Goal: Task Accomplishment & Management: Manage account settings

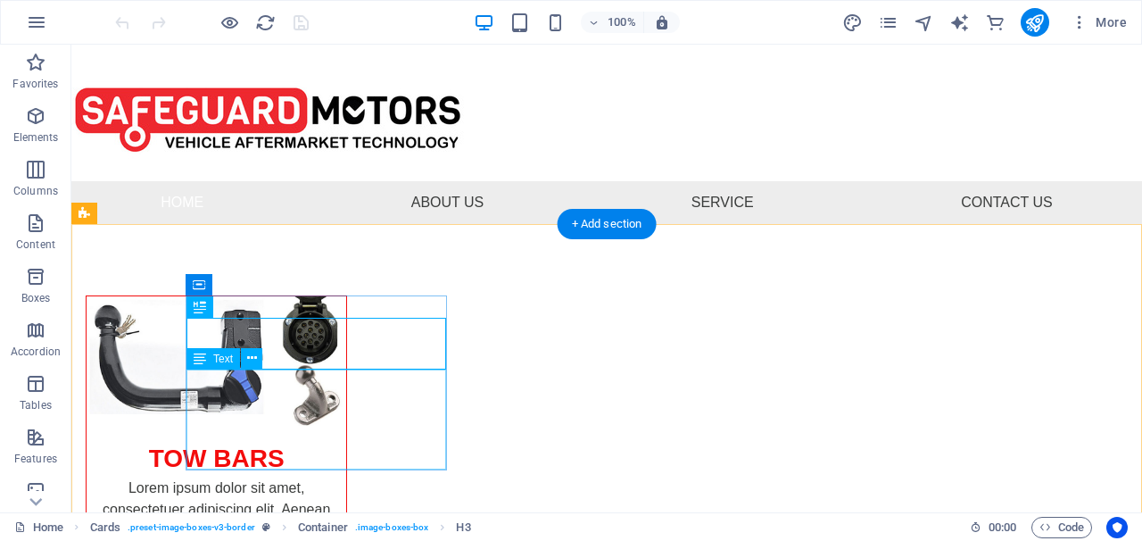
click at [346, 477] on div "Lorem ipsum dolor sit amet, consectetuer adipiscing elit. Aenean commodo ligula…" at bounding box center [217, 527] width 260 height 100
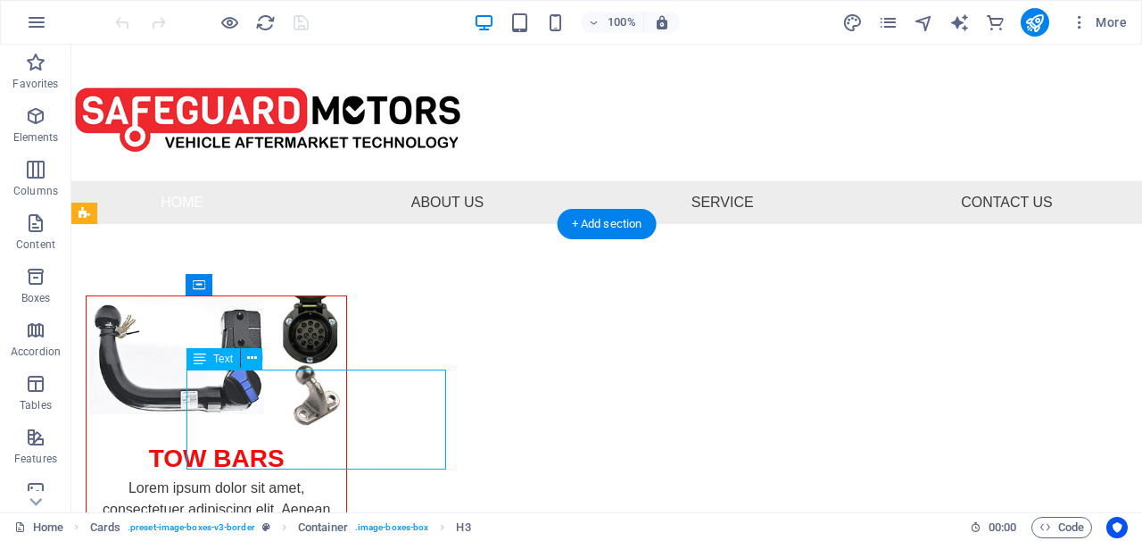
click at [346, 477] on div "Lorem ipsum dolor sit amet, consectetuer adipiscing elit. Aenean commodo ligula…" at bounding box center [217, 527] width 260 height 100
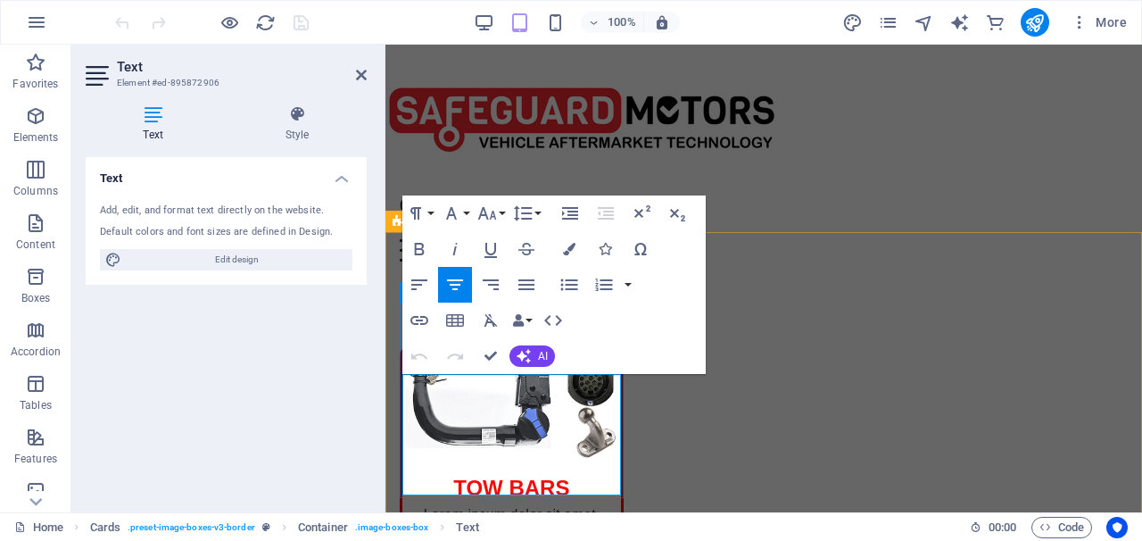
drag, startPoint x: 541, startPoint y: 474, endPoint x: 407, endPoint y: 404, distance: 150.8
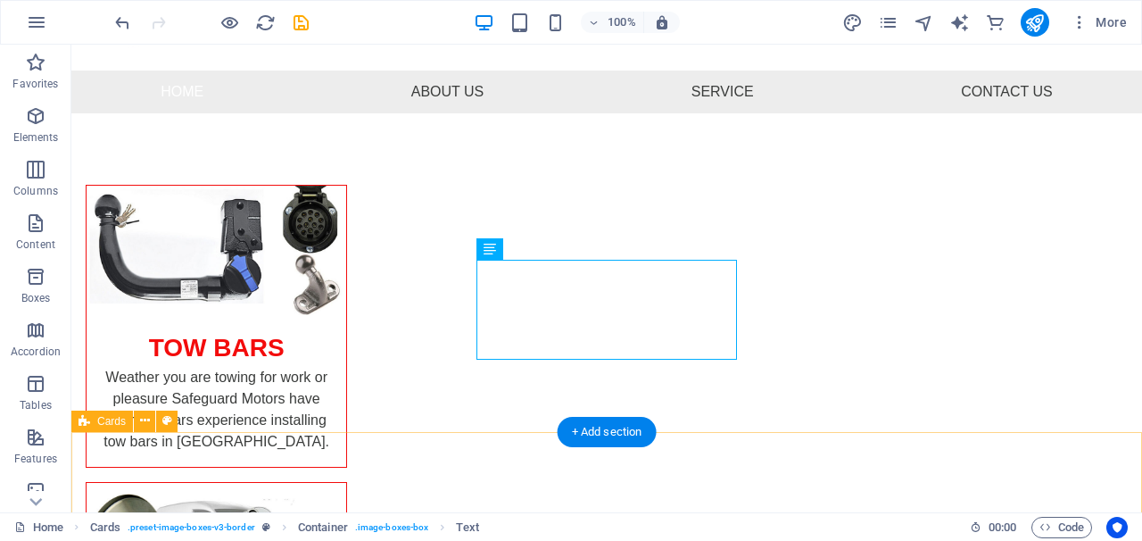
scroll to position [109, 0]
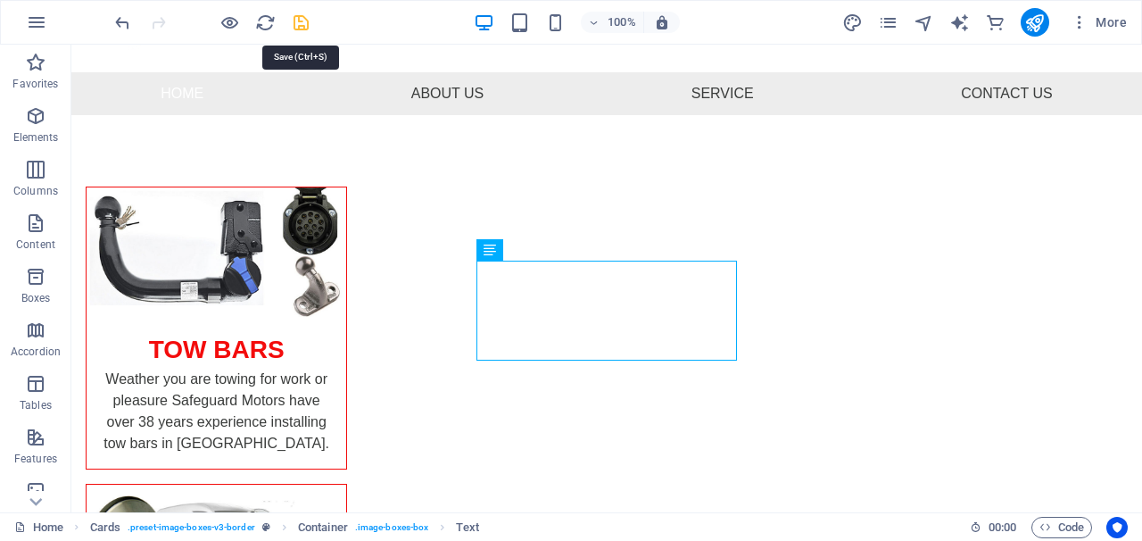
click at [301, 29] on icon "save" at bounding box center [301, 22] width 21 height 21
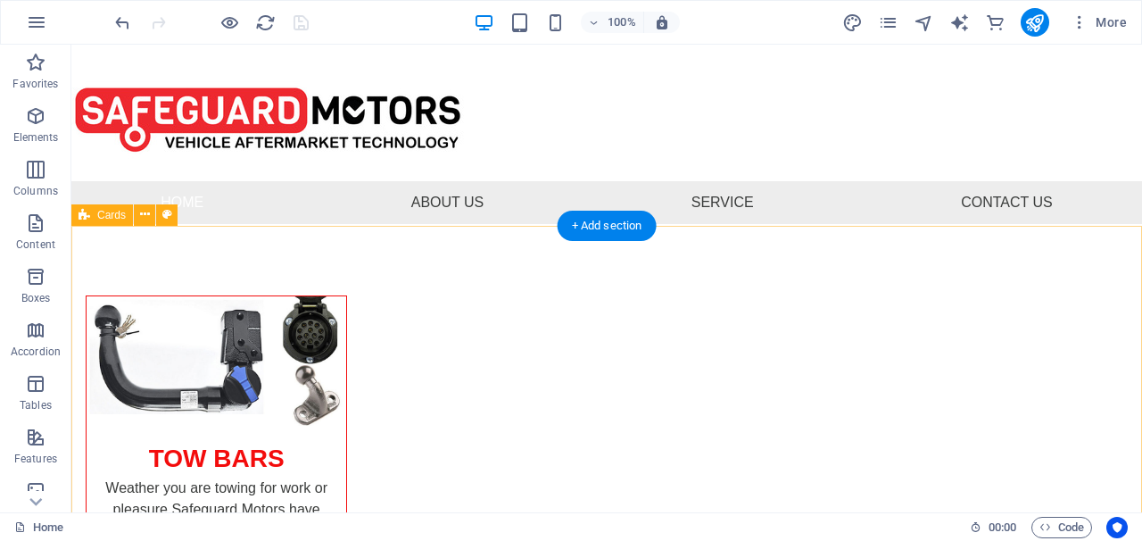
scroll to position [0, 0]
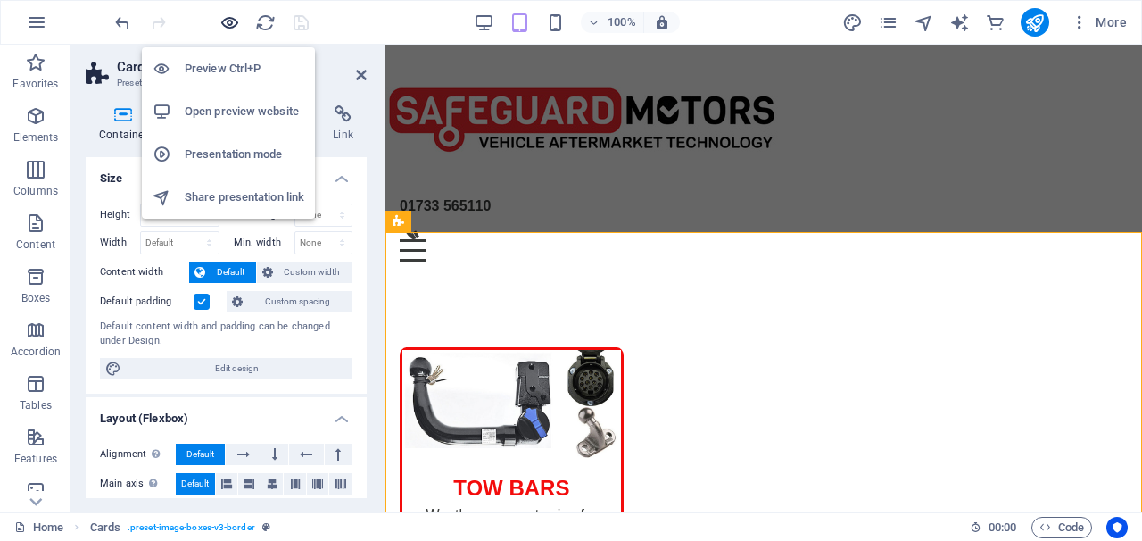
click at [232, 14] on icon "button" at bounding box center [229, 22] width 21 height 21
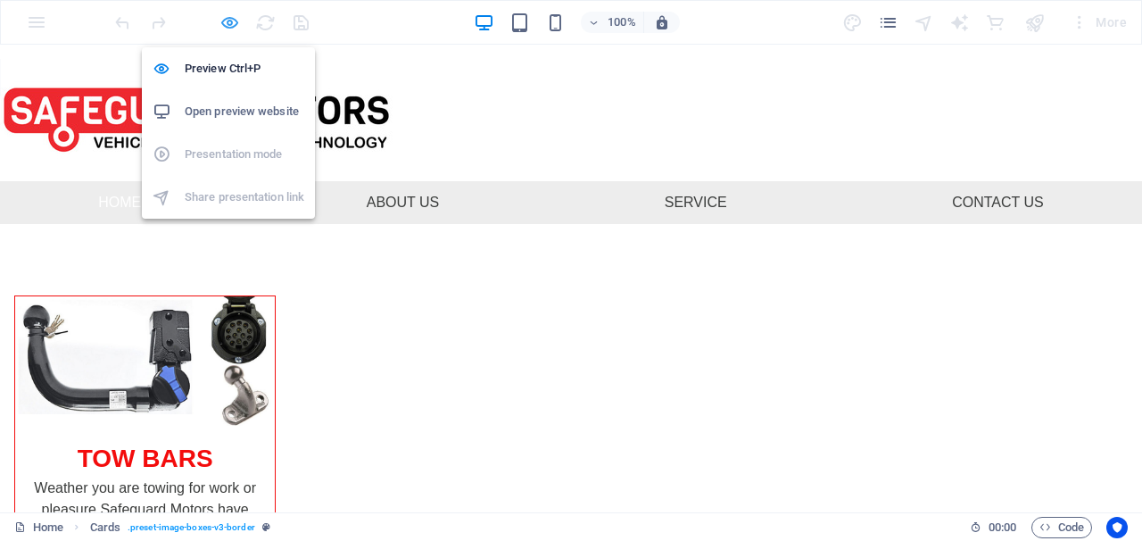
click at [227, 18] on icon "button" at bounding box center [229, 22] width 21 height 21
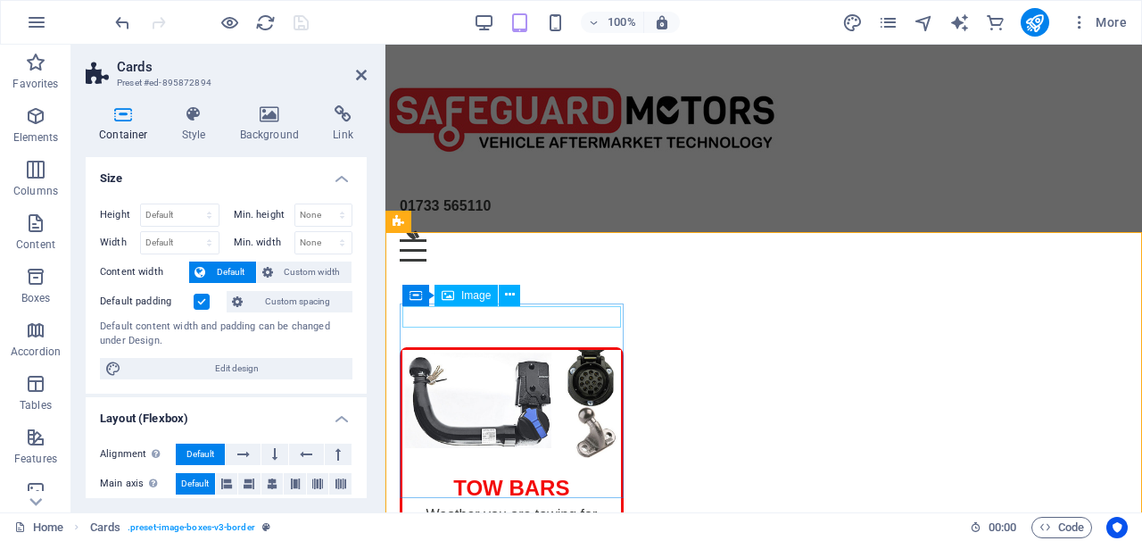
click at [462, 350] on figure at bounding box center [511, 404] width 219 height 108
click at [469, 299] on span "Image" at bounding box center [475, 295] width 29 height 11
select select "%"
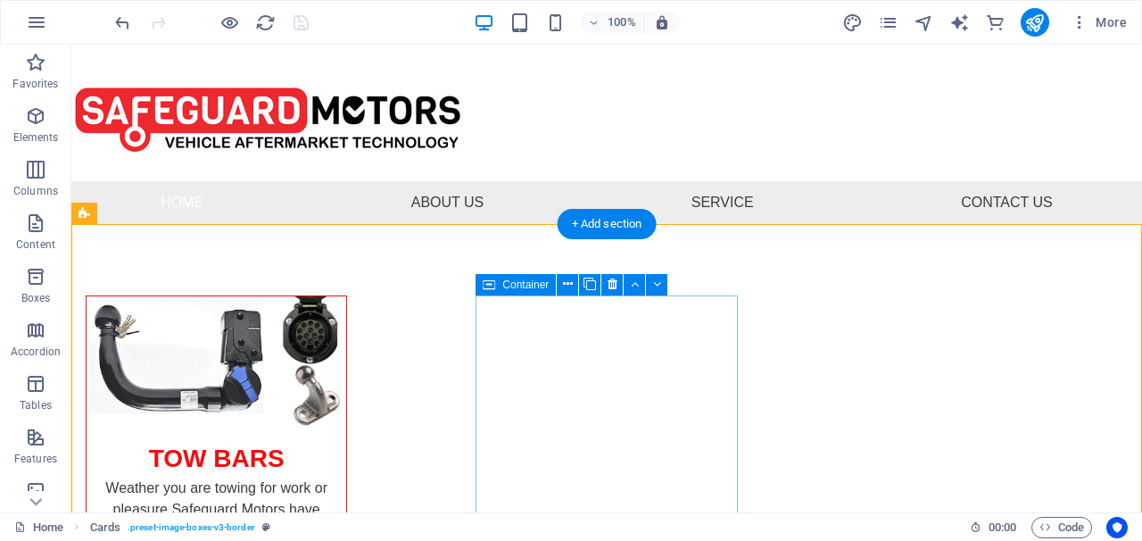
click at [541, 284] on span "Container" at bounding box center [525, 284] width 46 height 11
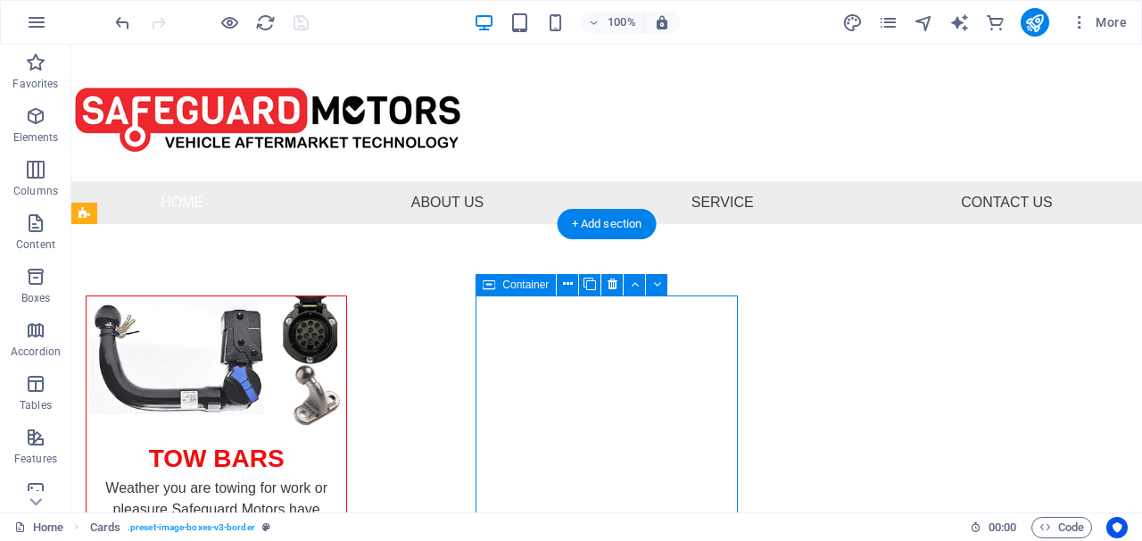
drag, startPoint x: 541, startPoint y: 284, endPoint x: 155, endPoint y: 240, distance: 387.9
click at [541, 284] on span "Container" at bounding box center [525, 284] width 46 height 11
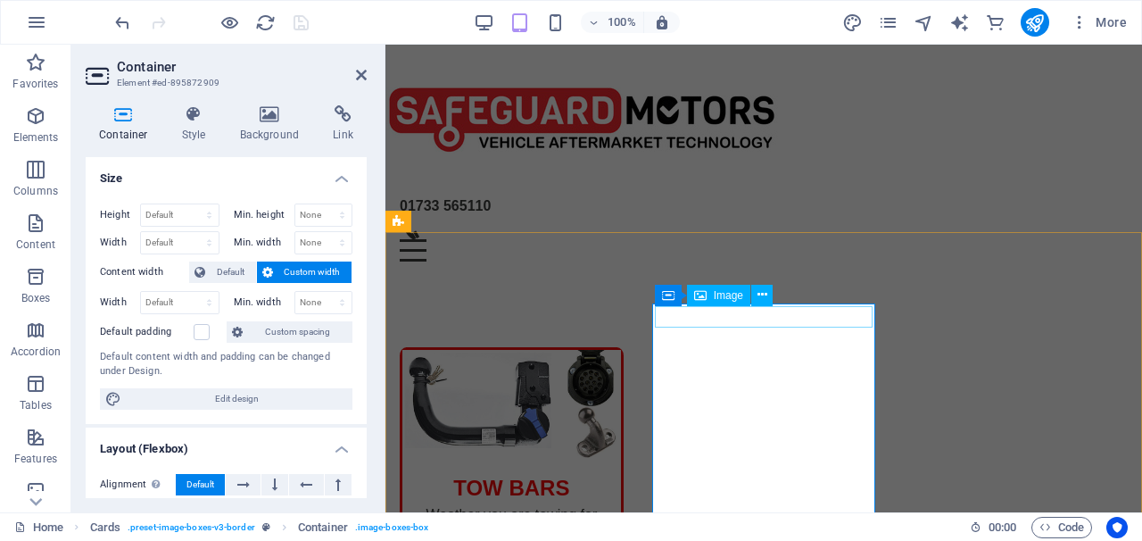
click at [704, 295] on icon at bounding box center [700, 295] width 12 height 21
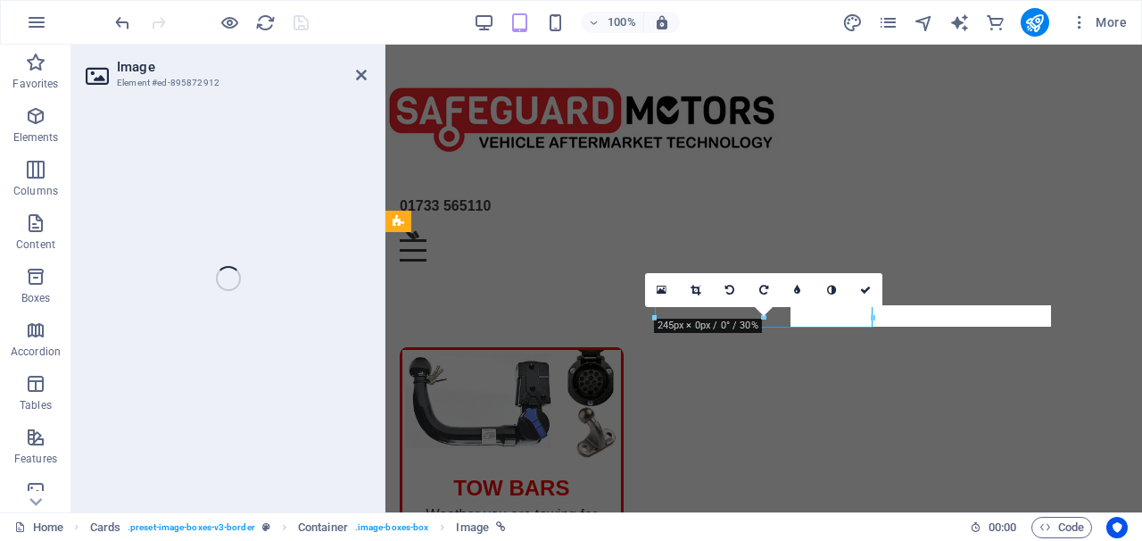
select select "%"
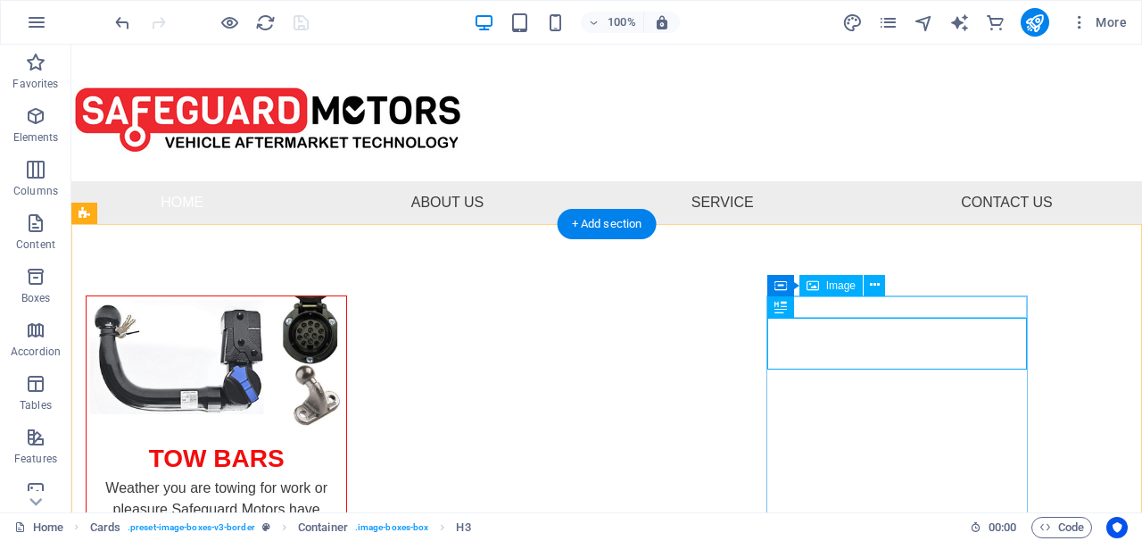
click at [823, 286] on div "Image" at bounding box center [830, 285] width 63 height 21
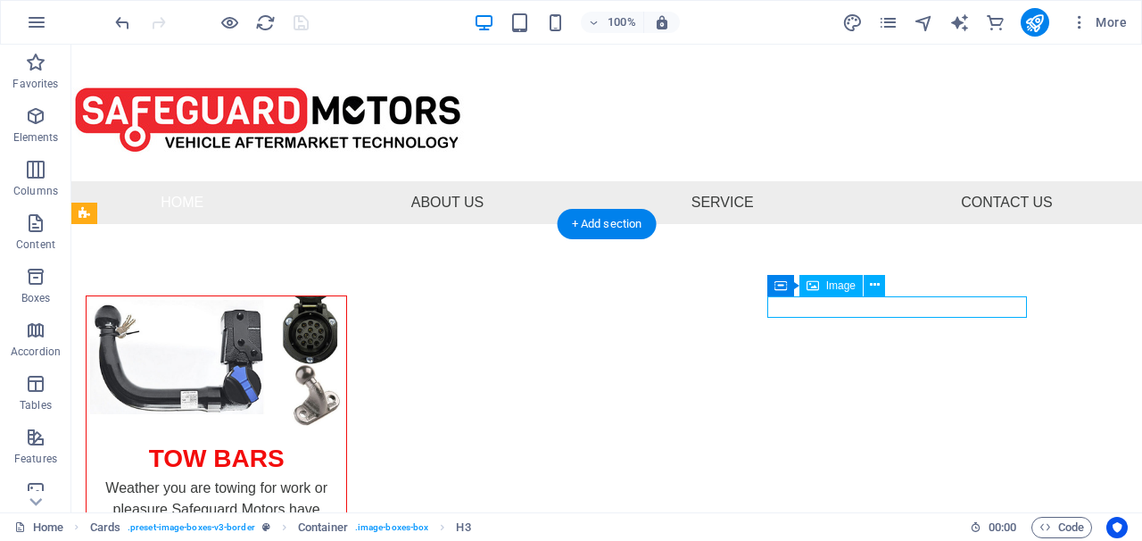
click at [823, 286] on div "Image" at bounding box center [830, 285] width 63 height 21
select select "%"
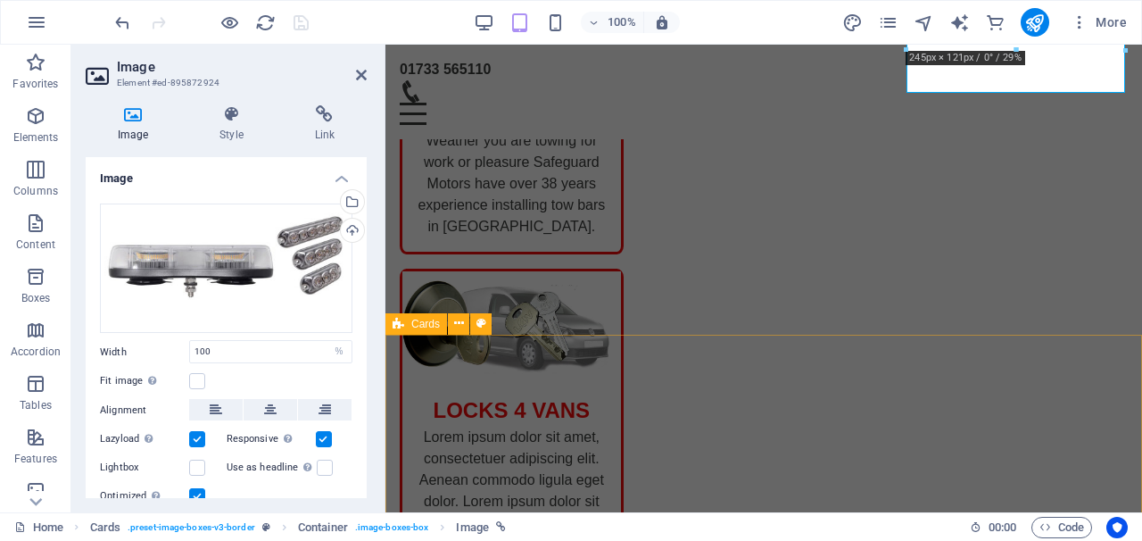
scroll to position [375, 0]
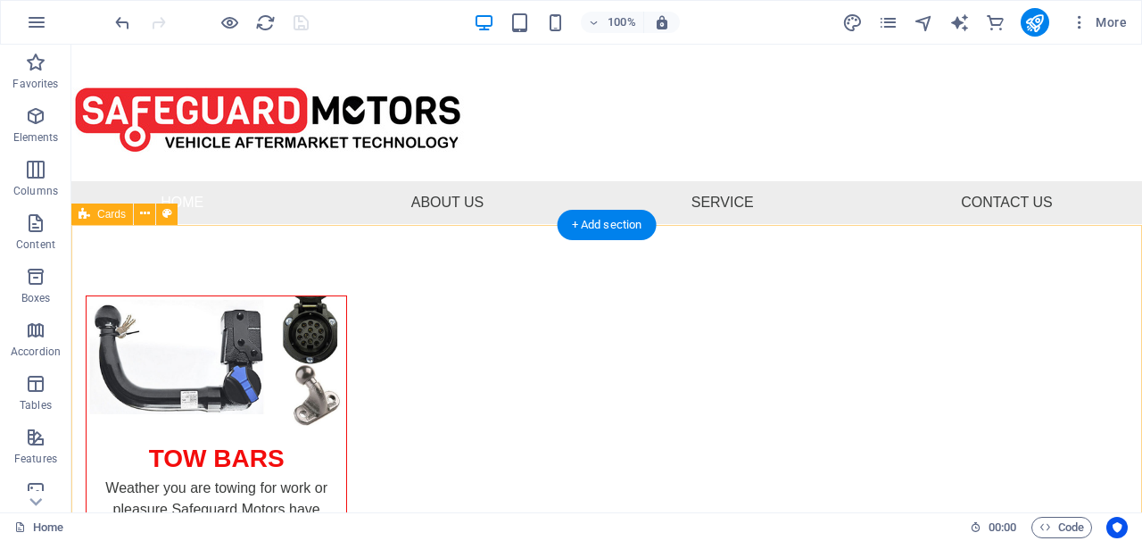
scroll to position [0, 0]
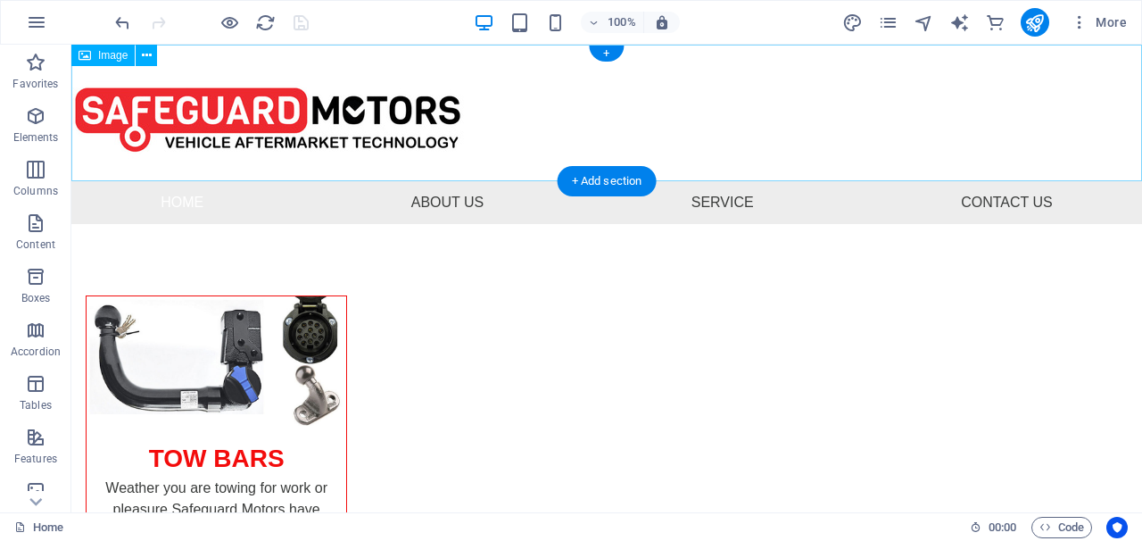
click at [787, 46] on figure at bounding box center [606, 113] width 1071 height 136
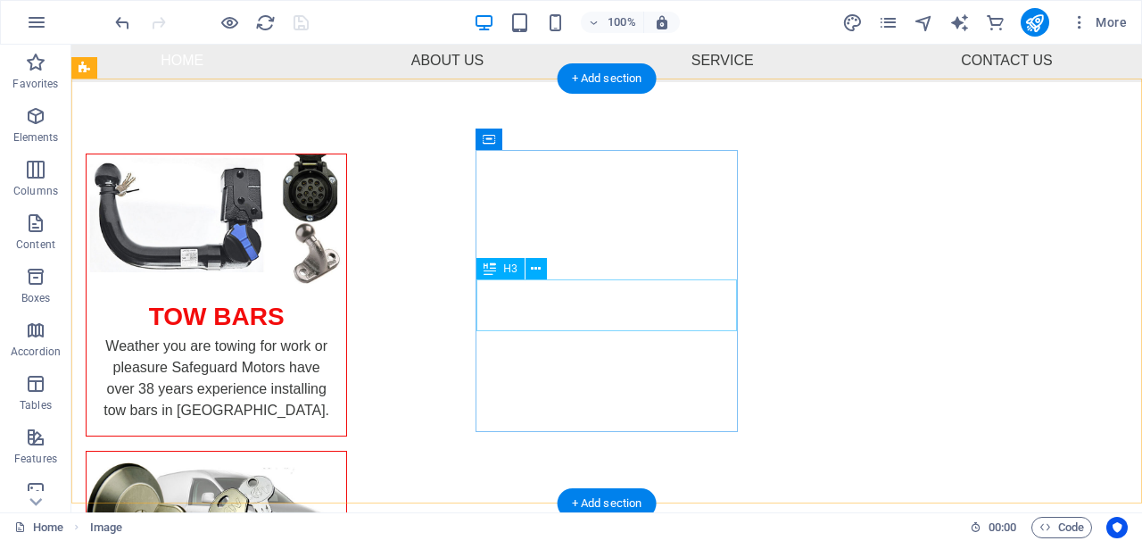
scroll to position [145, 0]
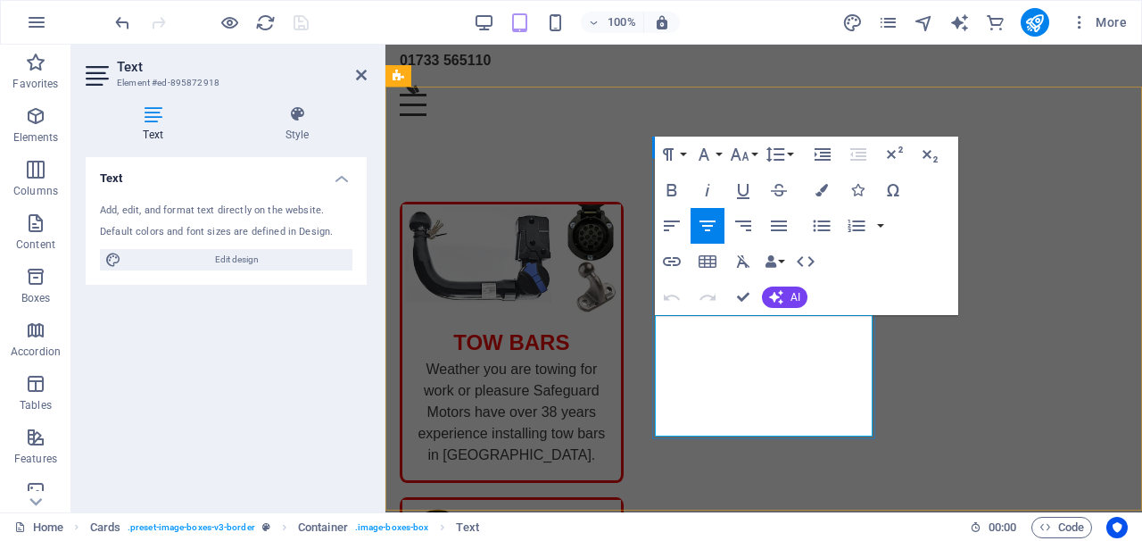
drag, startPoint x: 785, startPoint y: 413, endPoint x: 671, endPoint y: 328, distance: 142.2
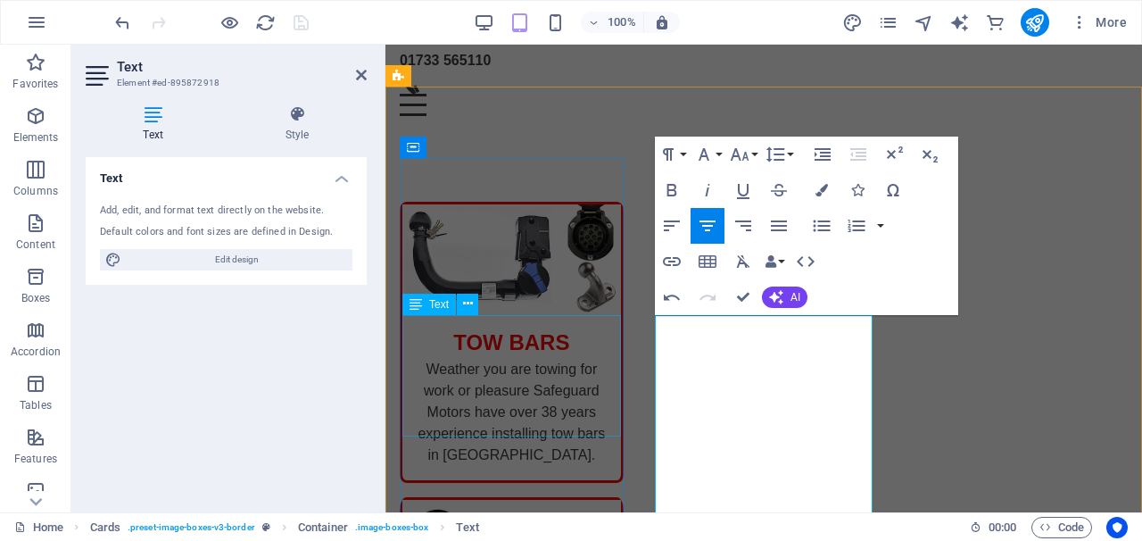
click at [583, 417] on div "Weather you are towing for work or pleasure Safeguard Motors have over 38 years…" at bounding box center [511, 419] width 219 height 121
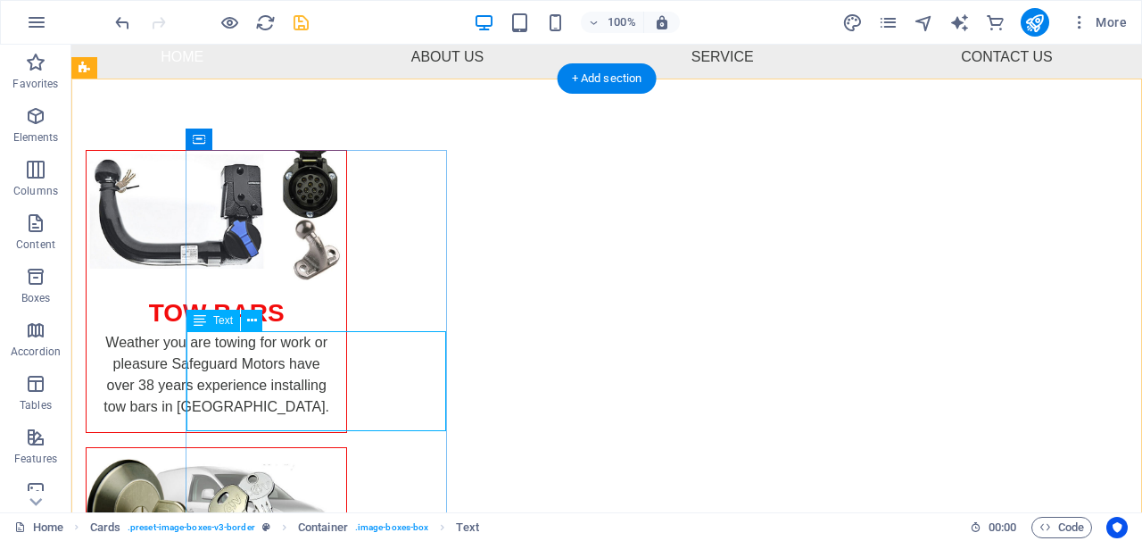
click at [346, 401] on div "Weather you are towing for work or pleasure Safeguard Motors have over 38 years…" at bounding box center [217, 382] width 260 height 100
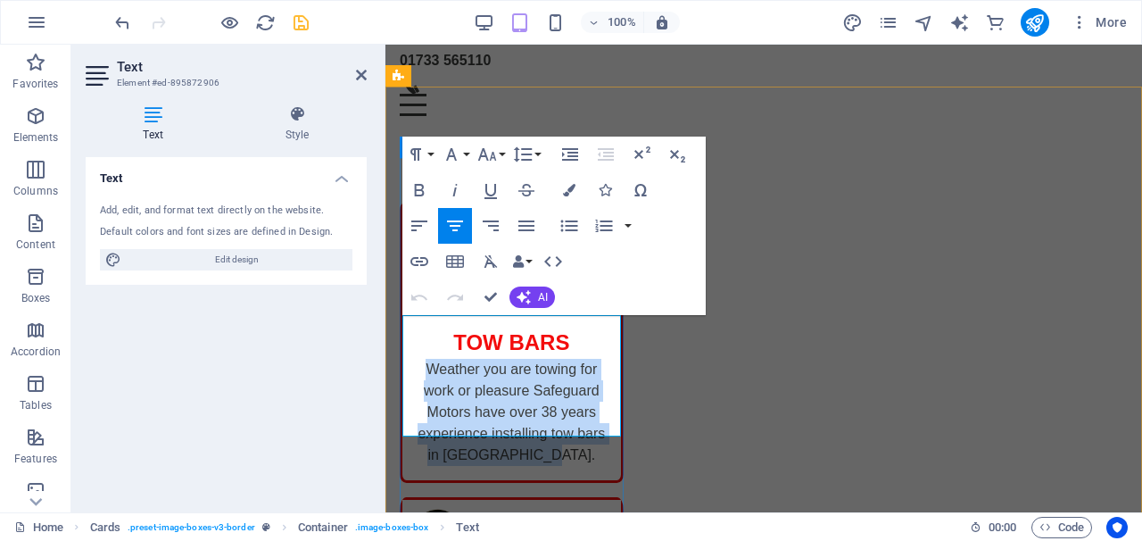
drag, startPoint x: 586, startPoint y: 414, endPoint x: 418, endPoint y: 323, distance: 190.8
click at [418, 359] on p "Weather you are towing for work or pleasure Safeguard Motors have over 38 years…" at bounding box center [512, 412] width 190 height 107
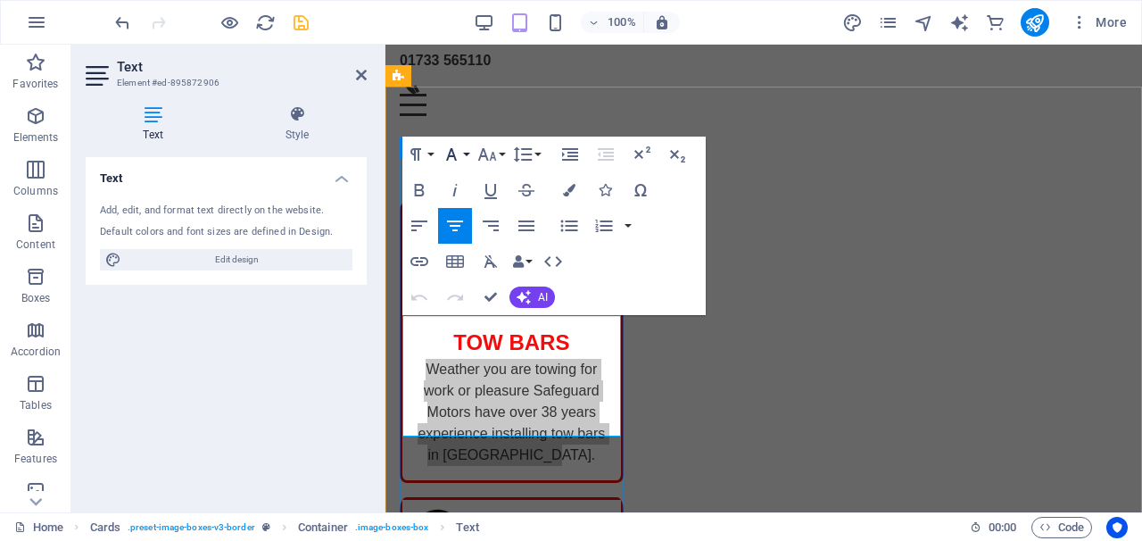
click at [459, 157] on icon "button" at bounding box center [451, 154] width 21 height 21
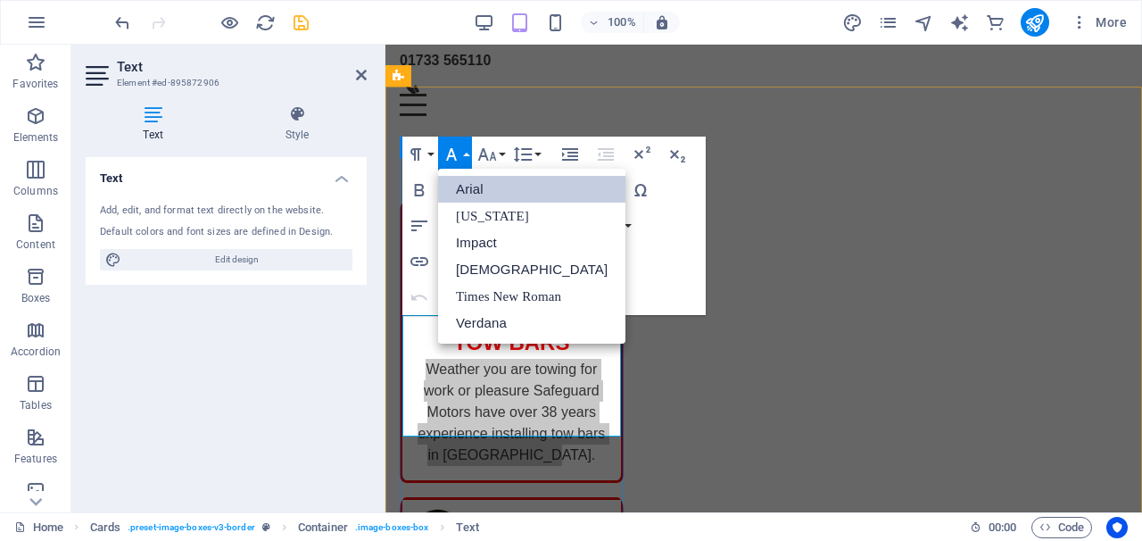
scroll to position [0, 0]
click at [459, 157] on icon "button" at bounding box center [451, 154] width 21 height 21
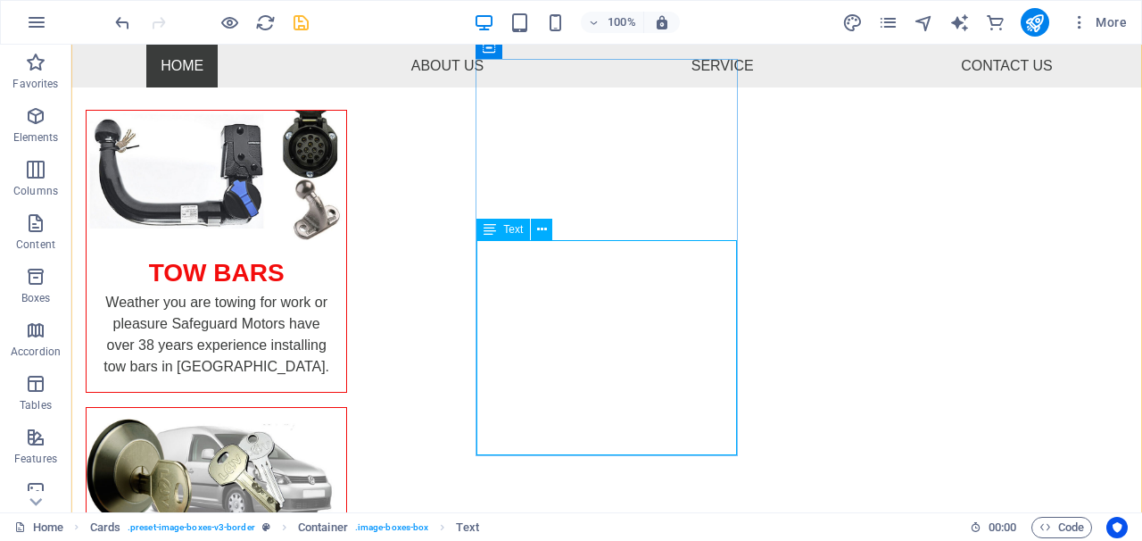
scroll to position [234, 0]
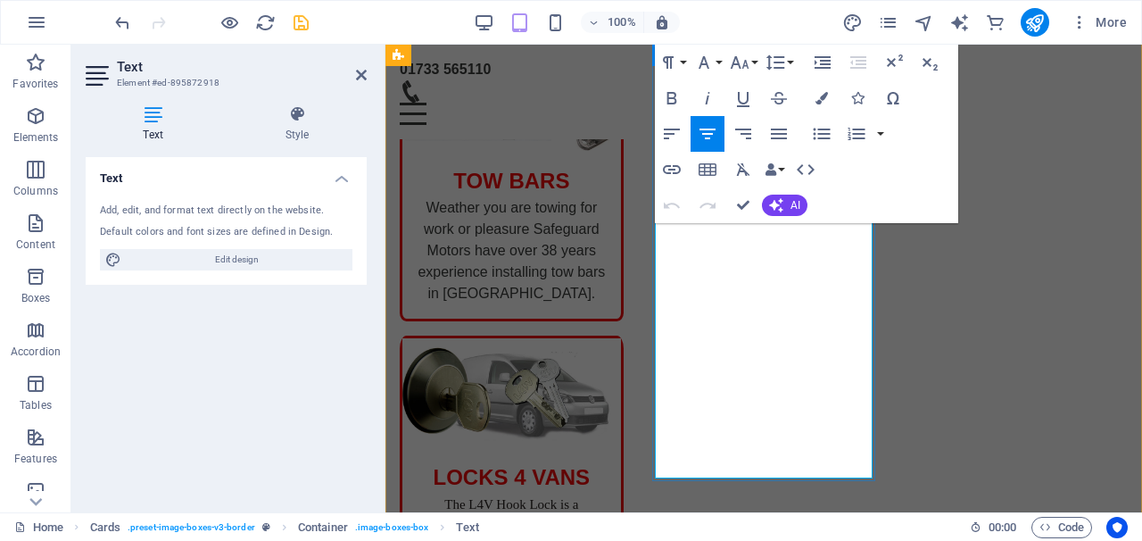
scroll to position [307, 0]
drag, startPoint x: 776, startPoint y: 457, endPoint x: 659, endPoint y: 203, distance: 279.0
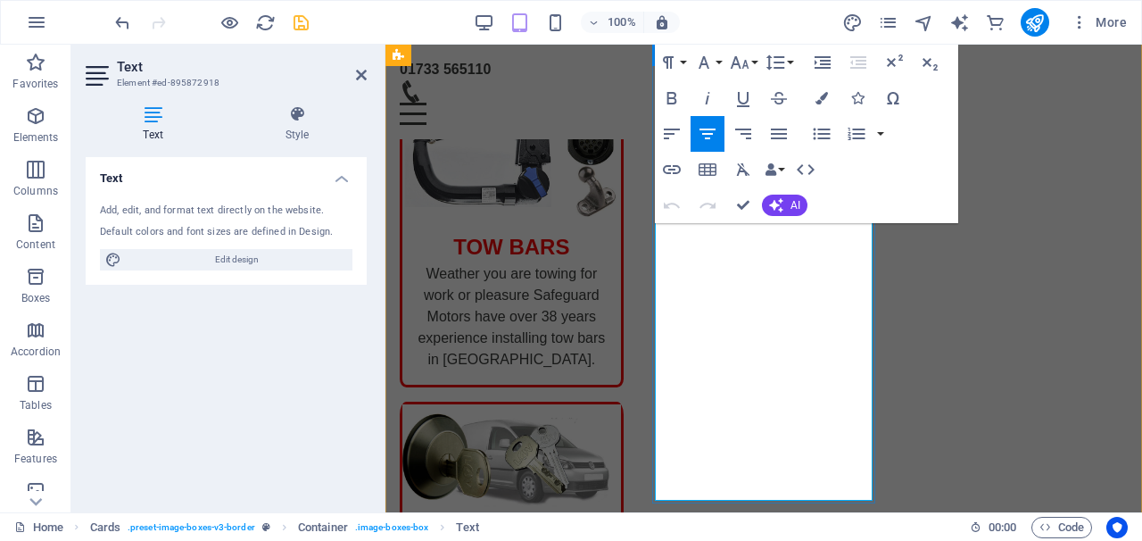
scroll to position [233, 0]
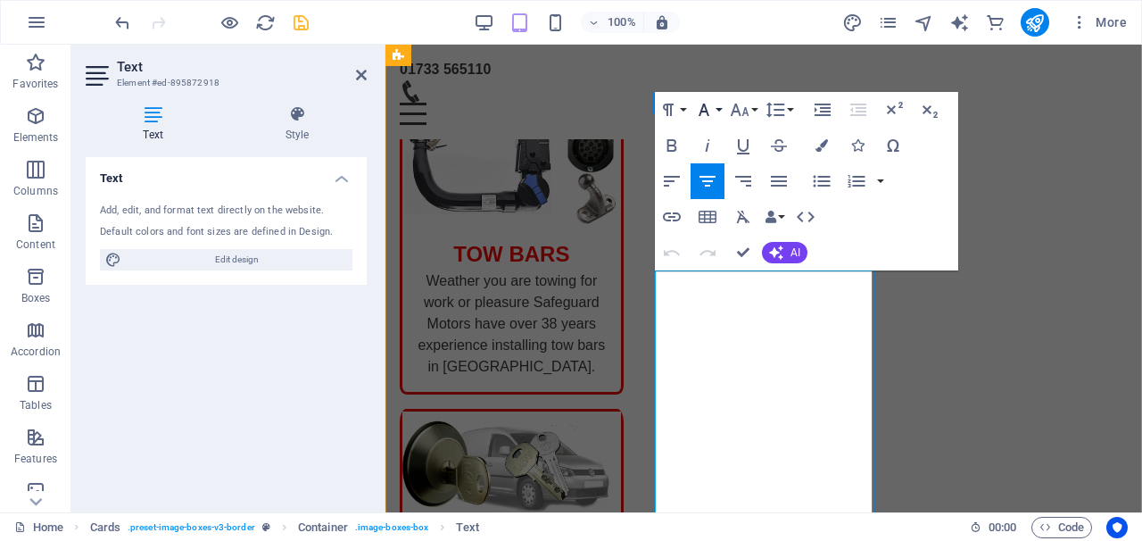
click at [707, 109] on icon "button" at bounding box center [703, 109] width 21 height 21
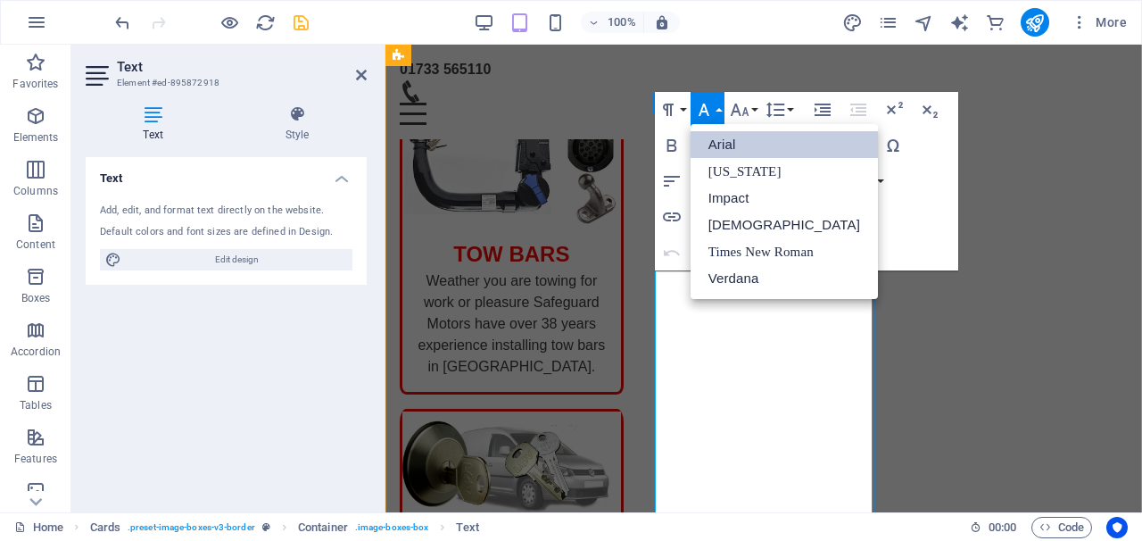
click at [721, 140] on link "Arial" at bounding box center [783, 144] width 187 height 27
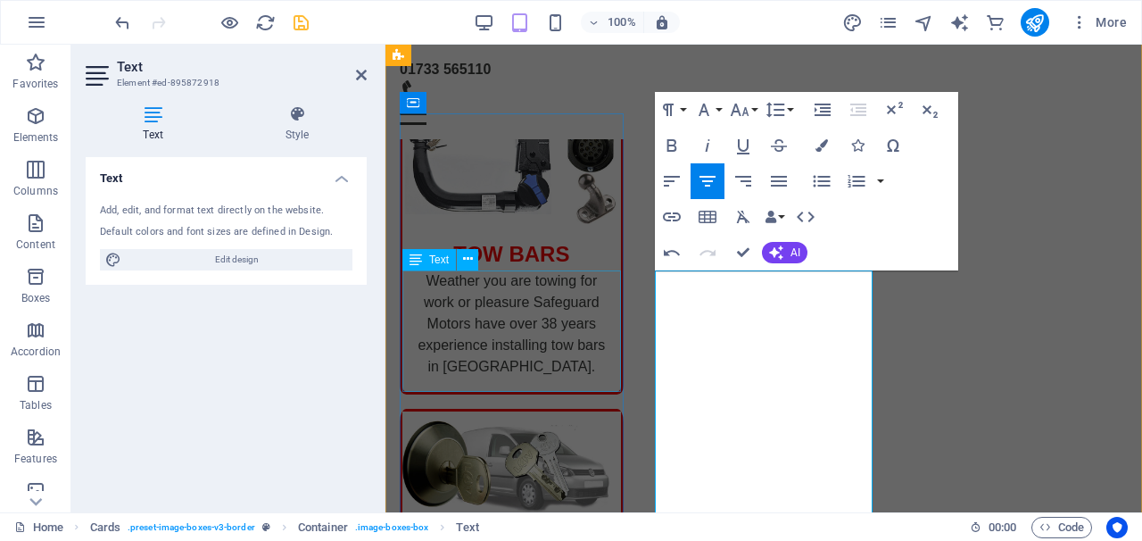
click at [581, 383] on div "Weather you are towing for work or pleasure Safeguard Motors have over 38 years…" at bounding box center [511, 330] width 219 height 121
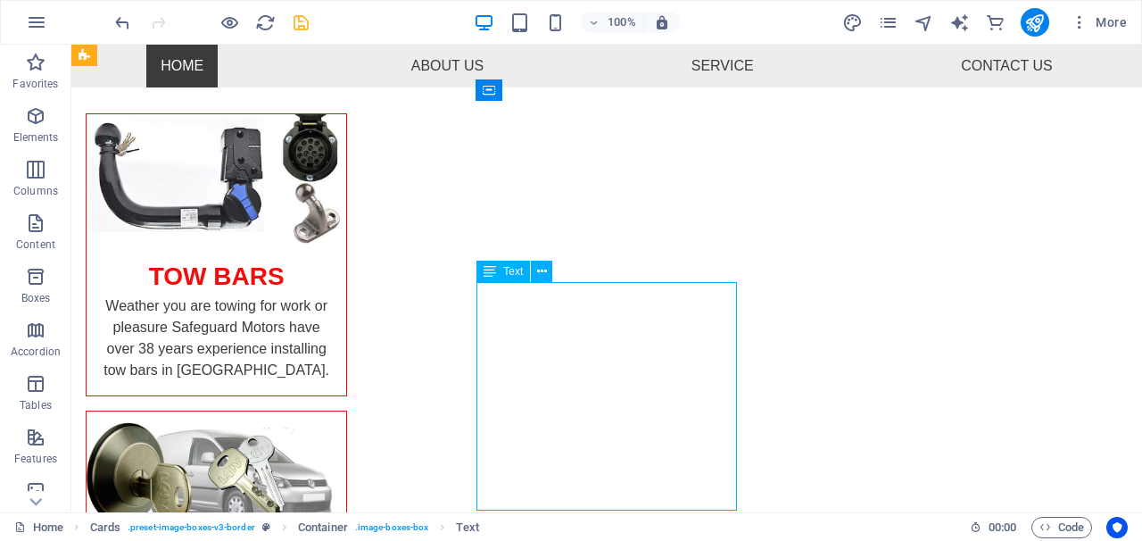
scroll to position [248, 0]
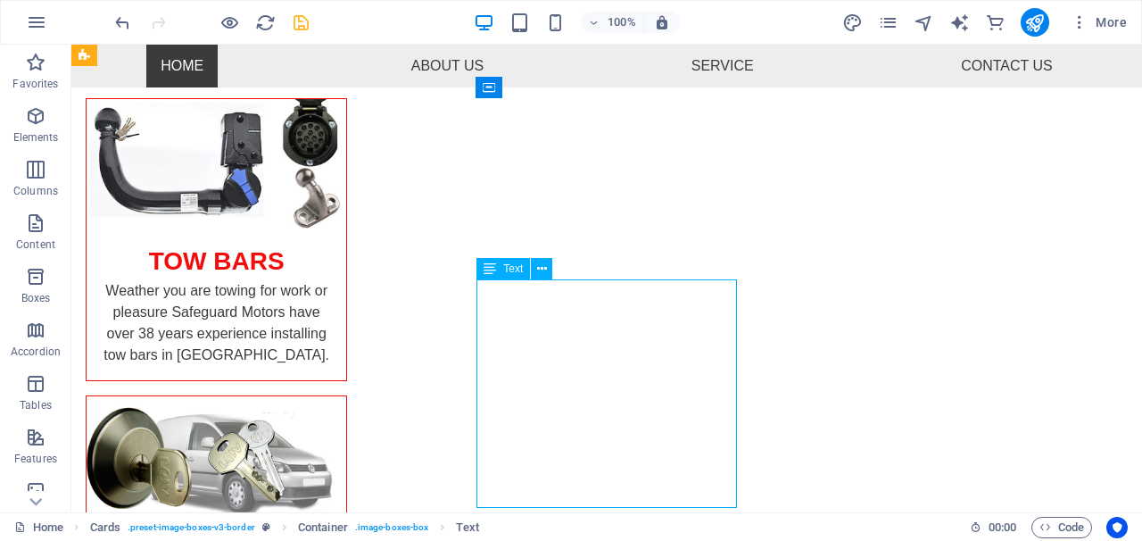
drag, startPoint x: 598, startPoint y: 455, endPoint x: 559, endPoint y: 443, distance: 40.1
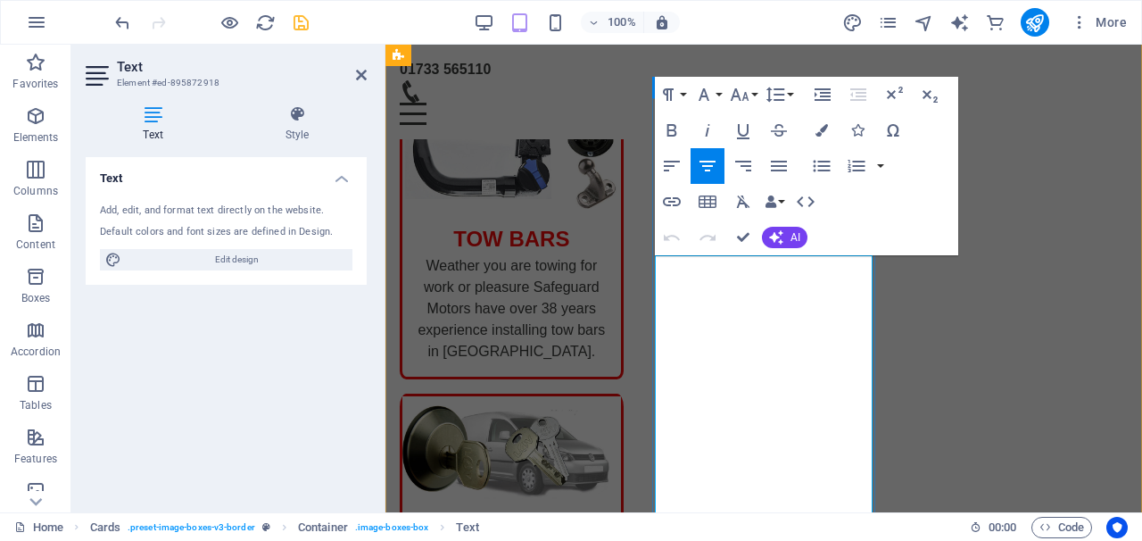
drag, startPoint x: 818, startPoint y: 500, endPoint x: 668, endPoint y: 259, distance: 284.4
click at [741, 91] on icon "button" at bounding box center [739, 94] width 21 height 21
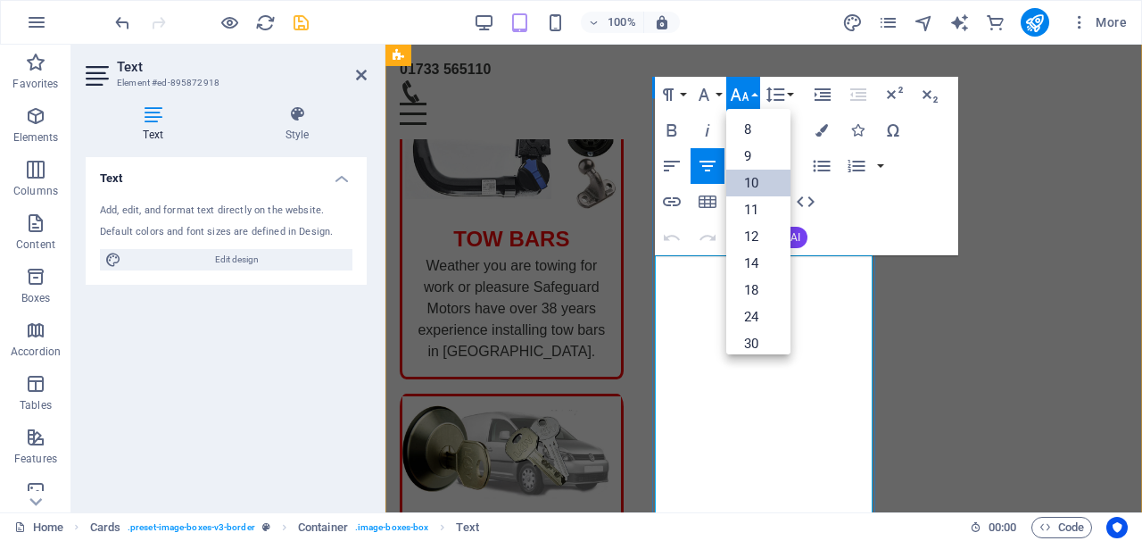
click at [756, 184] on link "10" at bounding box center [758, 182] width 64 height 27
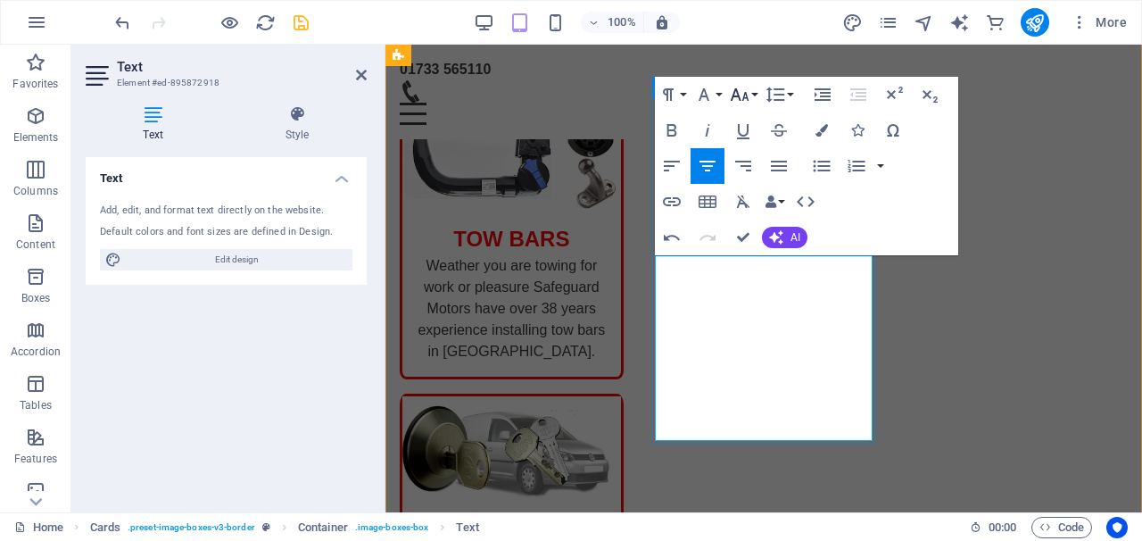
click at [743, 99] on icon "button" at bounding box center [739, 94] width 19 height 12
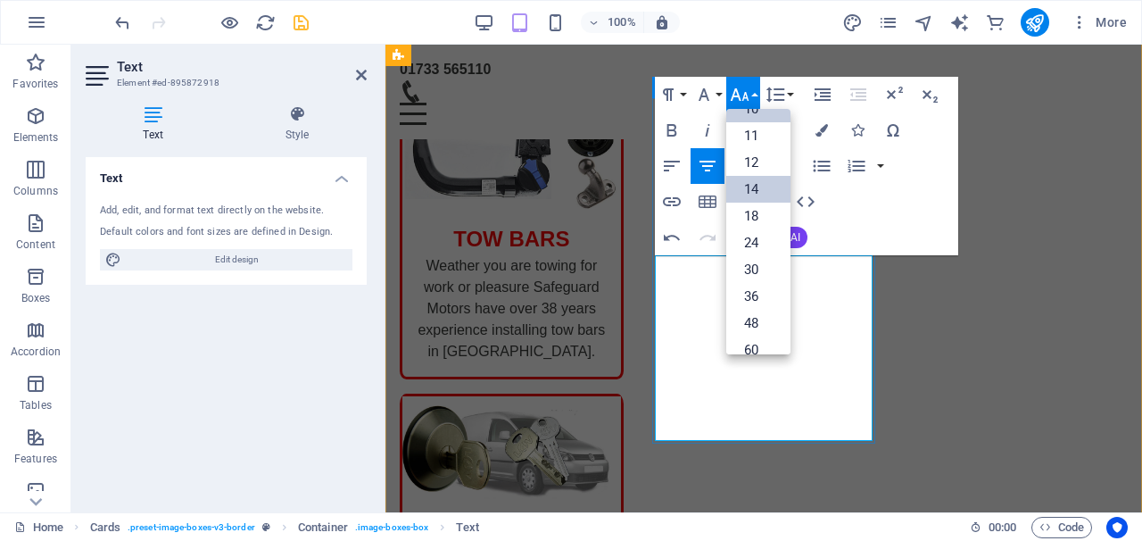
click at [757, 199] on link "14" at bounding box center [758, 189] width 64 height 27
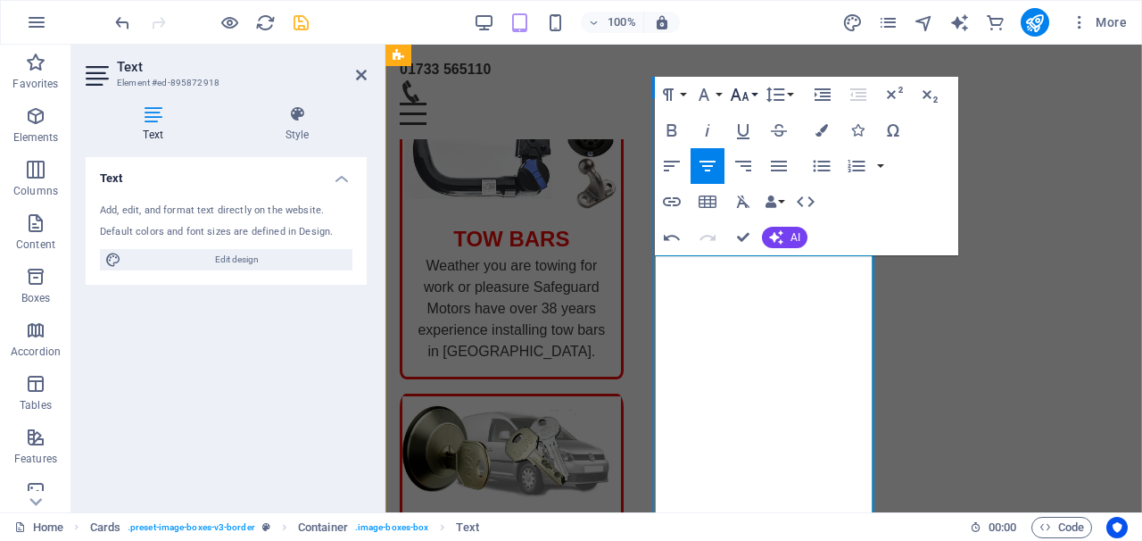
click at [741, 93] on icon "button" at bounding box center [739, 94] width 21 height 21
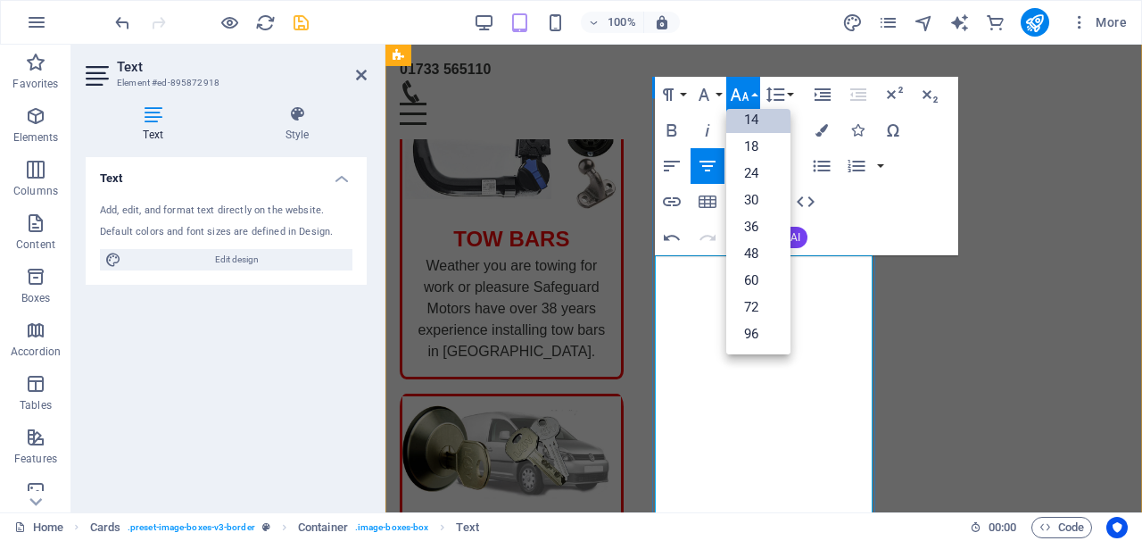
scroll to position [144, 0]
click at [757, 151] on link "18" at bounding box center [758, 146] width 64 height 27
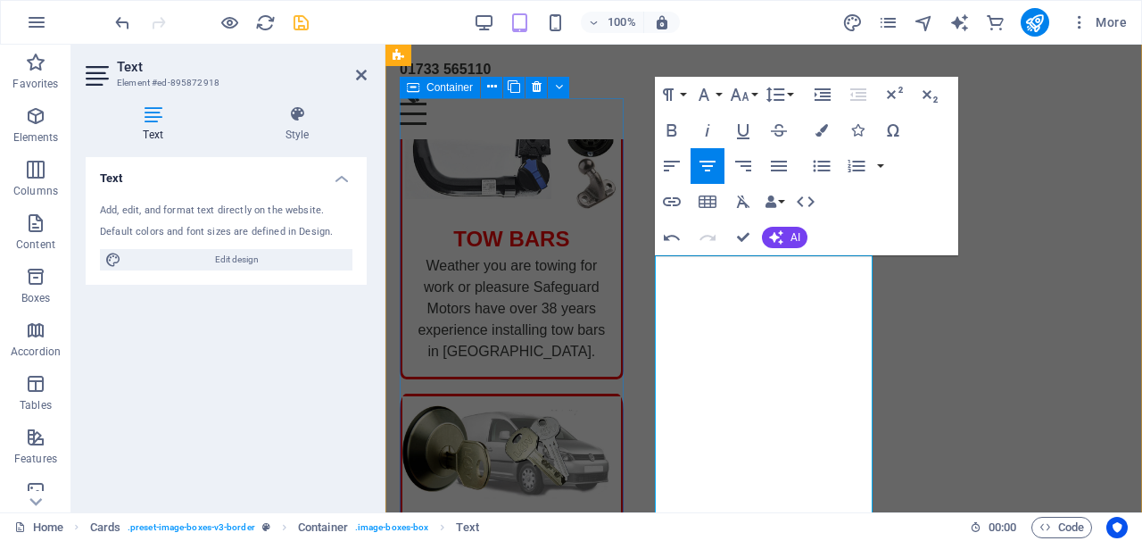
click at [543, 379] on div "TOW BARS Weather you are towing for work or pleasure Safeguard Motors have over…" at bounding box center [512, 238] width 224 height 281
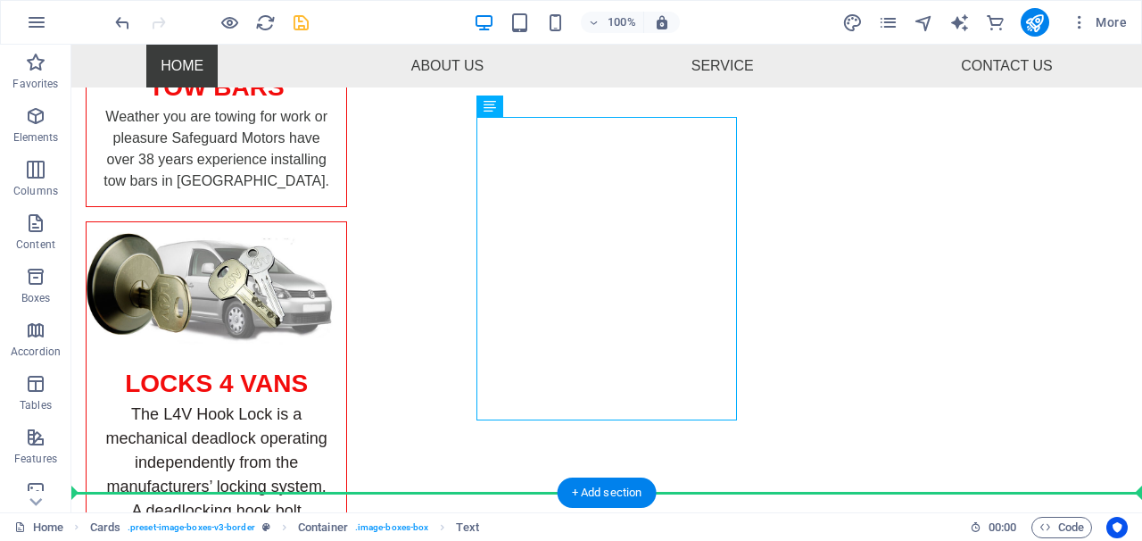
drag, startPoint x: 673, startPoint y: 507, endPoint x: 656, endPoint y: 507, distance: 16.9
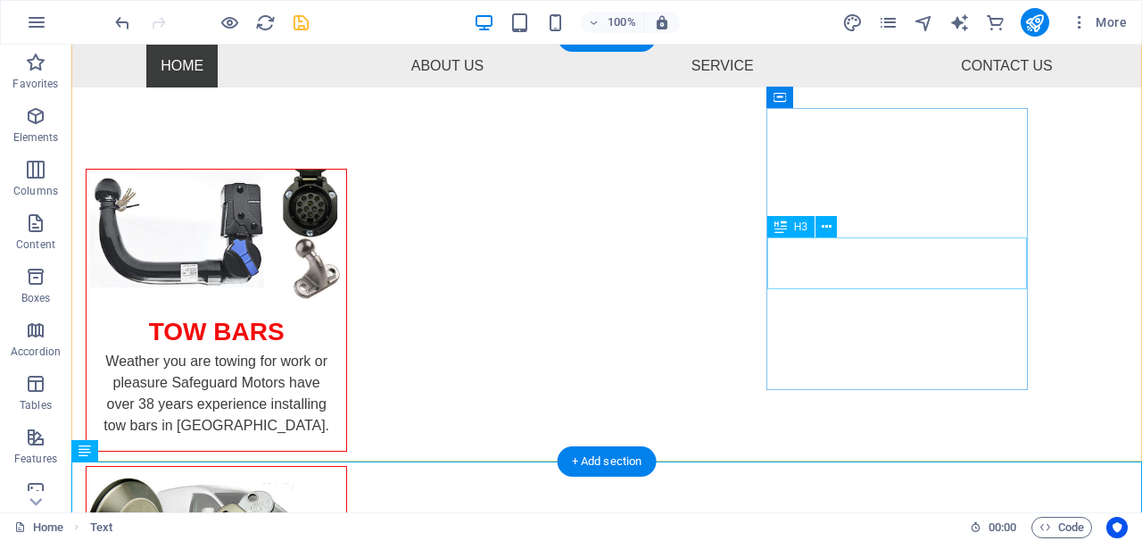
scroll to position [188, 0]
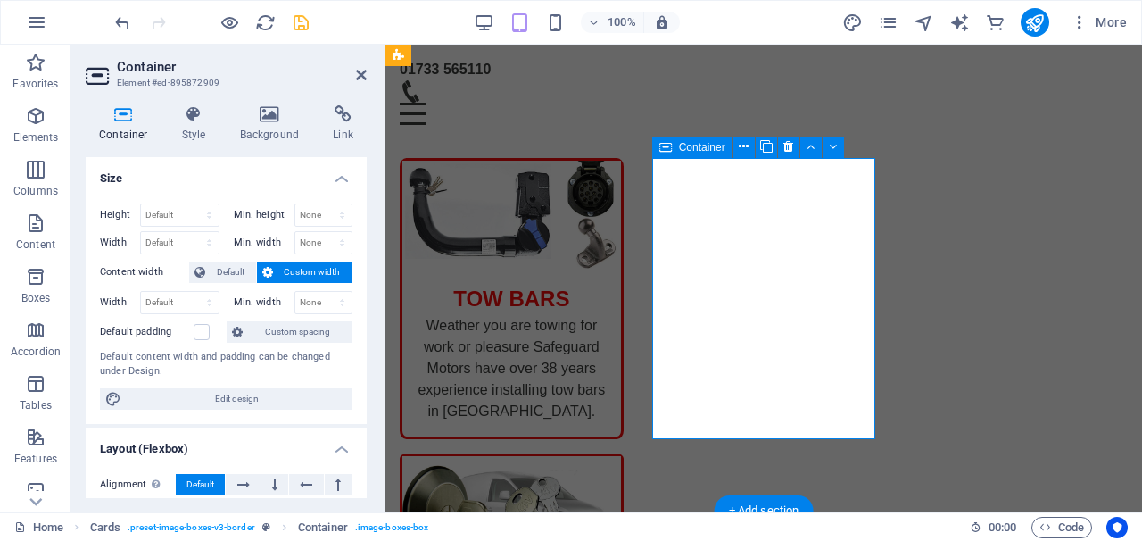
click at [624, 453] on div "LOCKS 4 VANS" at bounding box center [512, 540] width 224 height 174
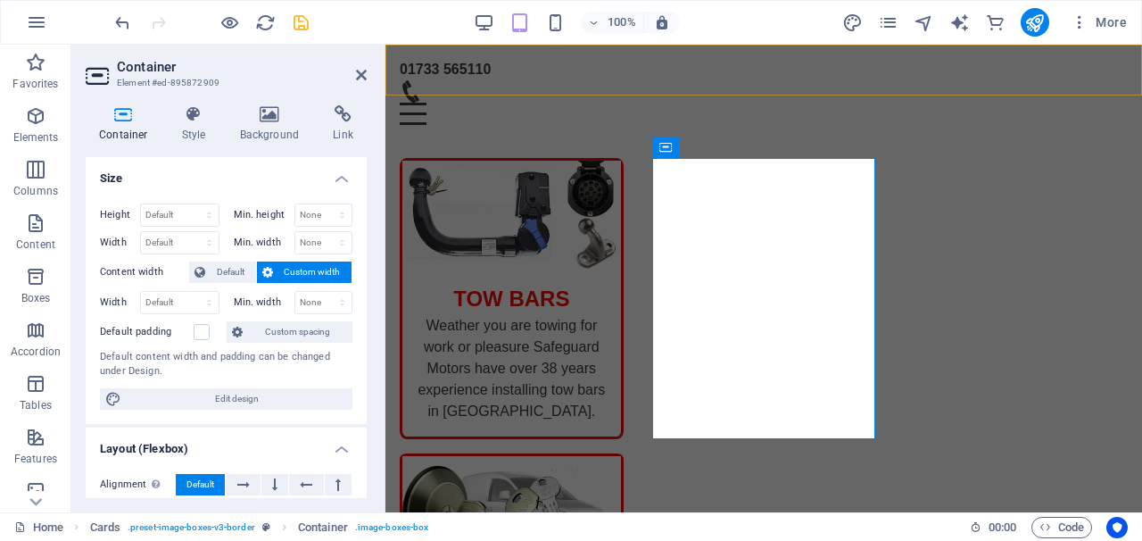
click at [1030, 84] on div "01733 565110 Menu Home About Us Service Contact Us" at bounding box center [763, 92] width 757 height 95
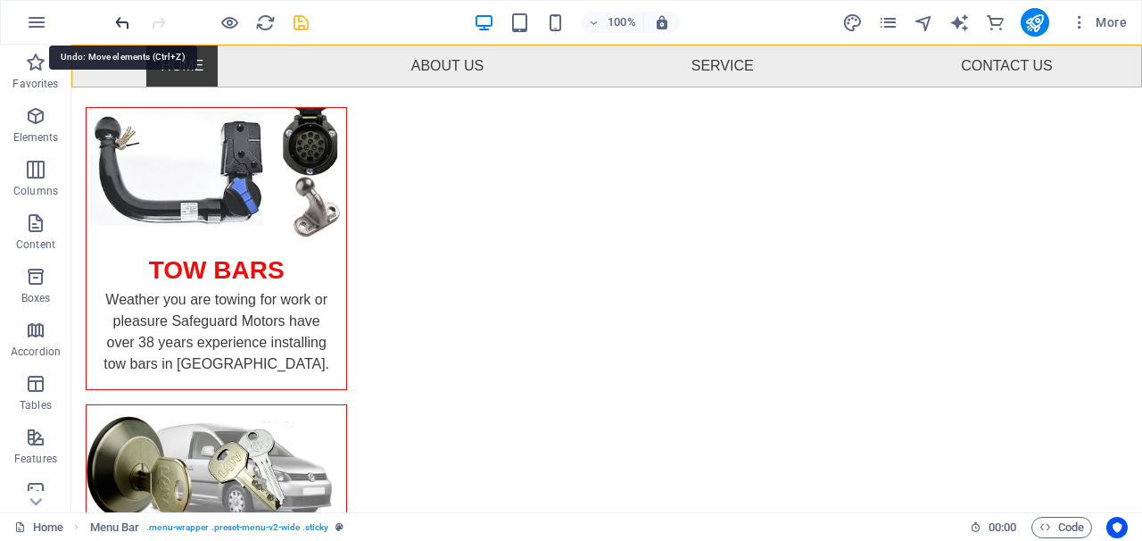
click at [123, 23] on icon "undo" at bounding box center [122, 22] width 21 height 21
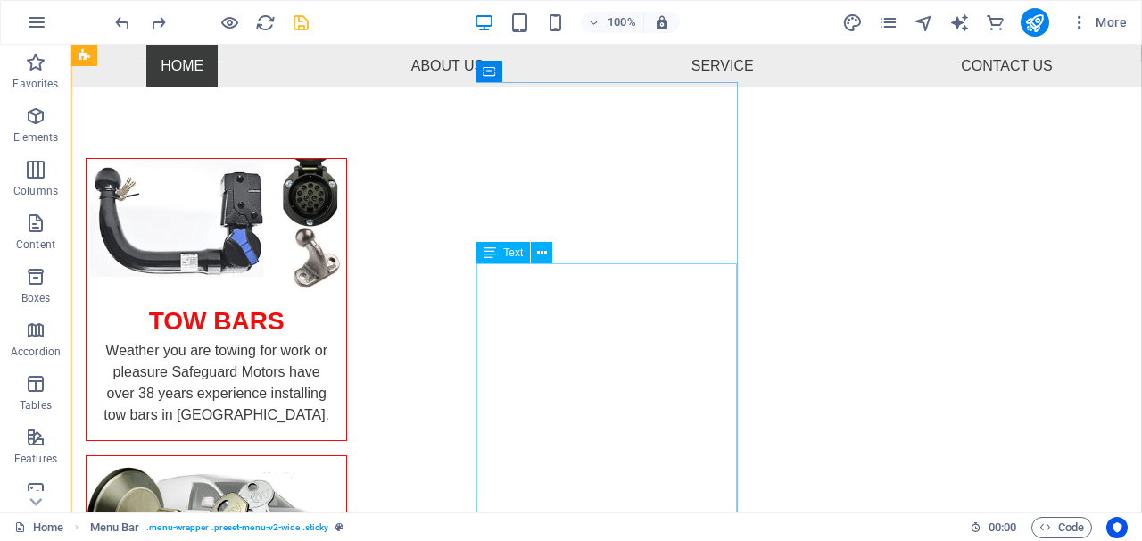
scroll to position [220, 0]
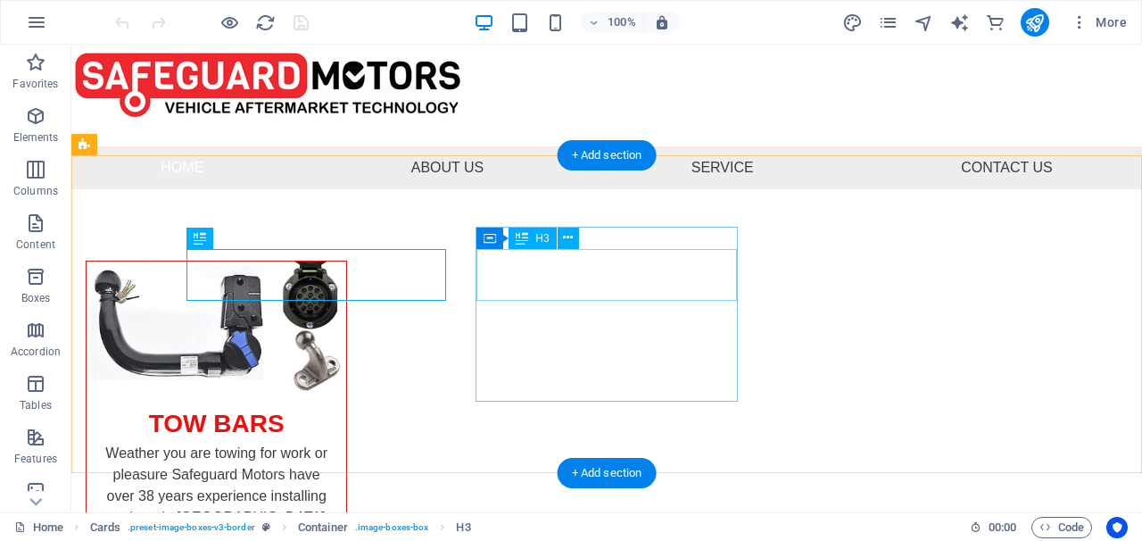
scroll to position [23, 0]
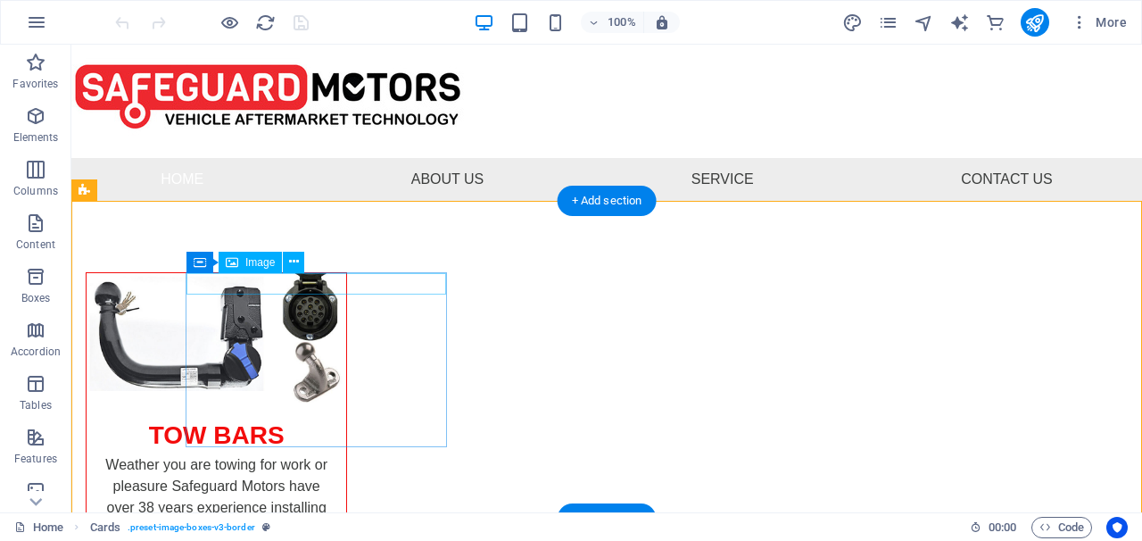
click at [241, 268] on div "Image" at bounding box center [250, 262] width 63 height 21
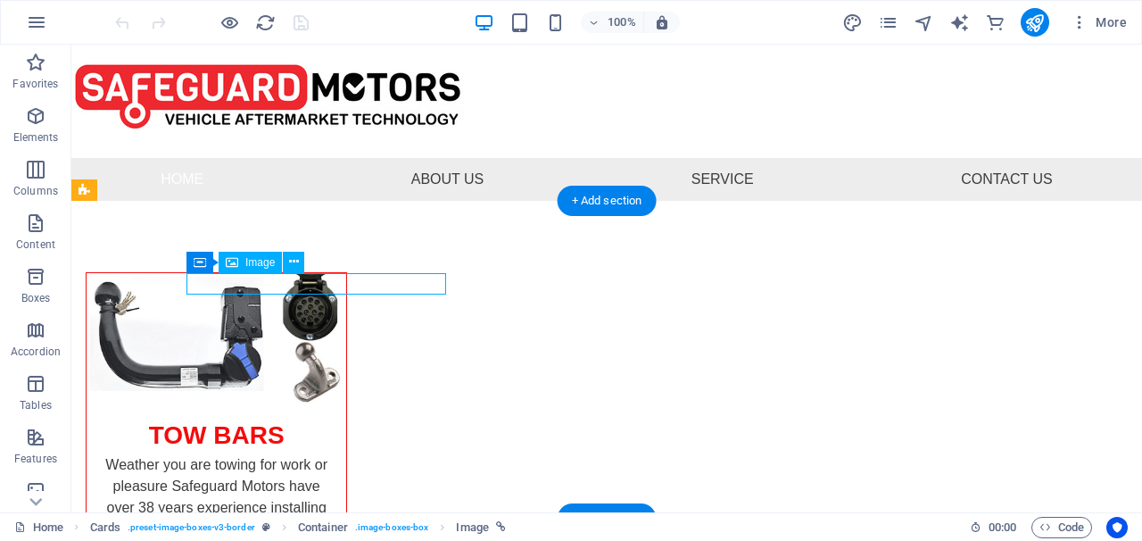
click at [241, 268] on div "Image" at bounding box center [250, 262] width 63 height 21
select select "%"
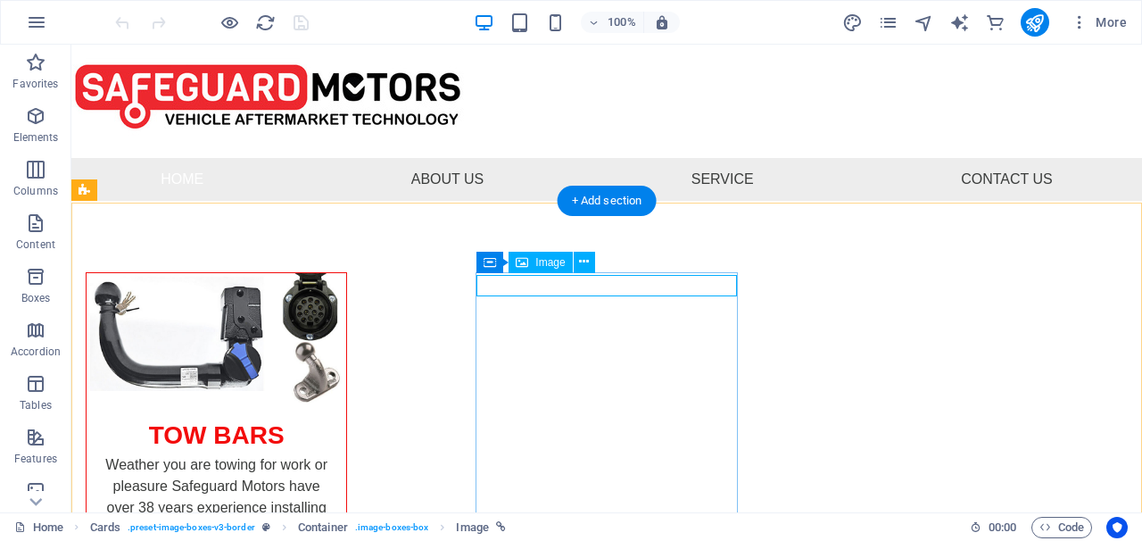
click at [554, 266] on div "Container" at bounding box center [515, 261] width 80 height 21
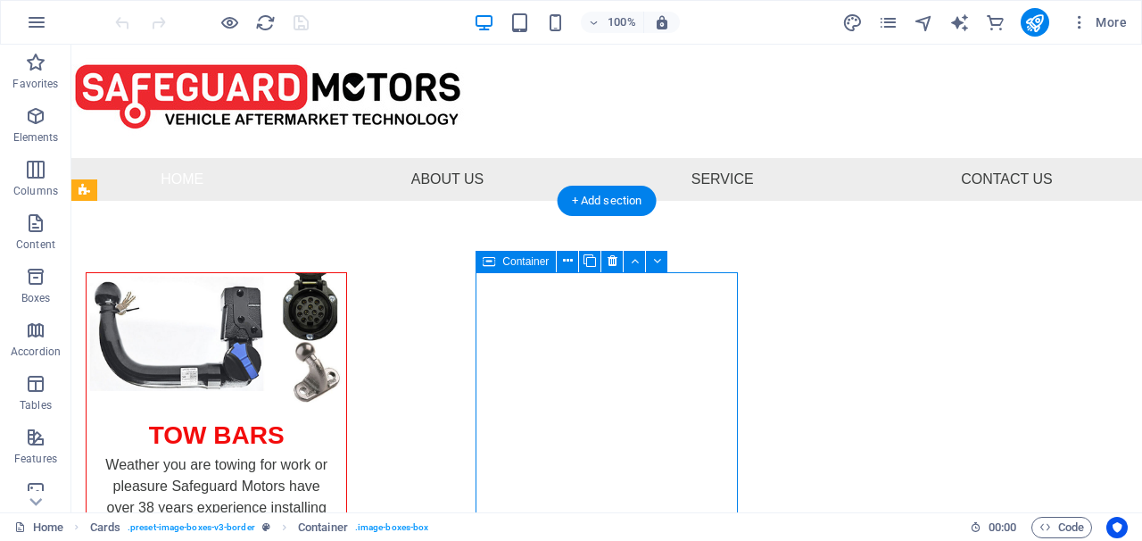
click at [554, 265] on div "Container" at bounding box center [515, 261] width 80 height 21
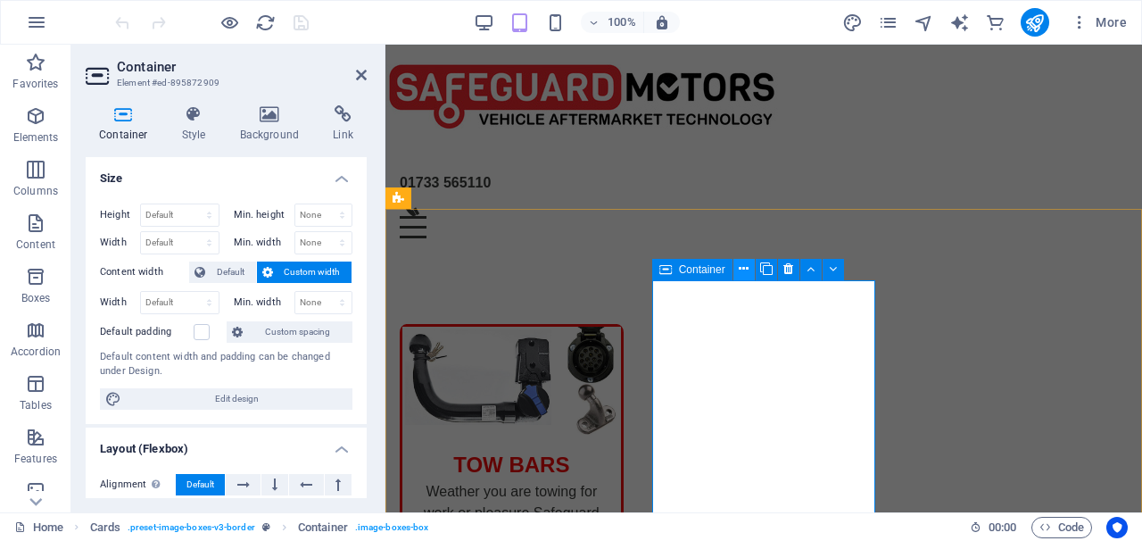
click at [738, 273] on button at bounding box center [743, 269] width 21 height 21
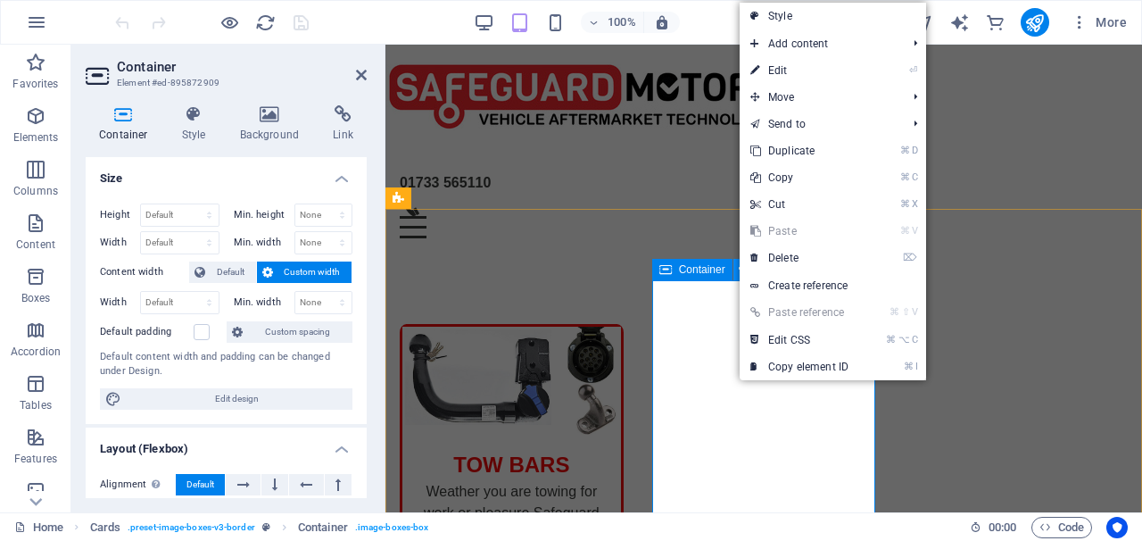
click at [738, 273] on button at bounding box center [743, 269] width 21 height 21
click at [707, 273] on span "Container" at bounding box center [702, 269] width 46 height 11
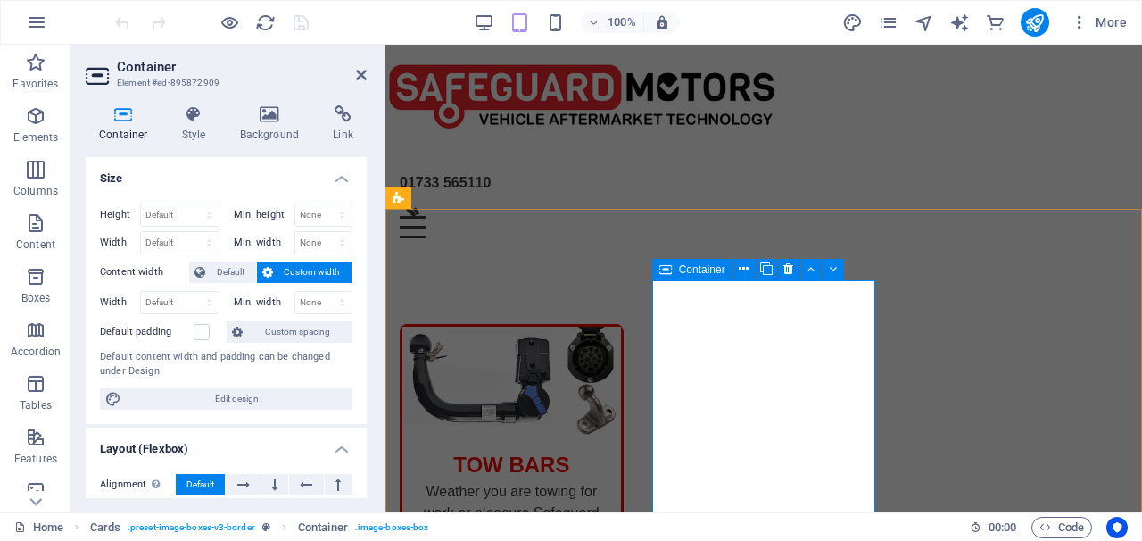
click at [707, 273] on span "Container" at bounding box center [702, 269] width 46 height 11
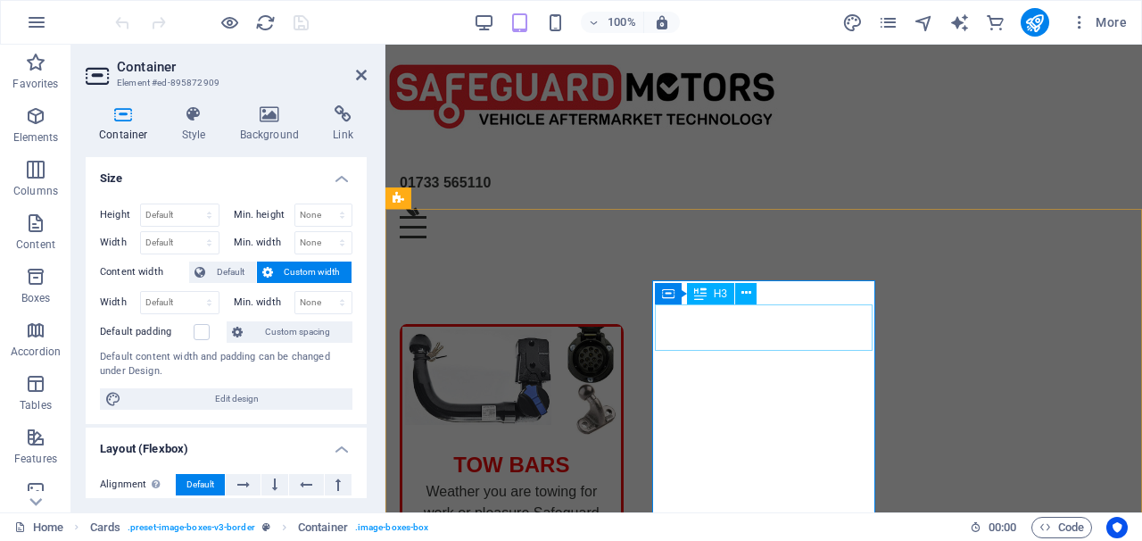
click at [730, 293] on div "H3" at bounding box center [710, 293] width 47 height 21
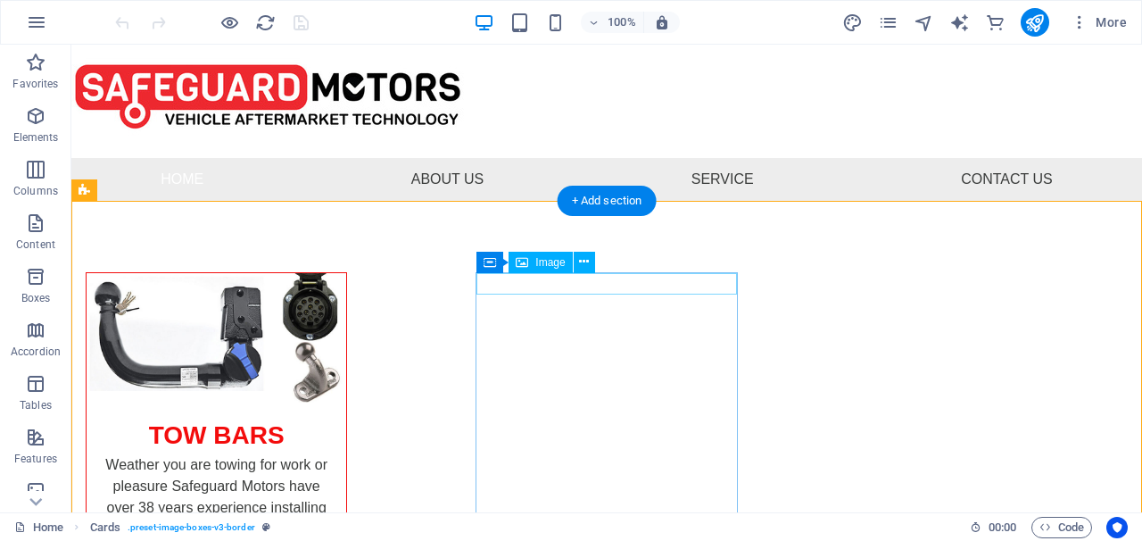
click at [558, 264] on span "Image" at bounding box center [549, 262] width 29 height 11
select select "%"
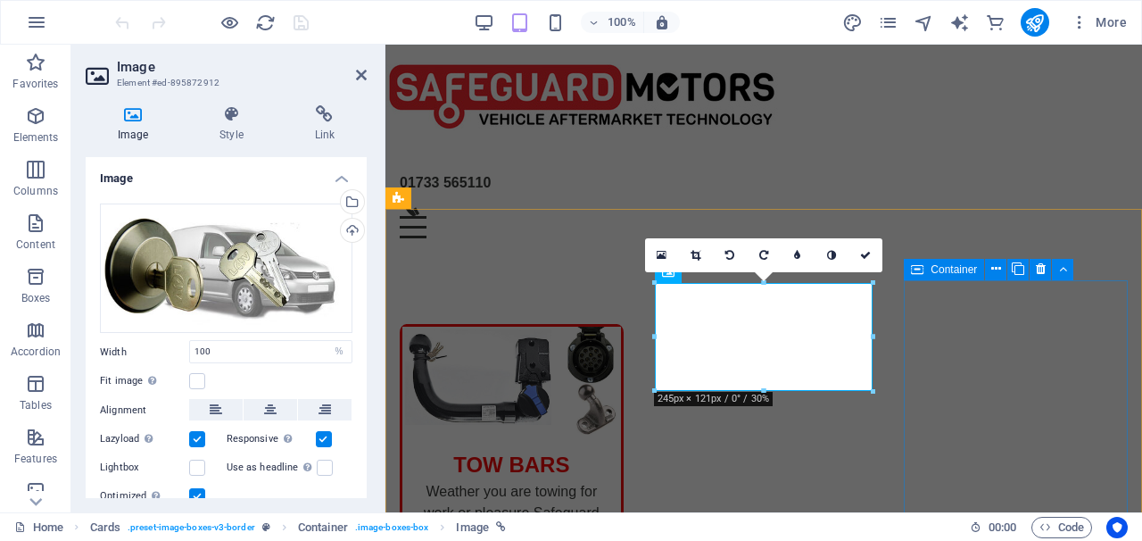
click at [1044, 280] on div "Container" at bounding box center [994, 270] width 181 height 22
click at [988, 269] on button at bounding box center [995, 269] width 21 height 21
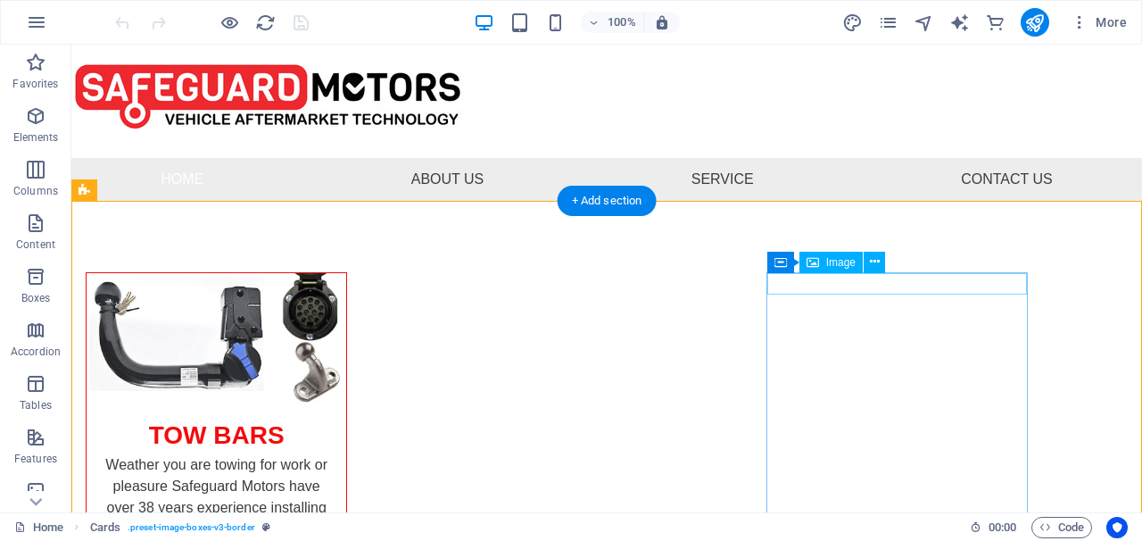
click at [846, 263] on span "Image" at bounding box center [840, 262] width 29 height 11
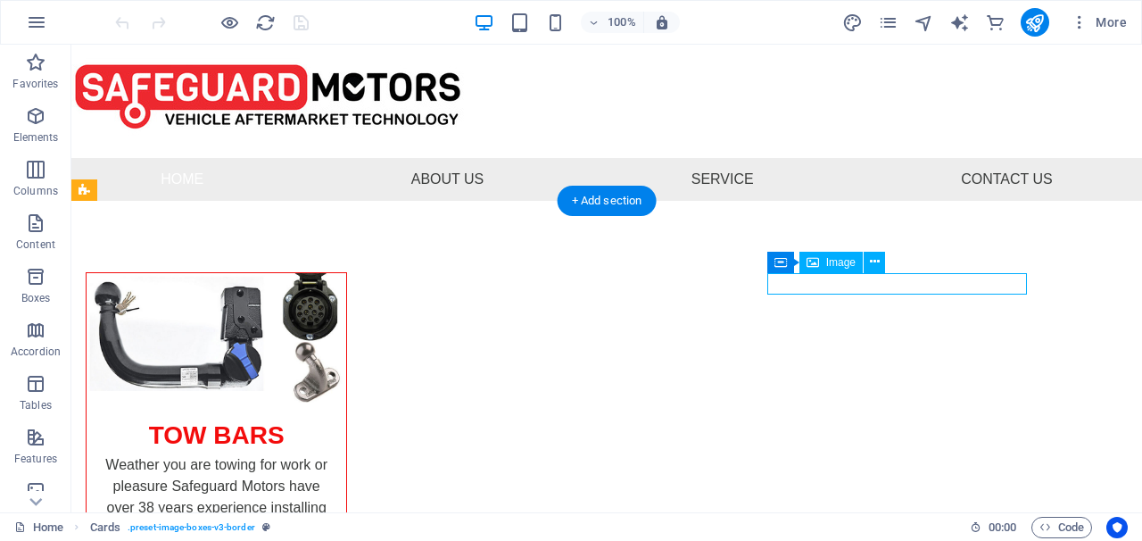
click at [846, 263] on span "Image" at bounding box center [840, 262] width 29 height 11
select select "%"
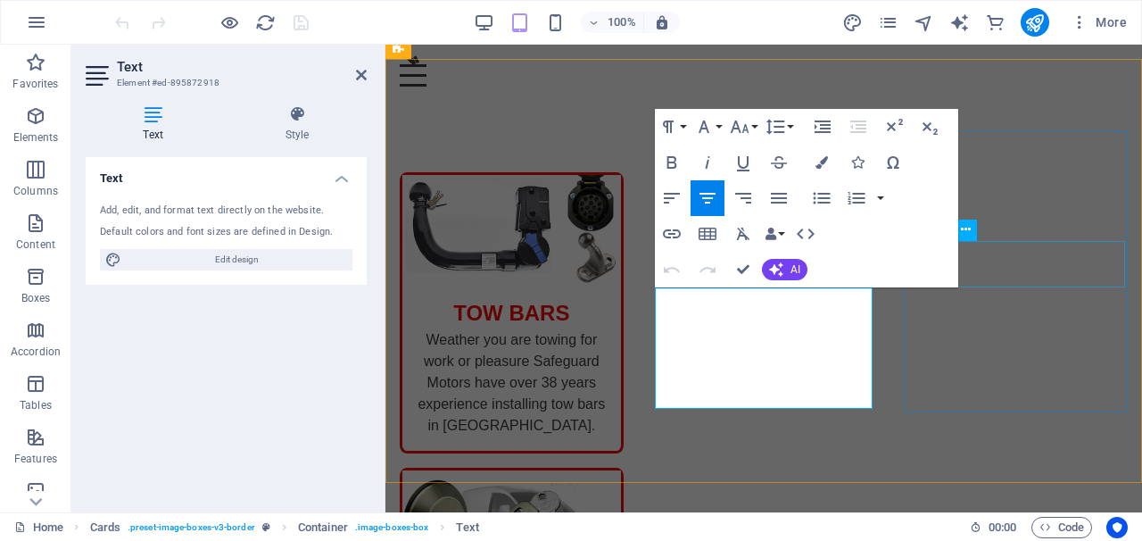
scroll to position [177, 0]
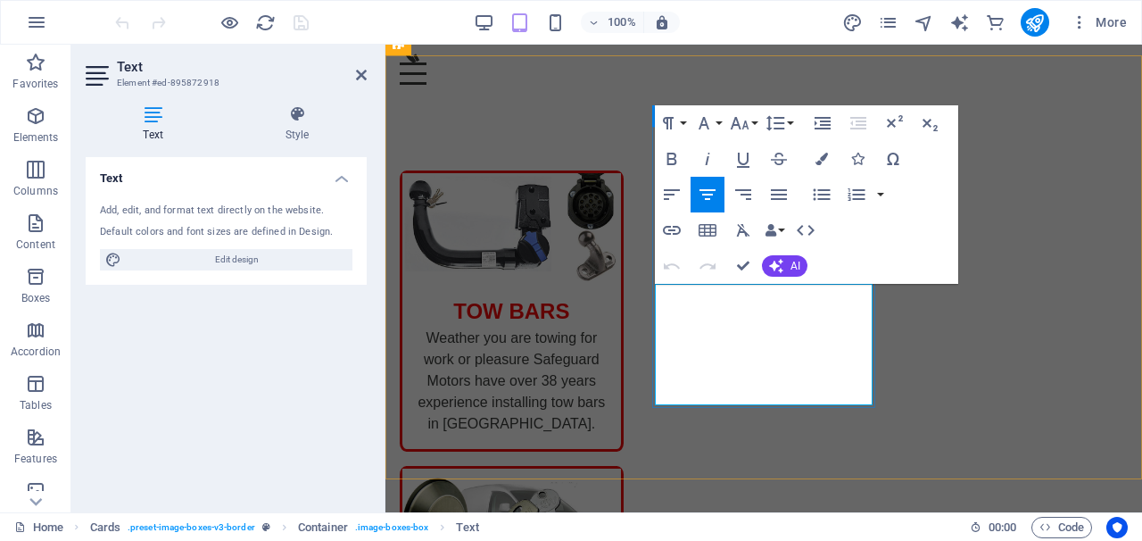
drag, startPoint x: 795, startPoint y: 383, endPoint x: 670, endPoint y: 287, distance: 157.2
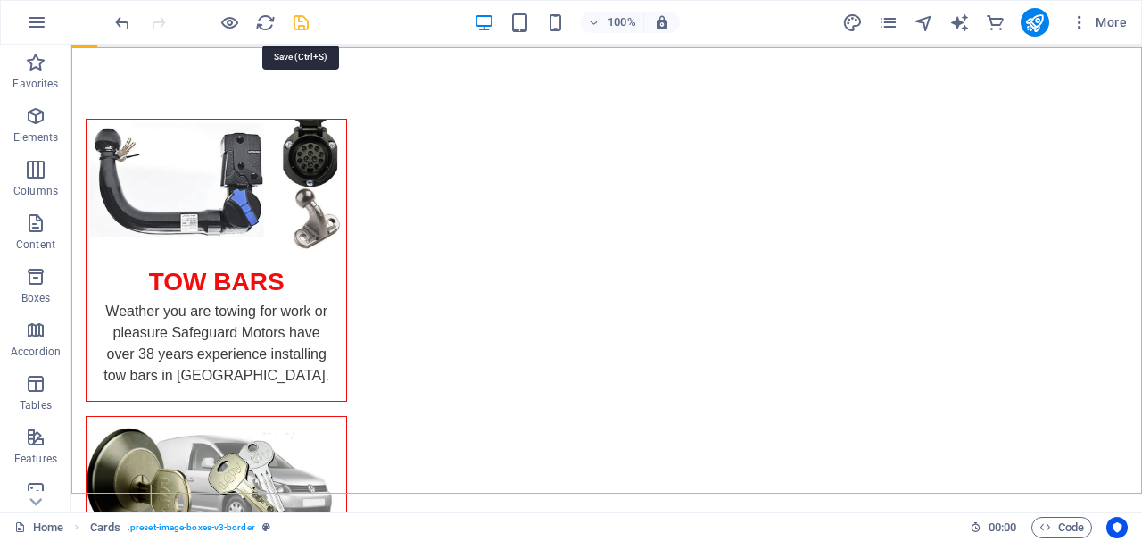
click at [297, 22] on icon "save" at bounding box center [301, 22] width 21 height 21
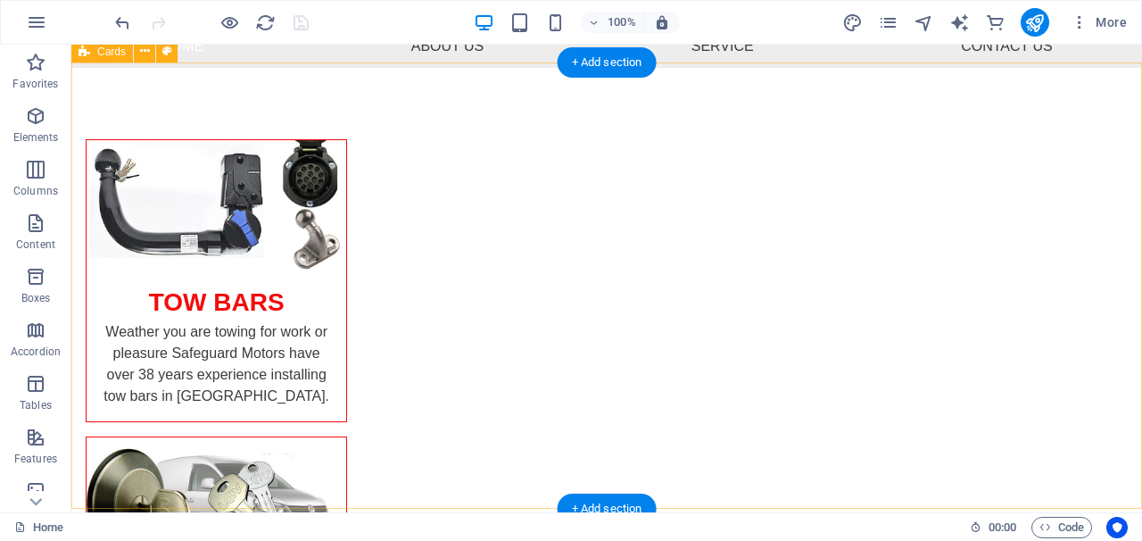
scroll to position [161, 0]
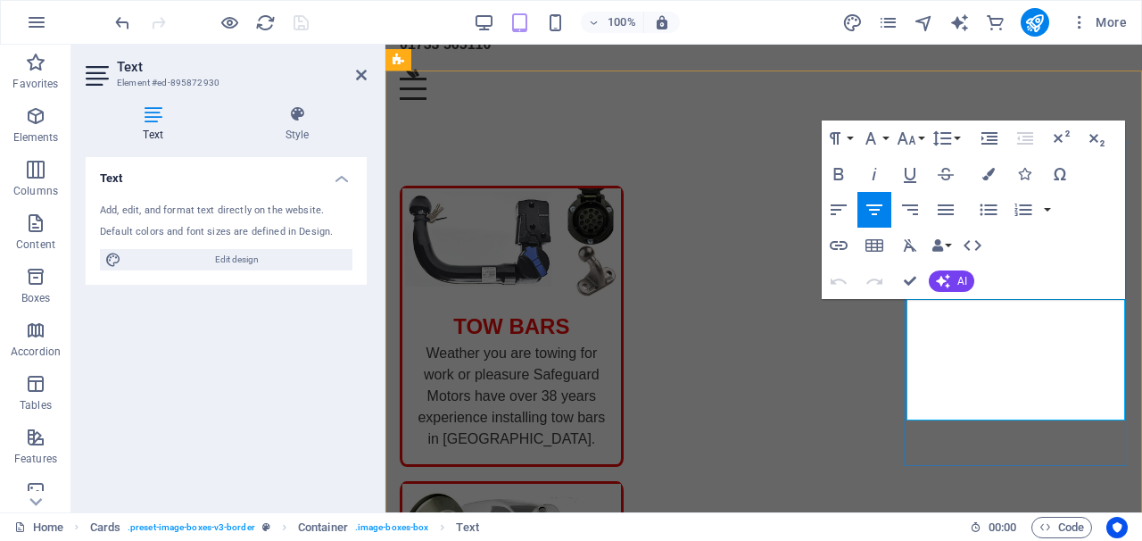
drag, startPoint x: 1035, startPoint y: 395, endPoint x: 917, endPoint y: 294, distance: 155.6
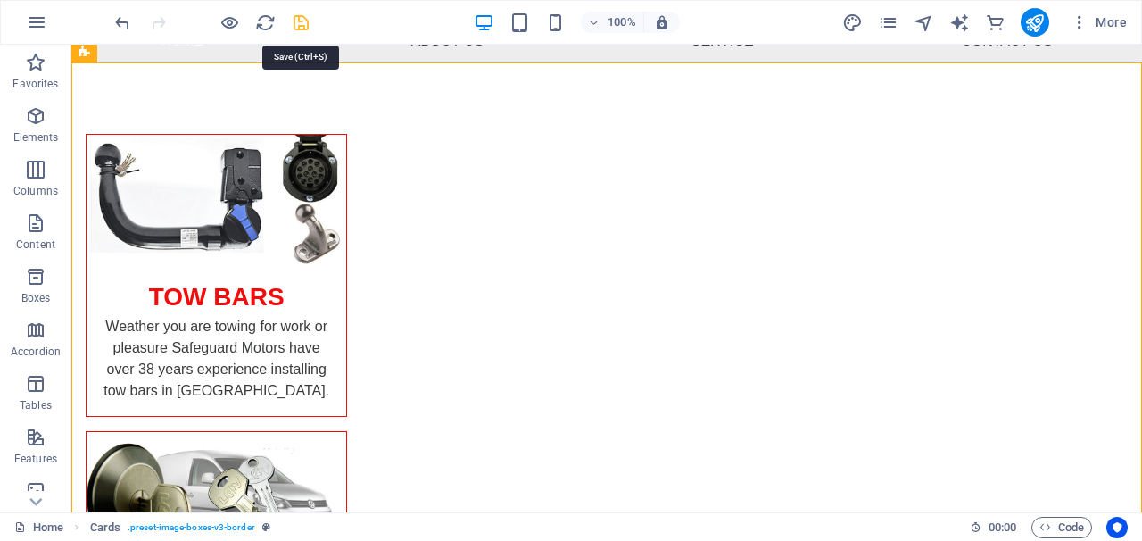
click at [300, 29] on icon "save" at bounding box center [301, 22] width 21 height 21
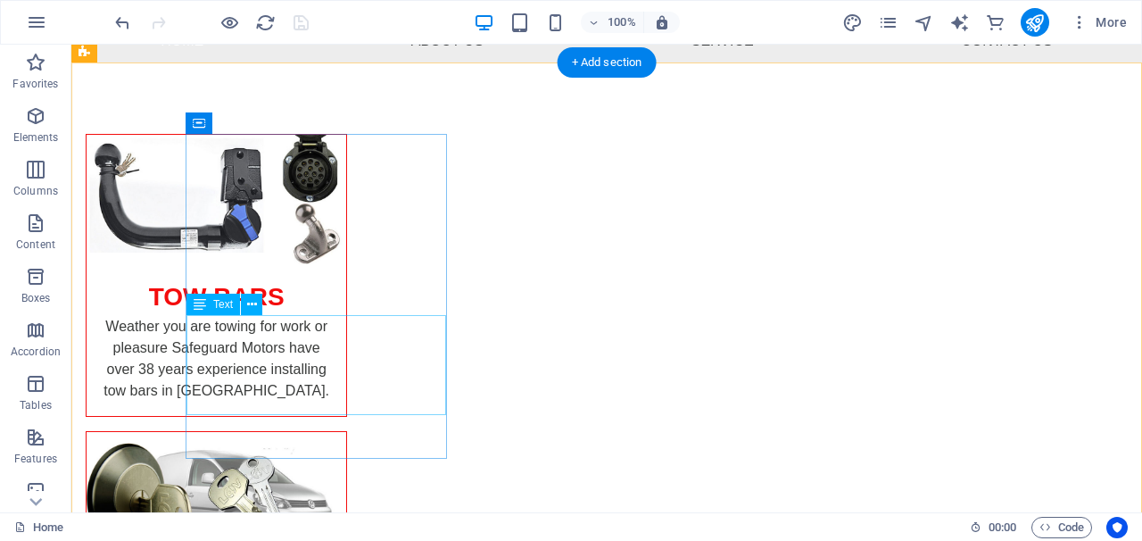
click at [346, 383] on div "Weather you are towing for work or pleasure Safeguard Motors have over 38 years…" at bounding box center [217, 366] width 260 height 100
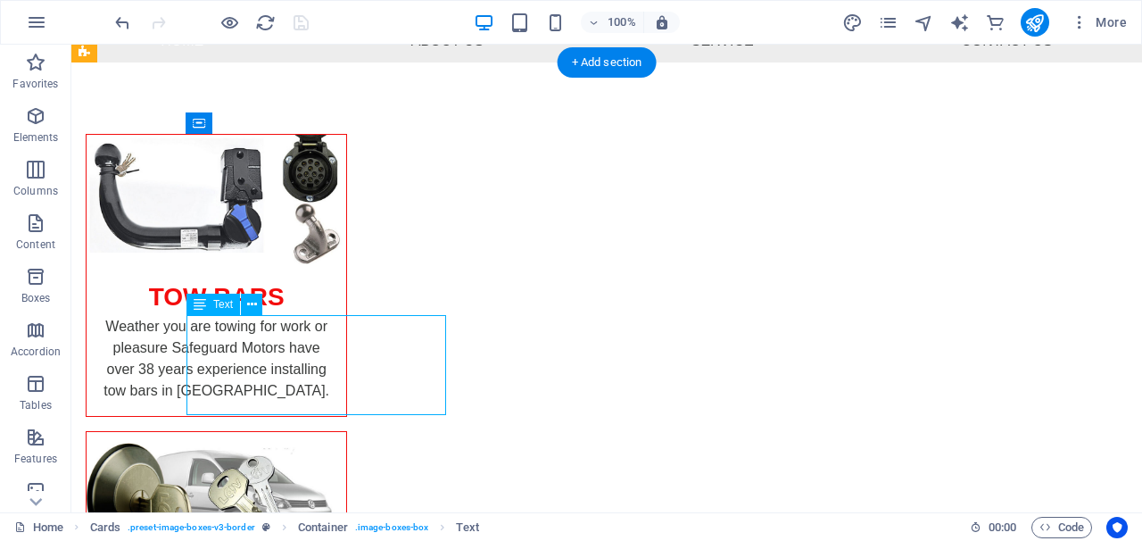
click at [346, 383] on div "Weather you are towing for work or pleasure Safeguard Motors have over 38 years…" at bounding box center [217, 366] width 260 height 100
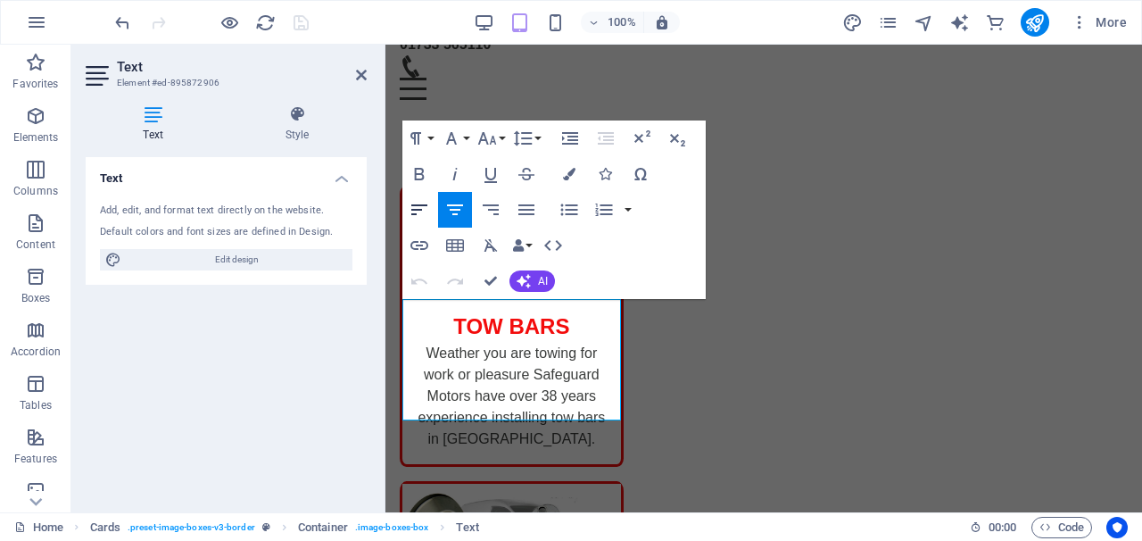
click at [421, 202] on icon "button" at bounding box center [419, 209] width 21 height 21
click at [329, 369] on div "Text Add, edit, and format text directly on the website. Default colors and fon…" at bounding box center [226, 327] width 281 height 341
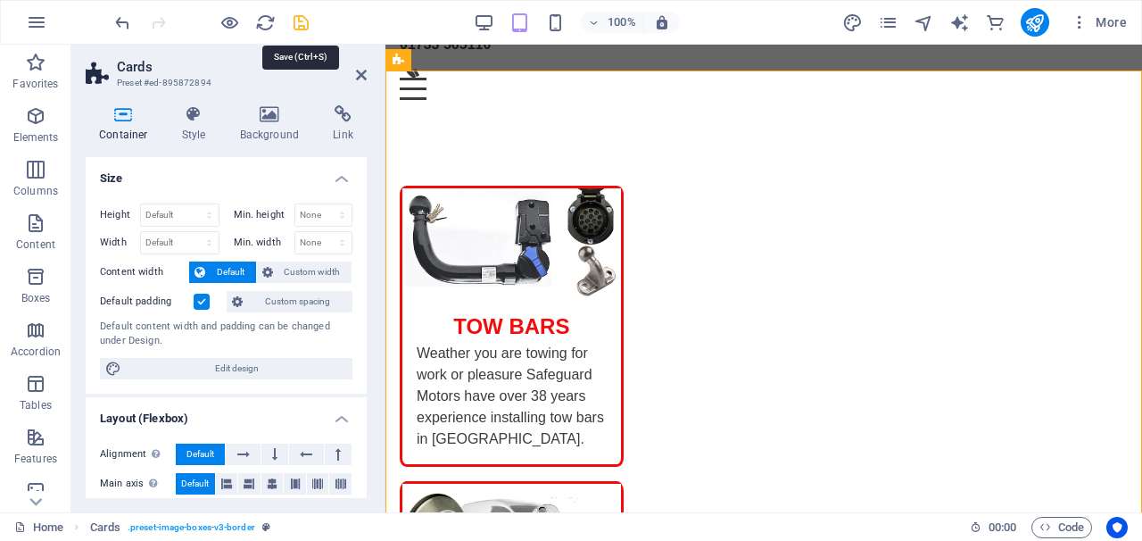
click at [305, 27] on icon "save" at bounding box center [301, 22] width 21 height 21
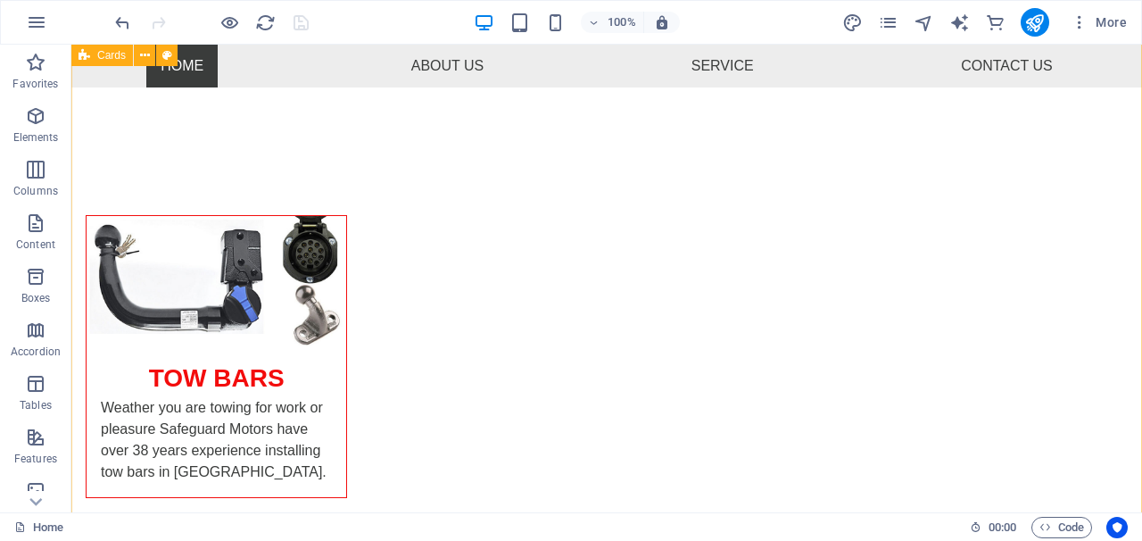
scroll to position [125, 0]
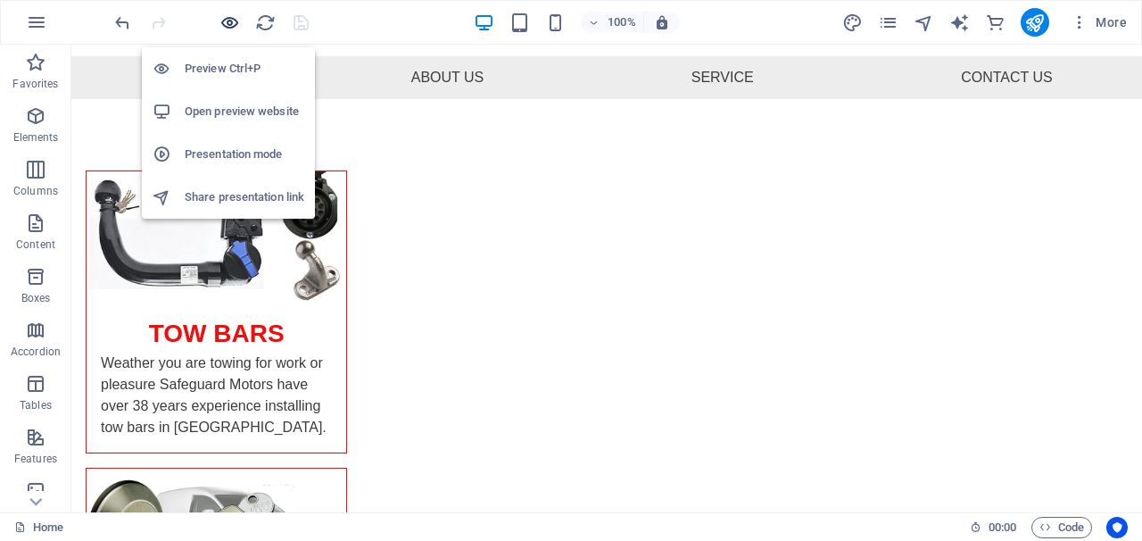
click at [224, 22] on icon "button" at bounding box center [229, 22] width 21 height 21
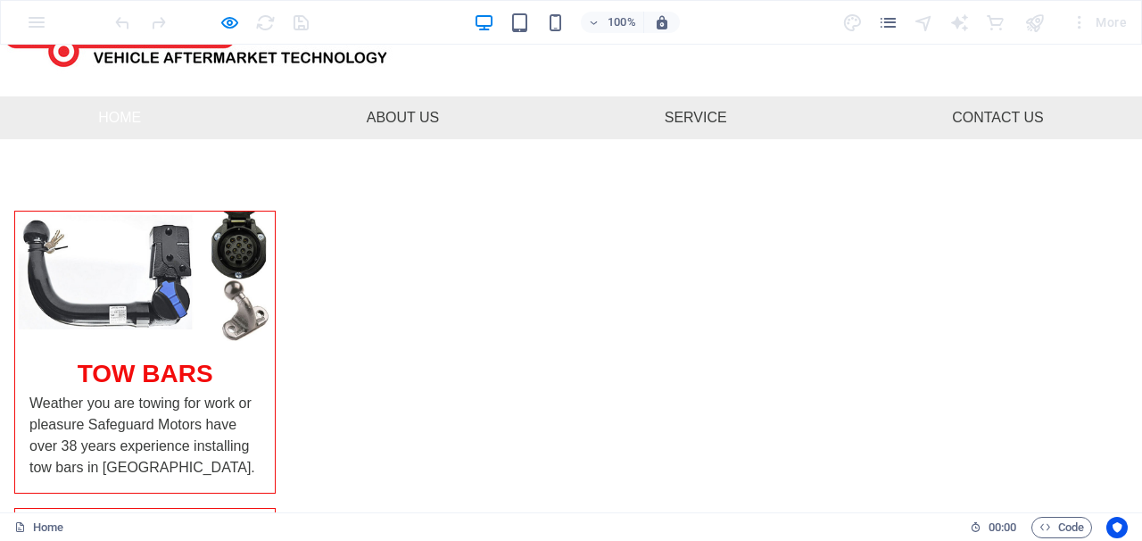
scroll to position [72, 0]
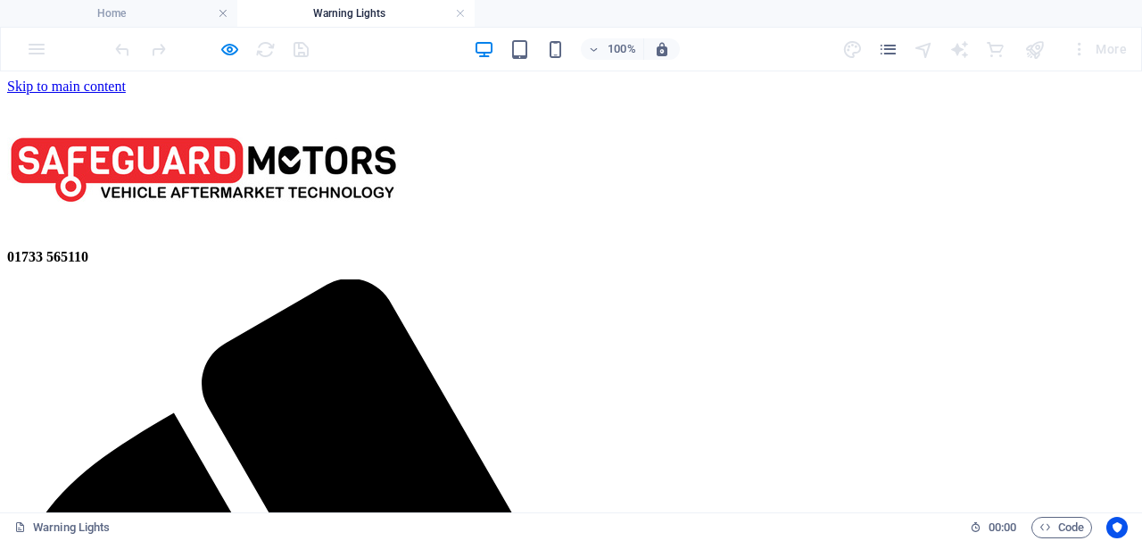
scroll to position [0, 0]
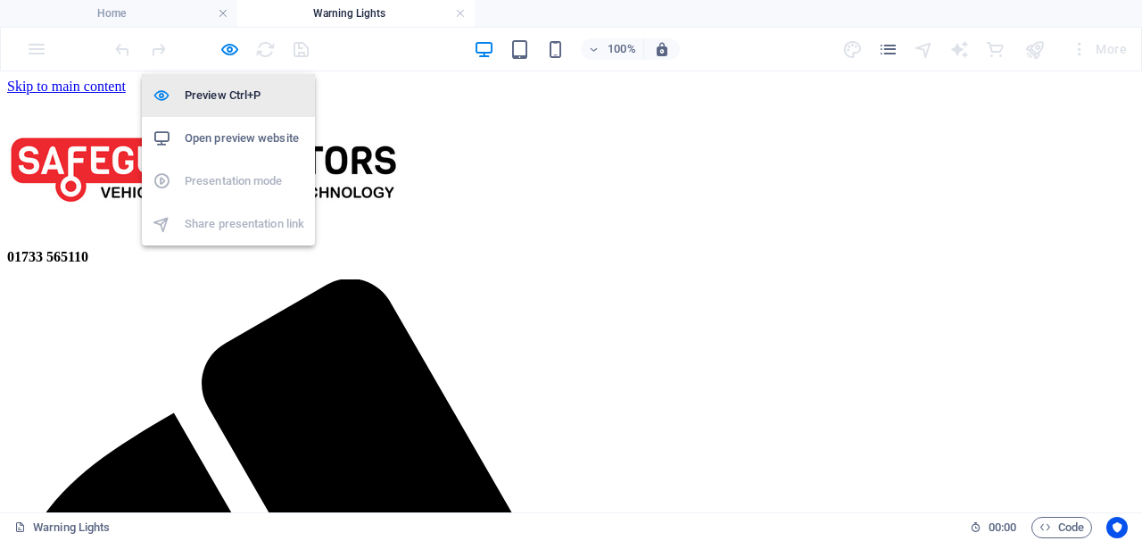
click at [209, 96] on h6 "Preview Ctrl+P" at bounding box center [245, 95] width 120 height 21
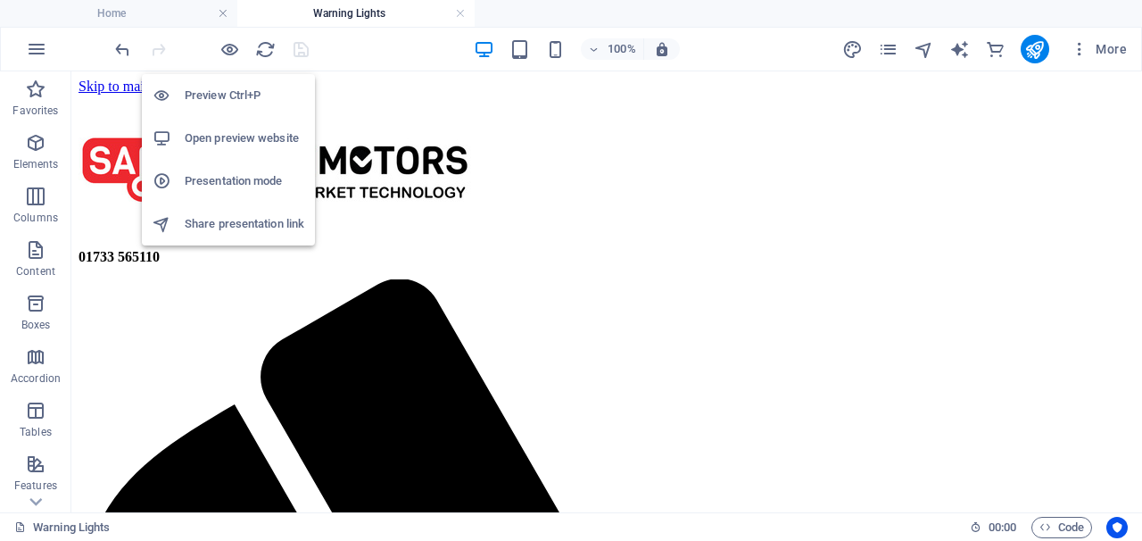
click at [209, 96] on h6 "Preview Ctrl+P" at bounding box center [245, 95] width 120 height 21
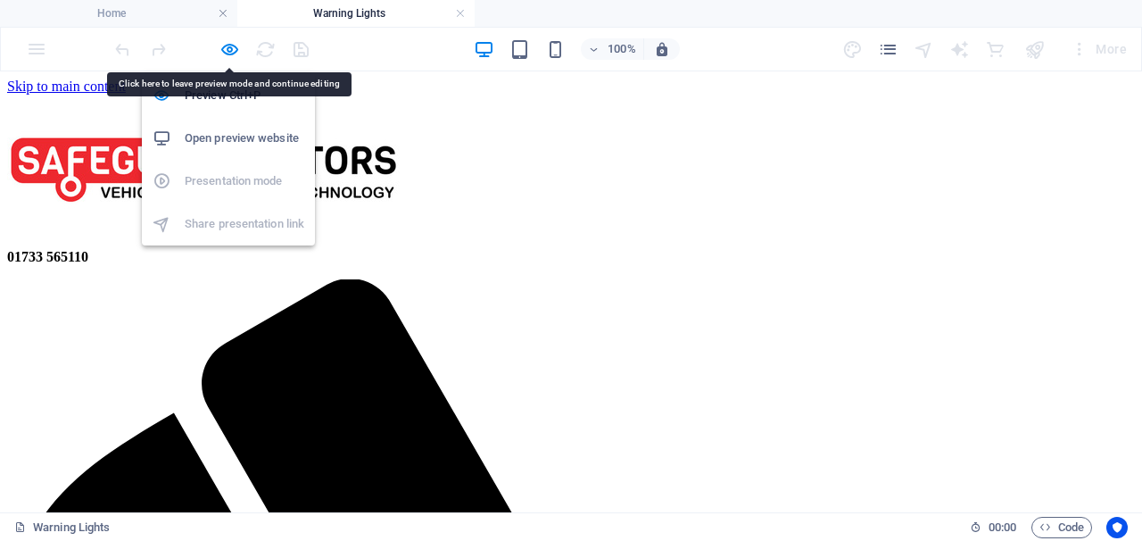
click at [227, 52] on icon "button" at bounding box center [229, 49] width 21 height 21
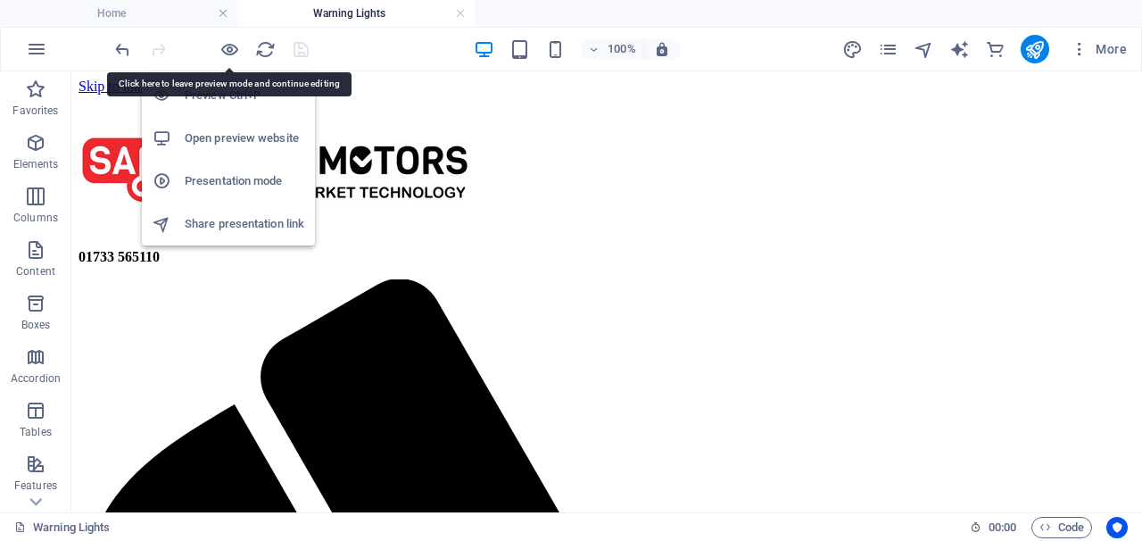
click at [231, 136] on h6 "Open preview website" at bounding box center [245, 138] width 120 height 21
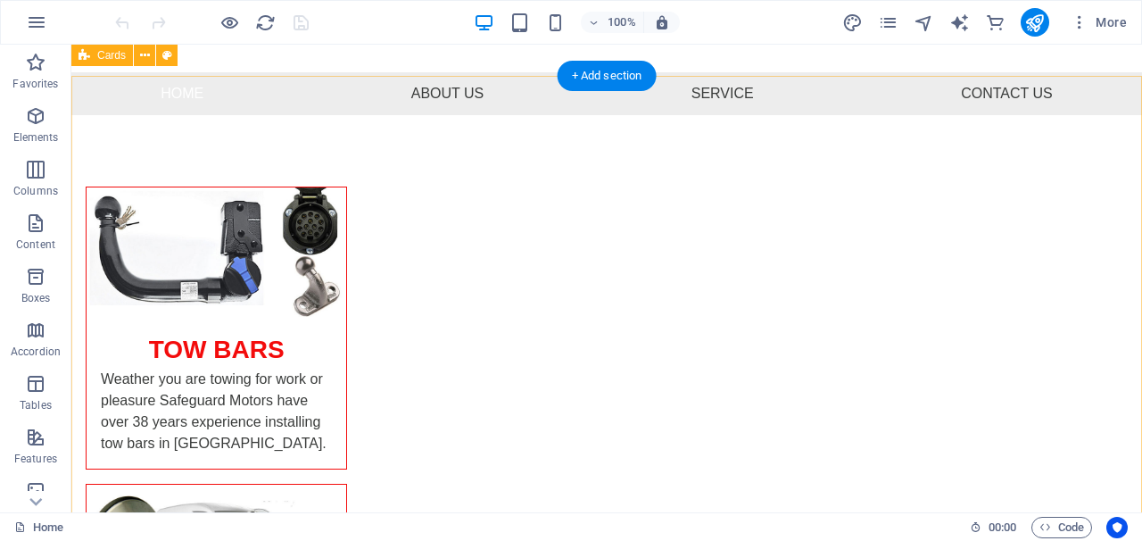
scroll to position [104, 0]
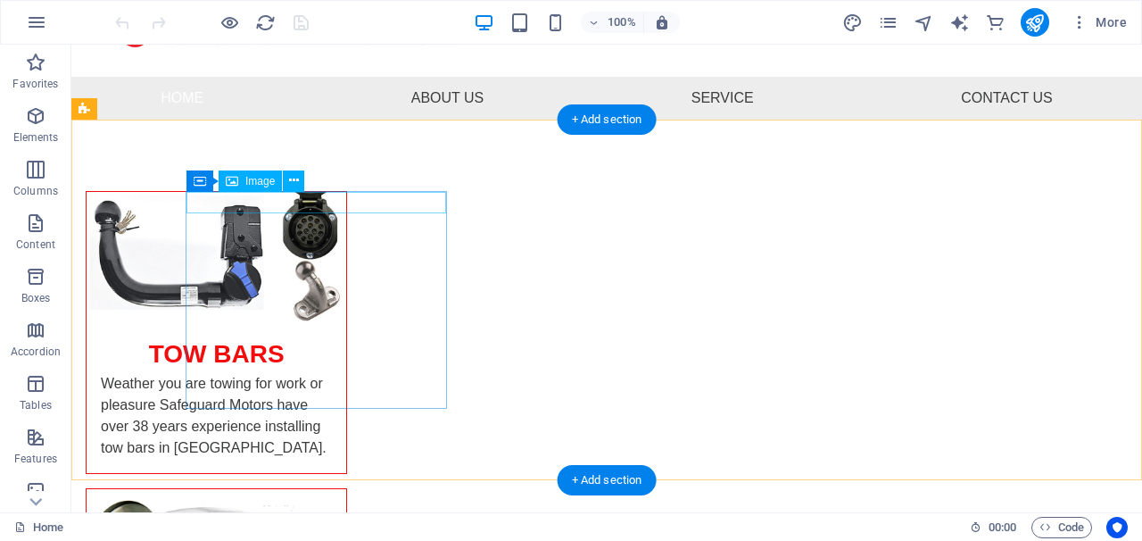
click at [255, 187] on div "Image" at bounding box center [250, 180] width 63 height 21
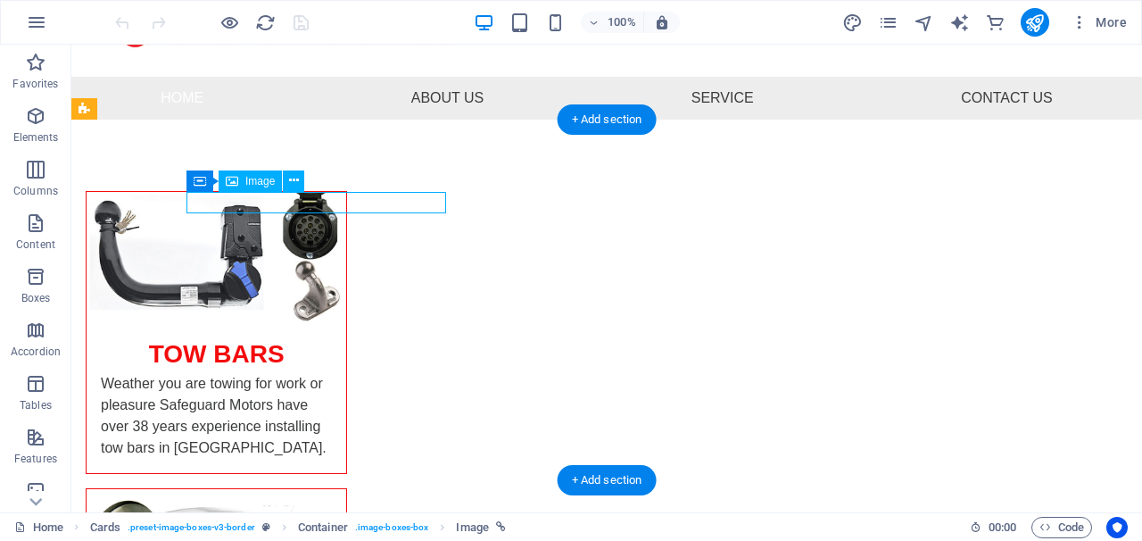
click at [255, 187] on div "Image" at bounding box center [250, 180] width 63 height 21
select select "%"
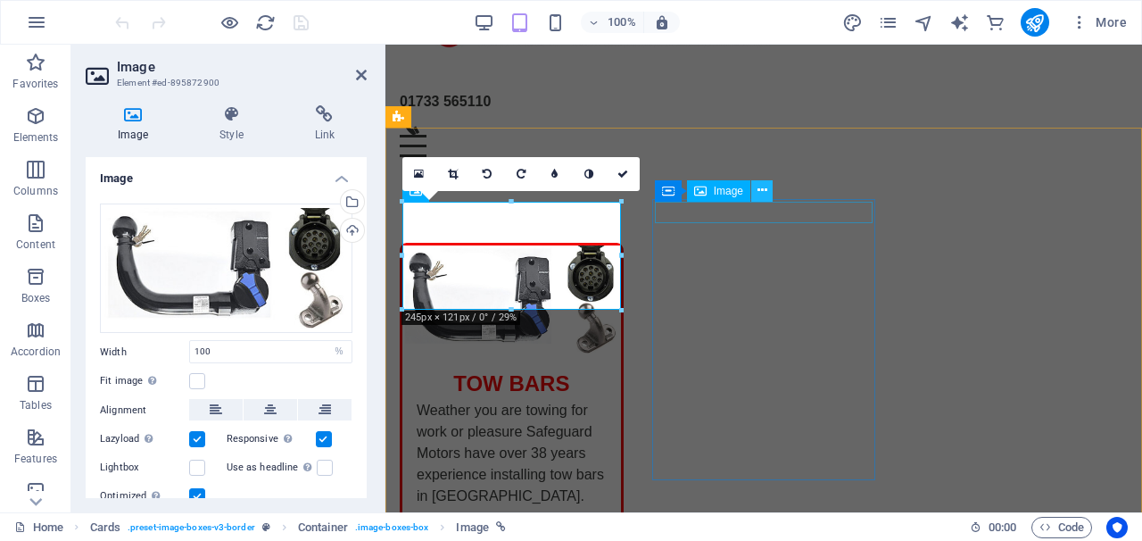
drag, startPoint x: 379, startPoint y: 157, endPoint x: 763, endPoint y: 193, distance: 385.3
click at [763, 193] on icon at bounding box center [762, 190] width 10 height 19
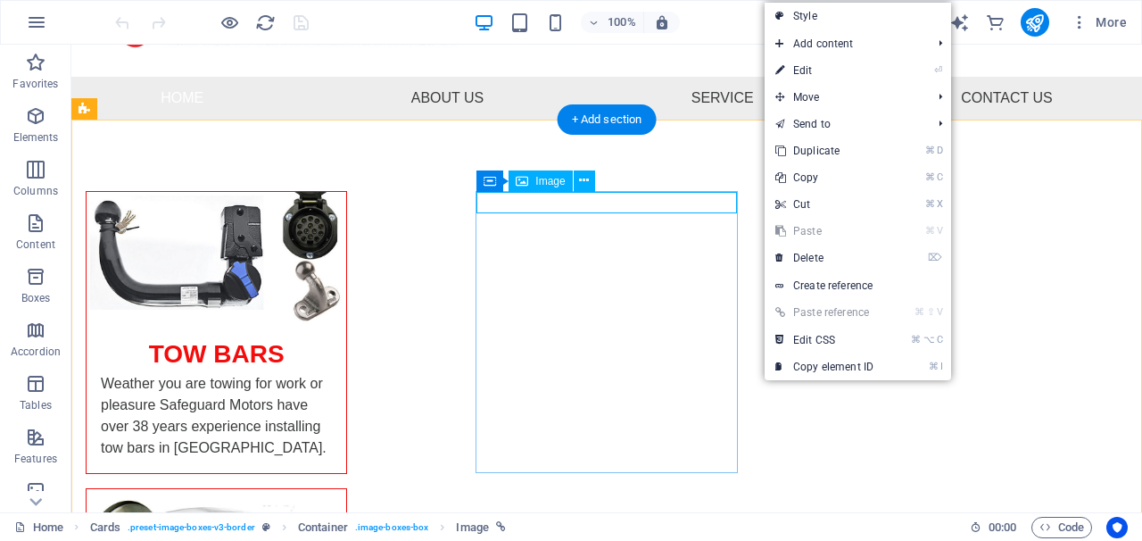
click at [551, 185] on span "Image" at bounding box center [549, 181] width 29 height 11
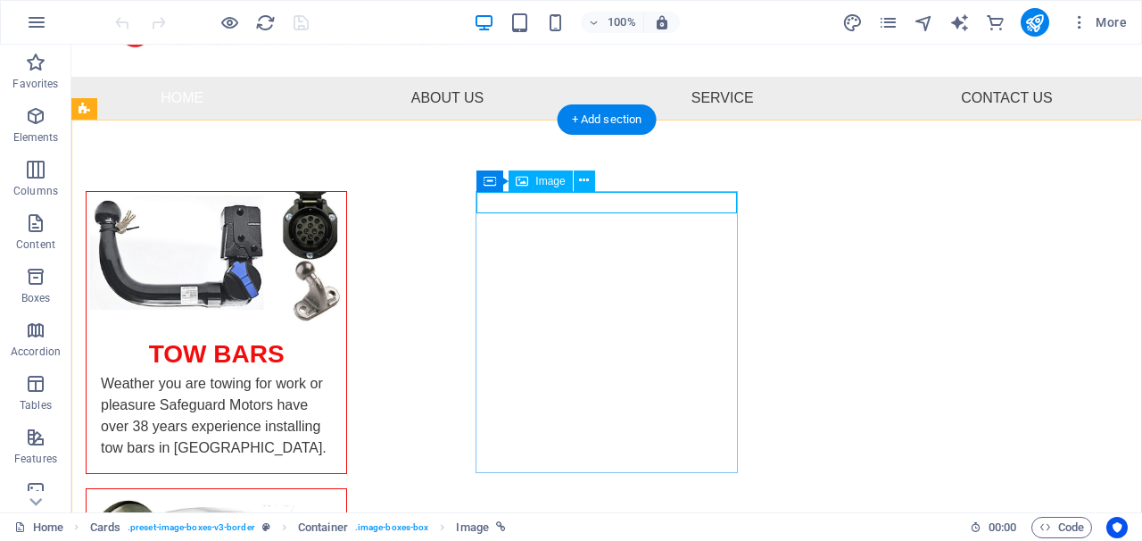
click at [551, 185] on span "Image" at bounding box center [549, 181] width 29 height 11
select select "%"
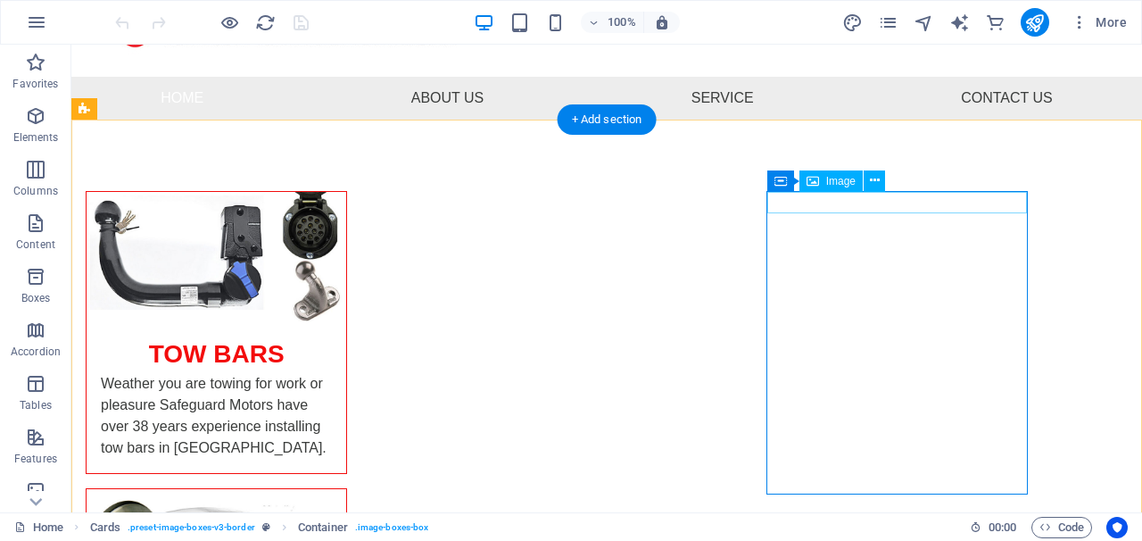
click at [849, 186] on span "Image" at bounding box center [840, 181] width 29 height 11
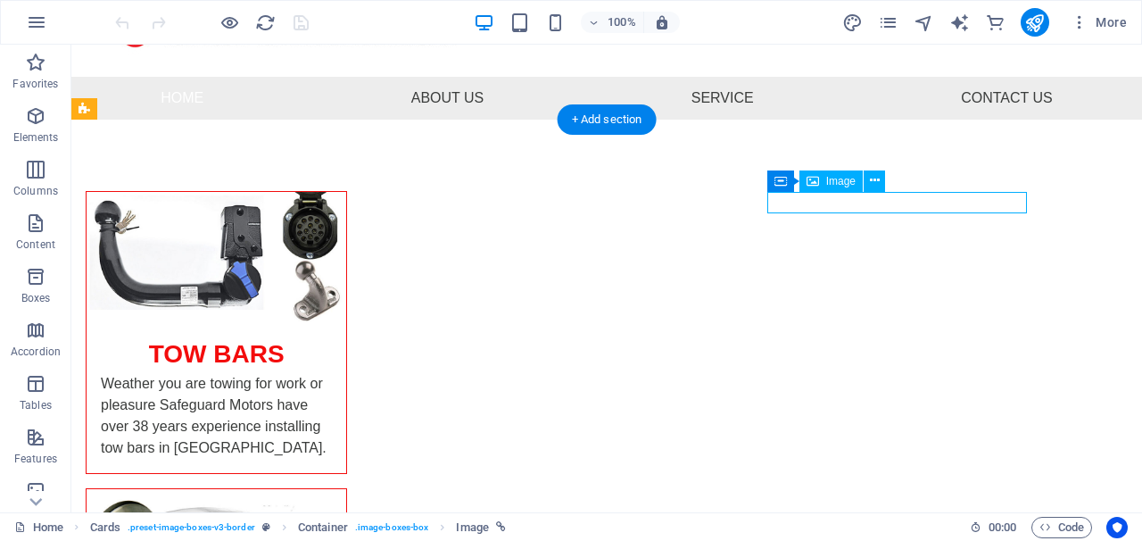
click at [849, 186] on span "Image" at bounding box center [840, 181] width 29 height 11
select select "%"
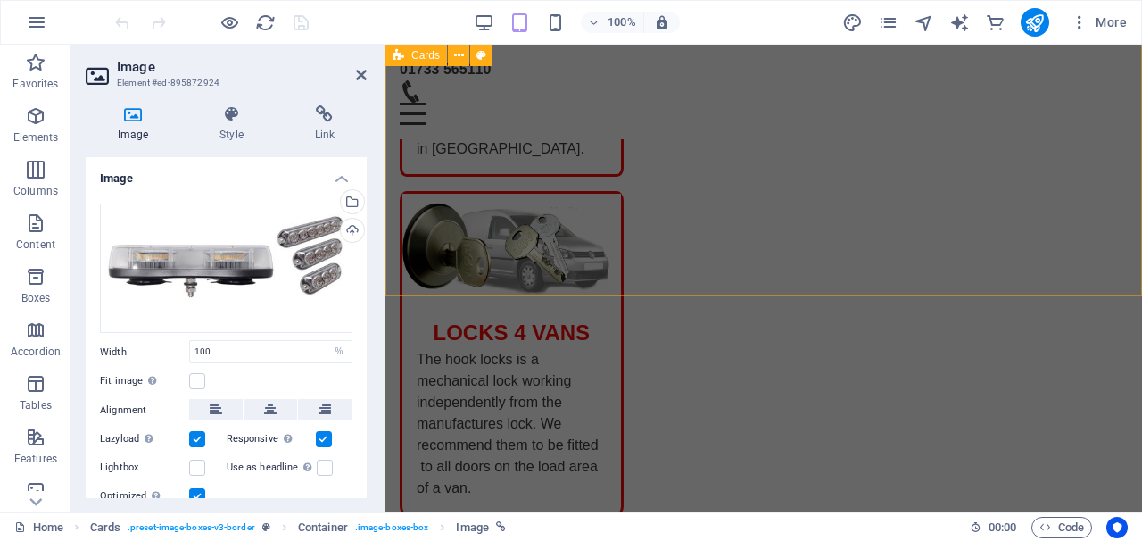
scroll to position [459, 0]
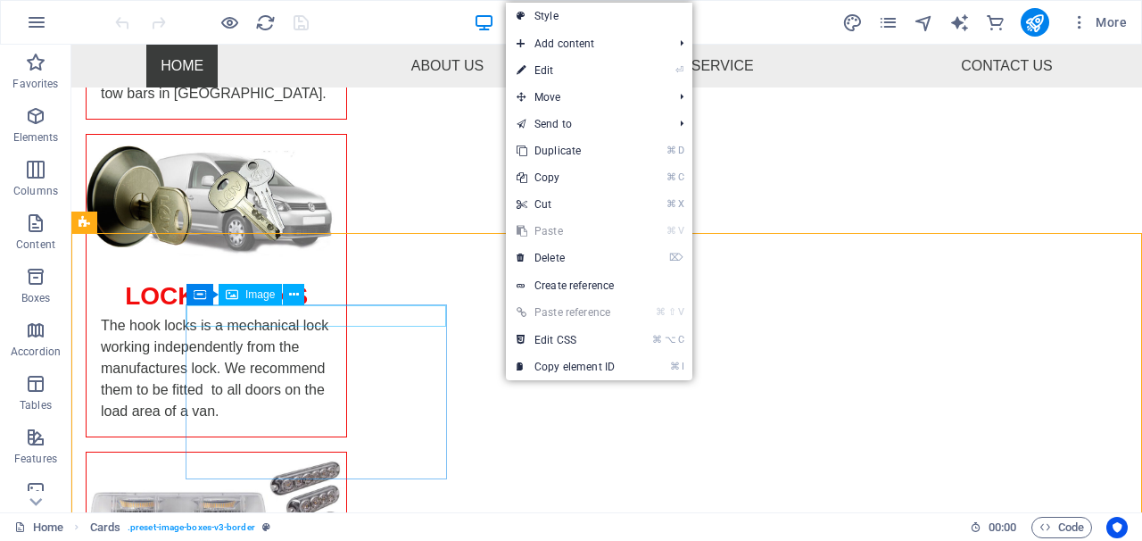
click at [264, 303] on div "Image" at bounding box center [250, 294] width 63 height 21
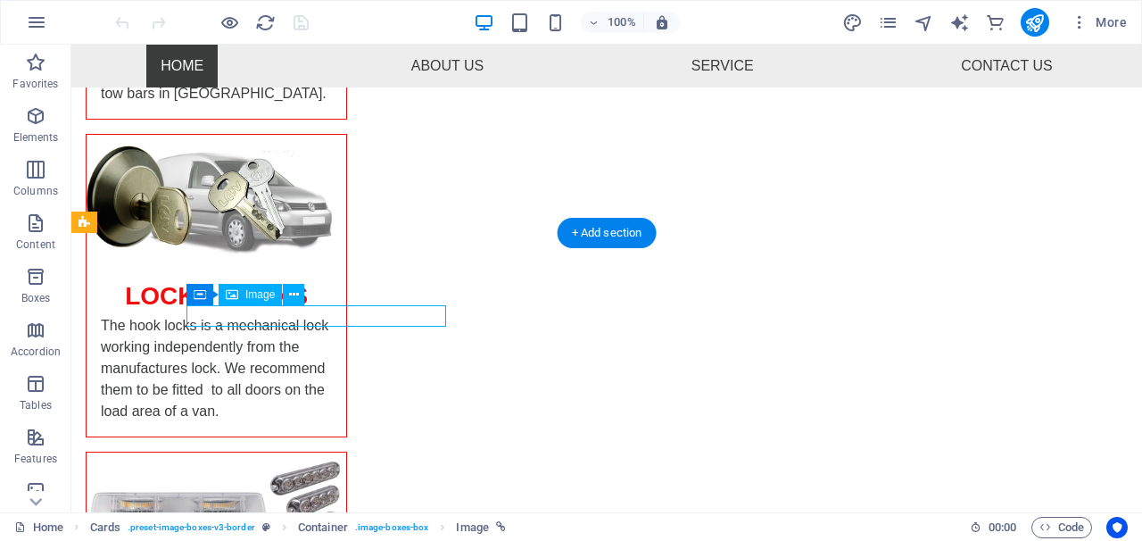
click at [264, 303] on div "Image" at bounding box center [250, 294] width 63 height 21
select select "%"
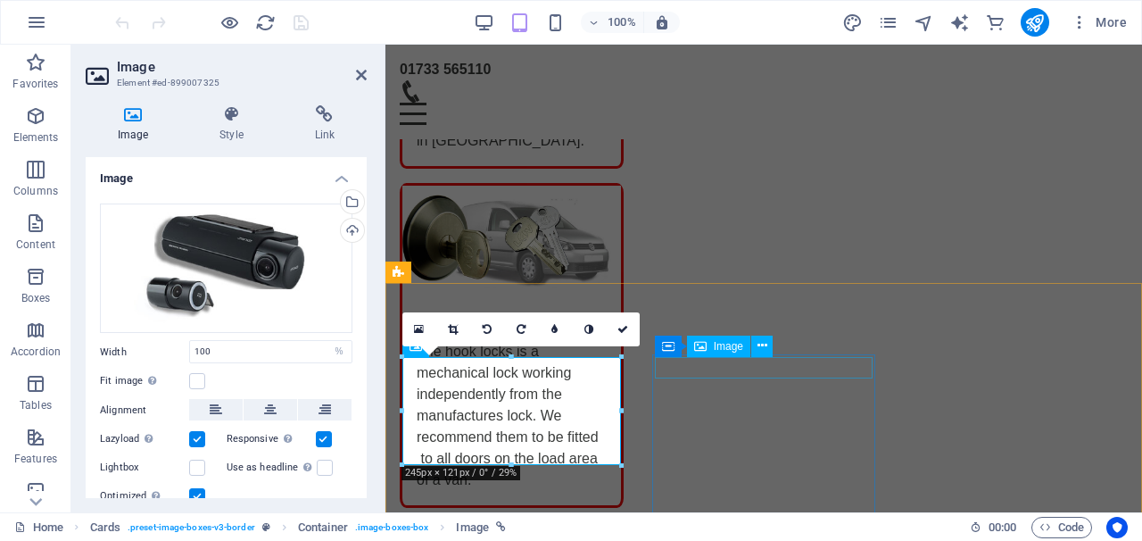
click at [722, 343] on span "Image" at bounding box center [728, 346] width 29 height 11
select select "%"
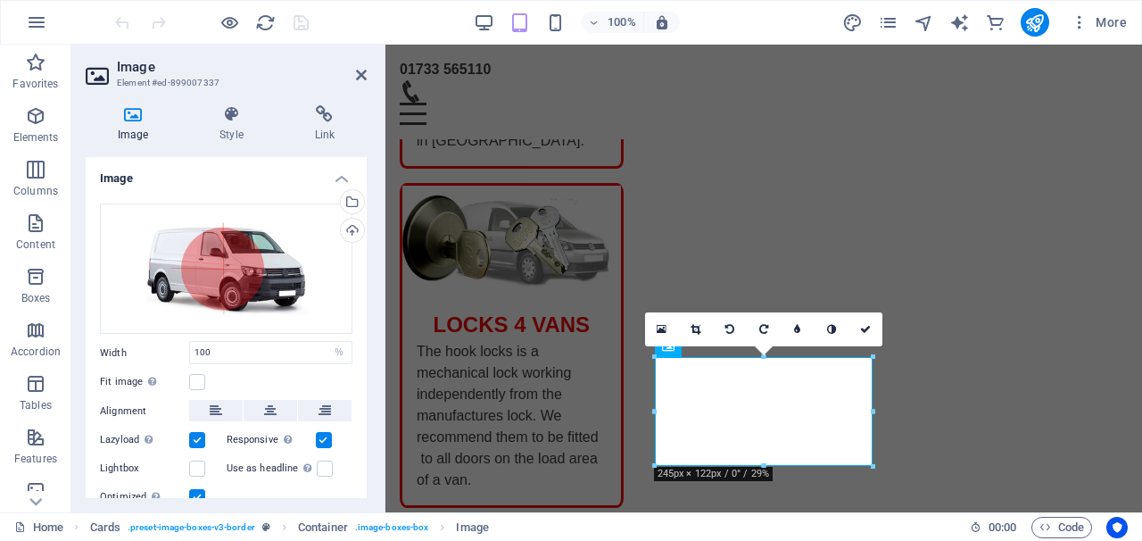
click at [722, 343] on link at bounding box center [730, 329] width 34 height 34
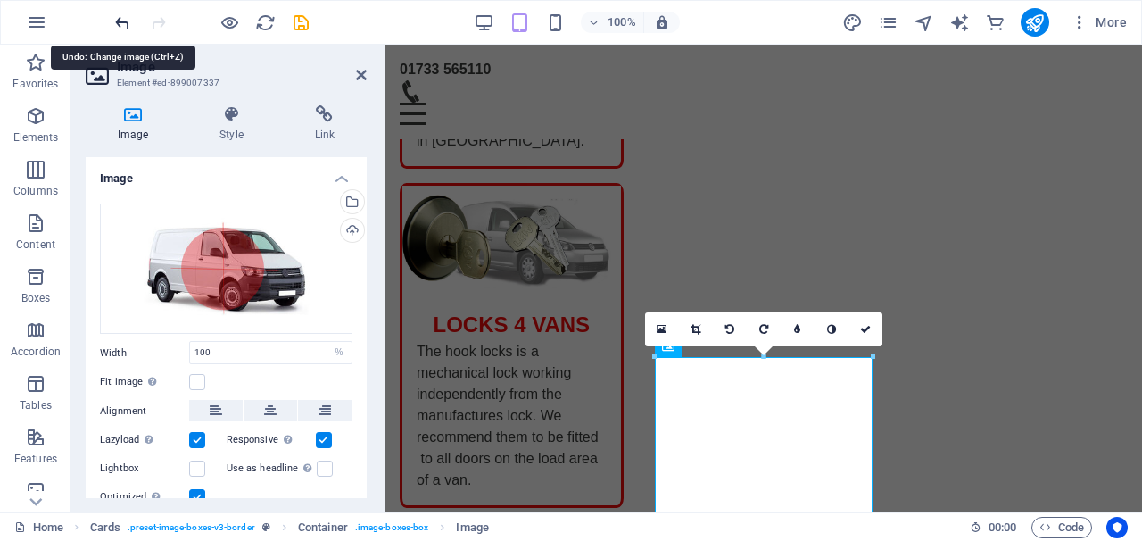
click at [116, 21] on icon "undo" at bounding box center [122, 22] width 21 height 21
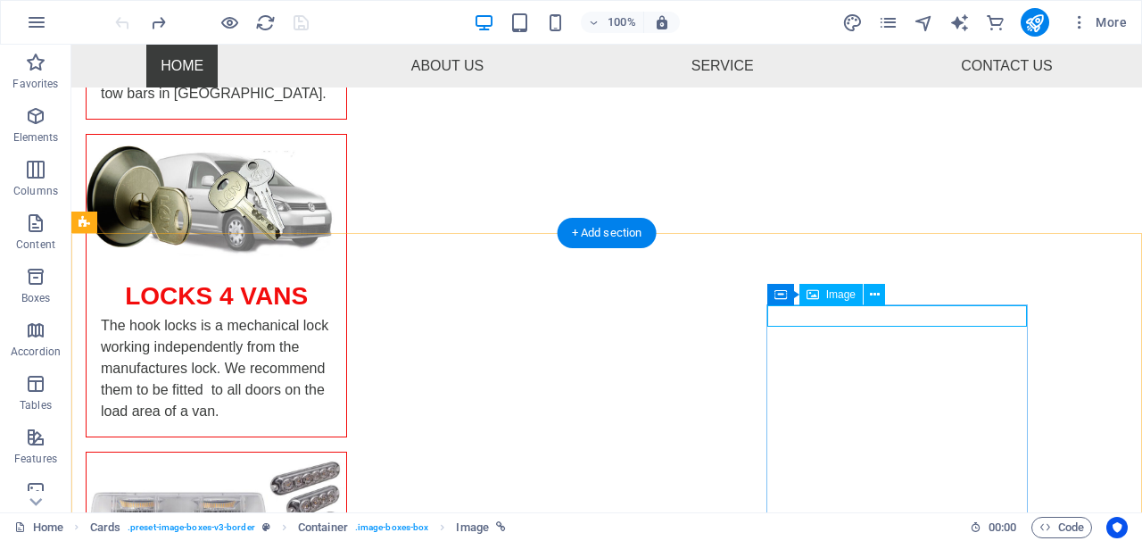
click at [833, 294] on span "Image" at bounding box center [840, 294] width 29 height 11
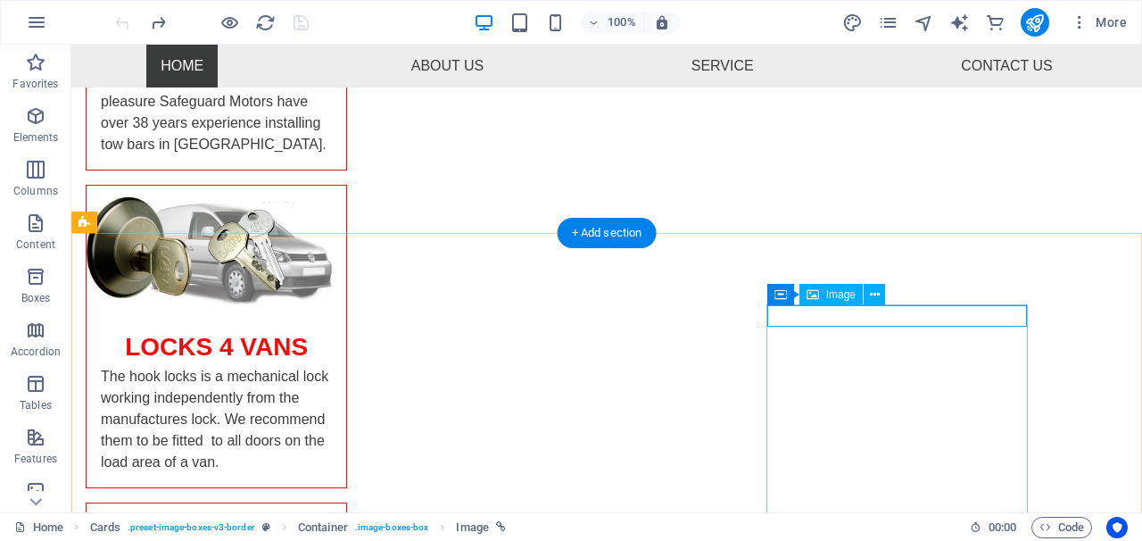
select select "%"
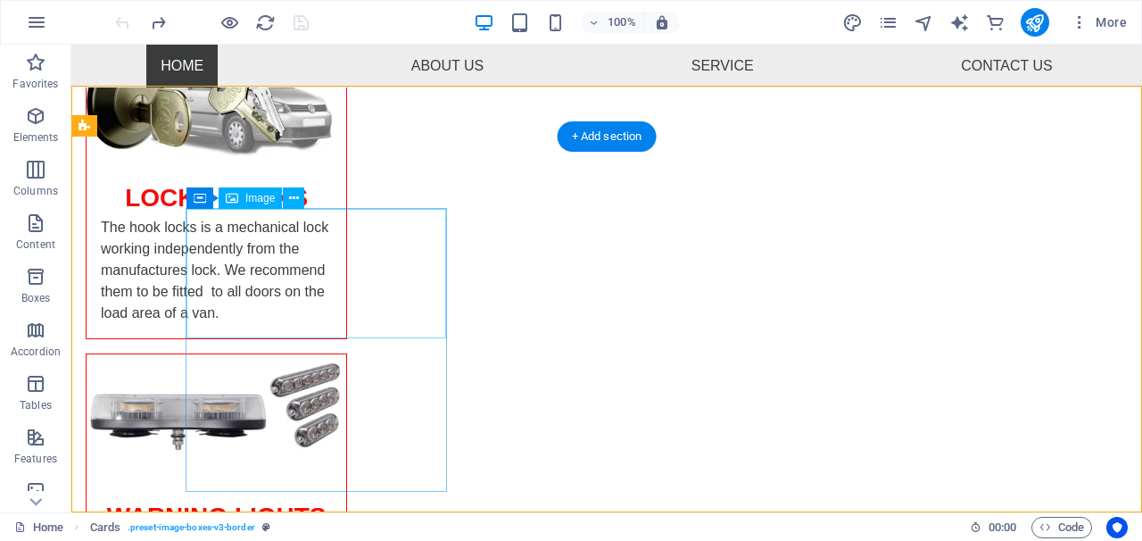
scroll to position [606, 0]
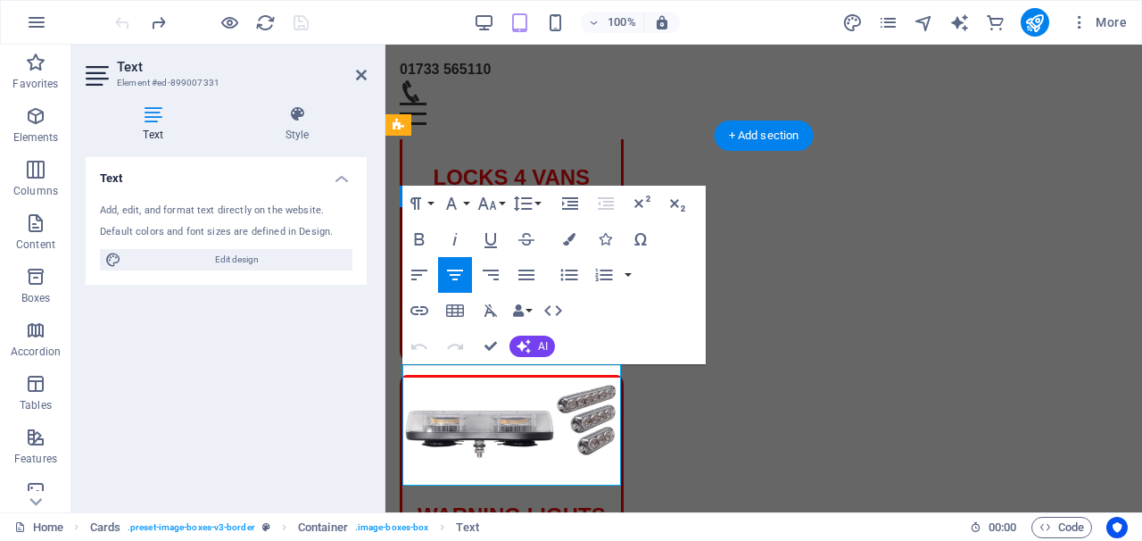
drag, startPoint x: 532, startPoint y: 462, endPoint x: 407, endPoint y: 379, distance: 149.9
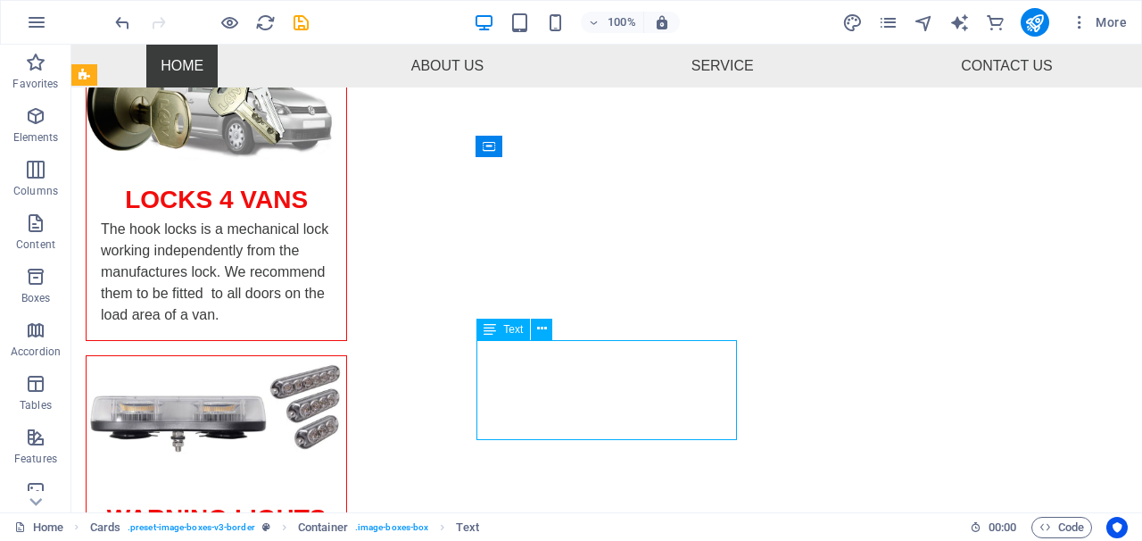
scroll to position [593, 0]
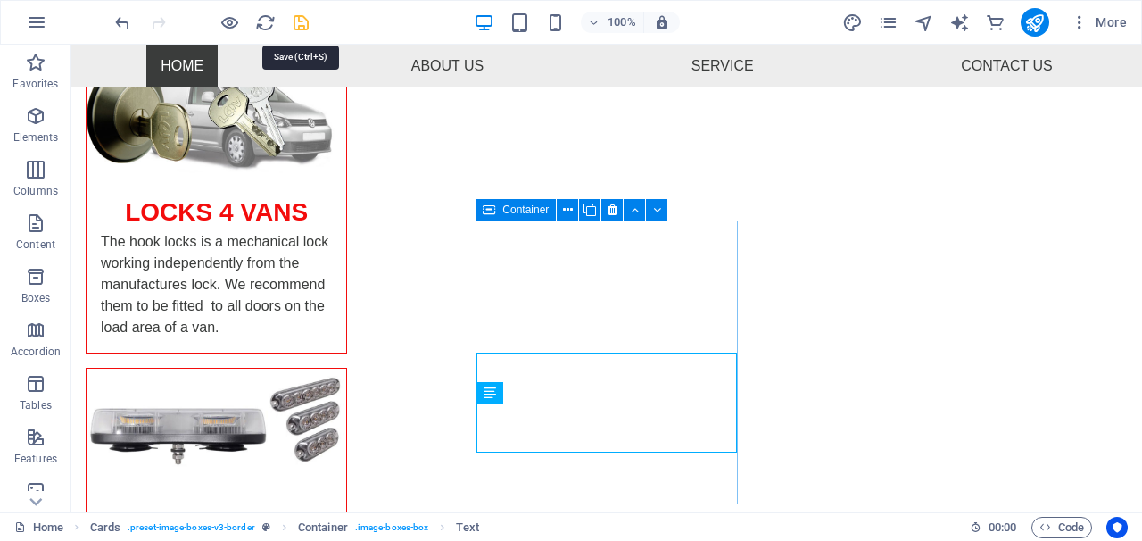
click at [300, 18] on icon "save" at bounding box center [301, 22] width 21 height 21
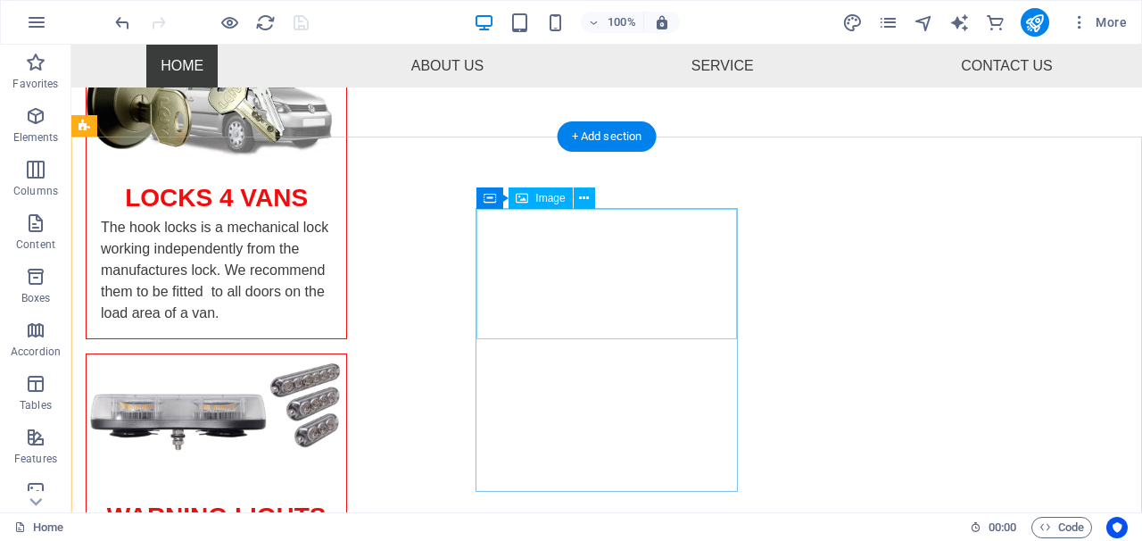
scroll to position [606, 0]
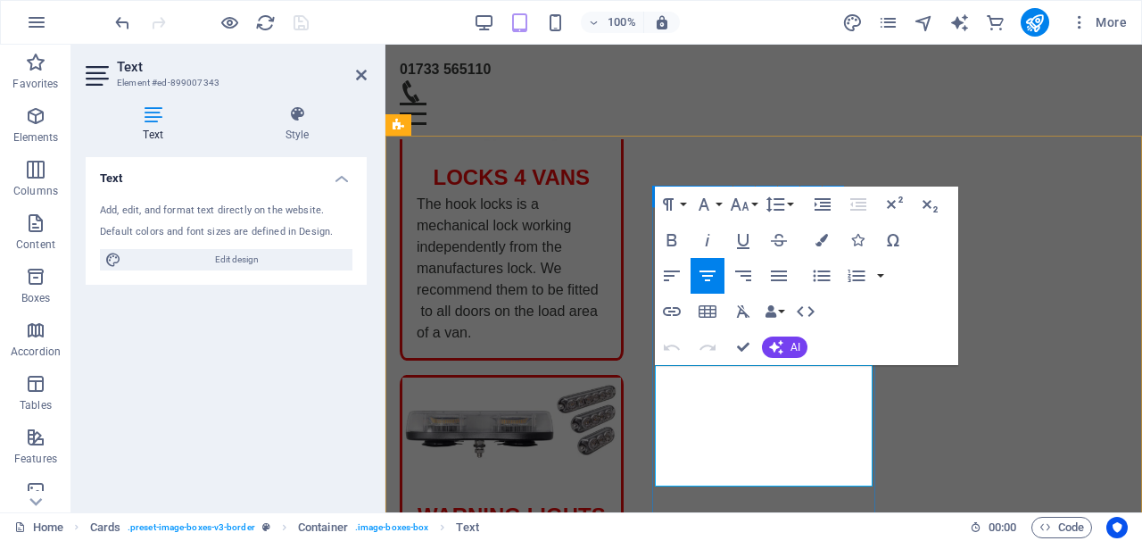
drag, startPoint x: 799, startPoint y: 466, endPoint x: 653, endPoint y: 376, distance: 171.8
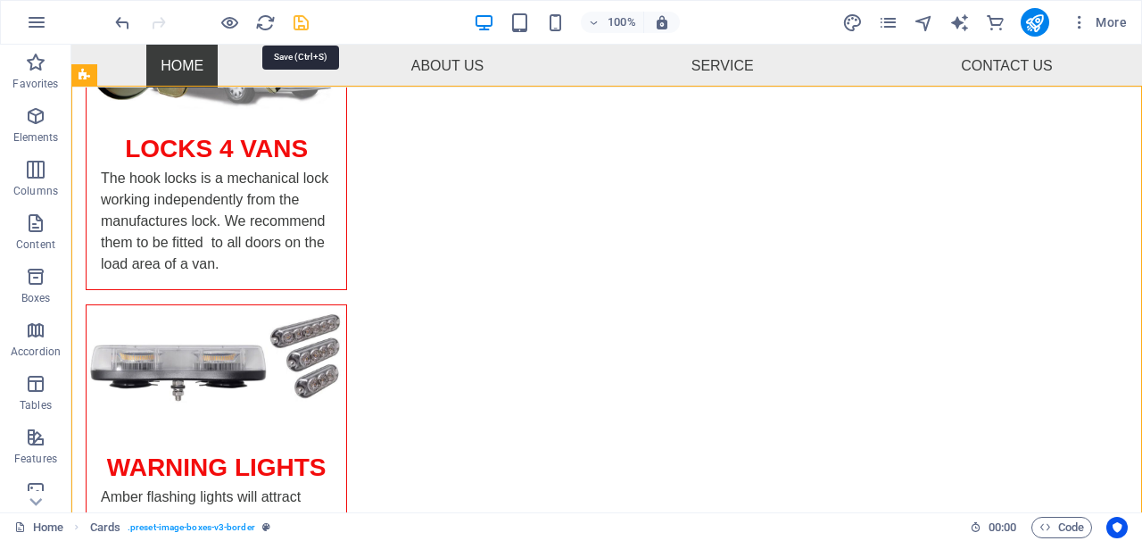
click at [302, 23] on icon "save" at bounding box center [301, 22] width 21 height 21
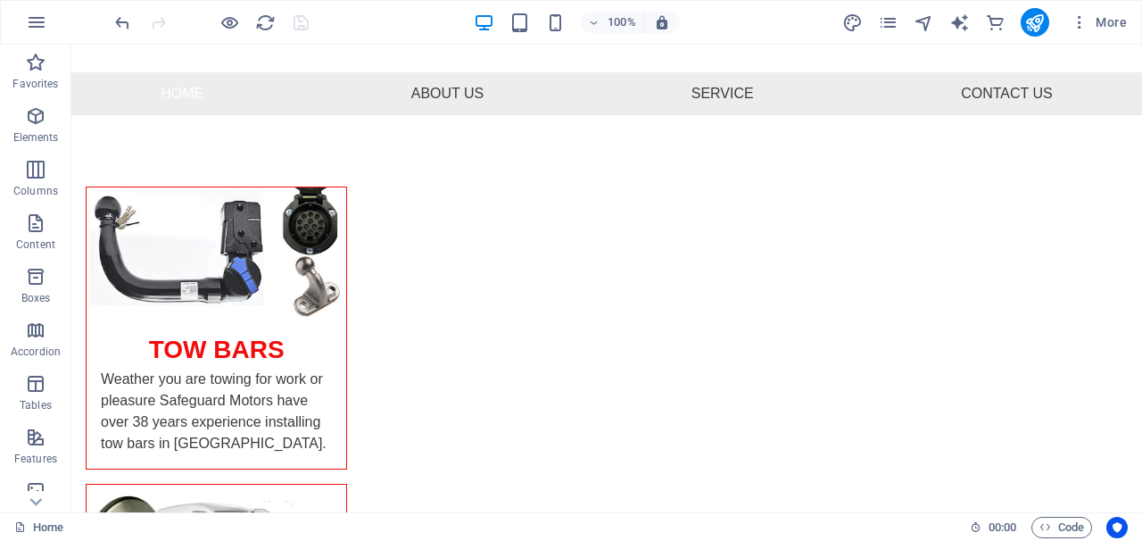
scroll to position [108, 0]
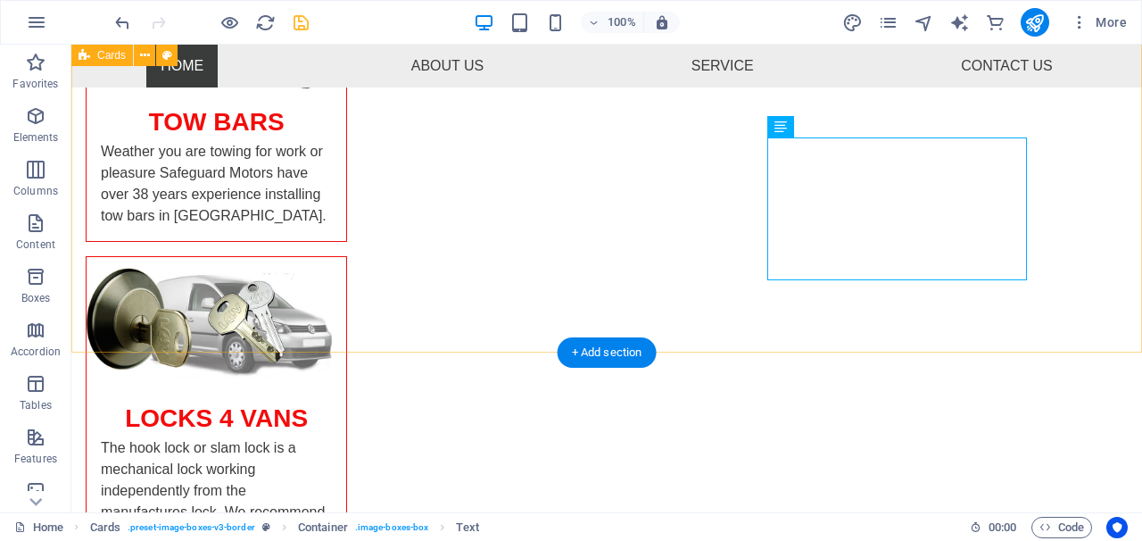
scroll to position [390, 0]
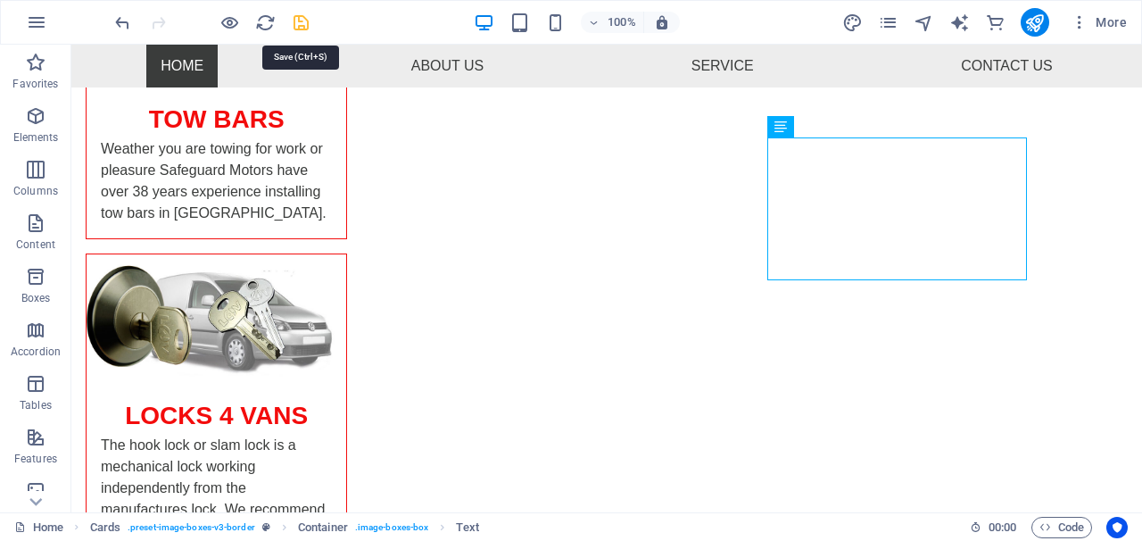
click at [301, 24] on icon "save" at bounding box center [301, 22] width 21 height 21
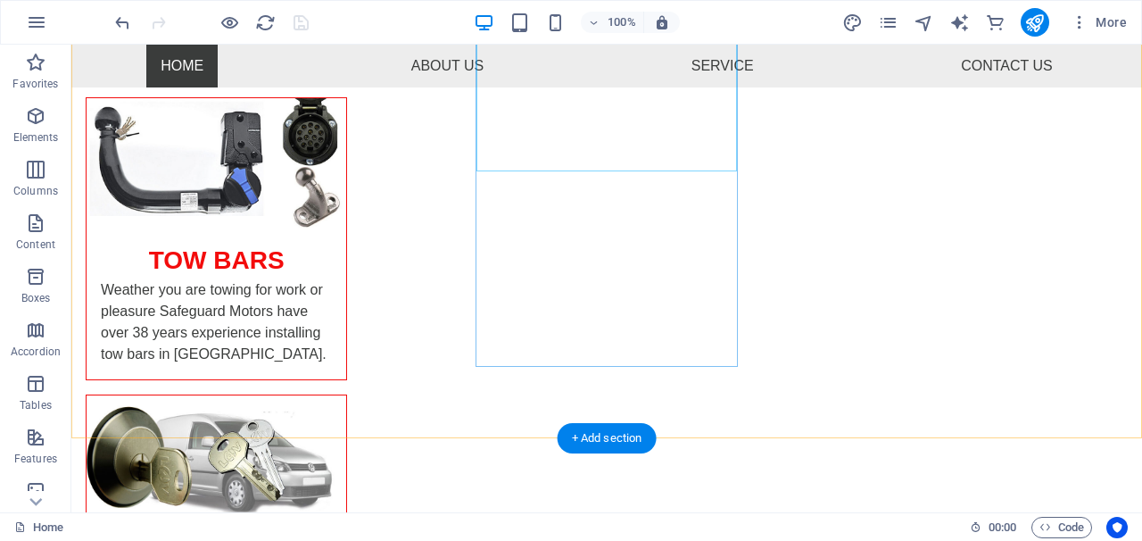
scroll to position [253, 0]
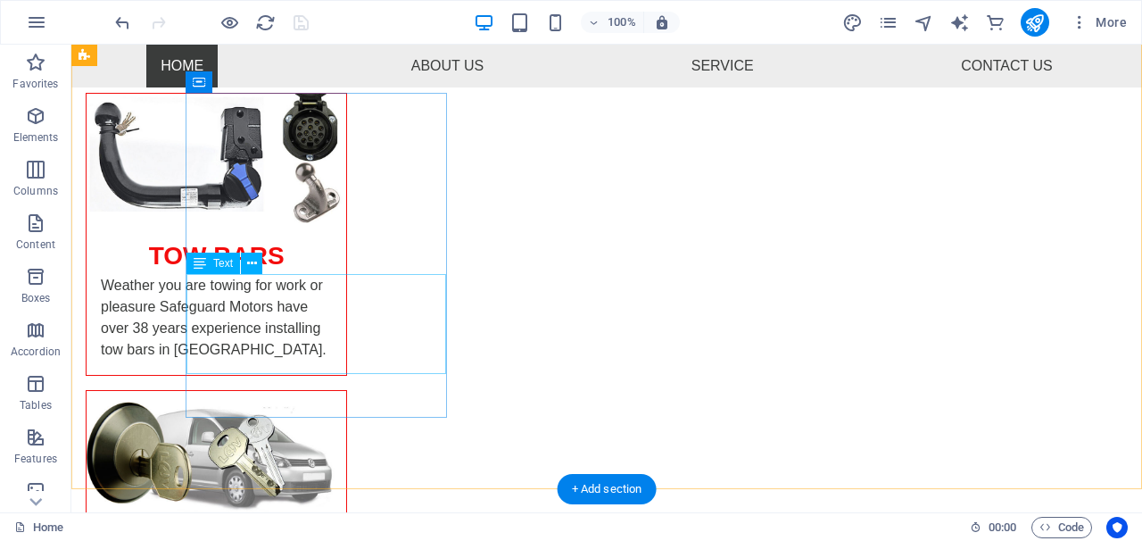
click at [346, 314] on div "Weather you are towing for work or pleasure Safeguard Motors have over 38 years…" at bounding box center [217, 325] width 260 height 100
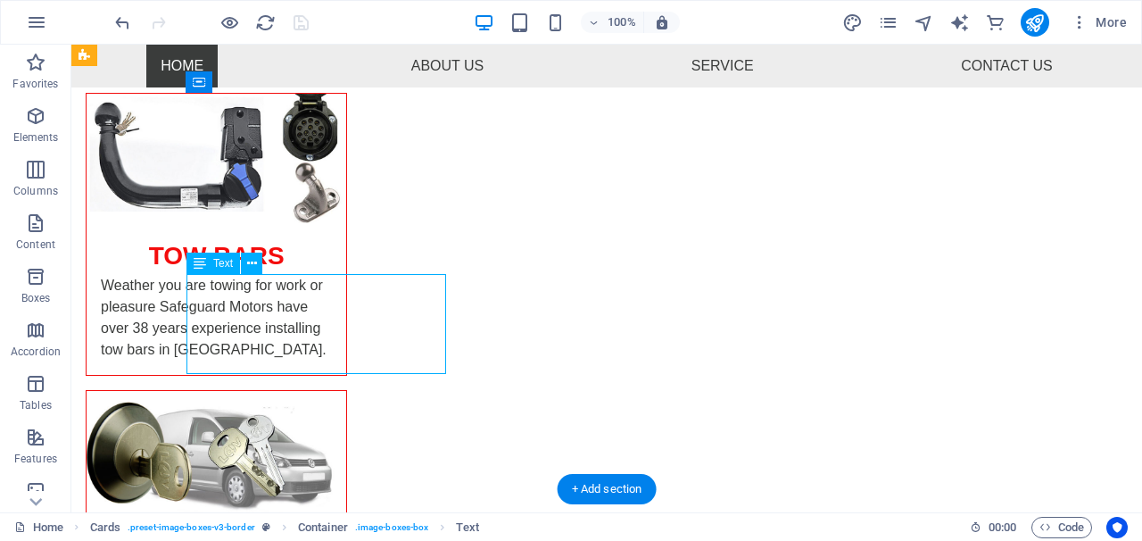
click at [346, 314] on div "Weather you are towing for work or pleasure Safeguard Motors have over 38 years…" at bounding box center [217, 325] width 260 height 100
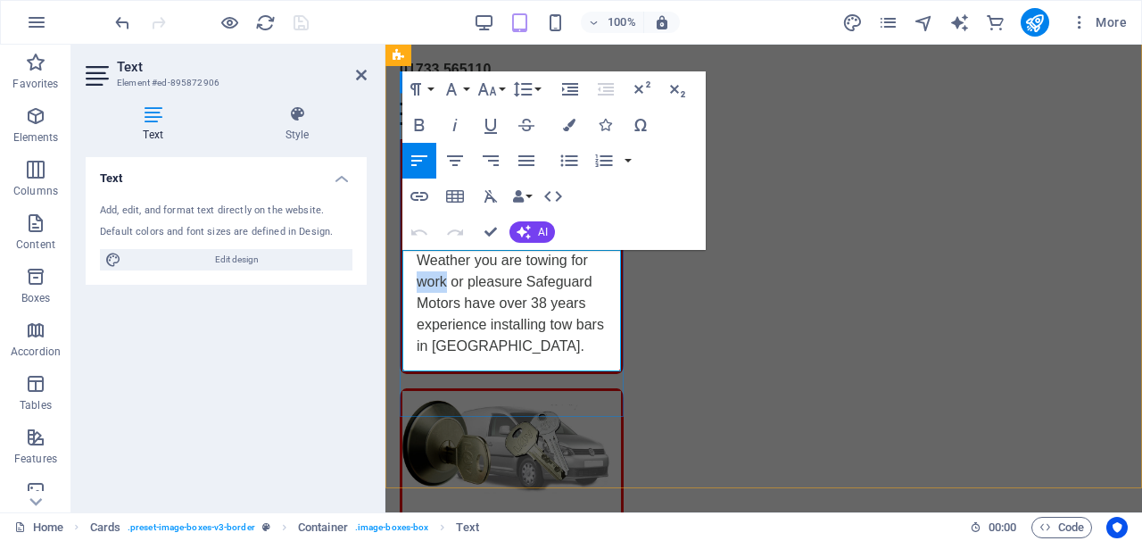
drag, startPoint x: 448, startPoint y: 285, endPoint x: 419, endPoint y: 285, distance: 28.5
click at [419, 285] on p "Weather you are towing for work or pleasure Safeguard Motors have over 38 years…" at bounding box center [512, 303] width 190 height 107
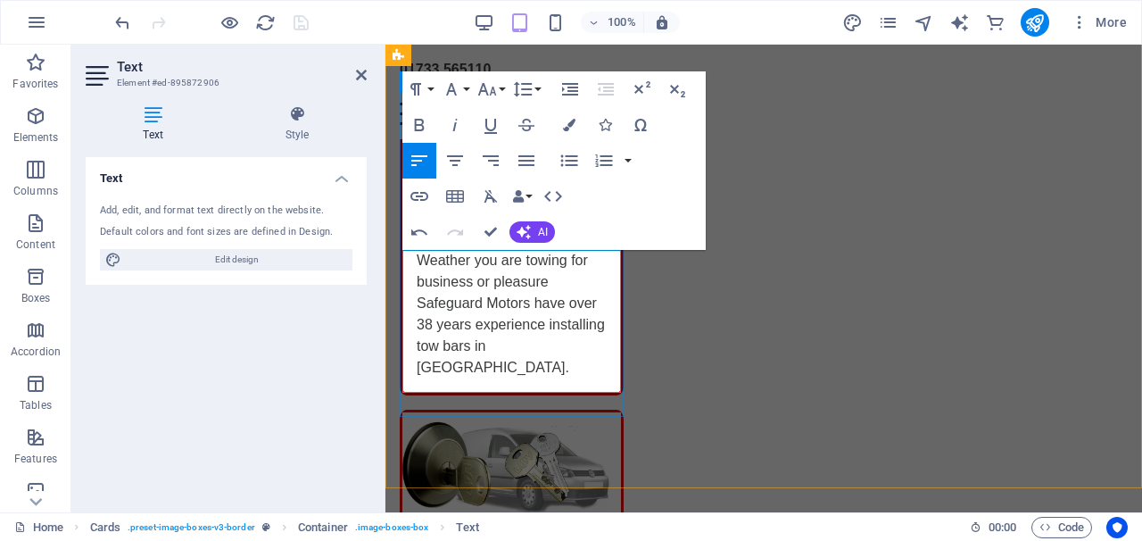
click at [526, 374] on p "Weather you are towing for business or pleasure Safeguard Motors have over 38 y…" at bounding box center [512, 314] width 190 height 128
click at [535, 373] on p "Weather you are towing for business or pleasure Safeguard Motors have over 38 y…" at bounding box center [512, 314] width 190 height 128
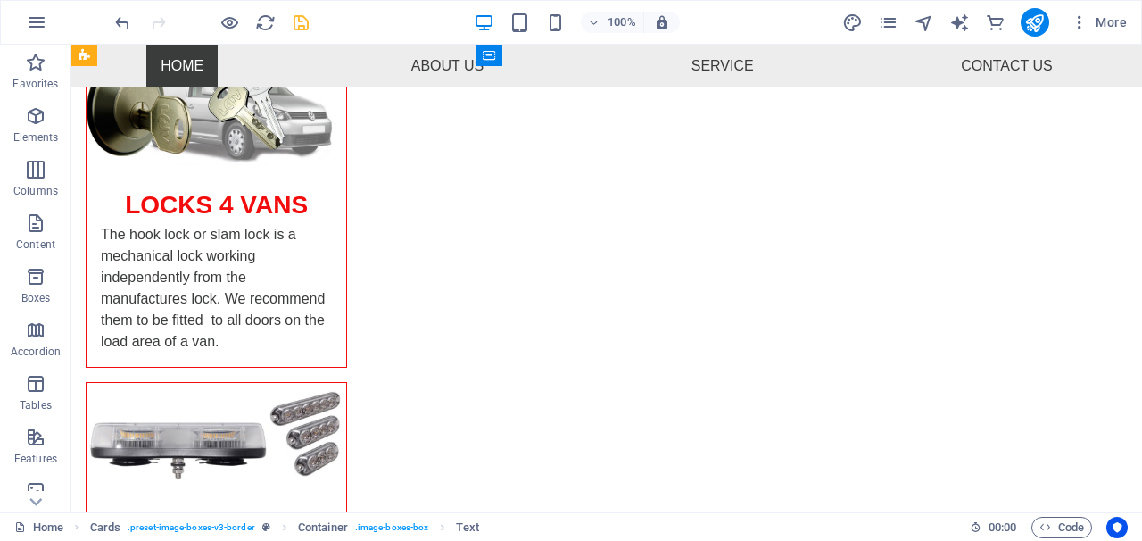
scroll to position [625, 0]
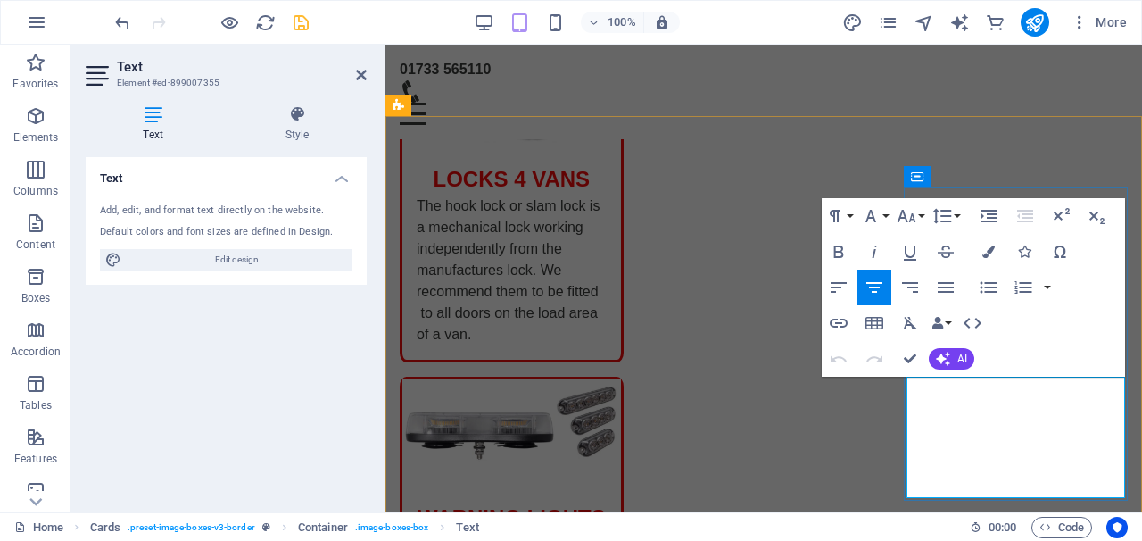
drag, startPoint x: 1035, startPoint y: 475, endPoint x: 917, endPoint y: 376, distance: 153.3
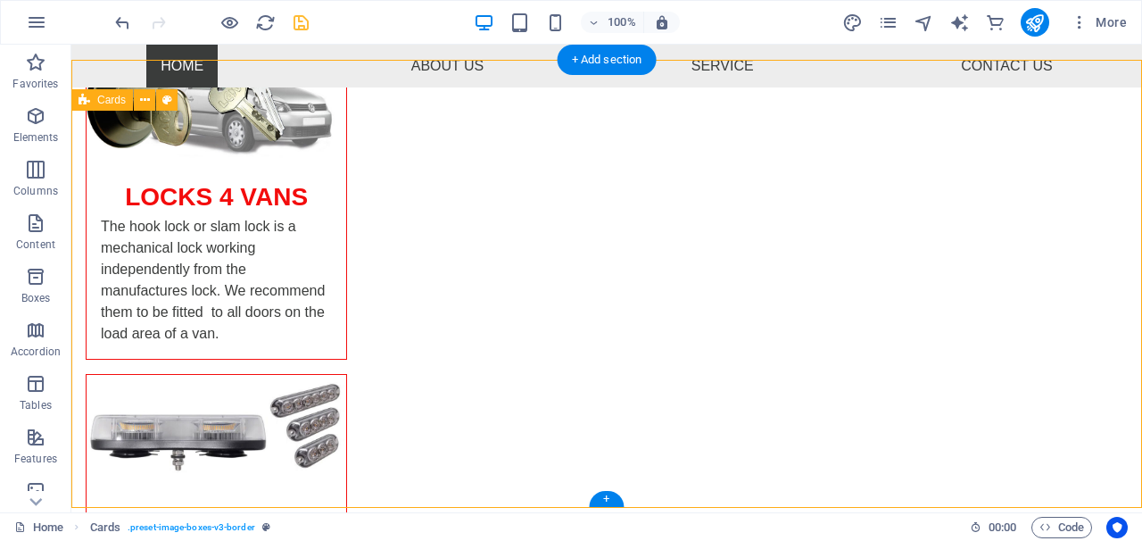
scroll to position [627, 0]
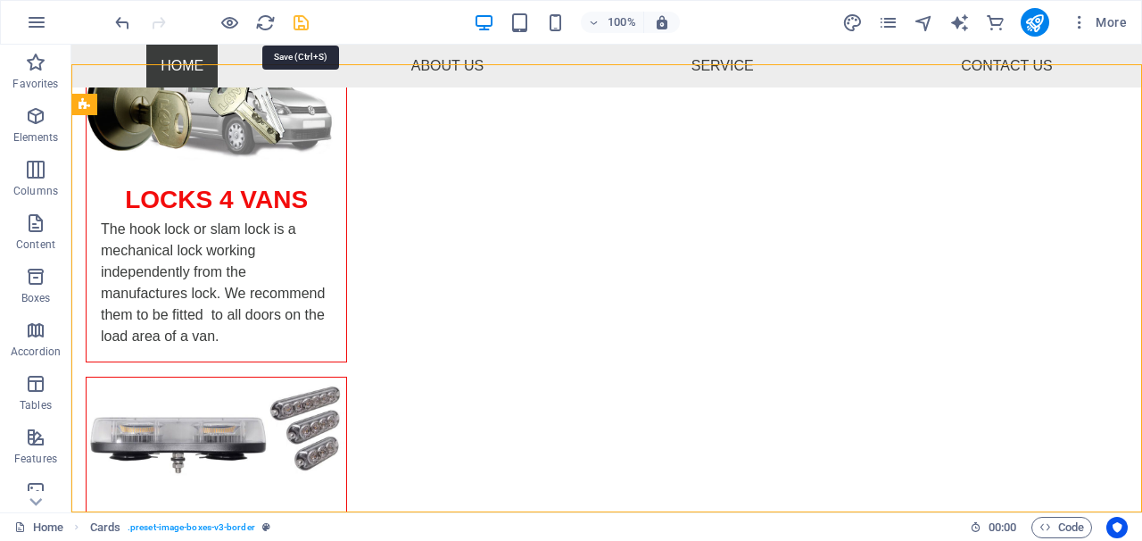
click at [297, 29] on icon "save" at bounding box center [301, 22] width 21 height 21
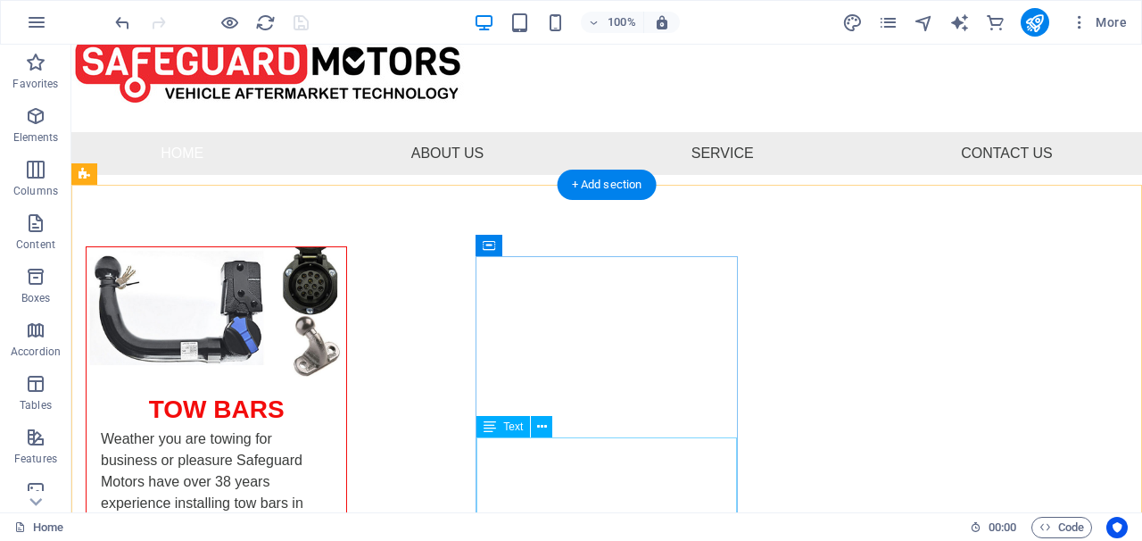
scroll to position [0, 0]
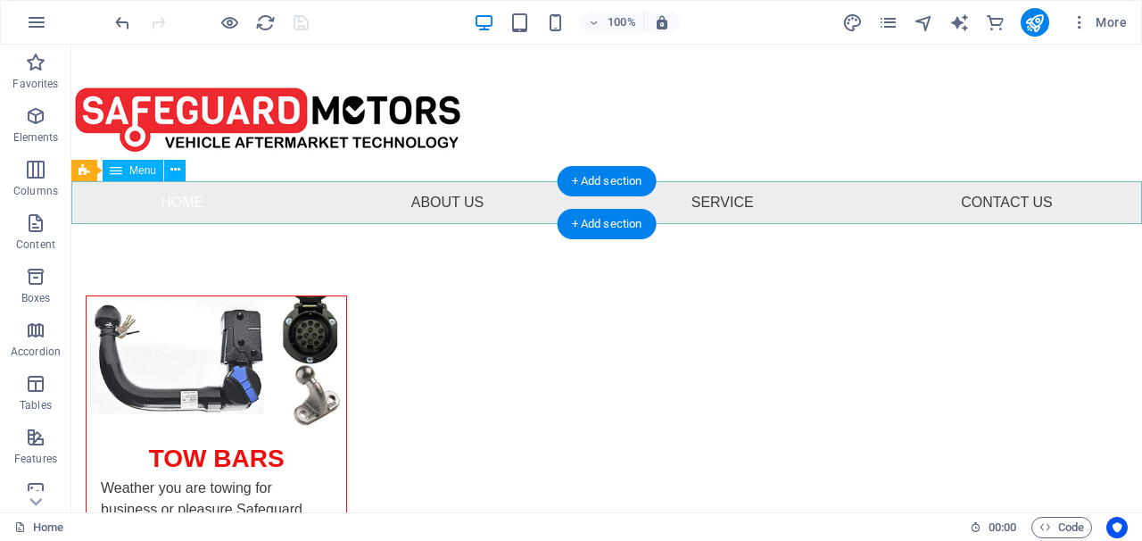
click at [729, 197] on nav "Home About Us Service Contact Us" at bounding box center [606, 202] width 1071 height 43
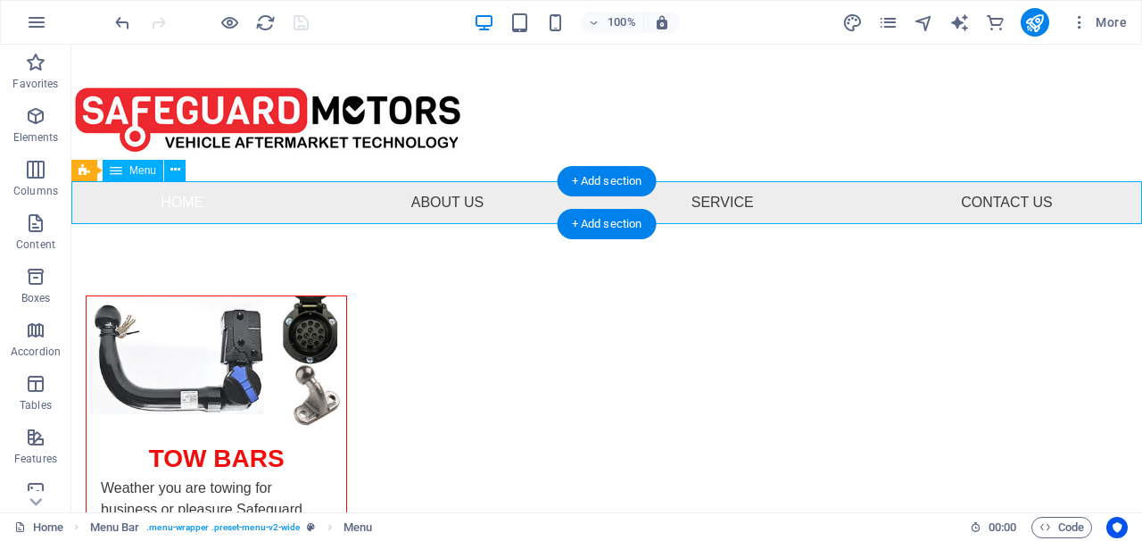
click at [729, 197] on nav "Home About Us Service Contact Us" at bounding box center [606, 202] width 1071 height 43
select select
select select "8"
select select
select select "2"
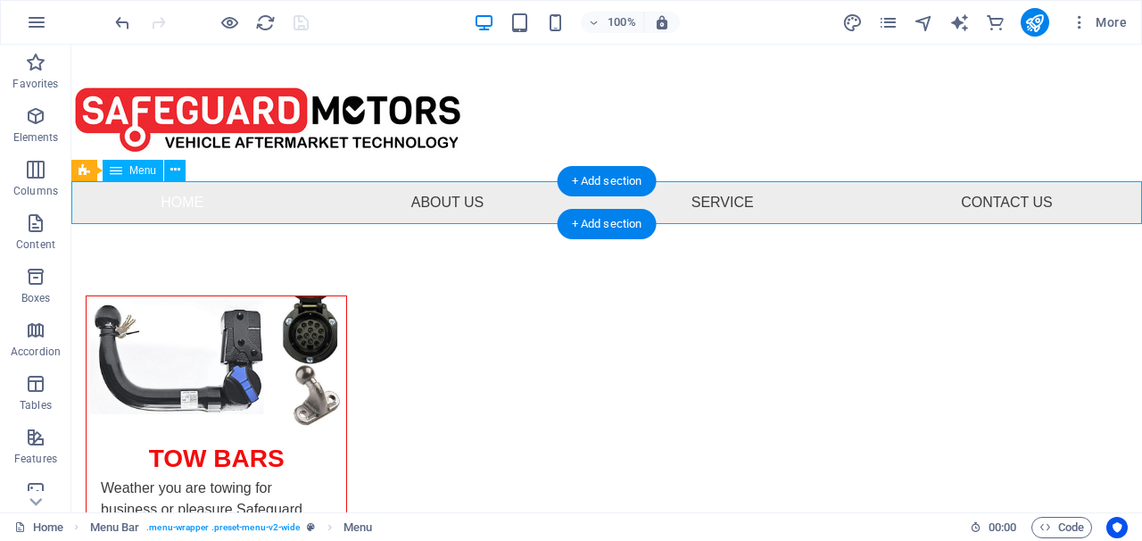
select select
select select "7"
select select
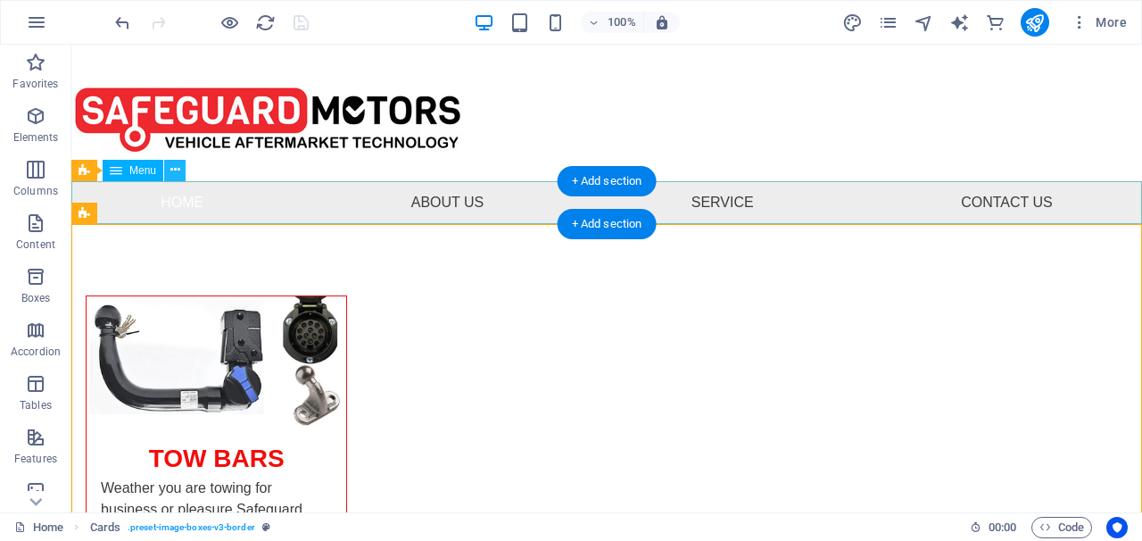
click at [176, 172] on icon at bounding box center [175, 170] width 10 height 19
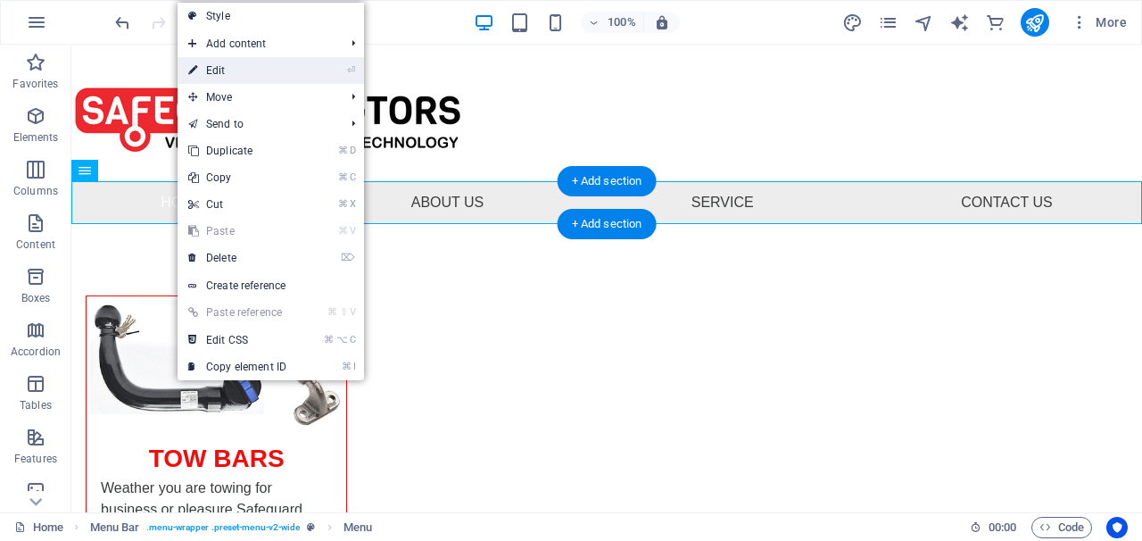
click at [223, 81] on link "⏎ Edit" at bounding box center [238, 70] width 120 height 27
select select
select select "8"
select select
select select "2"
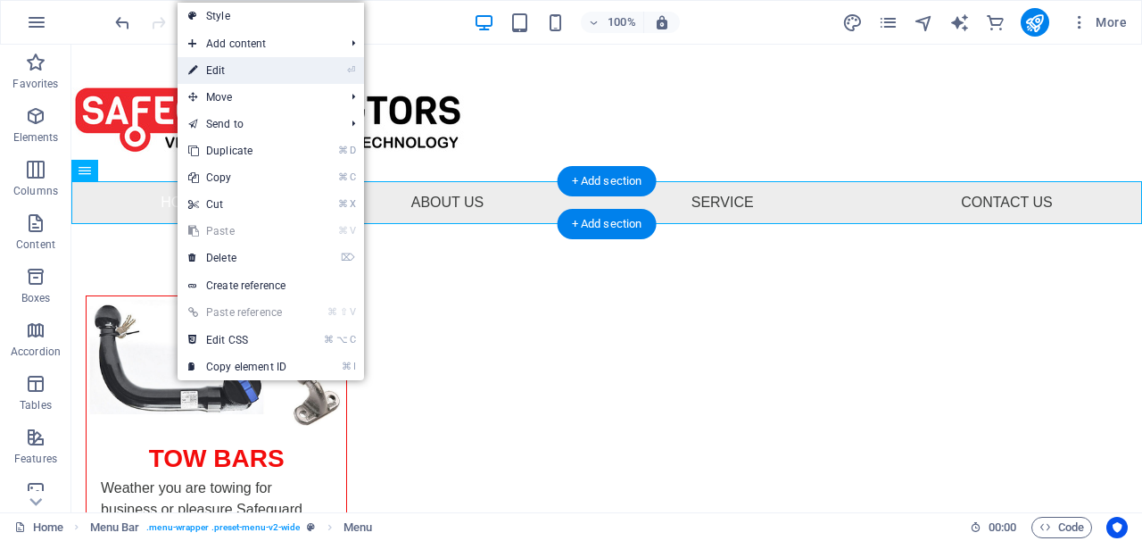
select select
select select "7"
select select
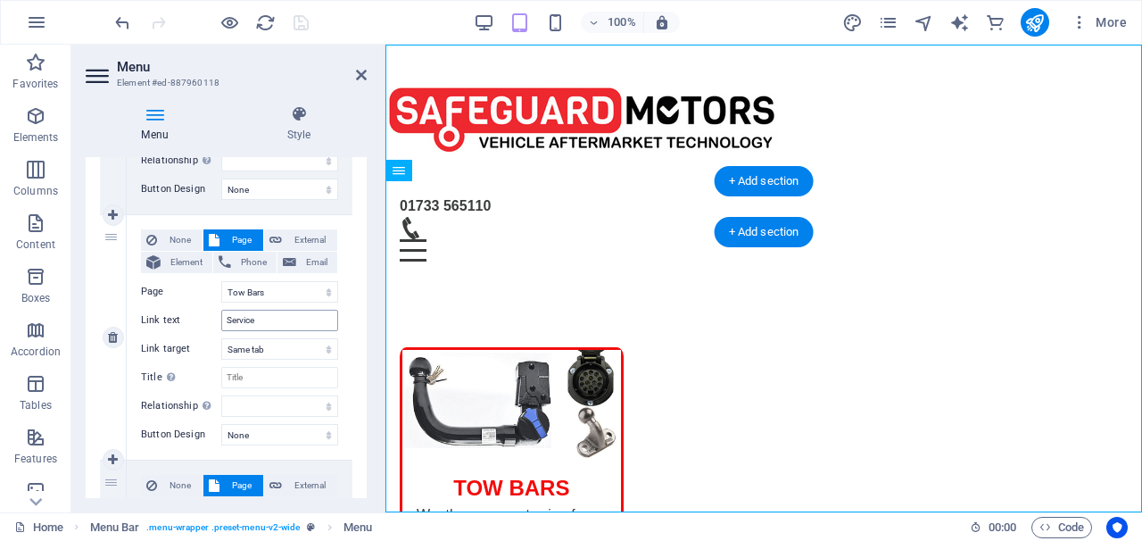
scroll to position [599, 0]
click at [290, 318] on input "Service" at bounding box center [279, 322] width 117 height 21
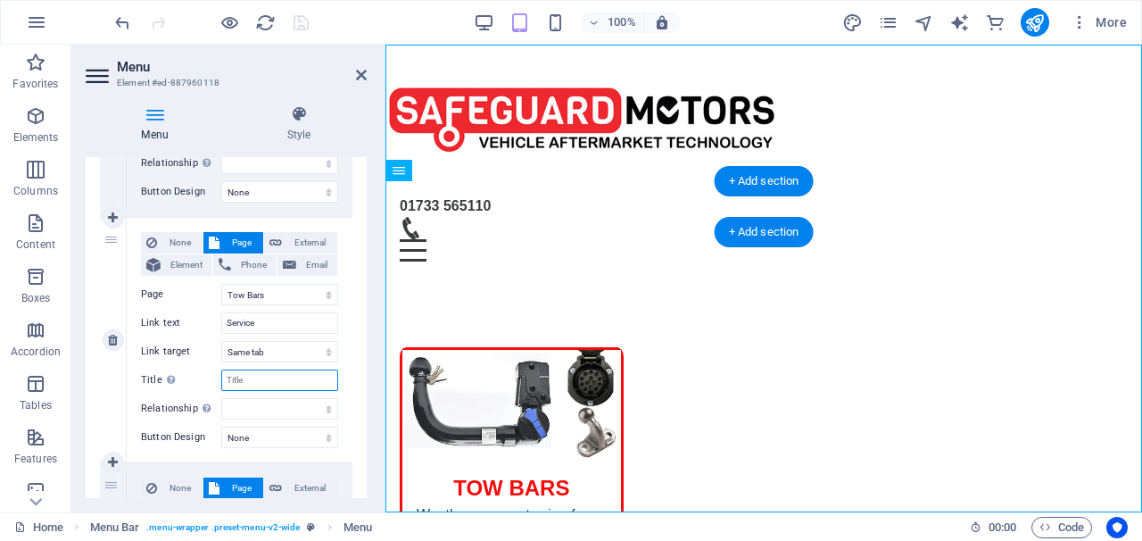
click at [325, 377] on input "Title Additional link description, should not be the same as the link text. The…" at bounding box center [279, 379] width 117 height 21
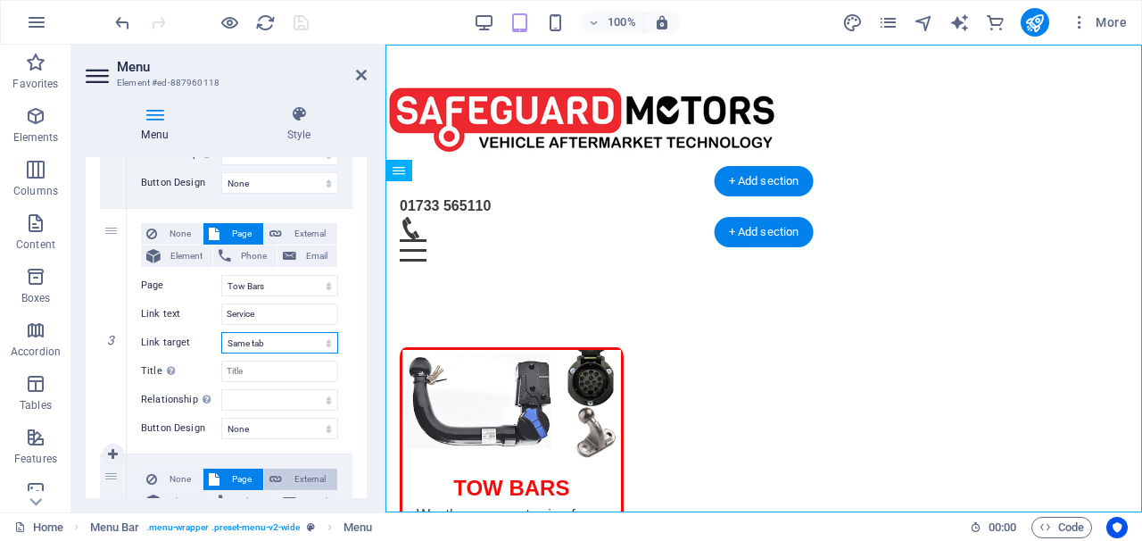
scroll to position [601, 0]
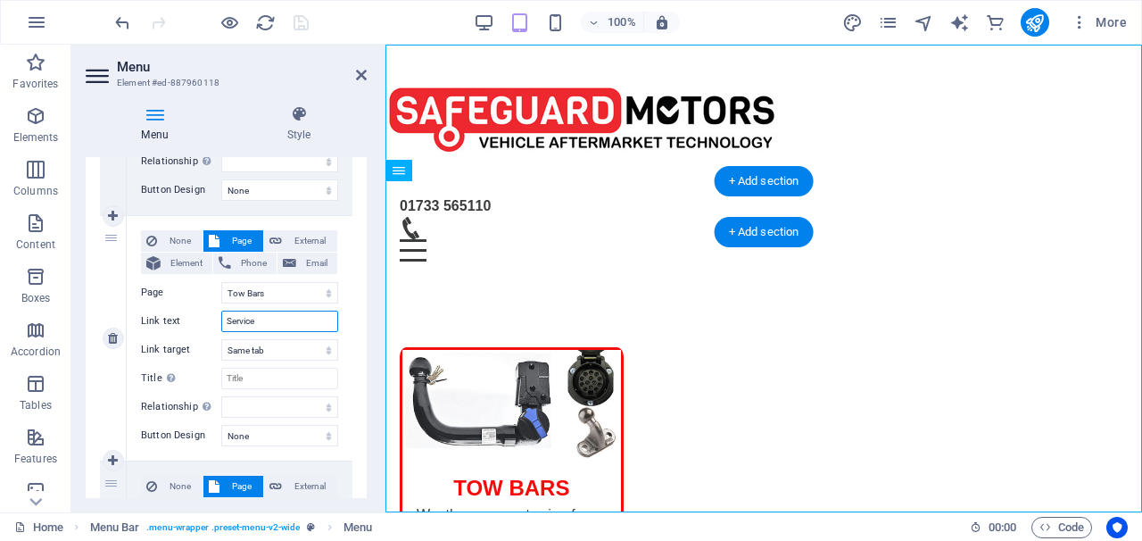
click at [302, 322] on input "Service" at bounding box center [279, 320] width 117 height 21
click at [325, 350] on select "New tab Same tab Overlay" at bounding box center [279, 349] width 117 height 21
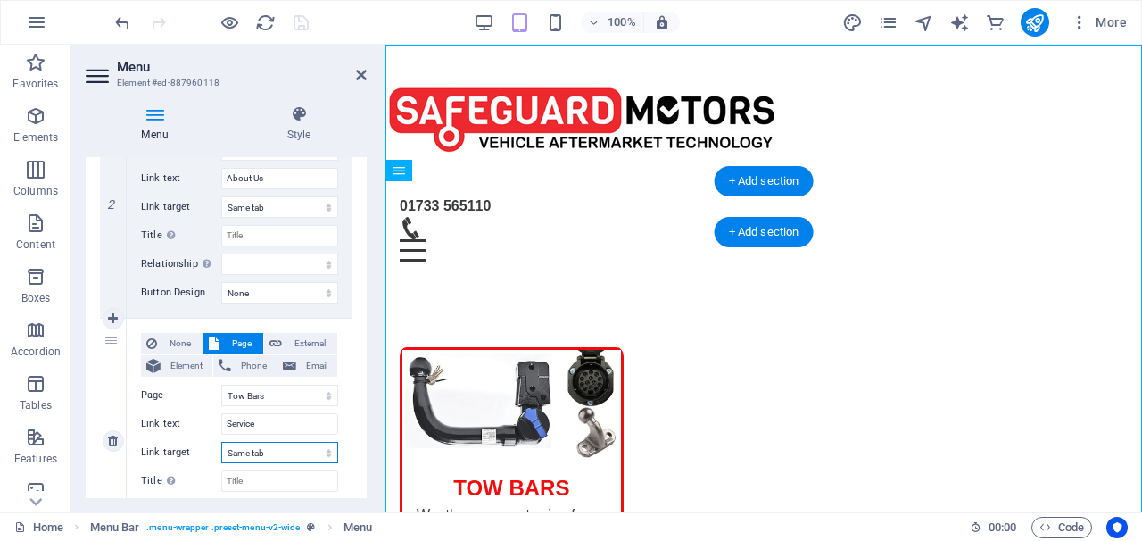
scroll to position [499, 0]
click at [194, 360] on span "Element" at bounding box center [186, 365] width 41 height 21
select select
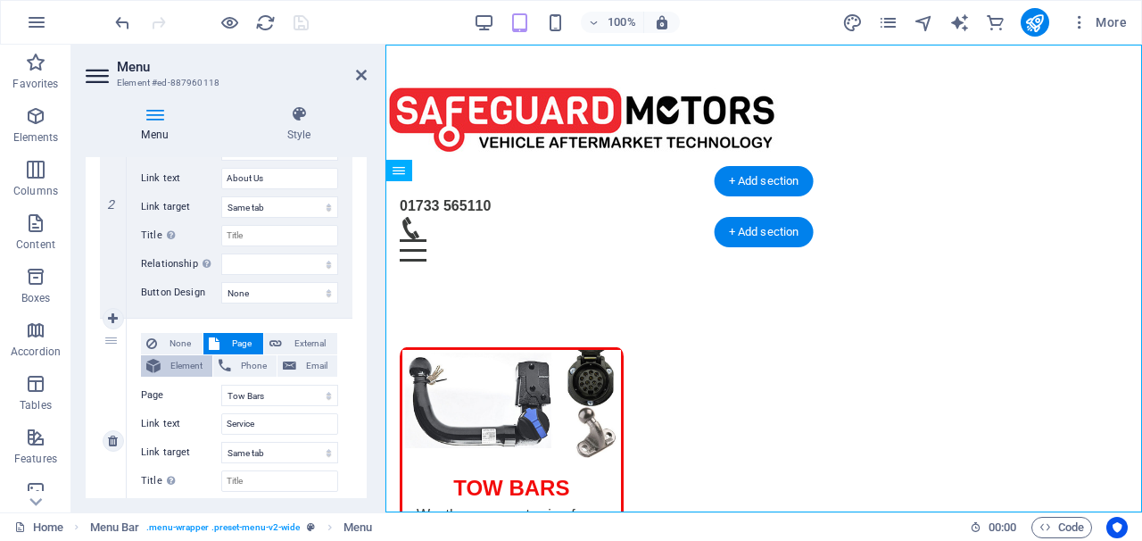
select select
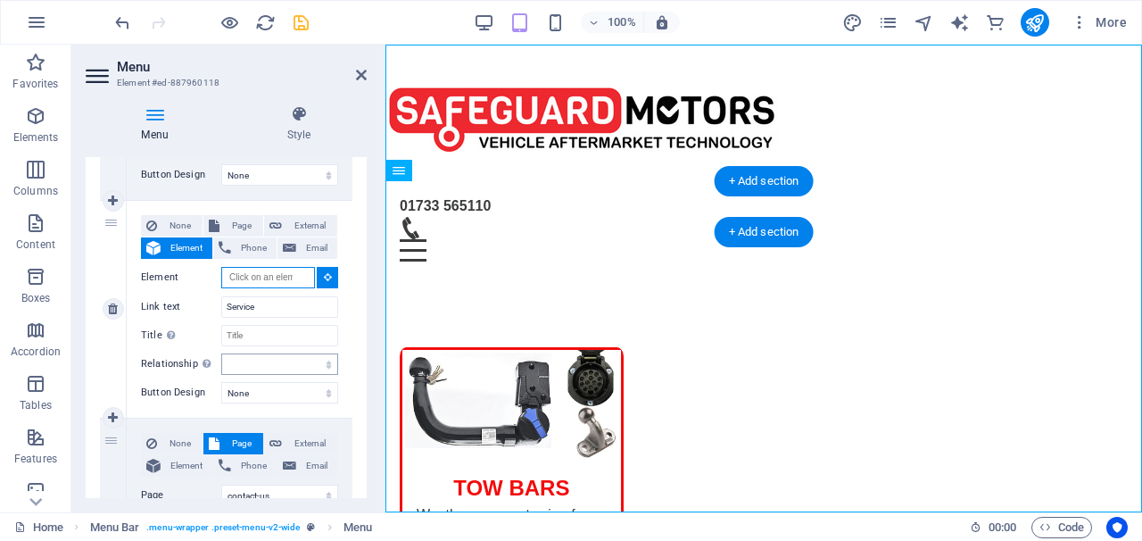
scroll to position [622, 0]
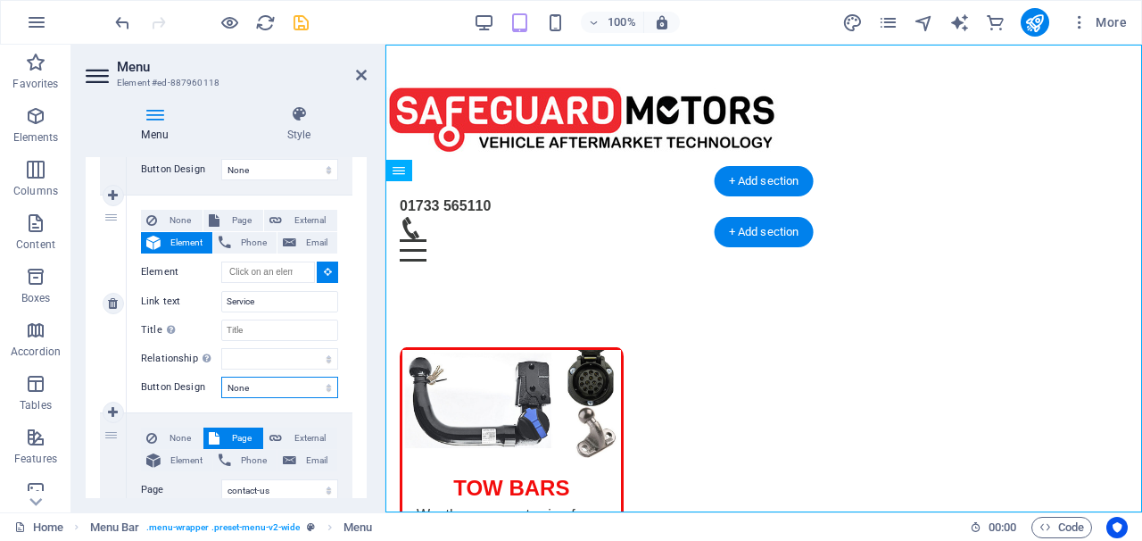
select select "secondary"
select select
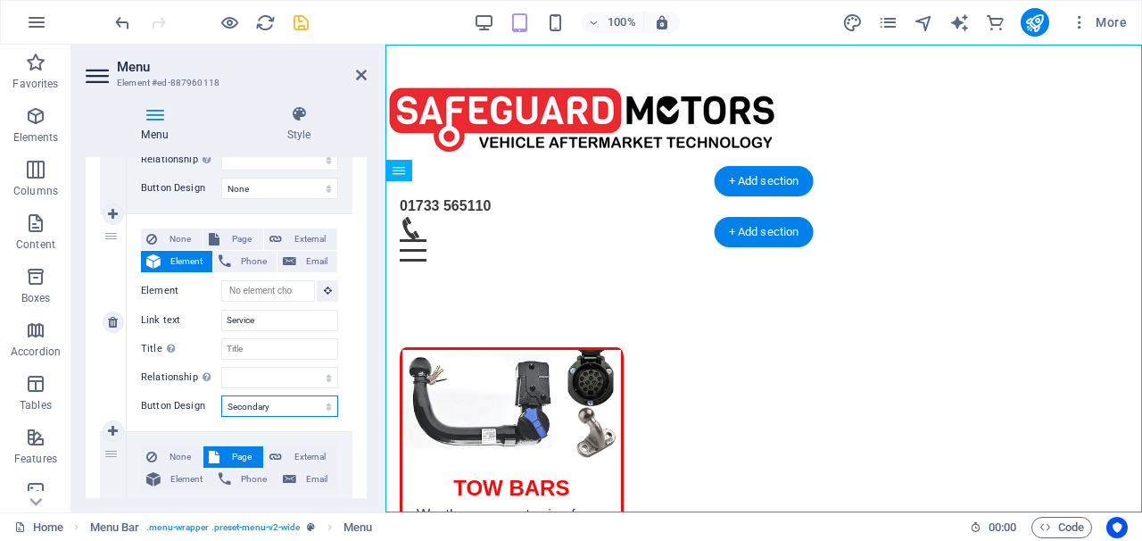
scroll to position [605, 0]
select select
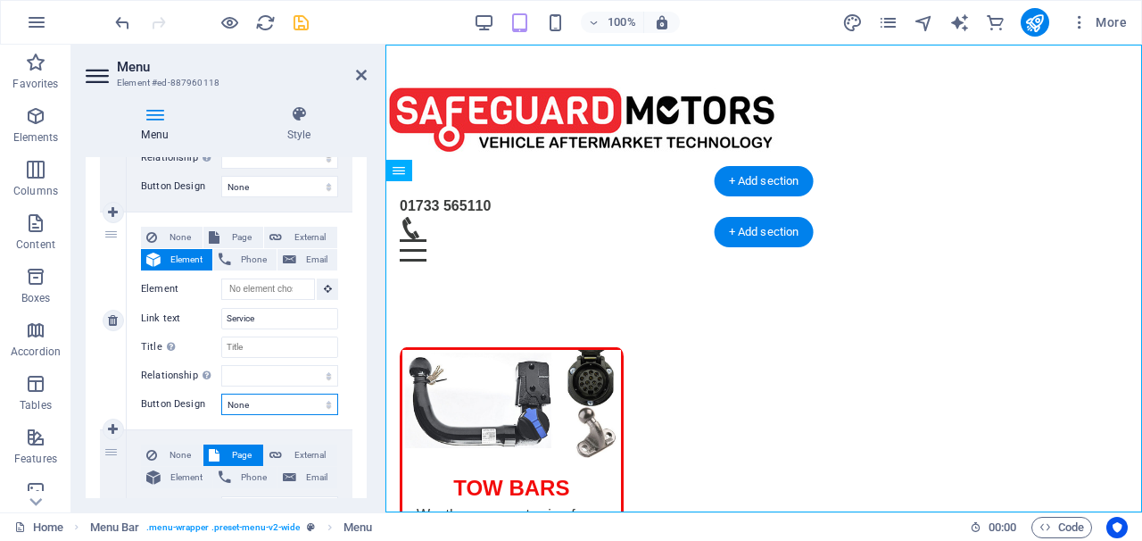
select select
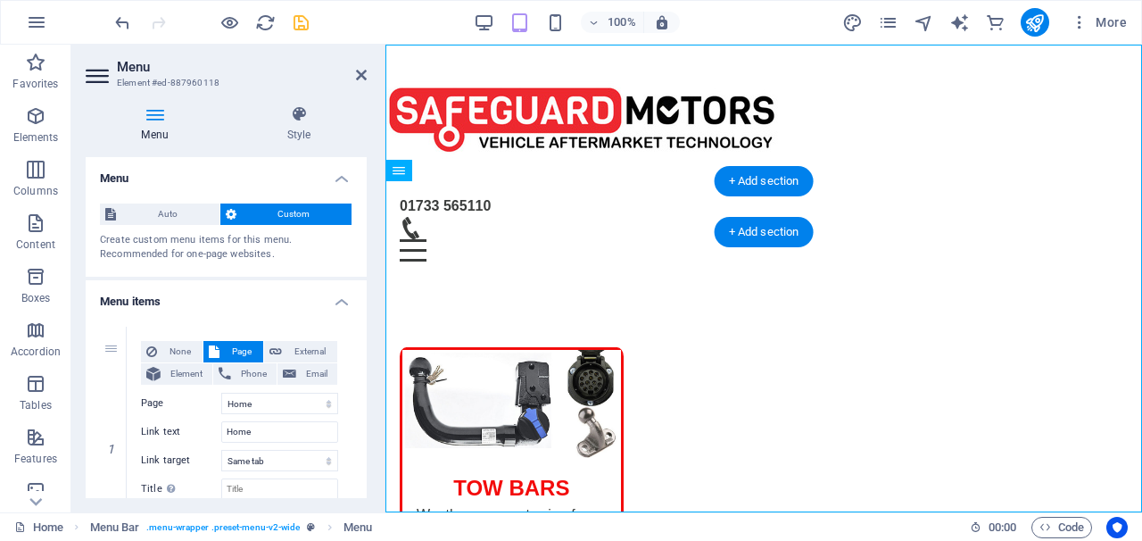
scroll to position [0, 0]
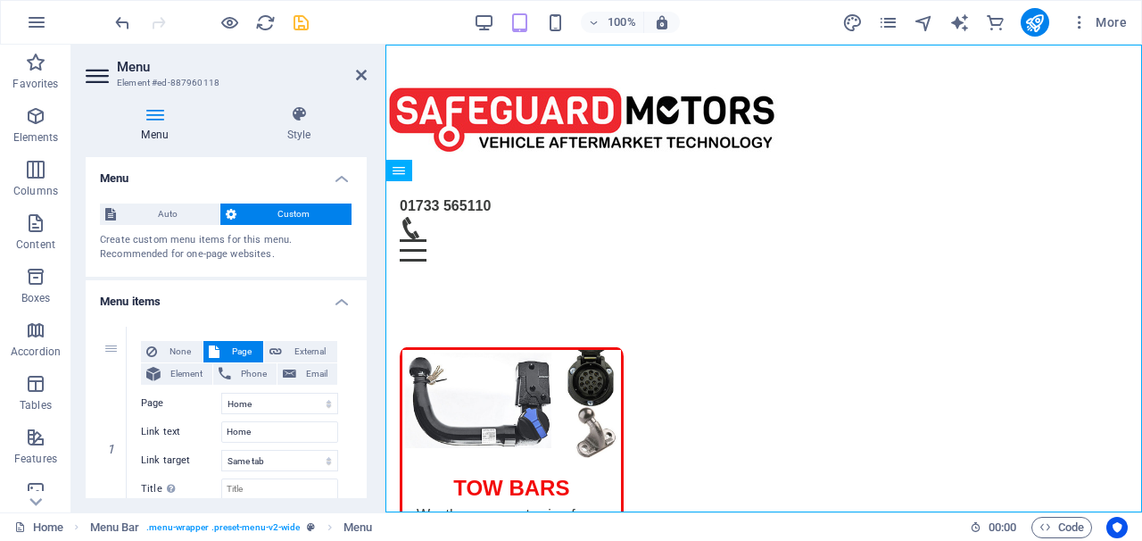
click at [990, 204] on div "01733 565110" at bounding box center [764, 205] width 728 height 21
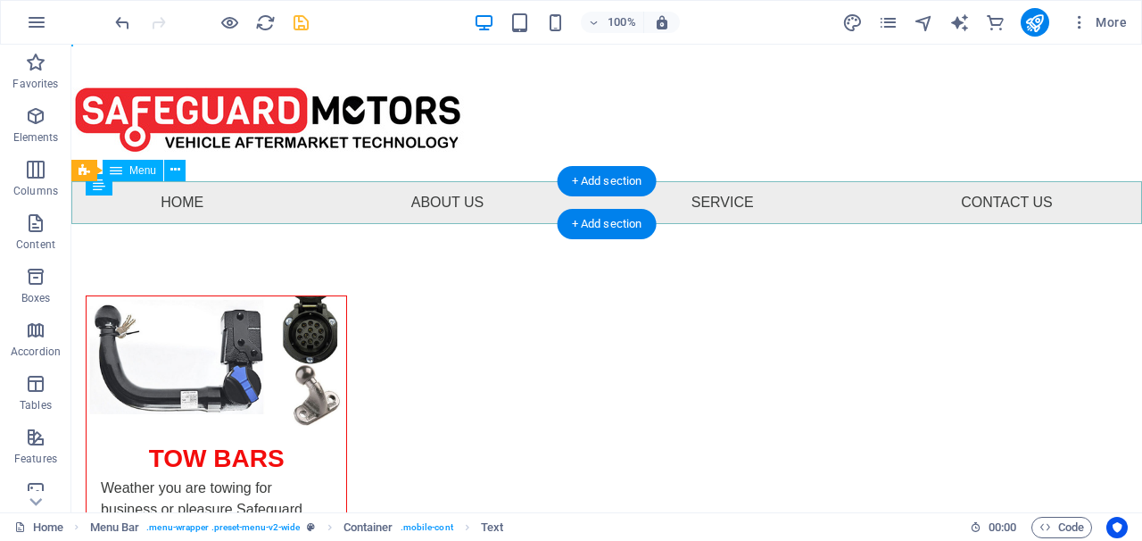
click at [927, 210] on nav "Home About Us Service Contact Us" at bounding box center [606, 202] width 1071 height 43
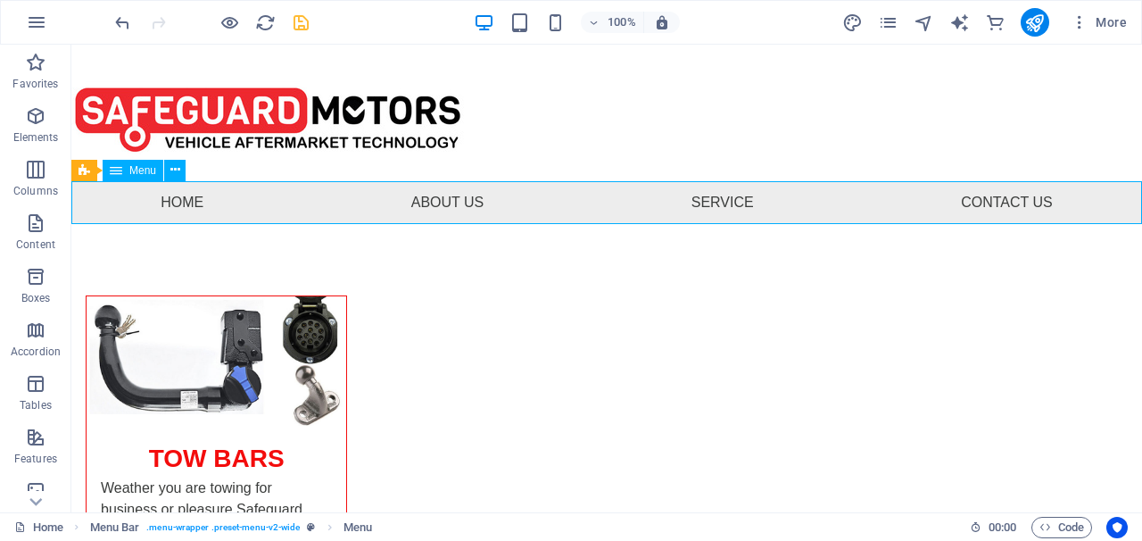
click at [474, 199] on nav "Home About Us Service Contact Us" at bounding box center [606, 202] width 1071 height 43
select select
select select "8"
select select
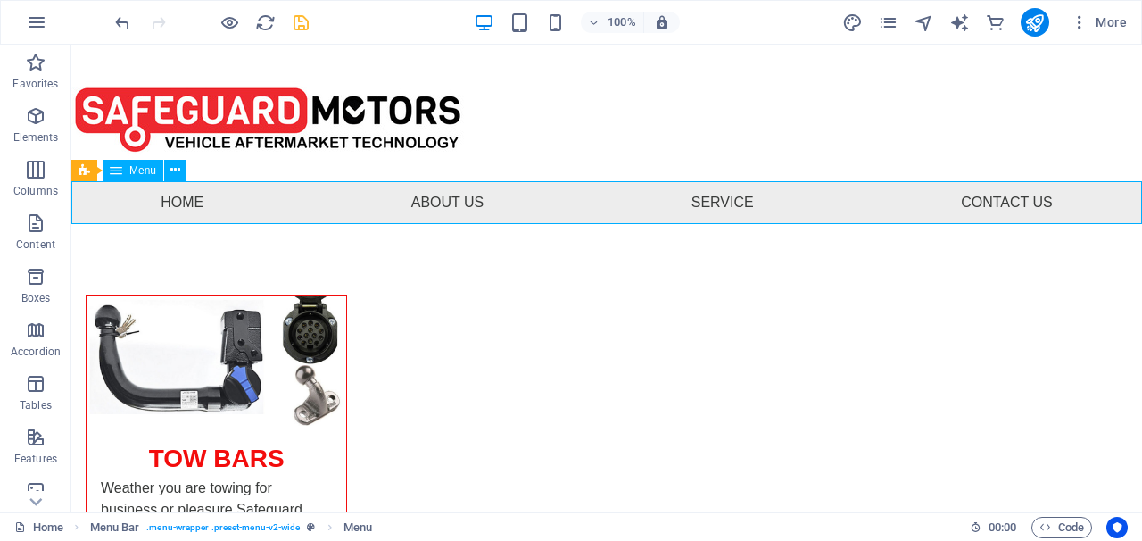
select select "7"
select select
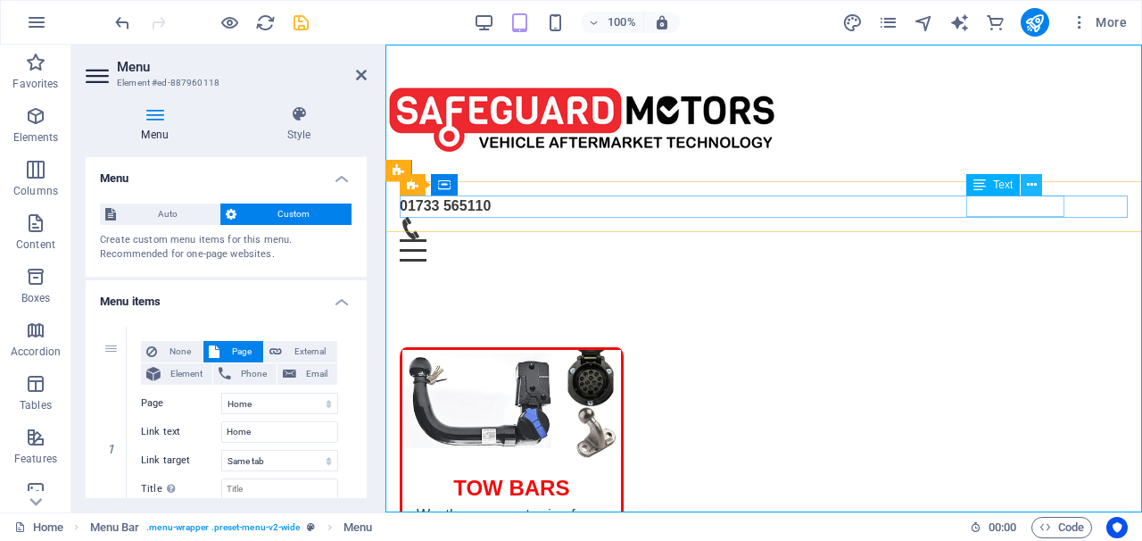
click at [1025, 189] on button at bounding box center [1031, 184] width 21 height 21
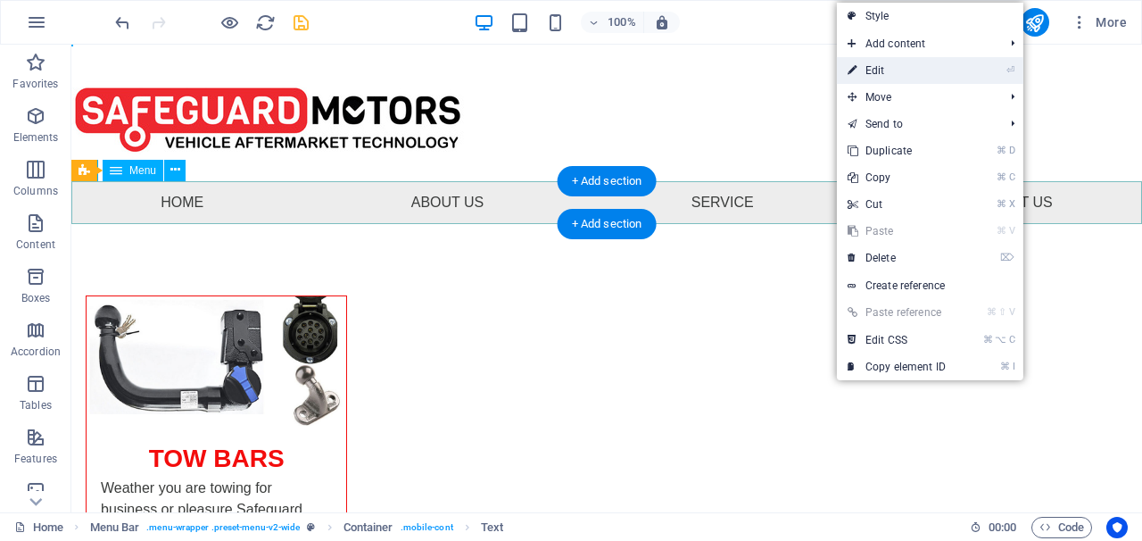
click at [873, 76] on link "⏎ Edit" at bounding box center [897, 70] width 120 height 27
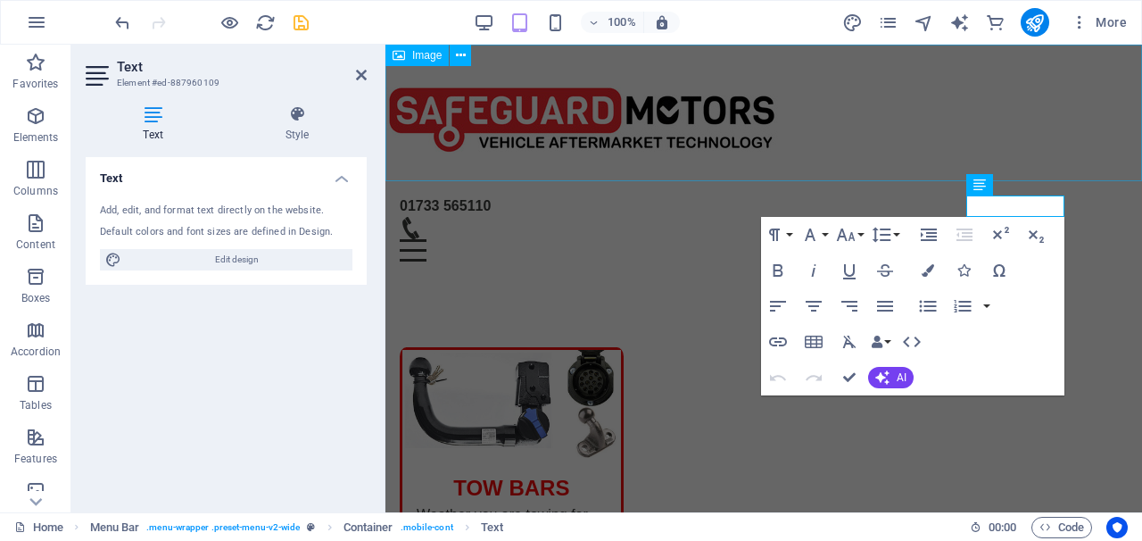
click at [160, 120] on icon at bounding box center [153, 114] width 135 height 18
click at [176, 254] on span "Edit design" at bounding box center [237, 259] width 220 height 21
select select "px"
select select "400"
select select "px"
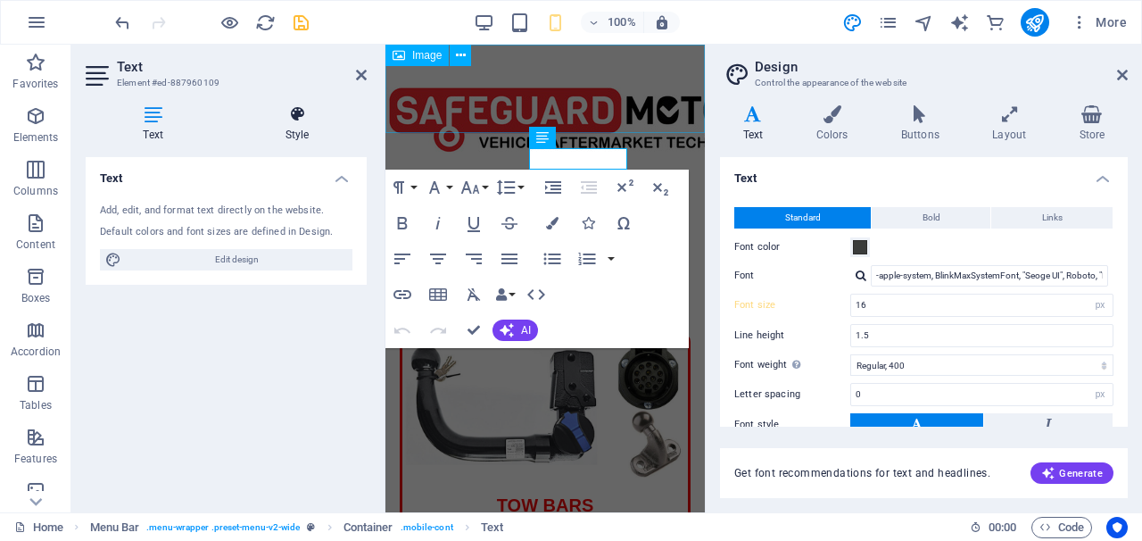
click at [294, 115] on icon at bounding box center [296, 114] width 139 height 18
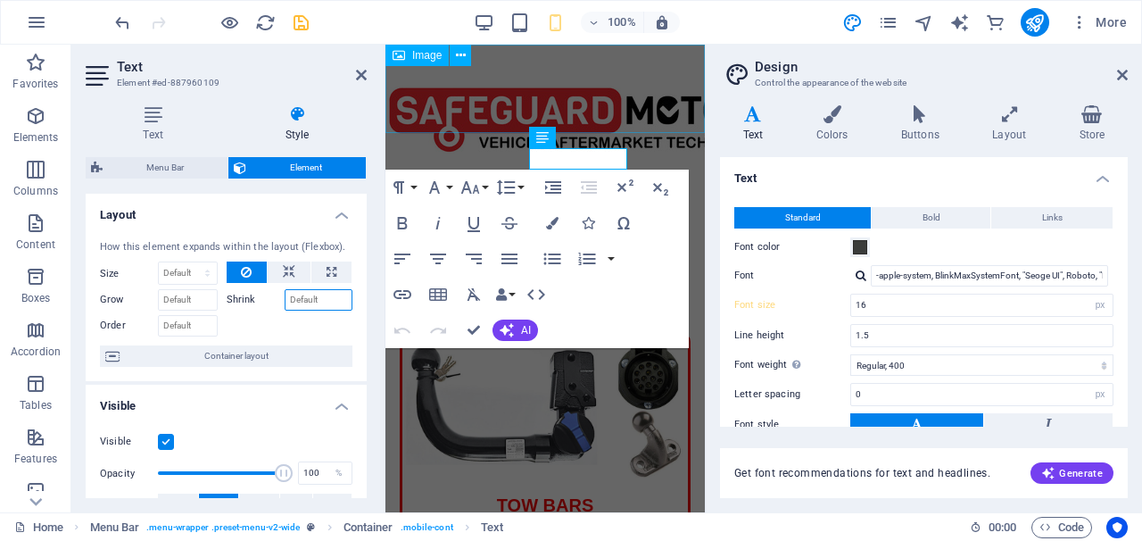
click at [302, 294] on input "Shrink" at bounding box center [319, 299] width 69 height 21
click at [285, 277] on icon at bounding box center [289, 271] width 12 height 21
click at [306, 299] on input "Shrink" at bounding box center [319, 299] width 69 height 21
click at [327, 272] on icon at bounding box center [332, 271] width 10 height 21
type input "100"
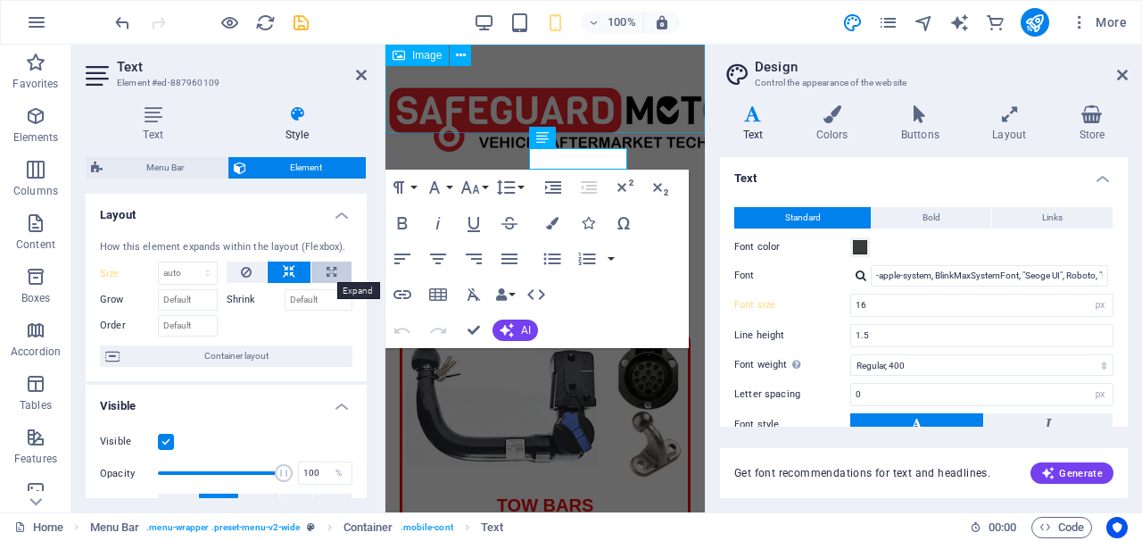
select select "%"
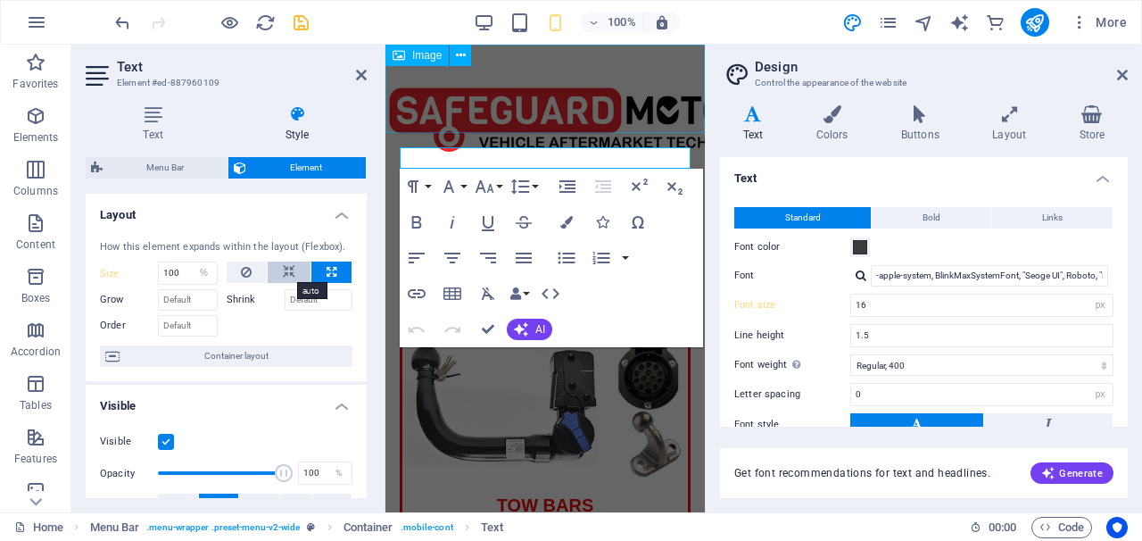
click at [283, 274] on icon at bounding box center [289, 271] width 12 height 21
select select "DISABLED_OPTION_VALUE"
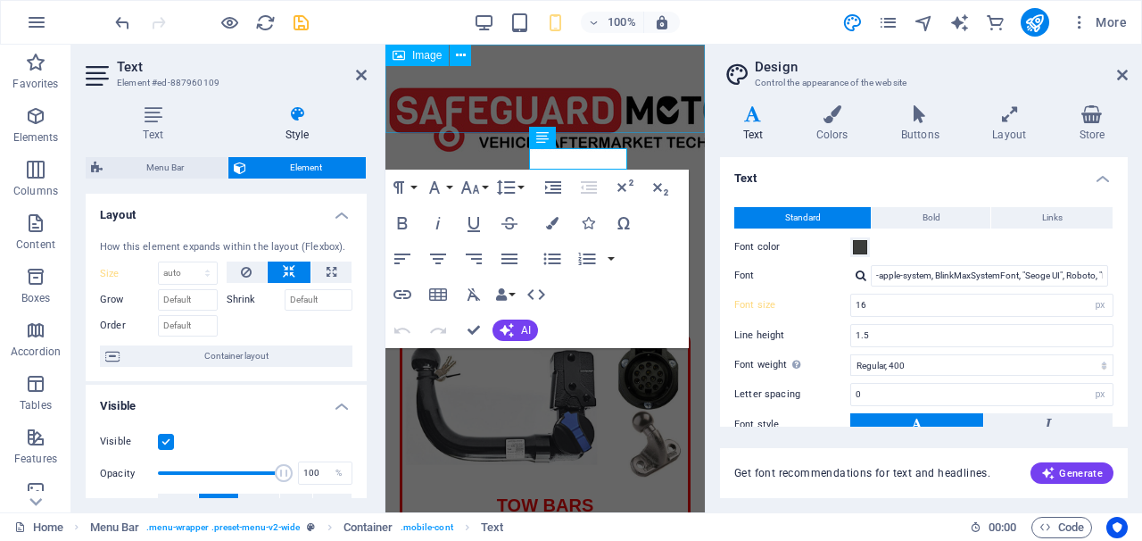
click at [165, 250] on div "How this element expands within the layout (Flexbox)." at bounding box center [226, 247] width 252 height 15
click at [206, 104] on div "Text Style Text Add, edit, and format text directly on the website. Default col…" at bounding box center [226, 301] width 310 height 421
click at [120, 18] on icon "undo" at bounding box center [122, 22] width 21 height 21
type input "100"
select select "%"
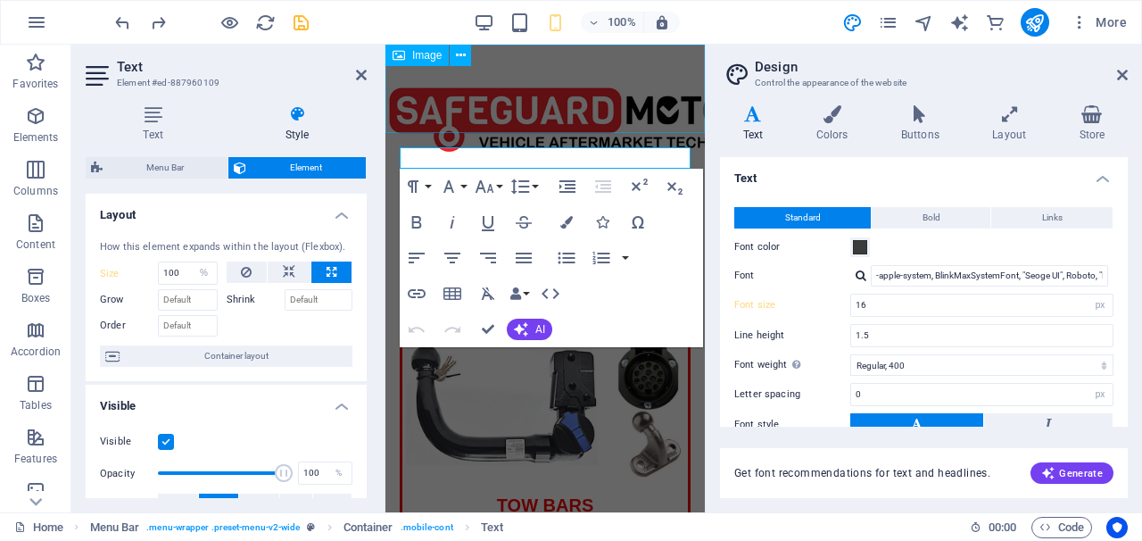
click at [218, 143] on div "Text Style Text Add, edit, and format text directly on the website. Default col…" at bounding box center [226, 301] width 281 height 393
click at [116, 20] on icon "undo" at bounding box center [122, 22] width 21 height 21
select select "DISABLED_OPTION_VALUE"
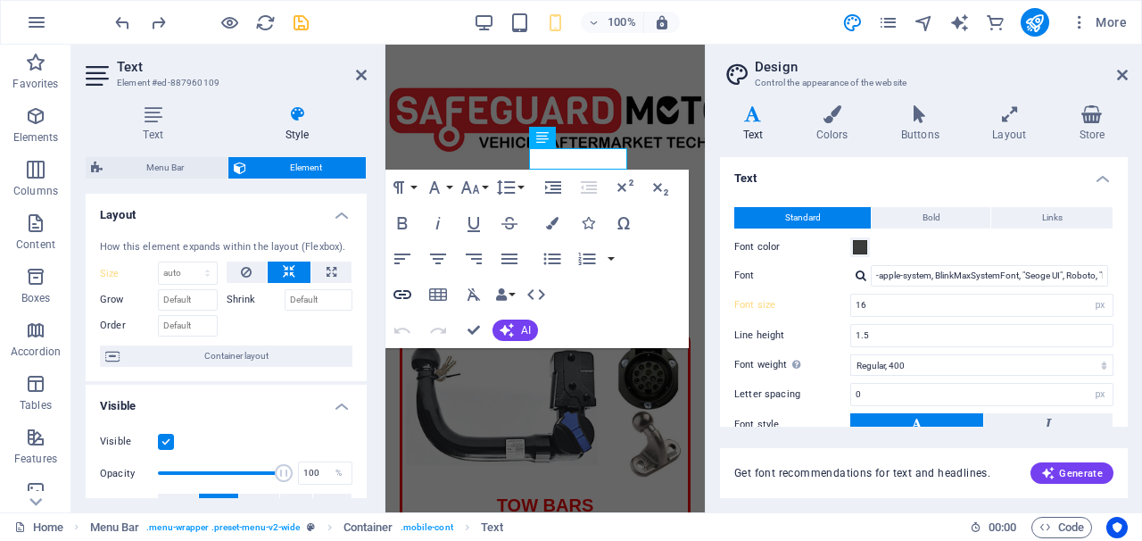
click at [401, 285] on icon "button" at bounding box center [402, 294] width 21 height 21
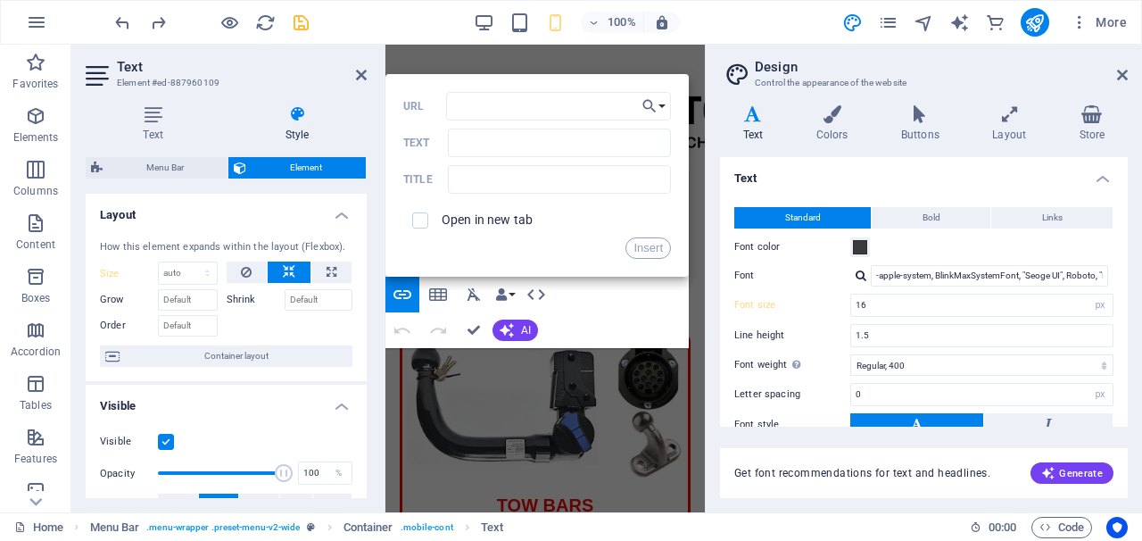
click at [325, 431] on div "Visible" at bounding box center [226, 441] width 252 height 21
click at [356, 68] on link at bounding box center [361, 75] width 11 height 15
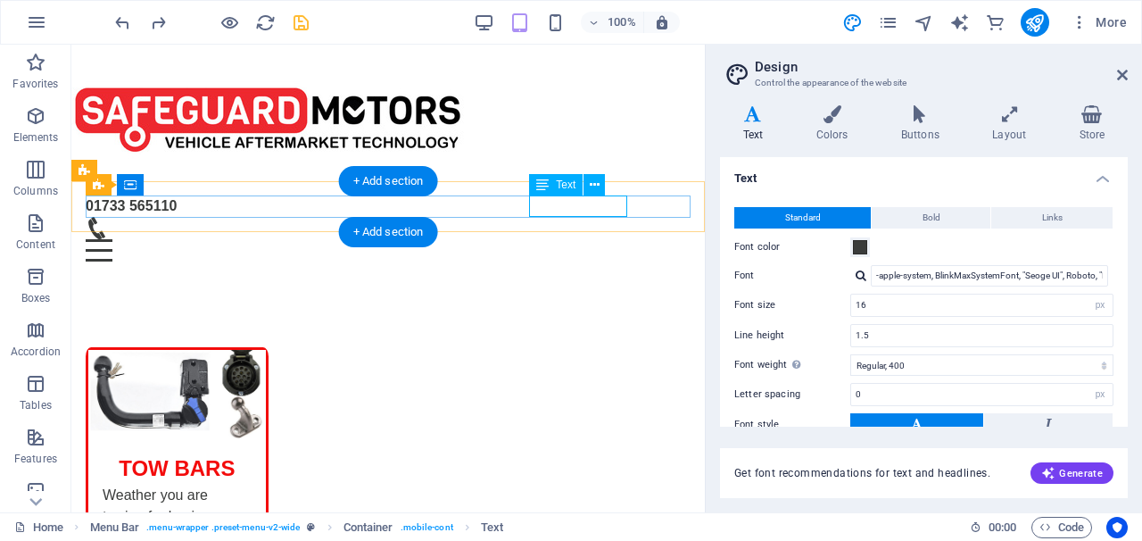
click at [538, 201] on div "01733 565110" at bounding box center [388, 205] width 605 height 21
click at [550, 213] on div "01733 565110" at bounding box center [388, 205] width 605 height 21
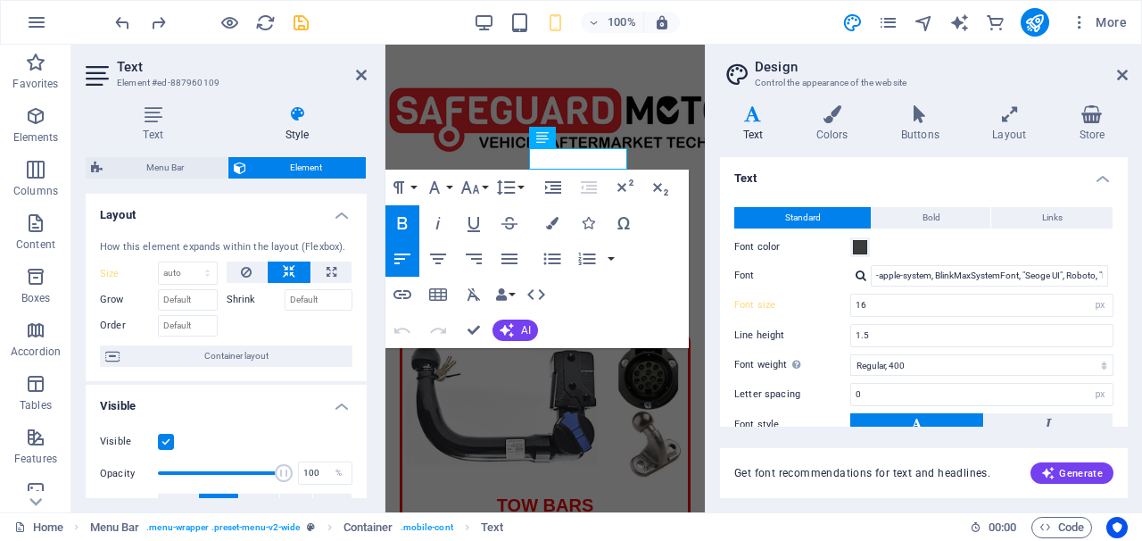
click at [753, 115] on icon at bounding box center [753, 114] width 66 height 18
click at [1018, 118] on icon at bounding box center [1009, 114] width 79 height 18
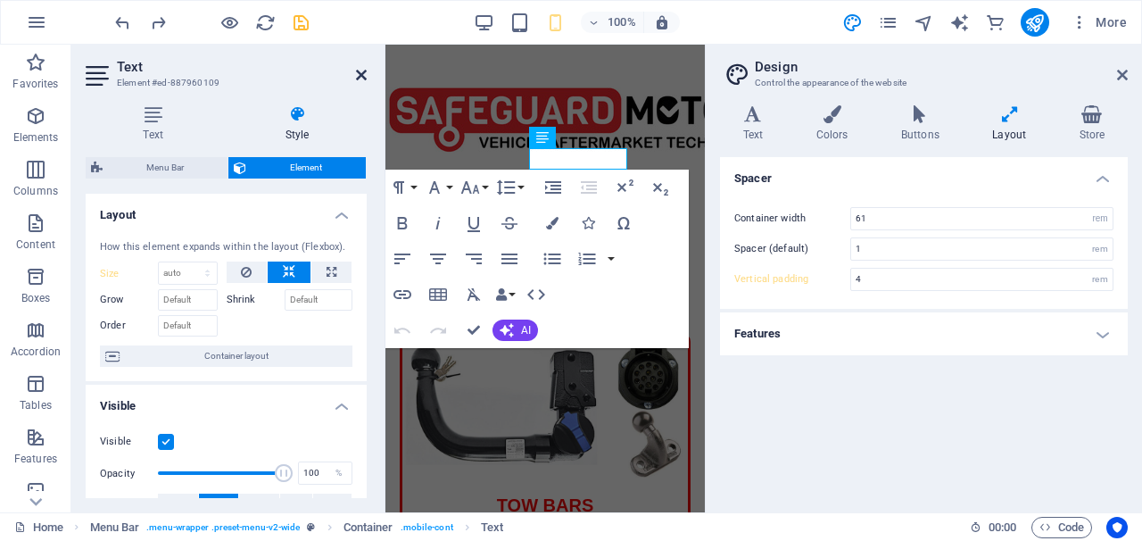
click at [358, 69] on icon at bounding box center [361, 75] width 11 height 14
type input "5"
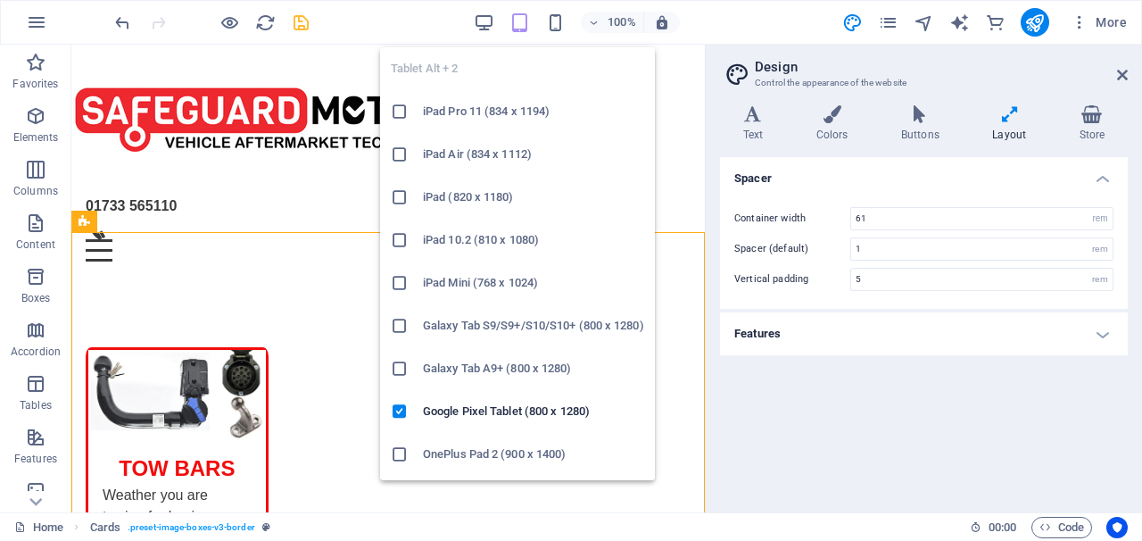
click at [519, 21] on icon "button" at bounding box center [519, 22] width 21 height 21
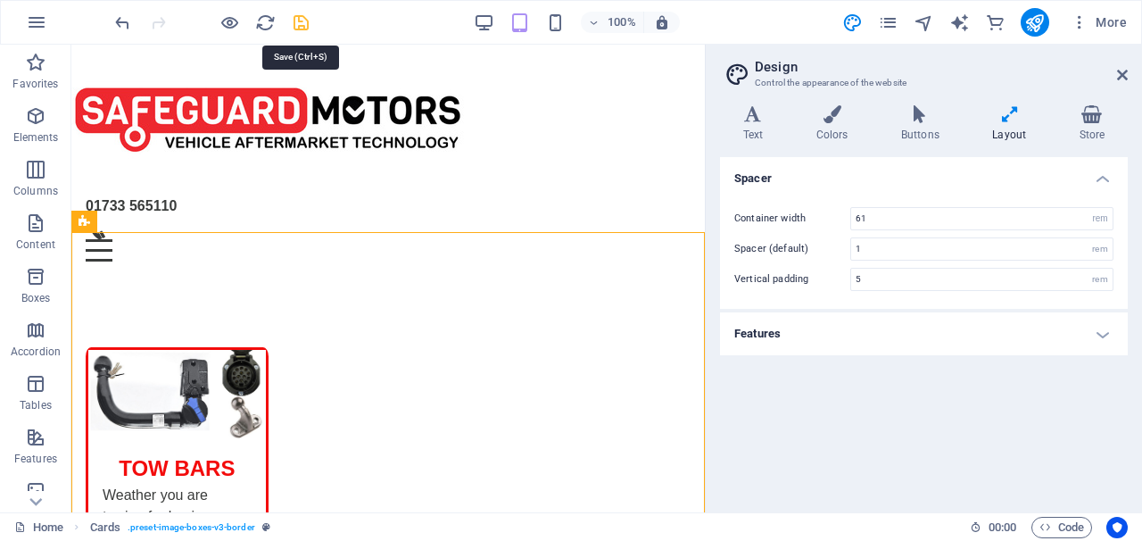
click at [304, 19] on icon "save" at bounding box center [301, 22] width 21 height 21
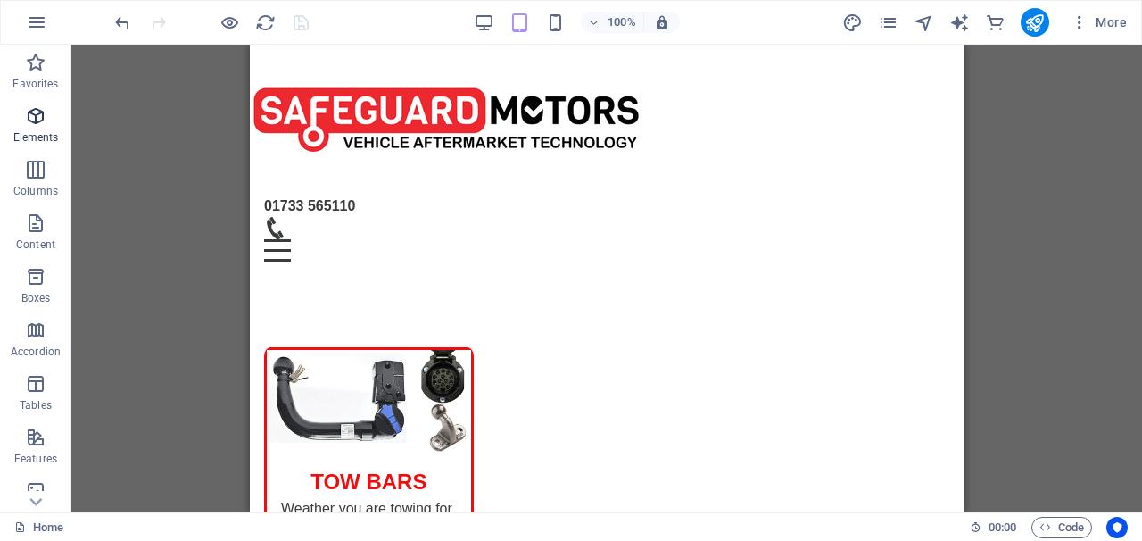
click at [38, 136] on p "Elements" at bounding box center [35, 137] width 45 height 14
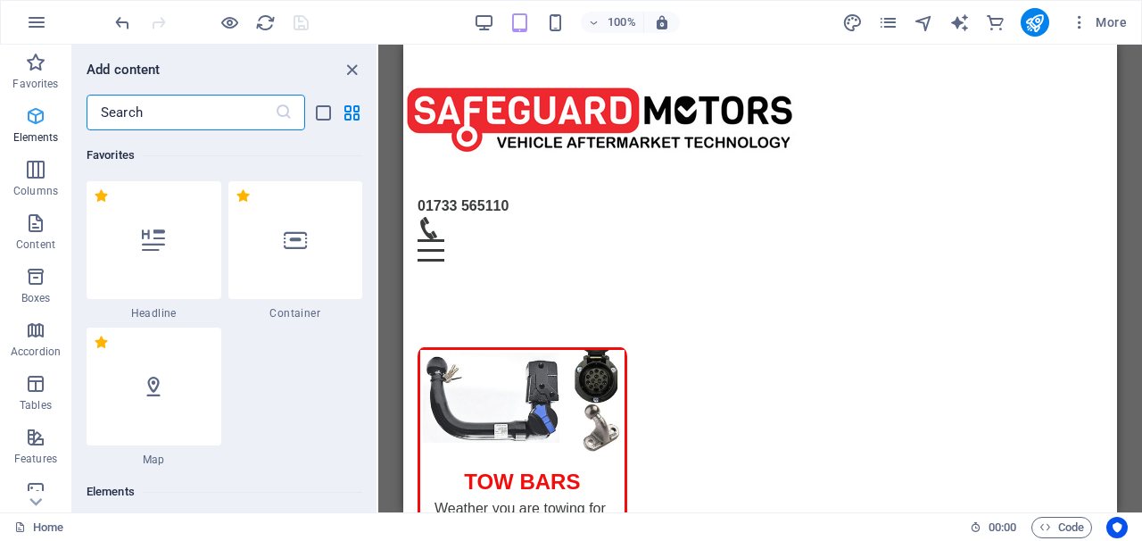
click at [38, 136] on p "Elements" at bounding box center [35, 137] width 45 height 14
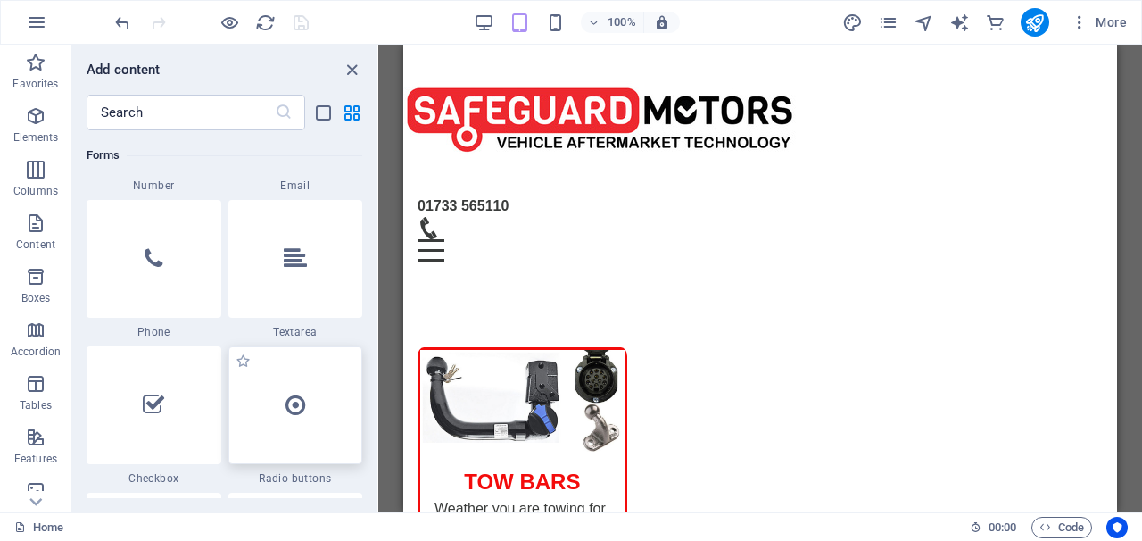
scroll to position [13881, 0]
click at [153, 253] on icon at bounding box center [154, 261] width 18 height 23
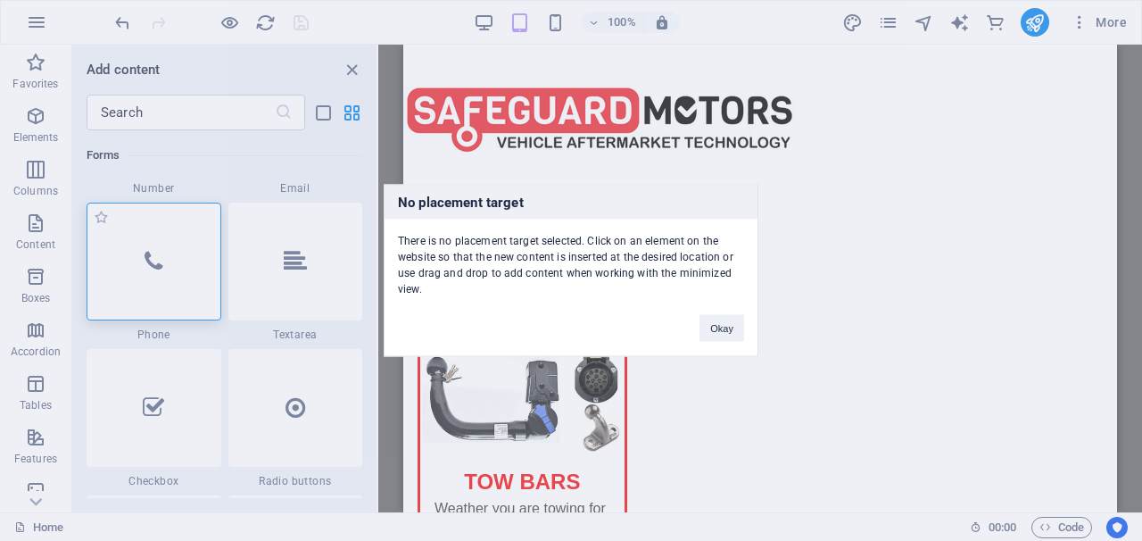
click at [153, 253] on div "No placement target There is no placement target selected. Click on an element …" at bounding box center [571, 270] width 1142 height 541
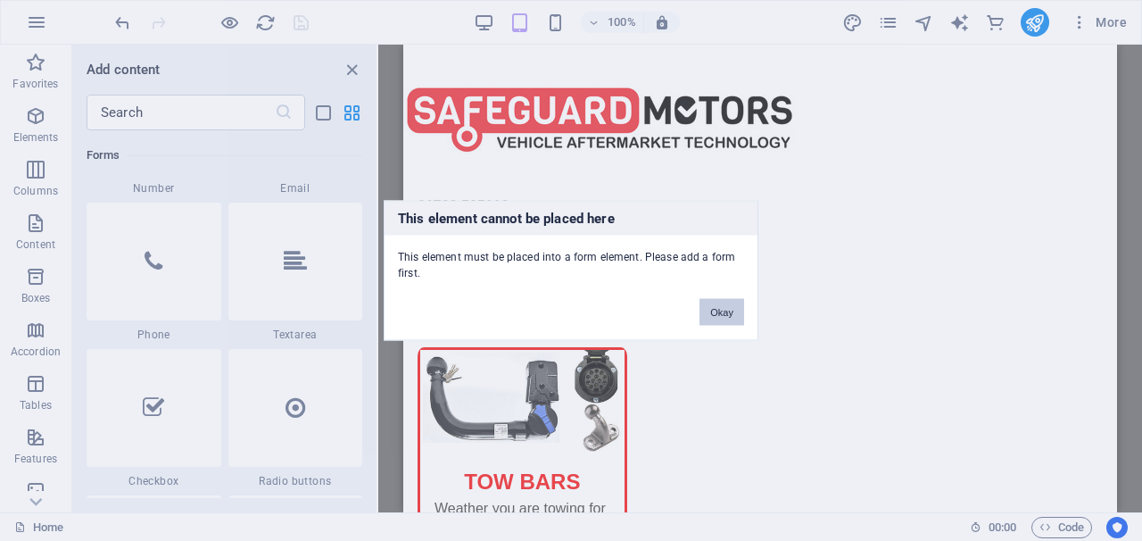
click at [704, 318] on button "Okay" at bounding box center [721, 312] width 45 height 27
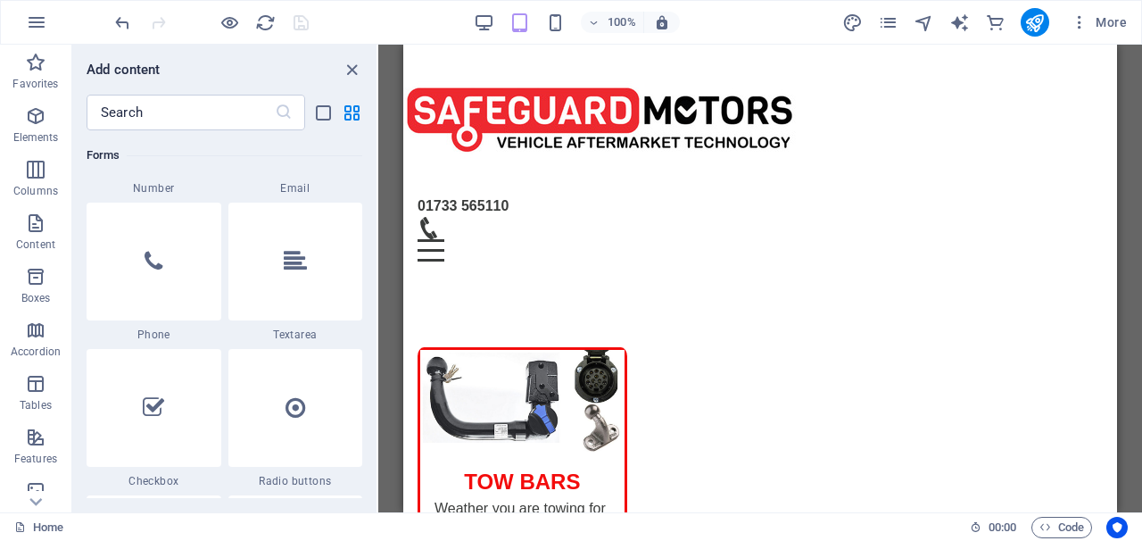
scroll to position [12, 0]
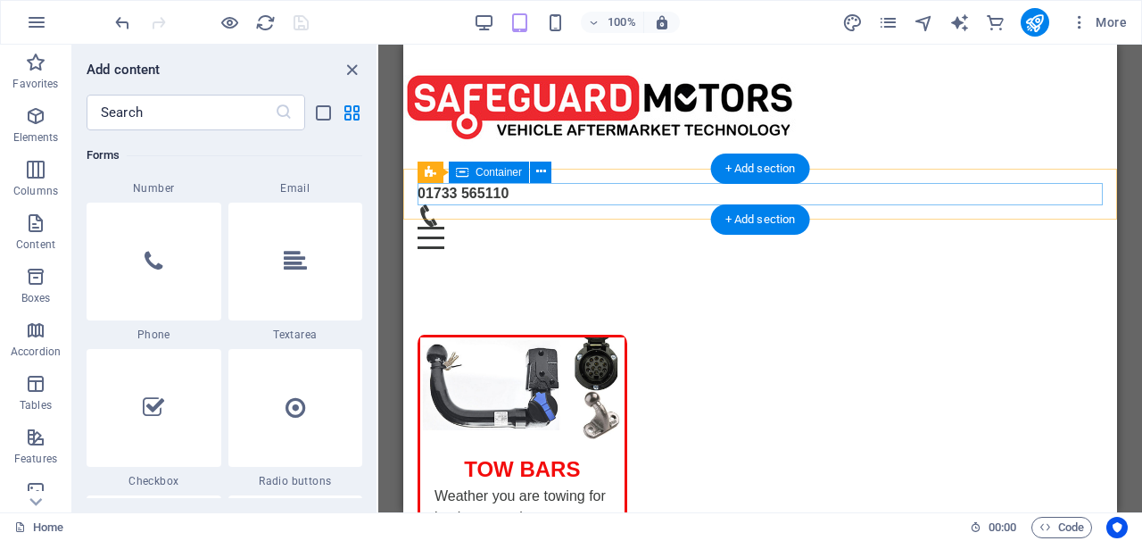
click at [495, 175] on span "Container" at bounding box center [498, 172] width 46 height 11
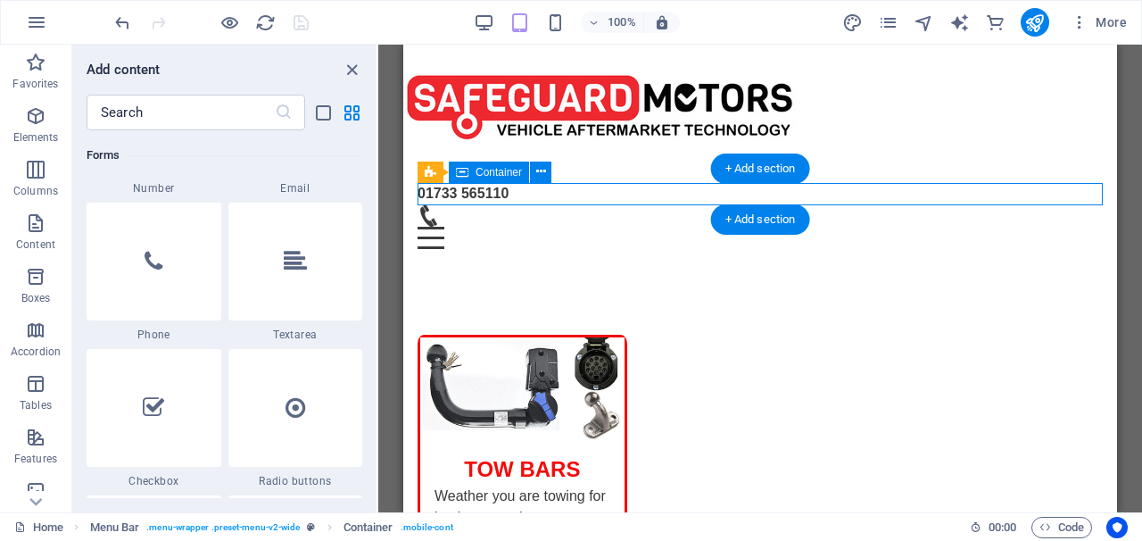
click at [495, 175] on span "Container" at bounding box center [498, 172] width 46 height 11
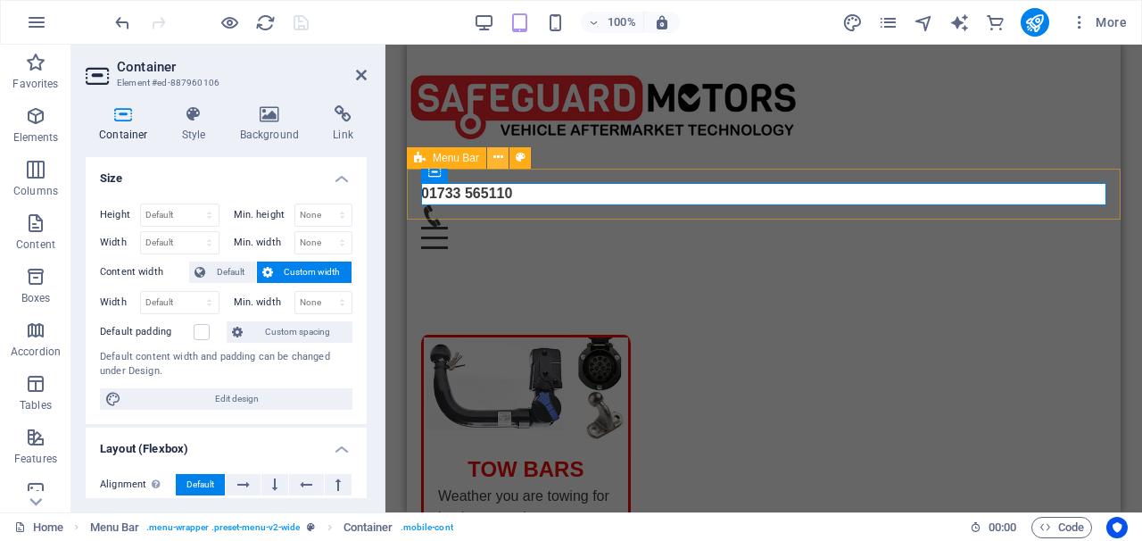
click at [500, 162] on icon at bounding box center [498, 157] width 10 height 19
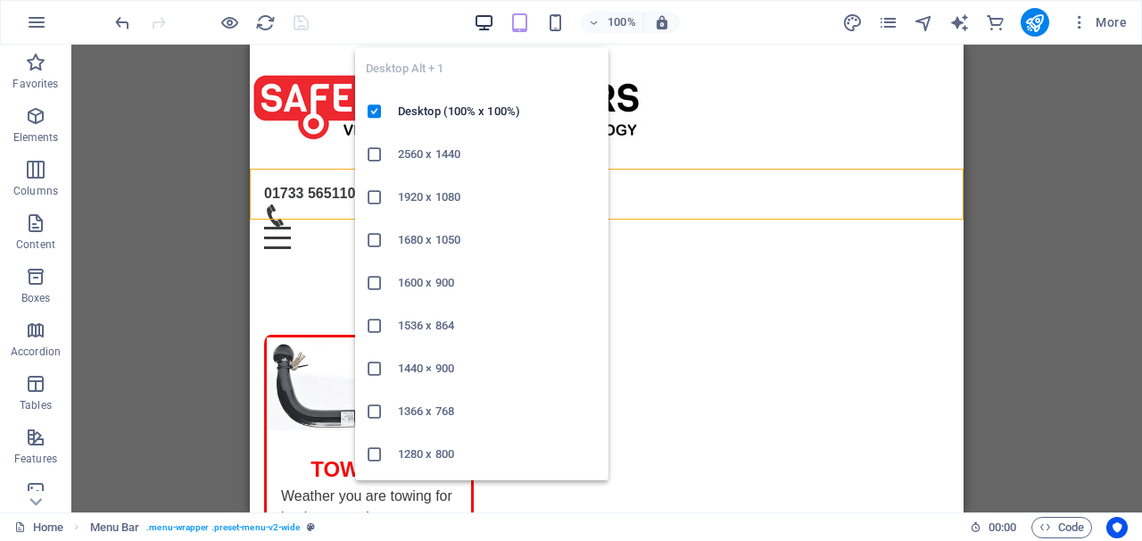
click at [481, 22] on icon "button" at bounding box center [484, 22] width 21 height 21
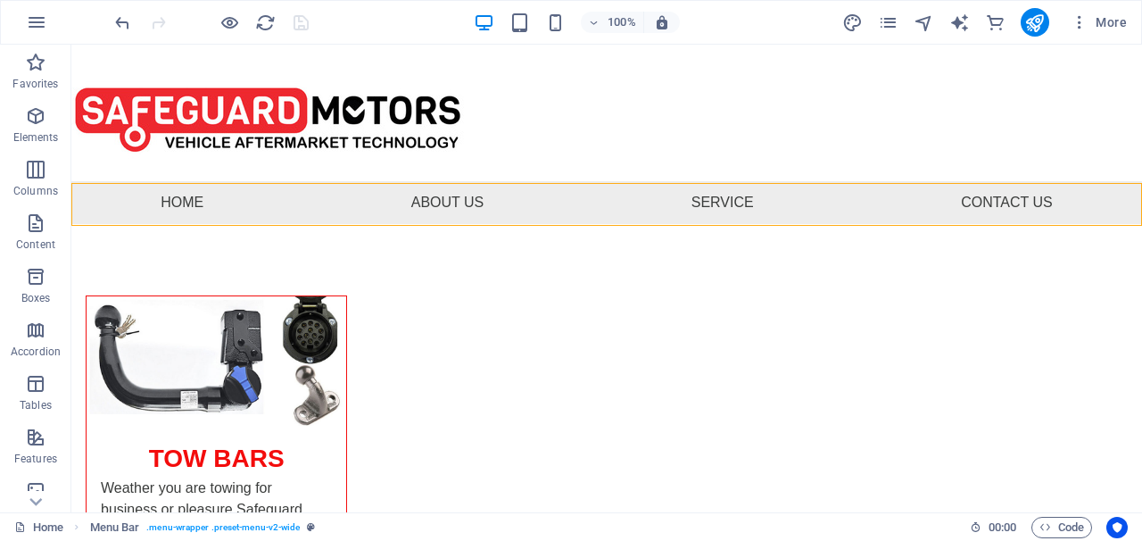
scroll to position [0, 0]
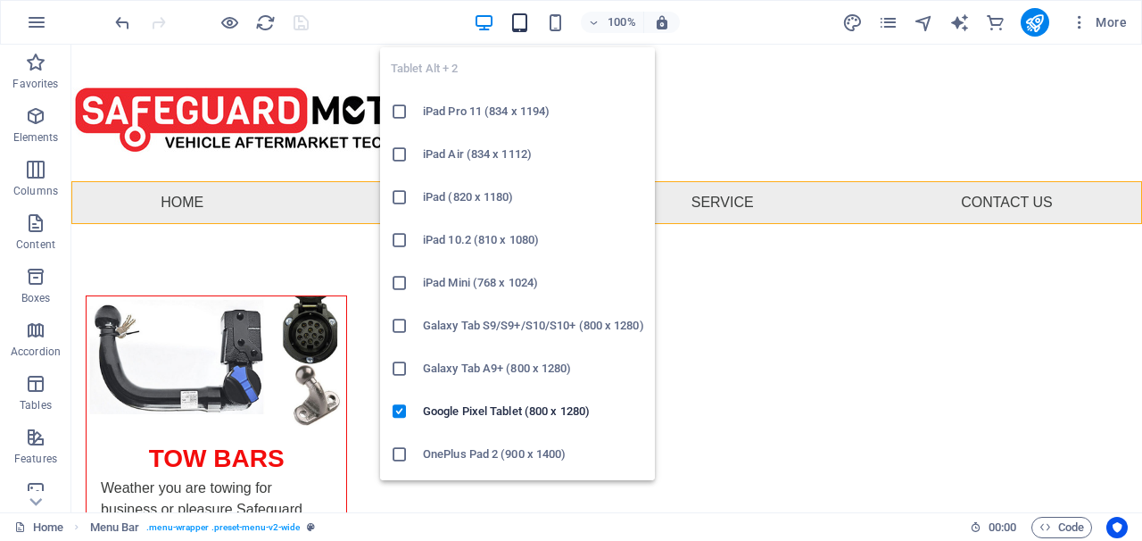
click at [514, 26] on icon "button" at bounding box center [519, 22] width 21 height 21
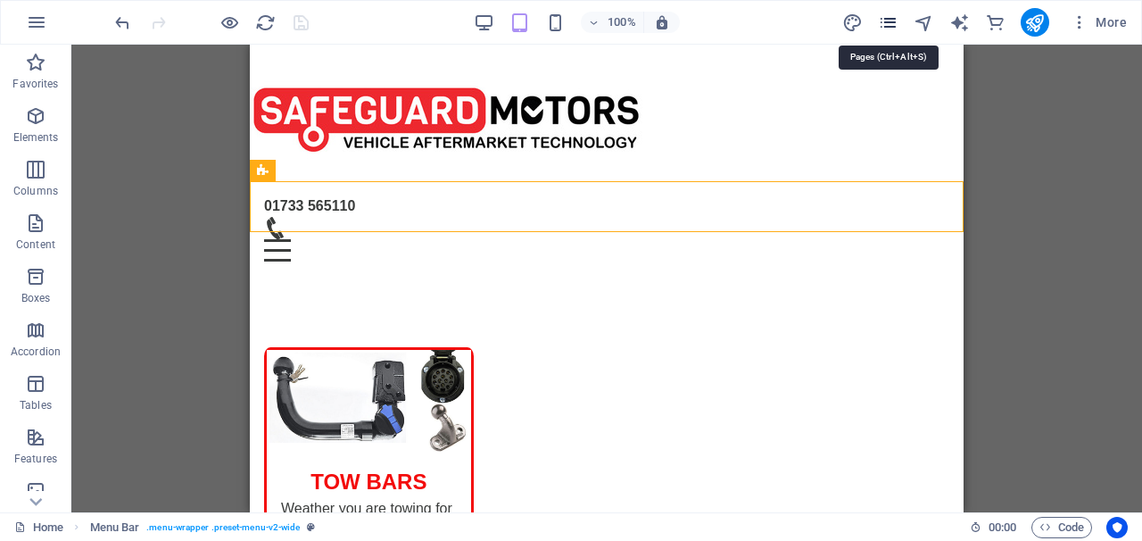
click at [885, 17] on icon "pages" at bounding box center [888, 22] width 21 height 21
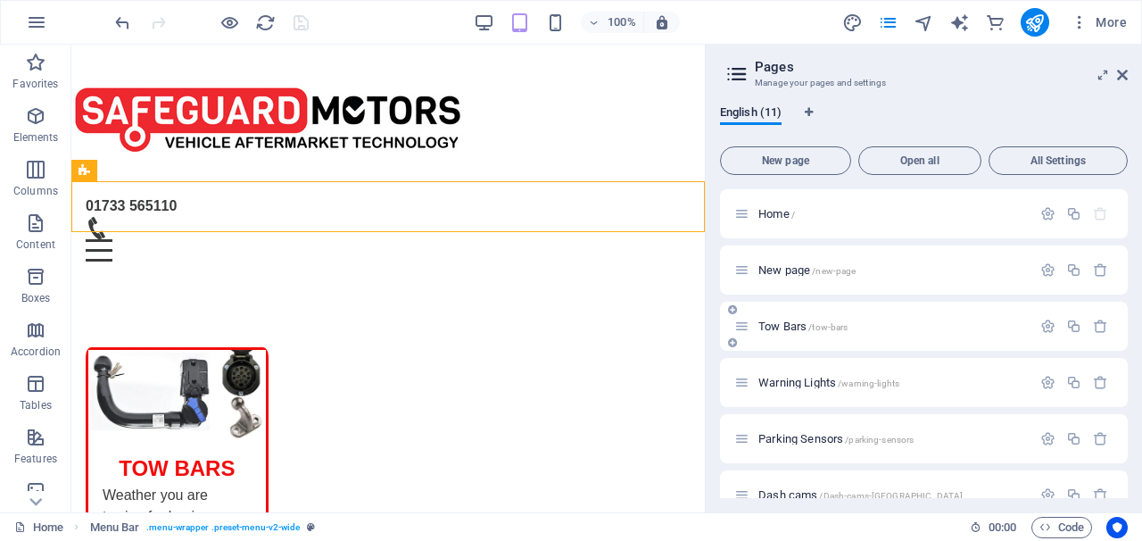
click at [789, 327] on span "Tow Bars /tow-bars" at bounding box center [802, 325] width 89 height 13
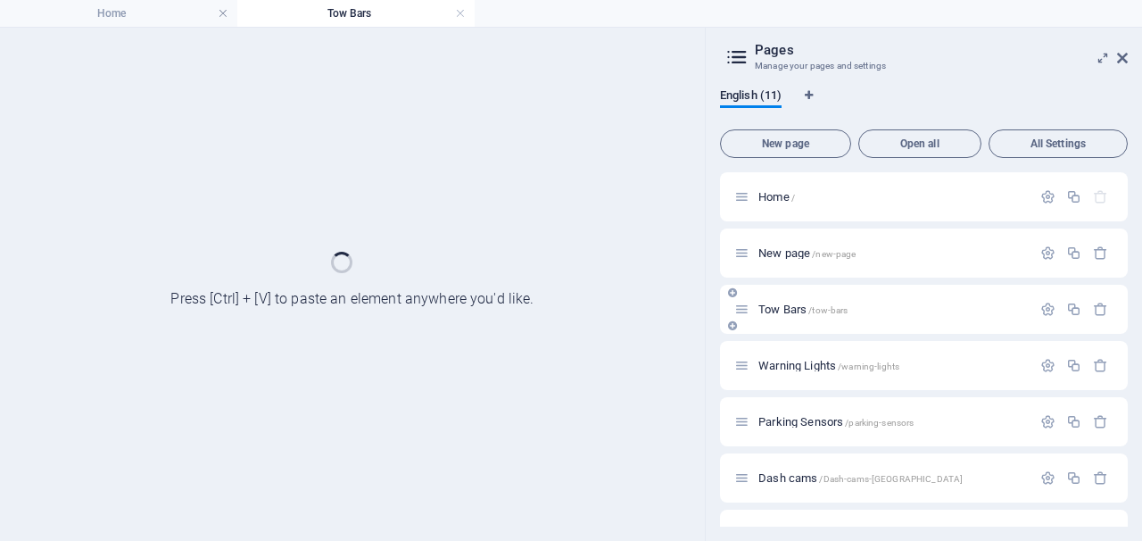
click at [789, 327] on div "Tow Bars /tow-bars" at bounding box center [924, 309] width 408 height 49
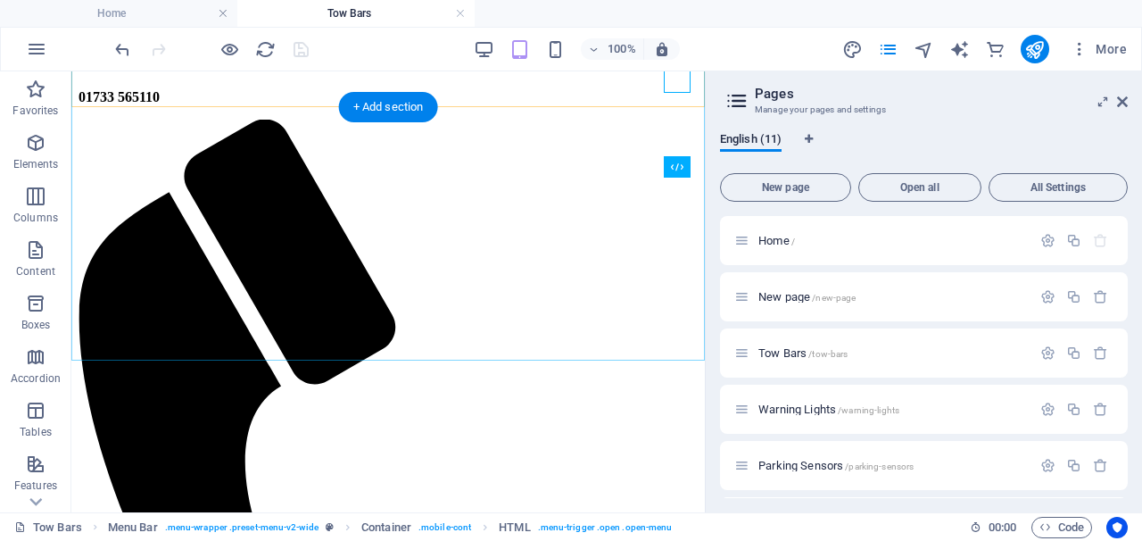
scroll to position [161, 0]
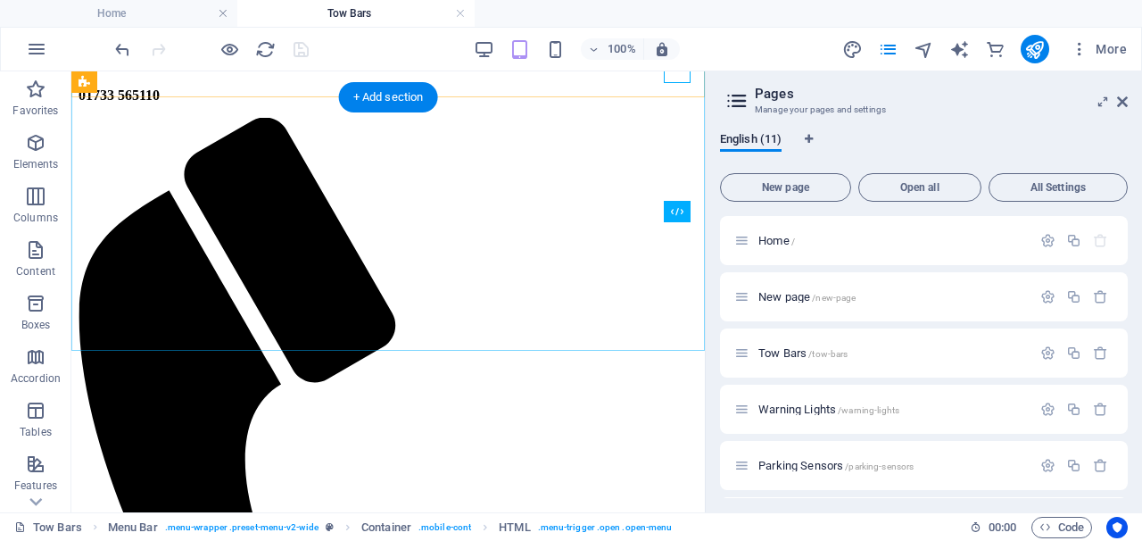
select select
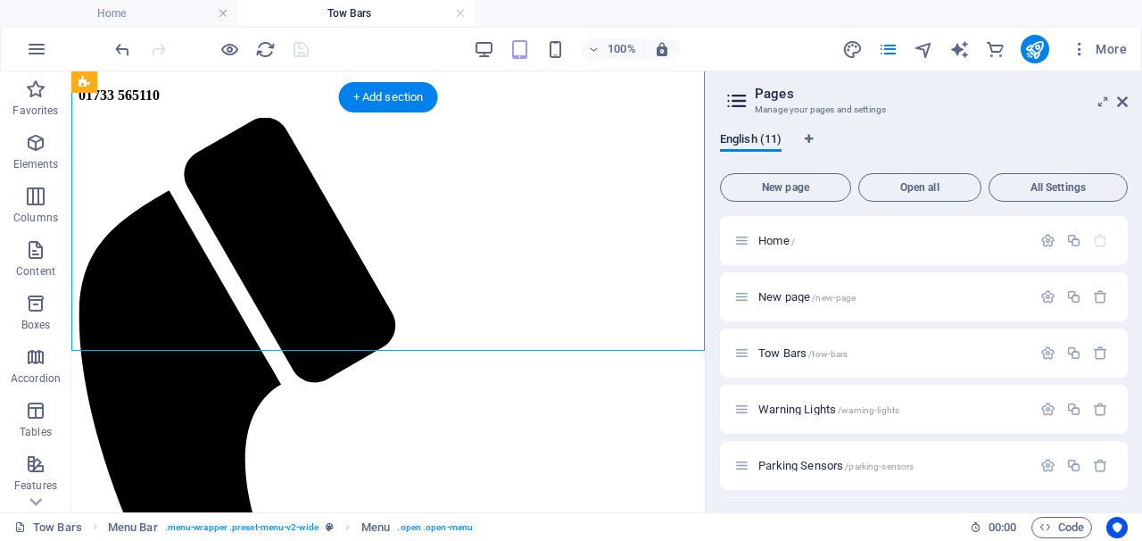
select select "2"
select select
select select "7"
select select
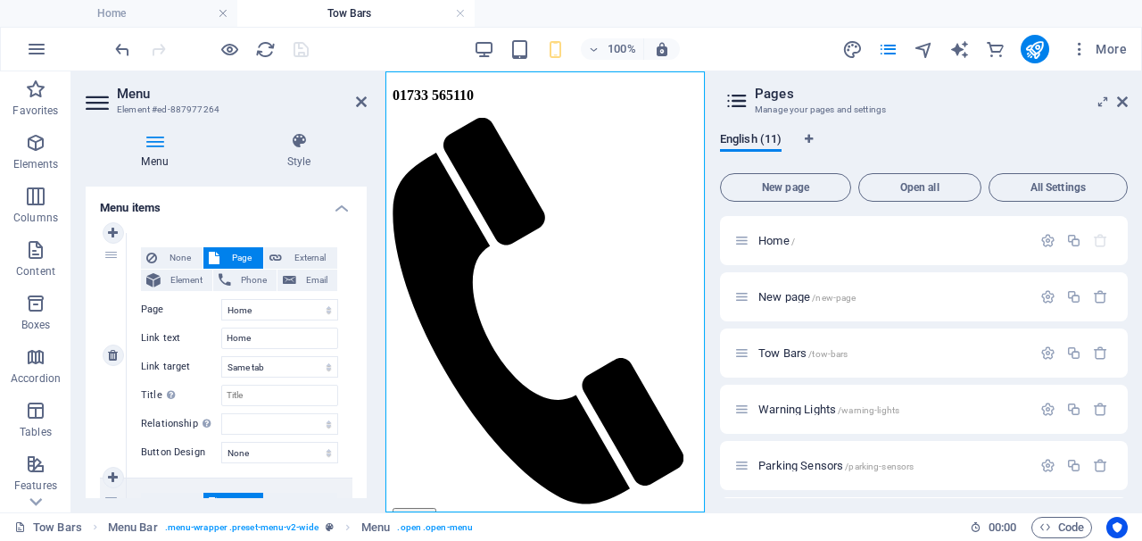
scroll to position [122, 0]
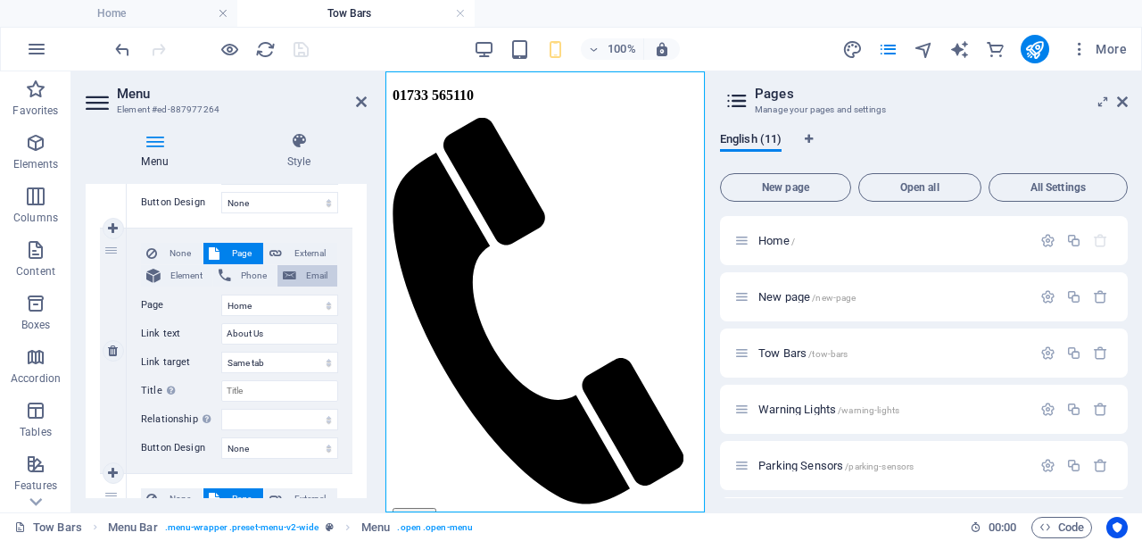
scroll to position [372, 0]
select select "8"
select select
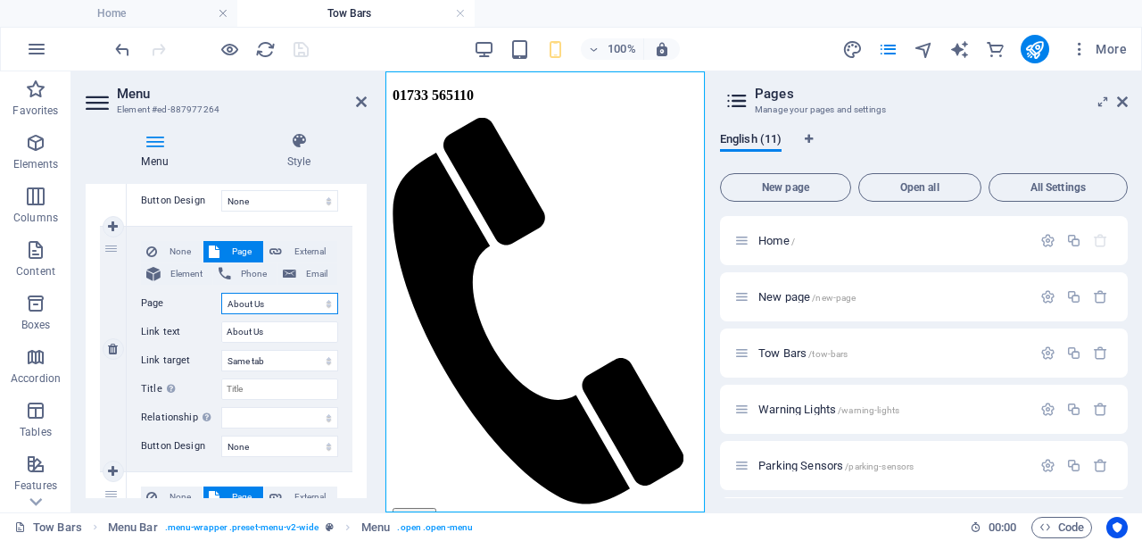
select select
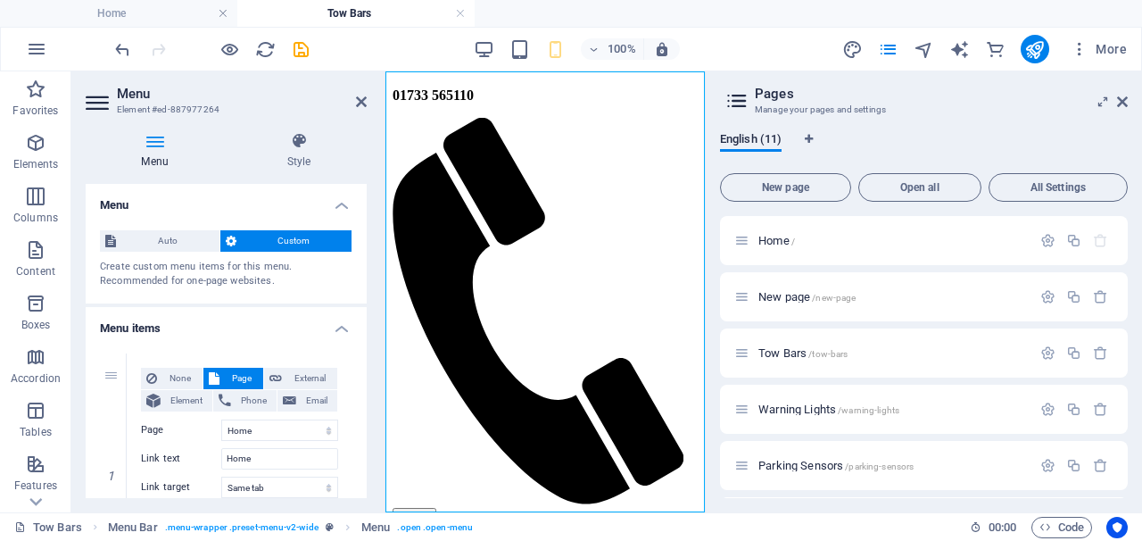
scroll to position [0, 0]
click at [802, 404] on span "Warning Lights /warning-lights" at bounding box center [828, 408] width 141 height 13
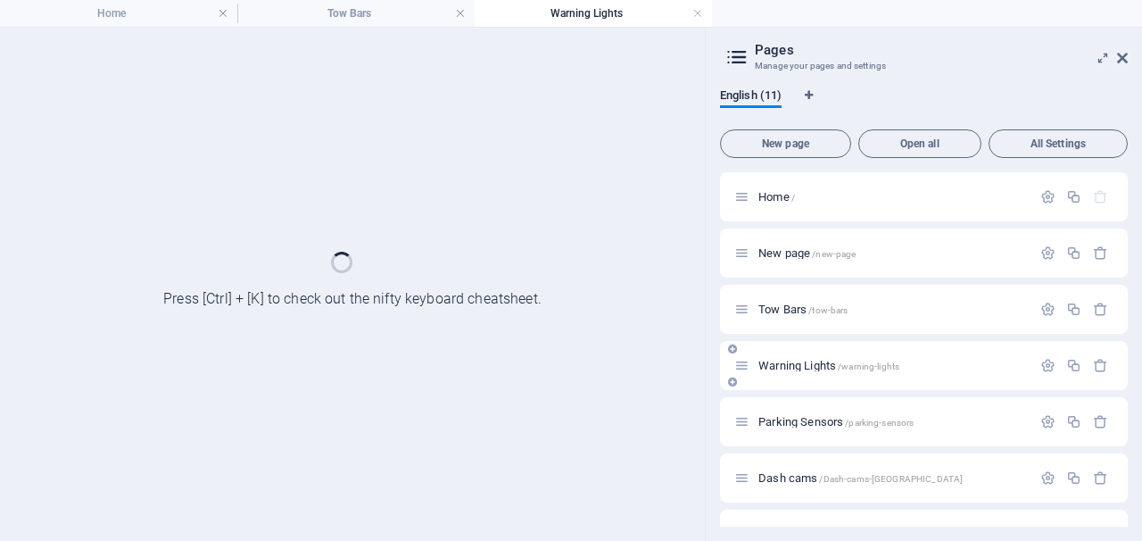
click at [802, 404] on div "Parking Sensors /parking-sensors" at bounding box center [924, 421] width 408 height 49
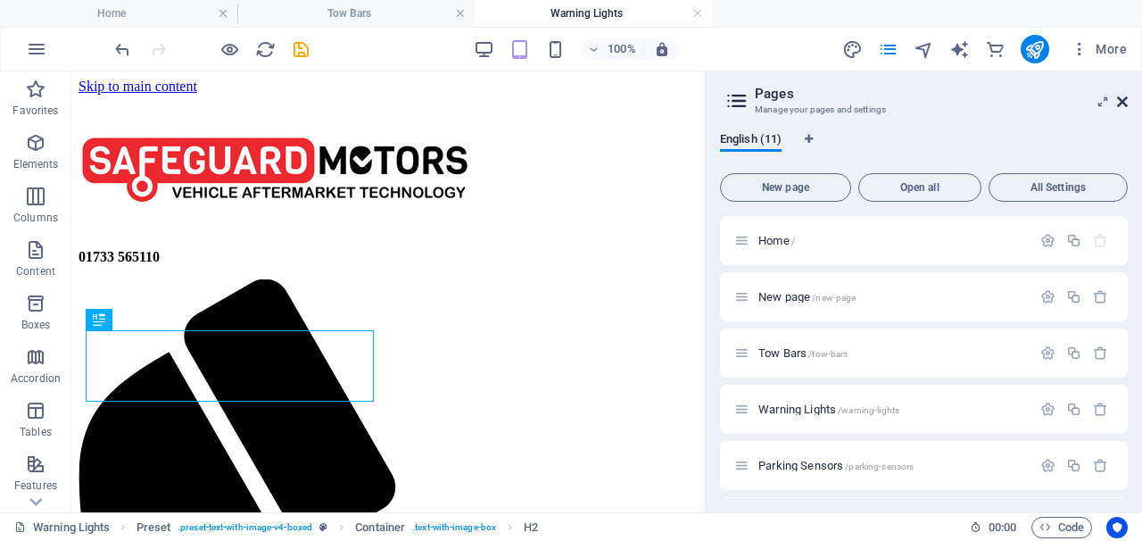
click at [1118, 104] on icon at bounding box center [1122, 102] width 11 height 14
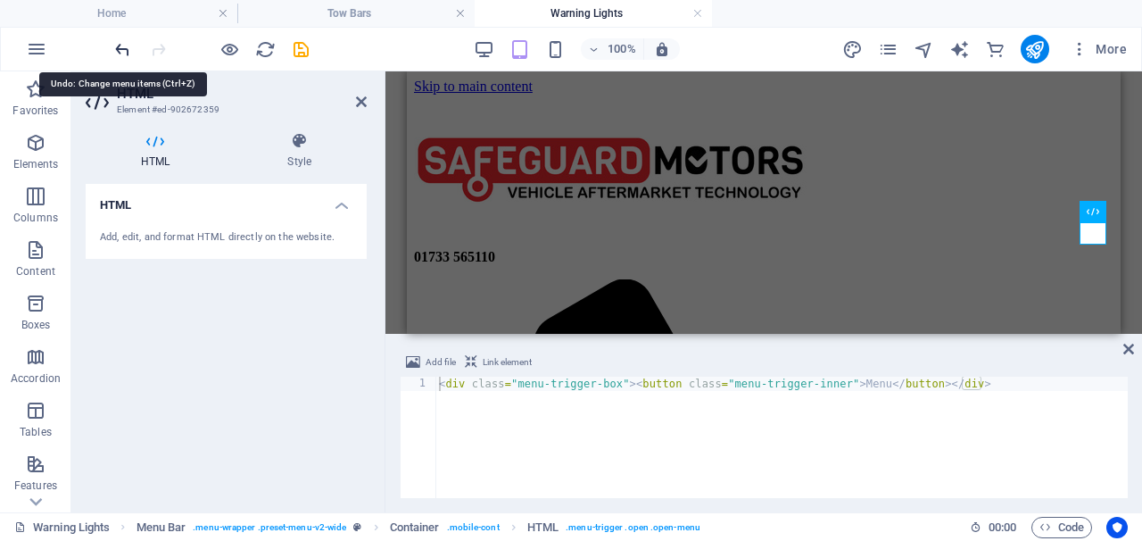
click at [128, 54] on icon "undo" at bounding box center [122, 49] width 21 height 21
click at [1129, 351] on icon at bounding box center [1128, 349] width 11 height 14
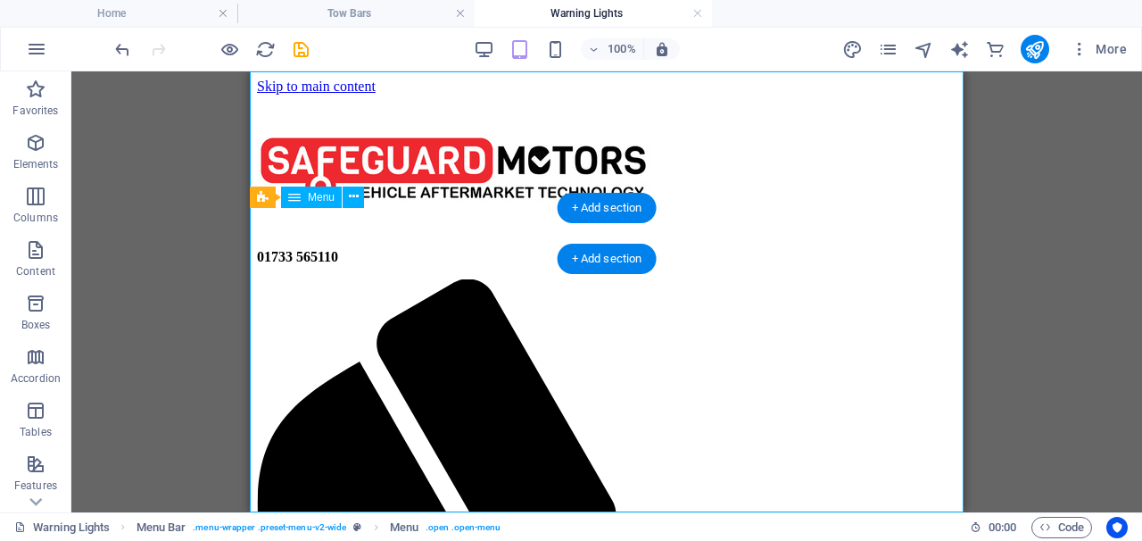
select select
select select "2"
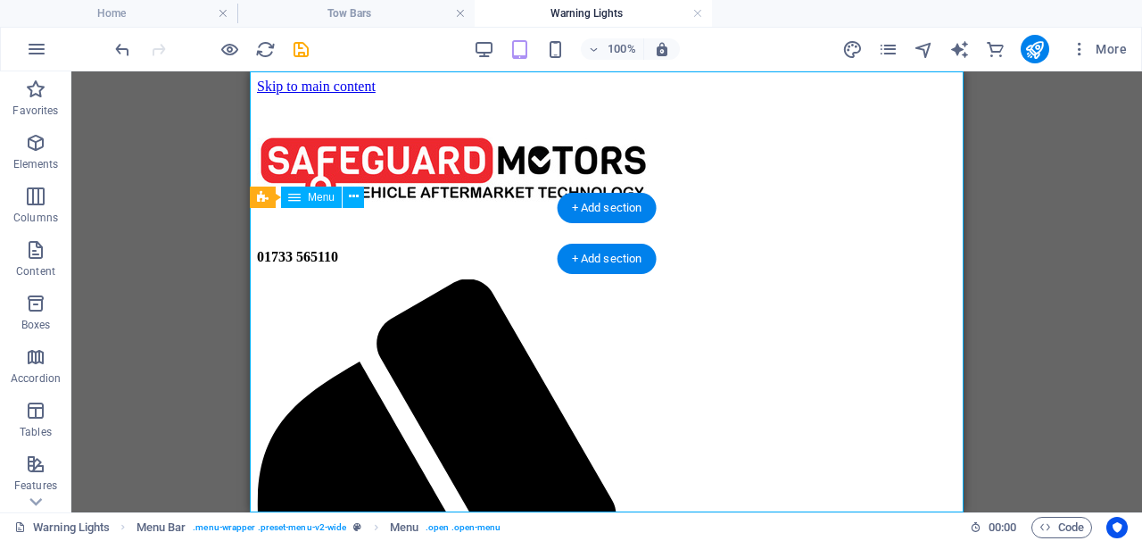
select select
select select "7"
select select
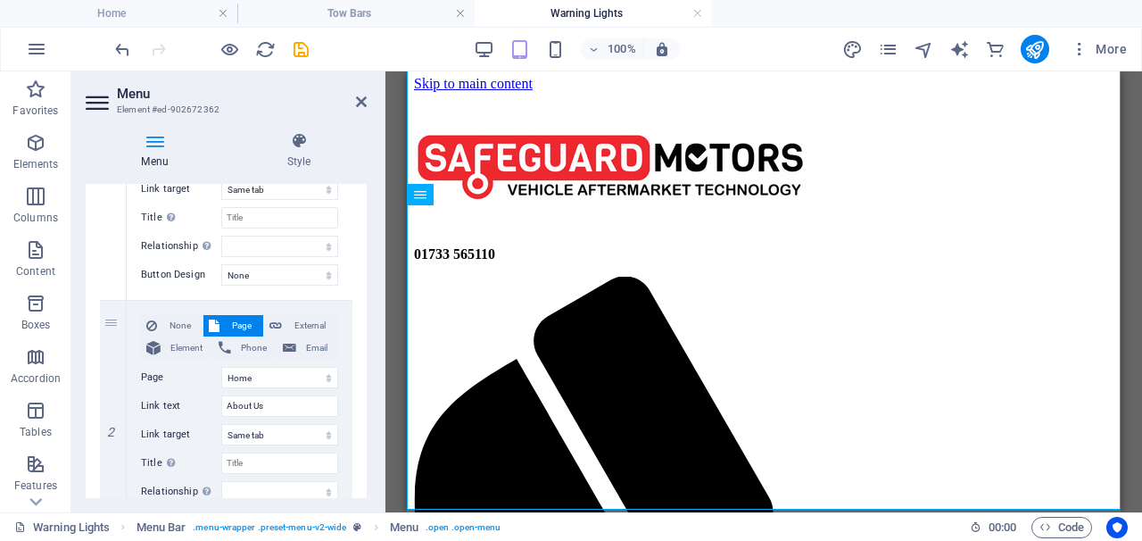
scroll to position [305, 0]
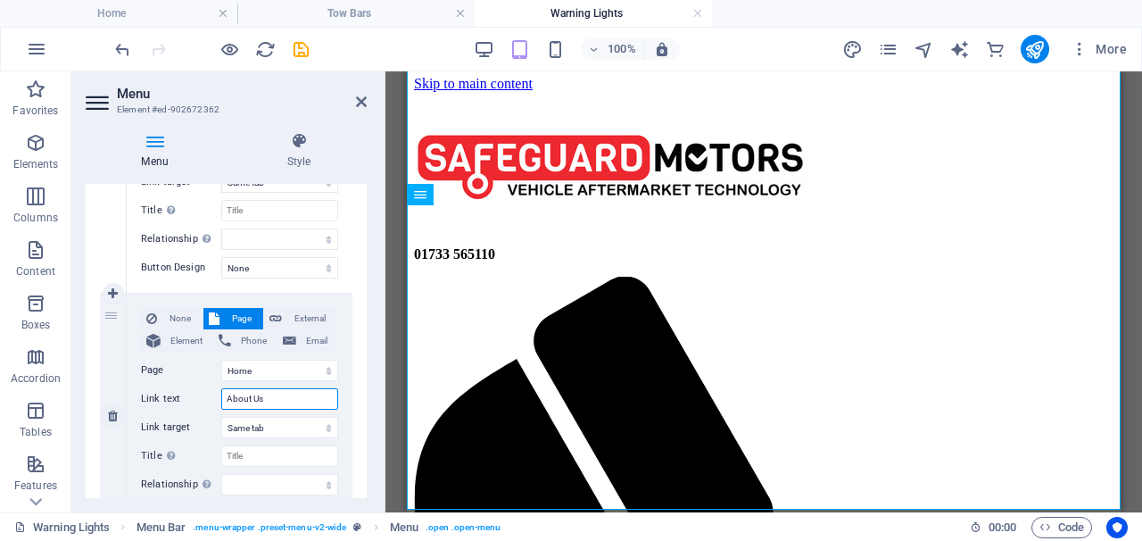
click at [325, 404] on input "About Us" at bounding box center [279, 398] width 117 height 21
select select "8"
select select
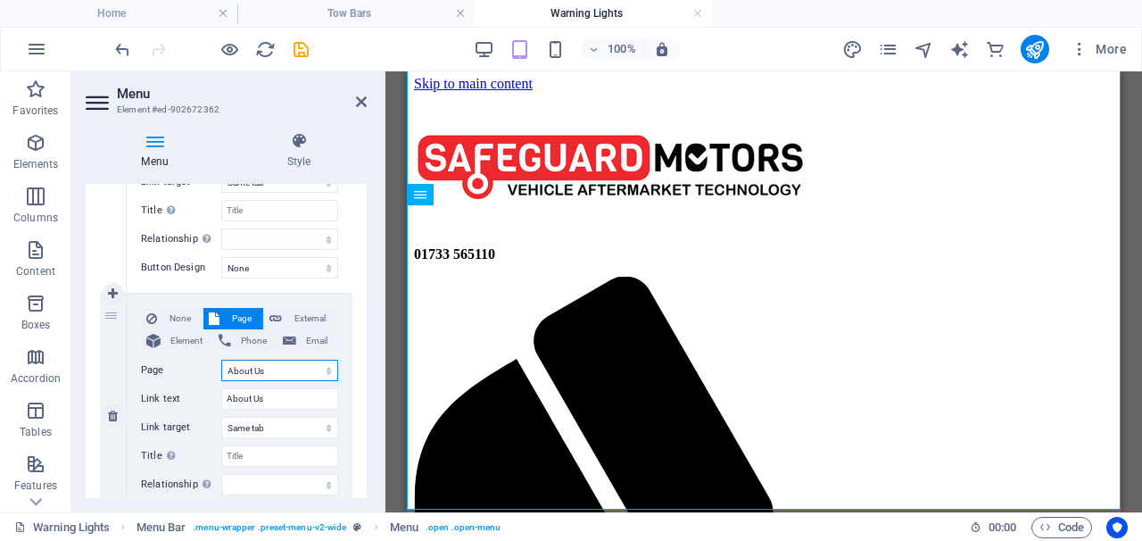
select select
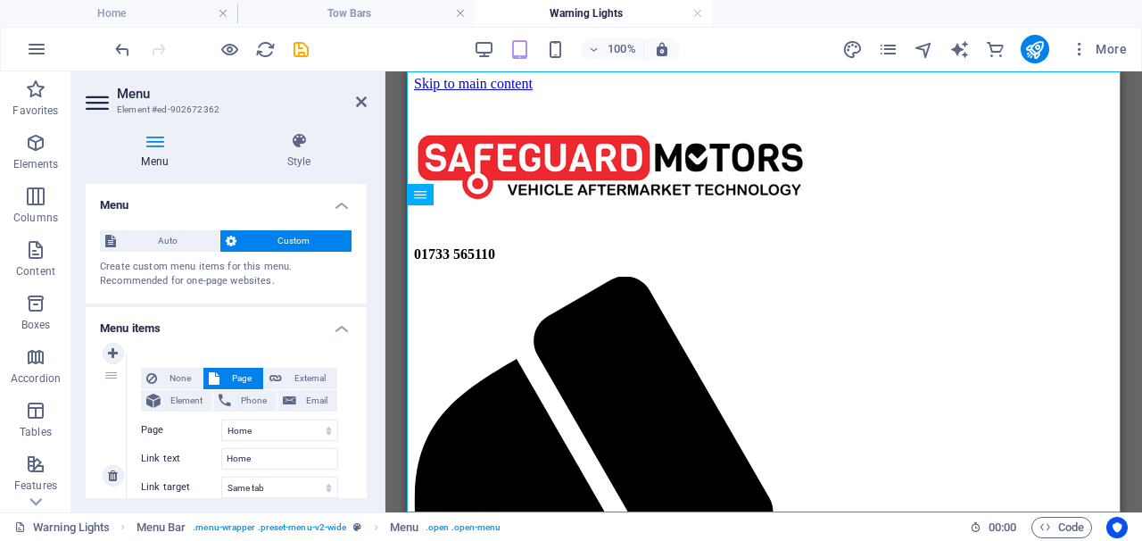
scroll to position [0, 0]
click at [360, 106] on icon at bounding box center [361, 102] width 11 height 14
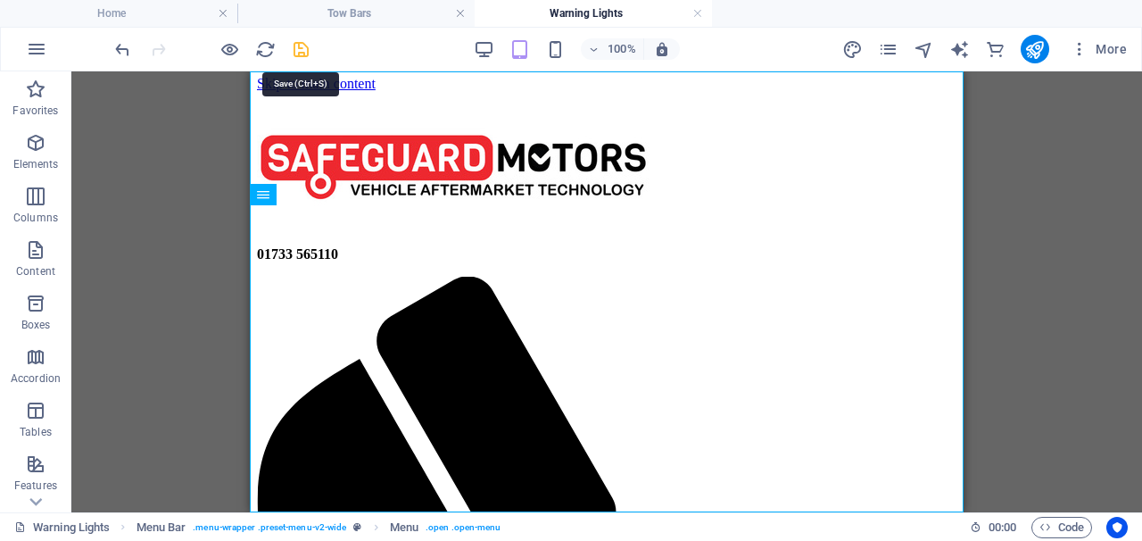
click at [299, 50] on icon "save" at bounding box center [301, 49] width 21 height 21
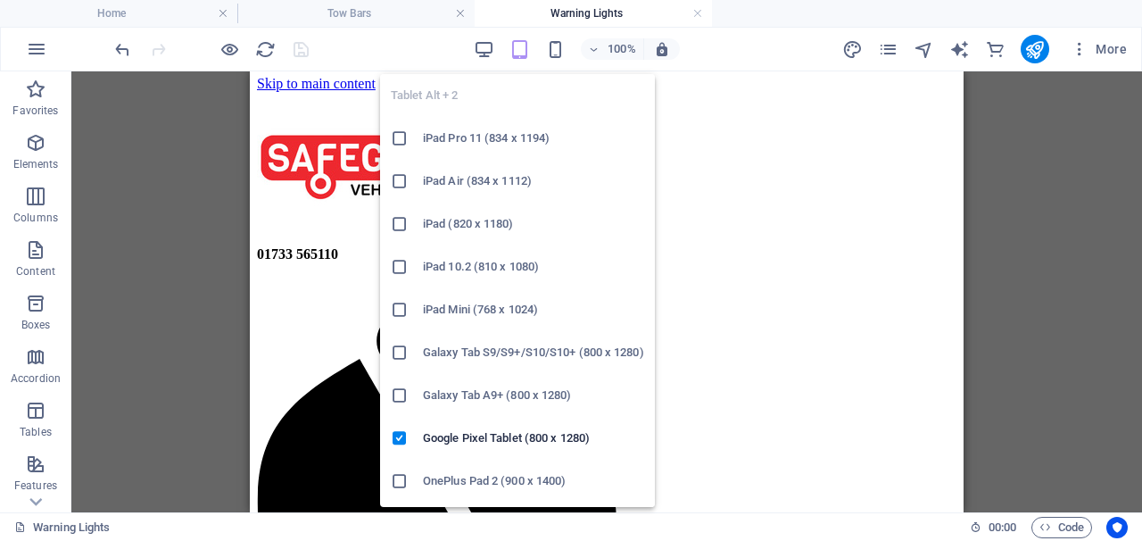
click at [514, 54] on icon "button" at bounding box center [519, 49] width 21 height 21
click at [515, 54] on icon "button" at bounding box center [519, 49] width 21 height 21
click at [401, 150] on li "iPad Pro 11 (834 x 1194)" at bounding box center [517, 138] width 275 height 43
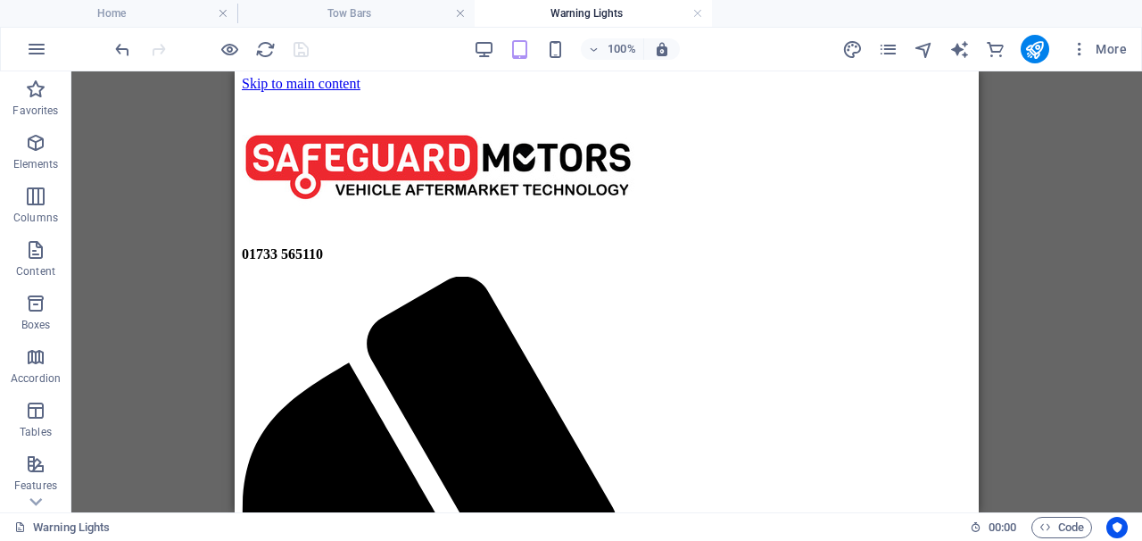
click at [521, 61] on div "100%" at bounding box center [577, 49] width 206 height 29
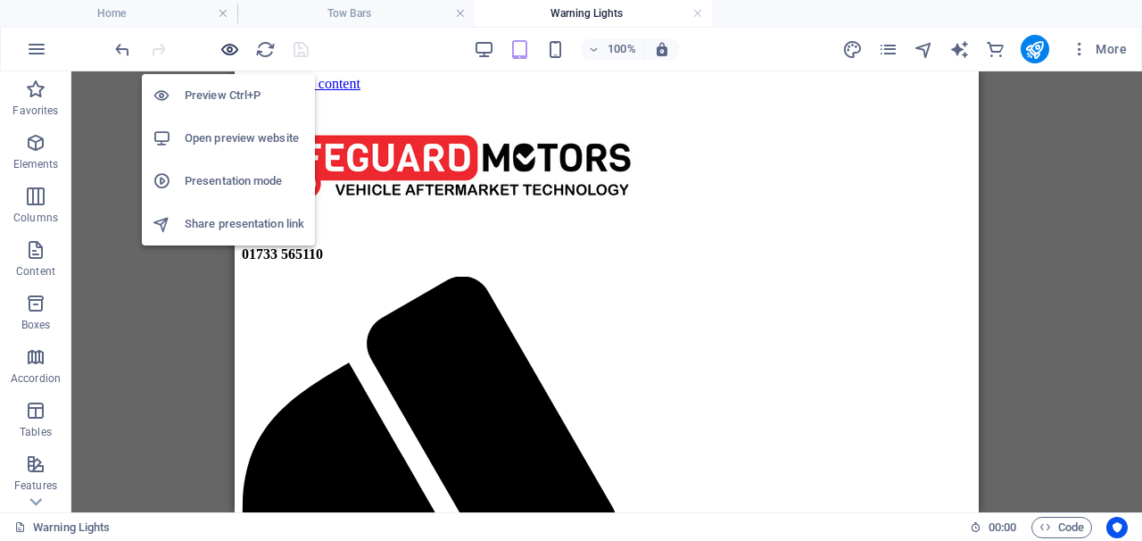
click at [227, 40] on icon "button" at bounding box center [229, 49] width 21 height 21
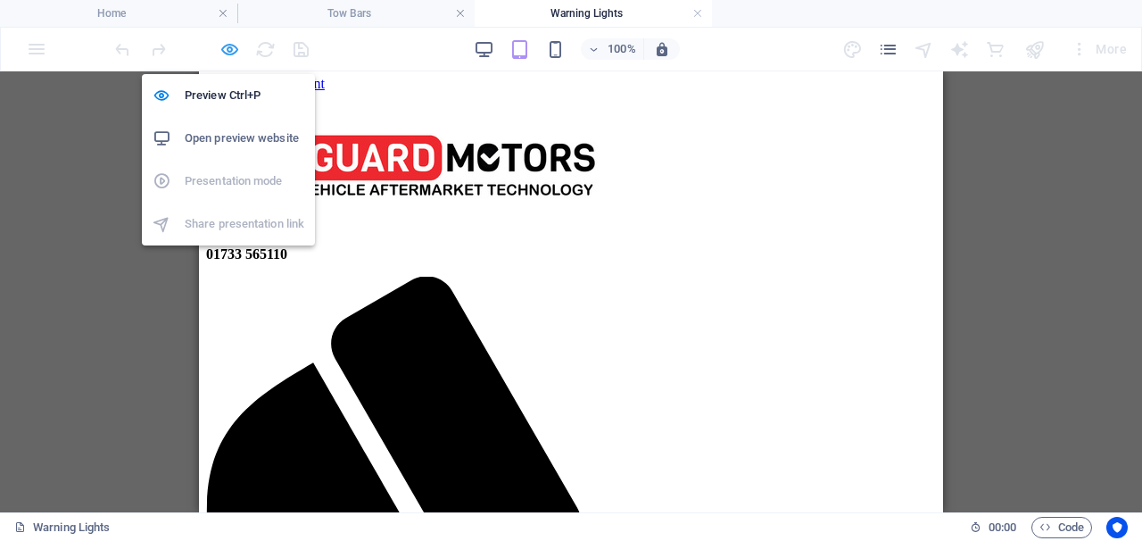
click at [225, 54] on icon "button" at bounding box center [229, 49] width 21 height 21
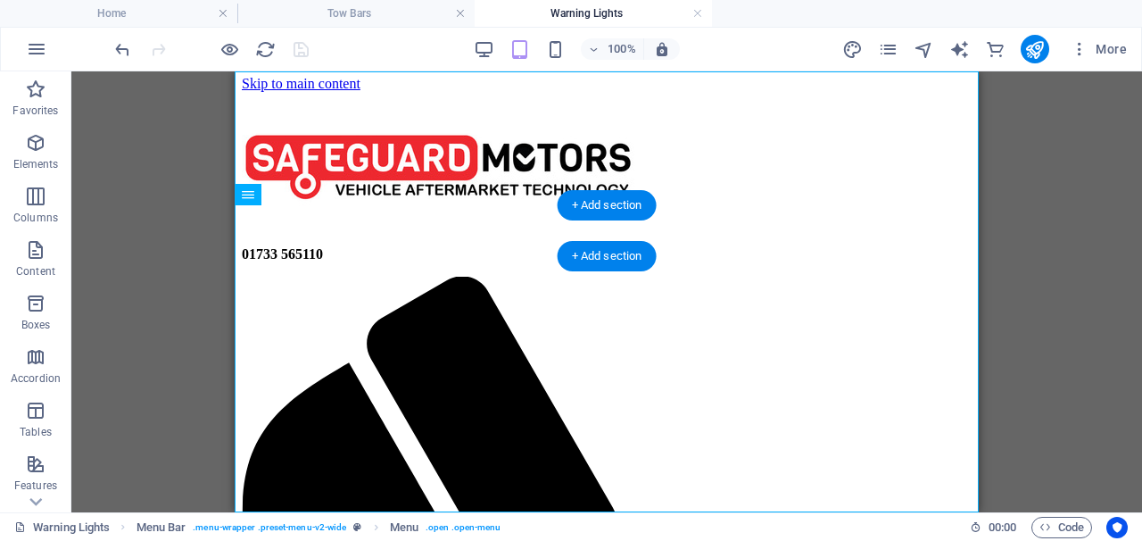
drag, startPoint x: 971, startPoint y: 138, endPoint x: 959, endPoint y: 244, distance: 106.9
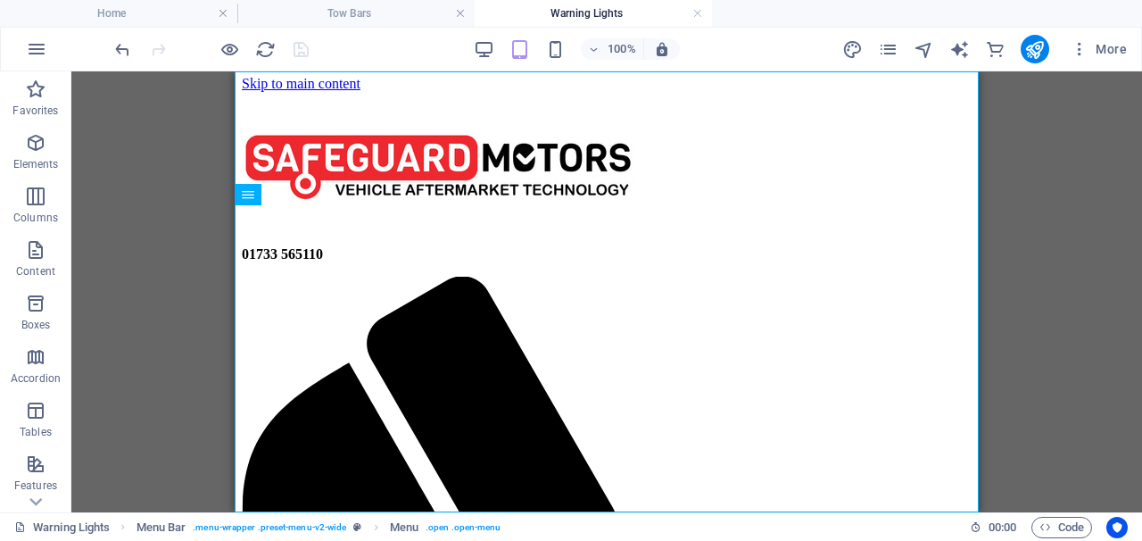
drag, startPoint x: 973, startPoint y: 166, endPoint x: 996, endPoint y: 275, distance: 111.3
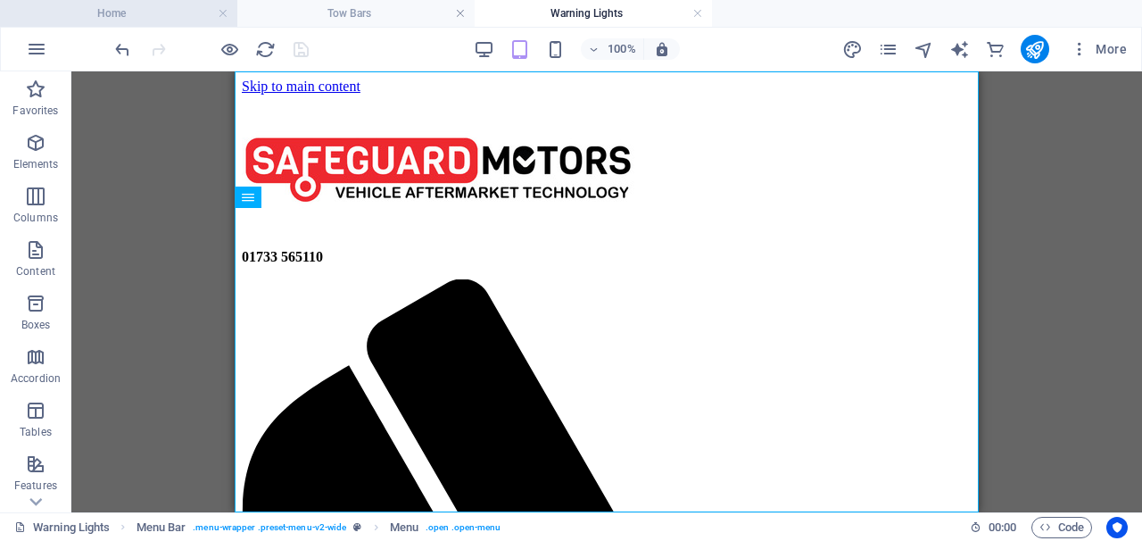
click at [122, 21] on h4 "Home" at bounding box center [118, 14] width 237 height 20
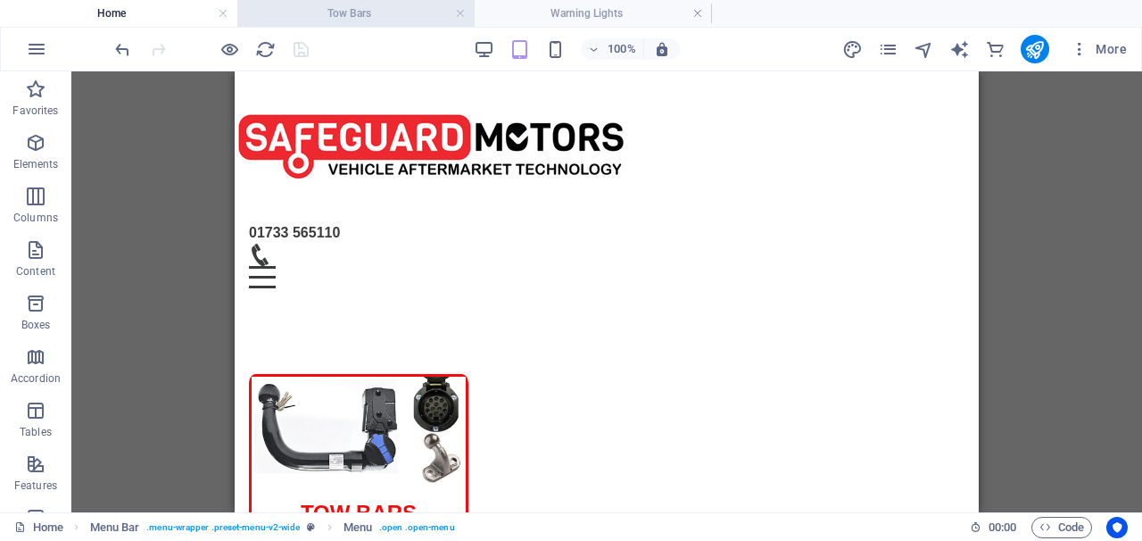
click at [336, 15] on h4 "Tow Bars" at bounding box center [355, 14] width 237 height 20
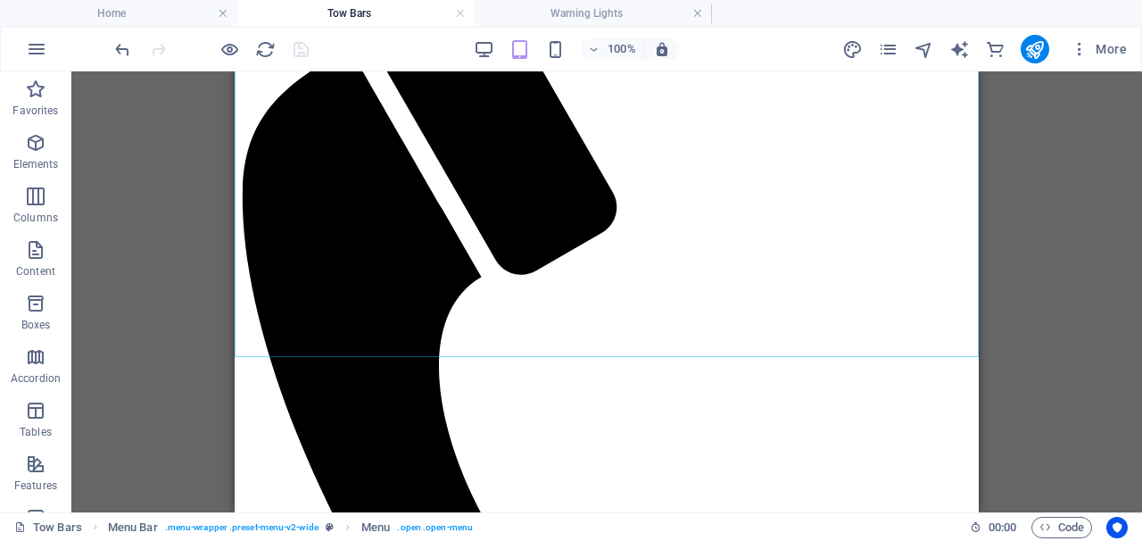
scroll to position [319, 0]
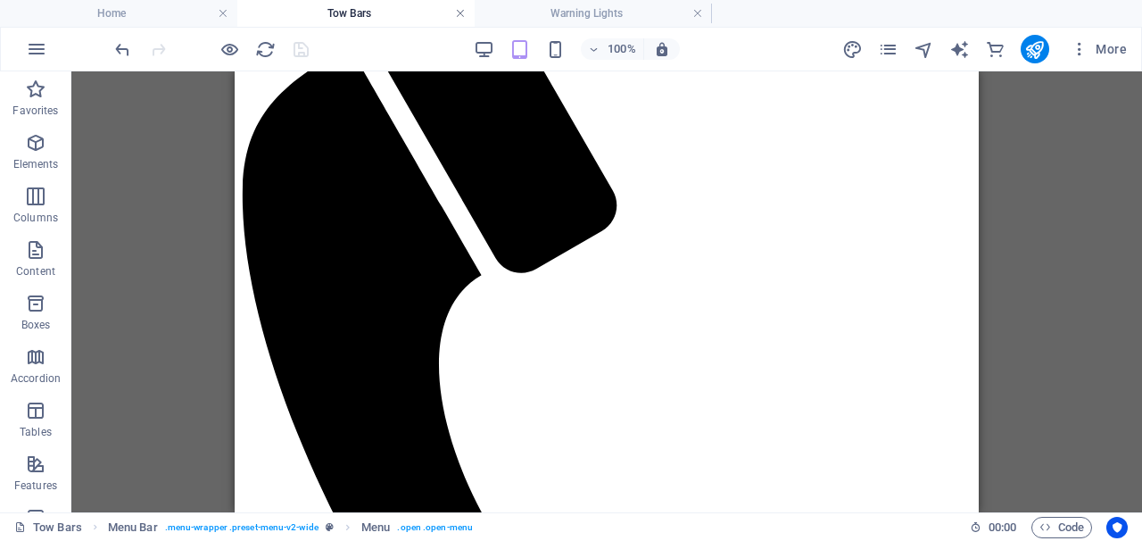
click at [459, 19] on link at bounding box center [460, 13] width 11 height 17
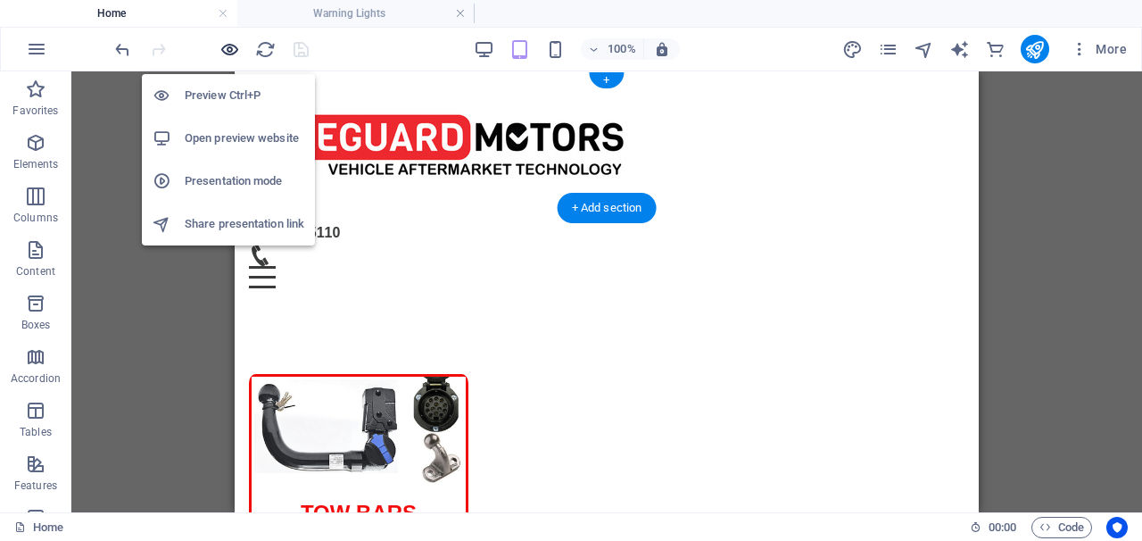
click at [227, 54] on icon "button" at bounding box center [229, 49] width 21 height 21
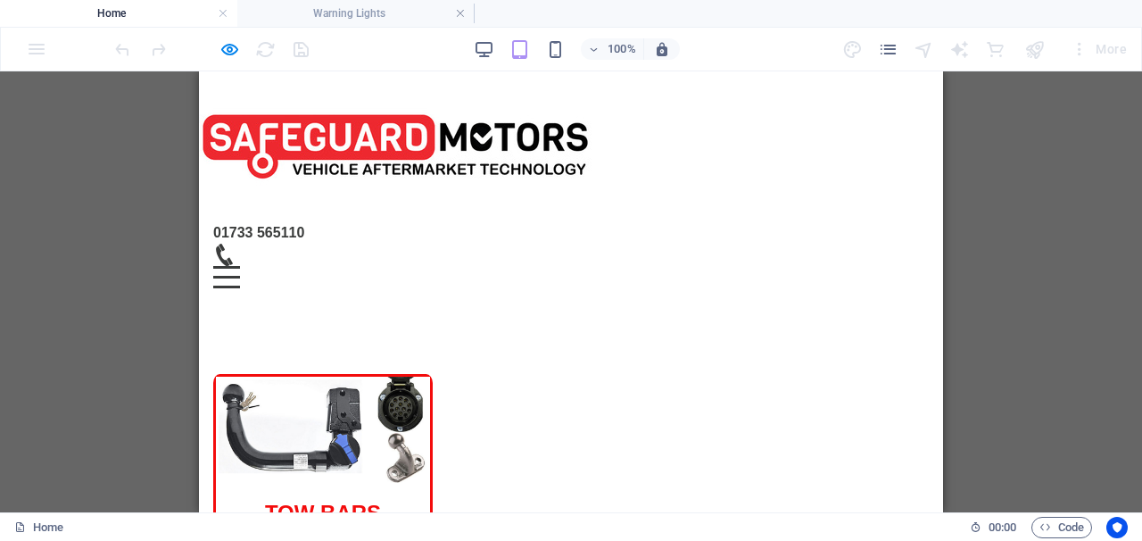
click at [398, 397] on img at bounding box center [323, 429] width 214 height 106
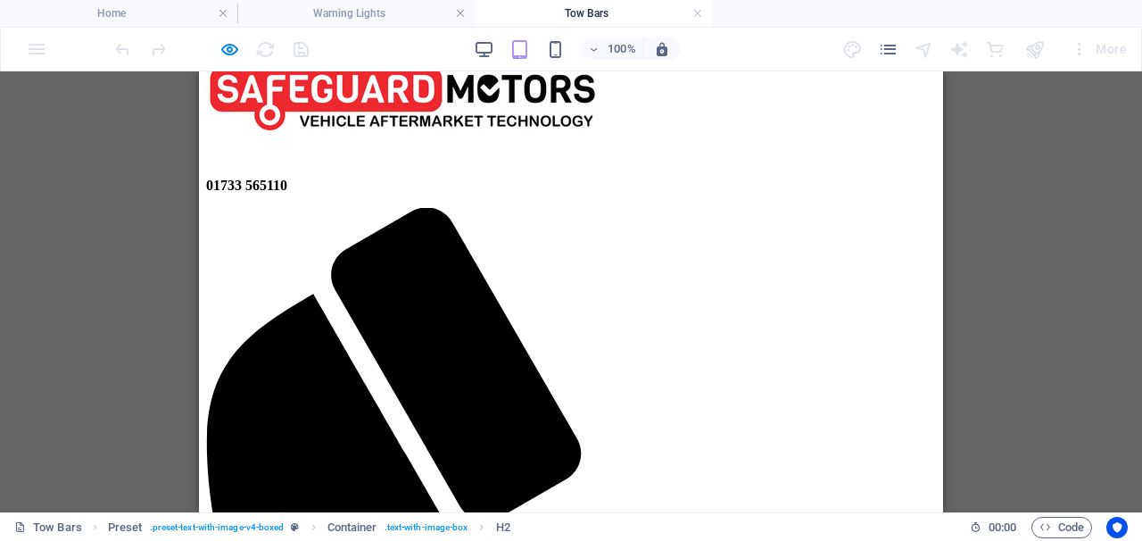
scroll to position [70, 0]
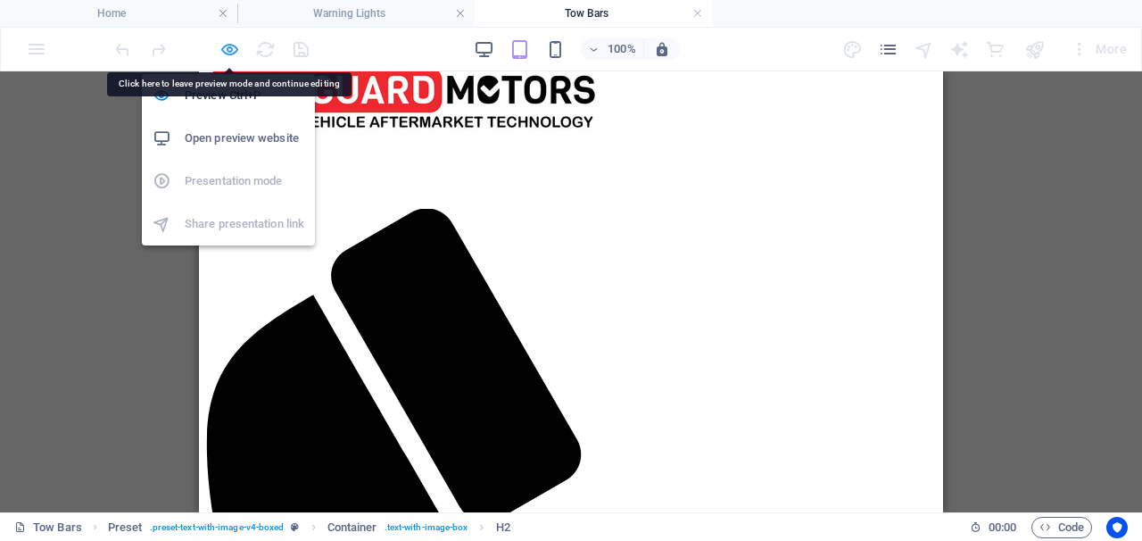
click at [232, 54] on icon "button" at bounding box center [229, 49] width 21 height 21
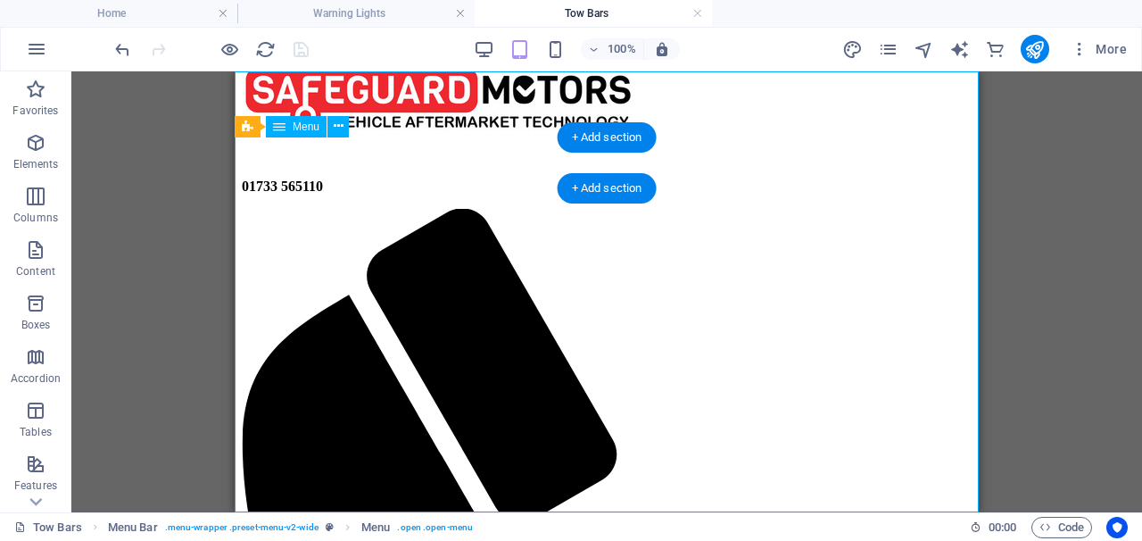
select select
select select "8"
select select
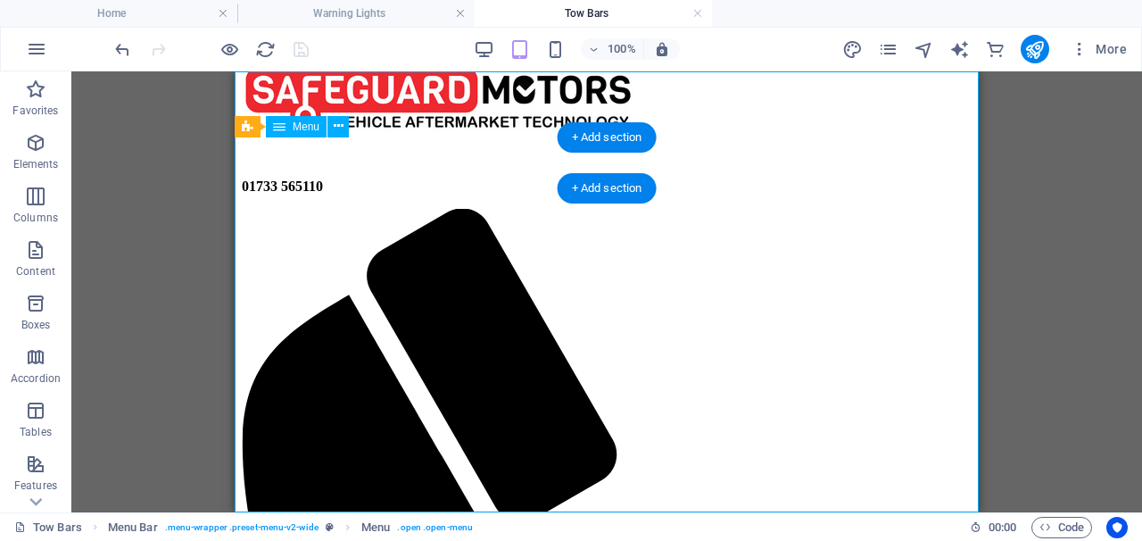
select select "2"
select select
select select "7"
select select
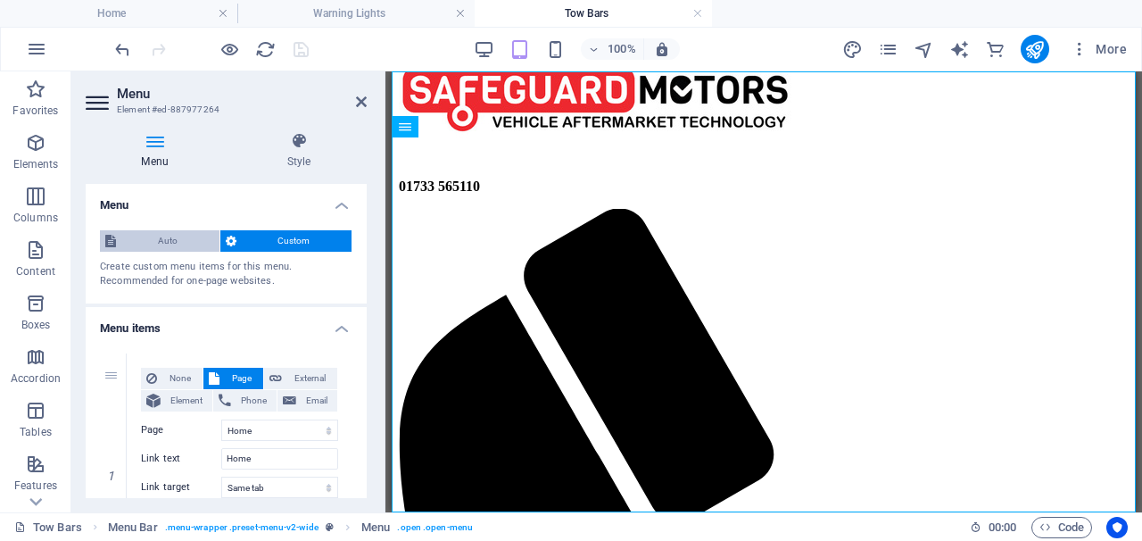
click at [178, 241] on span "Auto" at bounding box center [167, 240] width 93 height 21
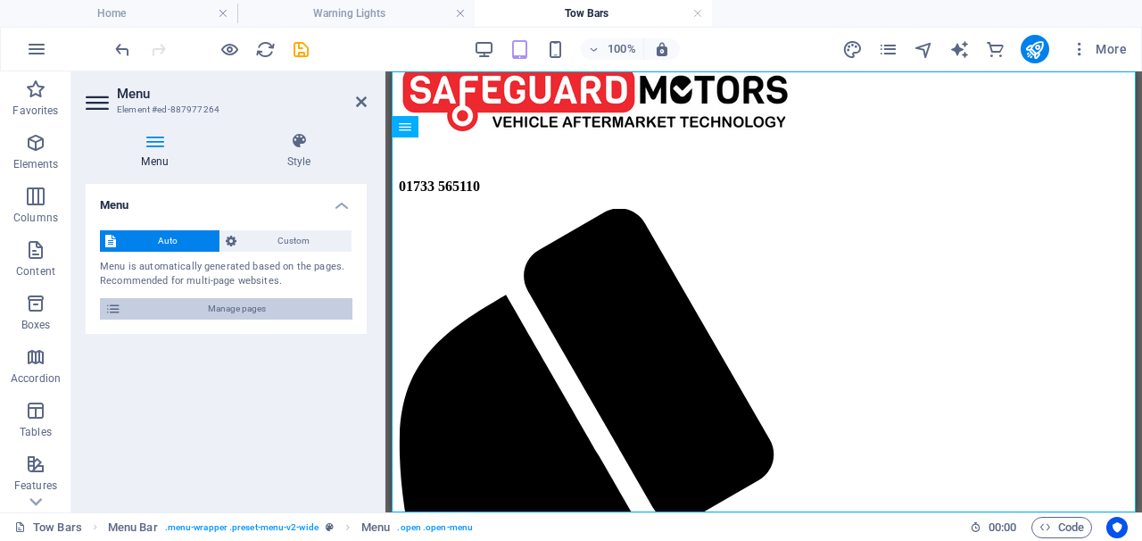
click at [238, 307] on span "Manage pages" at bounding box center [237, 308] width 220 height 21
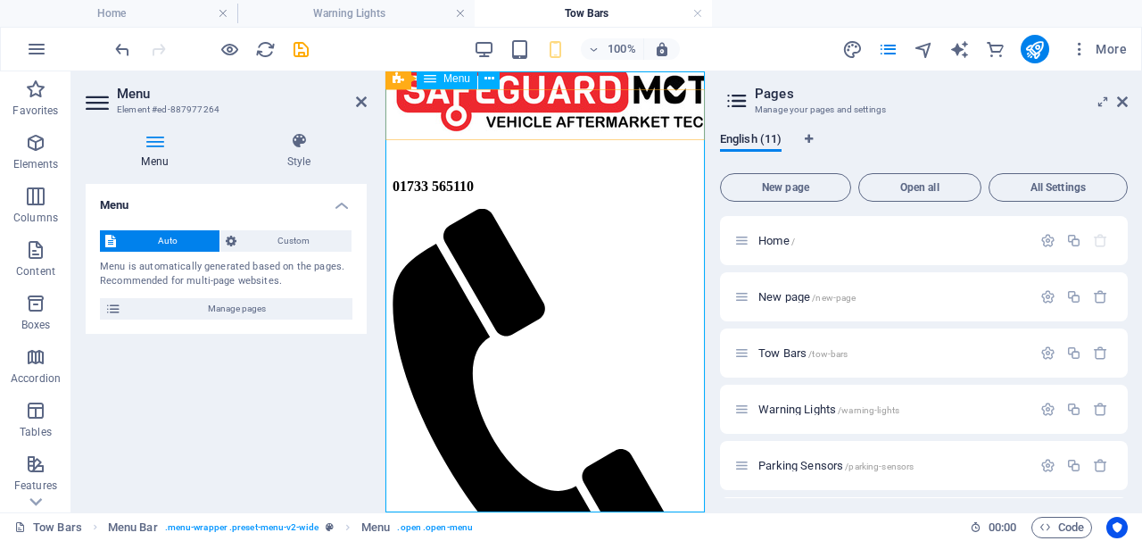
click at [487, 80] on icon at bounding box center [489, 79] width 10 height 19
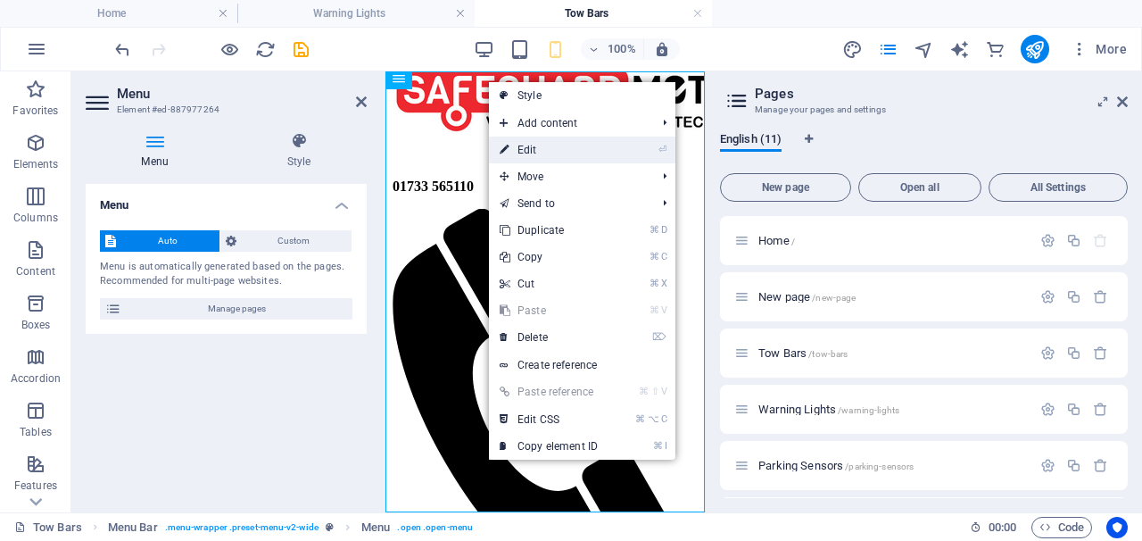
click at [534, 152] on link "⏎ Edit" at bounding box center [549, 149] width 120 height 27
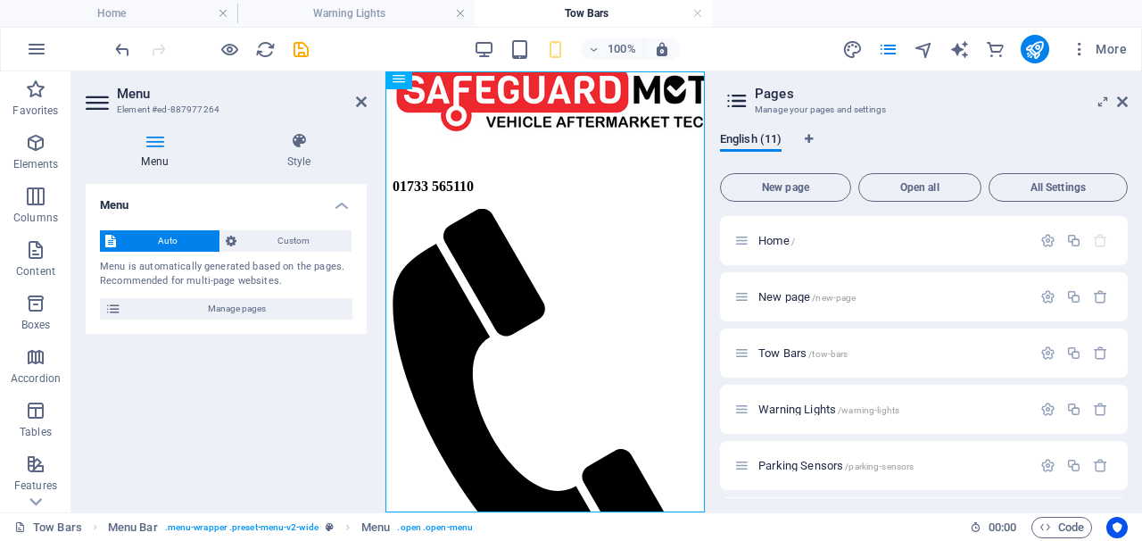
click at [354, 98] on h2 "Menu" at bounding box center [242, 94] width 250 height 16
click at [361, 105] on icon at bounding box center [361, 102] width 11 height 14
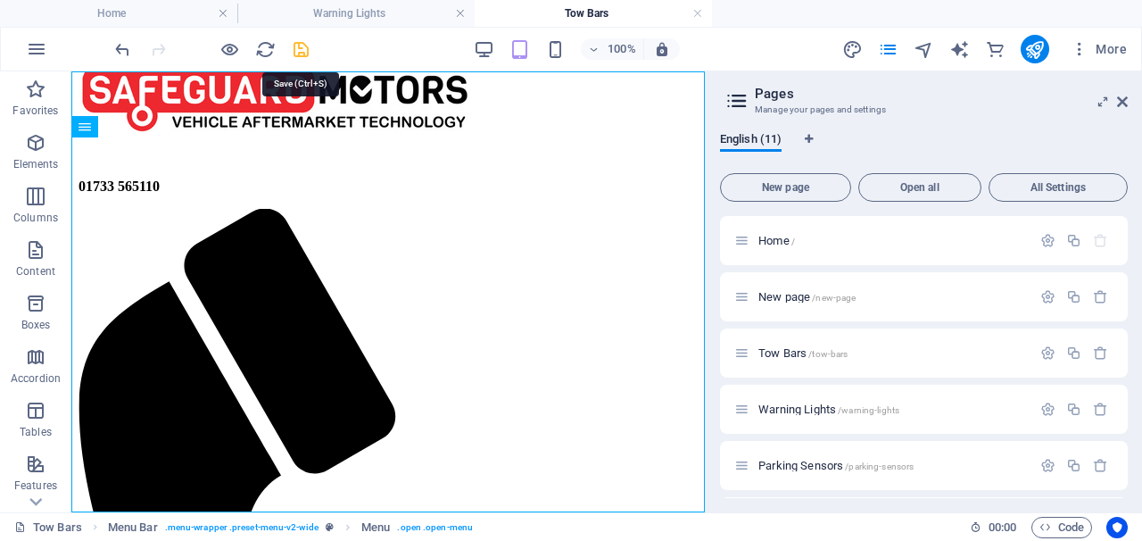
click at [298, 45] on icon "save" at bounding box center [301, 49] width 21 height 21
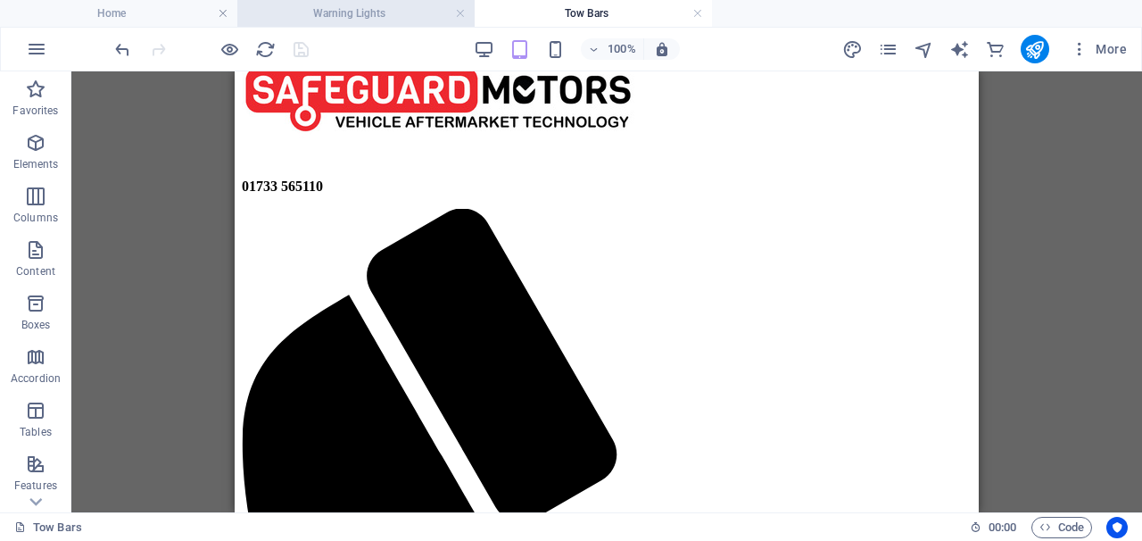
click at [467, 12] on h4 "Warning Lights" at bounding box center [355, 14] width 237 height 20
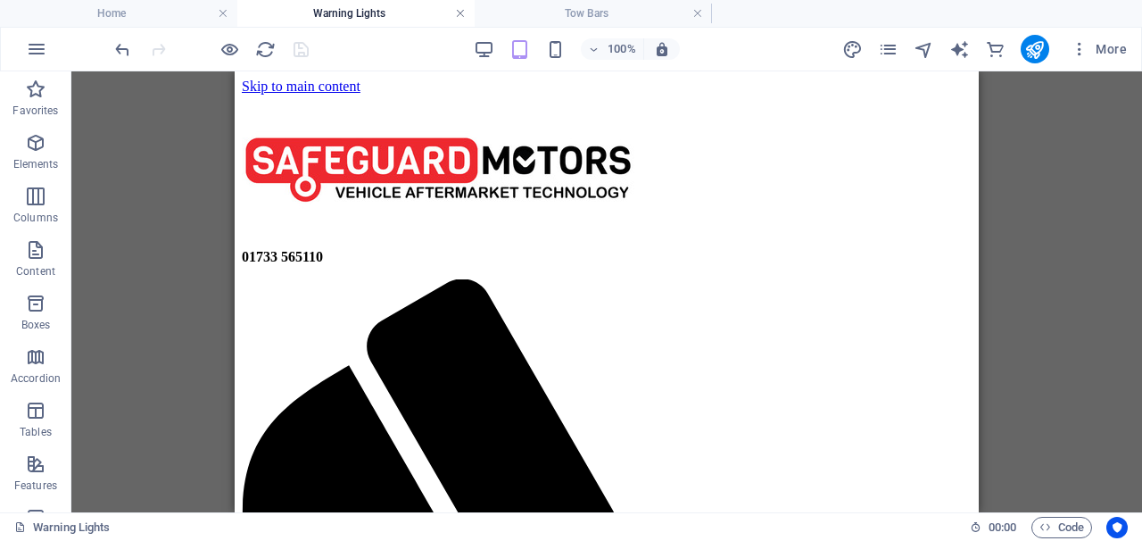
click at [459, 10] on link at bounding box center [460, 13] width 11 height 17
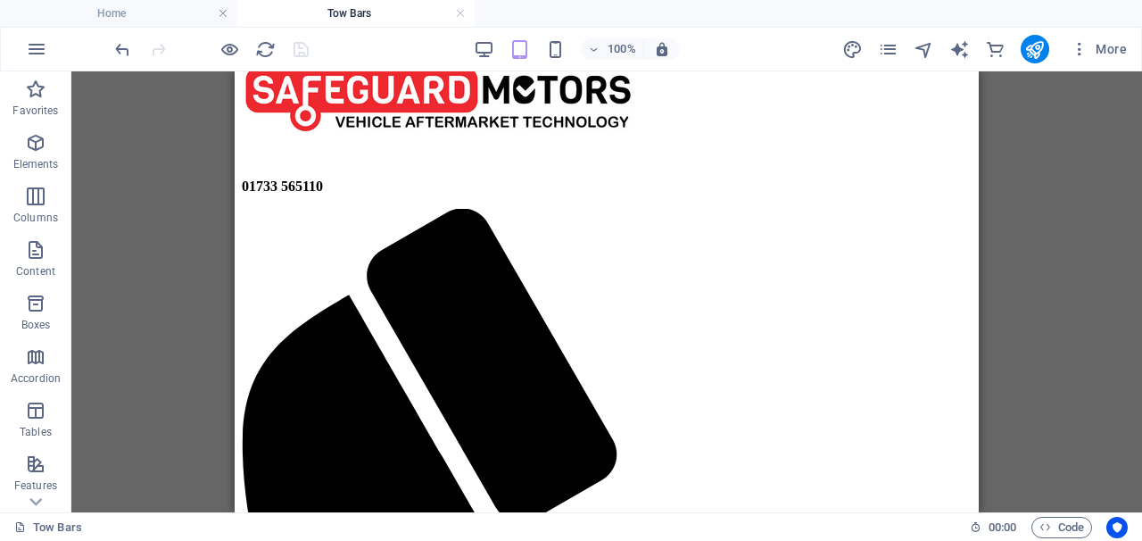
click at [459, 10] on link at bounding box center [460, 13] width 11 height 17
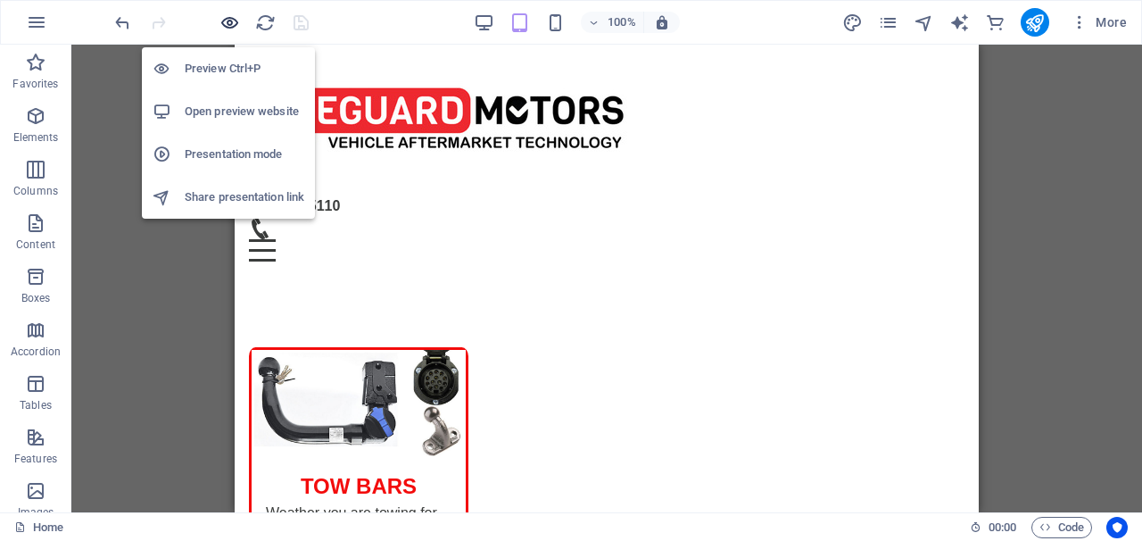
click at [235, 19] on icon "button" at bounding box center [229, 22] width 21 height 21
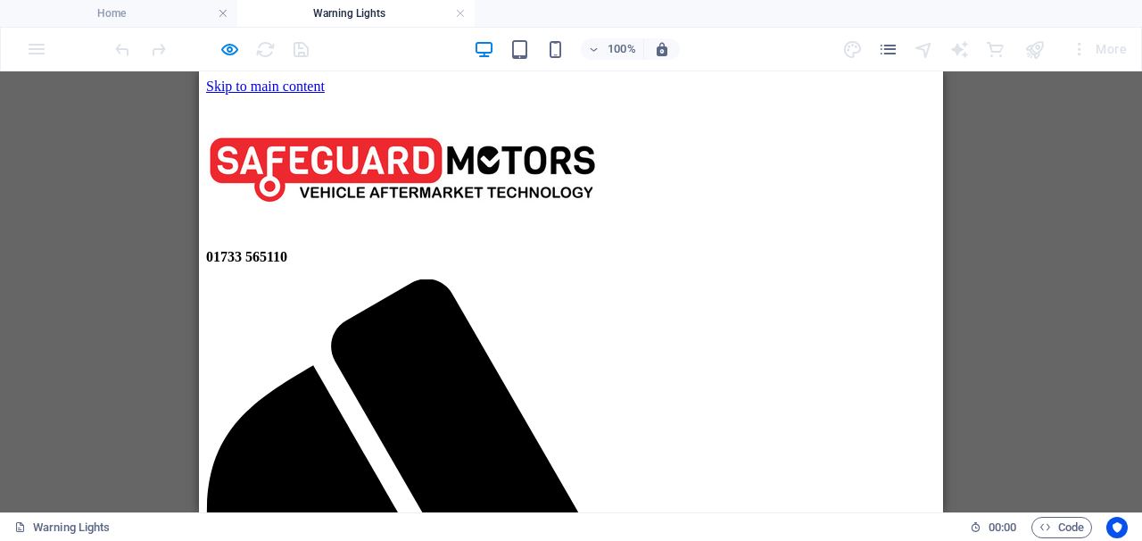
scroll to position [0, 0]
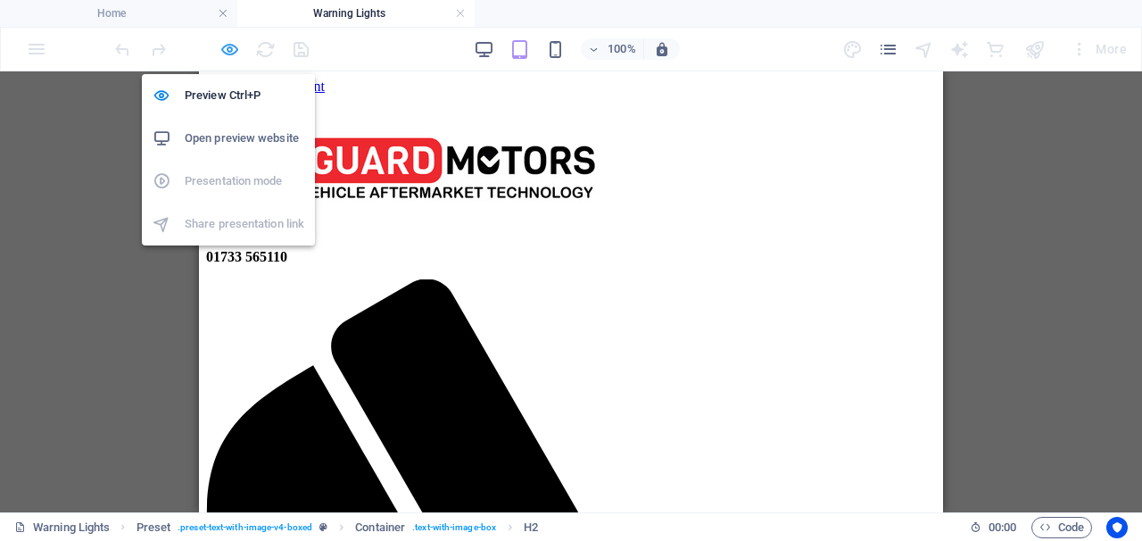
click at [230, 53] on icon "button" at bounding box center [229, 49] width 21 height 21
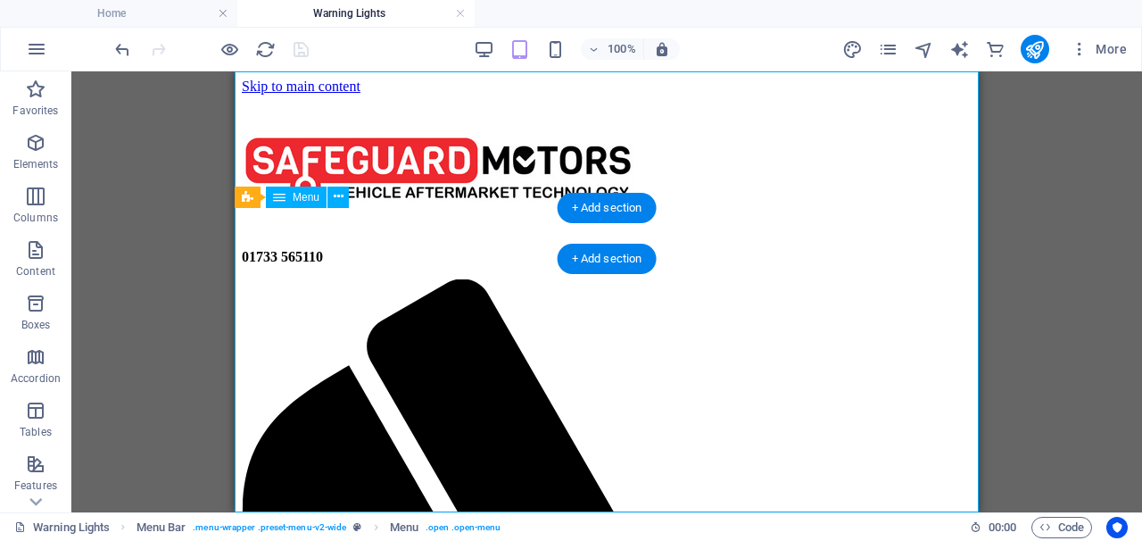
select select
select select "8"
select select
select select "2"
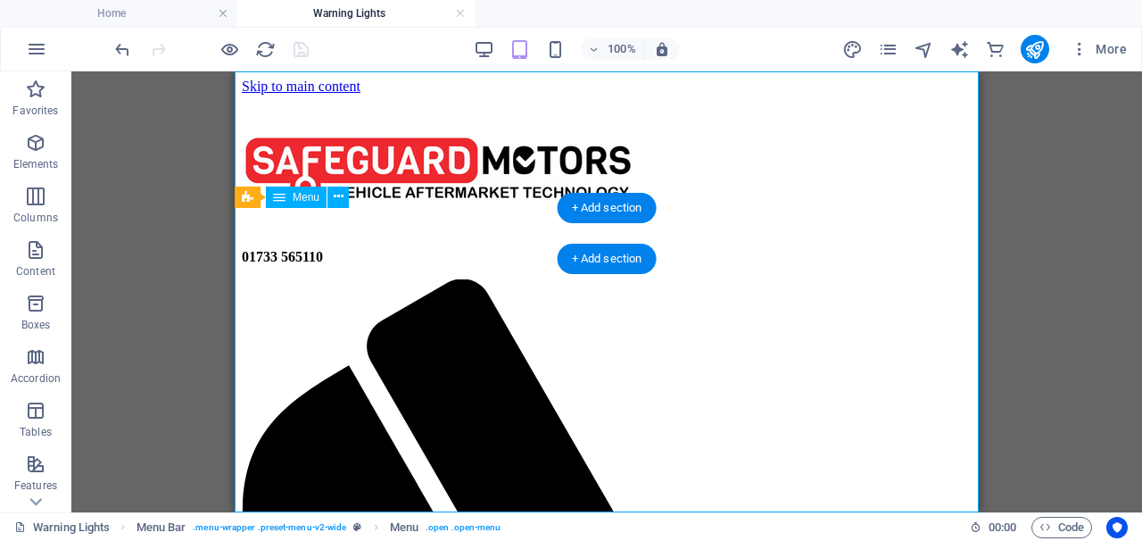
select select
select select "7"
select select
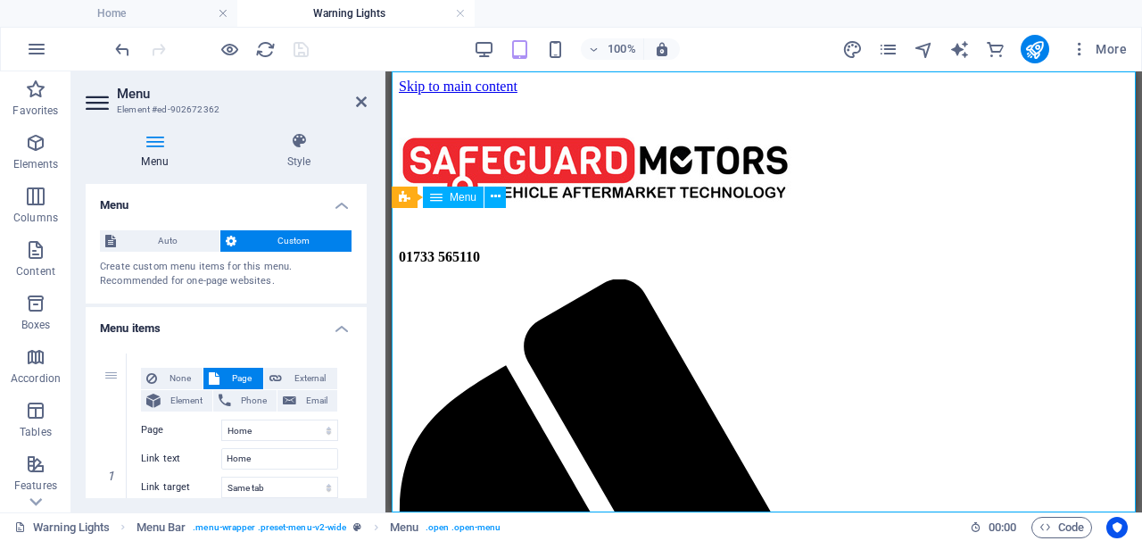
click at [173, 239] on span "Auto" at bounding box center [167, 240] width 93 height 21
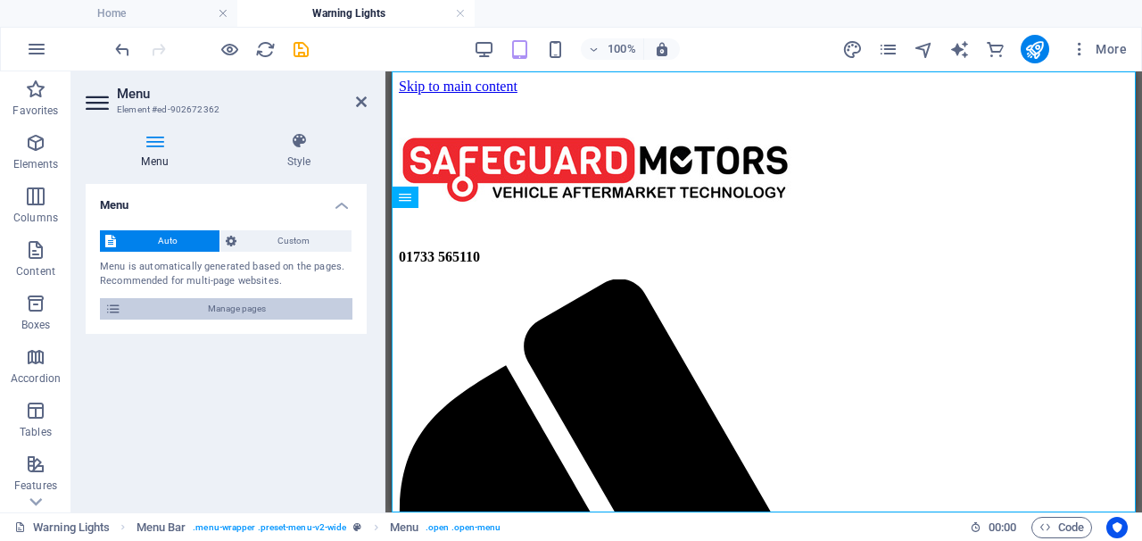
click at [118, 308] on icon at bounding box center [113, 308] width 16 height 21
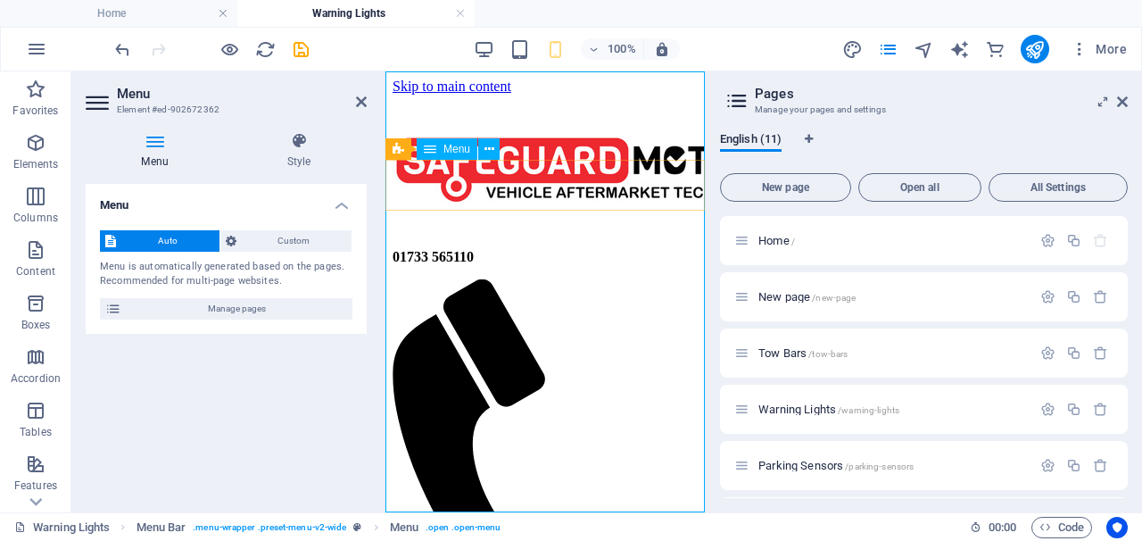
click at [482, 149] on button at bounding box center [476, 148] width 21 height 21
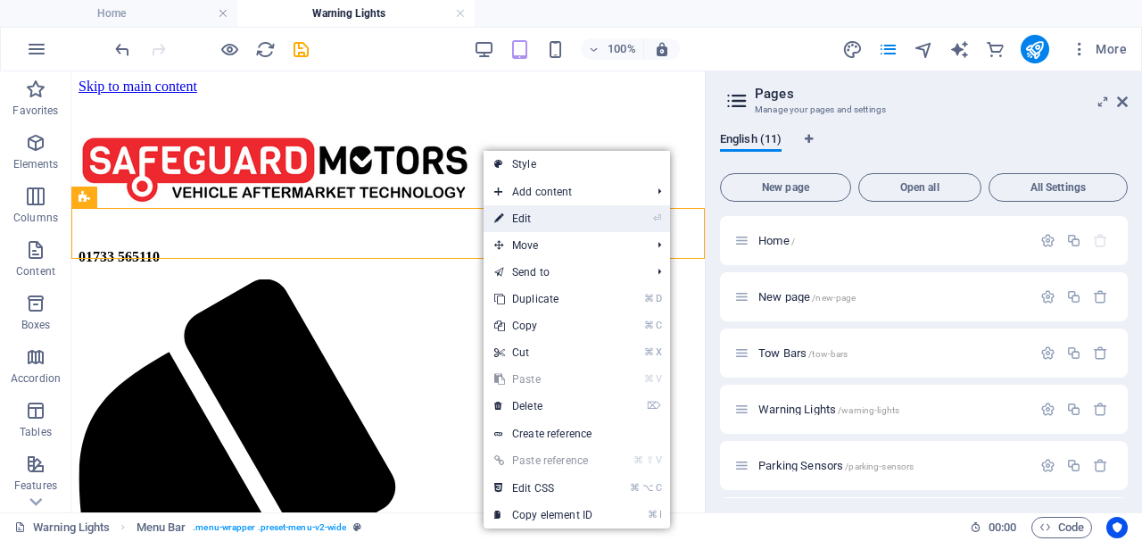
click at [515, 217] on link "⏎ Edit" at bounding box center [544, 218] width 120 height 27
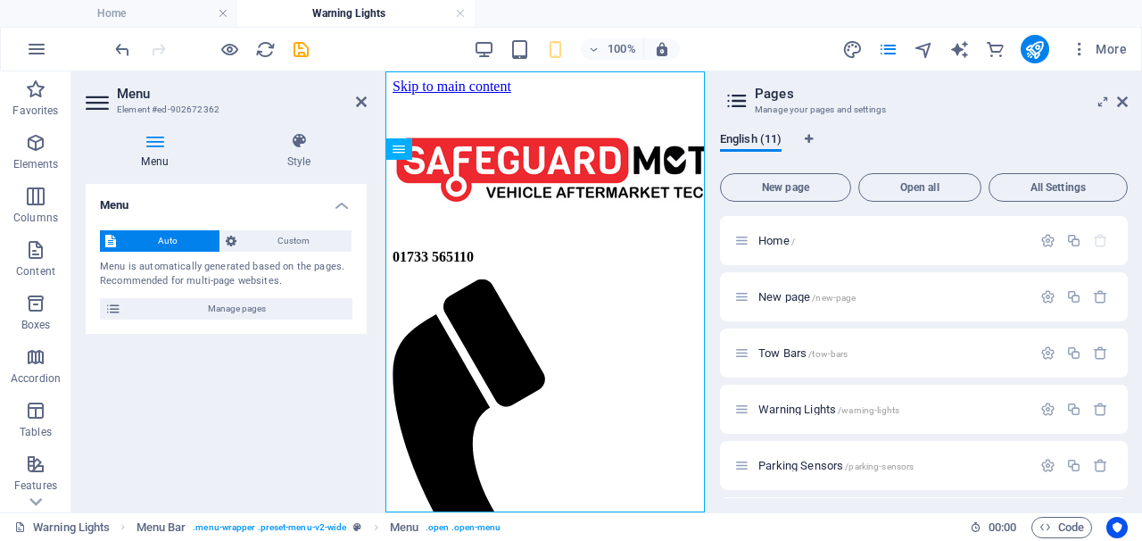
click at [169, 150] on h4 "Menu" at bounding box center [158, 150] width 145 height 37
click at [164, 153] on h4 "Menu" at bounding box center [158, 150] width 145 height 37
click at [161, 151] on h4 "Menu" at bounding box center [158, 150] width 145 height 37
click at [152, 136] on icon at bounding box center [155, 141] width 138 height 18
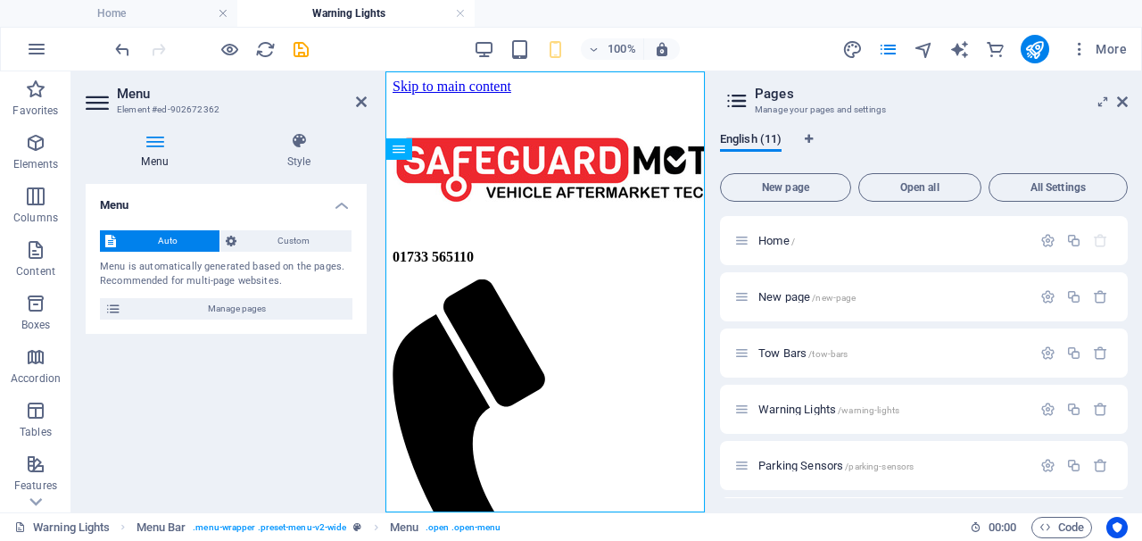
click at [165, 143] on icon at bounding box center [155, 141] width 138 height 18
click at [187, 311] on span "Manage pages" at bounding box center [237, 308] width 220 height 21
click at [256, 246] on span "Custom" at bounding box center [294, 240] width 105 height 21
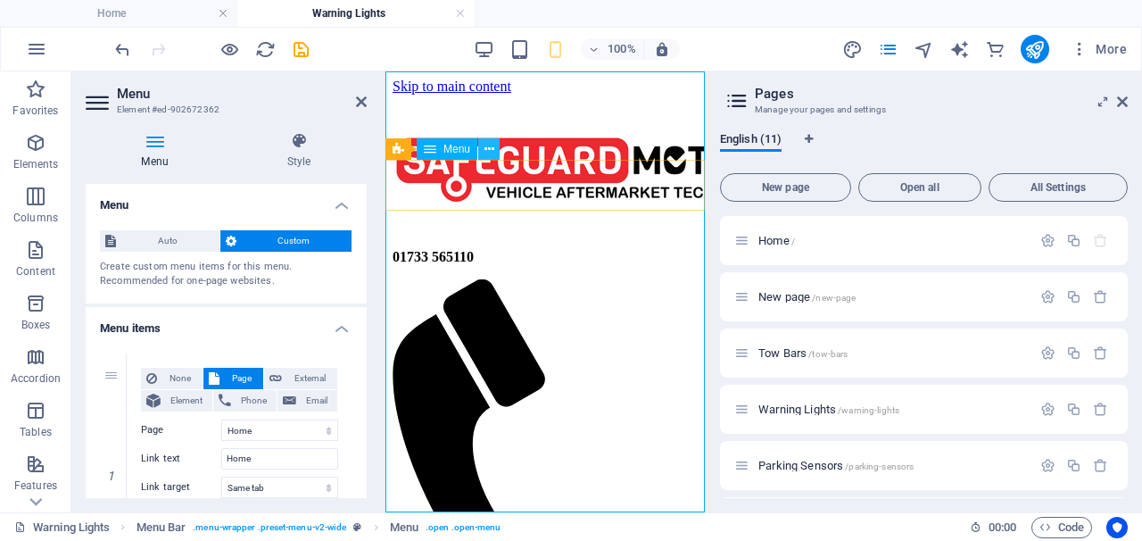
click at [494, 154] on button at bounding box center [488, 148] width 21 height 21
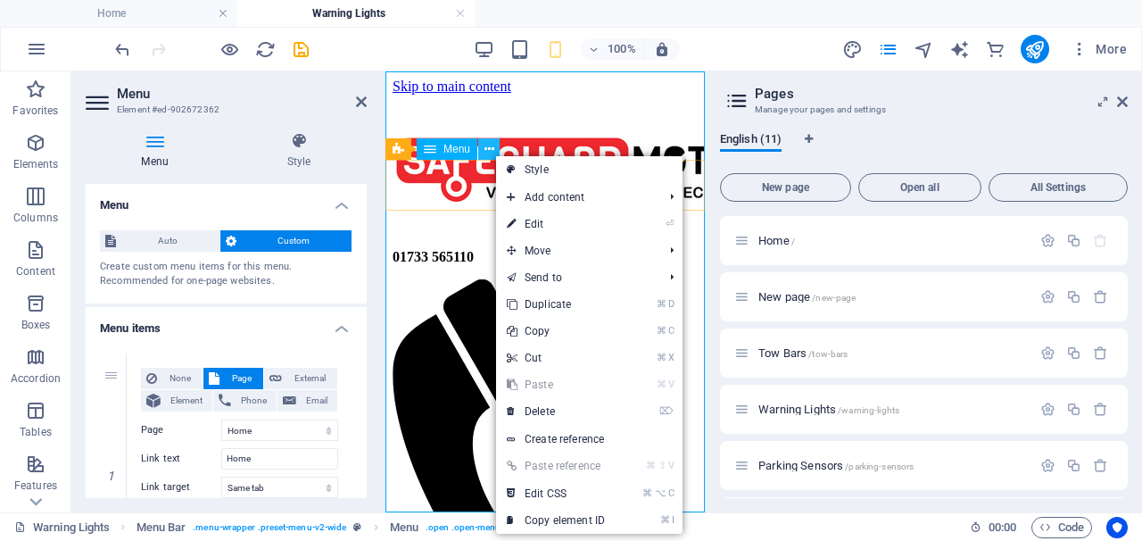
click at [494, 154] on button at bounding box center [488, 148] width 21 height 21
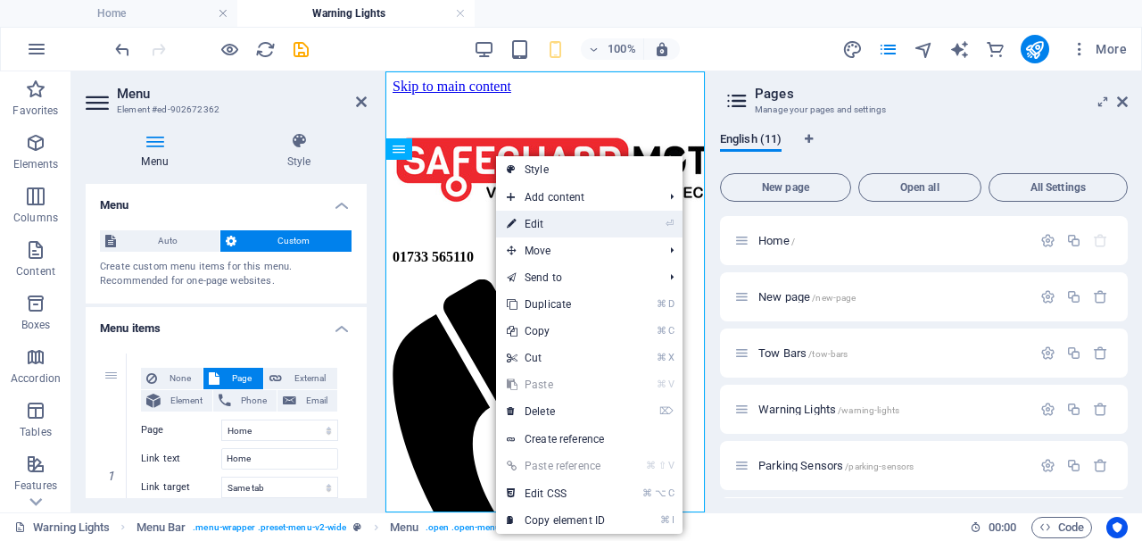
click at [539, 223] on link "⏎ Edit" at bounding box center [556, 224] width 120 height 27
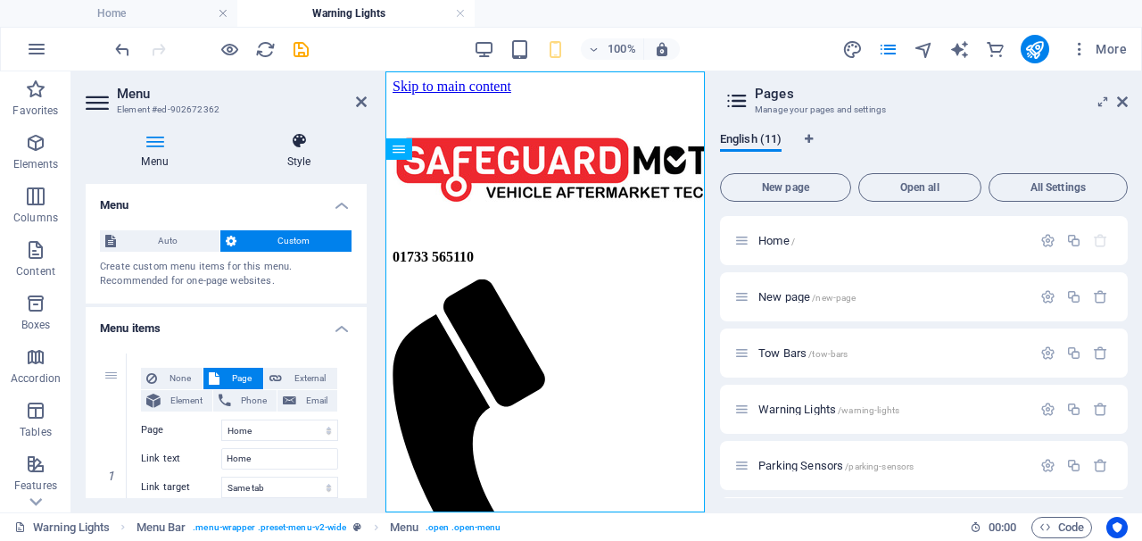
click at [299, 139] on icon at bounding box center [299, 141] width 136 height 18
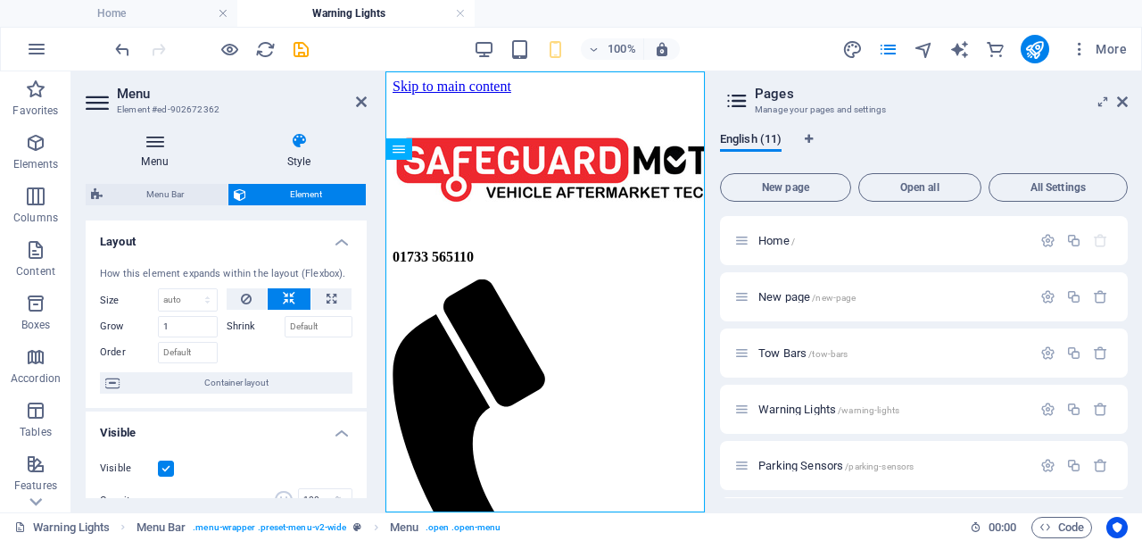
click at [153, 145] on icon at bounding box center [155, 141] width 138 height 18
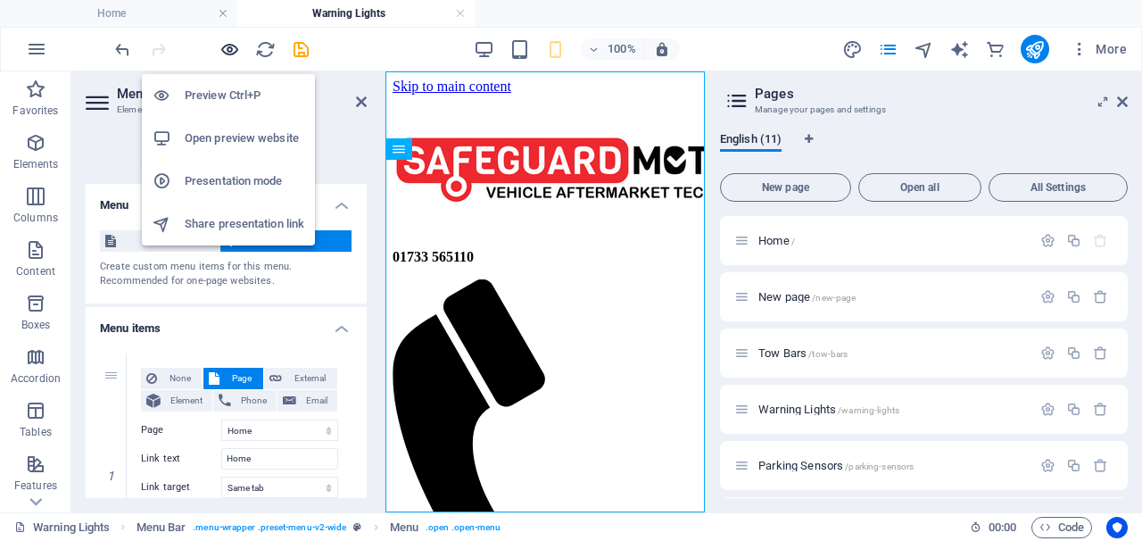
click at [230, 51] on icon "button" at bounding box center [229, 49] width 21 height 21
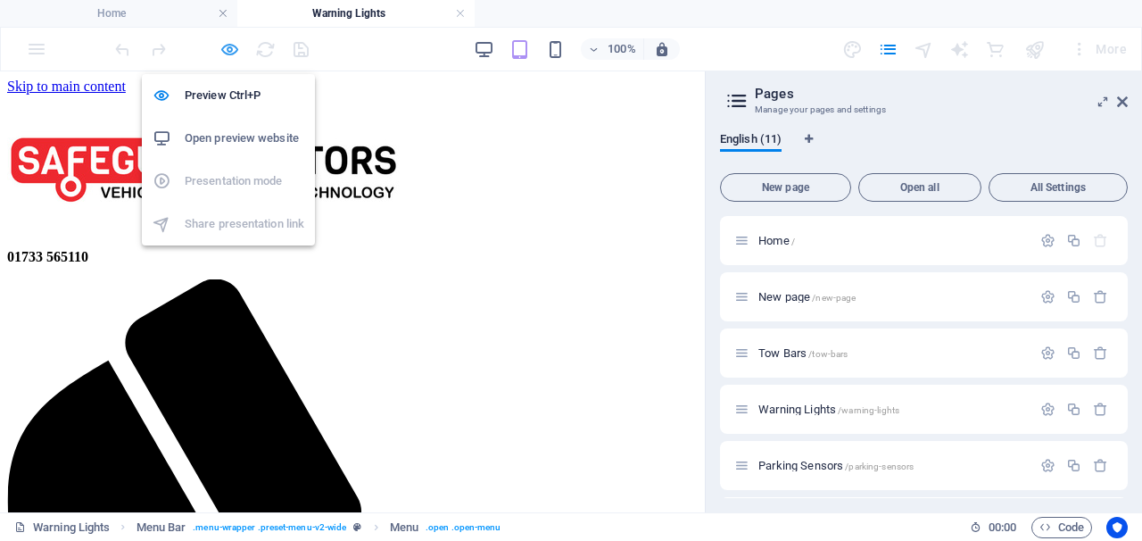
click at [227, 46] on icon "button" at bounding box center [229, 49] width 21 height 21
select select
select select "8"
select select
select select "2"
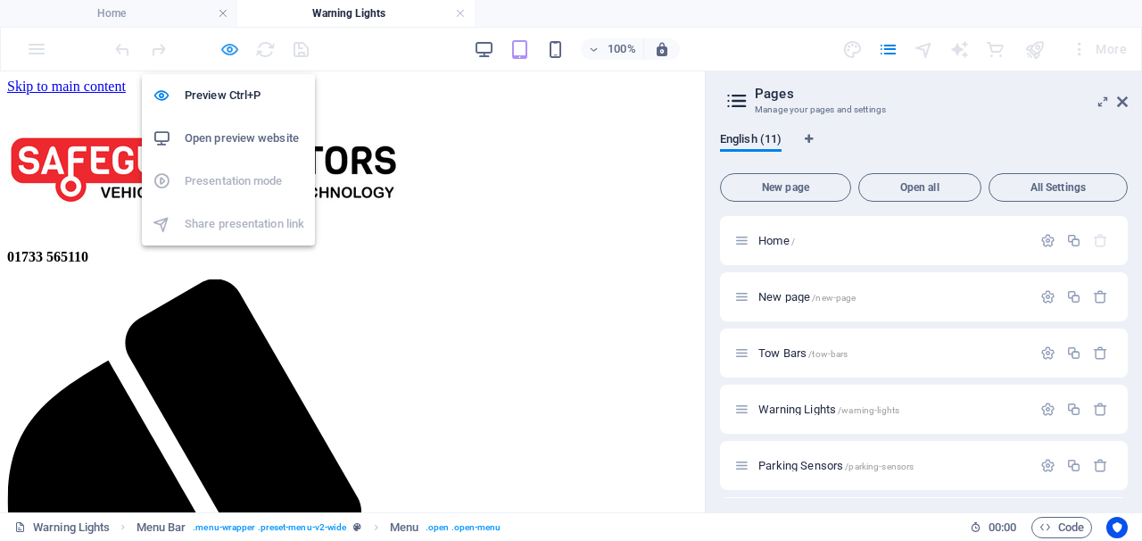
select select
select select "7"
select select
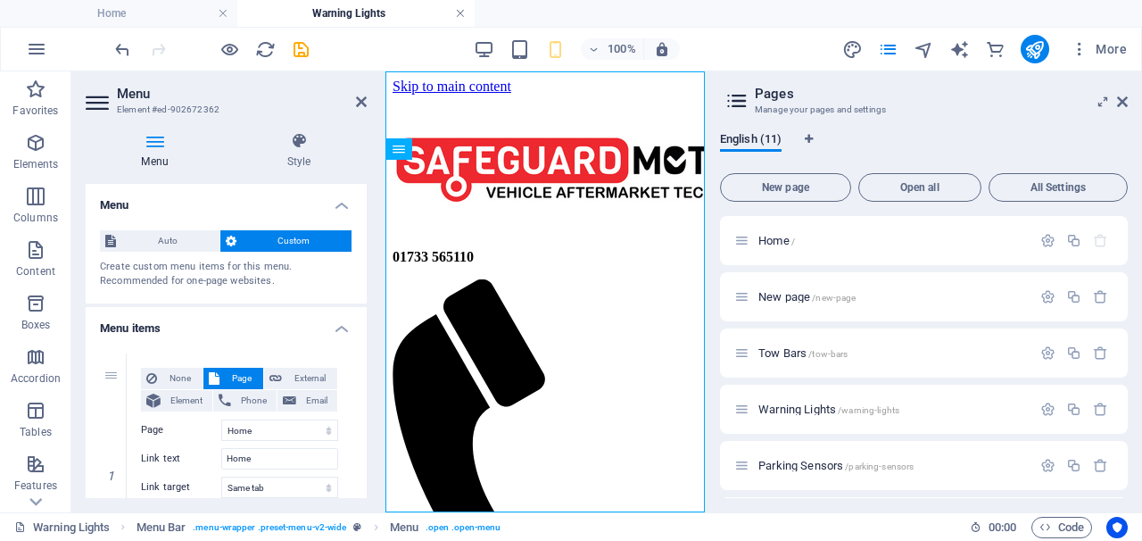
click at [461, 15] on link at bounding box center [460, 13] width 11 height 17
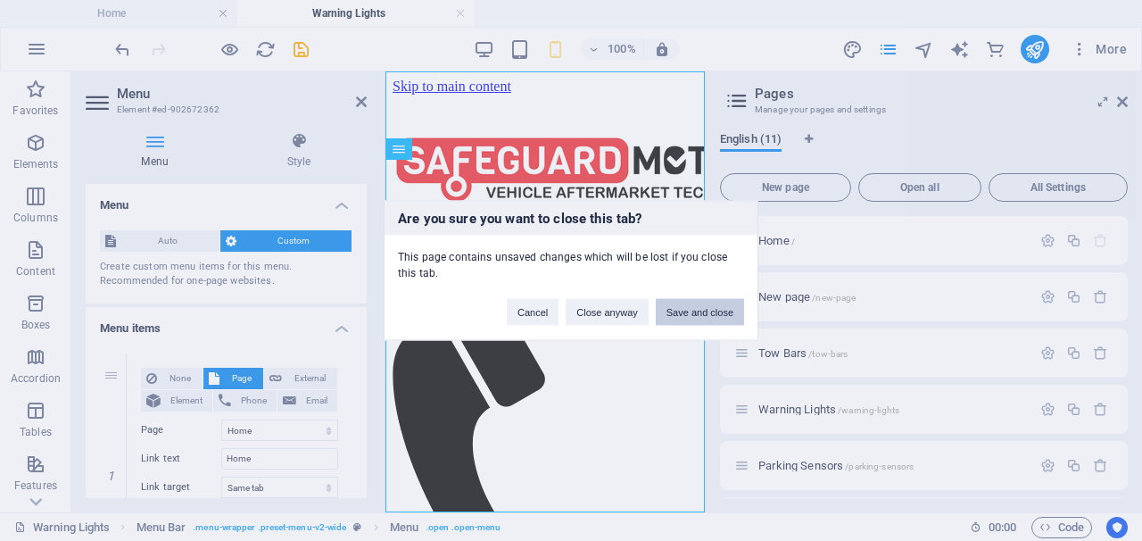
click at [692, 312] on button "Save and close" at bounding box center [700, 312] width 88 height 27
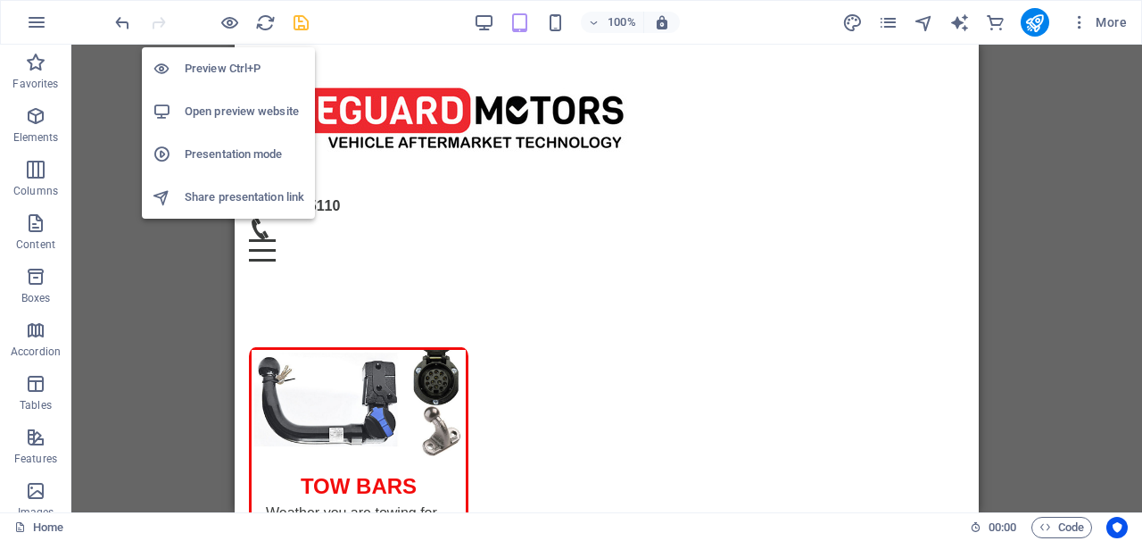
click at [222, 106] on h6 "Open preview website" at bounding box center [245, 111] width 120 height 21
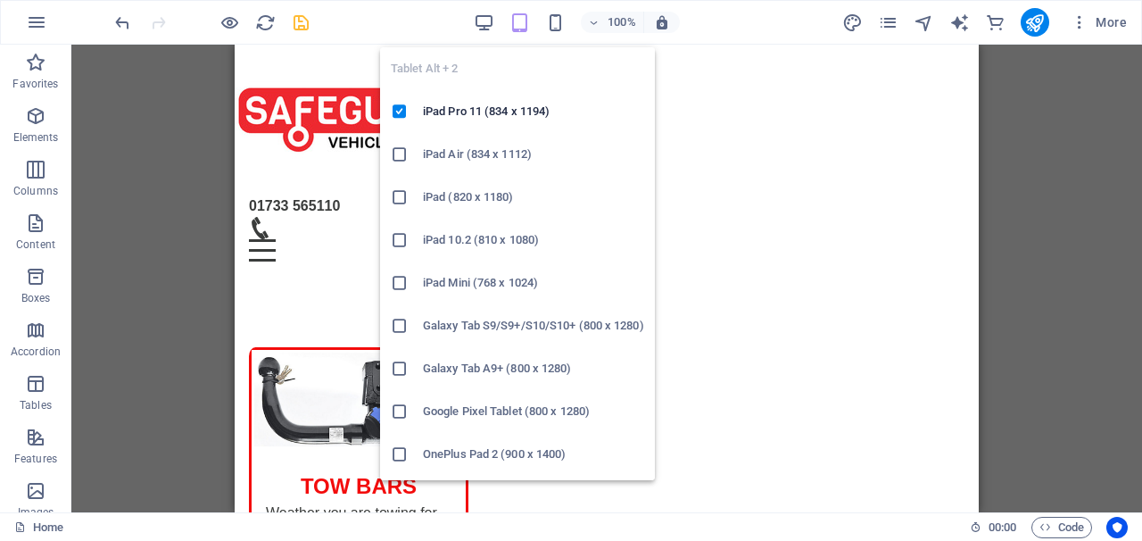
click at [517, 24] on icon "button" at bounding box center [519, 22] width 21 height 21
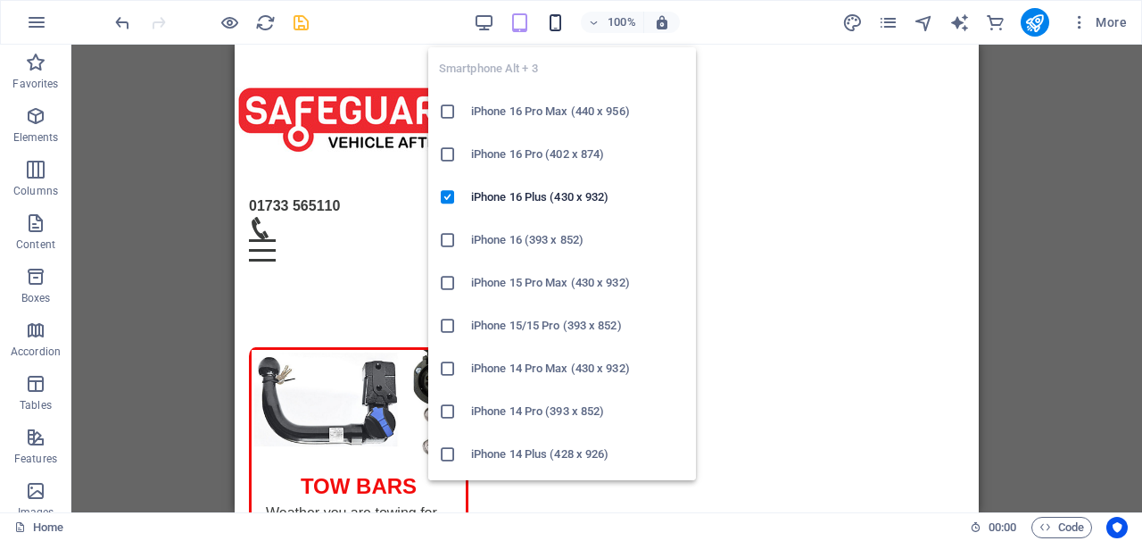
click at [550, 23] on icon "button" at bounding box center [555, 22] width 21 height 21
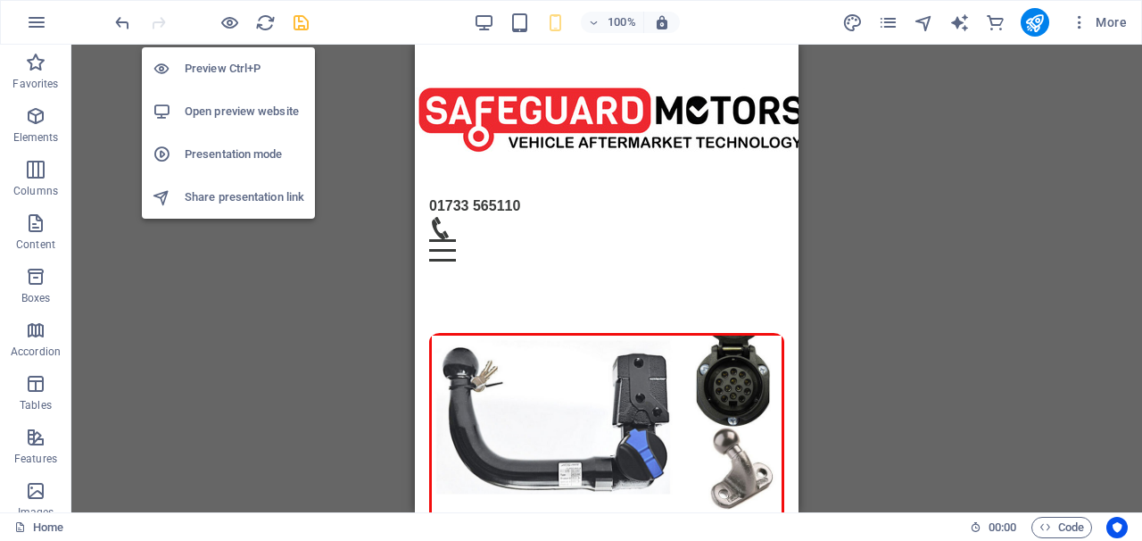
click at [232, 70] on h6 "Preview Ctrl+P" at bounding box center [245, 68] width 120 height 21
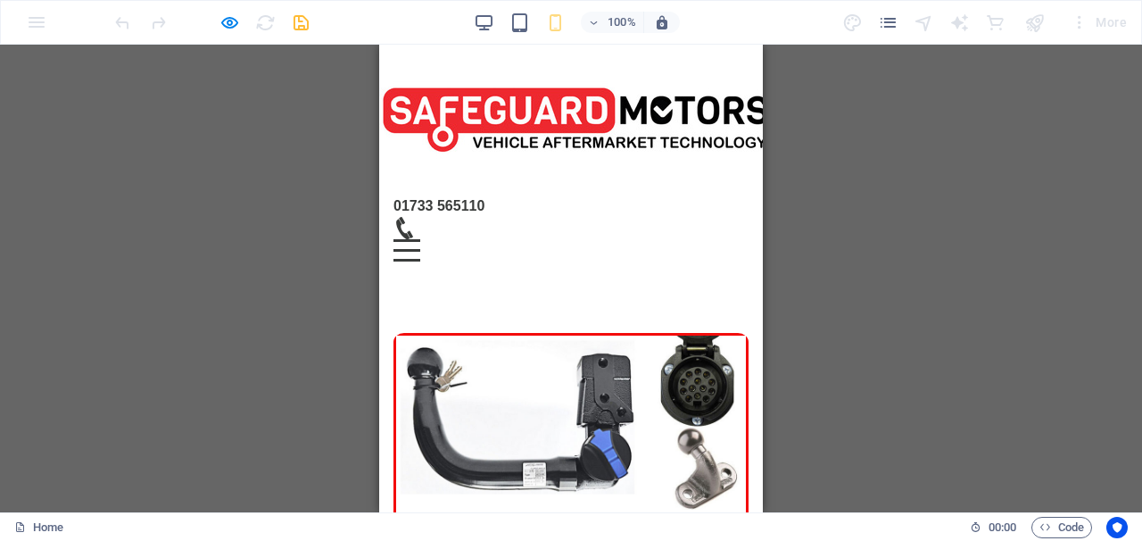
click at [420, 239] on div "Menu" at bounding box center [406, 250] width 27 height 22
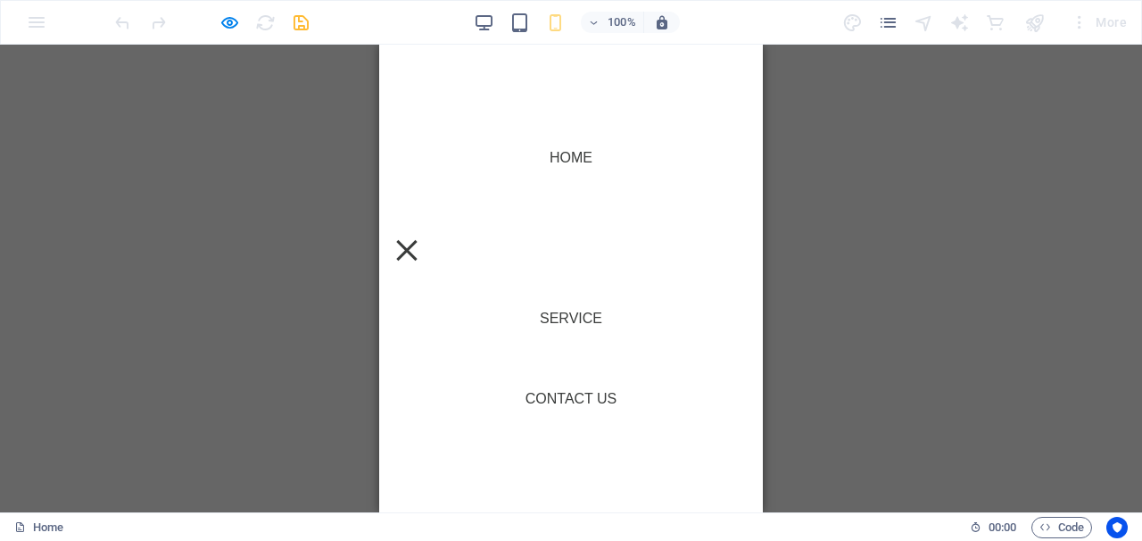
click at [571, 238] on link "About Us" at bounding box center [571, 238] width 102 height 43
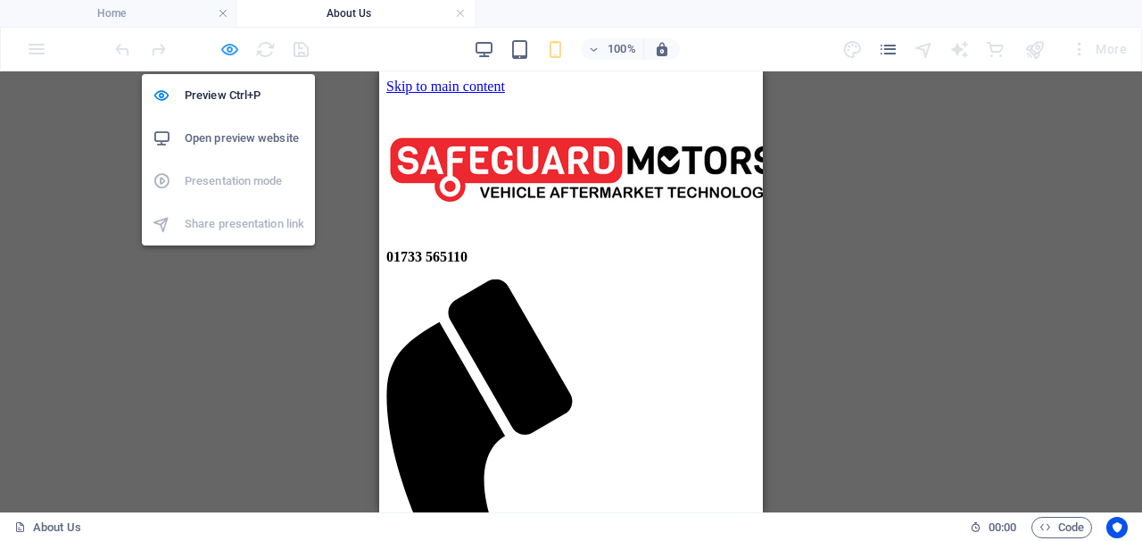
click at [232, 54] on icon "button" at bounding box center [229, 49] width 21 height 21
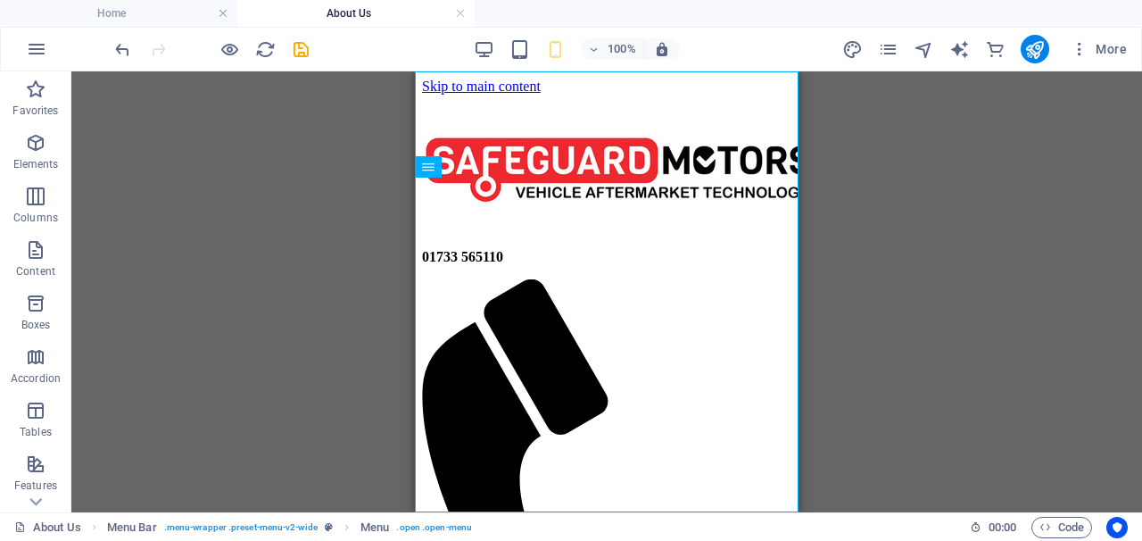
drag, startPoint x: 602, startPoint y: 401, endPoint x: 323, endPoint y: 209, distance: 339.3
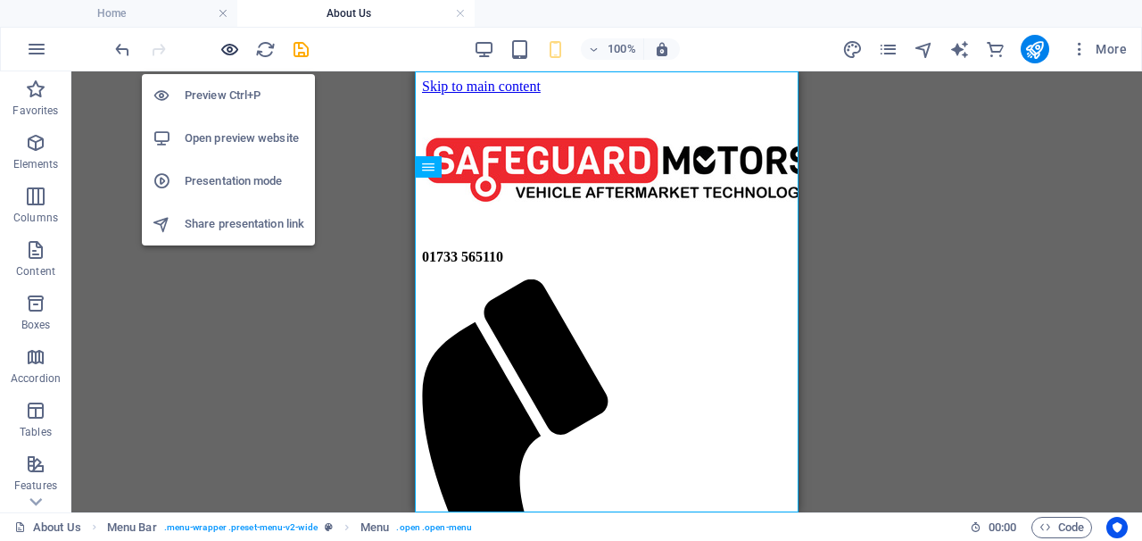
click at [230, 54] on icon "button" at bounding box center [229, 49] width 21 height 21
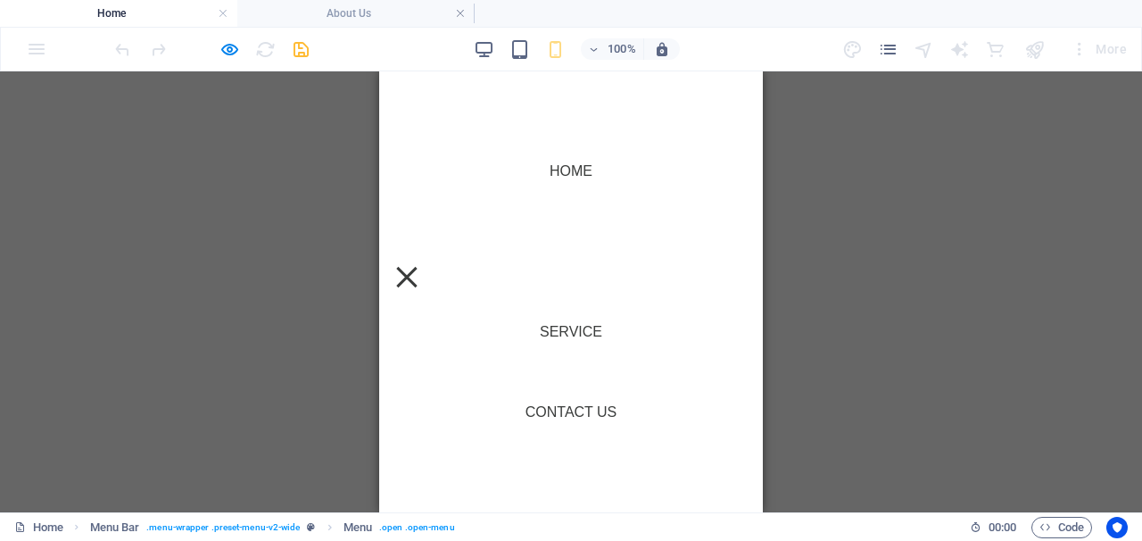
click at [575, 251] on link "About Us" at bounding box center [571, 251] width 102 height 43
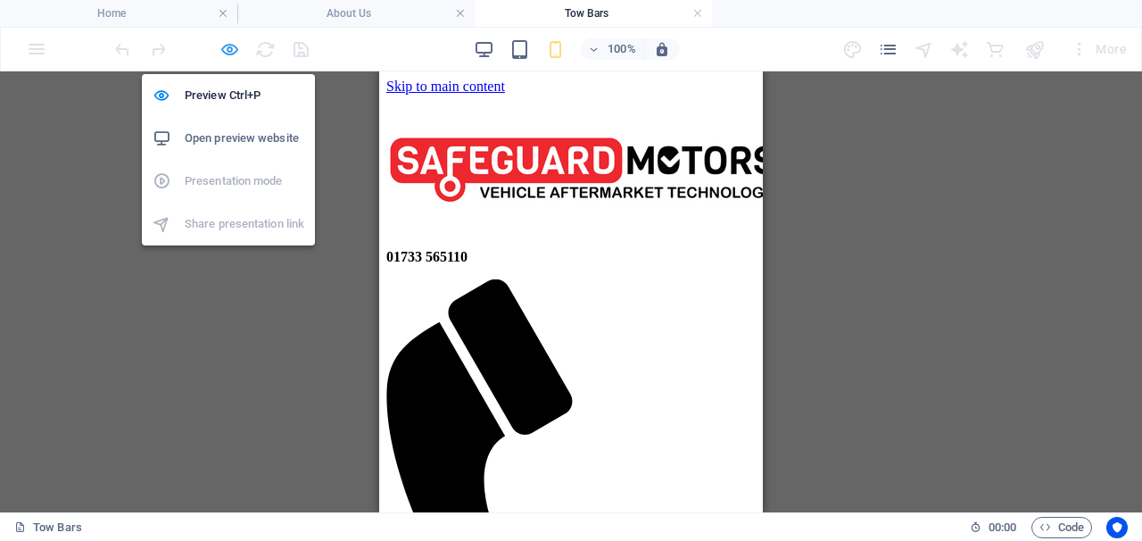
click at [231, 52] on icon "button" at bounding box center [229, 49] width 21 height 21
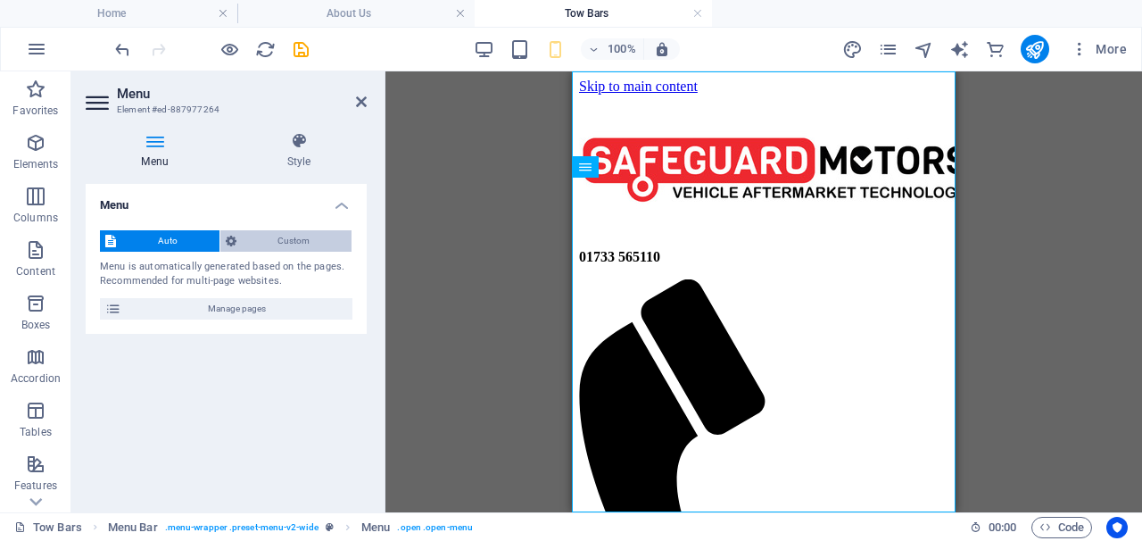
click at [277, 241] on span "Custom" at bounding box center [294, 240] width 105 height 21
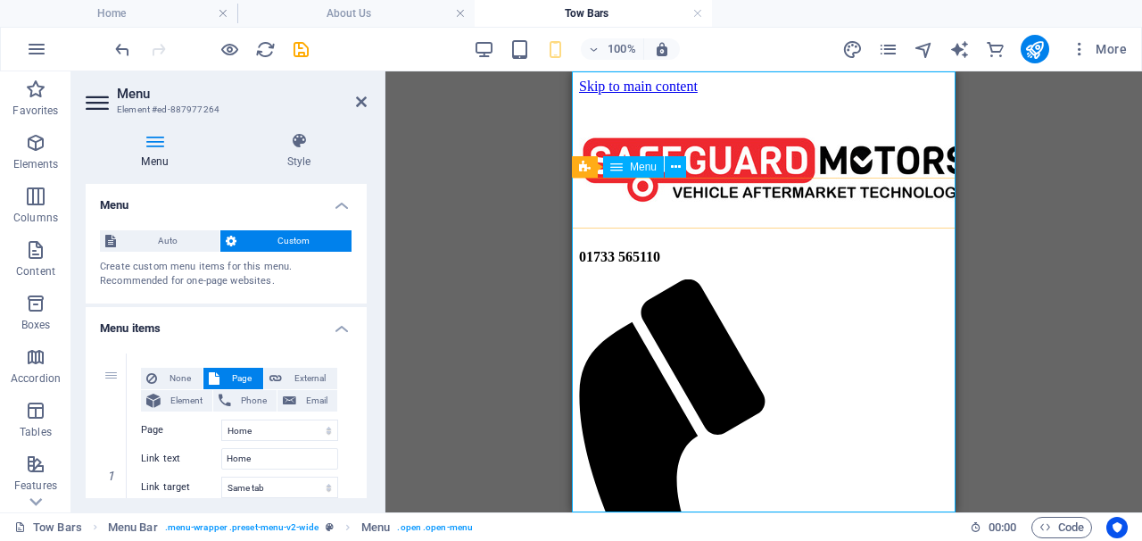
click at [360, 103] on icon at bounding box center [361, 102] width 11 height 14
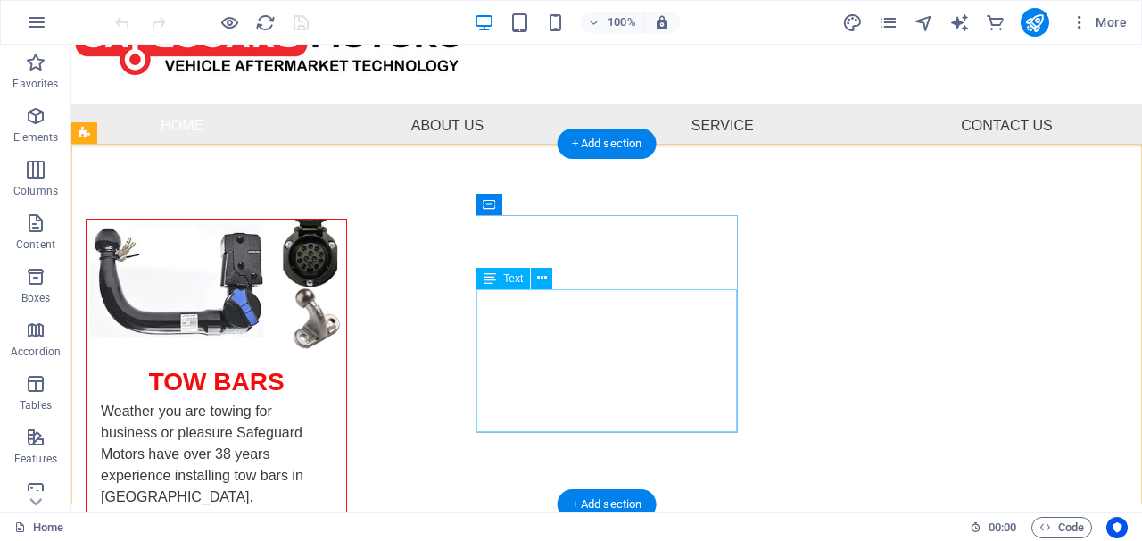
scroll to position [92, 0]
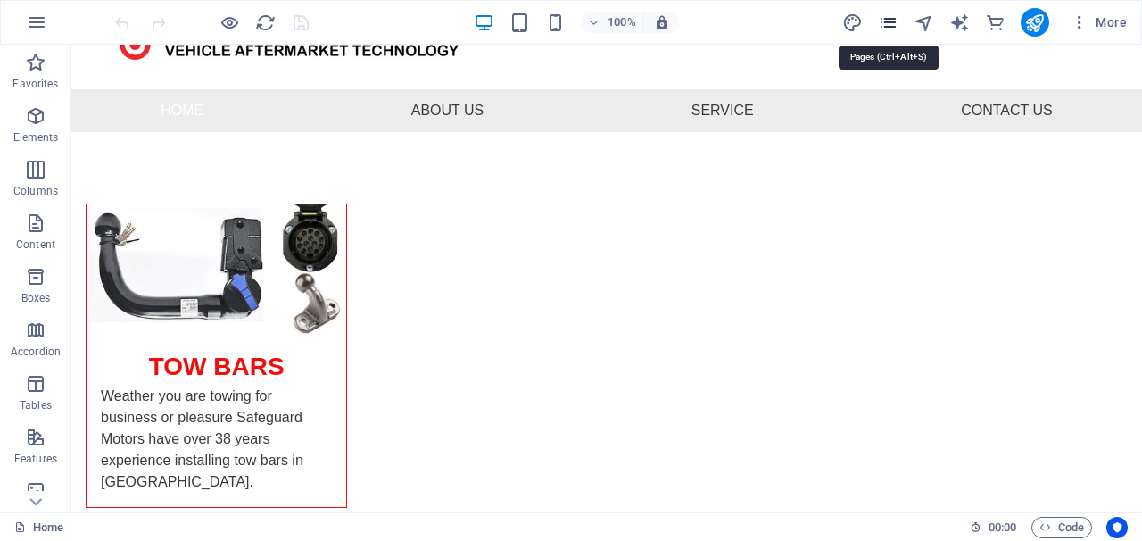
click at [886, 26] on icon "pages" at bounding box center [888, 22] width 21 height 21
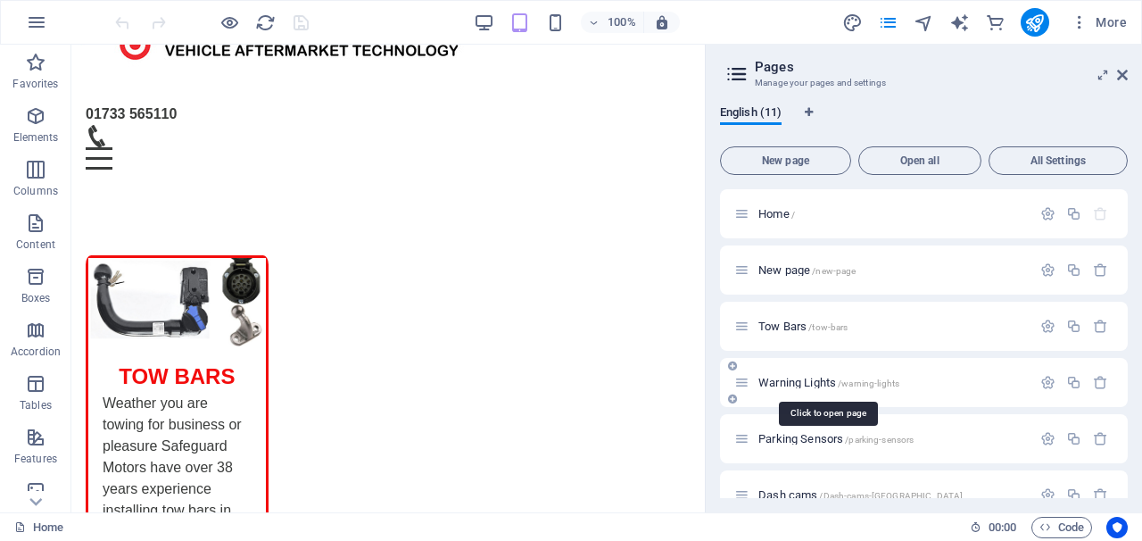
click at [788, 379] on span "Warning Lights /warning-lights" at bounding box center [828, 382] width 141 height 13
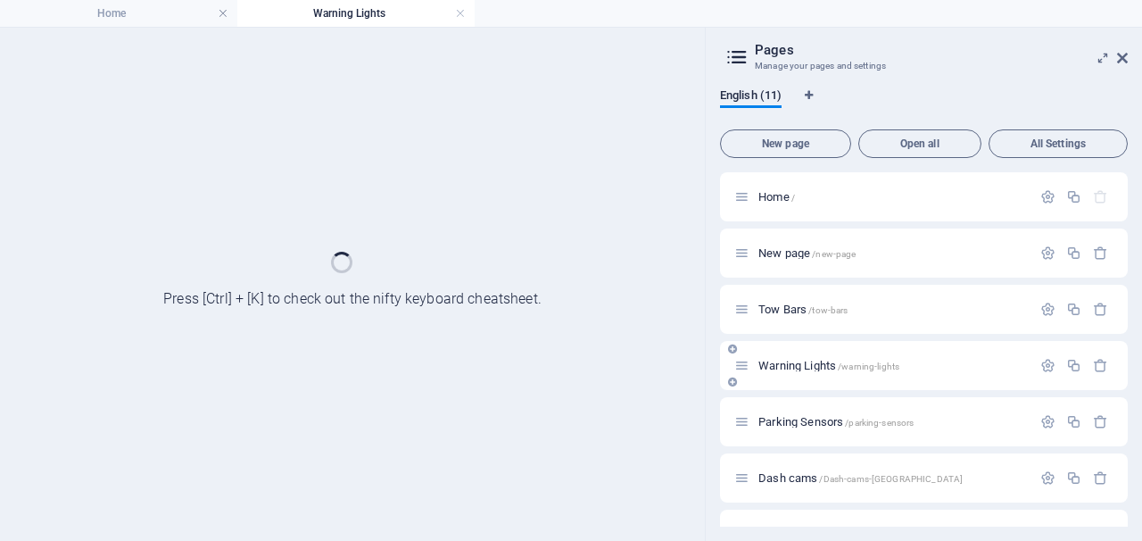
click at [788, 379] on div "Warning Lights /warning-lights" at bounding box center [924, 365] width 408 height 49
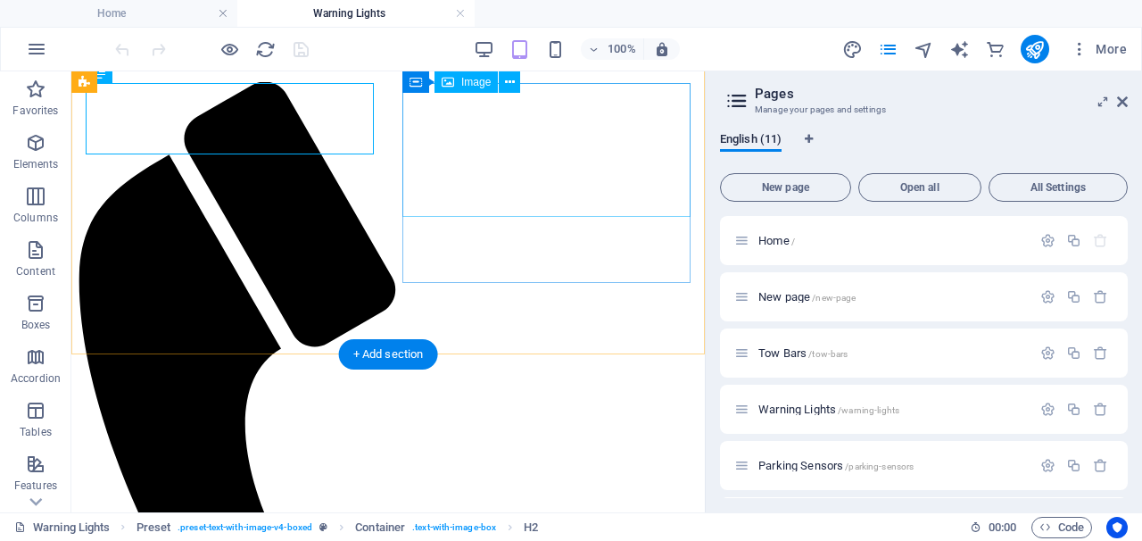
scroll to position [187, 0]
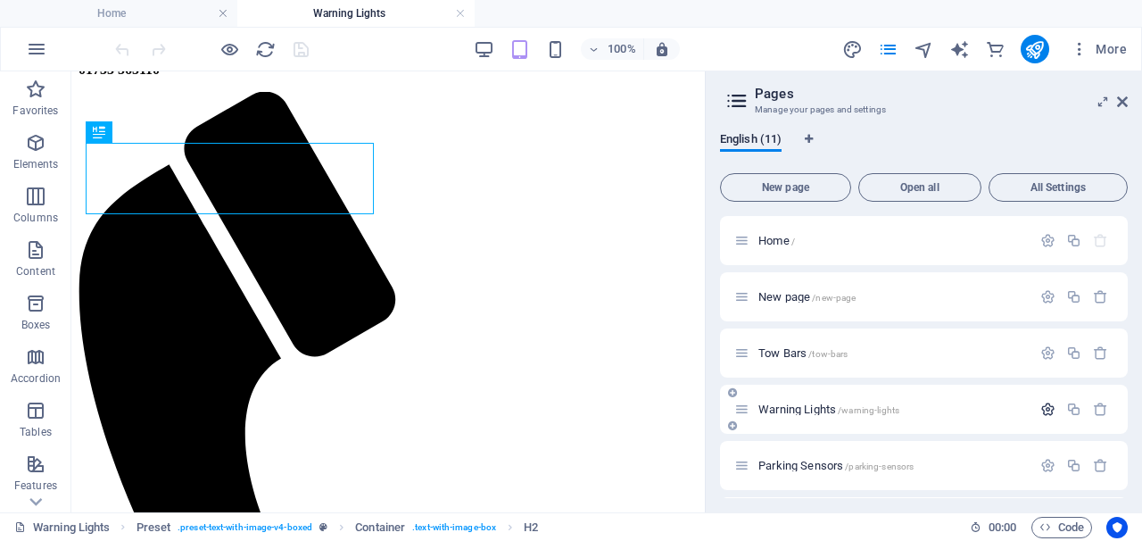
click at [1046, 408] on icon "button" at bounding box center [1047, 408] width 15 height 15
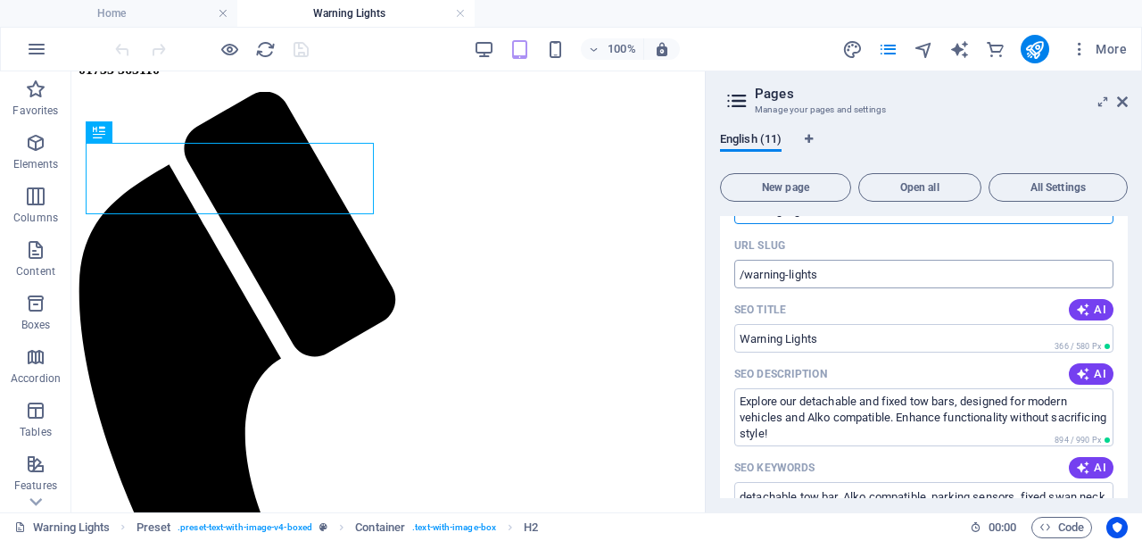
scroll to position [273, 0]
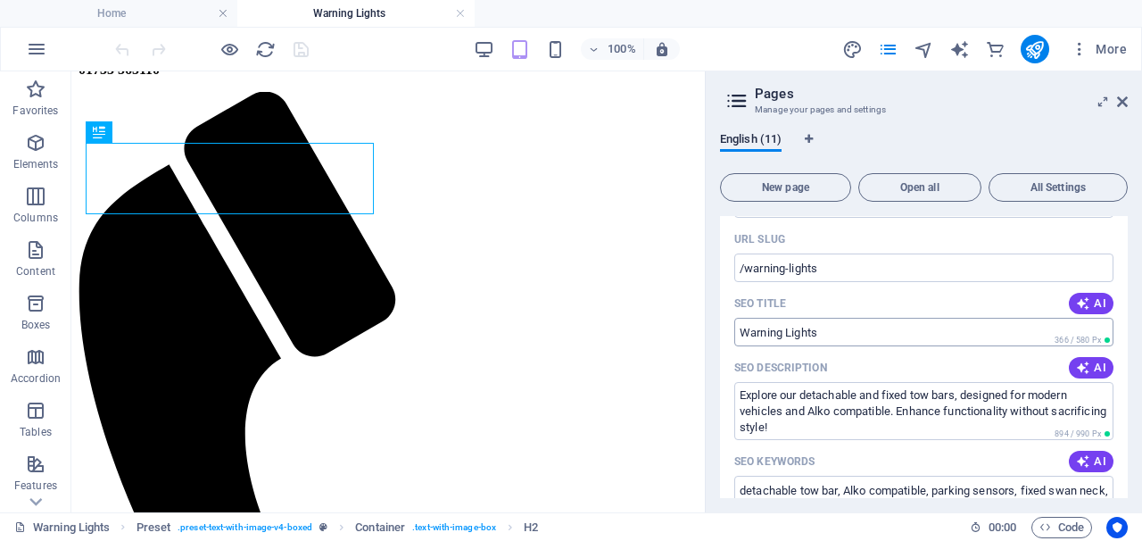
click at [739, 328] on input "Warning Lights" at bounding box center [923, 332] width 379 height 29
click at [738, 330] on input "Warning Lights" at bounding box center [923, 332] width 379 height 29
click at [826, 329] on input "Warning Lights" at bounding box center [923, 332] width 379 height 29
click at [877, 324] on input "Warning Lights" at bounding box center [923, 332] width 379 height 29
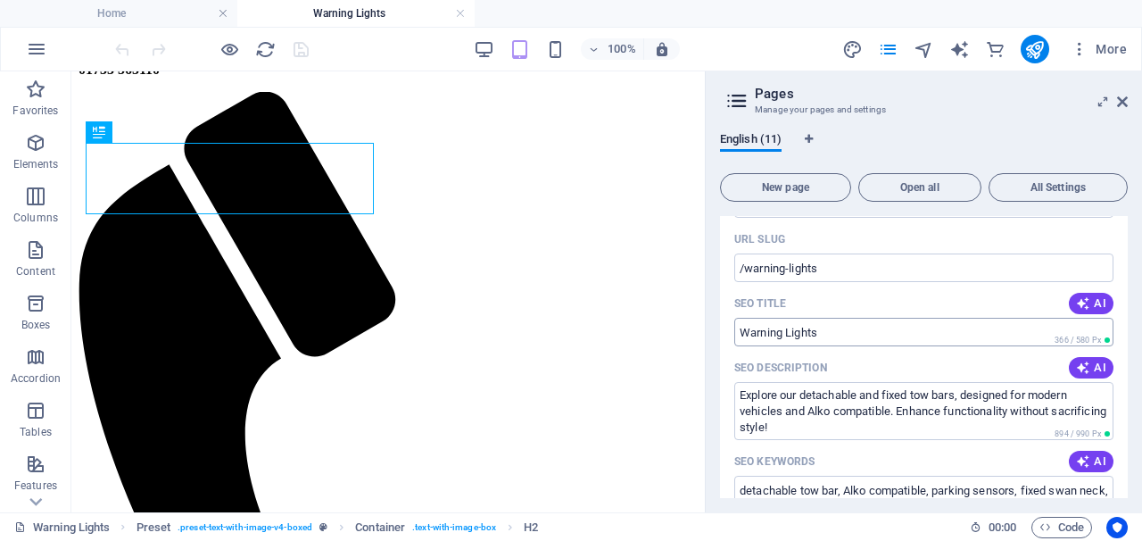
click at [847, 330] on input "Warning Lights" at bounding box center [923, 332] width 379 height 29
click at [847, 327] on input "Warning Lights" at bounding box center [923, 332] width 379 height 29
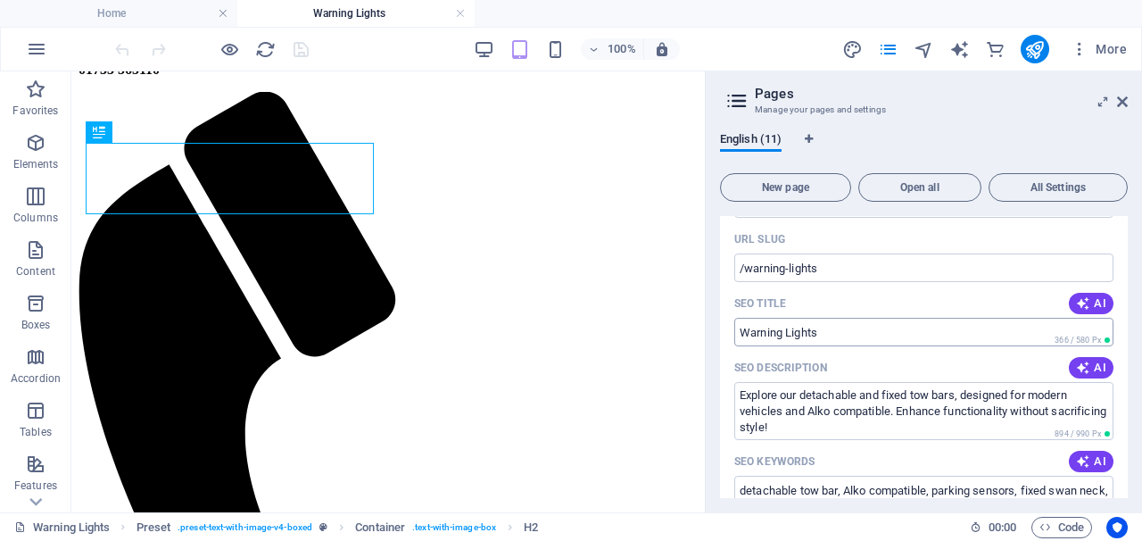
click at [847, 327] on input "Warning Lights" at bounding box center [923, 332] width 379 height 29
click at [854, 420] on textarea "Explore our detachable and fixed tow bars, designed for modern vehicles and Alk…" at bounding box center [923, 411] width 379 height 58
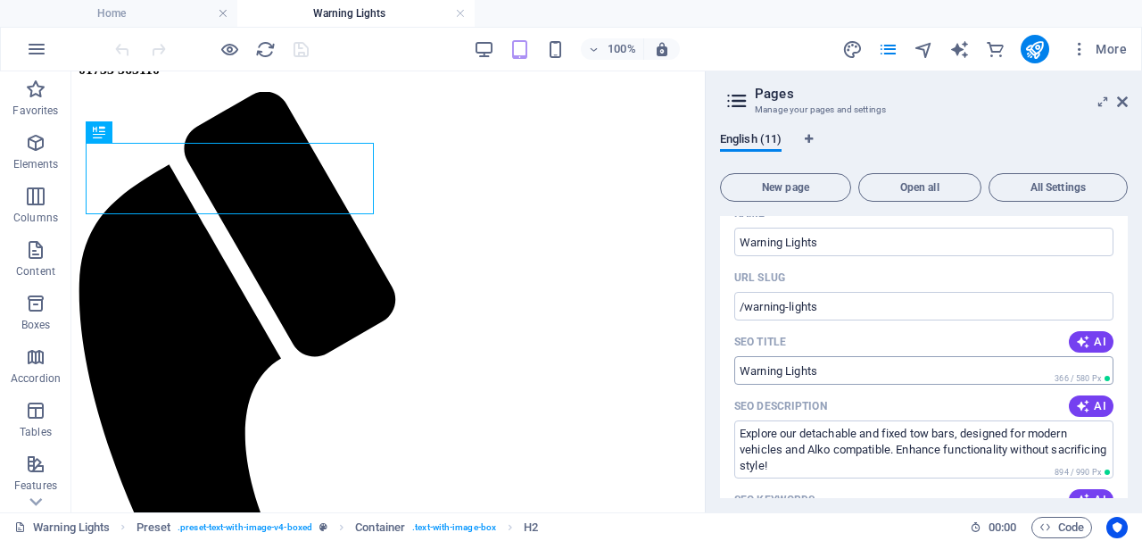
scroll to position [231, 0]
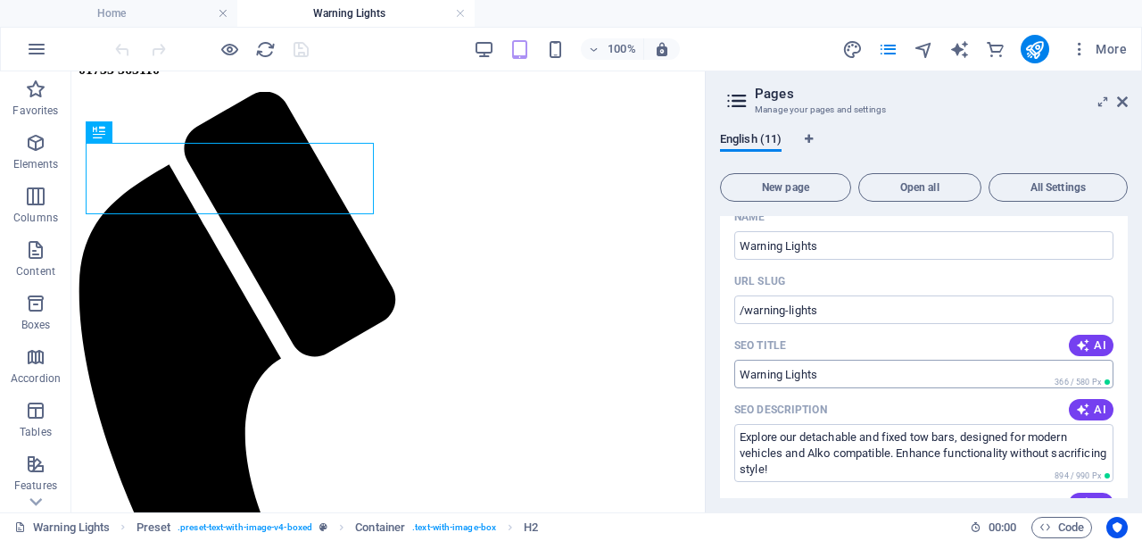
drag, startPoint x: 826, startPoint y: 371, endPoint x: 761, endPoint y: 370, distance: 65.1
click at [761, 370] on input "Warning Lights" at bounding box center [923, 374] width 379 height 29
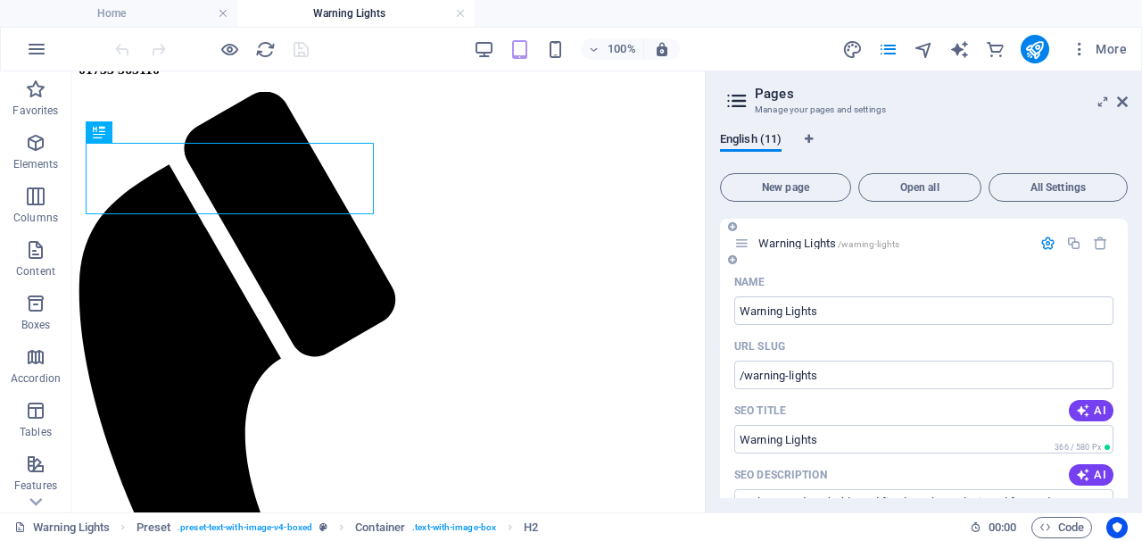
scroll to position [165, 0]
click at [834, 379] on input "/warning-lights" at bounding box center [923, 375] width 379 height 29
click at [819, 376] on input "/warning-lights" at bounding box center [923, 375] width 379 height 29
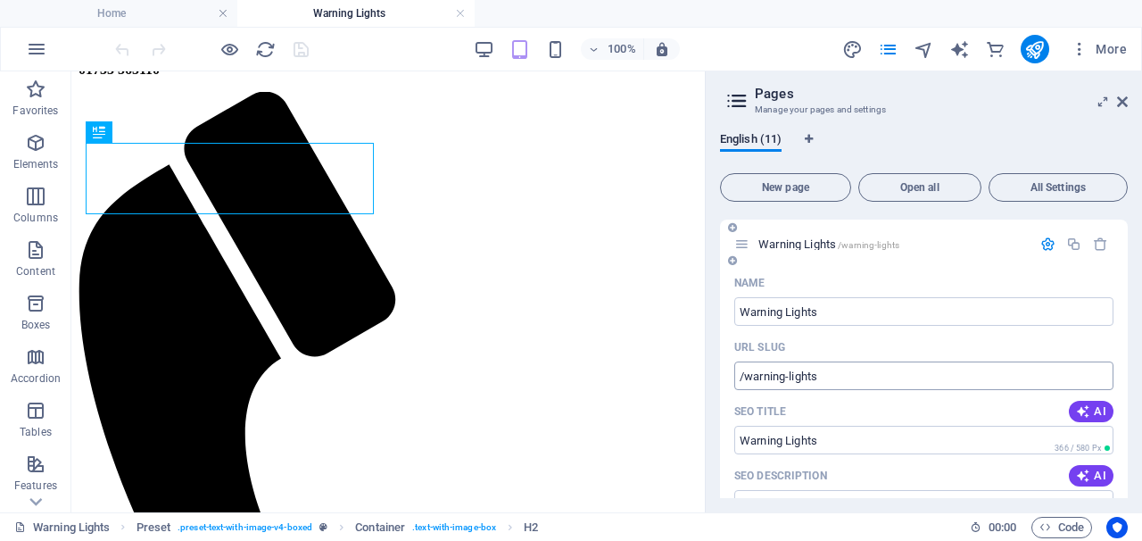
click at [819, 376] on input "/warning-lights" at bounding box center [923, 375] width 379 height 29
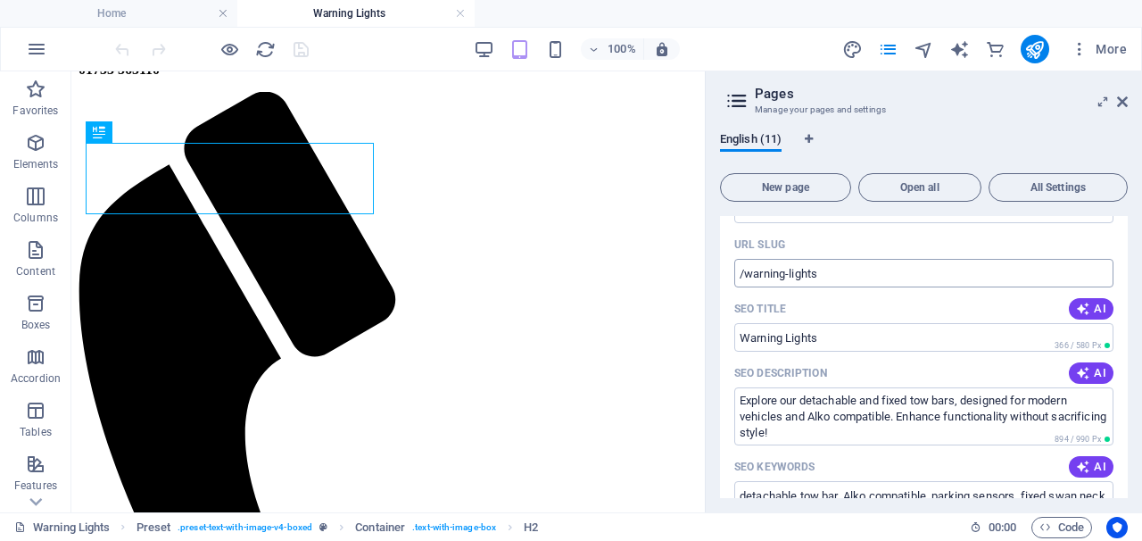
scroll to position [275, 0]
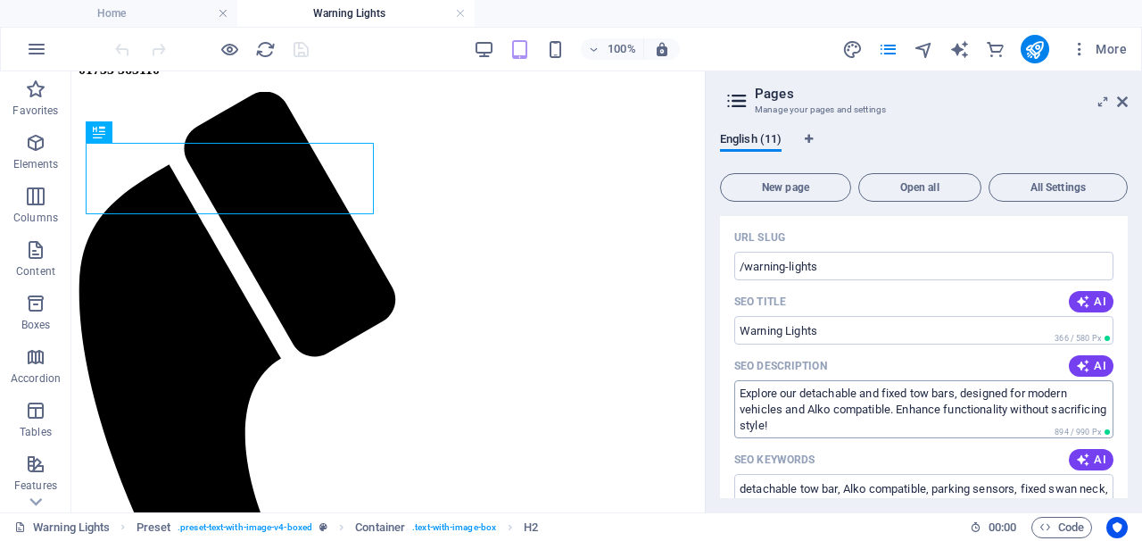
click at [844, 426] on textarea "Explore our detachable and fixed tow bars, designed for modern vehicles and Alk…" at bounding box center [923, 409] width 379 height 58
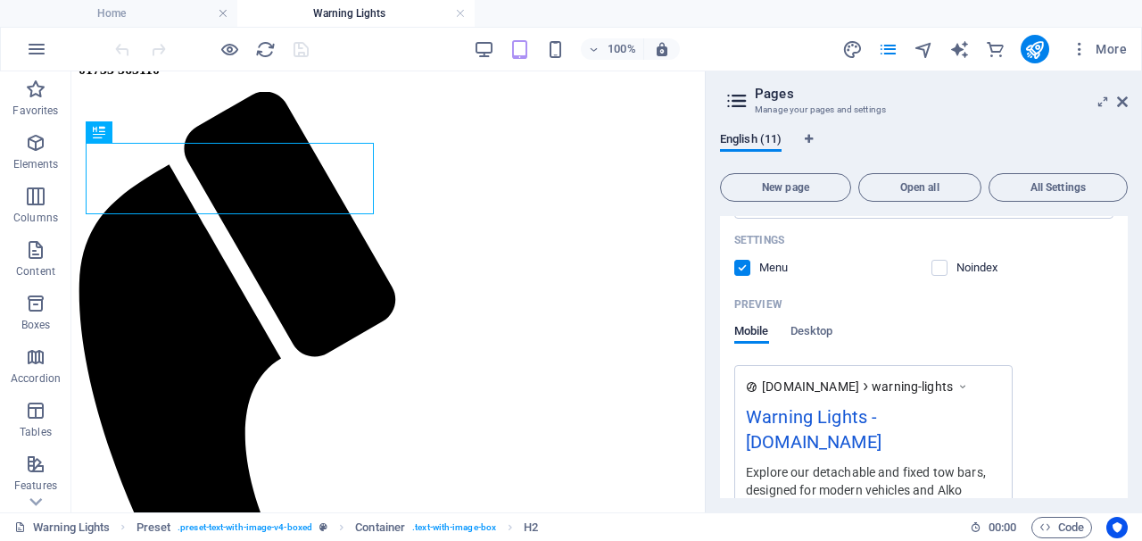
scroll to position [563, 0]
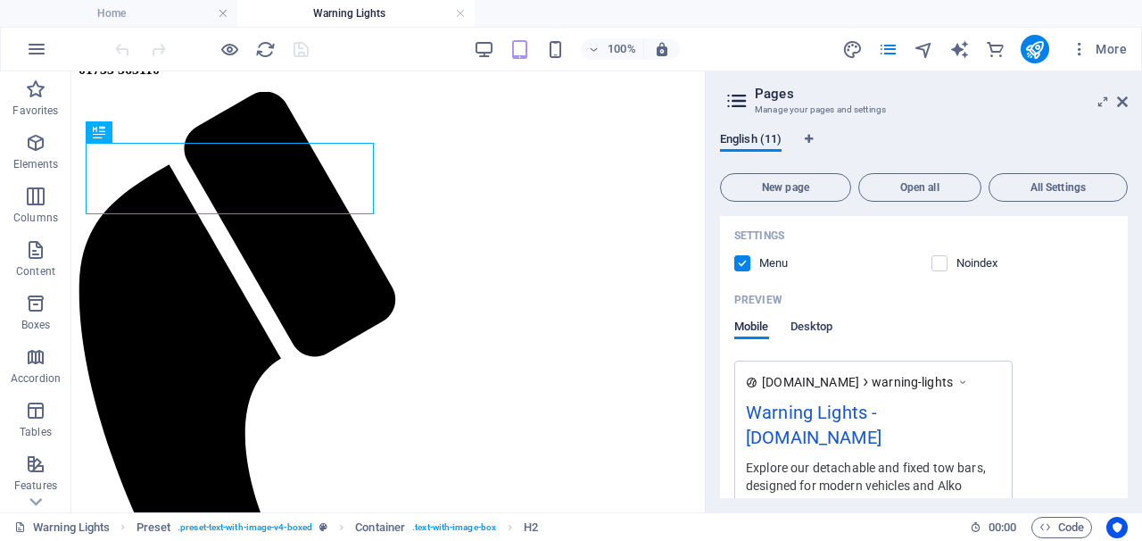
click at [802, 327] on span "Desktop" at bounding box center [811, 328] width 43 height 25
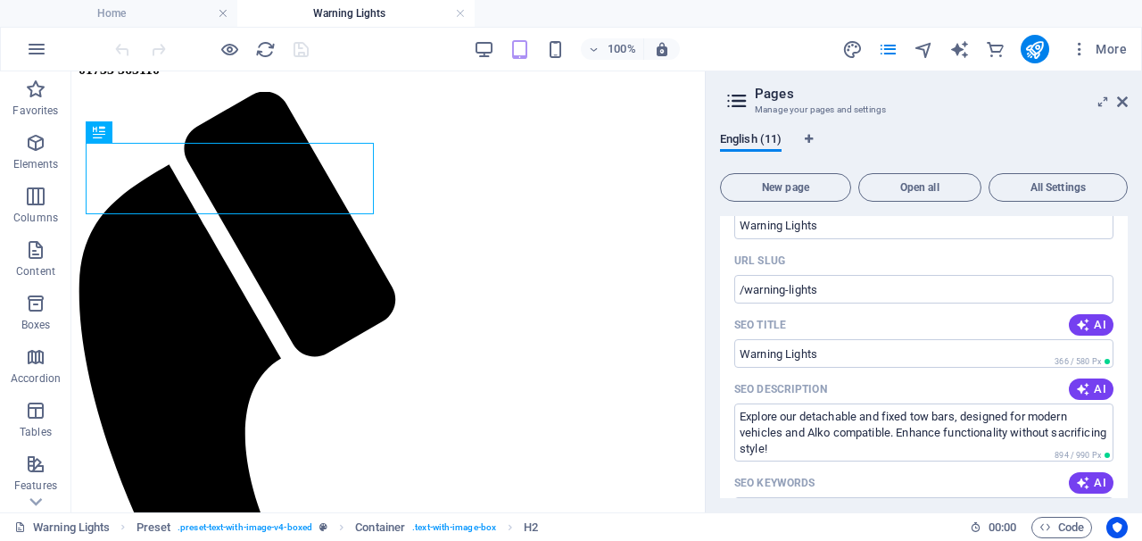
scroll to position [253, 0]
click at [861, 364] on input "Warning Lights" at bounding box center [923, 351] width 379 height 29
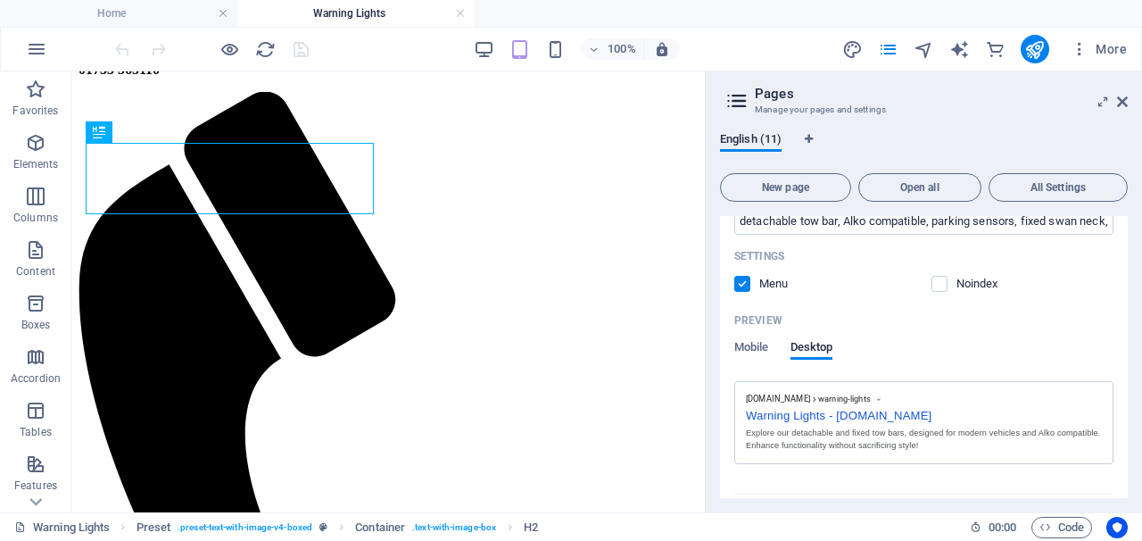
scroll to position [547, 0]
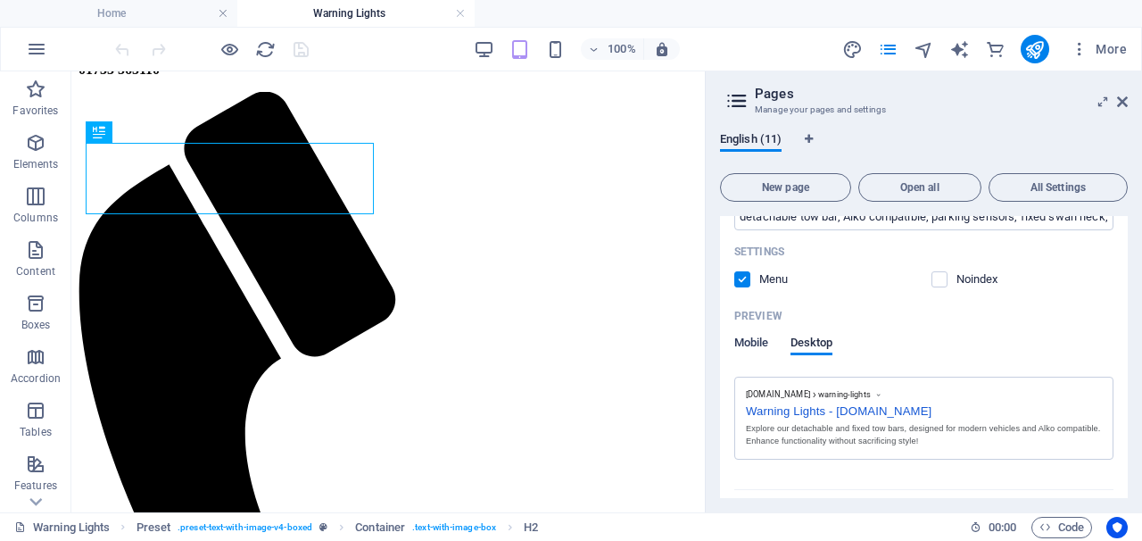
click at [764, 342] on span "Mobile" at bounding box center [751, 344] width 35 height 25
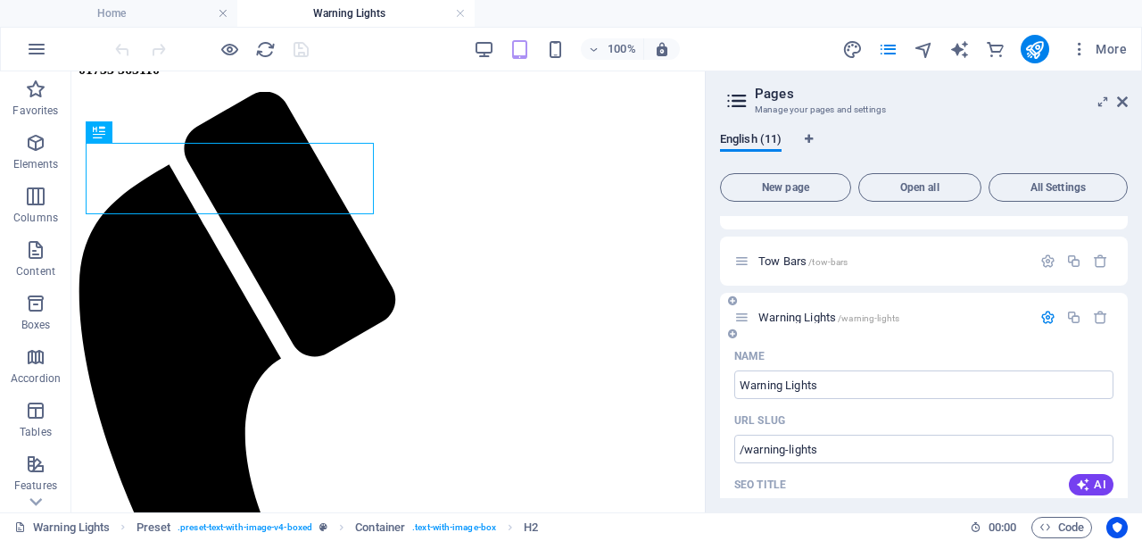
scroll to position [84, 0]
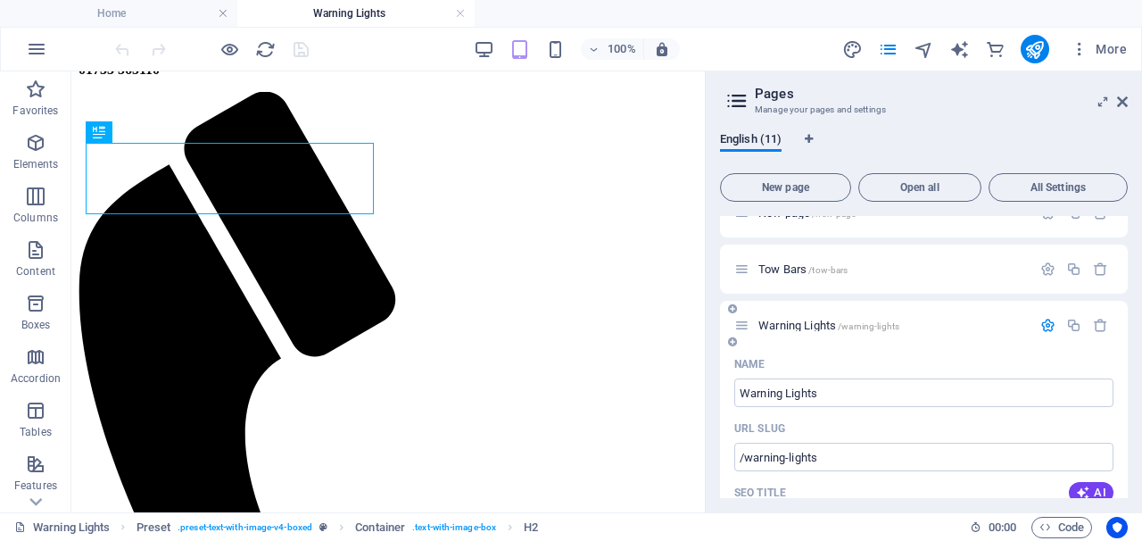
click at [1046, 322] on icon "button" at bounding box center [1047, 325] width 15 height 15
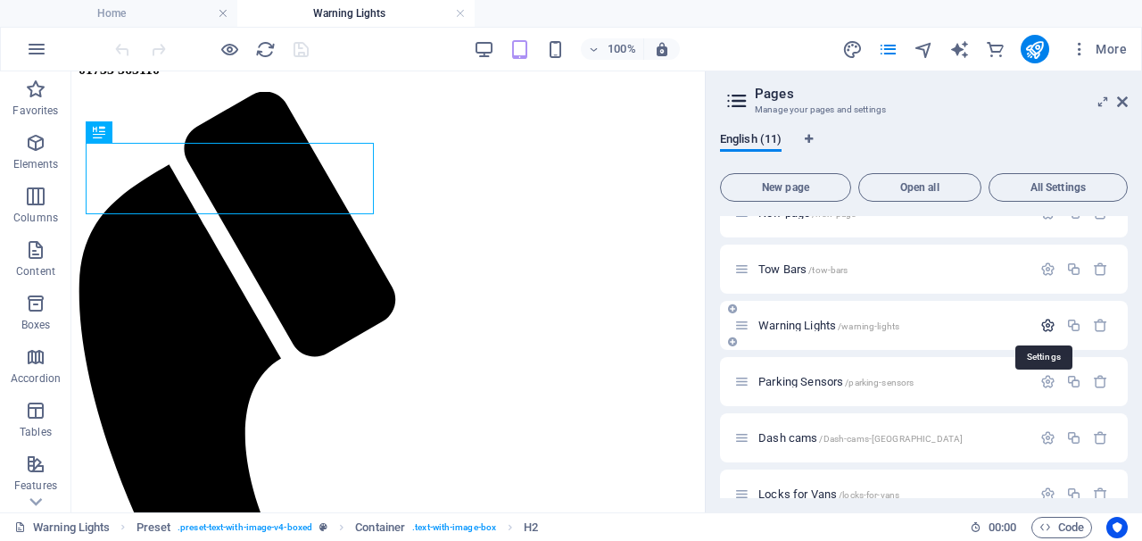
click at [1040, 325] on icon "button" at bounding box center [1047, 325] width 15 height 15
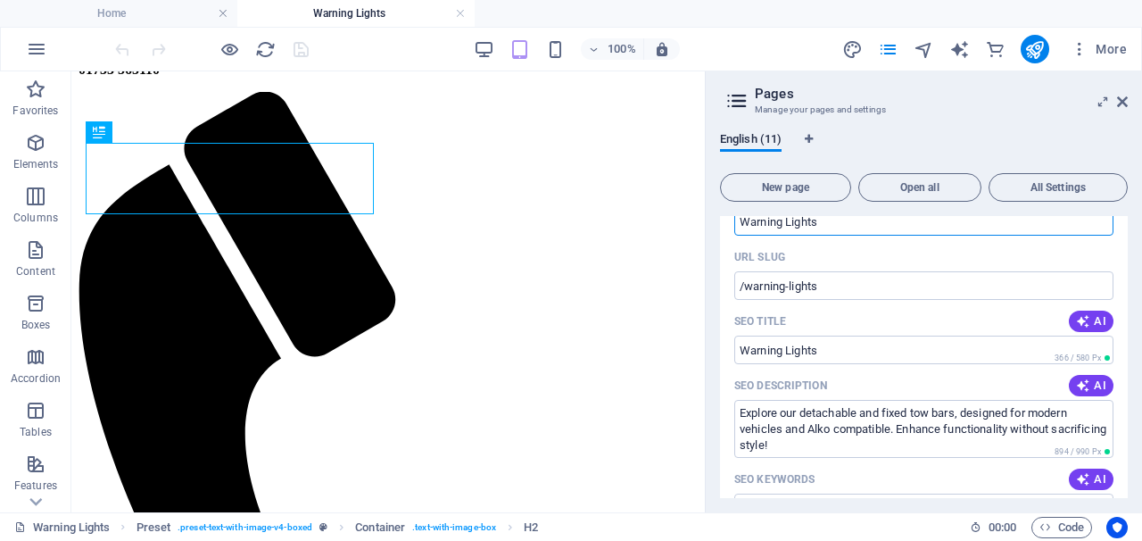
scroll to position [269, 0]
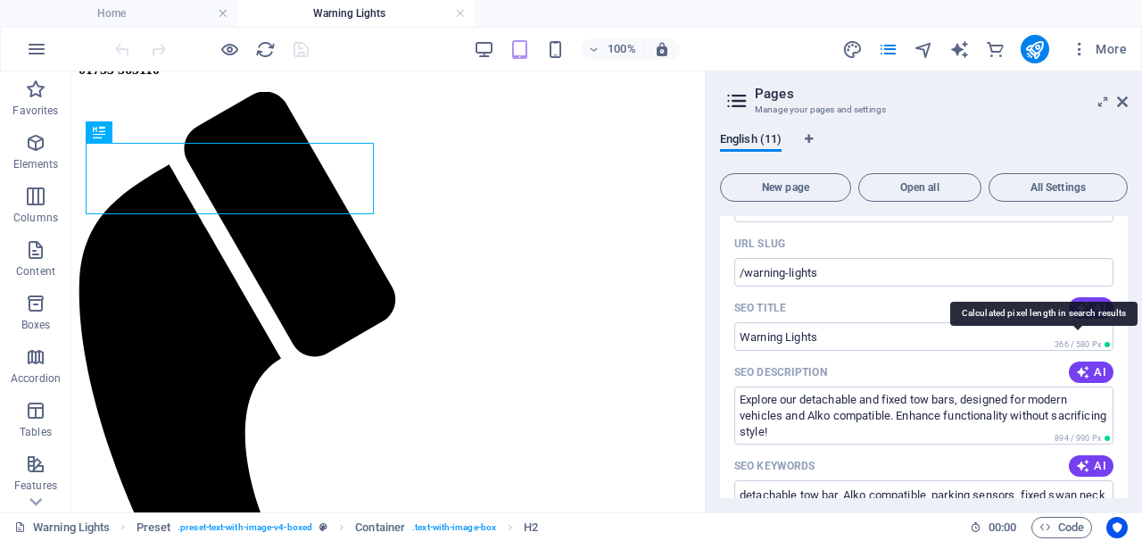
click at [1070, 343] on span "366 / 580 Px" at bounding box center [1077, 344] width 46 height 9
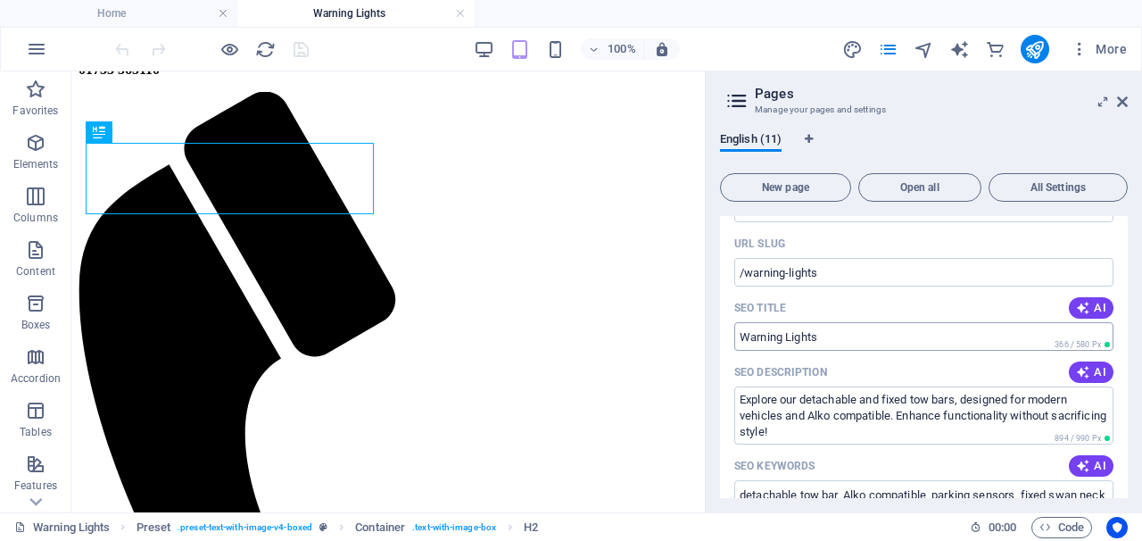
click at [938, 347] on input "Warning Lights" at bounding box center [923, 336] width 379 height 29
click at [1094, 459] on span "AI" at bounding box center [1091, 466] width 30 height 14
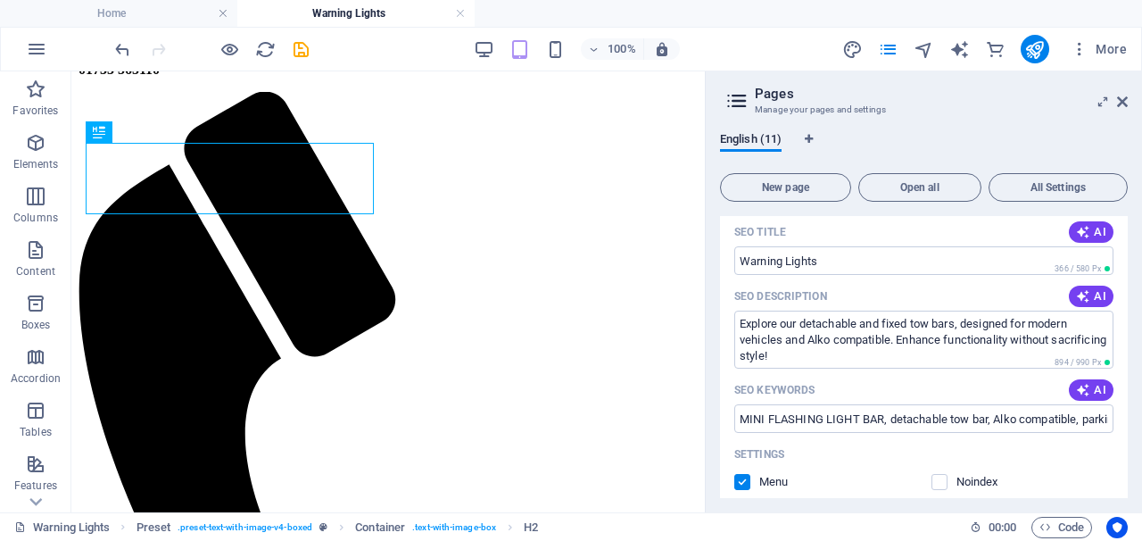
scroll to position [346, 0]
drag, startPoint x: 991, startPoint y: 416, endPoint x: 1108, endPoint y: 419, distance: 116.9
click at [1108, 419] on input "MINI FLASHING LIGHT BAR, detachable tow bar, Alko compatible, parking sensors, …" at bounding box center [923, 416] width 379 height 29
drag, startPoint x: 887, startPoint y: 420, endPoint x: 965, endPoint y: 420, distance: 78.5
click at [965, 420] on input "MINI FLASHING LIGHT BAR, detachable tow bar, Alko compatible, parking sensors, …" at bounding box center [923, 416] width 379 height 29
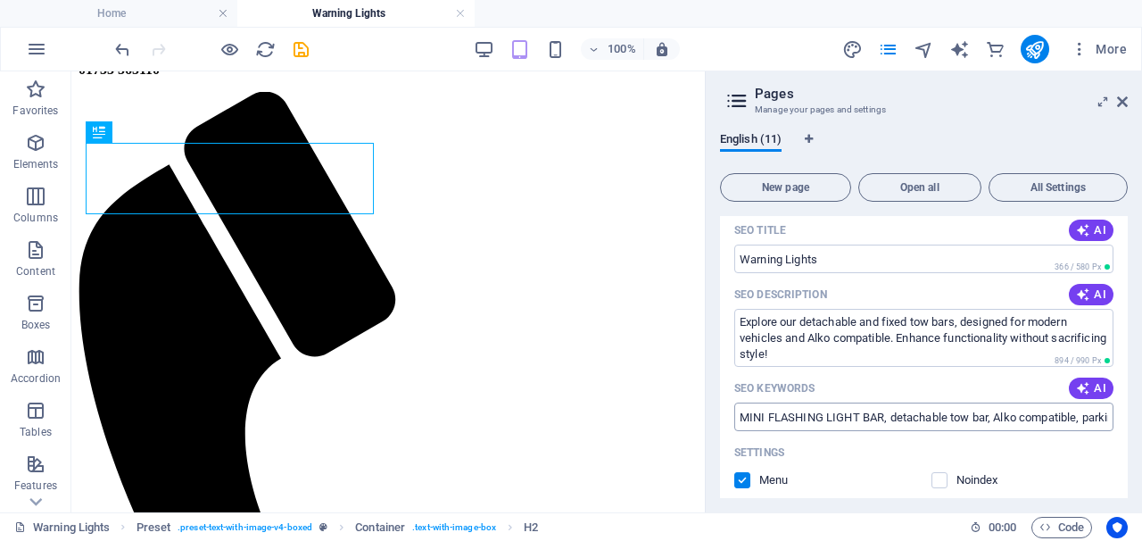
click at [966, 419] on input "MINI FLASHING LIGHT BAR, detachable tow bar, Alko compatible, parking sensors, …" at bounding box center [923, 416] width 379 height 29
click at [1089, 395] on span "AI" at bounding box center [1091, 388] width 30 height 14
click at [1053, 415] on input "MINI FLASHING LIGHT BAR, detachable tow bar, Alko compatible, parking sensors, …" at bounding box center [923, 416] width 379 height 29
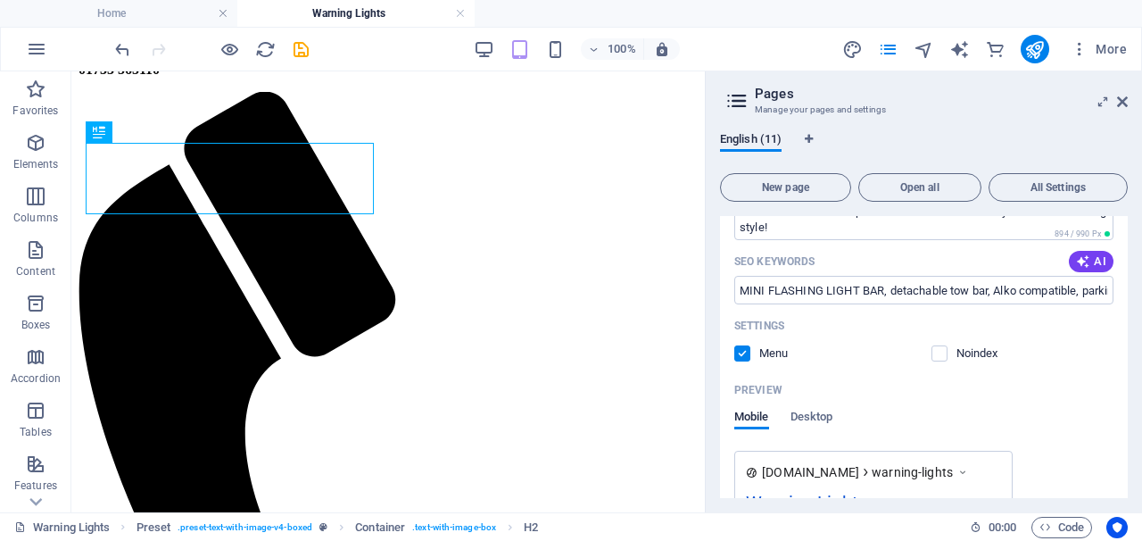
scroll to position [465, 0]
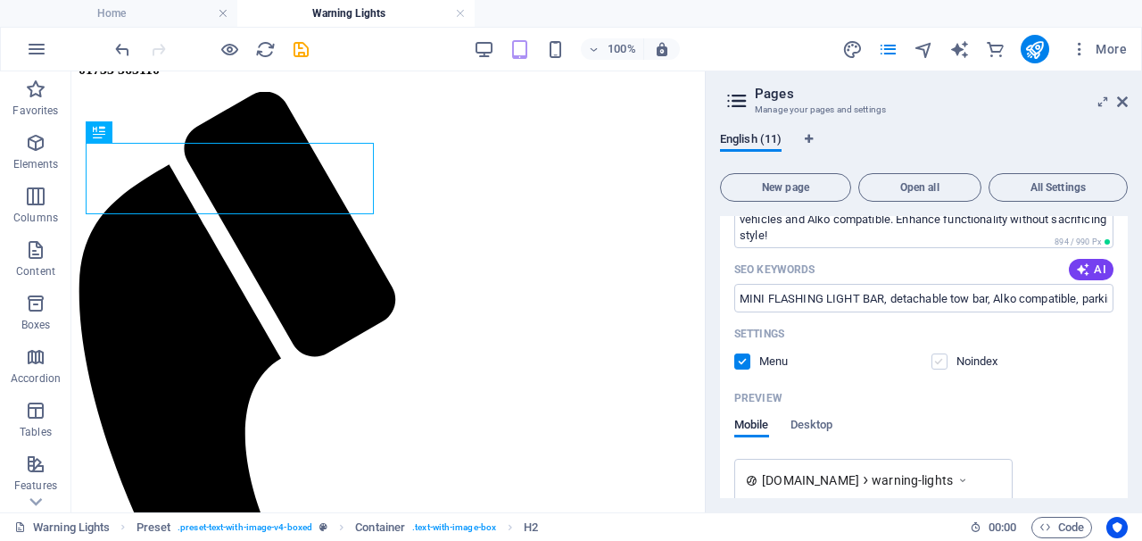
click at [931, 366] on label at bounding box center [939, 361] width 16 height 16
click at [0, 0] on input "checkbox" at bounding box center [0, 0] width 0 height 0
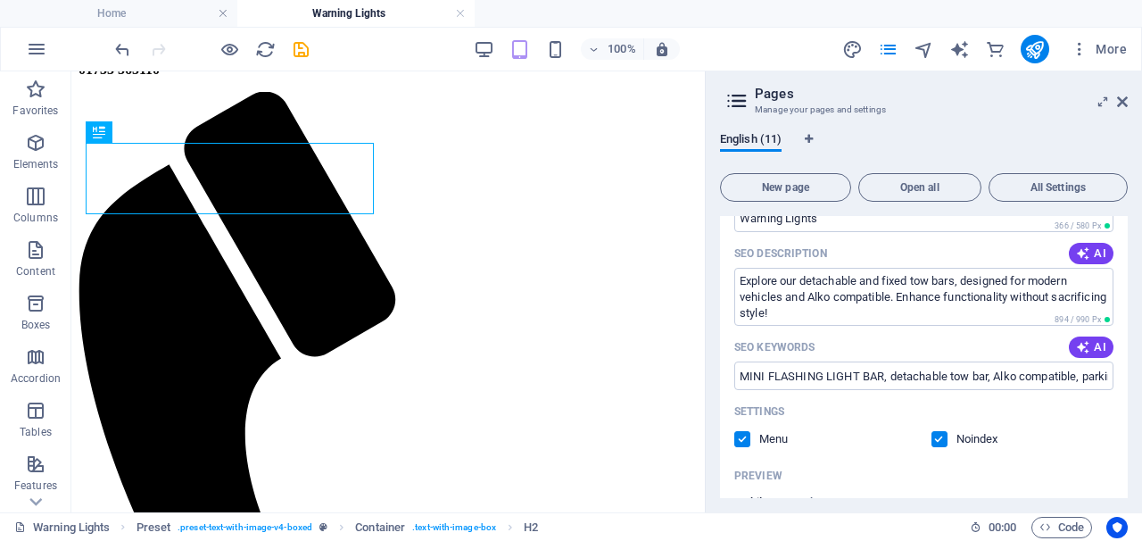
scroll to position [383, 0]
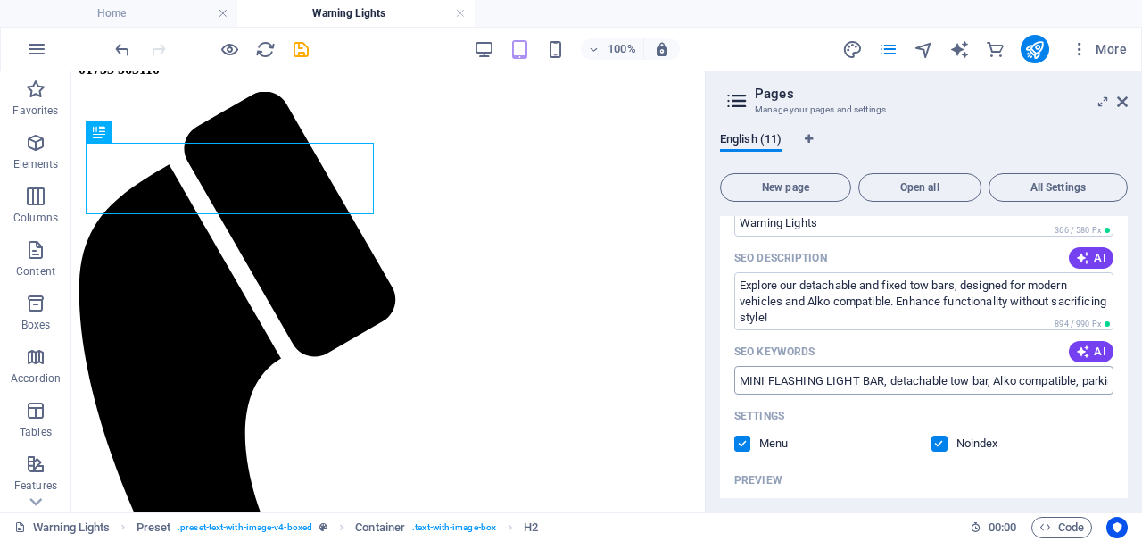
click at [965, 381] on input "MINI FLASHING LIGHT BAR, detachable tow bar, Alko compatible, parking sensors, …" at bounding box center [923, 380] width 379 height 29
click at [934, 441] on label at bounding box center [939, 443] width 16 height 16
click at [0, 0] on input "checkbox" at bounding box center [0, 0] width 0 height 0
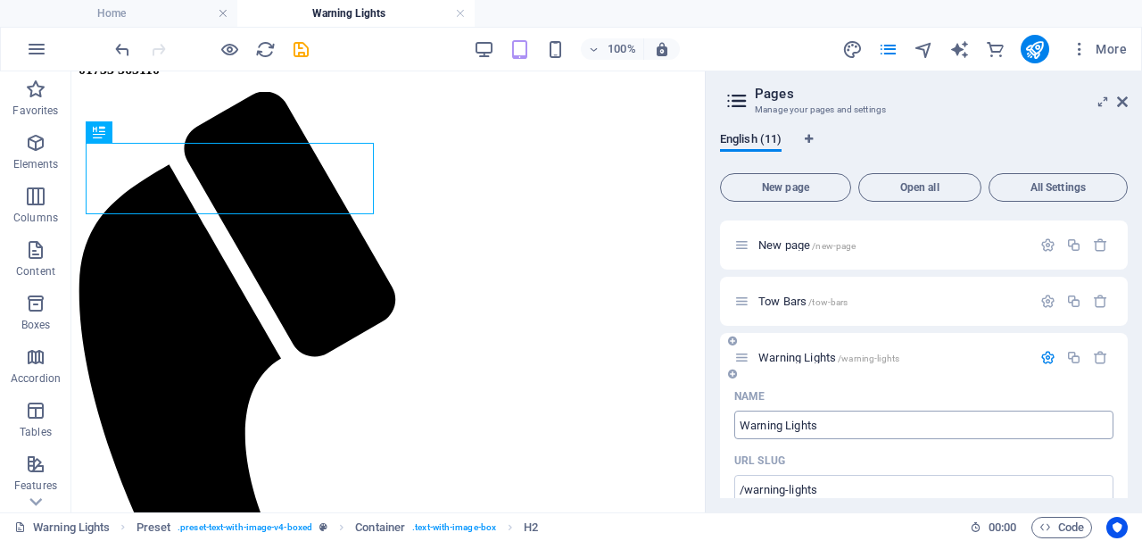
scroll to position [49, 0]
drag, startPoint x: 1005, startPoint y: 414, endPoint x: 851, endPoint y: 421, distance: 153.6
click at [851, 421] on input "Warning Lights" at bounding box center [923, 427] width 379 height 29
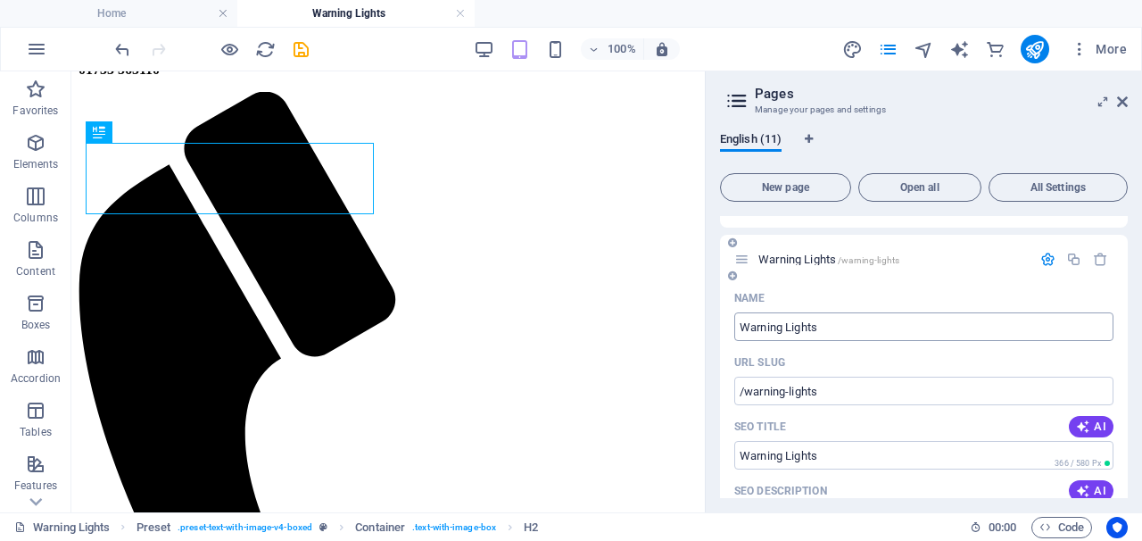
scroll to position [156, 0]
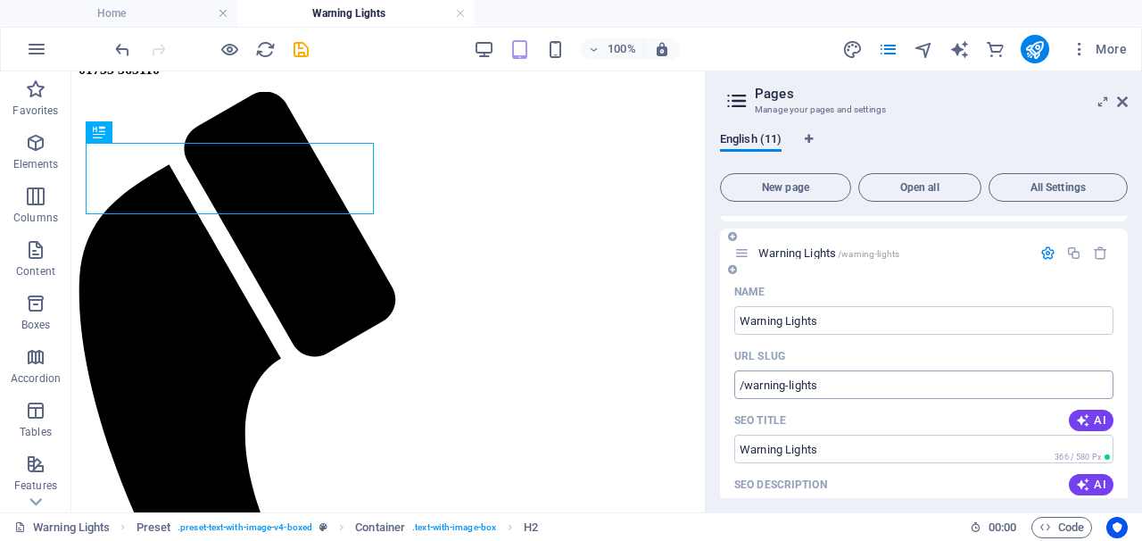
click at [827, 386] on input "/warning-lights" at bounding box center [923, 384] width 379 height 29
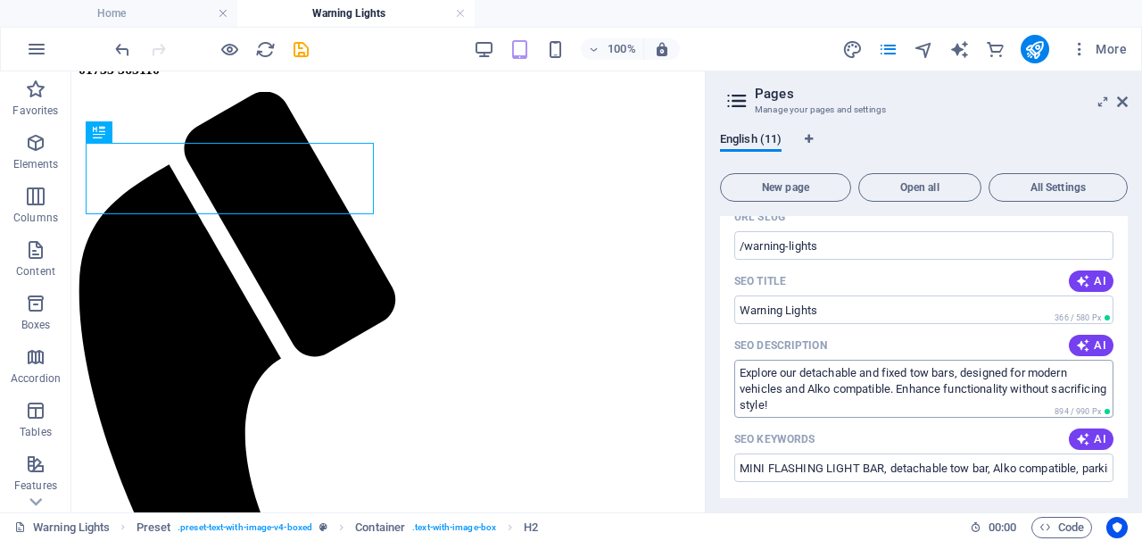
scroll to position [302, 0]
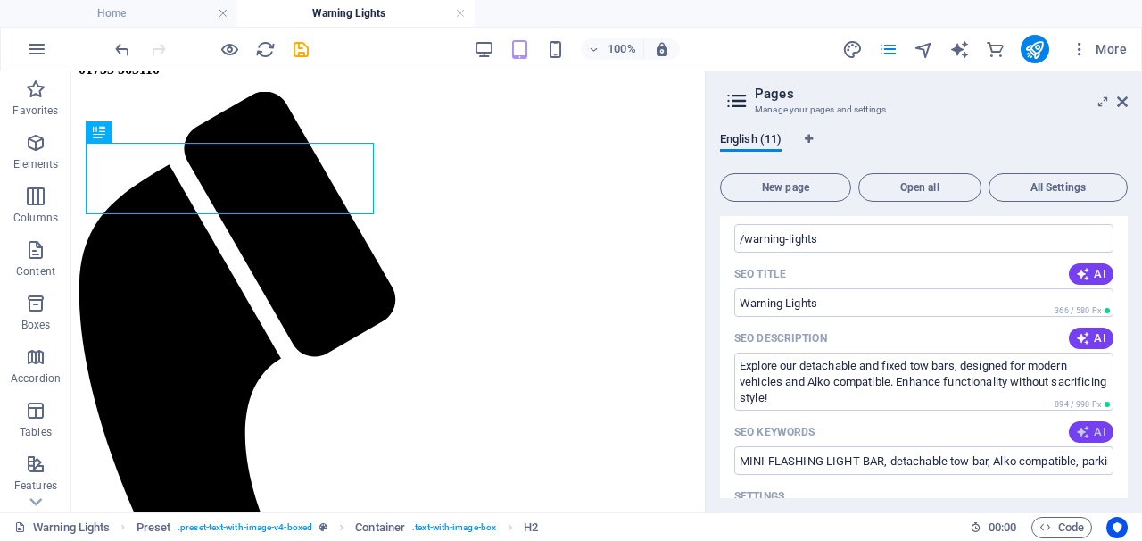
click at [1081, 428] on icon "button" at bounding box center [1083, 432] width 14 height 14
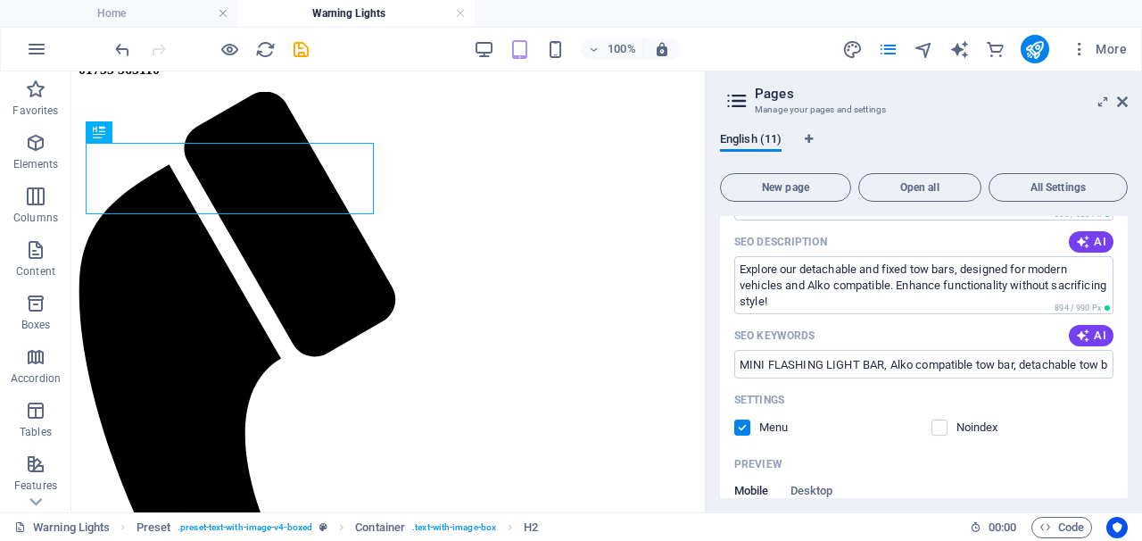
scroll to position [402, 0]
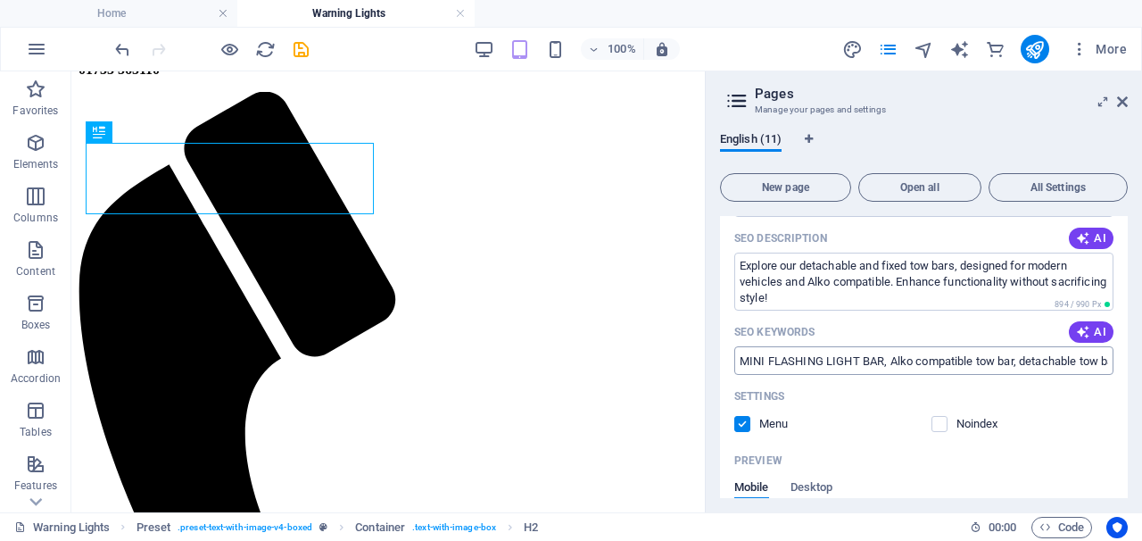
drag, startPoint x: 1030, startPoint y: 359, endPoint x: 1096, endPoint y: 365, distance: 66.3
click at [1096, 365] on input "MINI FLASHING LIGHT BAR, Alko compatible tow bar, detachable tow bar, parking s…" at bounding box center [923, 360] width 379 height 29
drag, startPoint x: 889, startPoint y: 352, endPoint x: 1045, endPoint y: 371, distance: 156.4
click at [1045, 371] on input "MINI FLASHING LIGHT BAR, Alko compatible tow bar, detachable tow bar, parking s…" at bounding box center [923, 360] width 379 height 29
click at [1083, 328] on icon "button" at bounding box center [1083, 332] width 14 height 14
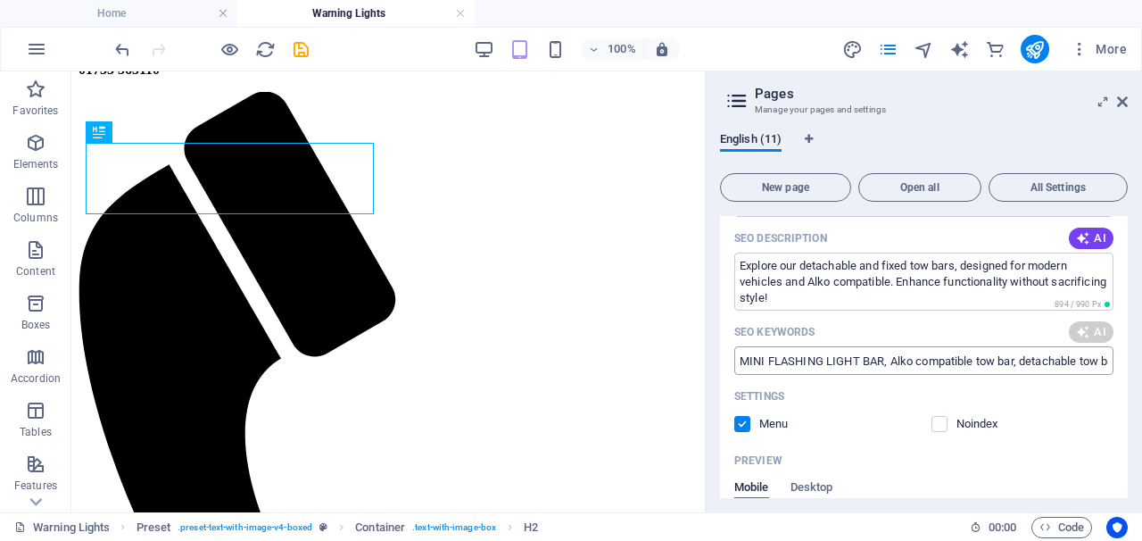
type input "MINI FLASHING LIGHT BAR, detachable tow bar, Alko compatible, parking sensor fr…"
click at [1077, 358] on input "MINI FLASHING LIGHT BAR, detachable tow bar, Alko compatible, parking sensor fr…" at bounding box center [923, 360] width 379 height 29
click at [1098, 358] on input "MINI FLASHING LIGHT BAR, detachable tow bar, Alko compatible, parking sensor fr…" at bounding box center [923, 360] width 379 height 29
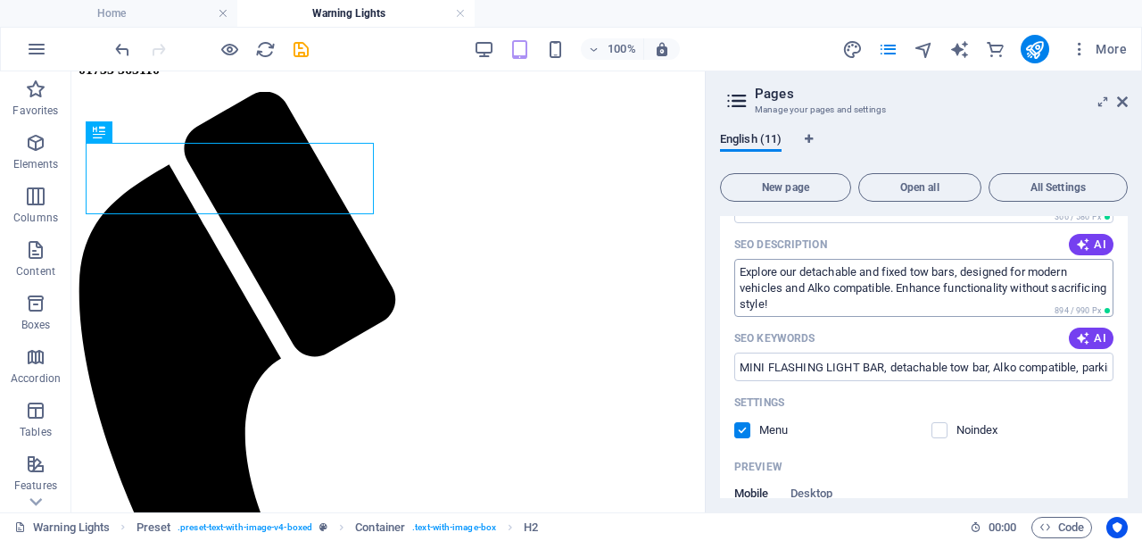
click at [1048, 269] on textarea "Explore our detachable and fixed tow bars, designed for modern vehicles and Alk…" at bounding box center [923, 288] width 379 height 58
drag, startPoint x: 1048, startPoint y: 281, endPoint x: 1093, endPoint y: 311, distance: 53.9
click at [1093, 311] on div "Explore our detachable and fixed tow bars, designed for modern vehicles and Alk…" at bounding box center [923, 288] width 379 height 58
drag, startPoint x: 900, startPoint y: 278, endPoint x: 1059, endPoint y: 281, distance: 158.8
click at [1059, 281] on textarea "Explore our detachable and fixed tow bars, designed for modern vehicles and Alk…" at bounding box center [923, 288] width 379 height 58
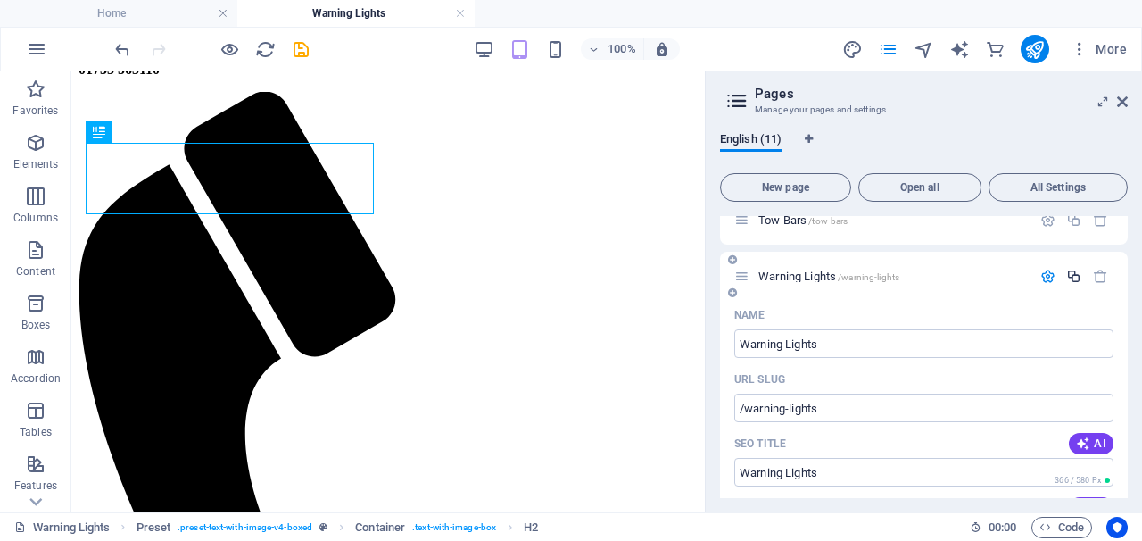
scroll to position [136, 0]
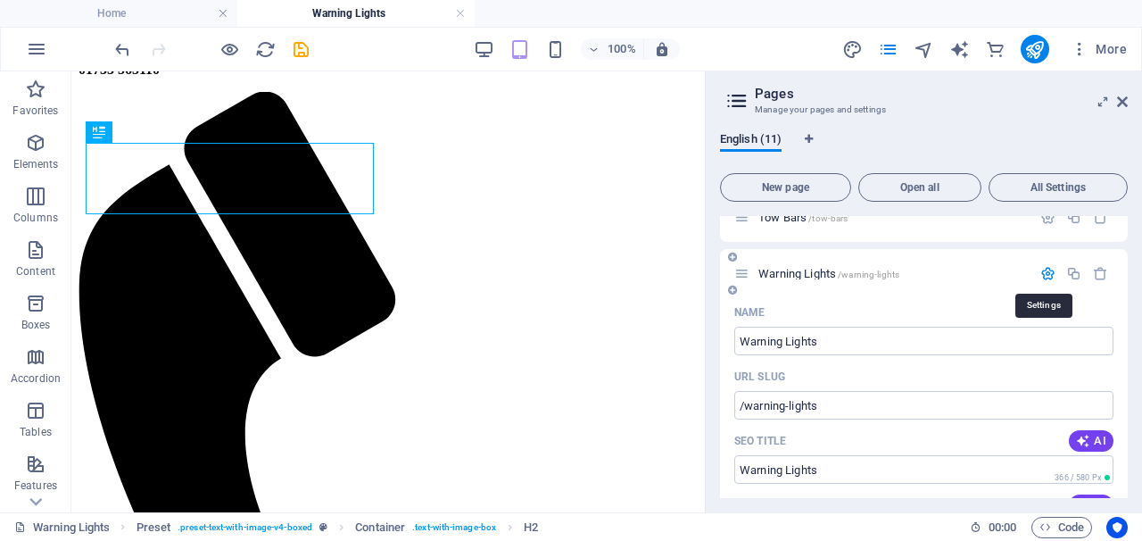
click at [1043, 274] on icon "button" at bounding box center [1047, 273] width 15 height 15
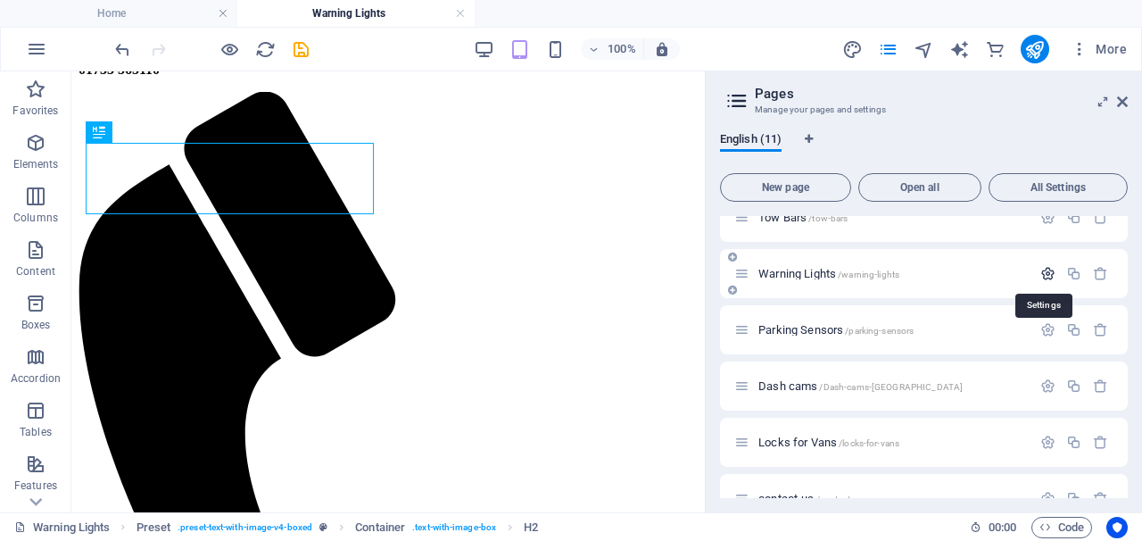
click at [1043, 274] on icon "button" at bounding box center [1047, 273] width 15 height 15
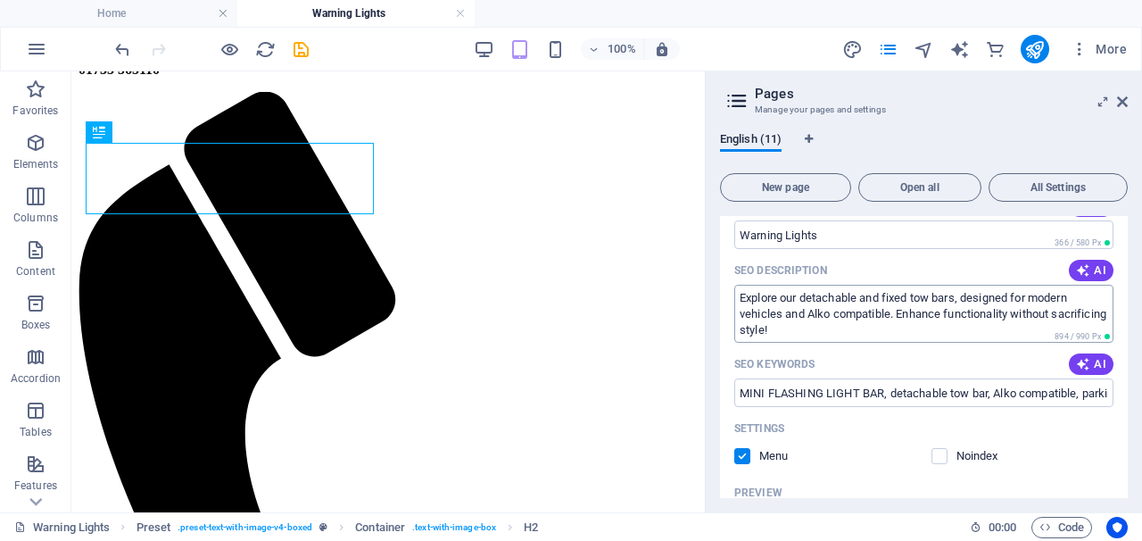
scroll to position [372, 0]
click at [830, 318] on textarea "Explore our detachable and fixed tow bars, designed for modern vehicles and Alk…" at bounding box center [923, 312] width 379 height 58
drag, startPoint x: 839, startPoint y: 319, endPoint x: 1030, endPoint y: 299, distance: 192.0
click at [1030, 299] on textarea "Explore our detachable and fixed tow bars, designed for modern vehicles and Alk…" at bounding box center [923, 312] width 379 height 58
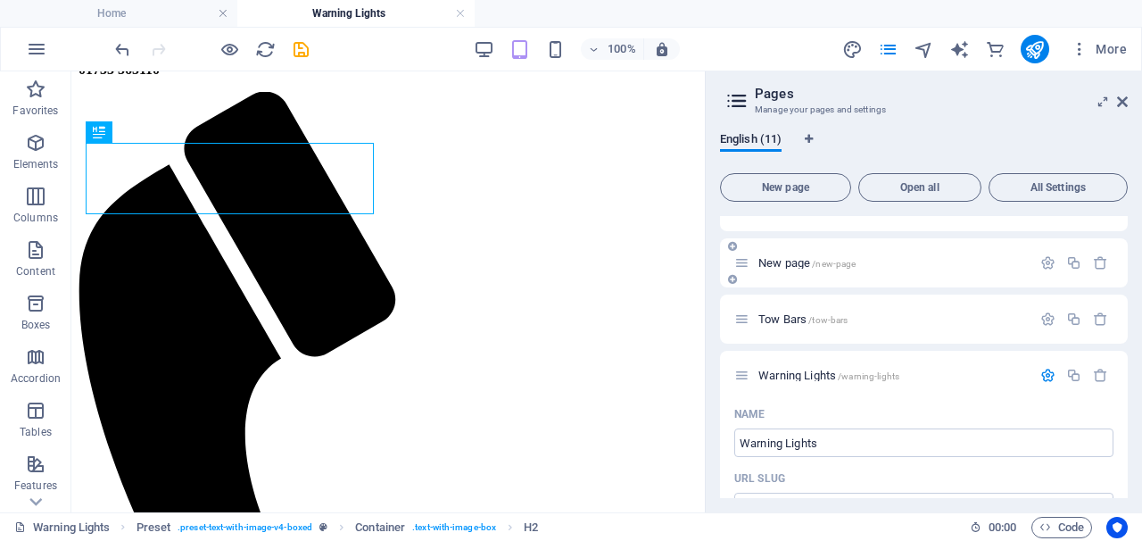
scroll to position [42, 0]
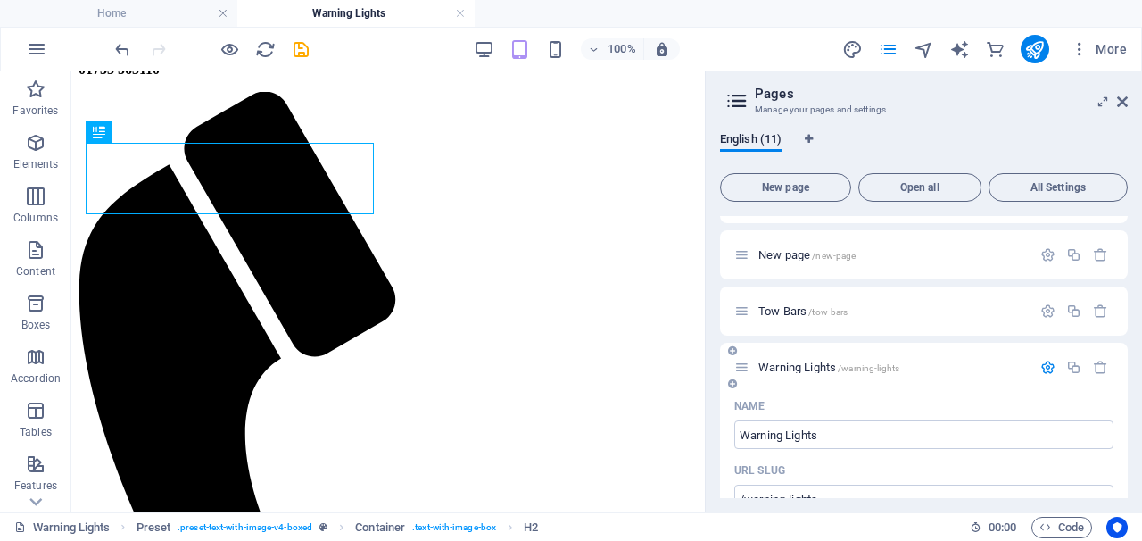
click at [731, 384] on icon at bounding box center [732, 383] width 9 height 11
click at [728, 349] on icon at bounding box center [732, 350] width 9 height 11
click at [732, 387] on icon at bounding box center [732, 383] width 9 height 11
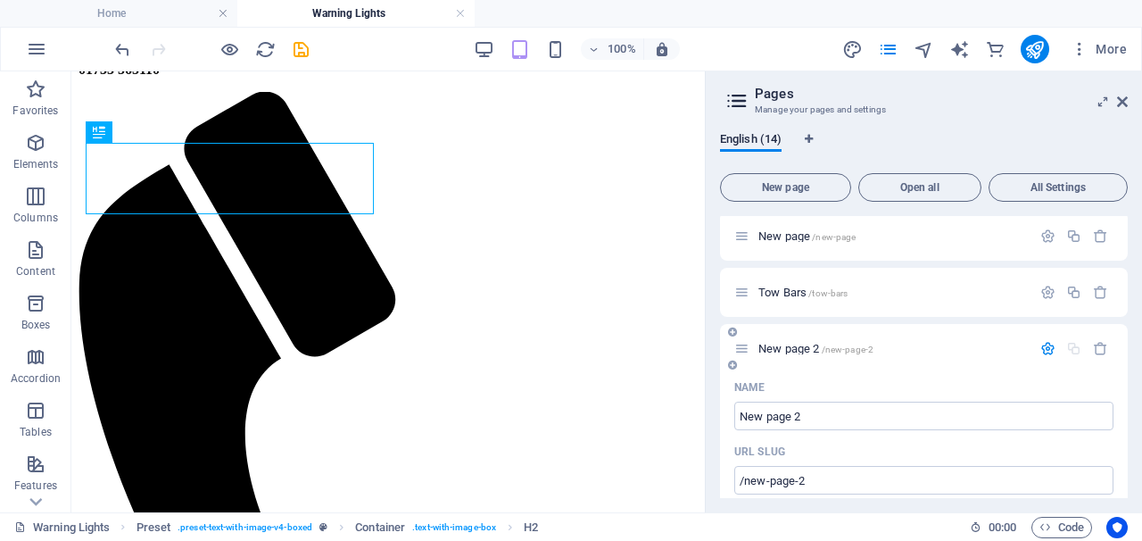
scroll to position [62, 0]
click at [731, 362] on icon at bounding box center [732, 364] width 9 height 11
click at [120, 43] on icon "undo" at bounding box center [122, 49] width 21 height 21
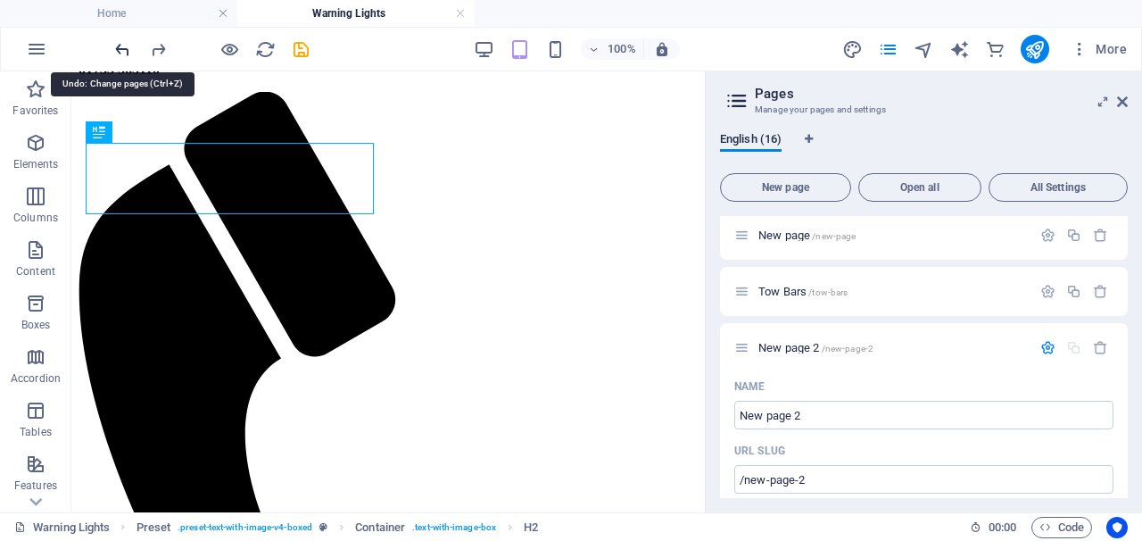
click at [122, 44] on icon "undo" at bounding box center [122, 49] width 21 height 21
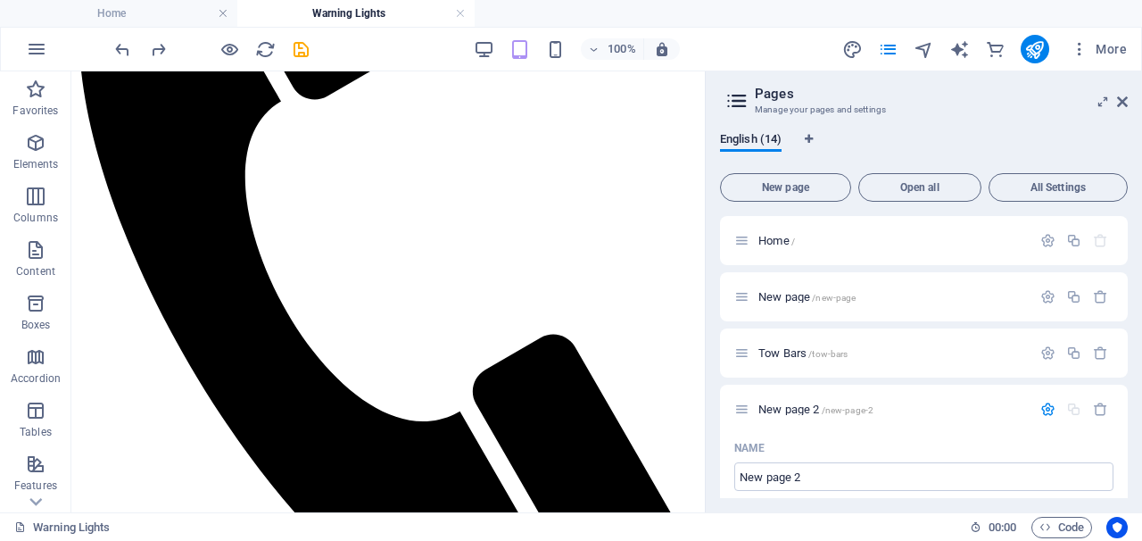
scroll to position [0, 0]
click at [1117, 98] on icon at bounding box center [1122, 102] width 11 height 14
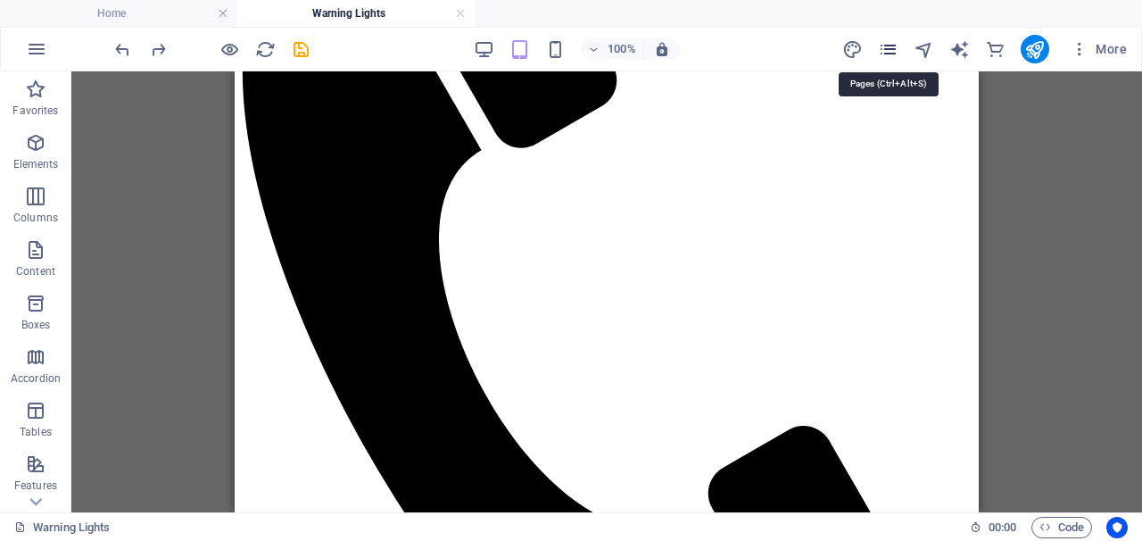
click at [885, 48] on icon "pages" at bounding box center [888, 49] width 21 height 21
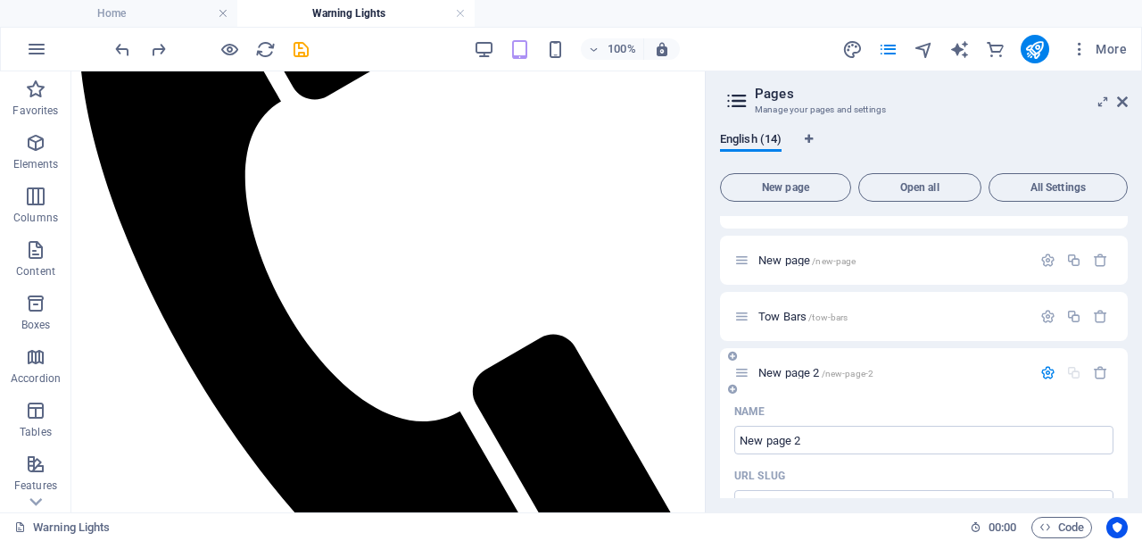
scroll to position [33, 0]
click at [1104, 378] on icon "button" at bounding box center [1100, 375] width 15 height 15
click at [1095, 371] on icon "button" at bounding box center [1100, 375] width 15 height 15
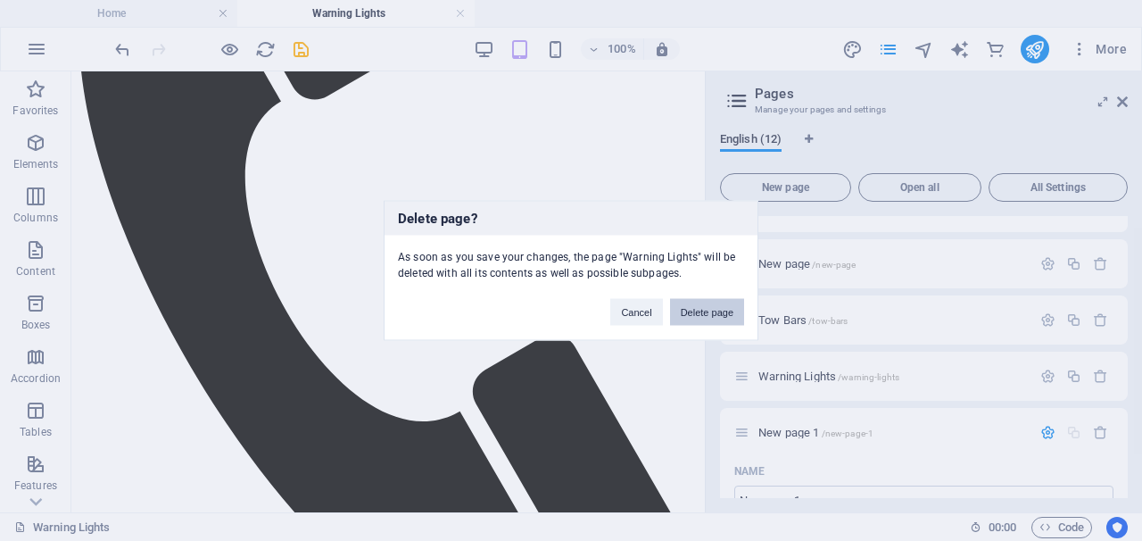
click at [717, 318] on button "Delete page" at bounding box center [707, 312] width 74 height 27
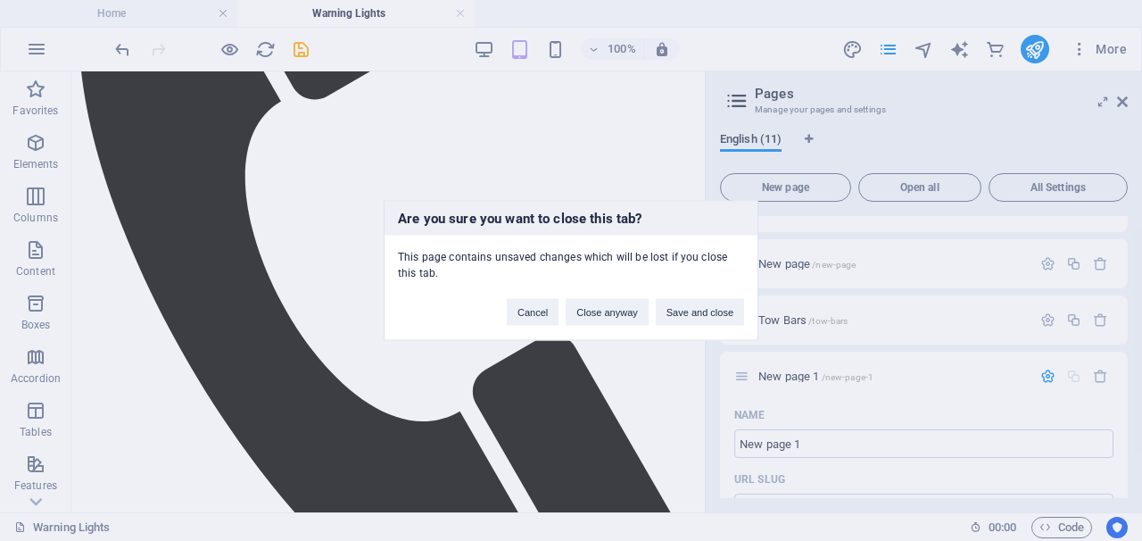
click at [1088, 370] on div "Are you sure you want to close this tab? This page contains unsaved changes whi…" at bounding box center [571, 270] width 1142 height 541
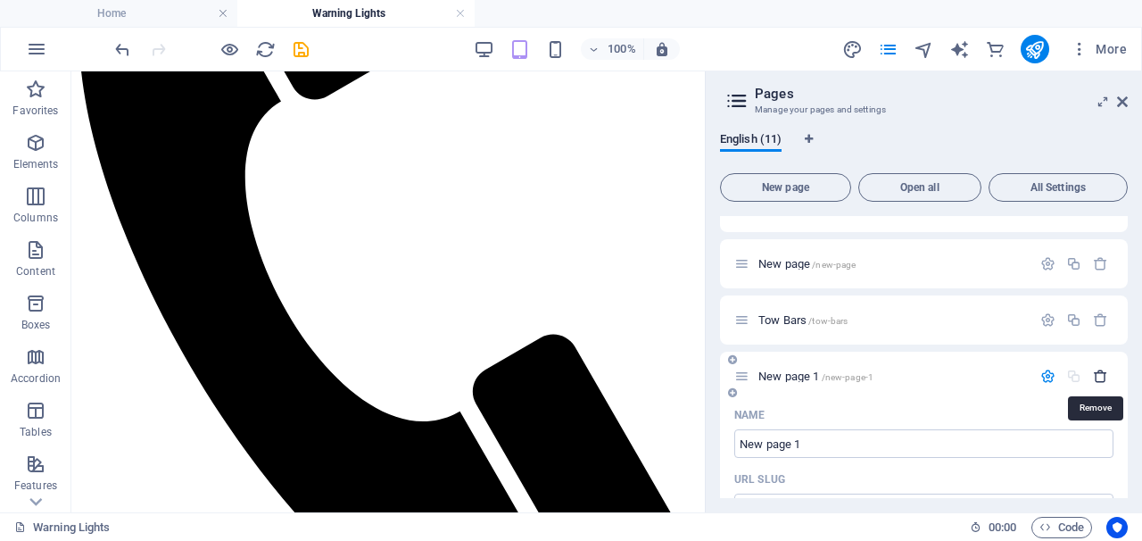
click at [1095, 374] on icon "button" at bounding box center [1100, 375] width 15 height 15
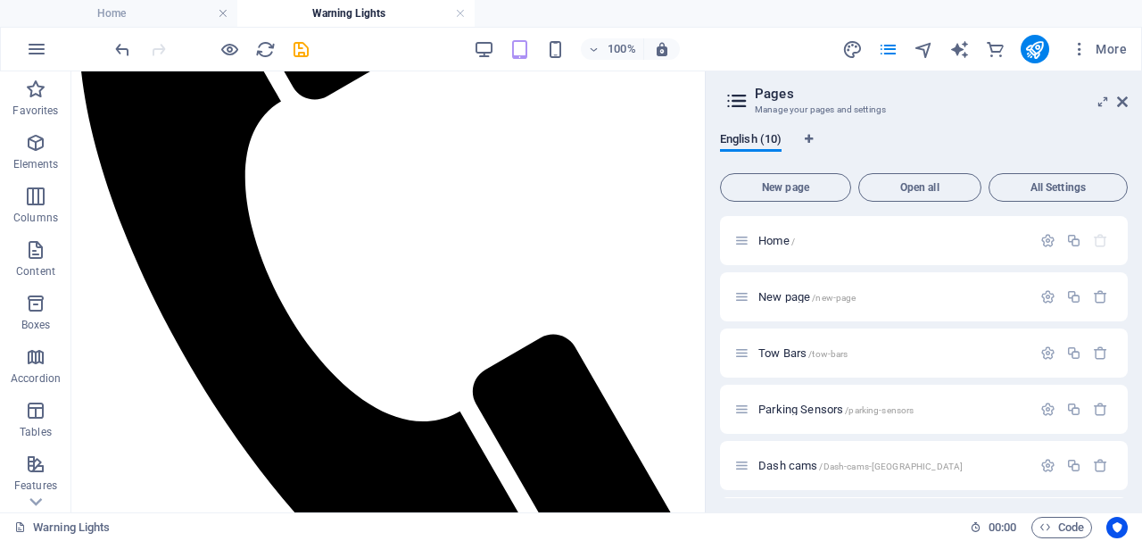
scroll to position [0, 0]
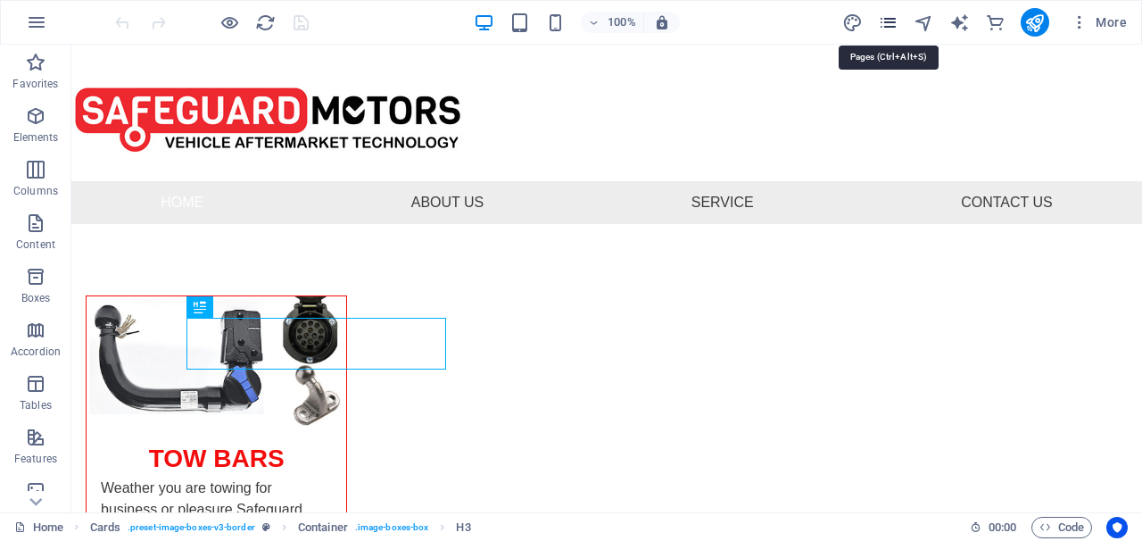
click at [884, 21] on icon "pages" at bounding box center [888, 22] width 21 height 21
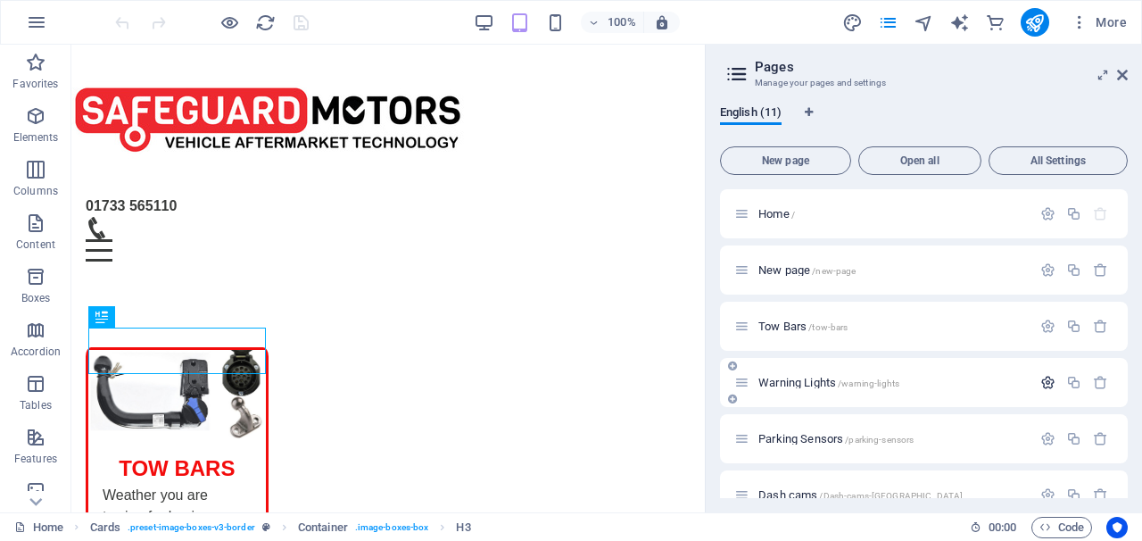
click at [1040, 382] on icon "button" at bounding box center [1047, 382] width 15 height 15
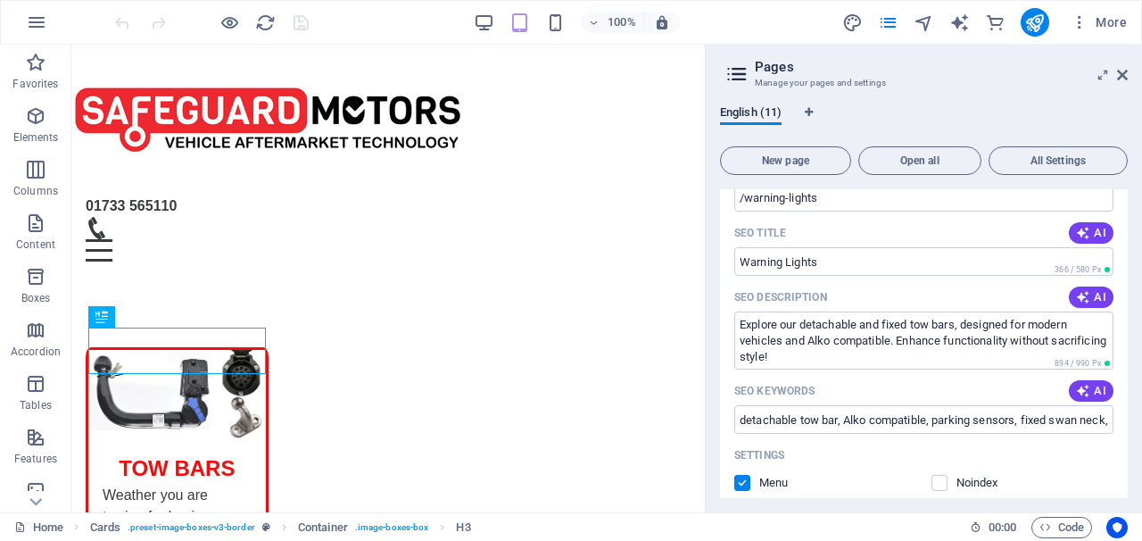
scroll to position [323, 0]
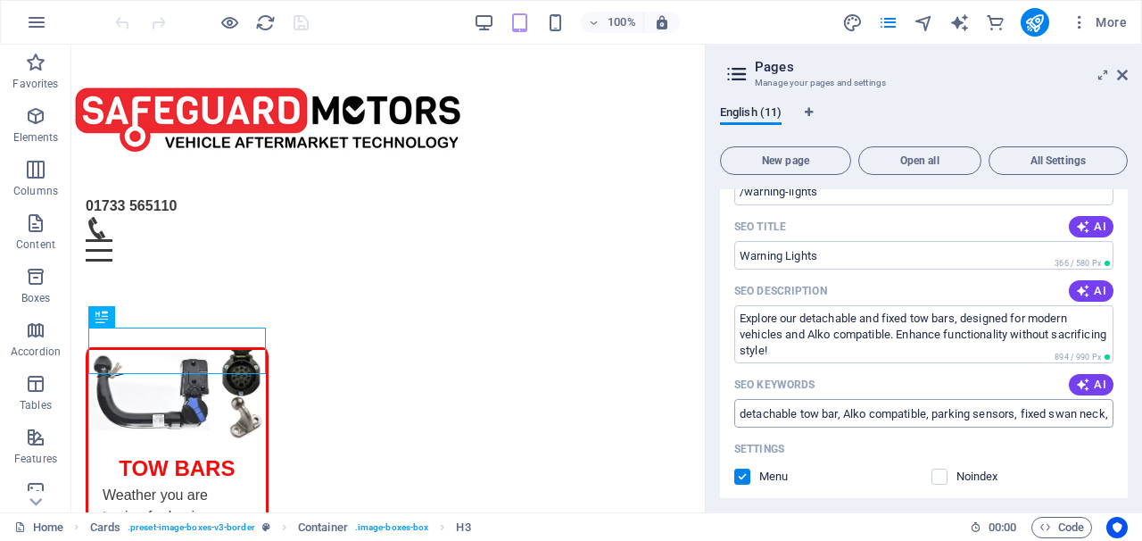
click at [1021, 421] on input "detachable tow bar, Alko compatible, parking sensors, fixed swan neck, fixed fl…" at bounding box center [923, 413] width 379 height 29
click at [1027, 163] on span "All Settings" at bounding box center [1057, 160] width 123 height 11
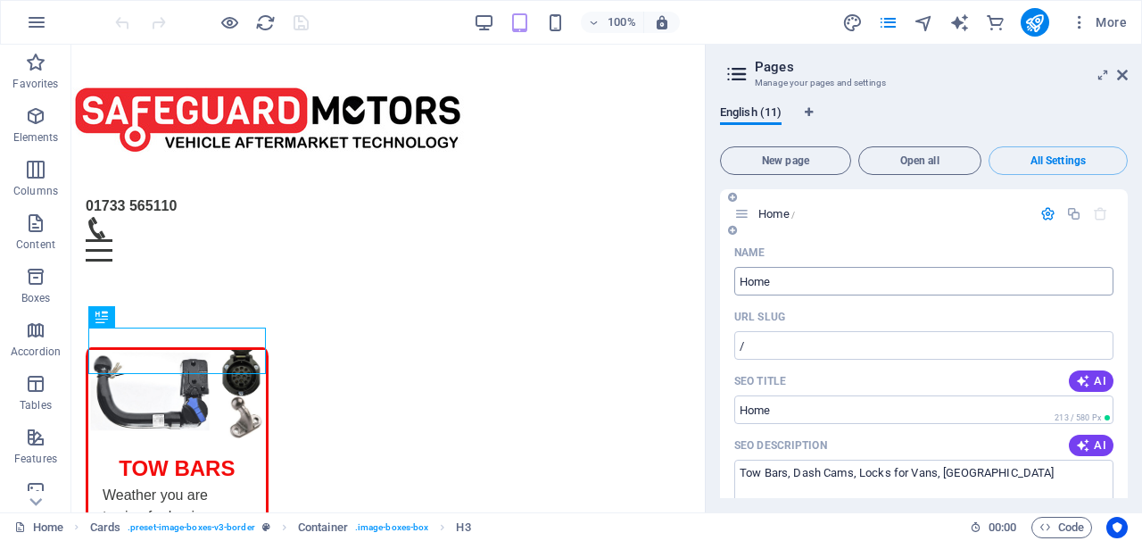
scroll to position [0, 0]
click at [1124, 74] on icon at bounding box center [1122, 75] width 11 height 14
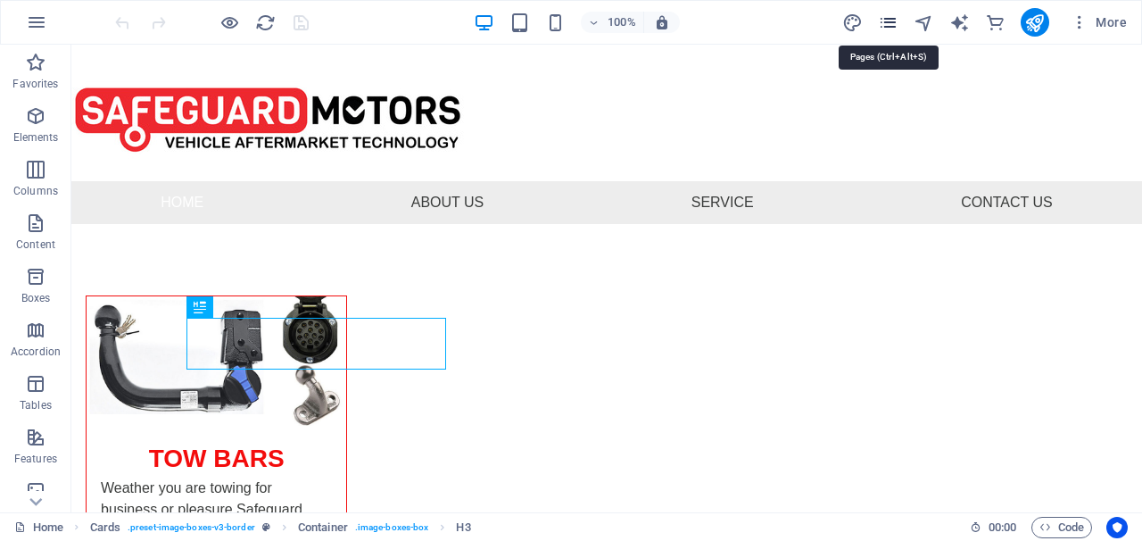
click at [893, 24] on icon "pages" at bounding box center [888, 22] width 21 height 21
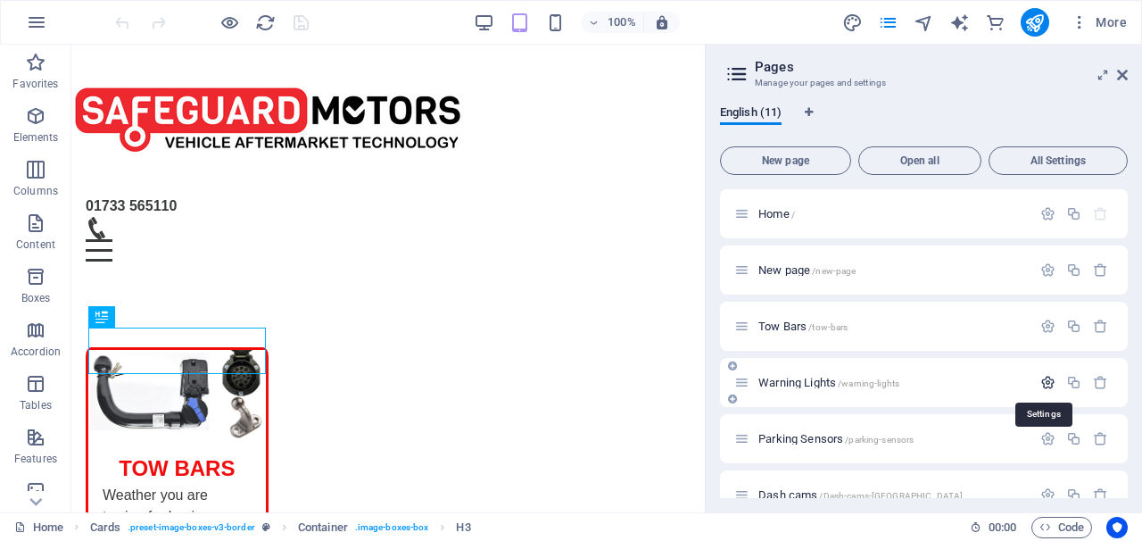
click at [1046, 384] on icon "button" at bounding box center [1047, 382] width 15 height 15
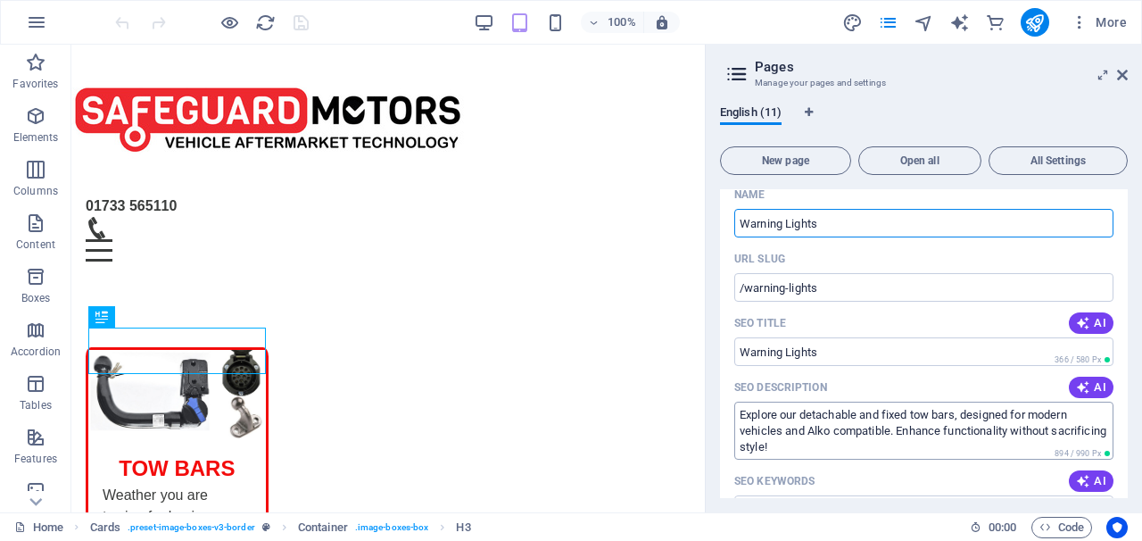
scroll to position [218, 0]
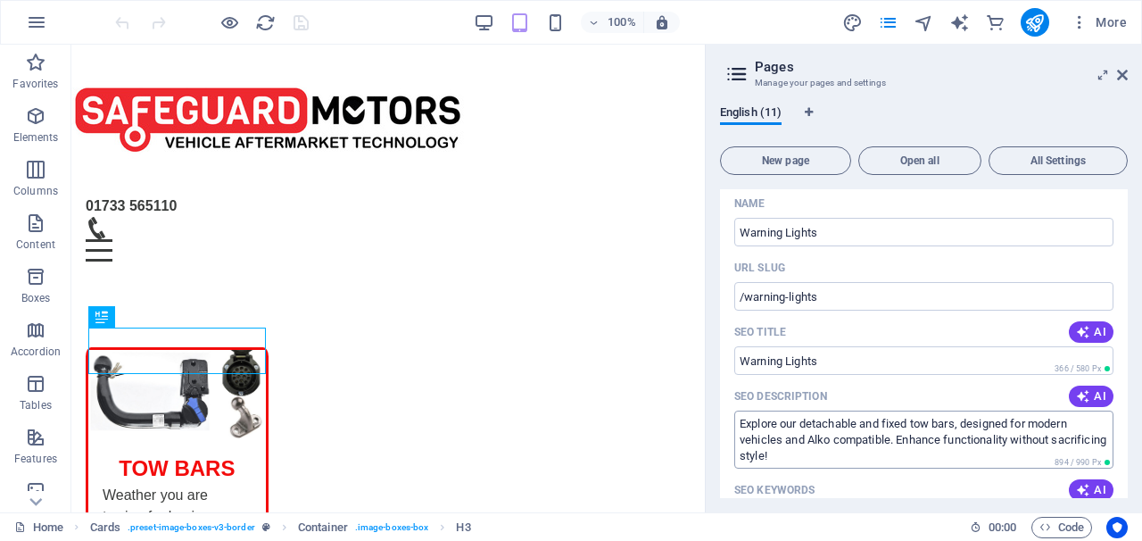
drag, startPoint x: 1004, startPoint y: 419, endPoint x: 905, endPoint y: 411, distance: 98.5
click at [821, 455] on textarea "Explore our detachable and fixed tow bars, designed for modern vehicles and Alk…" at bounding box center [923, 439] width 379 height 58
click at [842, 454] on textarea "Explore our detachable and fixed tow bars, designed for modern vehicles and Alk…" at bounding box center [923, 439] width 379 height 58
drag, startPoint x: 842, startPoint y: 454, endPoint x: 764, endPoint y: 426, distance: 83.5
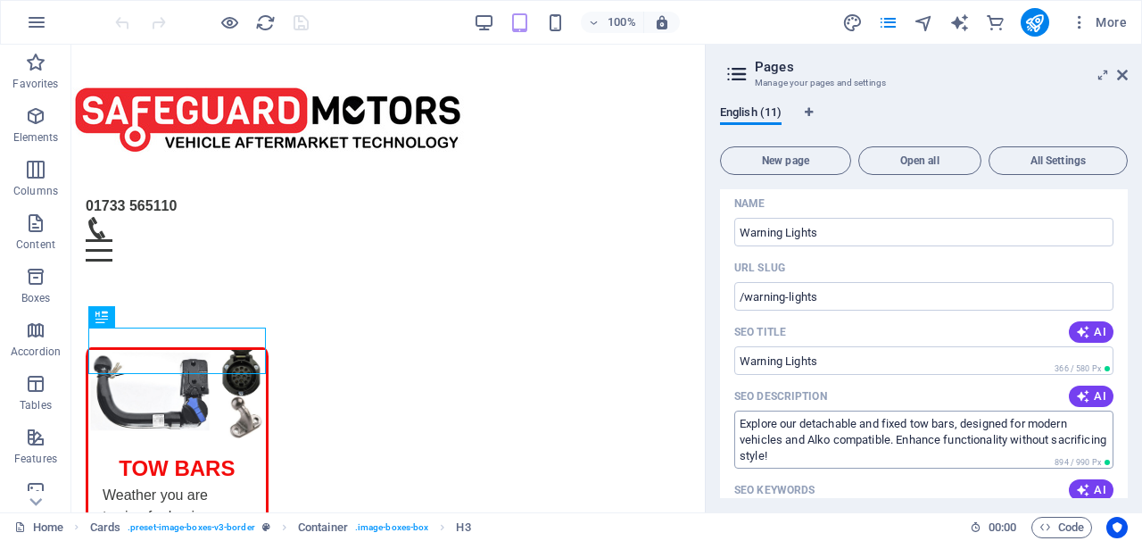
click at [764, 426] on textarea "Explore our detachable and fixed tow bars, designed for modern vehicles and Alk…" at bounding box center [923, 439] width 379 height 58
click at [764, 425] on textarea "Explore our detachable and fixed tow bars, designed for modern vehicles and Alk…" at bounding box center [923, 439] width 379 height 58
click at [763, 423] on textarea "Explore our detachable and fixed tow bars, designed for modern vehicles and Alk…" at bounding box center [923, 439] width 379 height 58
click at [1103, 70] on icon at bounding box center [1103, 75] width 0 height 14
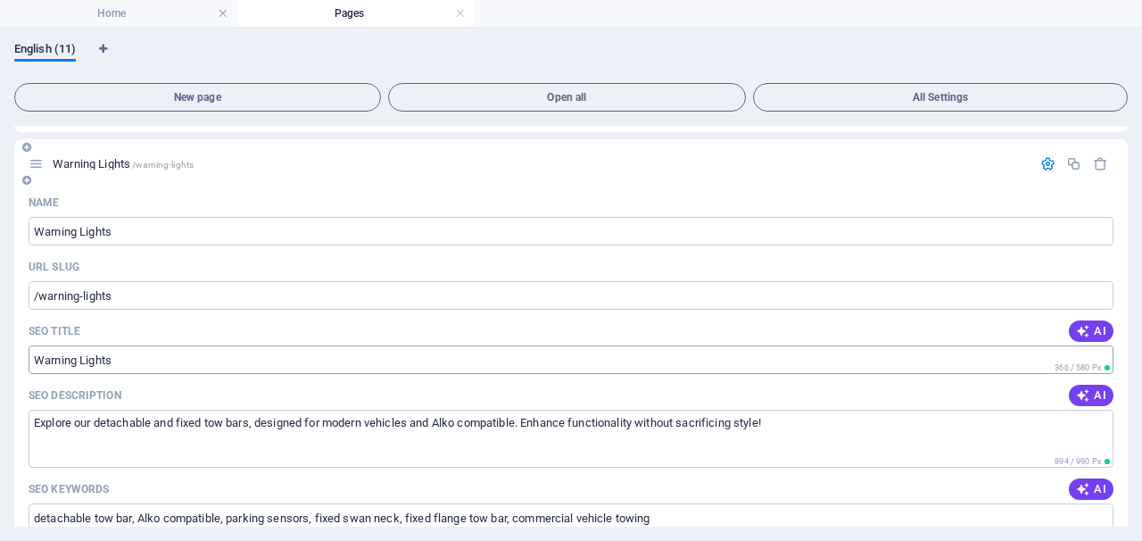
scroll to position [157, 0]
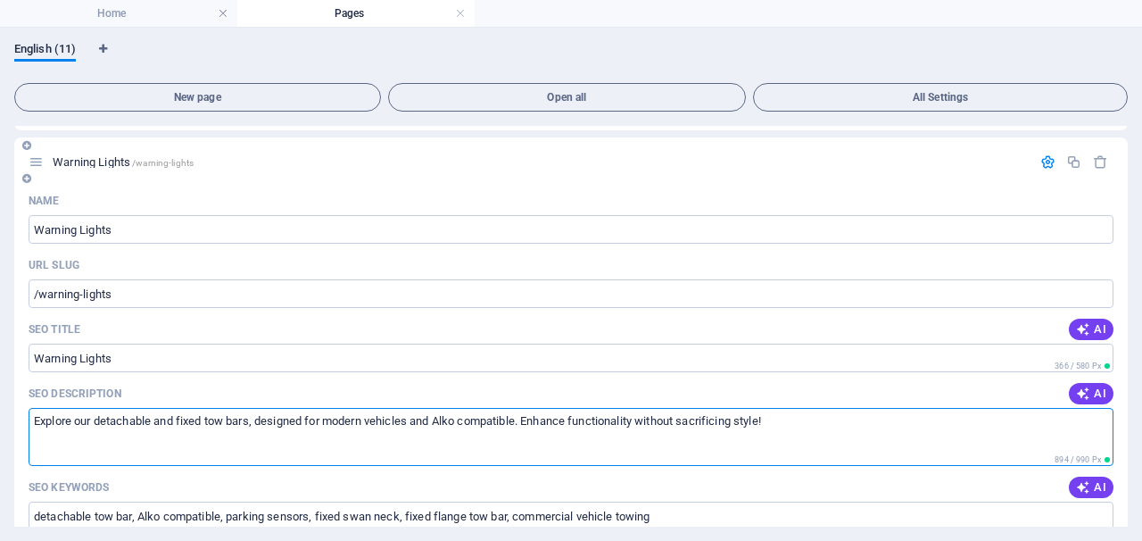
click at [832, 423] on textarea "Explore our detachable and fixed tow bars, designed for modern vehicles and Alk…" at bounding box center [571, 437] width 1085 height 58
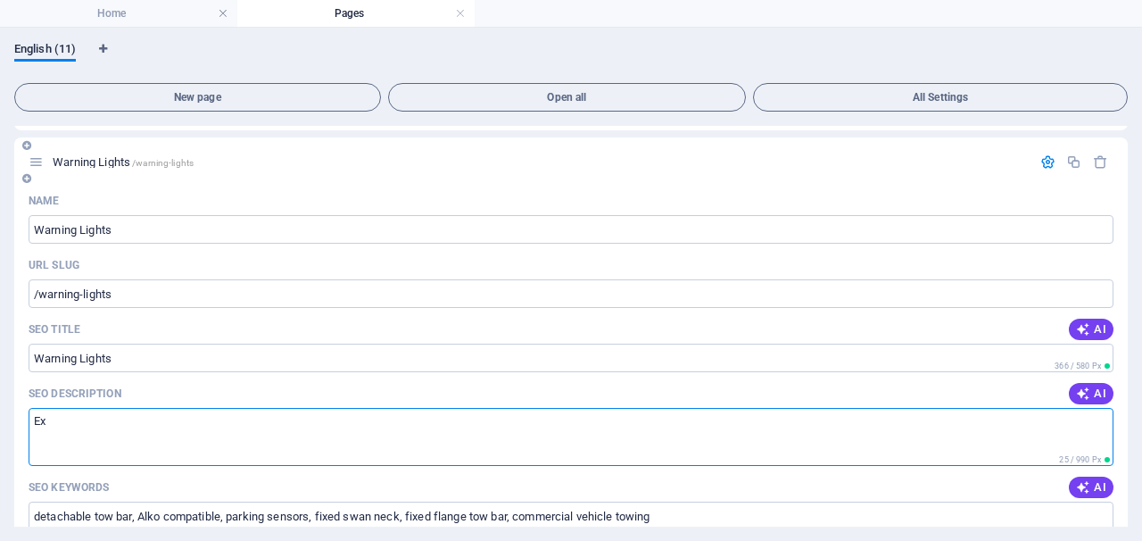
type textarea "E"
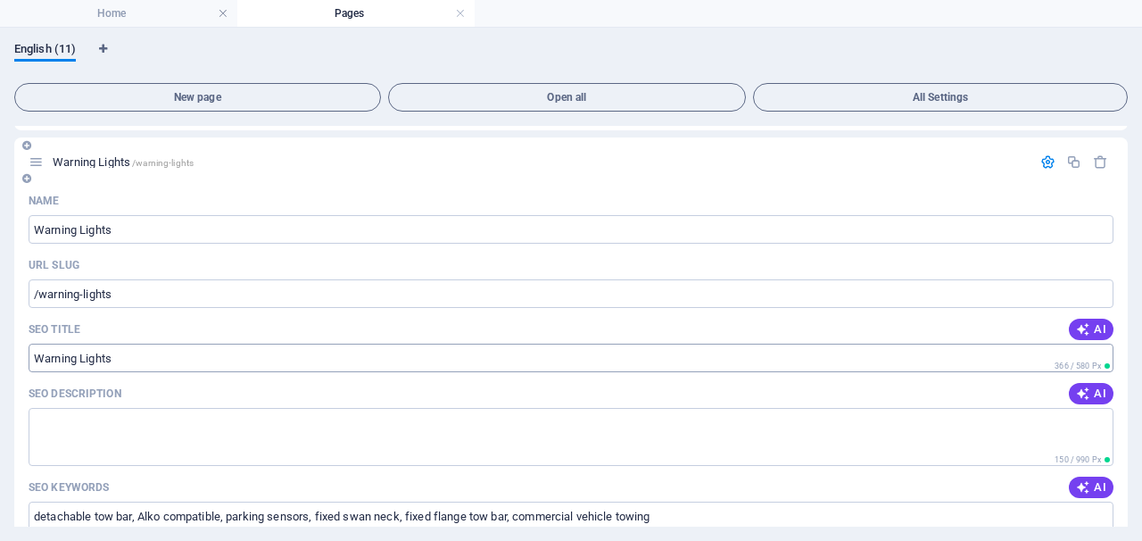
click at [145, 360] on input "Warning Lights" at bounding box center [571, 357] width 1085 height 29
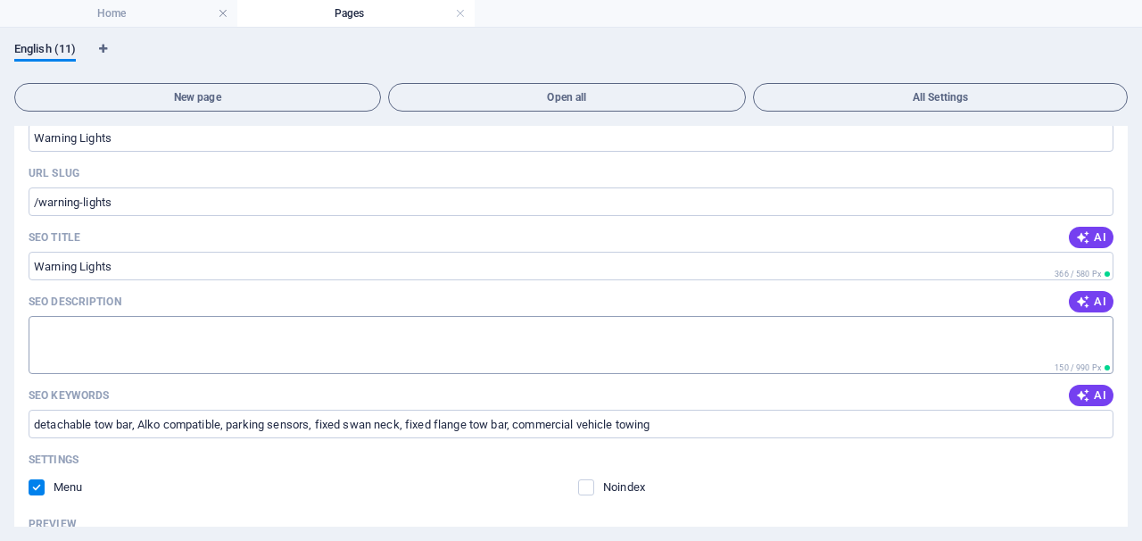
scroll to position [252, 0]
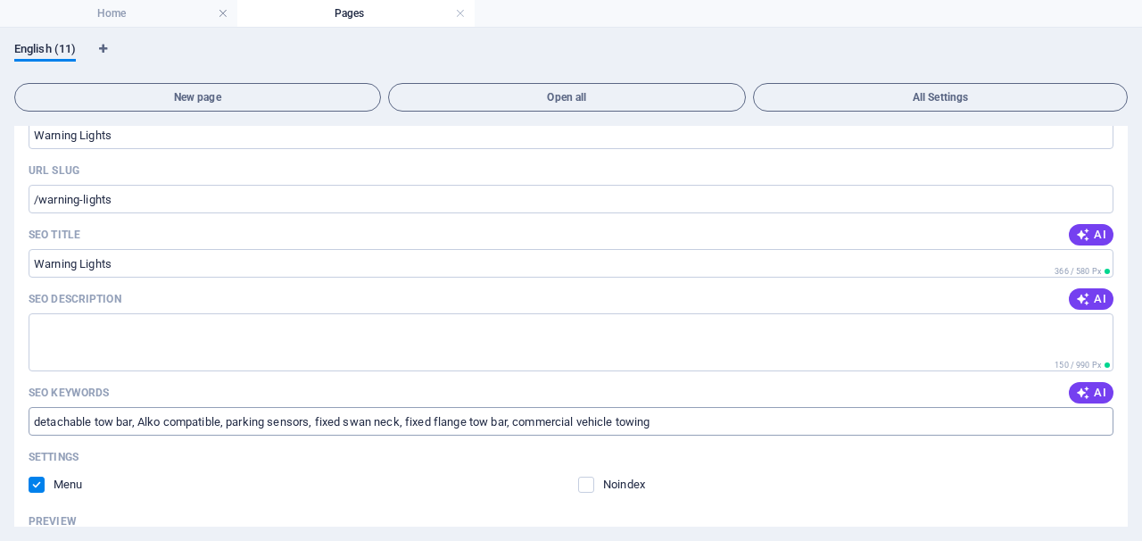
click at [657, 423] on input "detachable tow bar, Alko compatible, parking sensors, fixed swan neck, fixed fl…" at bounding box center [571, 421] width 1085 height 29
drag, startPoint x: 685, startPoint y: 423, endPoint x: 566, endPoint y: 420, distance: 119.6
click at [566, 420] on input "detachable tow bar, Alko compatible, parking sensors, fixed swan neck, fixed fl…" at bounding box center [571, 421] width 1085 height 29
click at [642, 433] on input "detachable tow bar, Alko compatible, parking sensors, fixed swan neck, fixed fl…" at bounding box center [571, 421] width 1085 height 29
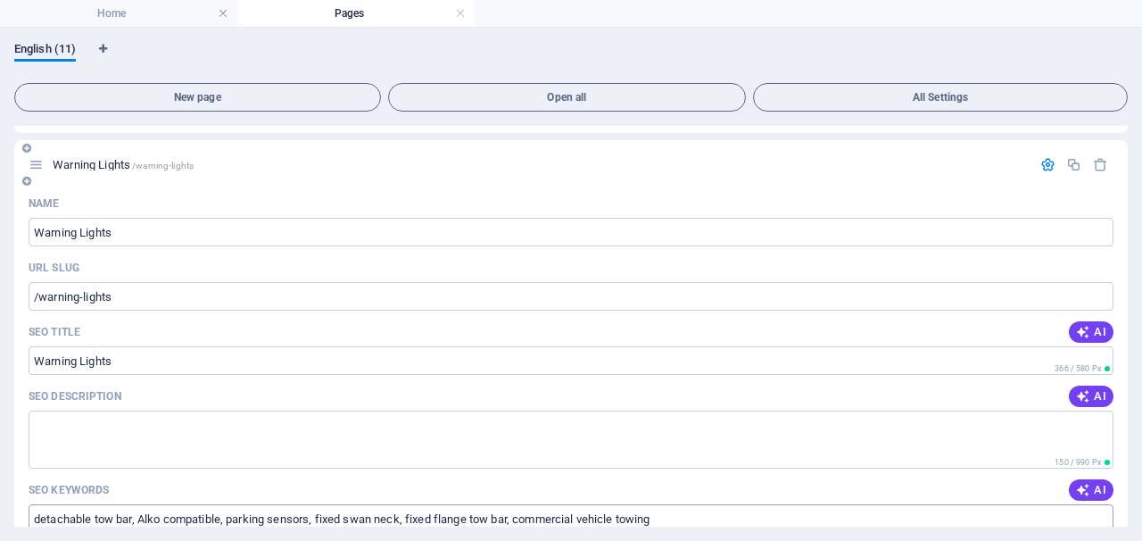
scroll to position [137, 0]
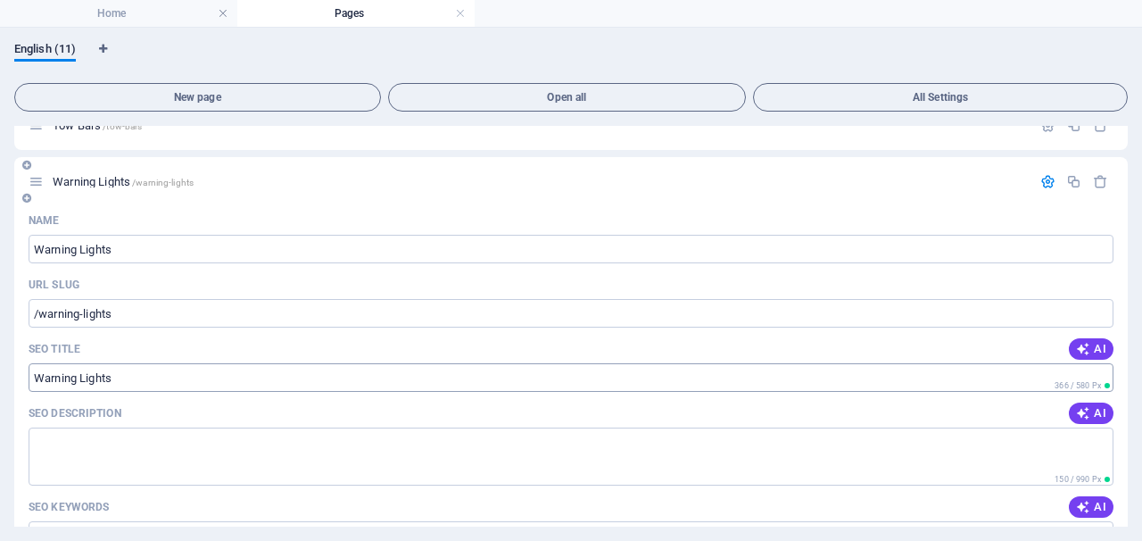
click at [143, 375] on input "Warning Lights" at bounding box center [571, 377] width 1085 height 29
drag, startPoint x: 171, startPoint y: 396, endPoint x: 136, endPoint y: 380, distance: 38.3
click at [136, 380] on div "Name Warning Lights ​ URL SLUG /warning-lights ​ SEO Title AI Warning Lights ​ …" at bounding box center [570, 551] width 1113 height 690
click at [136, 380] on input "Warning Lights" at bounding box center [571, 377] width 1085 height 29
click at [137, 376] on input "Warning Lights" at bounding box center [571, 377] width 1085 height 29
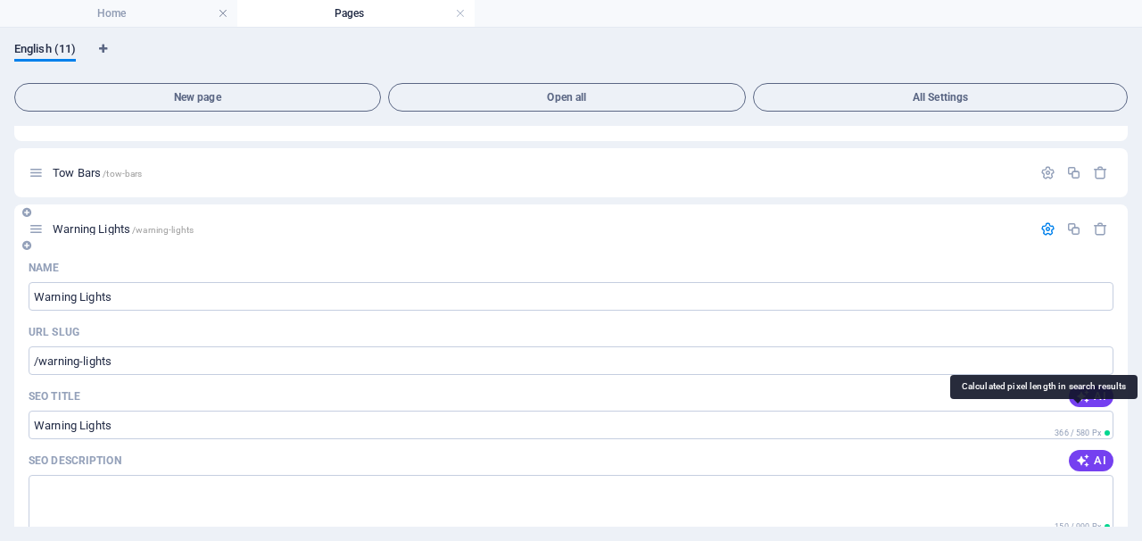
scroll to position [80, 0]
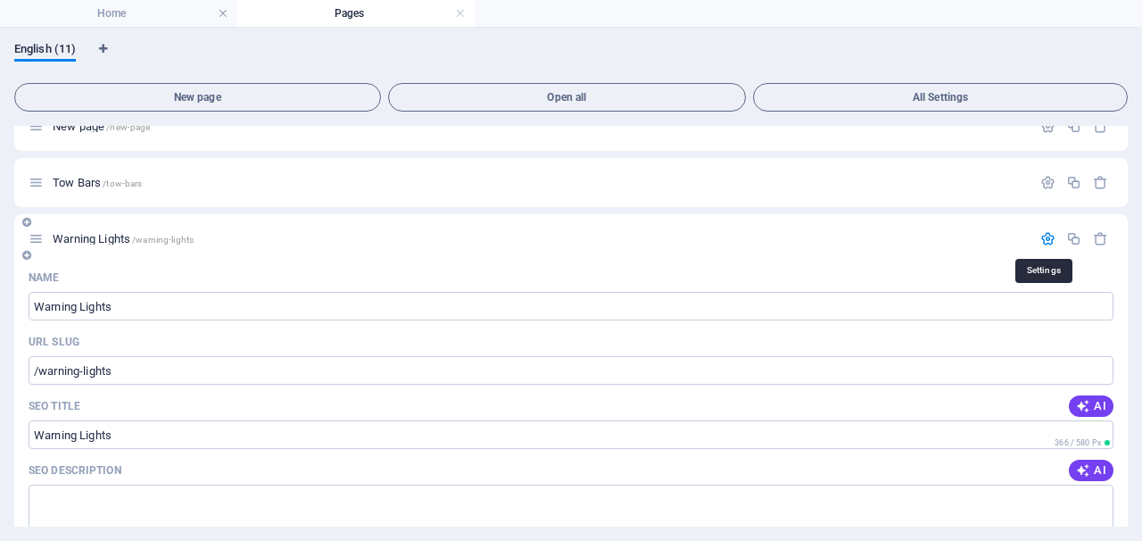
click at [1046, 236] on icon "button" at bounding box center [1047, 238] width 15 height 15
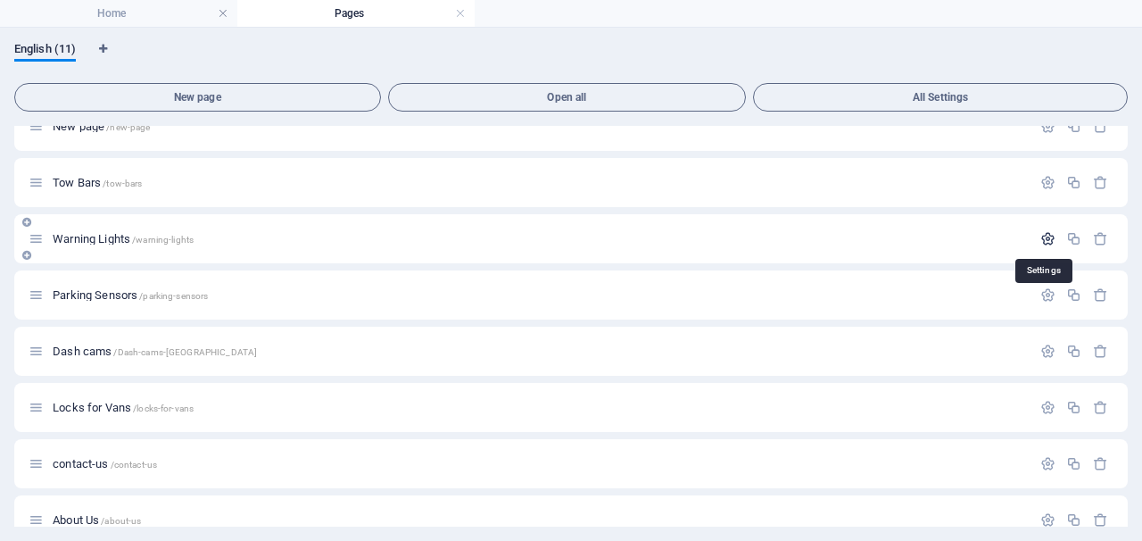
click at [1041, 243] on icon "button" at bounding box center [1047, 238] width 15 height 15
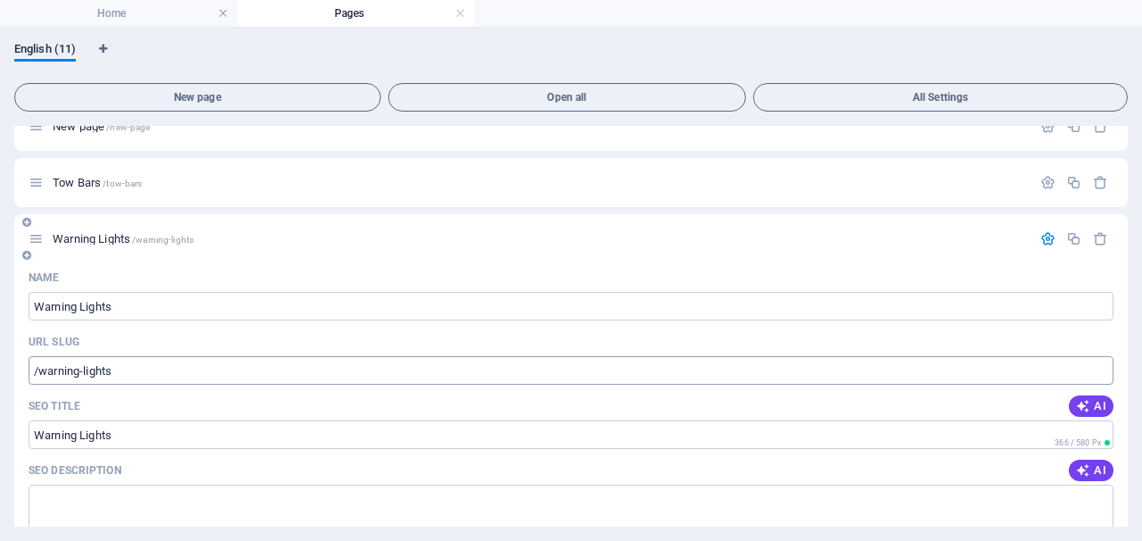
click at [958, 377] on input "/warning-lights" at bounding box center [571, 370] width 1085 height 29
click at [1046, 237] on icon "button" at bounding box center [1047, 238] width 15 height 15
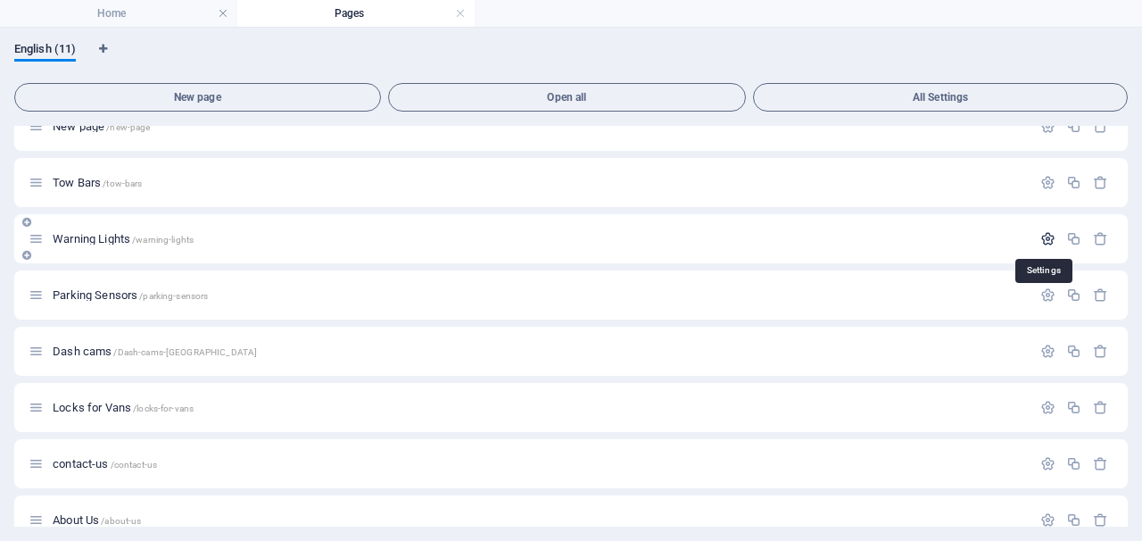
click at [1046, 237] on icon "button" at bounding box center [1047, 238] width 15 height 15
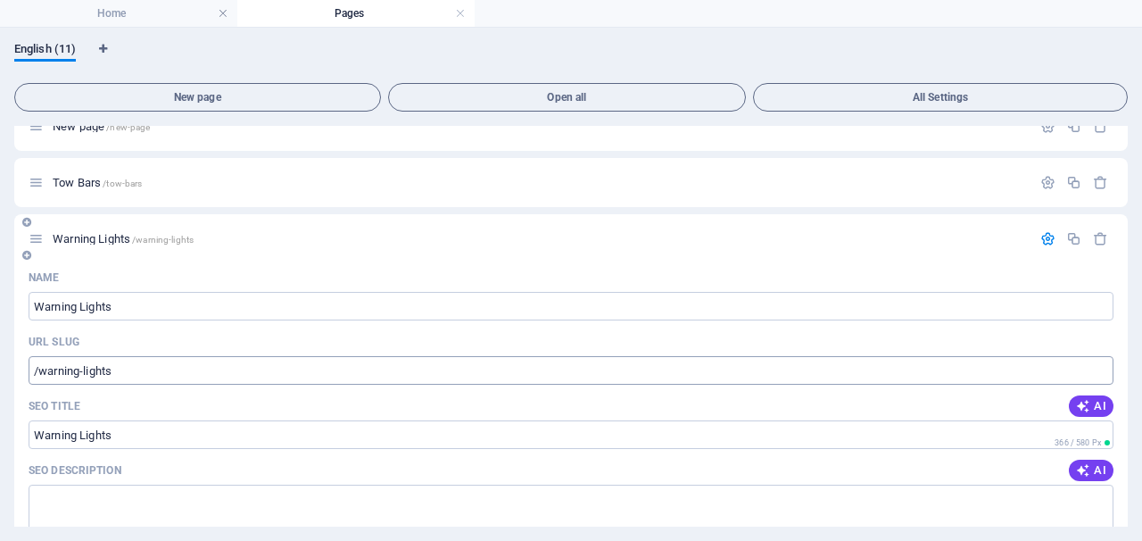
click at [306, 370] on input "/warning-lights" at bounding box center [571, 370] width 1085 height 29
click at [260, 426] on input "Warning Lights" at bounding box center [571, 434] width 1085 height 29
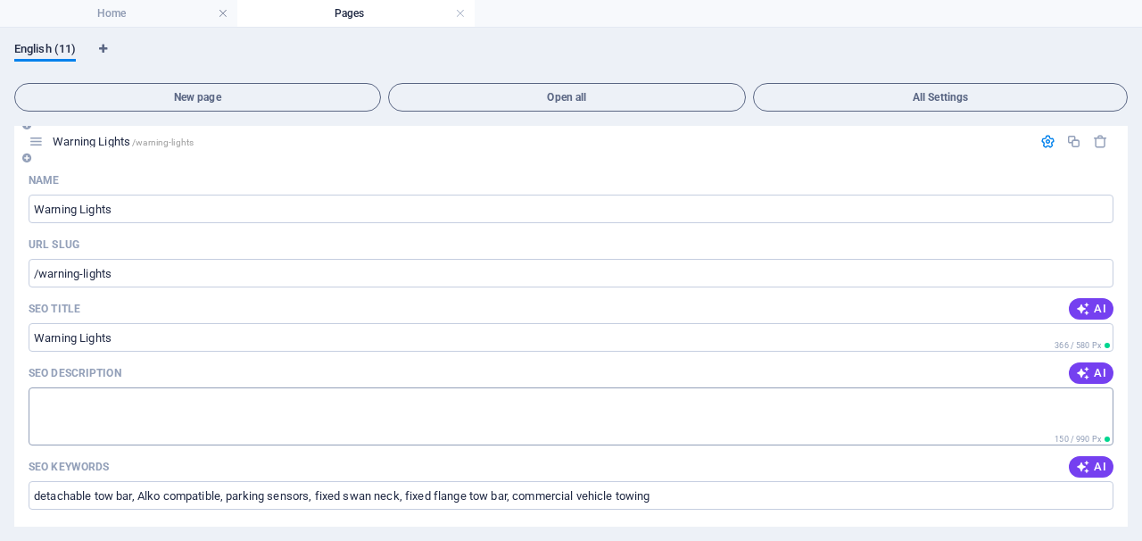
scroll to position [180, 0]
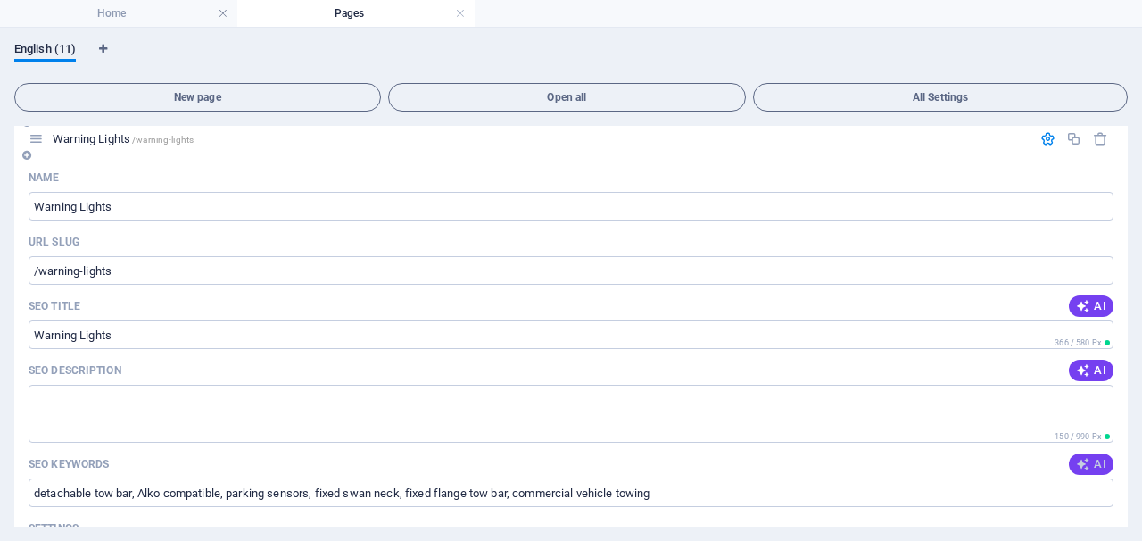
click at [1082, 472] on button "AI" at bounding box center [1091, 463] width 45 height 21
type input "MINI FLASHING LIGHT BAR, Alko compatible tow bar, detachable tow bar, parking s…"
click at [988, 494] on input "MINI FLASHING LIGHT BAR, Alko compatible tow bar, detachable tow bar, parking s…" at bounding box center [571, 492] width 1085 height 29
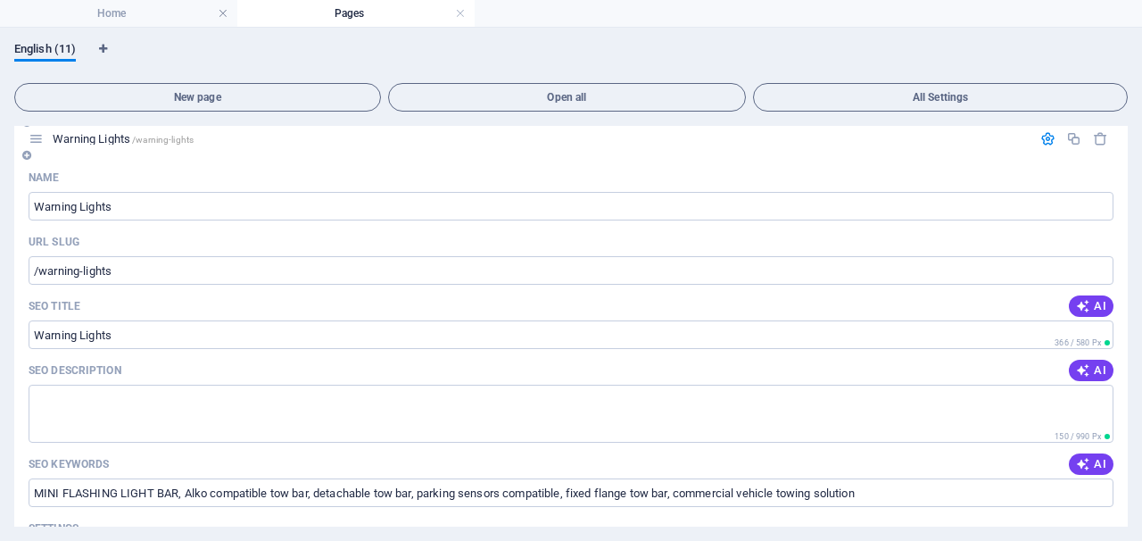
click at [1045, 136] on icon "button" at bounding box center [1047, 138] width 15 height 15
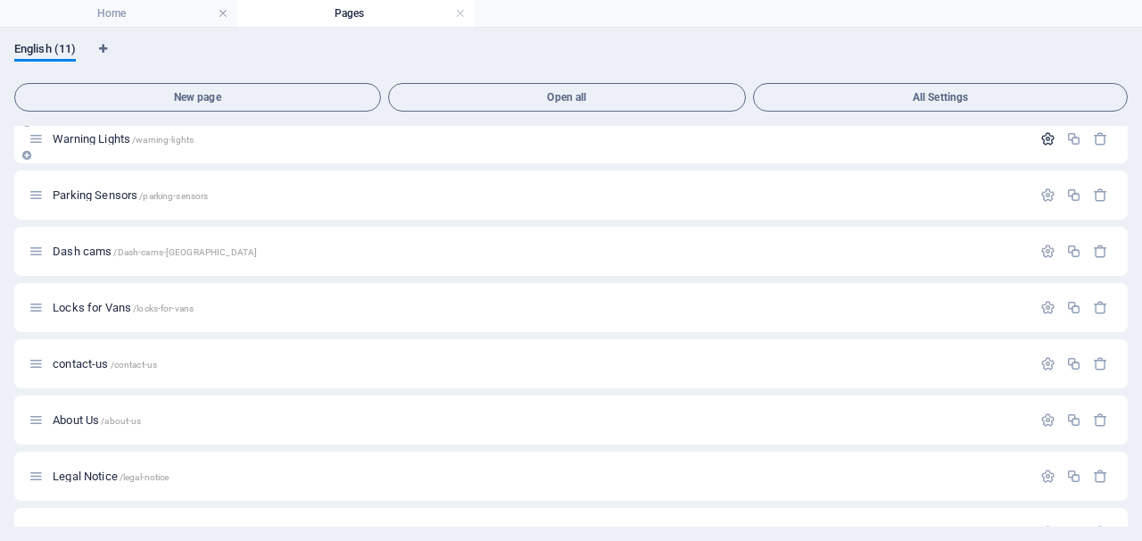
click at [1042, 135] on icon "button" at bounding box center [1047, 138] width 15 height 15
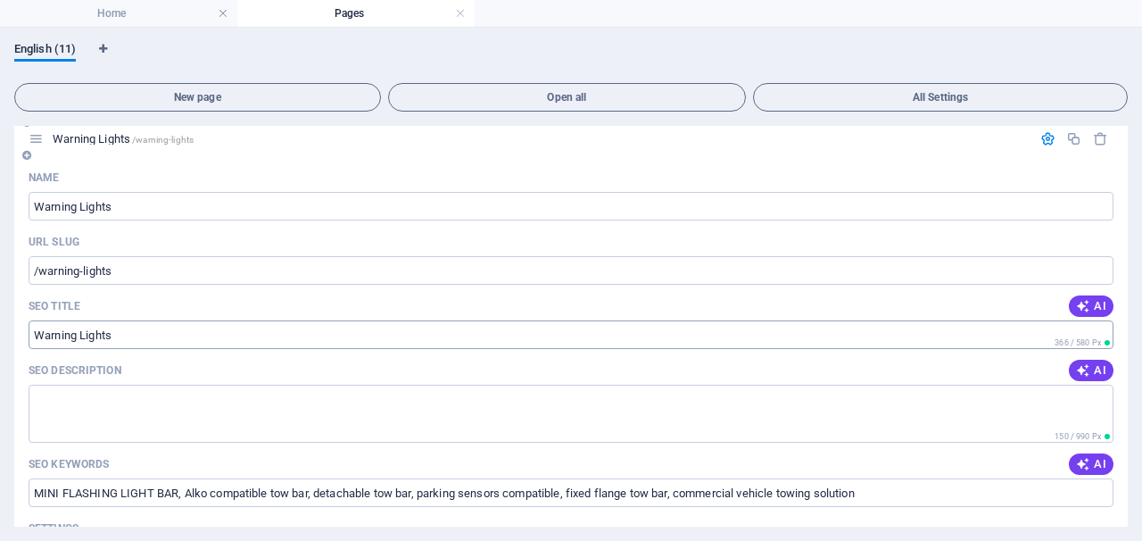
click at [640, 331] on input "Warning Lights" at bounding box center [571, 334] width 1085 height 29
drag, startPoint x: 640, startPoint y: 331, endPoint x: 412, endPoint y: 360, distance: 229.4
click at [412, 360] on div "Name Warning Lights ​ URL SLUG /warning-lights ​ SEO Title AI Warning Lights ​ …" at bounding box center [570, 508] width 1113 height 690
click at [153, 335] on input "Warning Lights" at bounding box center [571, 334] width 1085 height 29
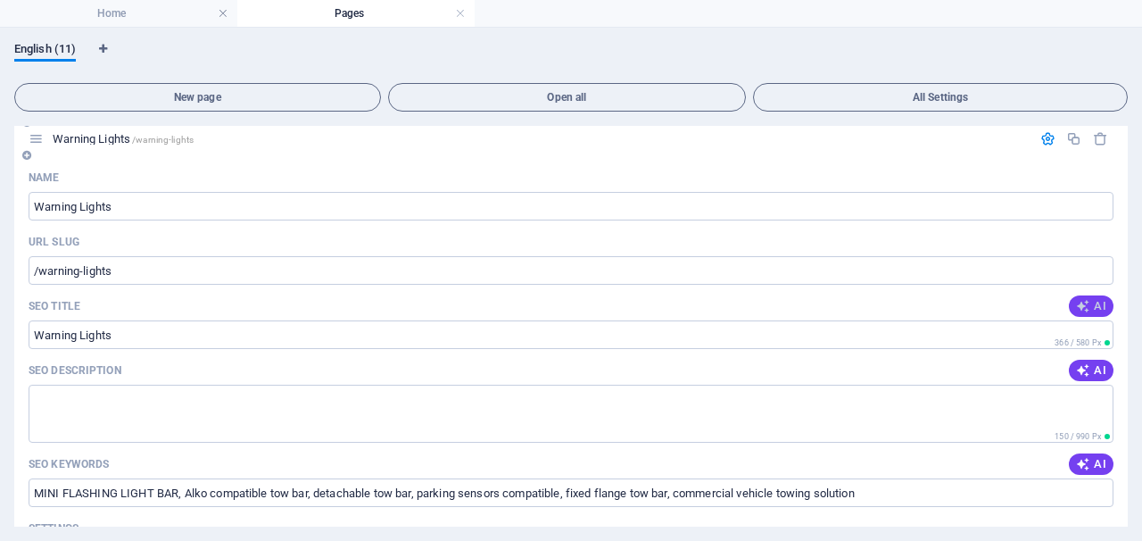
click at [1084, 310] on icon "button" at bounding box center [1083, 306] width 14 height 14
type input "Mini Flashing Light Bar 300mm"
click at [227, 332] on input "Mini Flashing Light Bar 300mm" at bounding box center [571, 334] width 1085 height 29
click at [877, 496] on input "MINI FLASHING LIGHT BAR, Alko compatible tow bar, detachable tow bar, parking s…" at bounding box center [571, 492] width 1085 height 29
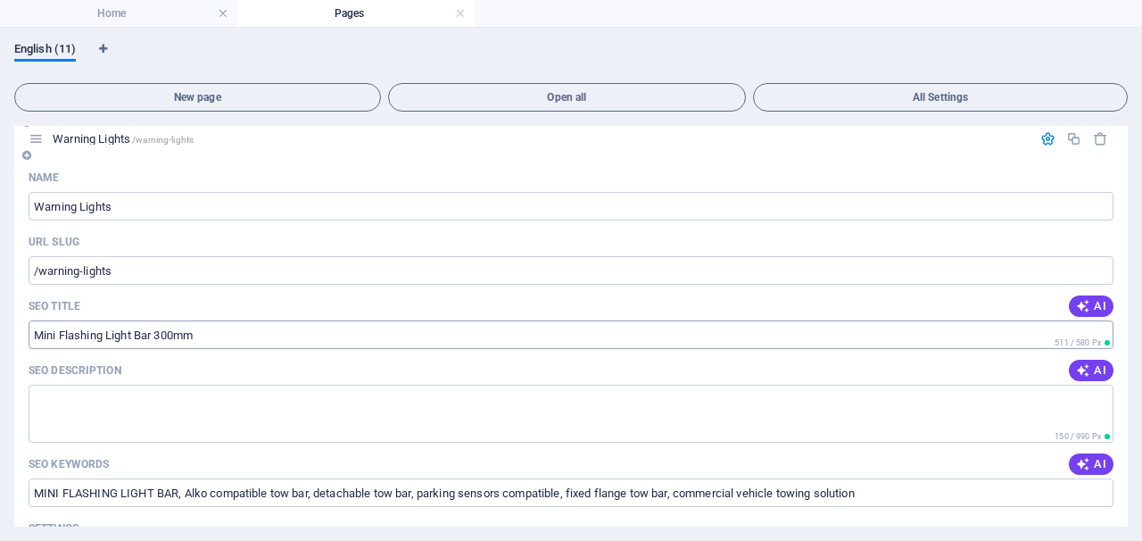
drag, startPoint x: 79, startPoint y: 323, endPoint x: 215, endPoint y: 341, distance: 137.7
click at [215, 341] on input "Mini Flashing Light Bar 300mm" at bounding box center [571, 334] width 1085 height 29
click at [219, 336] on input "Mini Flashing Light Bar 300mm" at bounding box center [571, 334] width 1085 height 29
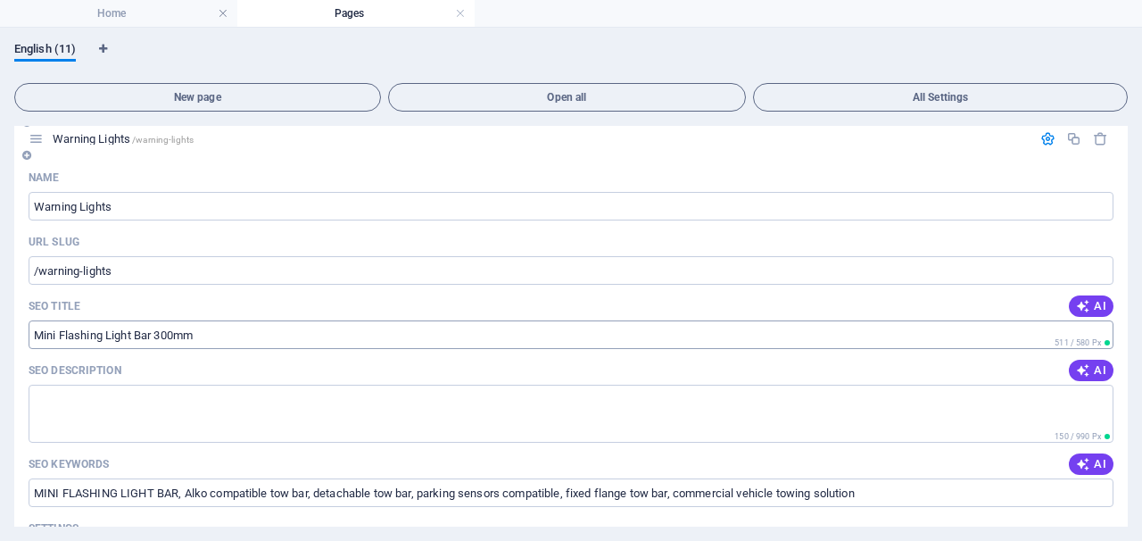
click at [219, 336] on input "Mini Flashing Light Bar 300mm" at bounding box center [571, 334] width 1085 height 29
drag, startPoint x: 203, startPoint y: 256, endPoint x: 185, endPoint y: 205, distance: 54.2
click at [185, 205] on div "Name Warning Lights ​ URL SLUG /warning-lights ​ SEO Title AI Mini Flashing Lig…" at bounding box center [570, 508] width 1113 height 690
type input "Warning Light"
type input "/warning-light"
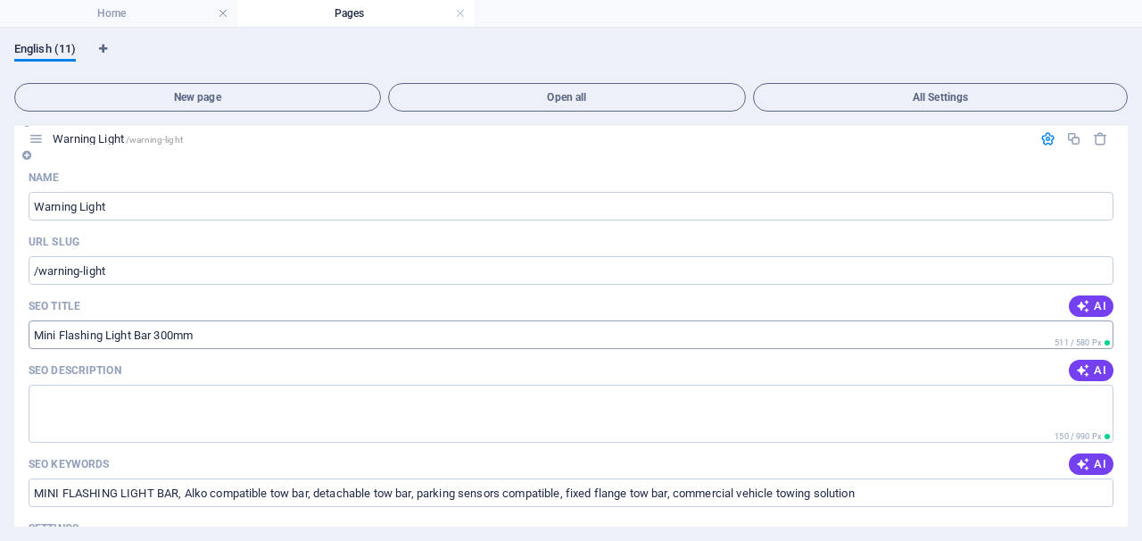
click at [219, 333] on input "Mini Flashing Light Bar 300mm" at bounding box center [571, 334] width 1085 height 29
click at [209, 278] on input "/warning-light" at bounding box center [571, 270] width 1085 height 29
type input "Warning Lights"
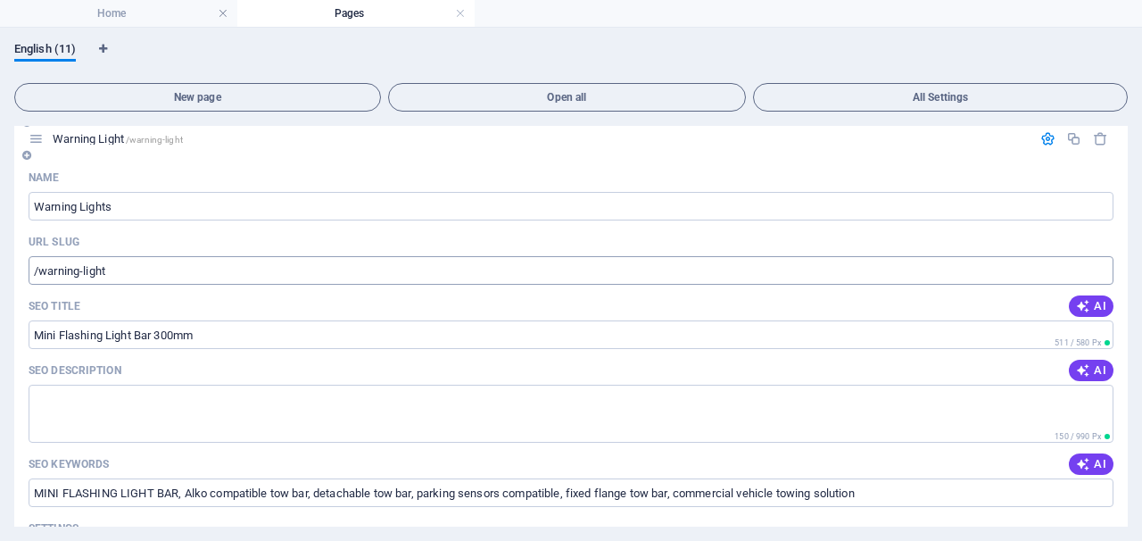
type input "/warning-lights"
click at [1042, 136] on icon "button" at bounding box center [1047, 138] width 15 height 15
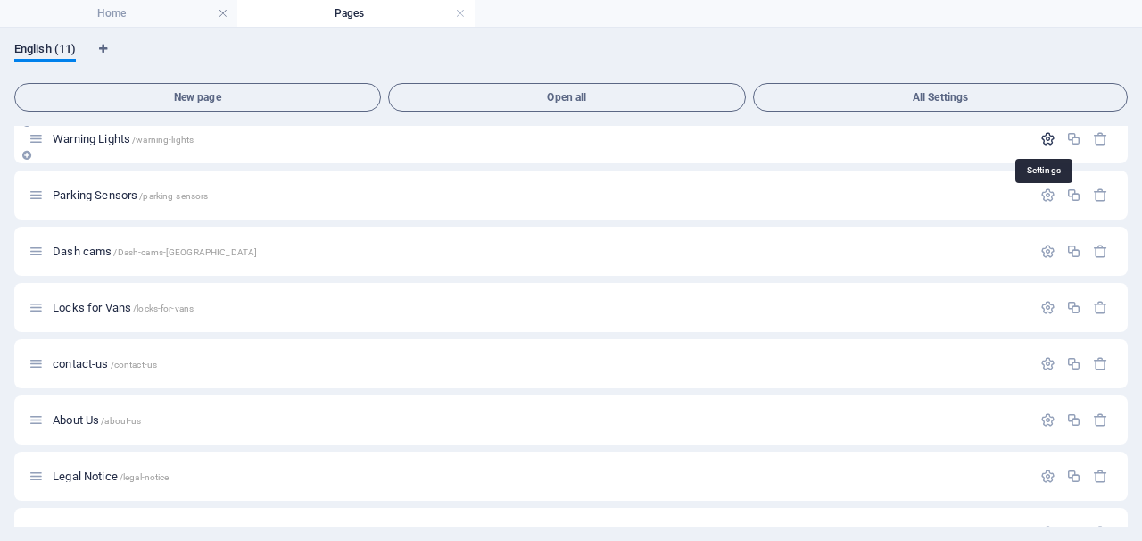
click at [1042, 136] on icon "button" at bounding box center [1047, 138] width 15 height 15
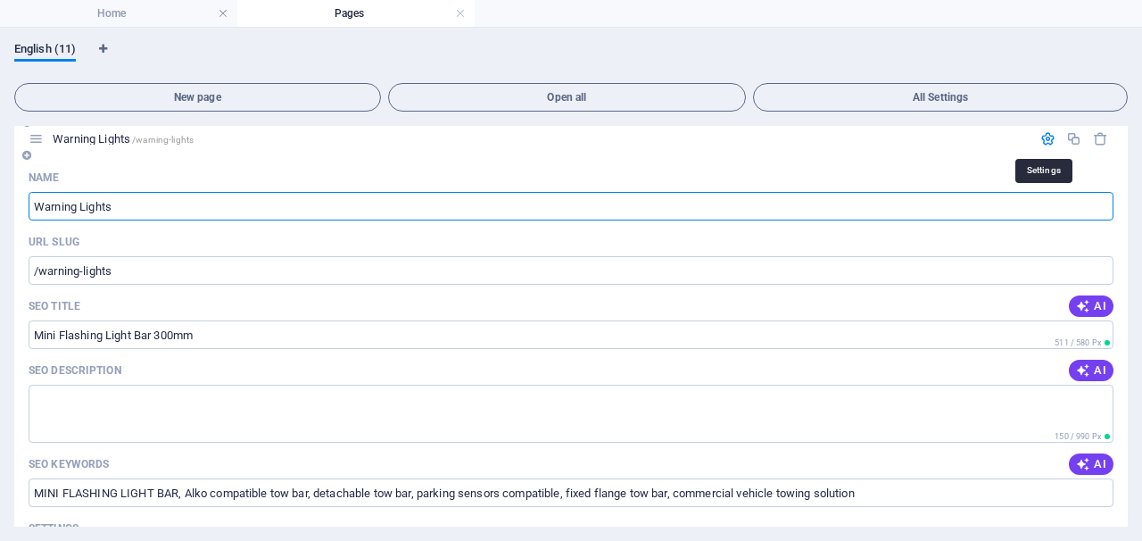
click at [1042, 136] on icon "button" at bounding box center [1047, 138] width 15 height 15
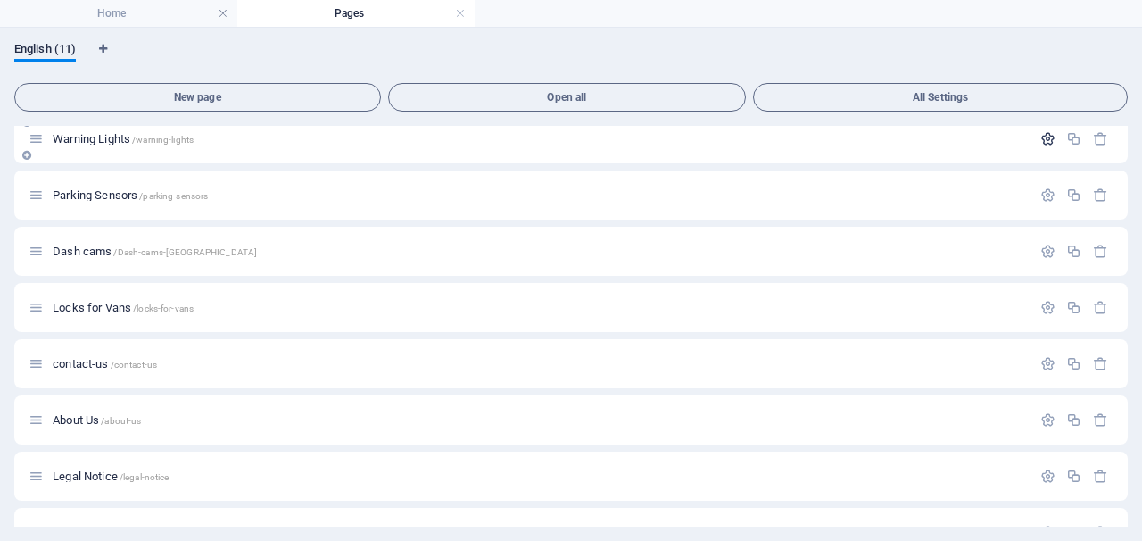
click at [1042, 137] on icon "button" at bounding box center [1047, 138] width 15 height 15
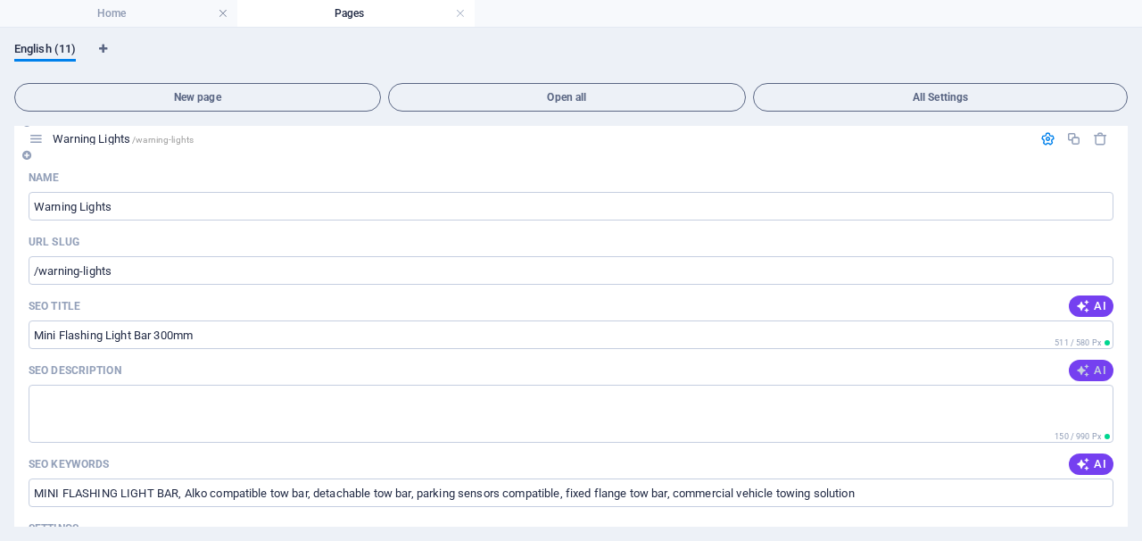
click at [1096, 364] on span "AI" at bounding box center [1091, 370] width 30 height 14
type textarea "Discover our range of Alko-compatible detachable and fixed tow bars, designed t…"
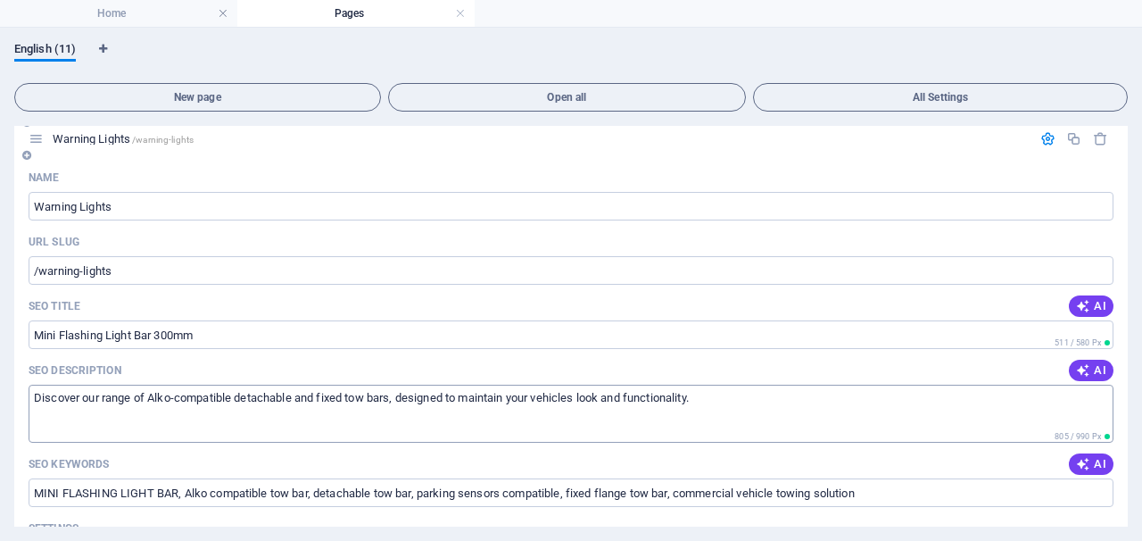
click at [756, 403] on textarea "Discover our range of Alko-compatible detachable and fixed tow bars, designed t…" at bounding box center [571, 413] width 1085 height 58
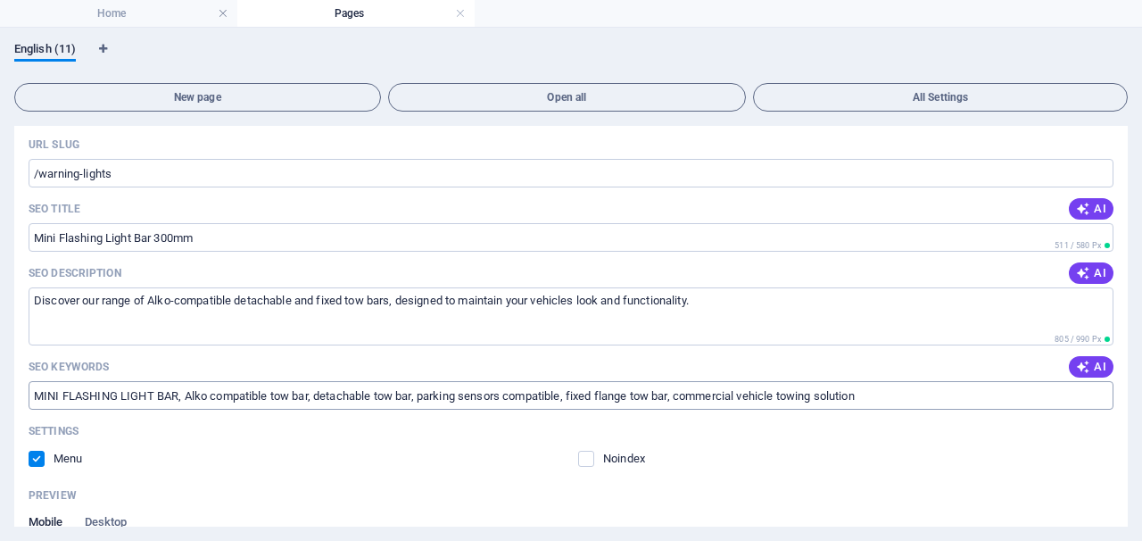
scroll to position [289, 0]
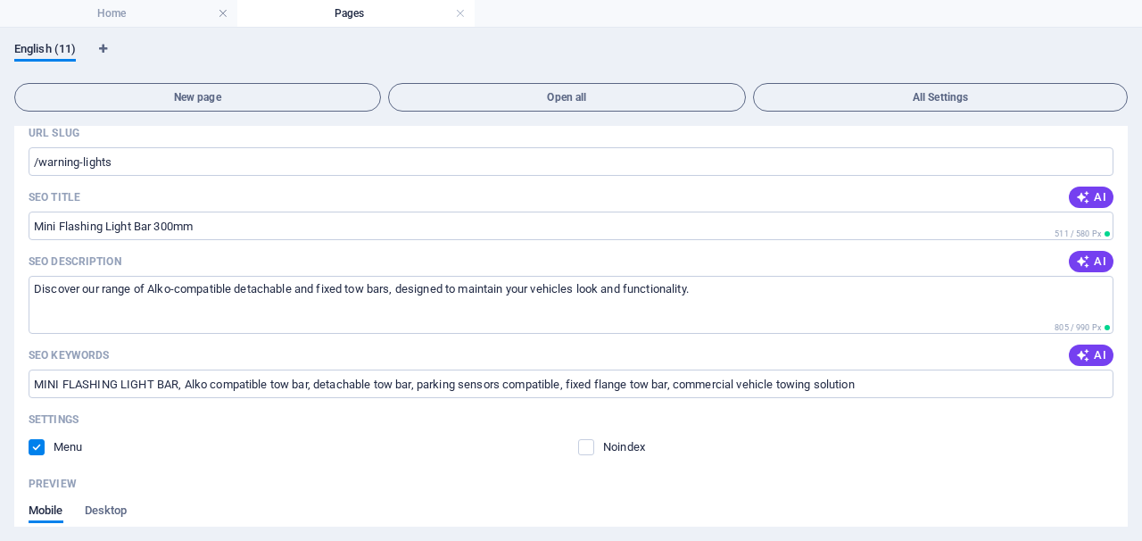
drag, startPoint x: 872, startPoint y: 377, endPoint x: 868, endPoint y: 368, distance: 10.8
click at [868, 368] on div "SEO Keywords AI MINI FLASHING LIGHT BAR, Alko compatible tow bar, detachable to…" at bounding box center [571, 369] width 1085 height 57
click at [869, 365] on div "SEO Keywords AI" at bounding box center [571, 355] width 1085 height 29
click at [877, 382] on input "MINI FLASHING LIGHT BAR, Alko compatible tow bar, detachable tow bar, parking s…" at bounding box center [571, 383] width 1085 height 29
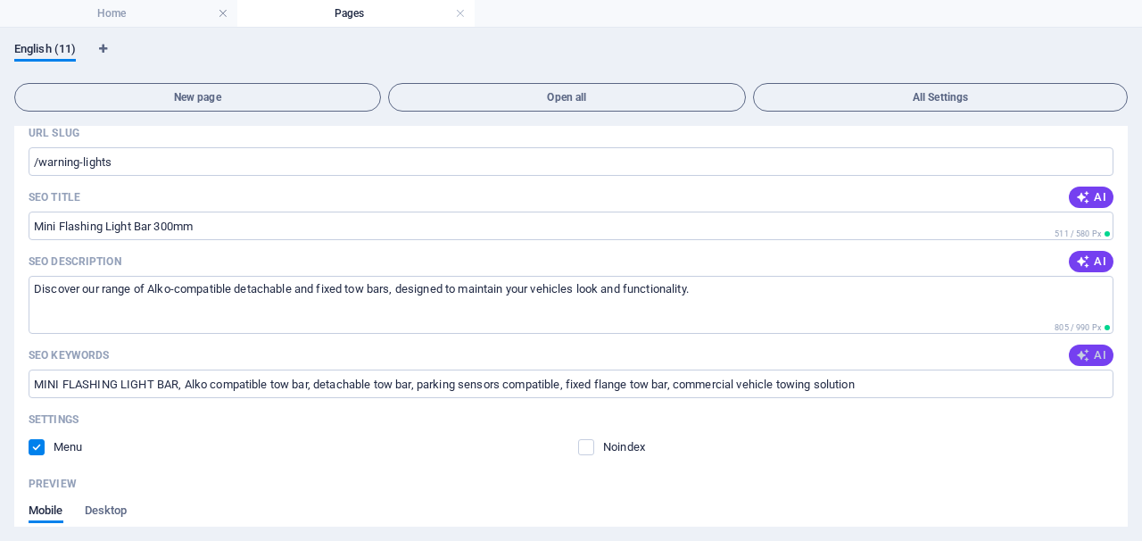
click at [1076, 361] on icon "button" at bounding box center [1083, 355] width 14 height 14
drag, startPoint x: 895, startPoint y: 387, endPoint x: 711, endPoint y: 381, distance: 183.9
click at [711, 381] on input "MINI FLASHING LIGHT BAR, Alko compatible tow bar, detachable tow bar, parking s…" at bounding box center [571, 383] width 1085 height 29
click at [584, 442] on label at bounding box center [586, 447] width 16 height 16
click at [0, 0] on input "checkbox" at bounding box center [0, 0] width 0 height 0
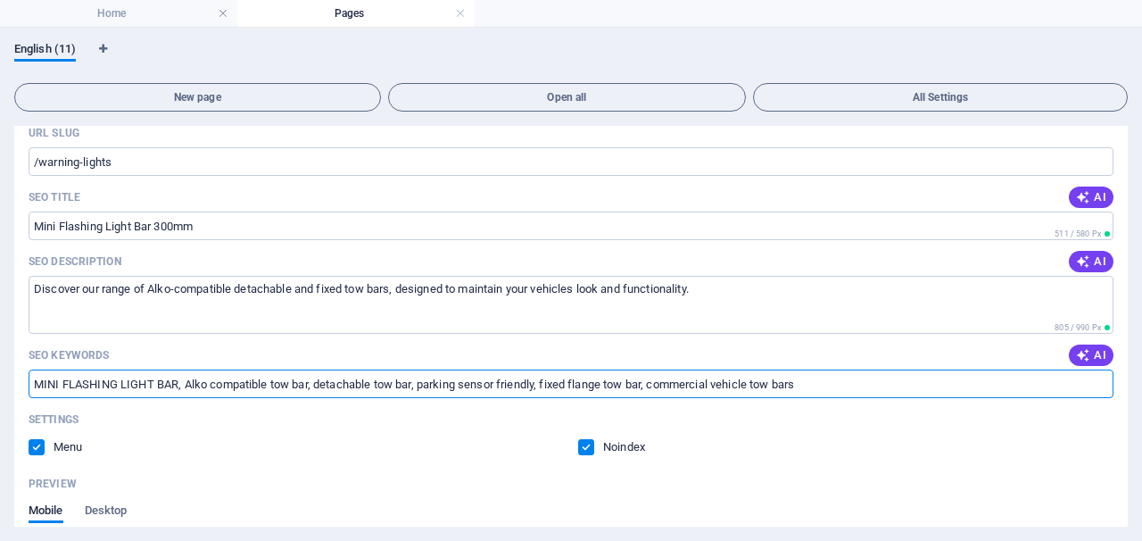
click at [831, 394] on input "MINI FLASHING LIGHT BAR, Alko compatible tow bar, detachable tow bar, parking s…" at bounding box center [571, 383] width 1085 height 29
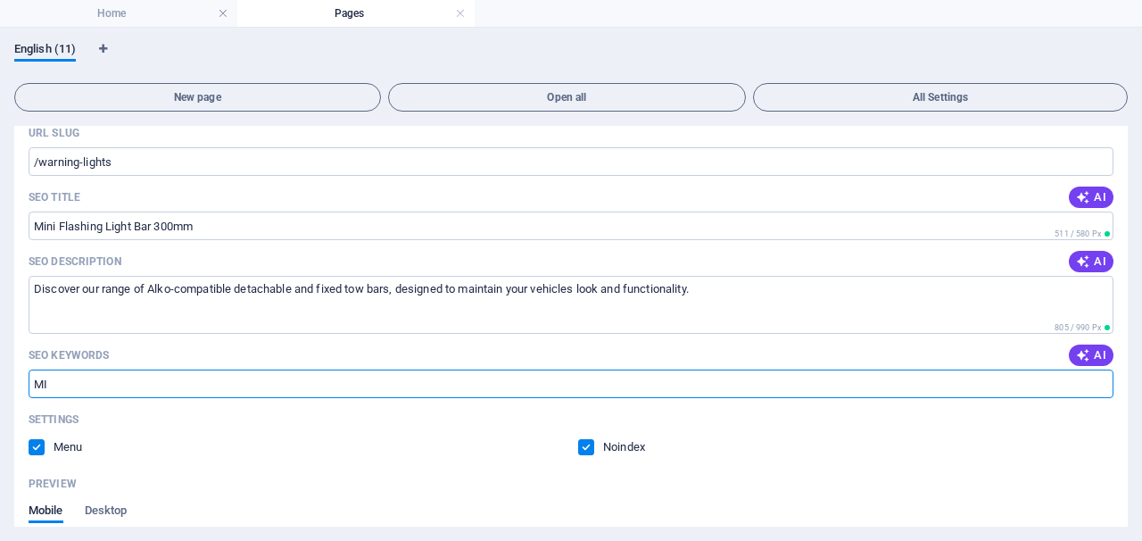
type input "M"
type input "Amber flashing lihgt bars fitted in Peterborough"
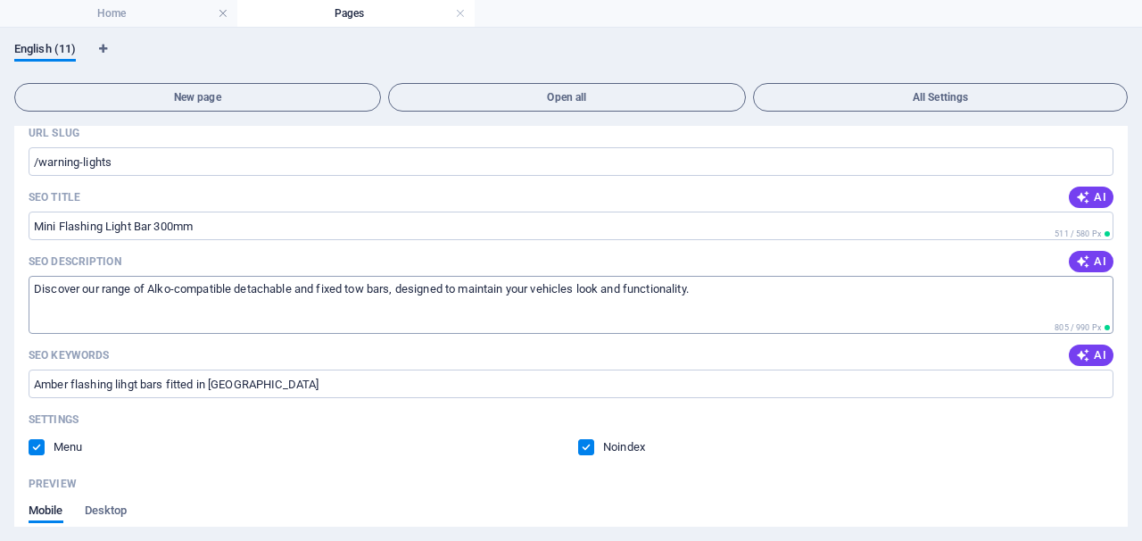
click at [912, 301] on textarea "Discover our range of Alko-compatible detachable and fixed tow bars, designed t…" at bounding box center [571, 305] width 1085 height 58
click at [751, 303] on textarea "Discover our range of Alko-compatible detachable and fixed tow bars, designed t…" at bounding box center [571, 305] width 1085 height 58
drag, startPoint x: 751, startPoint y: 303, endPoint x: 715, endPoint y: 288, distance: 38.8
click at [715, 288] on textarea "Discover our range of Alko-compatible detachable and fixed tow bars, designed t…" at bounding box center [571, 305] width 1085 height 58
click at [715, 284] on textarea "Discover our range of Alko-compatible detachable and fixed tow bars, designed t…" at bounding box center [571, 305] width 1085 height 58
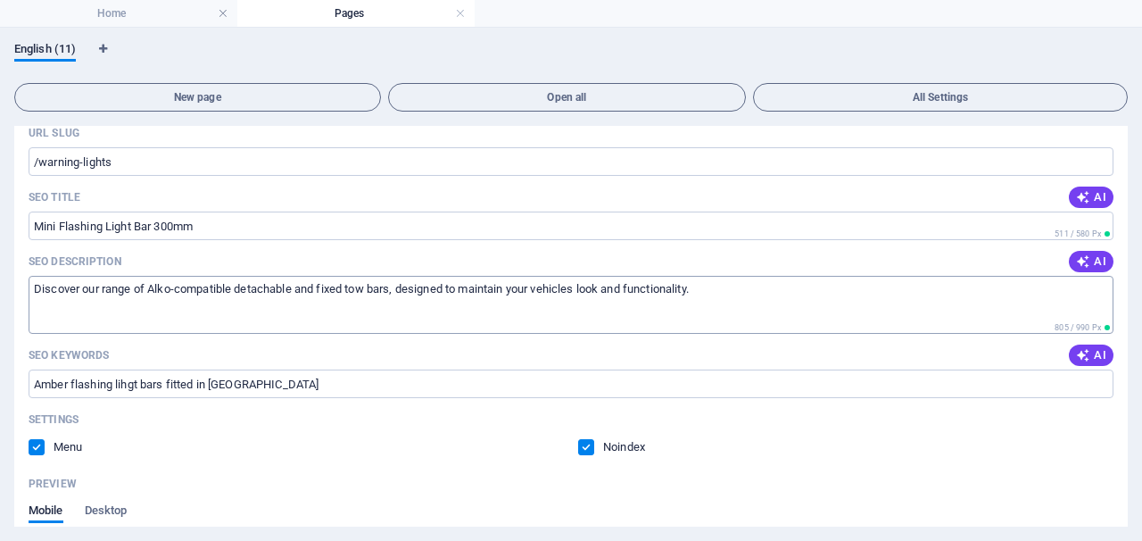
click at [709, 292] on textarea "Discover our range of Alko-compatible detachable and fixed tow bars, designed t…" at bounding box center [571, 305] width 1085 height 58
click at [1082, 267] on icon "button" at bounding box center [1082, 260] width 17 height 17
type textarea "Discover our range of Alko-compatible tow bars, including detachable and fixed …"
click at [768, 291] on textarea "Discover our range of Alko-compatible detachable and fixed tow bars, designed t…" at bounding box center [571, 305] width 1085 height 58
drag, startPoint x: 768, startPoint y: 290, endPoint x: 703, endPoint y: 284, distance: 65.4
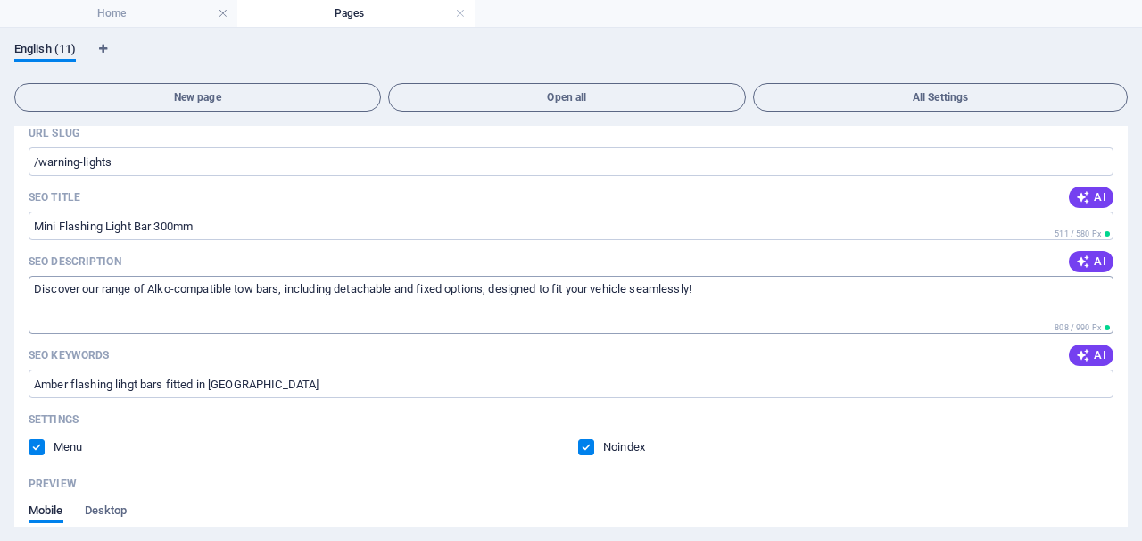
click at [703, 284] on textarea "Discover our range of Alko-compatible tow bars, including detachable and fixed …" at bounding box center [571, 305] width 1085 height 58
click at [710, 287] on textarea "Discover our range of Alko-compatible tow bars, including detachable and fixed …" at bounding box center [571, 305] width 1085 height 58
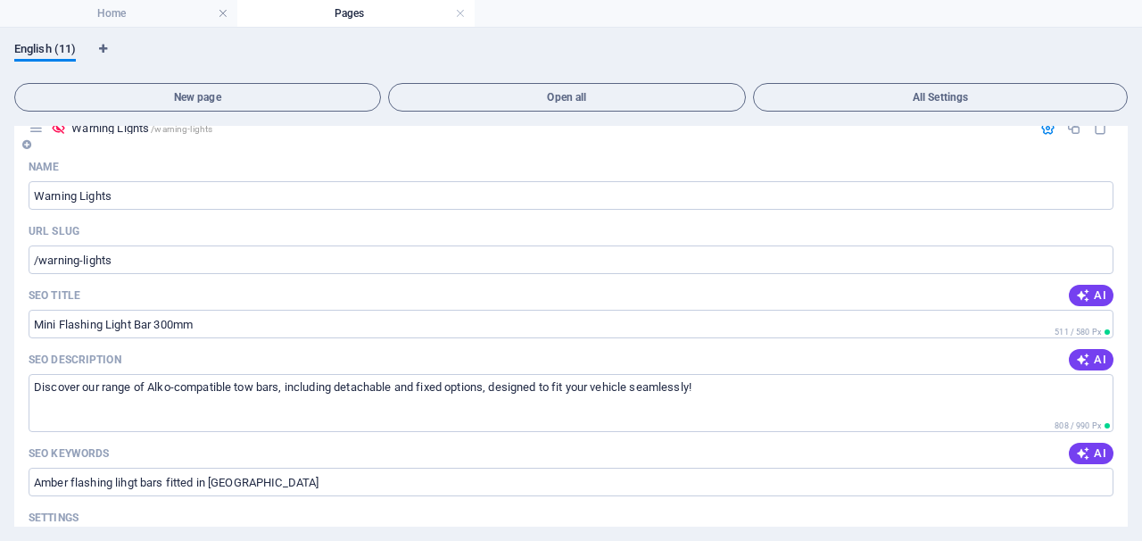
scroll to position [194, 0]
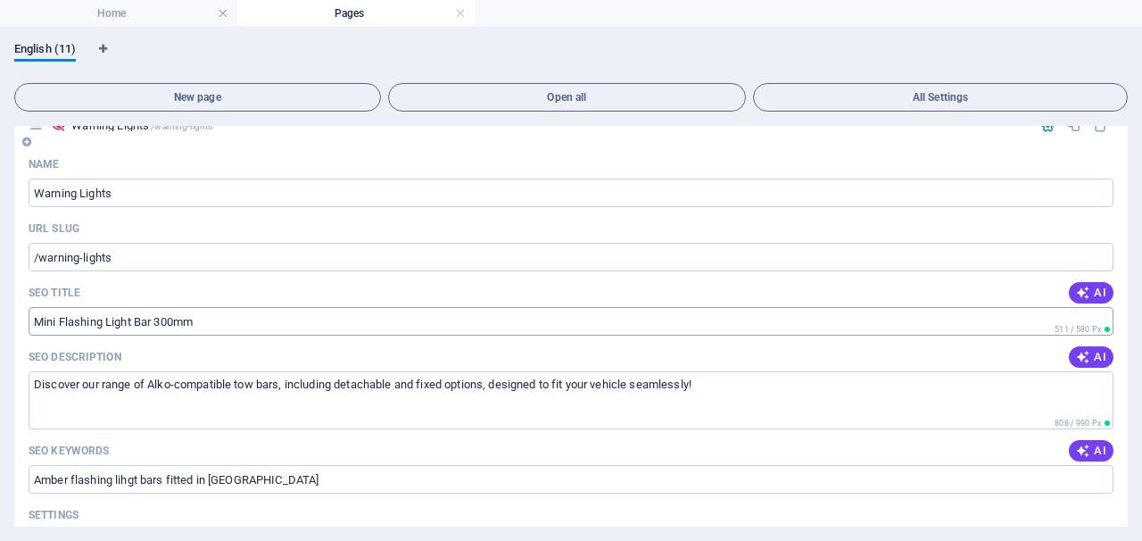
click at [494, 330] on input "Mini Flashing Light Bar 300mm" at bounding box center [571, 321] width 1085 height 29
click at [496, 327] on input "Mini Flashing Light Bar 300mm" at bounding box center [571, 321] width 1085 height 29
click at [495, 327] on input "Mini Flashing Light Bar 300mm" at bounding box center [571, 321] width 1085 height 29
click at [1084, 298] on icon "button" at bounding box center [1083, 292] width 14 height 14
click at [285, 324] on input "Alko-Compatible Tow Bars & Light" at bounding box center [571, 321] width 1085 height 29
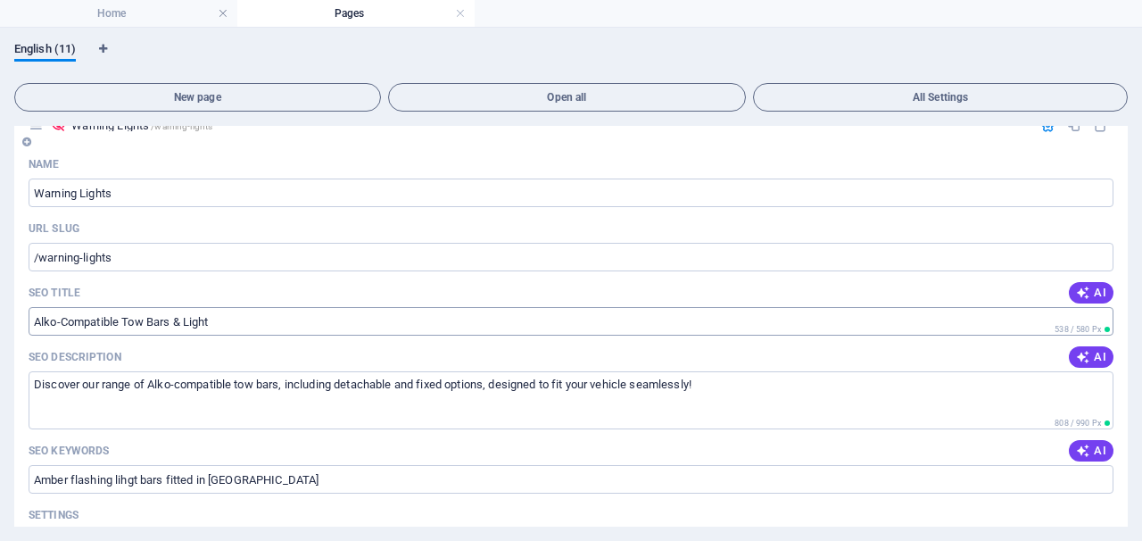
click at [285, 324] on input "Alko-Compatible Tow Bars & Light" at bounding box center [571, 321] width 1085 height 29
click at [223, 321] on input "Alko-Compatible Tow Bars & Light" at bounding box center [571, 321] width 1085 height 29
click at [1095, 294] on span "AI" at bounding box center [1091, 292] width 30 height 14
click at [652, 312] on input "Alko Compatible Mini Flashing Lights" at bounding box center [571, 321] width 1085 height 29
click at [280, 327] on input "Alko Compatible Mini Flashing Lights" at bounding box center [571, 321] width 1085 height 29
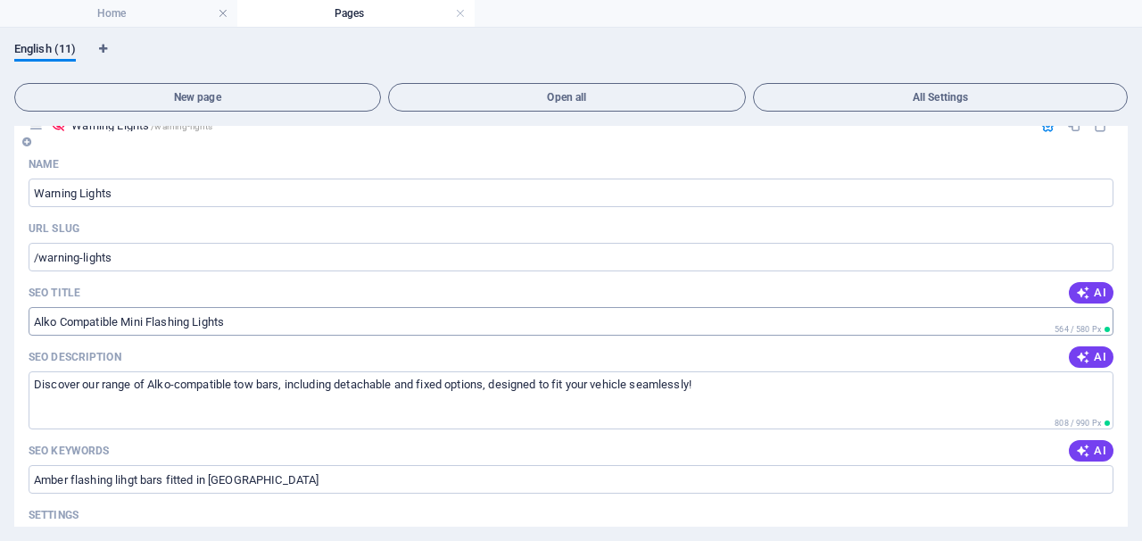
click at [279, 327] on input "Alko Compatible Mini Flashing Lights" at bounding box center [571, 321] width 1085 height 29
click at [249, 319] on input "Alko Compatible Mini Flashing Lights" at bounding box center [571, 321] width 1085 height 29
click at [248, 316] on input "Alko Compatible Mini Flashing Lights" at bounding box center [571, 321] width 1085 height 29
click at [239, 325] on input "Alko Compatible Mini Flashing Lights" at bounding box center [571, 321] width 1085 height 29
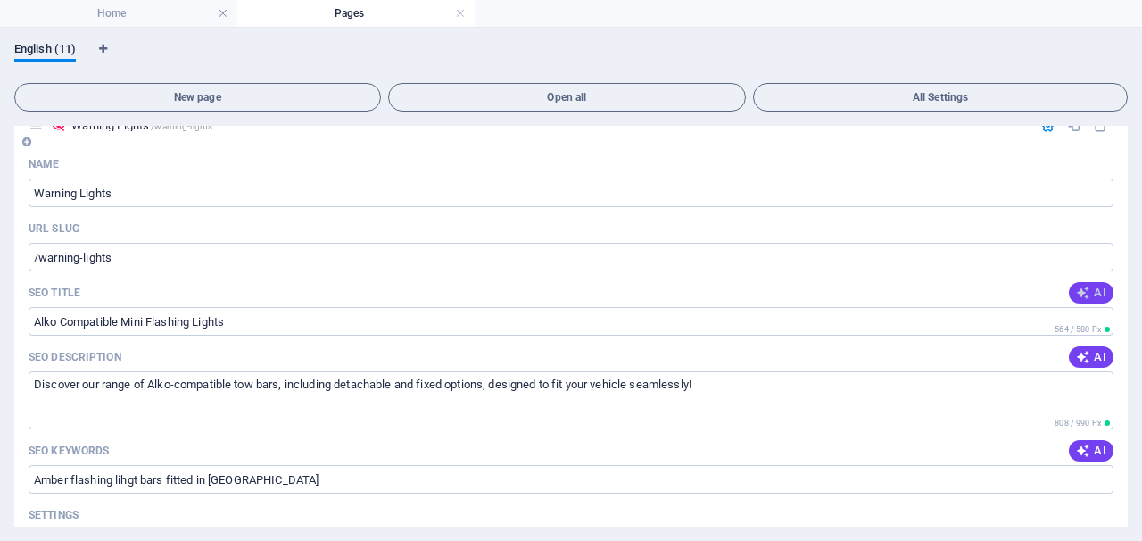
click at [1088, 294] on span "AI" at bounding box center [1091, 292] width 30 height 14
type input "Alko-Compatible Tow Bars & Lights"
drag, startPoint x: 1020, startPoint y: 300, endPoint x: 907, endPoint y: 326, distance: 115.3
click at [907, 326] on div "SEO Title AI Alko-Compatible Tow Bars & Lights ​ 548 / 580 Px" at bounding box center [571, 306] width 1085 height 57
click at [907, 326] on input "Alko-Compatible Tow Bars & Lights" at bounding box center [571, 321] width 1085 height 29
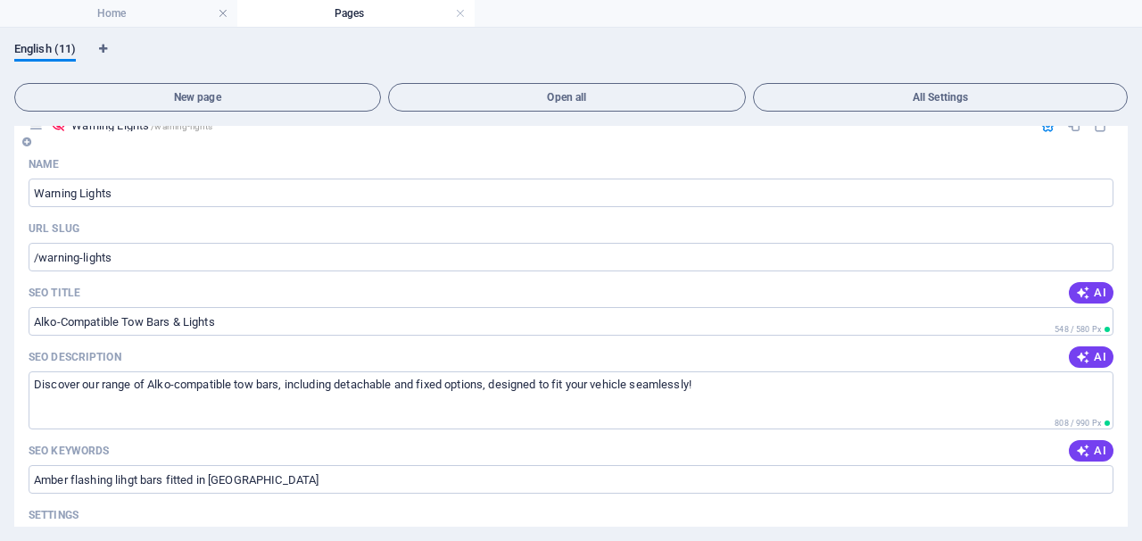
drag, startPoint x: 907, startPoint y: 326, endPoint x: 487, endPoint y: 350, distance: 420.9
click at [487, 350] on div "Name Warning Lights ​ URL SLUG /warning-lights ​ SEO Title AI Alko-Compatible T…" at bounding box center [570, 512] width 1113 height 725
click at [475, 382] on textarea "Discover our range of Alko-compatible tow bars, including detachable and fixed …" at bounding box center [571, 400] width 1085 height 58
click at [145, 481] on input "Amber flashing lihgt bars fitted in Peterborough" at bounding box center [571, 479] width 1085 height 29
type input "Amber flashing light bars fitted in Peterborough"
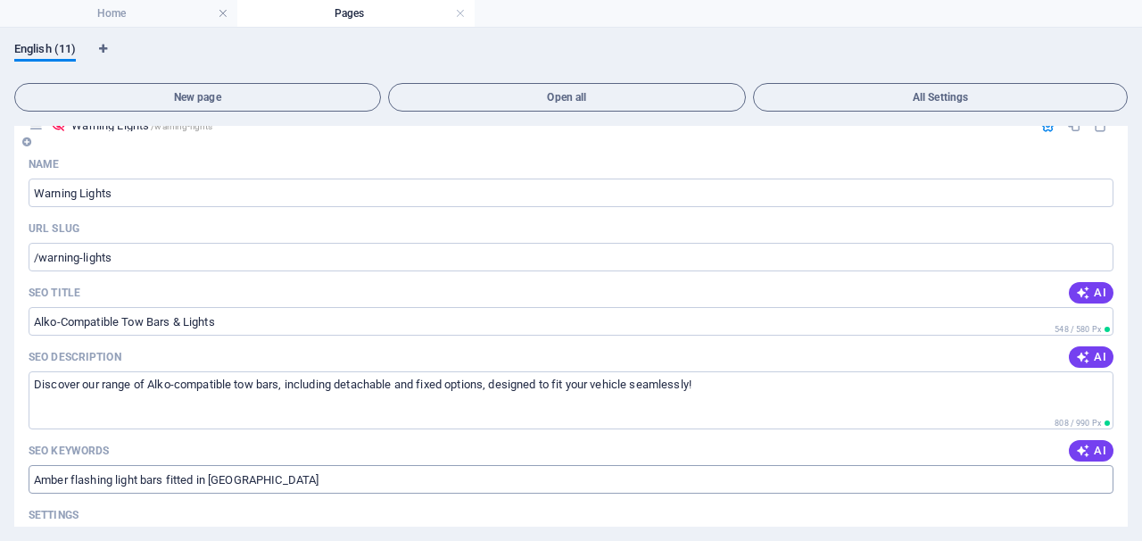
click at [335, 484] on input "Amber flashing light bars fitted in Peterborough" at bounding box center [571, 479] width 1085 height 29
click at [715, 393] on textarea "Discover our range of Alko-compatible tow bars, including detachable and fixed …" at bounding box center [571, 400] width 1085 height 58
click at [716, 402] on textarea "Discover our range of Alko-compatible tow bars, including detachable and fixed …" at bounding box center [571, 400] width 1085 height 58
click at [687, 314] on input "Alko-Compatible Tow Bars & Lights" at bounding box center [571, 321] width 1085 height 29
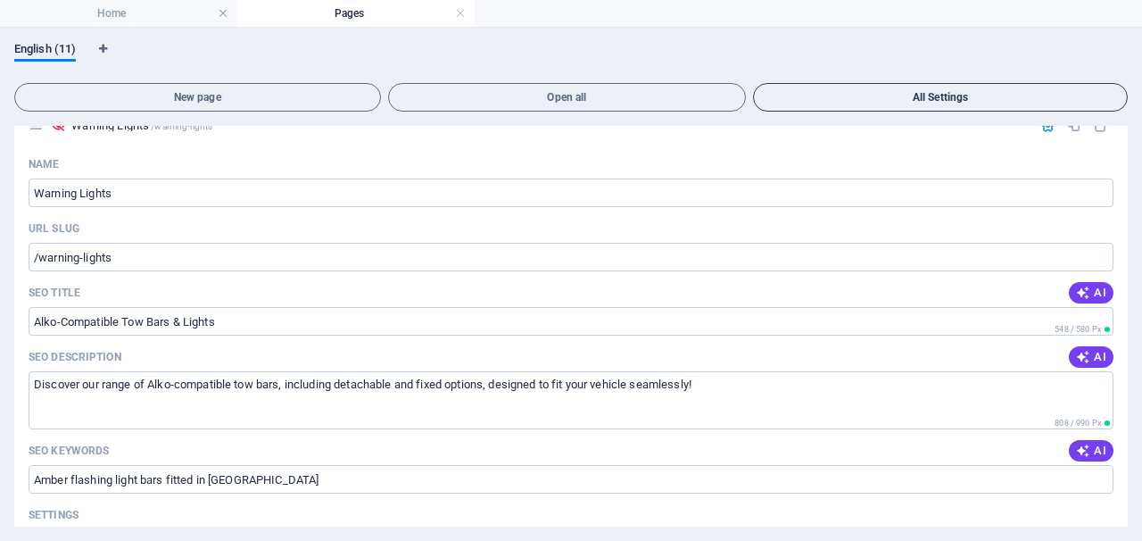
click at [869, 99] on span "All Settings" at bounding box center [940, 97] width 359 height 11
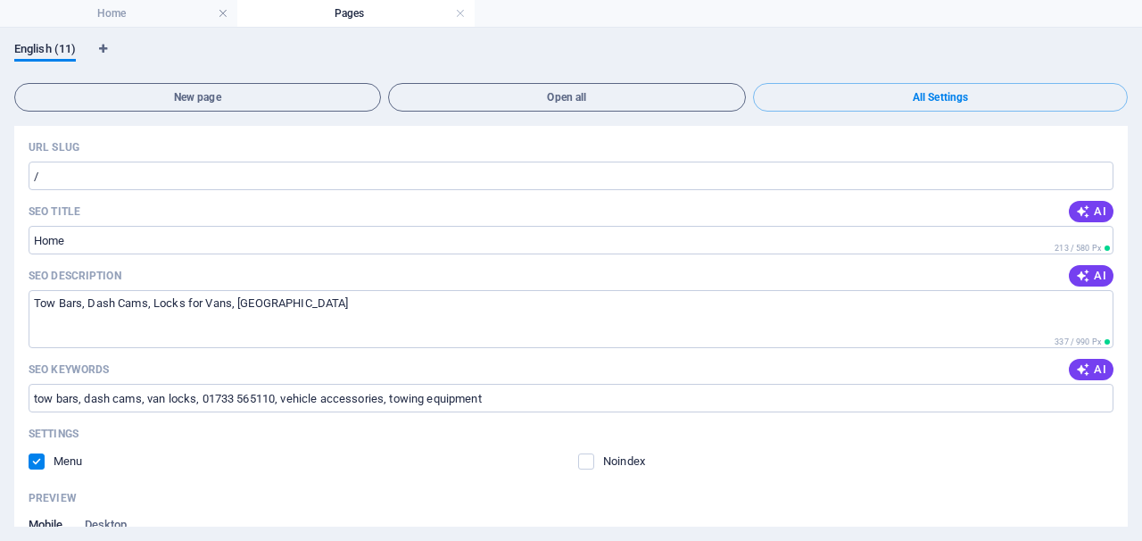
scroll to position [107, 0]
click at [285, 405] on input "tow bars, dash cams, van locks, 01733 565110, vehicle accessories, towing equip…" at bounding box center [571, 397] width 1085 height 29
drag, startPoint x: 279, startPoint y: 397, endPoint x: 235, endPoint y: 405, distance: 45.3
click at [235, 405] on input "tow bars, dash cams, van locks, 01733 565110, vehicle accessories, towing equip…" at bounding box center [571, 397] width 1085 height 29
click at [589, 463] on label at bounding box center [586, 460] width 16 height 16
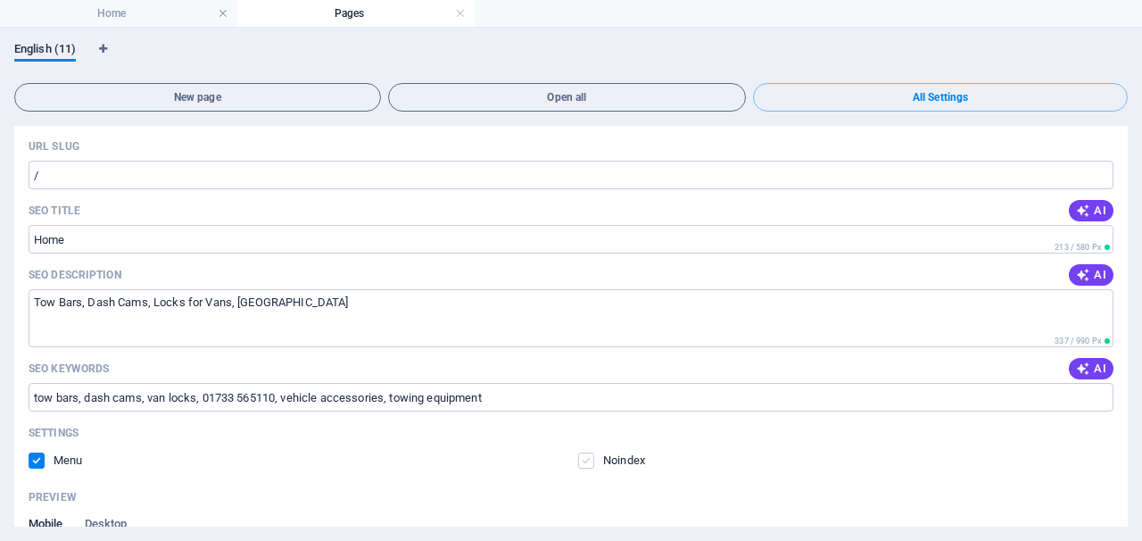
click at [0, 0] on input "checkbox" at bounding box center [0, 0] width 0 height 0
click at [506, 393] on input "tow bars, dash cams, van locks, 01733 565110, vehicle accessories, towing equip…" at bounding box center [571, 397] width 1085 height 29
click at [578, 459] on label at bounding box center [586, 460] width 16 height 16
click at [0, 0] on input "checkbox" at bounding box center [0, 0] width 0 height 0
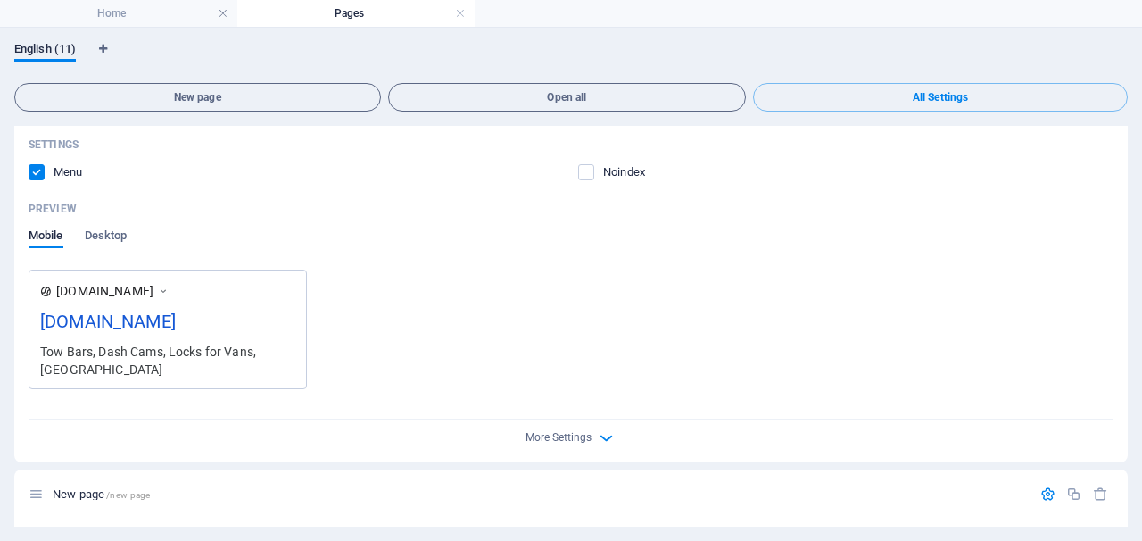
scroll to position [398, 0]
click at [206, 322] on div "[DOMAIN_NAME]" at bounding box center [167, 322] width 255 height 35
click at [101, 231] on span "Desktop" at bounding box center [106, 234] width 43 height 25
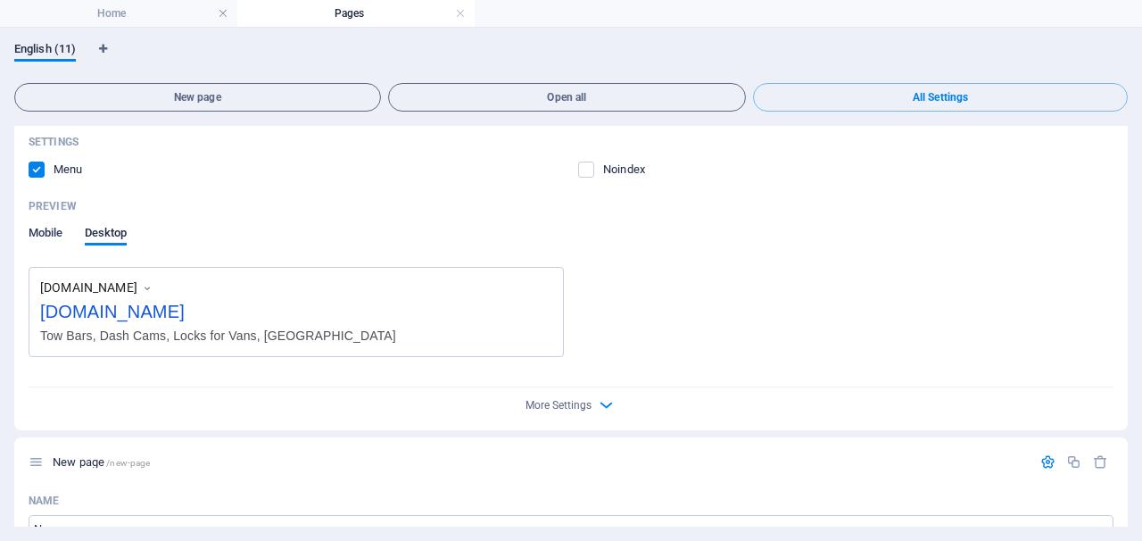
click at [61, 235] on span "Mobile" at bounding box center [46, 234] width 35 height 25
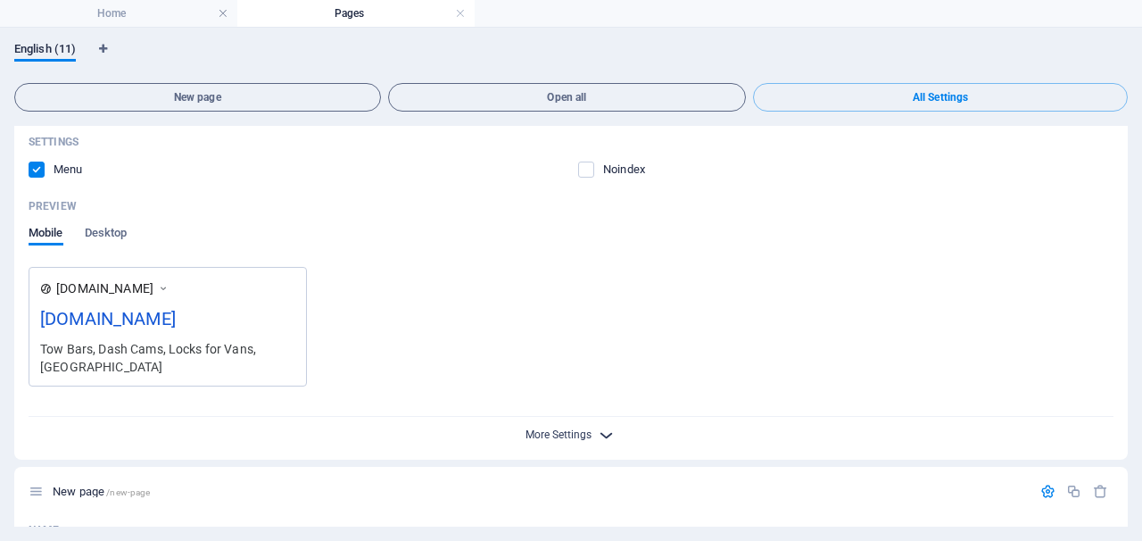
click at [539, 430] on span "More Settings" at bounding box center [558, 434] width 66 height 12
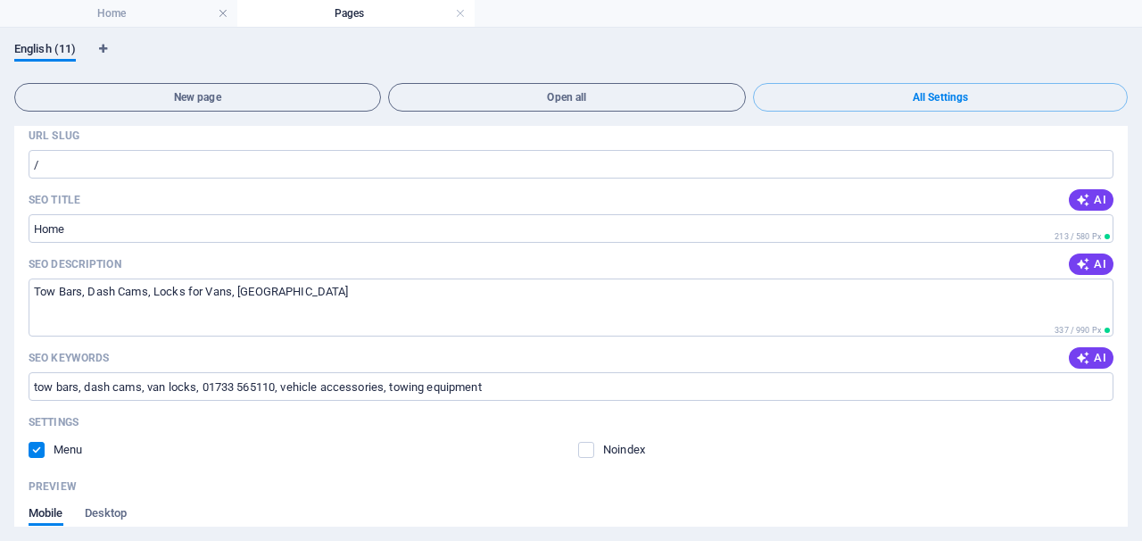
scroll to position [119, 0]
click at [299, 388] on input "tow bars, dash cams, van locks, 01733 565110, vehicle accessories, towing equip…" at bounding box center [571, 385] width 1085 height 29
drag, startPoint x: 273, startPoint y: 380, endPoint x: 284, endPoint y: 380, distance: 10.7
click at [274, 380] on input "tow bars, dash cams, van locks, 01733 565110, vehicle accessories, towing equip…" at bounding box center [571, 385] width 1085 height 29
drag, startPoint x: 284, startPoint y: 380, endPoint x: 252, endPoint y: 382, distance: 32.2
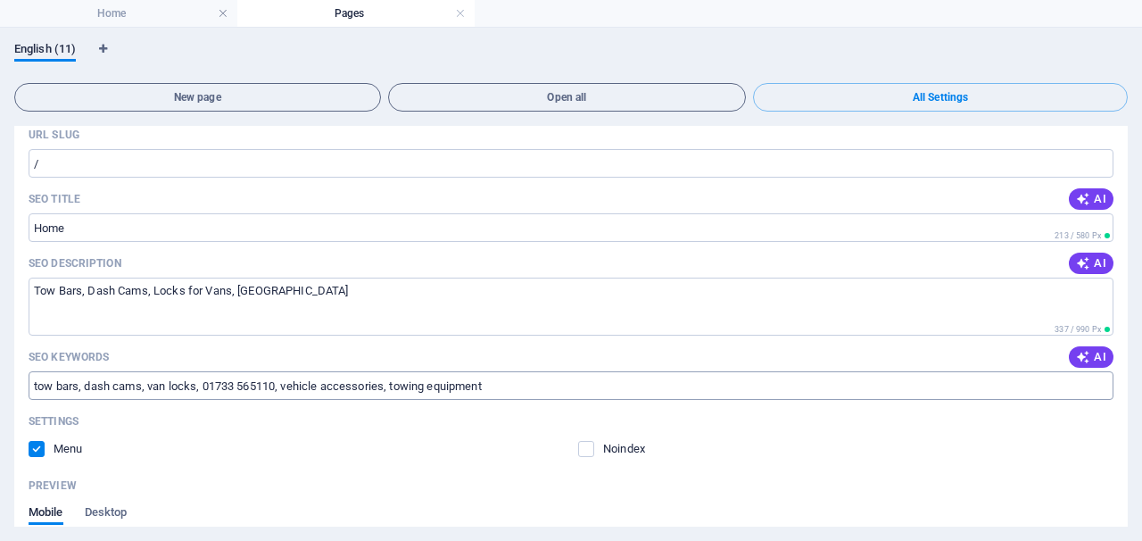
click at [249, 382] on input "tow bars, dash cams, van locks, 01733 565110, vehicle accessories, towing equip…" at bounding box center [571, 385] width 1085 height 29
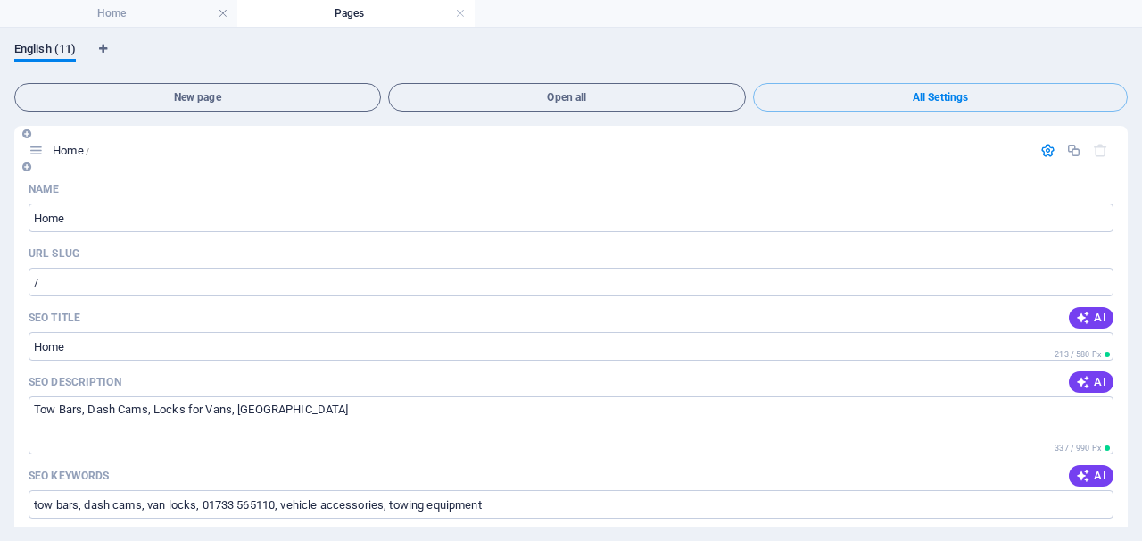
scroll to position [0, 0]
click at [227, 19] on link at bounding box center [223, 13] width 11 height 17
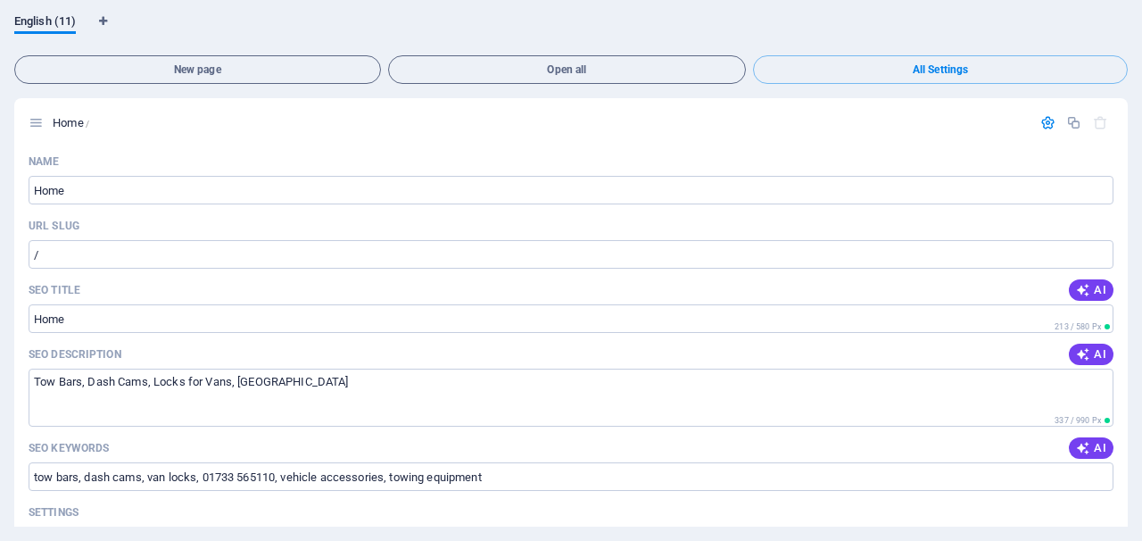
click at [220, 13] on div "Pages English (11) New page Open all All Settings Home / Name Home ​ URL SLUG /…" at bounding box center [571, 270] width 1142 height 541
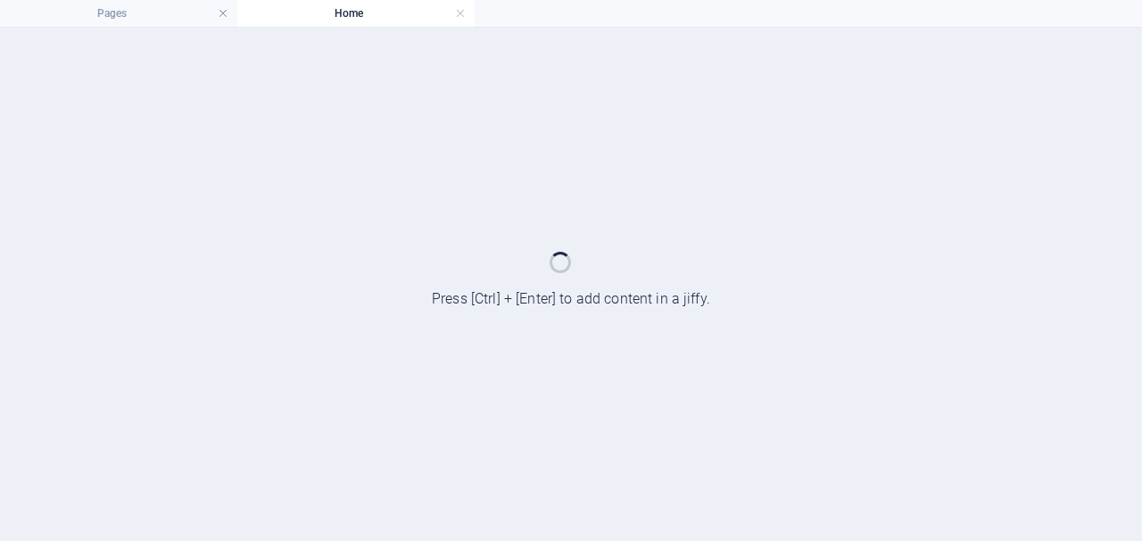
click at [220, 13] on link at bounding box center [223, 13] width 11 height 17
click at [220, 28] on div at bounding box center [571, 284] width 1142 height 513
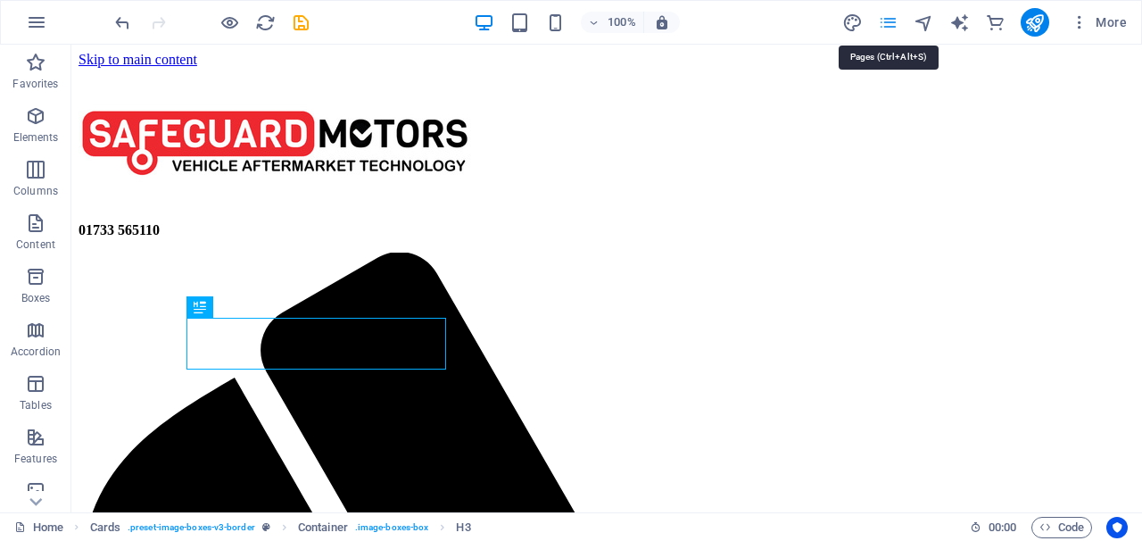
click at [898, 25] on icon "pages" at bounding box center [888, 22] width 21 height 21
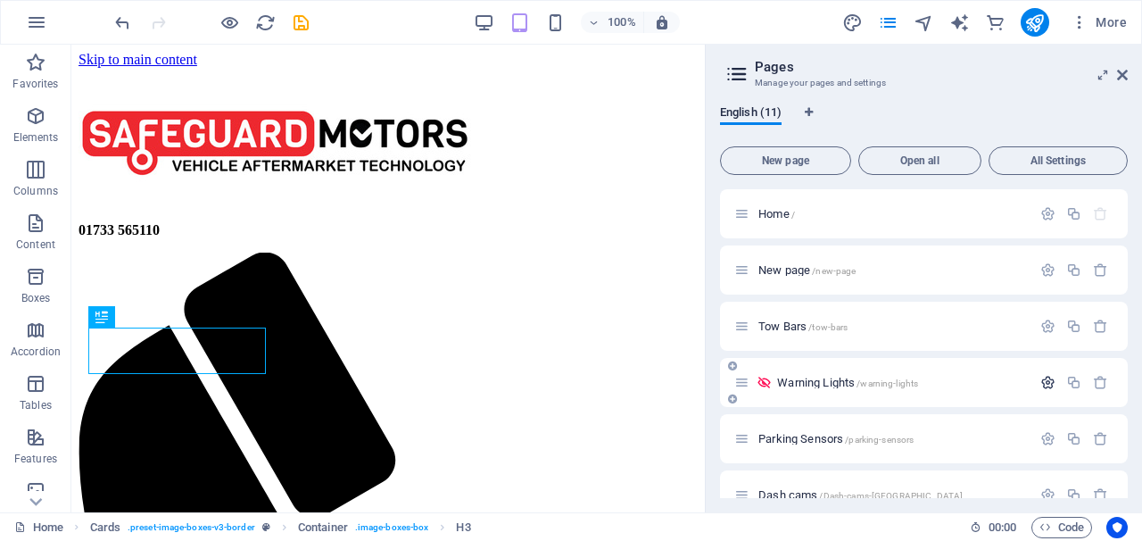
click at [1040, 379] on icon "button" at bounding box center [1047, 382] width 15 height 15
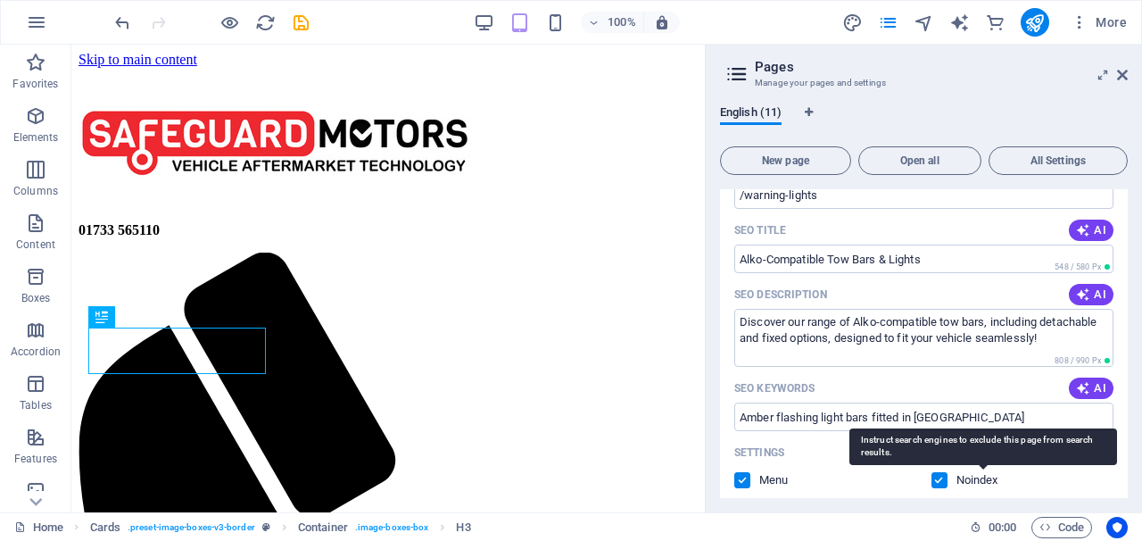
scroll to position [313, 0]
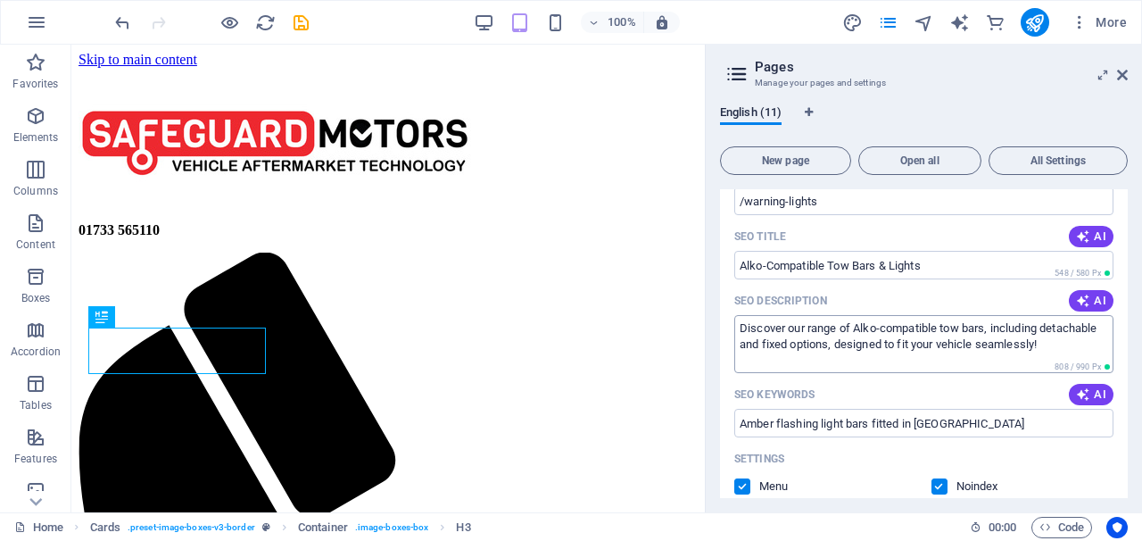
click at [1047, 354] on textarea "Discover our range of Alko-compatible tow bars, including detachable and fixed …" at bounding box center [923, 344] width 379 height 58
click at [1040, 342] on textarea "Discover our range of Alko-compatible tow bars, including detachable and fixed …" at bounding box center [923, 344] width 379 height 58
click at [1041, 340] on textarea "Discover our range of Alko-compatible tow bars, including detachable and fixed …" at bounding box center [923, 344] width 379 height 58
drag, startPoint x: 1041, startPoint y: 340, endPoint x: 996, endPoint y: 335, distance: 45.8
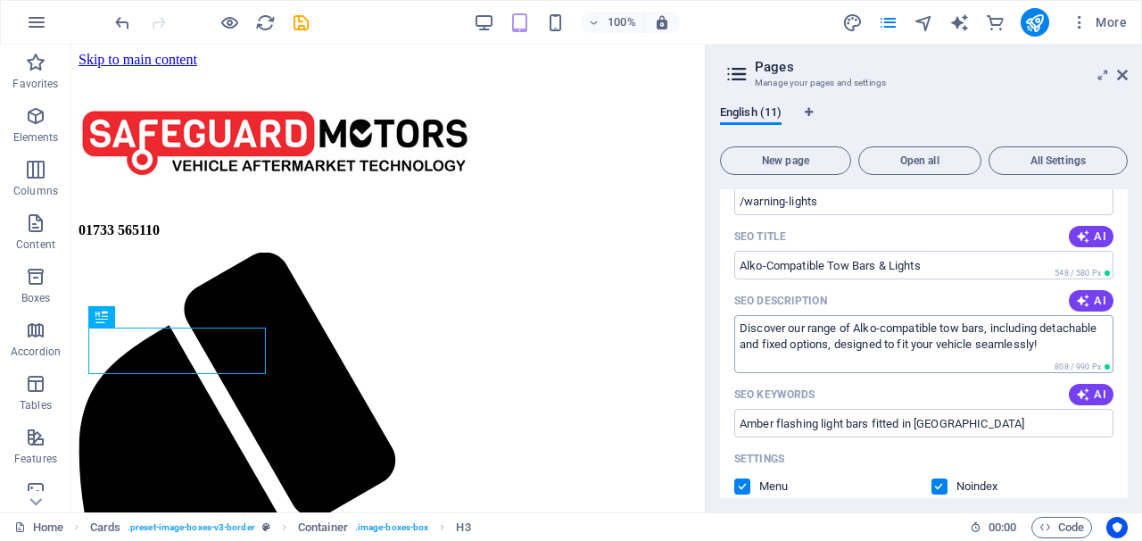
click at [996, 335] on textarea "Discover our range of Alko-compatible tow bars, including detachable and fixed …" at bounding box center [923, 344] width 379 height 58
drag, startPoint x: 1060, startPoint y: 351, endPoint x: 984, endPoint y: 331, distance: 78.6
click at [984, 331] on textarea "Discover our range of Alko-compatible tow bars, including detachable and fixed …" at bounding box center [923, 344] width 379 height 58
click at [1037, 159] on span "All Settings" at bounding box center [1057, 160] width 123 height 11
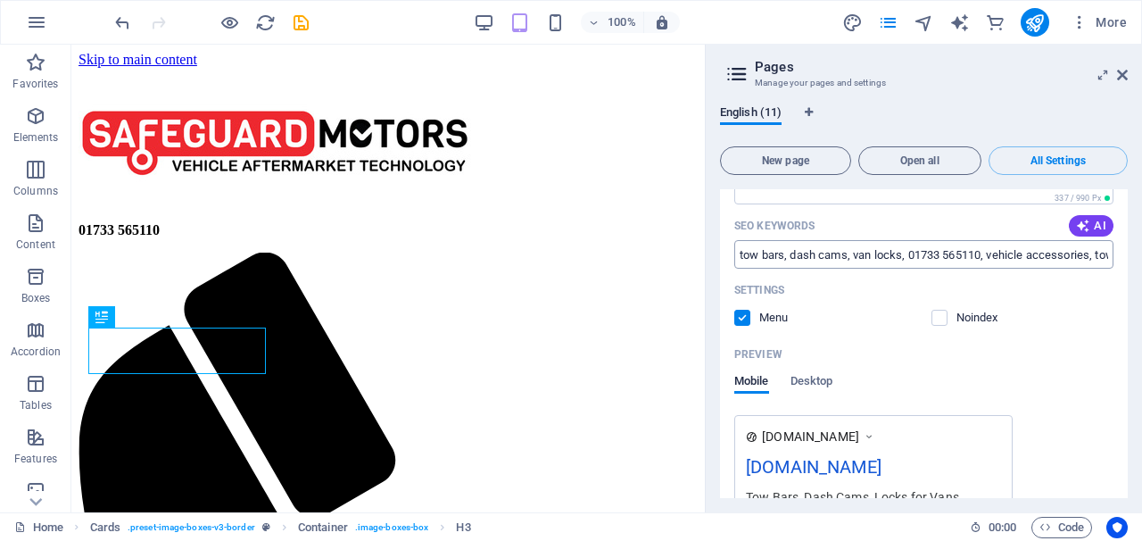
click at [988, 256] on input "tow bars, dash cams, van locks, 01733 565110, vehicle accessories, towing equip…" at bounding box center [923, 254] width 379 height 29
click at [999, 257] on input "tow bars, dash cams, van locks, 01733 565110, vehicle accessories, towing equip…" at bounding box center [923, 254] width 379 height 29
click at [1078, 384] on div "Mobile Desktop" at bounding box center [923, 391] width 379 height 34
drag, startPoint x: 992, startPoint y: 253, endPoint x: 1017, endPoint y: 253, distance: 25.0
click at [988, 254] on input "tow bars, dash cams, van locks, 01733 565110, vehicle accessories, towing equip…" at bounding box center [923, 254] width 379 height 29
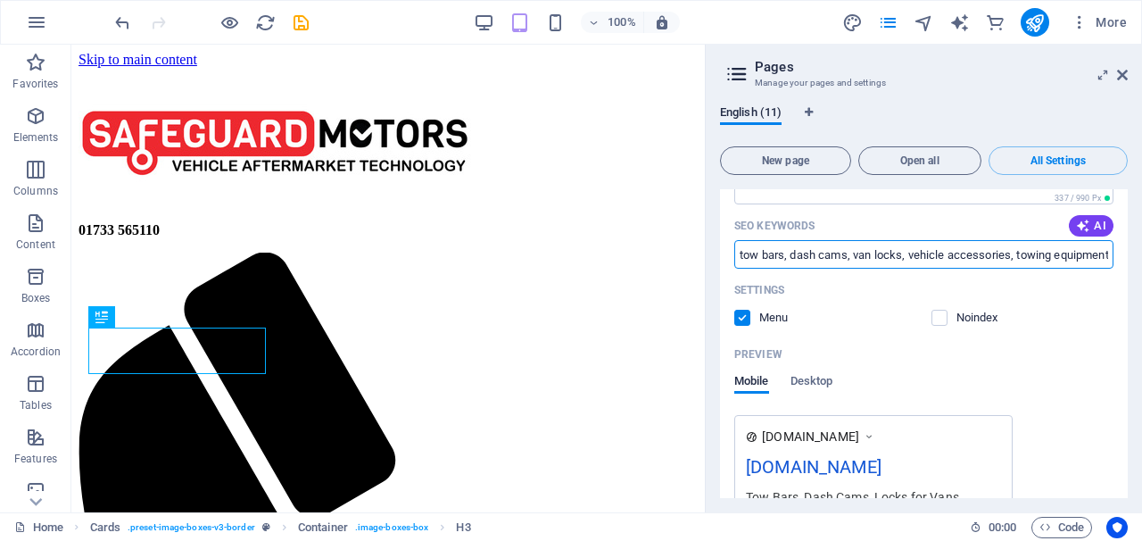
click at [1019, 254] on input "tow bars, dash cams, van locks, vehicle accessories, towing equipment" at bounding box center [923, 254] width 379 height 29
drag, startPoint x: 1021, startPoint y: 253, endPoint x: 1120, endPoint y: 254, distance: 99.9
click at [1120, 254] on div "Name Home ​ URL SLUG / ​ SEO Title AI ​ 213 / 580 Px SEO Description AI Tow Bar…" at bounding box center [924, 266] width 408 height 682
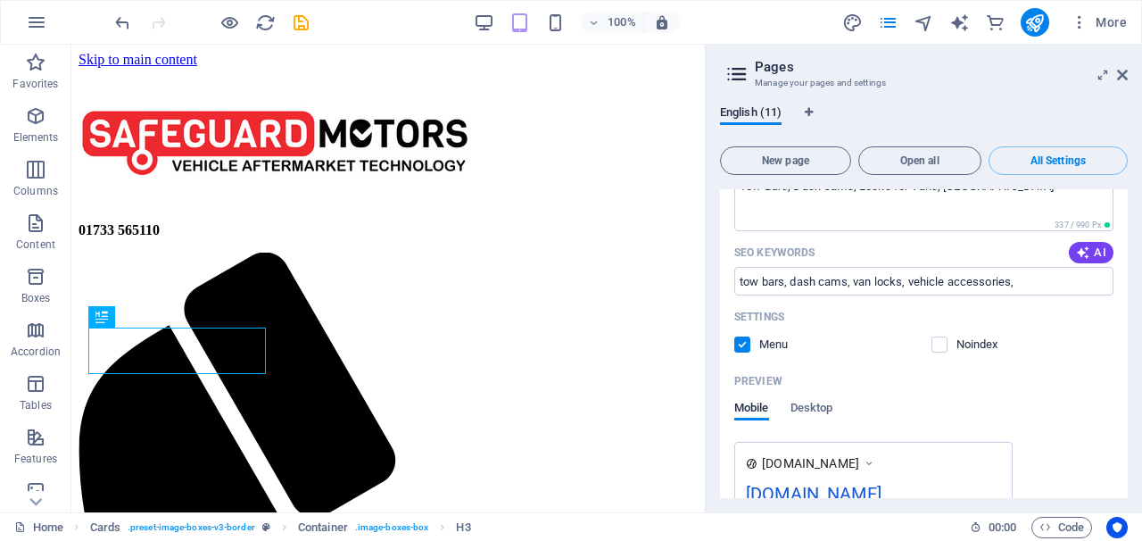
scroll to position [249, 0]
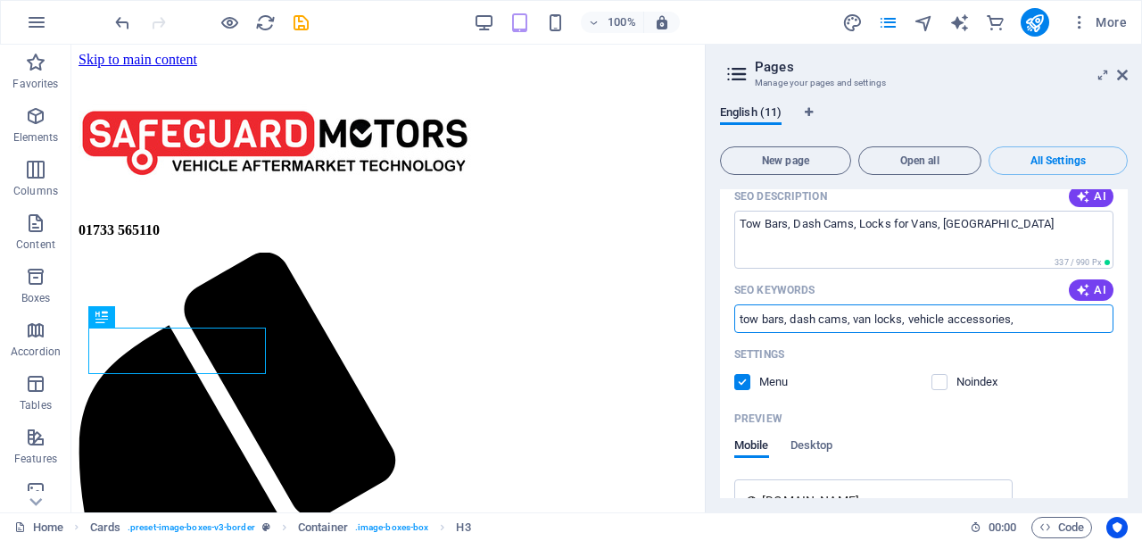
click at [746, 319] on input "tow bars, dash cams, van locks, vehicle accessories," at bounding box center [923, 318] width 379 height 29
click at [800, 320] on input "Tow bars, dash cams, van locks, vehicle accessories," at bounding box center [923, 318] width 379 height 29
click at [864, 314] on input "Tow bars, Dash cams, van locks, vehicle accessories," at bounding box center [923, 318] width 379 height 29
click at [884, 316] on input "Tow bars, Dash cams, Van locks, vehicle accessories," at bounding box center [923, 318] width 379 height 29
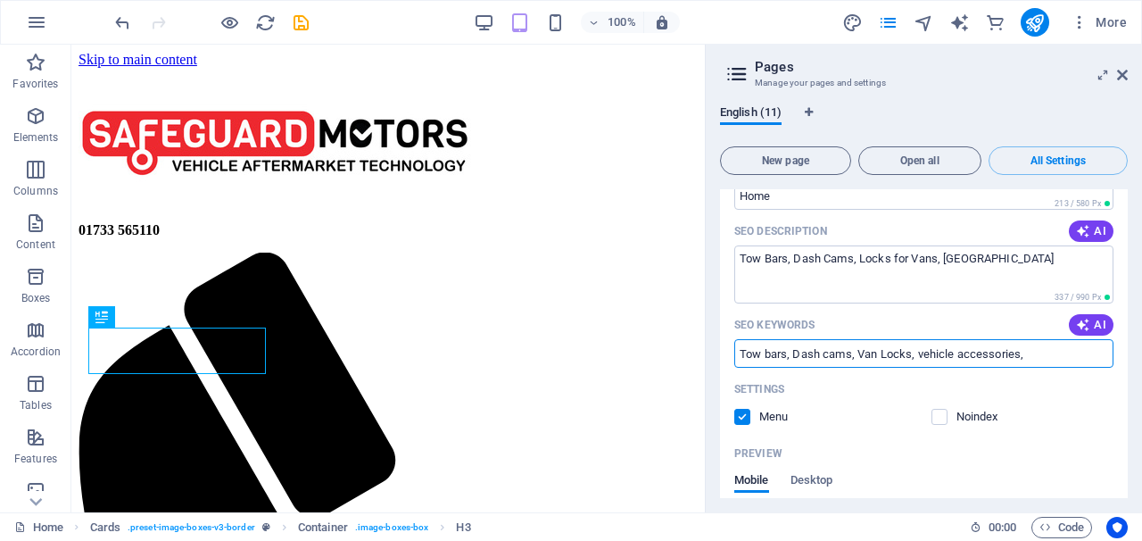
scroll to position [211, 0]
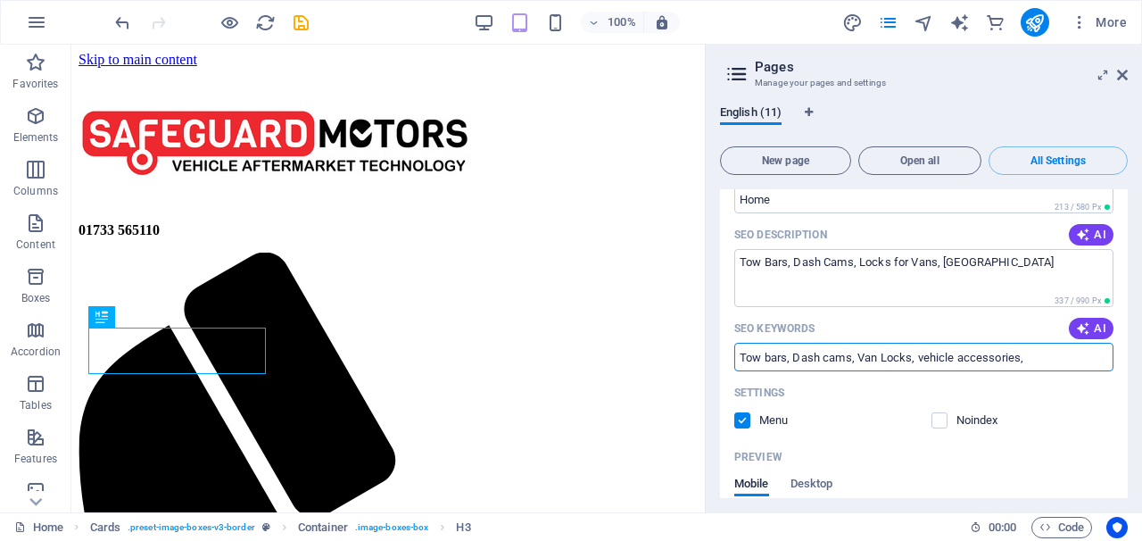
click at [1022, 356] on input "Tow bars, Dash cams, Van Locks, vehicle accessories," at bounding box center [923, 357] width 379 height 29
click at [1016, 263] on textarea "Tow Bars, Dash Cams, Locks for Vans, Peterborough" at bounding box center [923, 278] width 379 height 58
click at [767, 356] on input "Tow bars, Dash cams, Van Locks," at bounding box center [923, 357] width 379 height 29
type input "Towbars, Dash cams, Van Locks,"
click at [921, 357] on input "Towbars, Dash cams, Van Locks," at bounding box center [923, 357] width 379 height 29
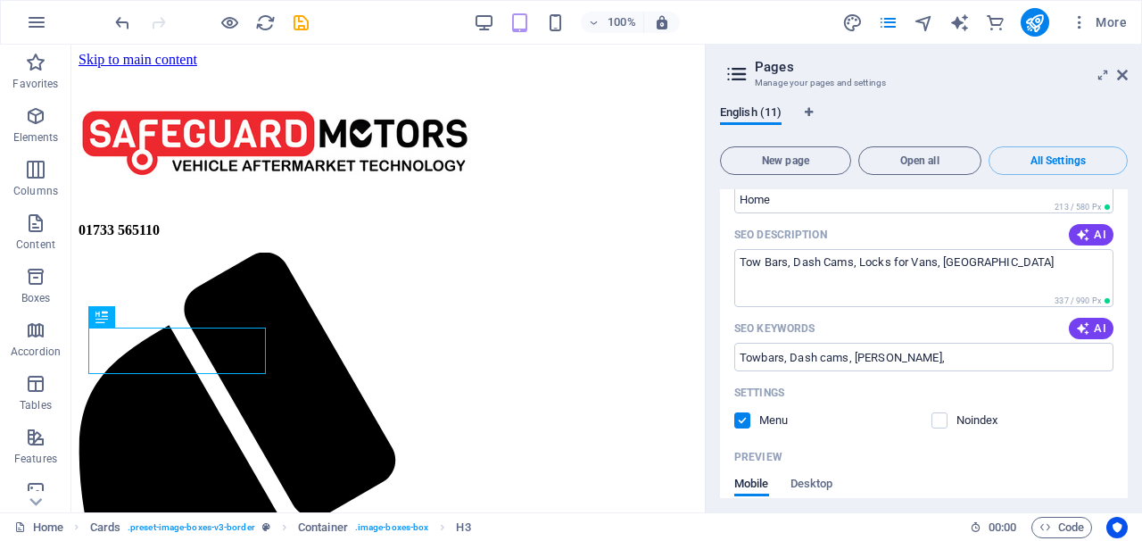
click at [898, 409] on div "Settings Menu Noindex" at bounding box center [923, 406] width 379 height 57
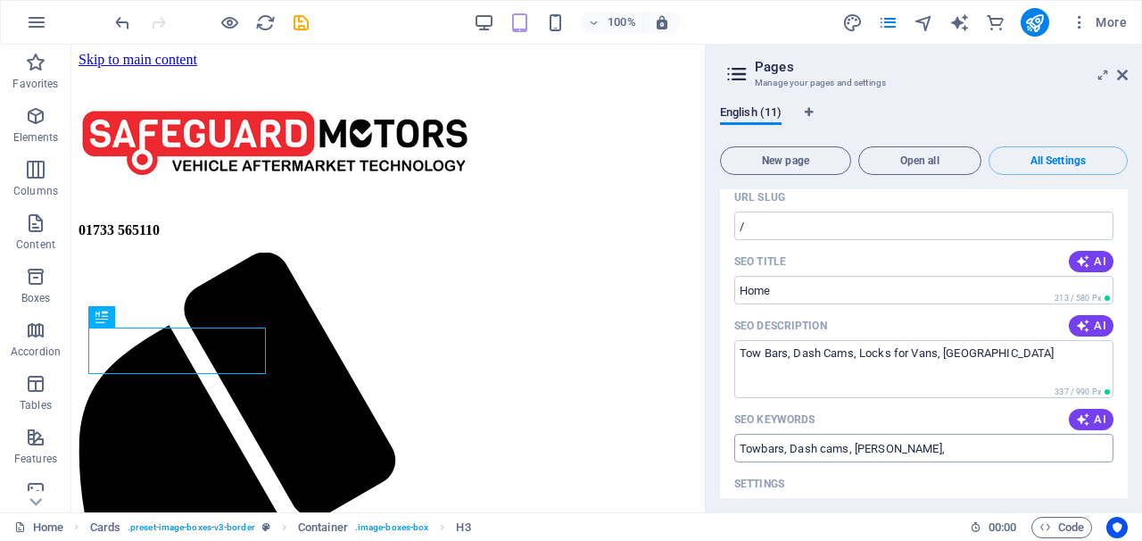
scroll to position [111, 0]
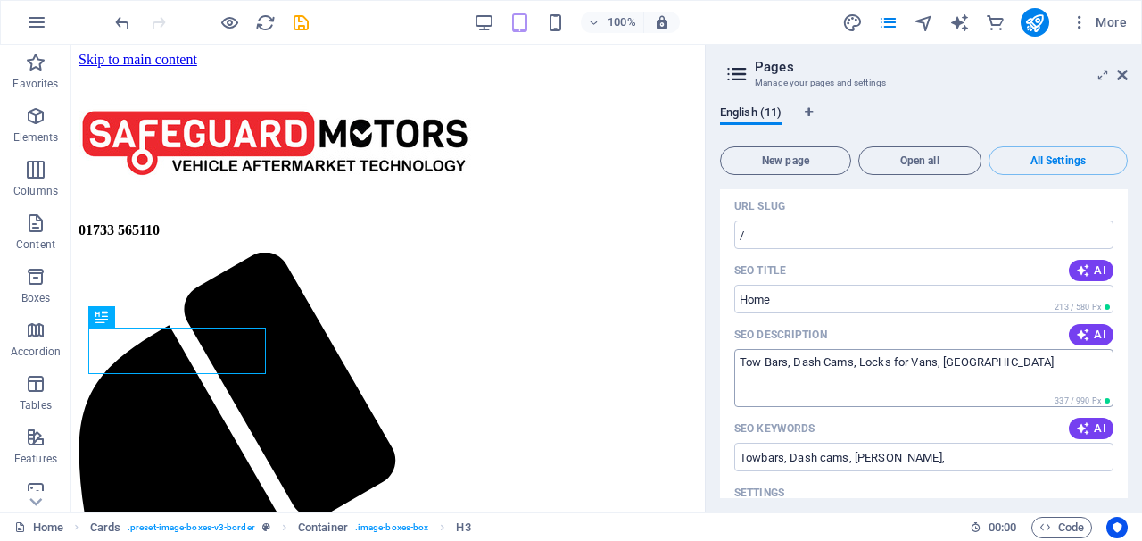
click at [865, 366] on textarea "Tow Bars, Dash Cams, Locks for Vans, Peterborough" at bounding box center [923, 378] width 379 height 58
click at [878, 359] on textarea "Tow Bars, Dash Cams, Locks for Vans, Peterborough" at bounding box center [923, 378] width 379 height 58
click at [875, 375] on textarea "Tow Bars, Dash Cams, Locks for Vans, Peterborough" at bounding box center [923, 378] width 379 height 58
click at [943, 362] on textarea "Tow Bars, Dash Cams, Locks for Vans, Peterborough" at bounding box center [923, 378] width 379 height 58
click at [1076, 360] on textarea "Tow Bars, Dash Cams, Locks for Vans, Amber Flashing Light Bar, Peterborough" at bounding box center [923, 378] width 379 height 58
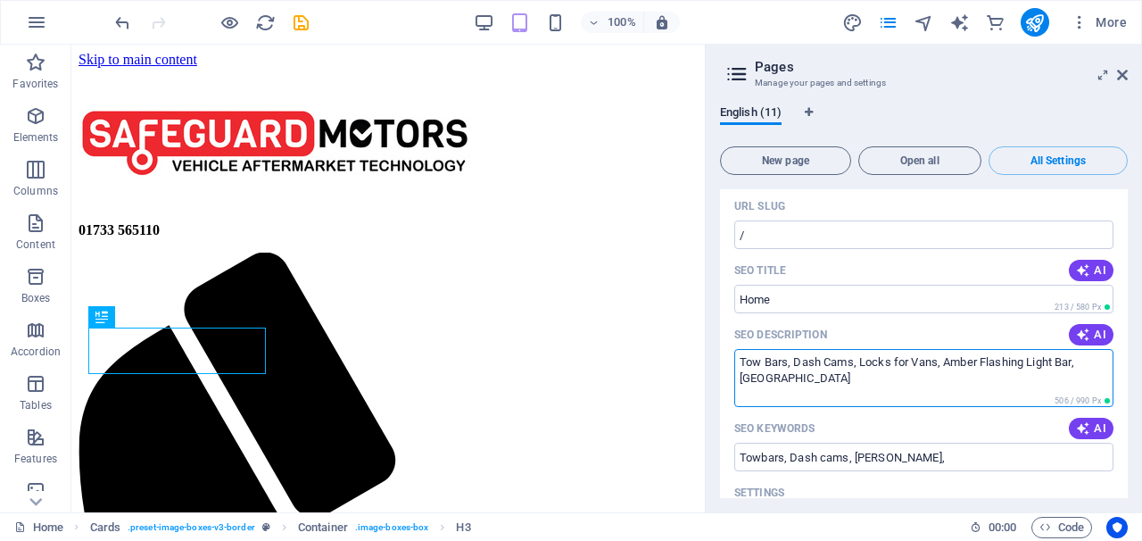
click at [1073, 361] on textarea "Tow Bars, Dash Cams, Locks for Vans, Amber Flashing Light Bar, Peterborough" at bounding box center [923, 378] width 379 height 58
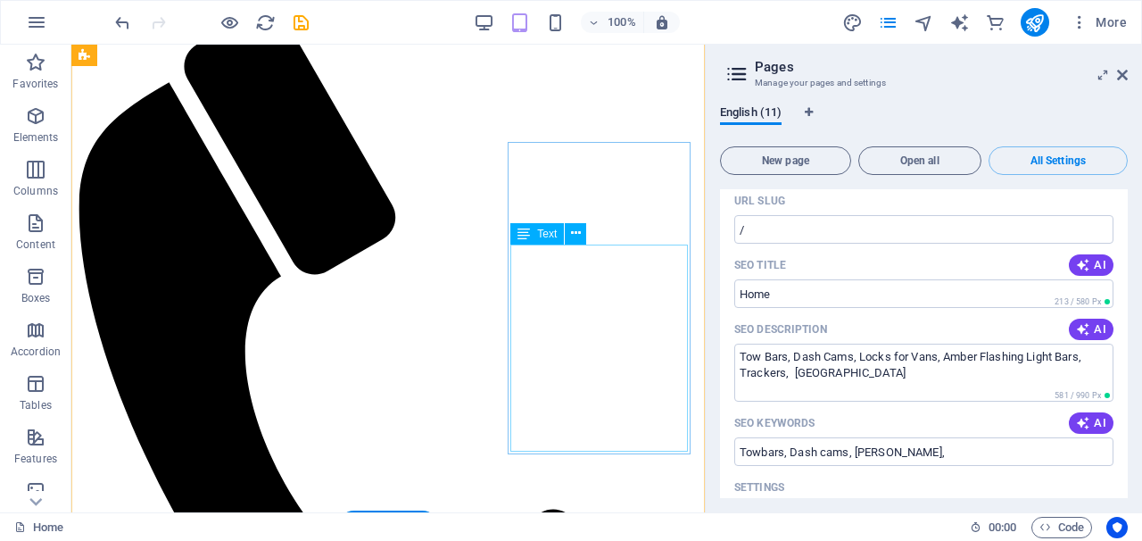
scroll to position [191, 0]
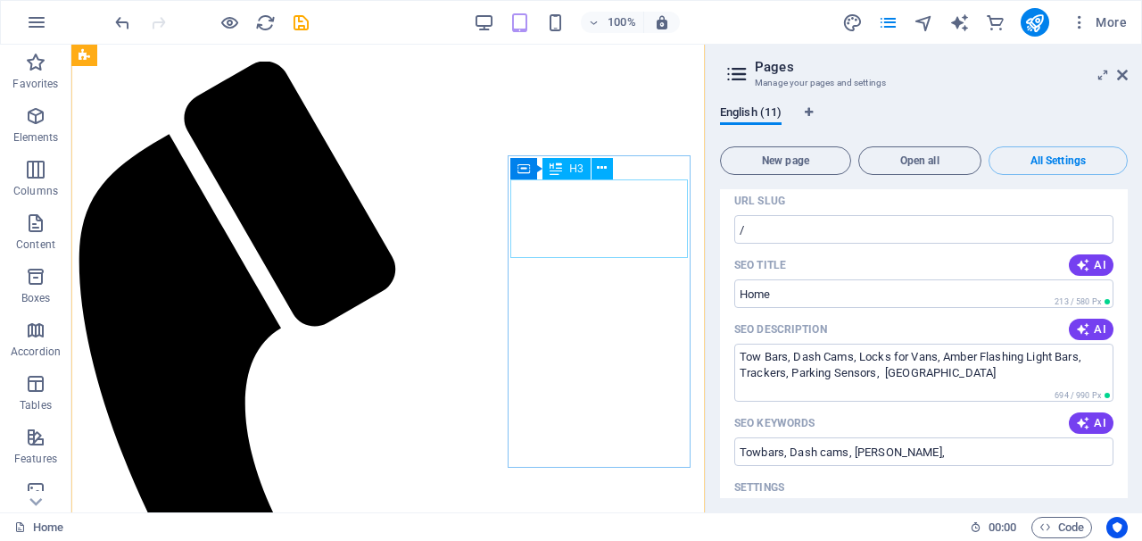
type textarea "Tow Bars, Dash Cams, Locks for Vans, Amber Flashing Light Bars, Trackers, Parki…"
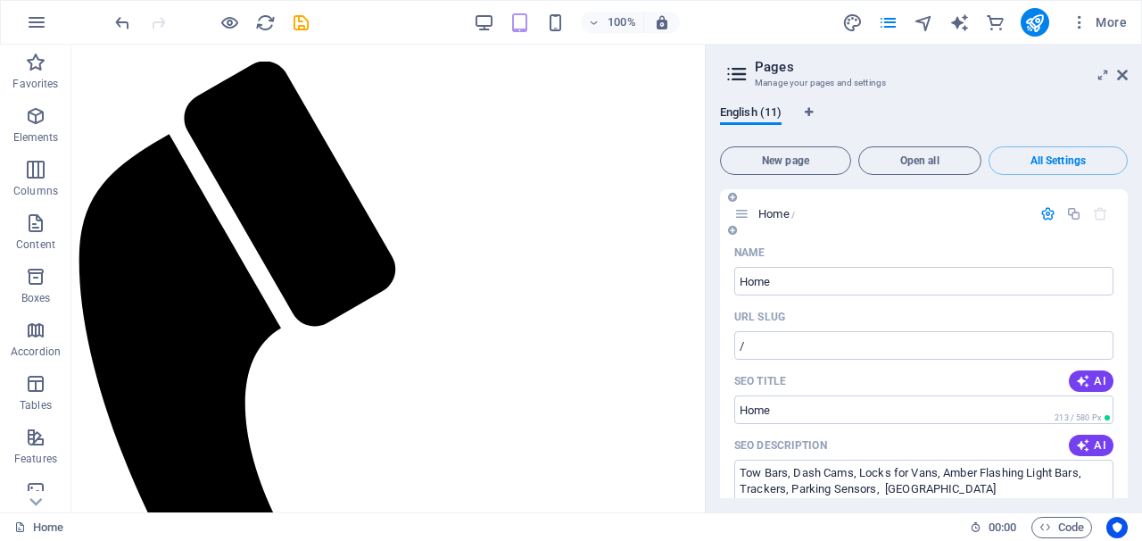
scroll to position [0, 0]
click at [940, 346] on input "/" at bounding box center [923, 345] width 379 height 29
click at [299, 27] on icon "save" at bounding box center [301, 22] width 21 height 21
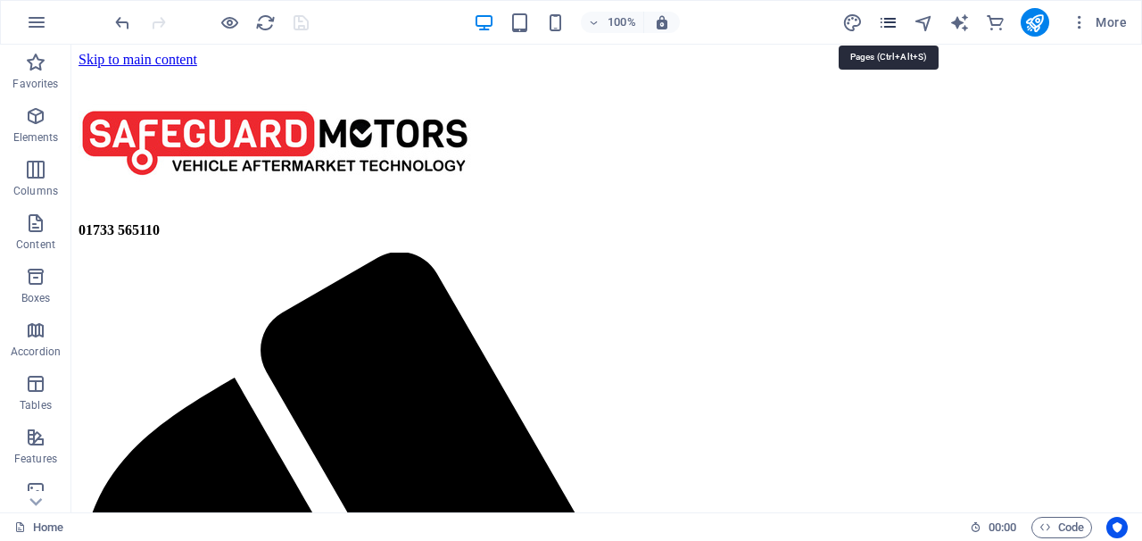
click at [896, 27] on icon "pages" at bounding box center [888, 22] width 21 height 21
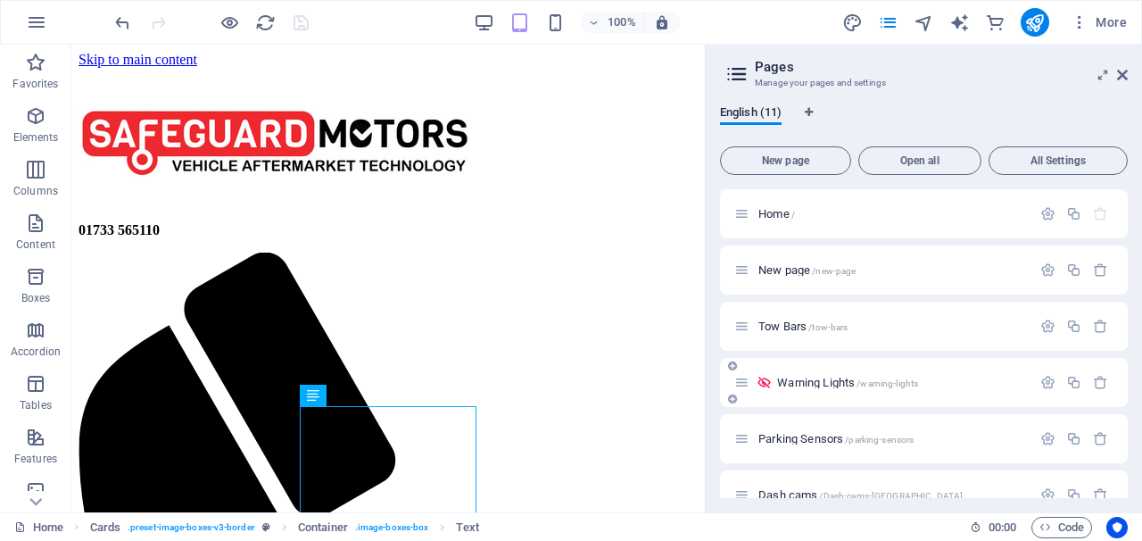
click at [767, 384] on icon at bounding box center [764, 382] width 15 height 15
click at [1046, 378] on icon "button" at bounding box center [1047, 382] width 15 height 15
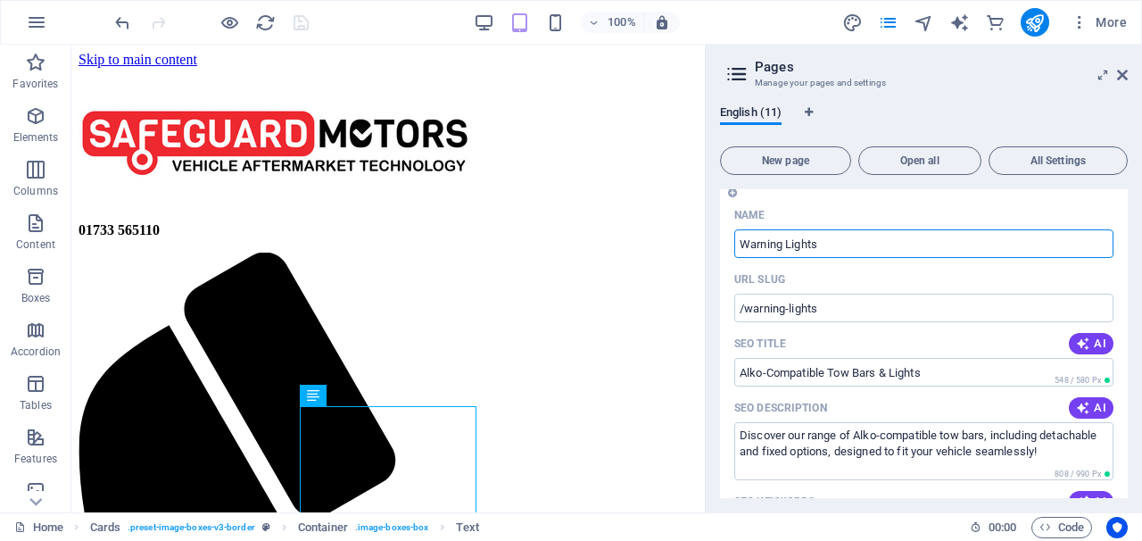
scroll to position [219, 0]
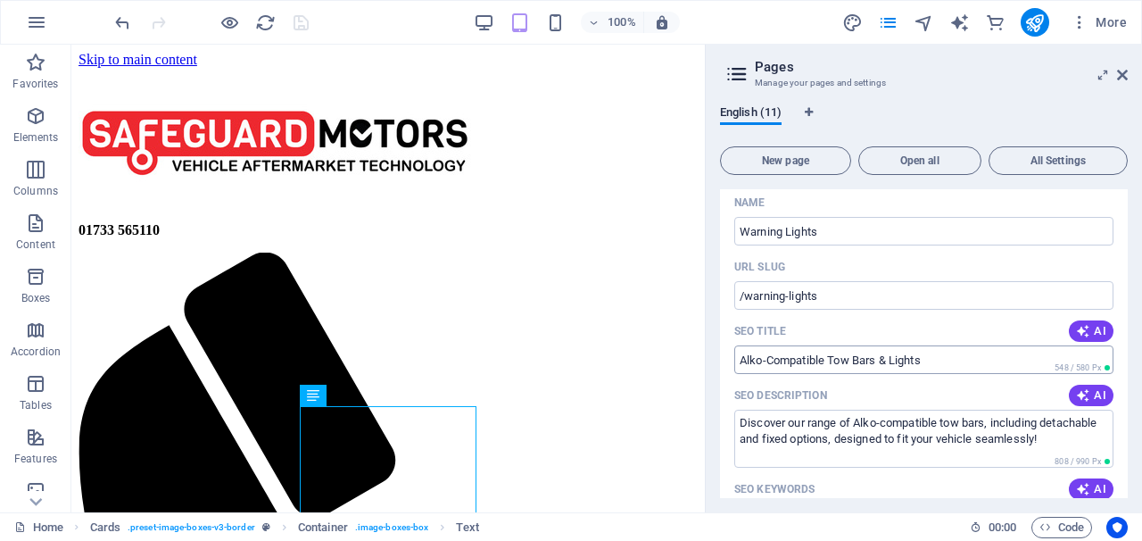
click at [966, 368] on input "Alko-Compatible Tow Bars & Lights" at bounding box center [923, 359] width 379 height 29
click at [949, 359] on input "Alko-Compatible Tow Bars & Lights" at bounding box center [923, 359] width 379 height 29
click at [949, 358] on input "Alko-Compatible Tow Bars & Lights" at bounding box center [923, 359] width 379 height 29
click at [949, 357] on input "Alko-Compatible Tow Bars & Lights" at bounding box center [923, 359] width 379 height 29
click at [871, 309] on input "/warning-lights" at bounding box center [923, 295] width 379 height 29
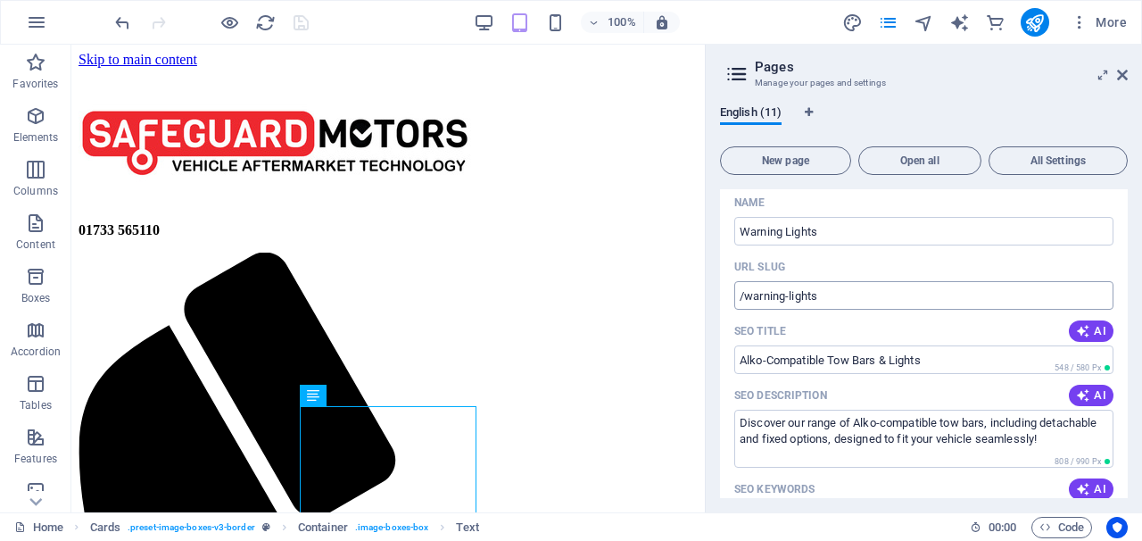
click at [851, 290] on input "/warning-lights" at bounding box center [923, 295] width 379 height 29
click at [924, 359] on input "Alko-Compatible Tow Bars & Lights" at bounding box center [923, 359] width 379 height 29
drag, startPoint x: 924, startPoint y: 359, endPoint x: 952, endPoint y: 384, distance: 37.9
click at [922, 356] on input "Alko-Compatible Tow Bars & Lights" at bounding box center [923, 359] width 379 height 29
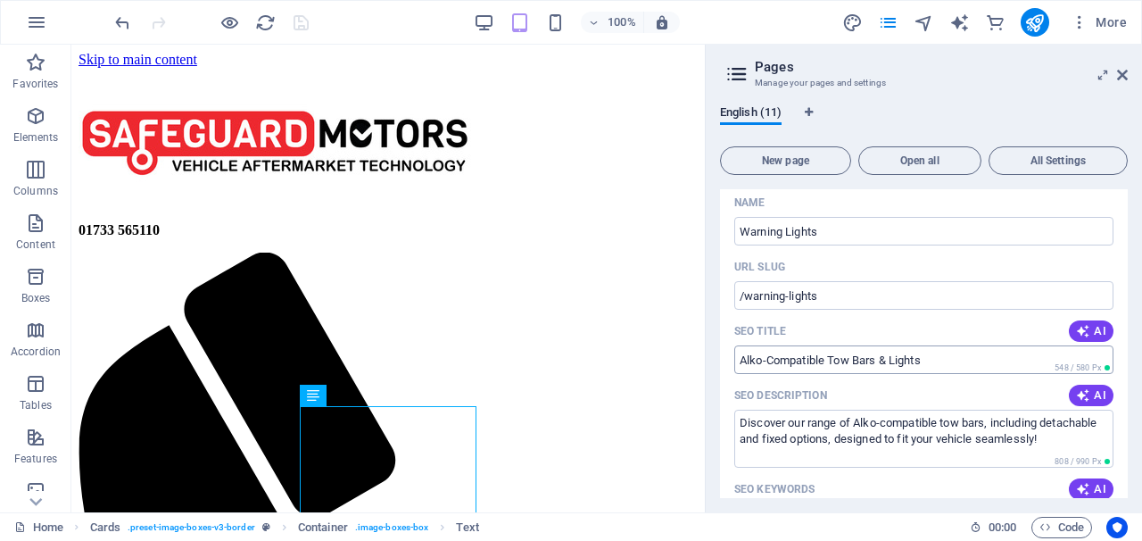
click at [936, 369] on input "Alko-Compatible Tow Bars & Lights" at bounding box center [923, 359] width 379 height 29
click at [936, 367] on input "Alko-Compatible Tow Bars & Lights" at bounding box center [923, 359] width 379 height 29
click at [936, 368] on input "Alko-Compatible Tow Bars & Lights" at bounding box center [923, 359] width 379 height 29
click at [936, 358] on input "Alko-Compatible Tow Bars & Lights" at bounding box center [923, 359] width 379 height 29
click at [1049, 437] on textarea "Discover our range of Alko-compatible tow bars, including detachable and fixed …" at bounding box center [923, 438] width 379 height 58
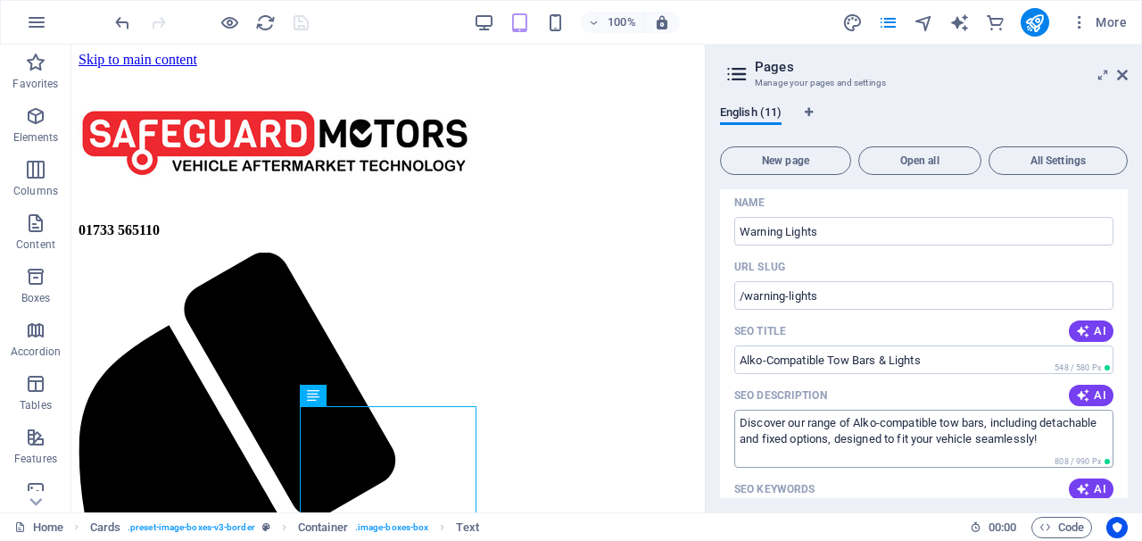
click at [1046, 434] on textarea "Discover our range of Alko-compatible tow bars, including detachable and fixed …" at bounding box center [923, 438] width 379 height 58
drag, startPoint x: 1046, startPoint y: 434, endPoint x: 952, endPoint y: 315, distance: 151.2
click at [952, 315] on div "Name Warning Lights ​ URL SLUG /warning-lights ​ SEO Title AI Alko-Compatible T…" at bounding box center [924, 550] width 408 height 725
drag, startPoint x: 952, startPoint y: 315, endPoint x: 1003, endPoint y: 390, distance: 90.6
click at [1003, 401] on div "Name Warning Lights ​ URL SLUG /warning-lights ​ SEO Title AI Alko-Compatible T…" at bounding box center [924, 550] width 408 height 725
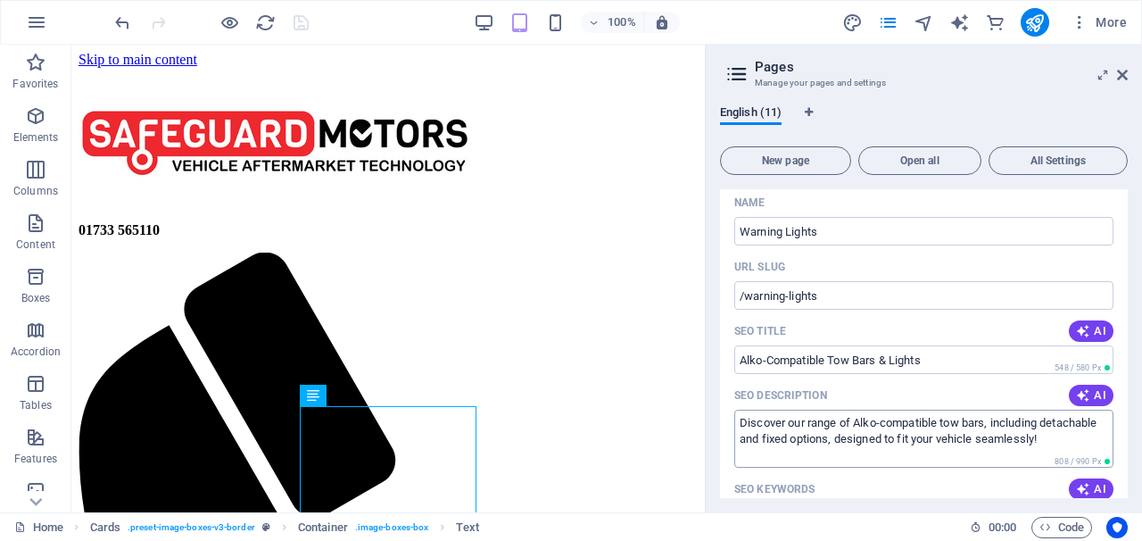
drag, startPoint x: 1045, startPoint y: 438, endPoint x: 1037, endPoint y: 434, distance: 9.2
click at [1037, 434] on textarea "Discover our range of Alko-compatible tow bars, including detachable and fixed …" at bounding box center [923, 438] width 379 height 58
click at [1048, 435] on textarea "Discover our range of Alko-compatible tow bars, including detachable and fixed …" at bounding box center [923, 438] width 379 height 58
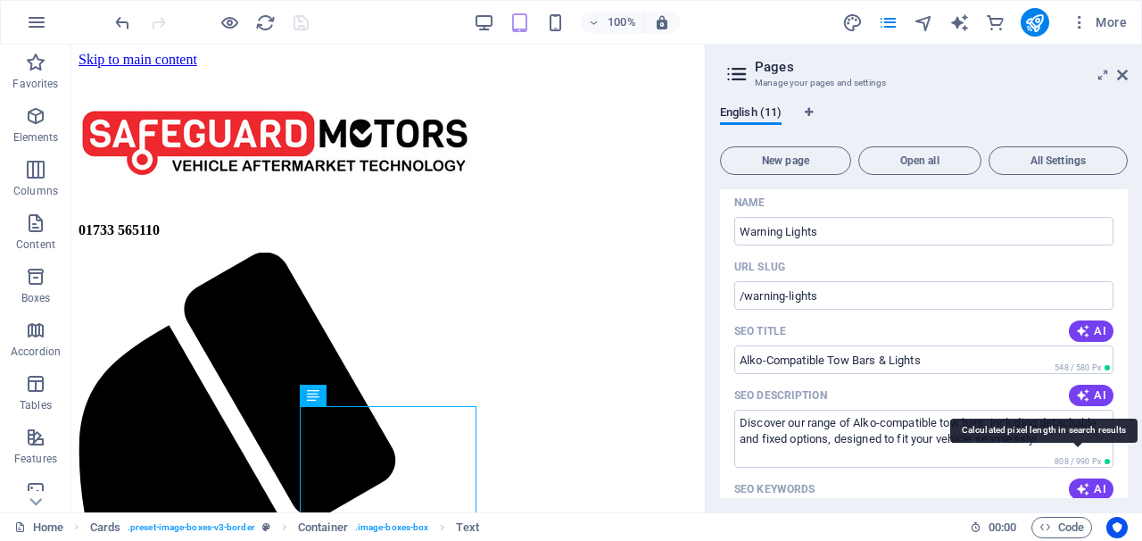
click at [1085, 462] on span "808 / 990 Px" at bounding box center [1077, 461] width 46 height 9
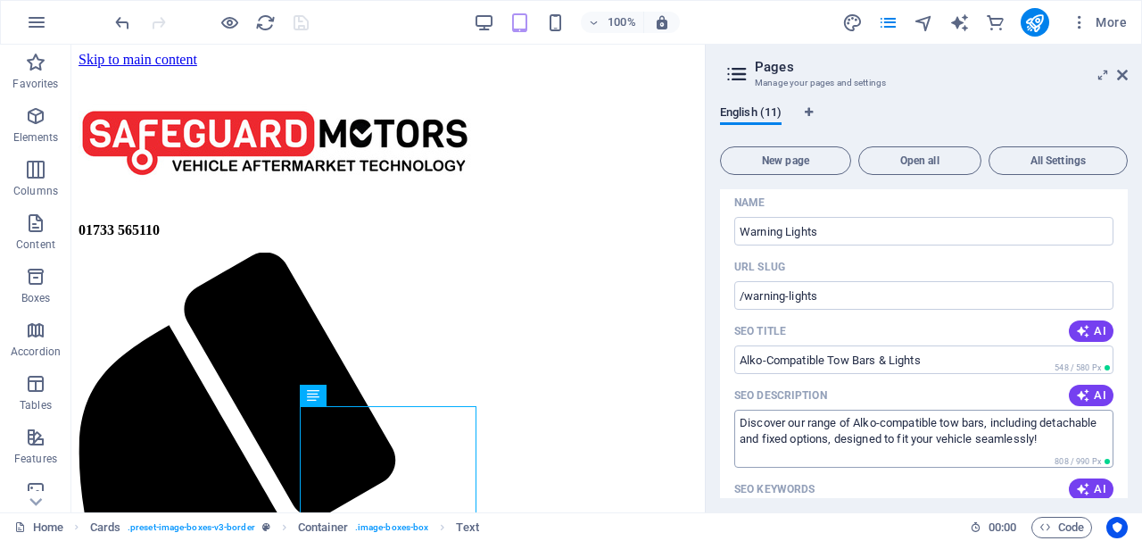
click at [1078, 450] on textarea "Discover our range of Alko-compatible tow bars, including detachable and fixed …" at bounding box center [923, 438] width 379 height 58
drag, startPoint x: 1078, startPoint y: 450, endPoint x: 1004, endPoint y: 425, distance: 78.1
click at [1004, 425] on textarea "Discover our range of Alko-compatible tow bars, including detachable and fixed …" at bounding box center [923, 438] width 379 height 58
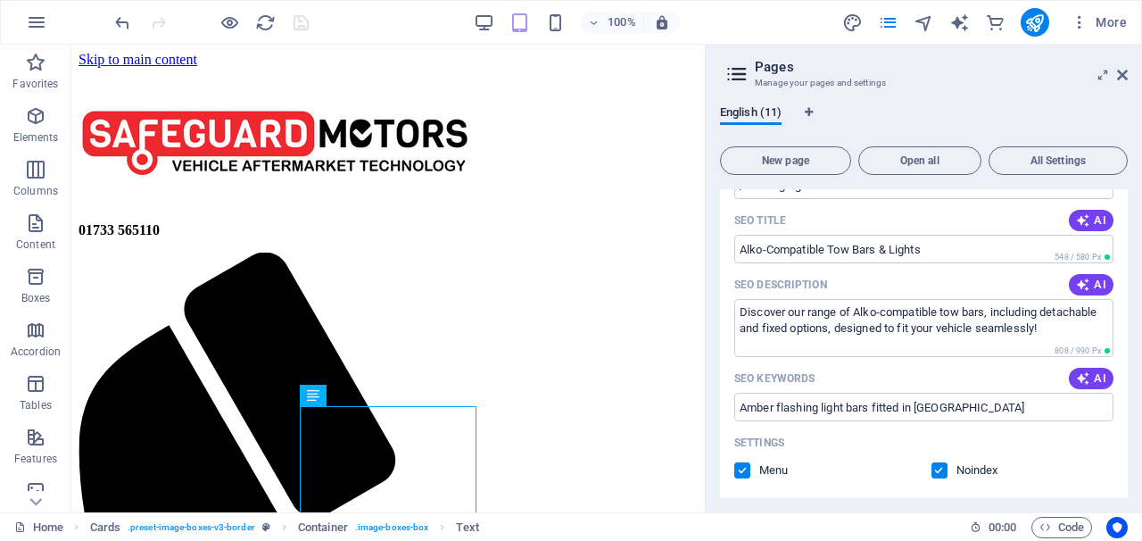
scroll to position [329, 0]
click at [997, 408] on input "Amber flashing light bars fitted in Peterborough" at bounding box center [923, 407] width 379 height 29
click at [940, 471] on label at bounding box center [939, 470] width 16 height 16
click at [0, 0] on input "checkbox" at bounding box center [0, 0] width 0 height 0
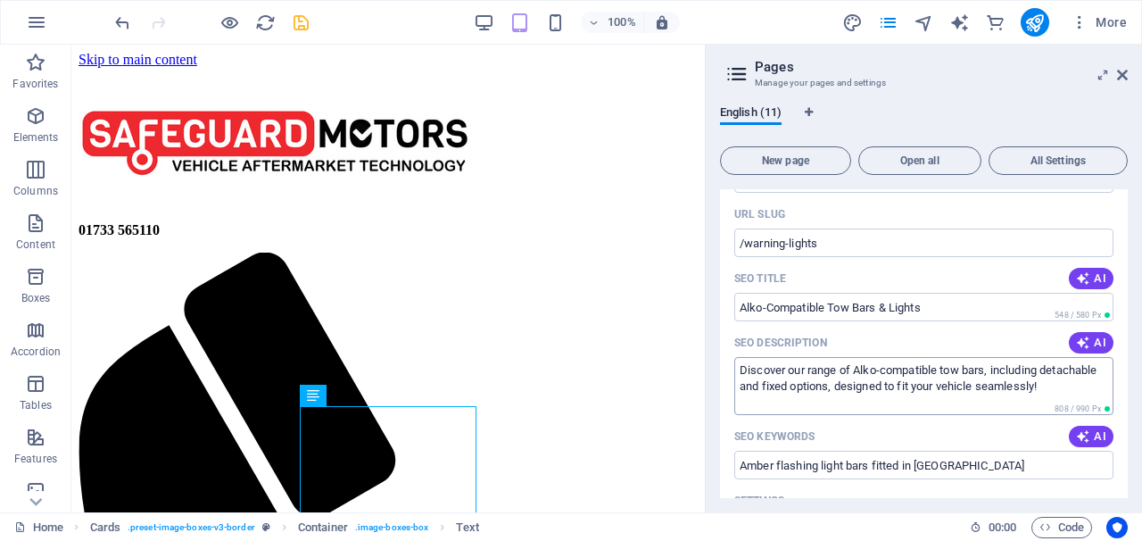
scroll to position [280, 0]
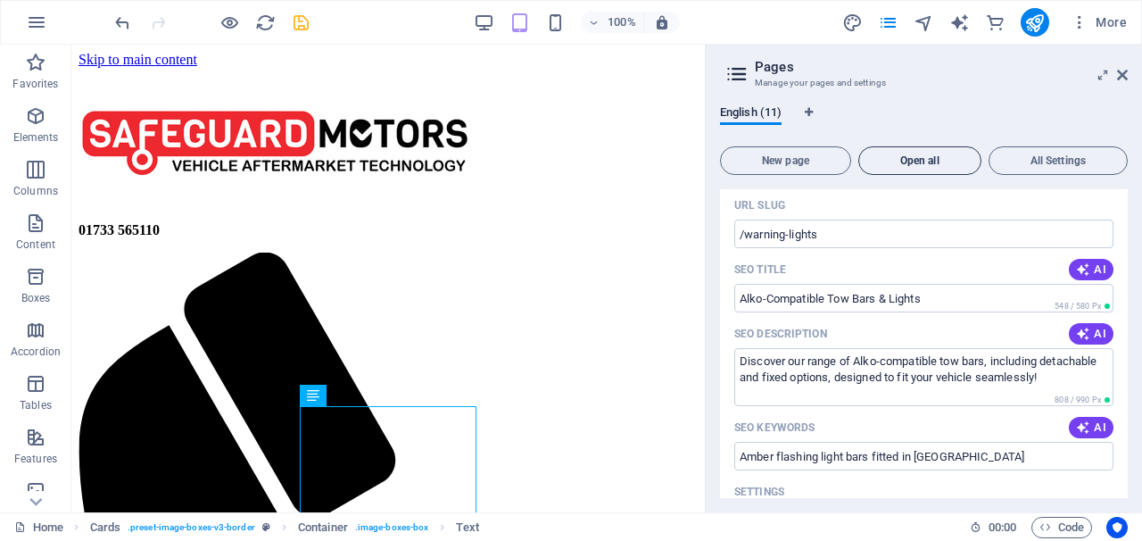
click at [929, 161] on span "Open all" at bounding box center [919, 160] width 107 height 11
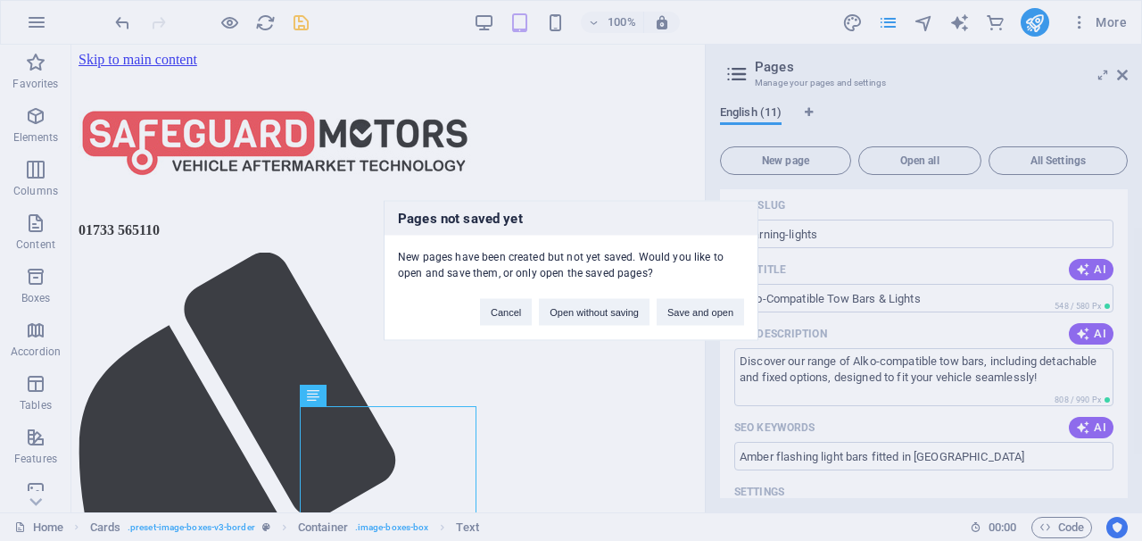
click at [1033, 392] on div "Pages not saved yet New pages have been created but not yet saved. Would you li…" at bounding box center [571, 270] width 1142 height 541
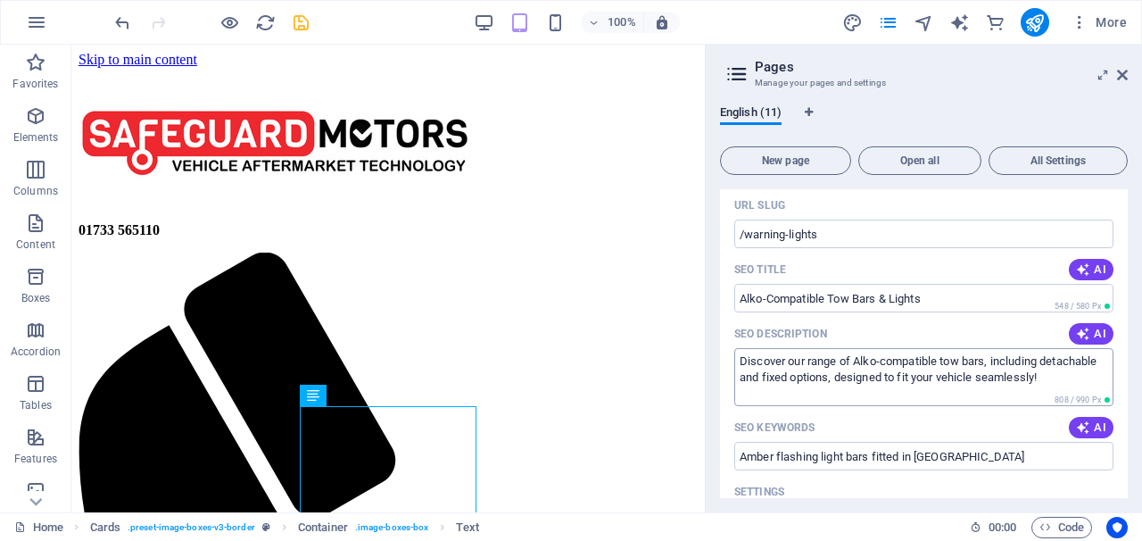
click at [1033, 390] on textarea "Discover our range of Alko-compatible tow bars, including detachable and fixed …" at bounding box center [923, 377] width 379 height 58
click at [1046, 381] on textarea "Discover our range of Alko-compatible tow bars, including detachable and fixed …" at bounding box center [923, 377] width 379 height 58
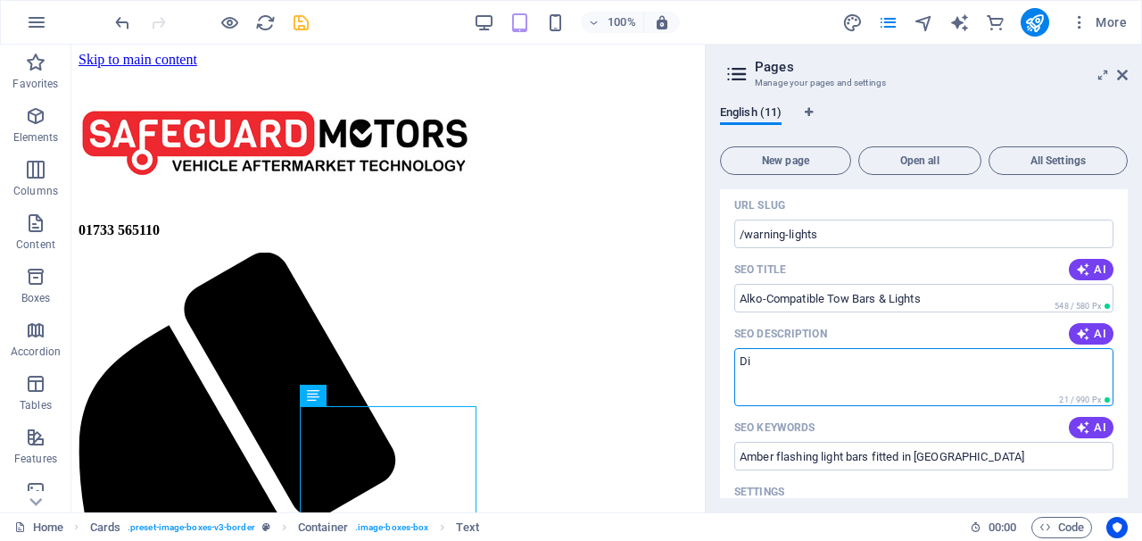
type textarea "D"
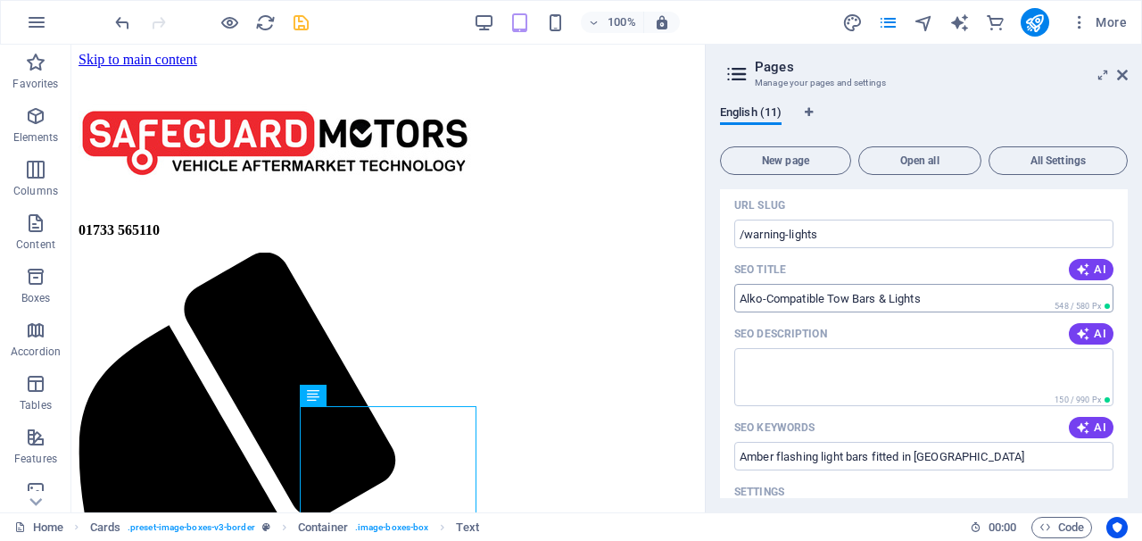
click at [984, 294] on input "Alko-Compatible Tow Bars & Lights" at bounding box center [923, 298] width 379 height 29
click at [985, 292] on input "Alko-Compatible Tow Bars & Lights" at bounding box center [923, 298] width 379 height 29
click at [941, 302] on input "Alko-Compatible Tow Bars & Lights" at bounding box center [923, 298] width 379 height 29
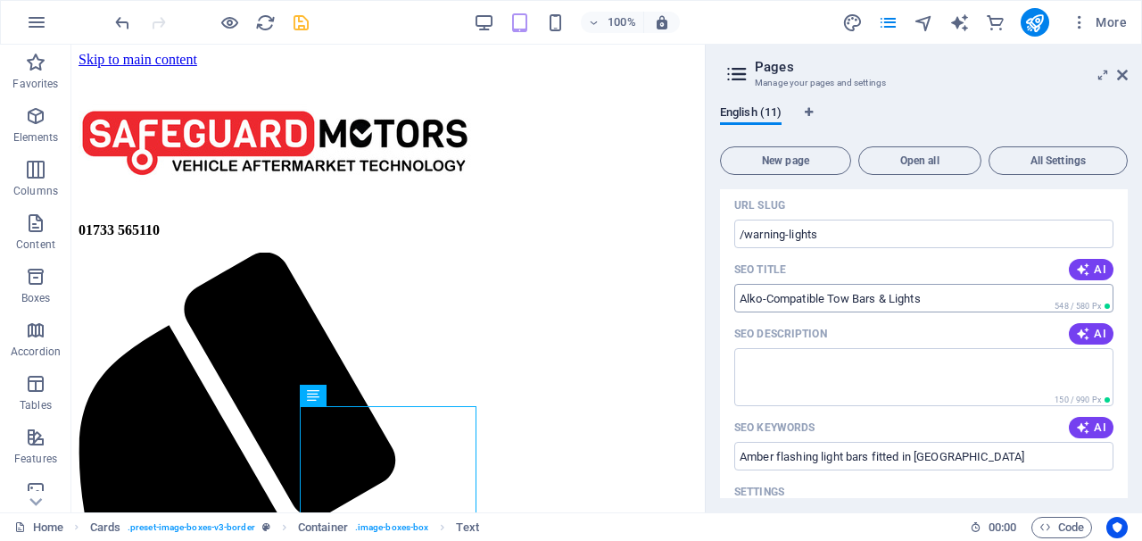
click at [940, 302] on input "Alko-Compatible Tow Bars & Lights" at bounding box center [923, 298] width 379 height 29
click at [872, 457] on input "Amber flashing light bars fitted in Peterborough" at bounding box center [923, 456] width 379 height 29
click at [873, 456] on input "Amber flashing light bars fitted in Peterborough" at bounding box center [923, 456] width 379 height 29
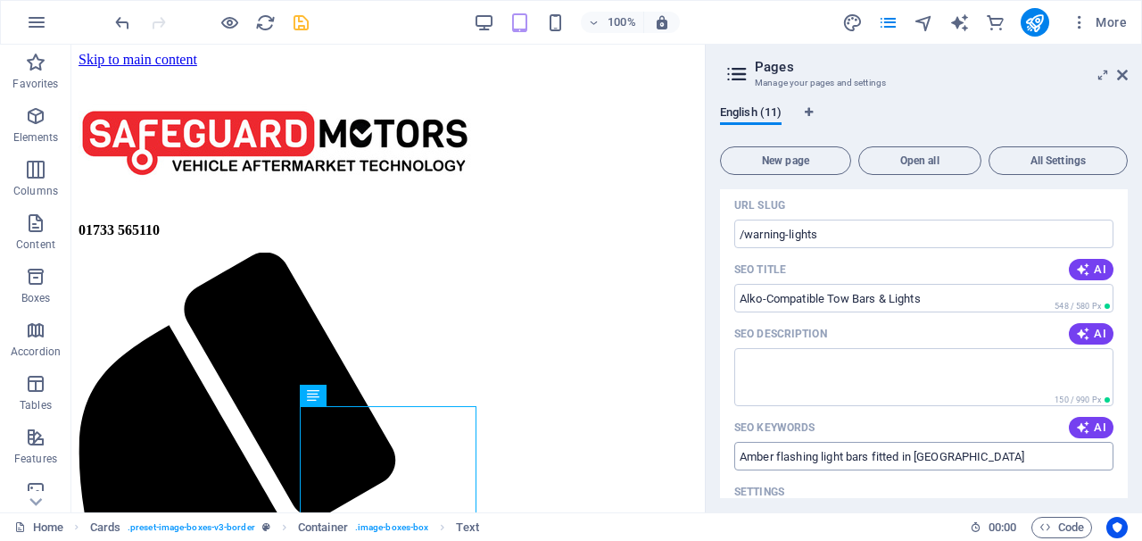
click at [876, 453] on input "Amber flashing light bars fitted in Peterborough" at bounding box center [923, 456] width 379 height 29
click at [873, 454] on input "Amber flashing light bars fitted in Peterborough" at bounding box center [923, 456] width 379 height 29
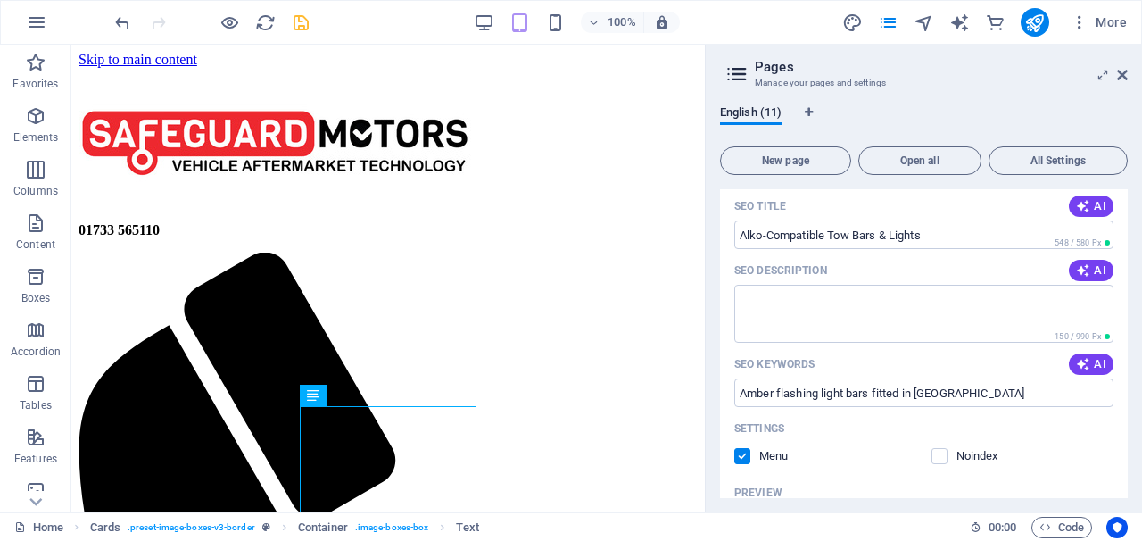
scroll to position [351, 0]
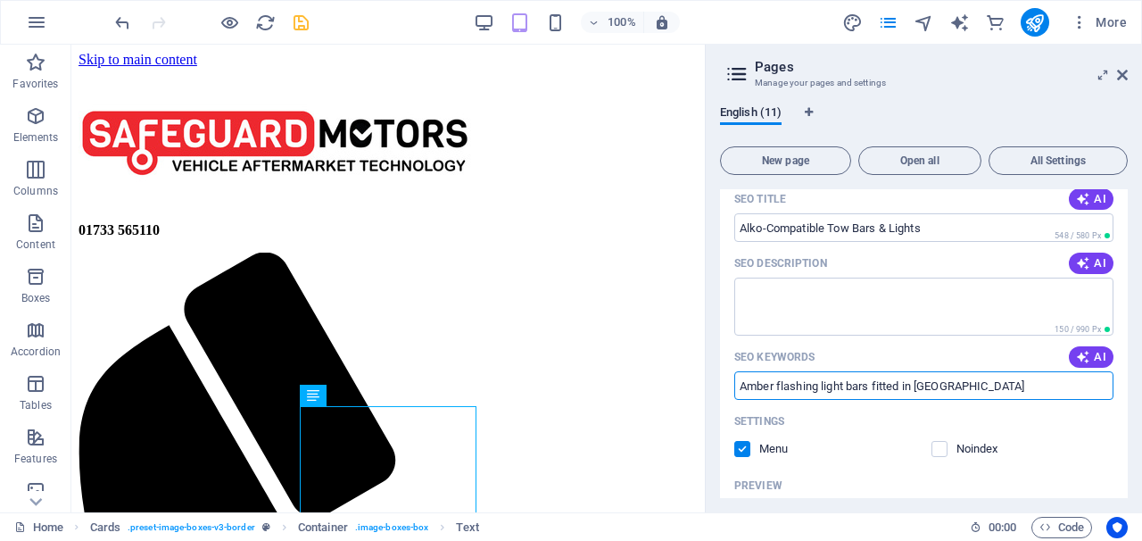
click at [979, 388] on input "Amber flashing light bars fitted in Peterborough" at bounding box center [923, 385] width 379 height 29
click at [1000, 386] on input "Amber flashing light bars fitted in Peterborough" at bounding box center [923, 385] width 379 height 29
type input "Amber Beacons, LED Flashing Light Bars, Peterboroguh"
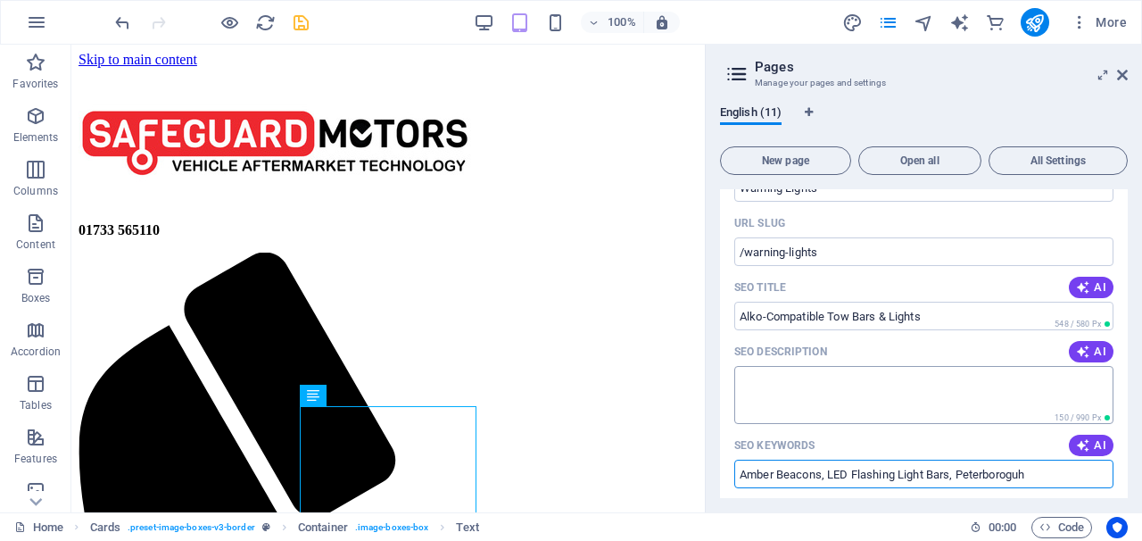
scroll to position [265, 0]
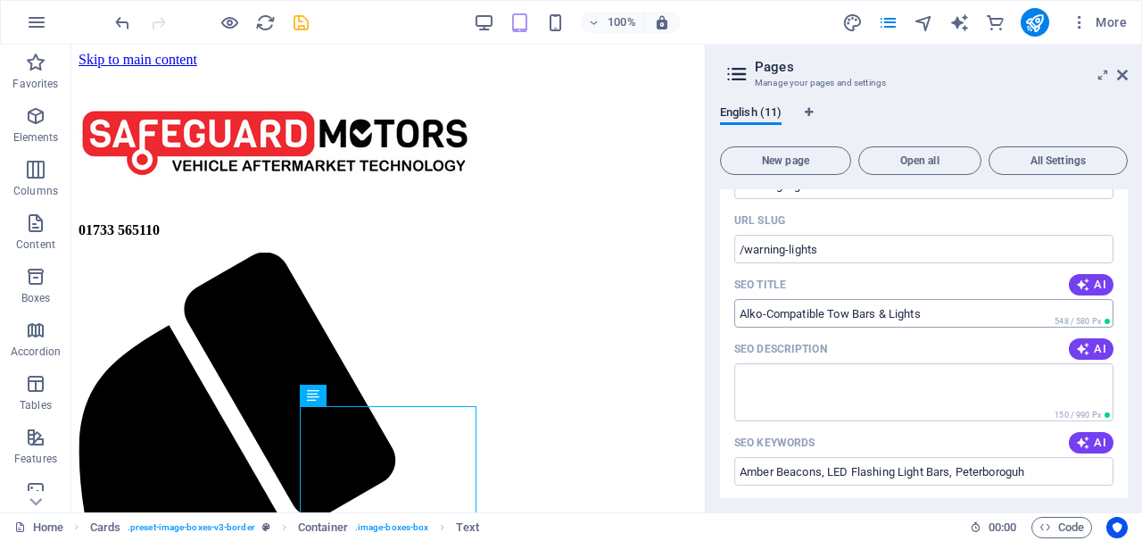
click at [930, 310] on input "Alko-Compatible Tow Bars & Lights" at bounding box center [923, 313] width 379 height 29
click at [928, 325] on input "Alko-Compatible Tow Bars & Lights" at bounding box center [923, 316] width 379 height 29
click at [928, 321] on input "Alko-Compatible Tow Bars & Lights" at bounding box center [923, 316] width 379 height 29
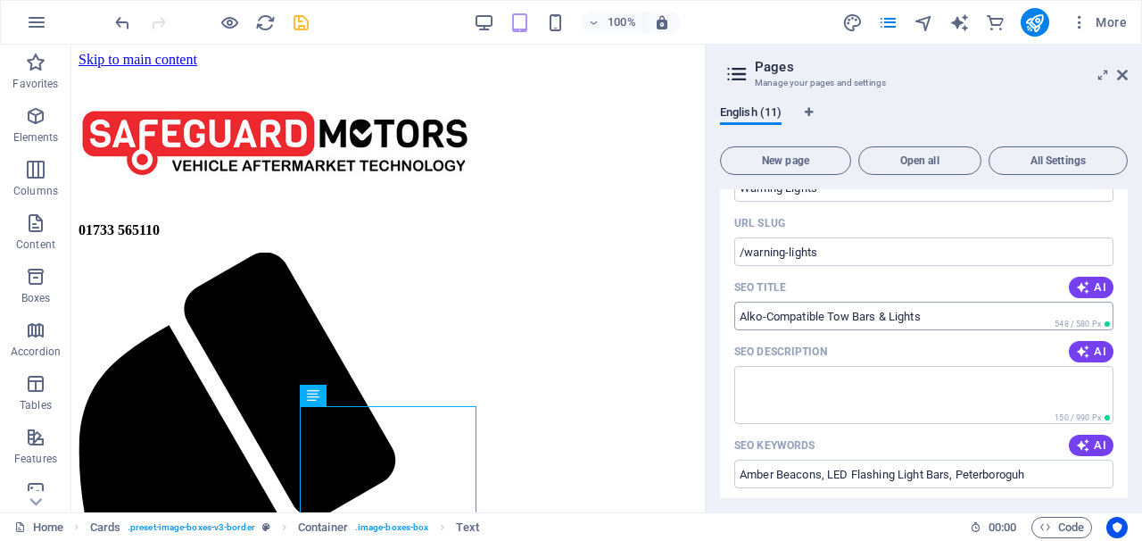
click at [929, 321] on input "Alko-Compatible Tow Bars & Lights" at bounding box center [923, 316] width 379 height 29
click at [930, 320] on input "Alko-Compatible Tow Bars & Lights" at bounding box center [923, 316] width 379 height 29
click at [930, 319] on input "Alko-Compatible Tow Bars & Lights" at bounding box center [923, 316] width 379 height 29
click at [929, 319] on input "Alko-Compatible Tow Bars & Lights" at bounding box center [923, 316] width 379 height 29
click at [928, 313] on input "Alko-Compatible Tow Bars & Lights" at bounding box center [923, 316] width 379 height 29
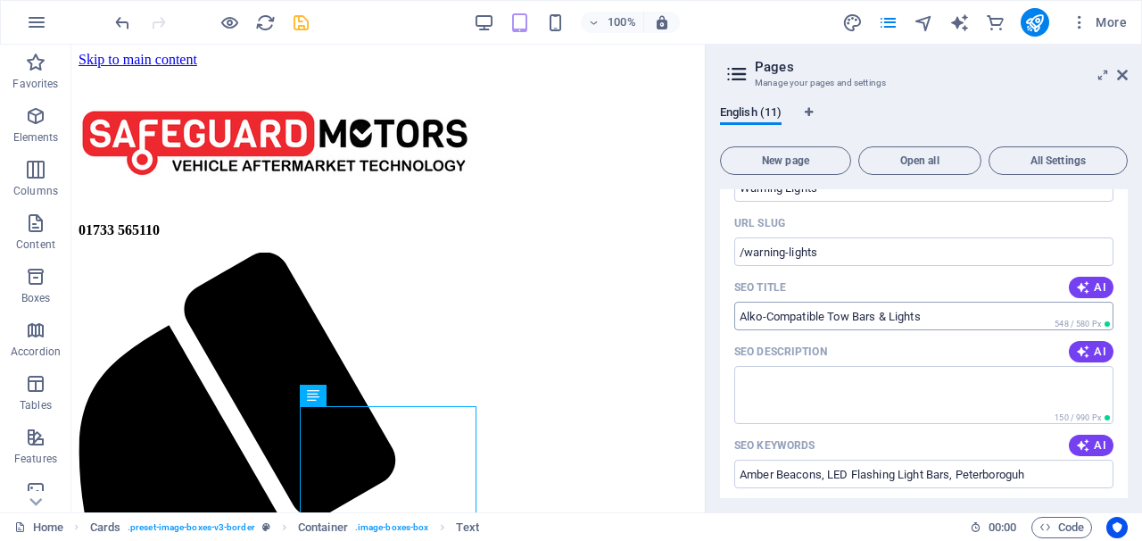
click at [927, 314] on input "Alko-Compatible Tow Bars & Lights" at bounding box center [923, 316] width 379 height 29
click at [929, 313] on input "Alko-Compatible Tow Bars & Lights" at bounding box center [923, 316] width 379 height 29
click at [893, 318] on input "Alko-Compatible Tow Bars & Lights" at bounding box center [923, 316] width 379 height 29
click at [951, 318] on input "Alko-Compatible Tow Bars & Lights" at bounding box center [923, 316] width 379 height 29
type input "A"
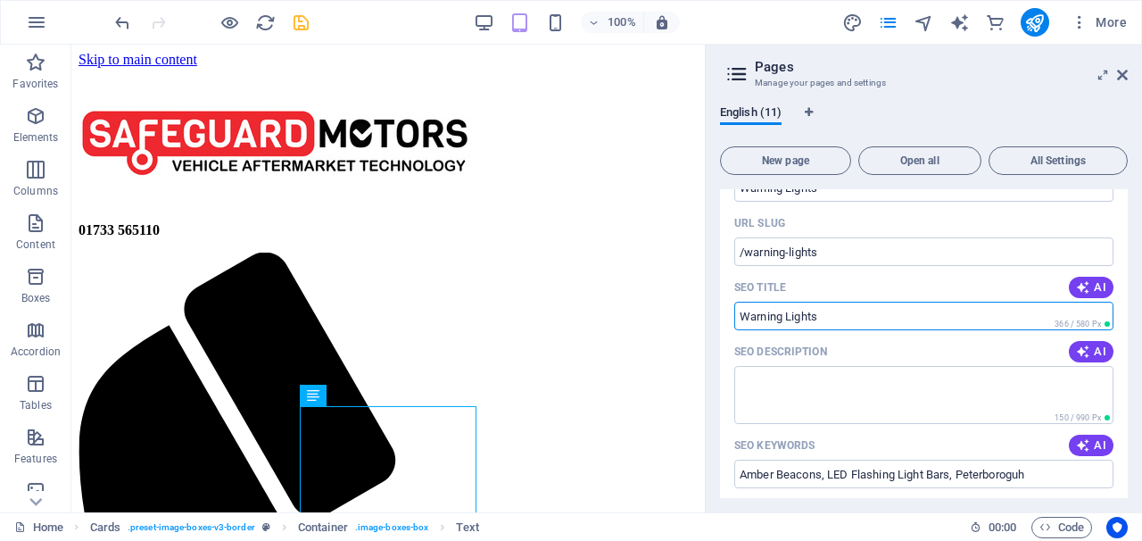
click at [860, 321] on input "SEO Title" at bounding box center [923, 316] width 379 height 29
click at [859, 310] on input "SEO Title" at bounding box center [923, 316] width 379 height 29
click at [774, 312] on input "Amber Flashing Light Bars," at bounding box center [923, 316] width 379 height 29
click at [874, 311] on input "Flashing Light Bars," at bounding box center [923, 316] width 379 height 29
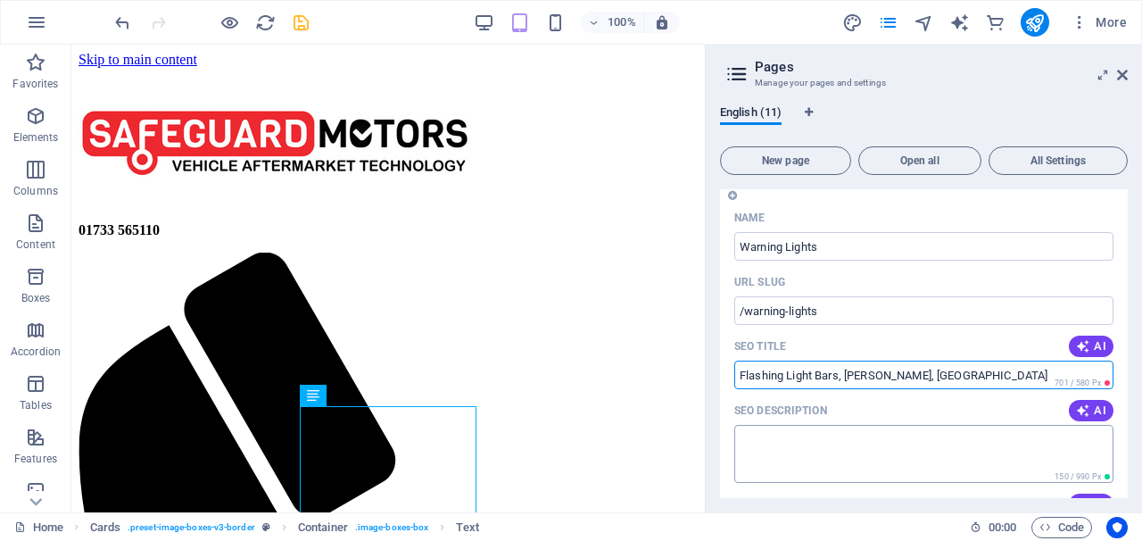
scroll to position [199, 0]
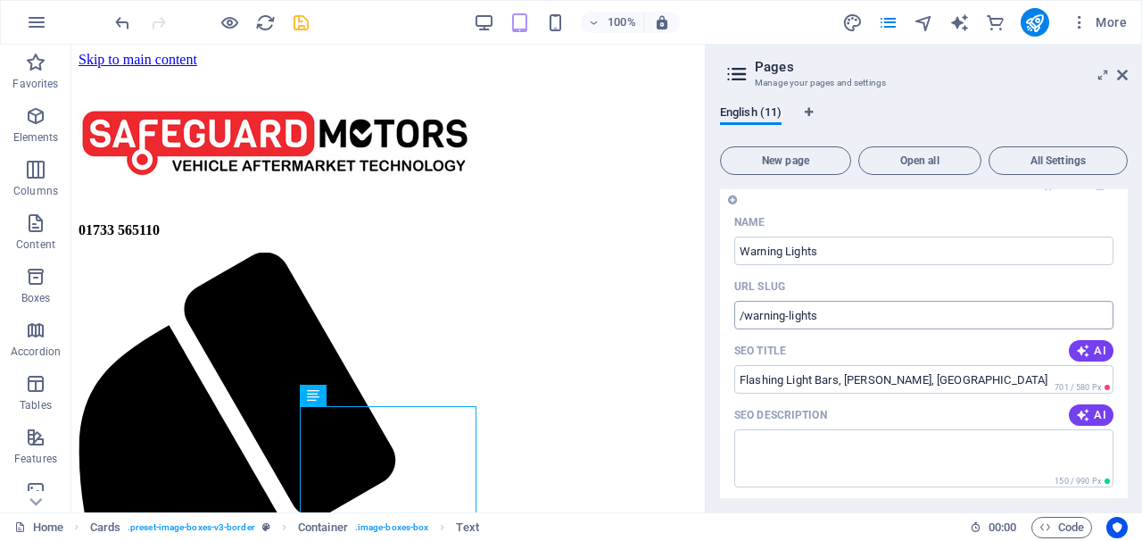
click at [792, 315] on input "/warning-lights" at bounding box center [923, 315] width 379 height 29
type input "Flashing Light Bars, Amber Beacons, Peterborough"
drag, startPoint x: 820, startPoint y: 313, endPoint x: 798, endPoint y: 314, distance: 21.4
click at [798, 314] on input "/warning-lights" at bounding box center [923, 315] width 379 height 29
click at [824, 318] on input "/warning-lights" at bounding box center [923, 315] width 379 height 29
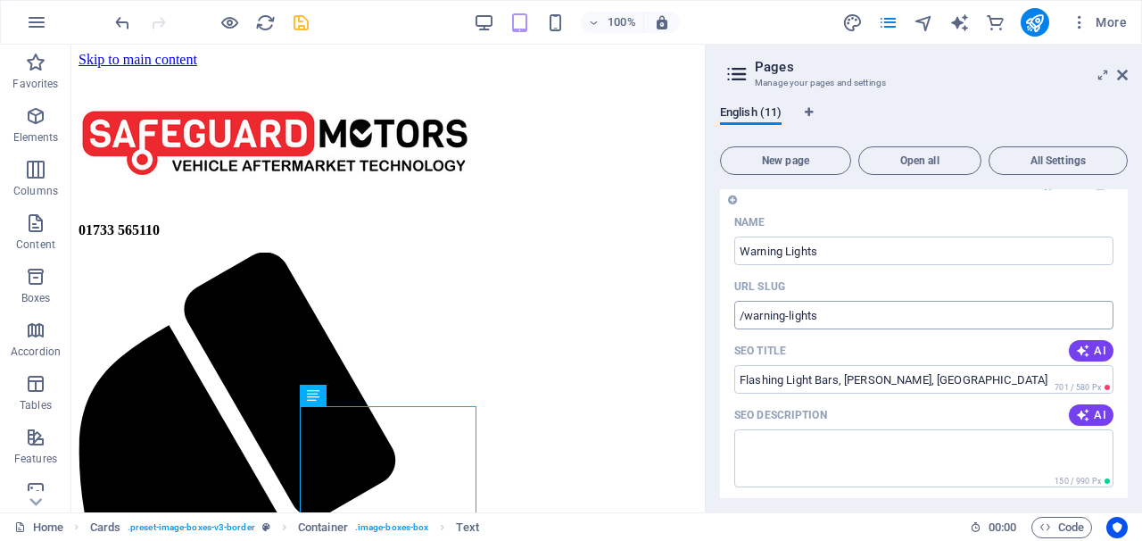
click at [824, 318] on input "/warning-lights" at bounding box center [923, 315] width 379 height 29
click at [300, 23] on icon "save" at bounding box center [301, 22] width 21 height 21
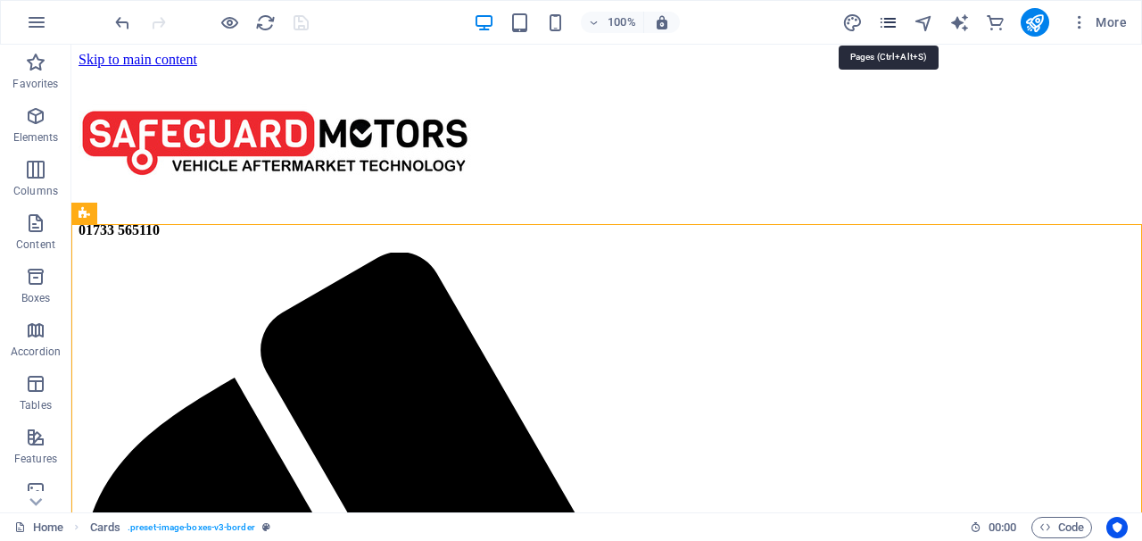
click at [888, 16] on icon "pages" at bounding box center [888, 22] width 21 height 21
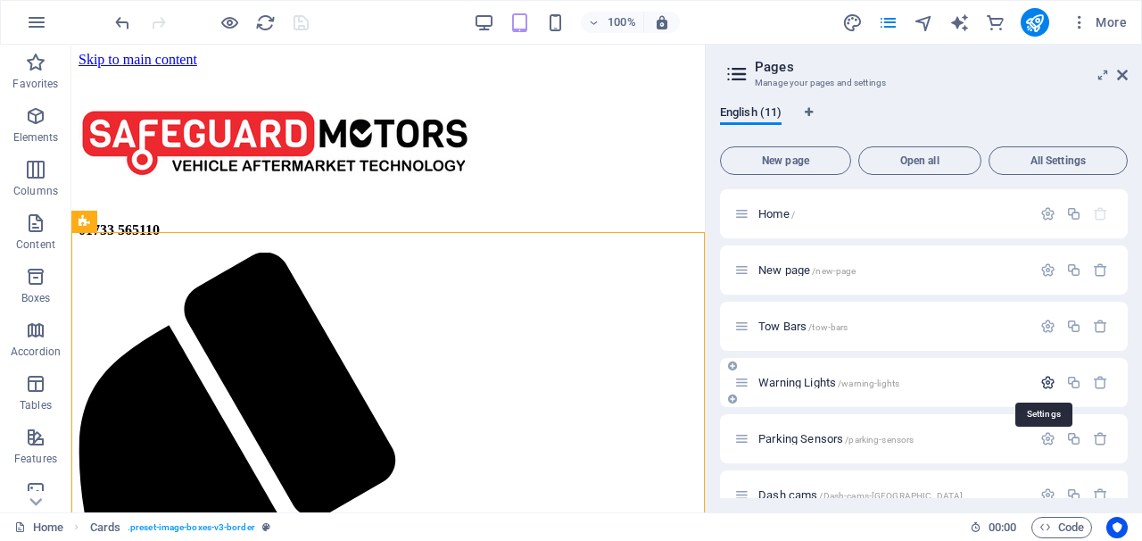
click at [1046, 379] on icon "button" at bounding box center [1047, 382] width 15 height 15
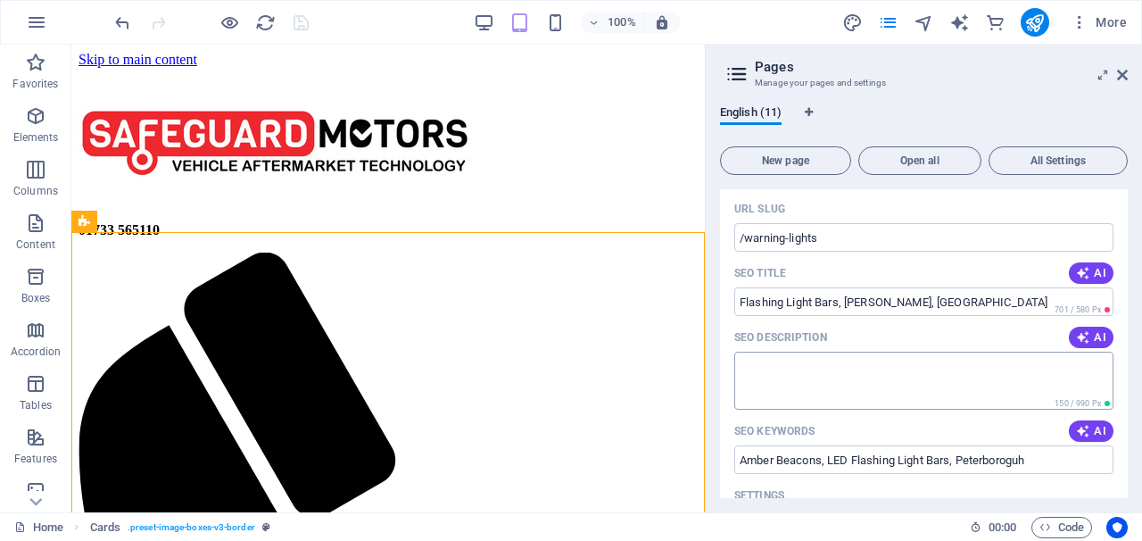
scroll to position [293, 0]
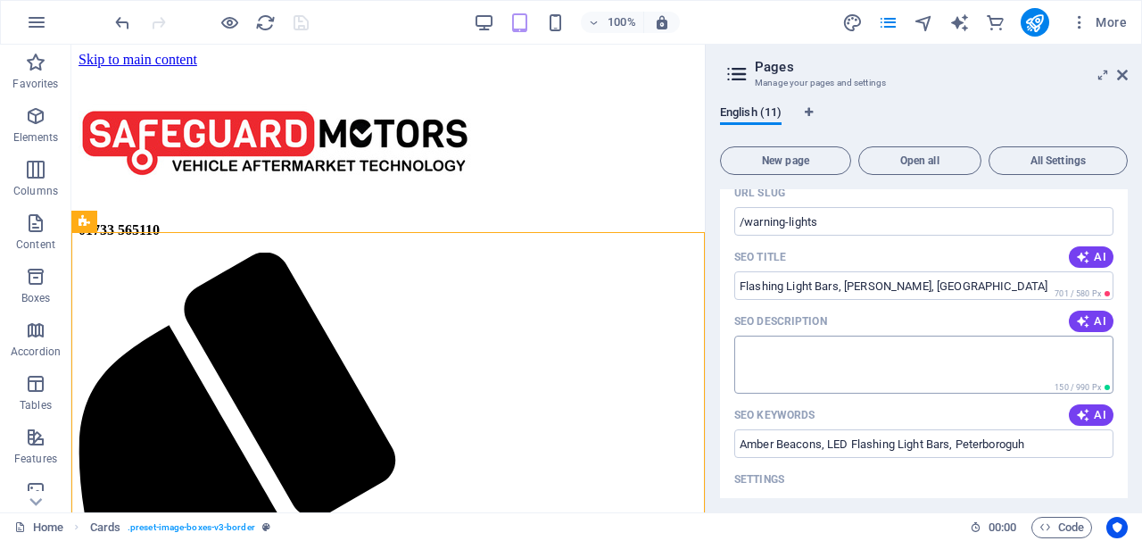
click at [801, 368] on textarea "SEO Description" at bounding box center [923, 364] width 379 height 58
click at [786, 357] on textarea "SEO Description" at bounding box center [923, 364] width 379 height 58
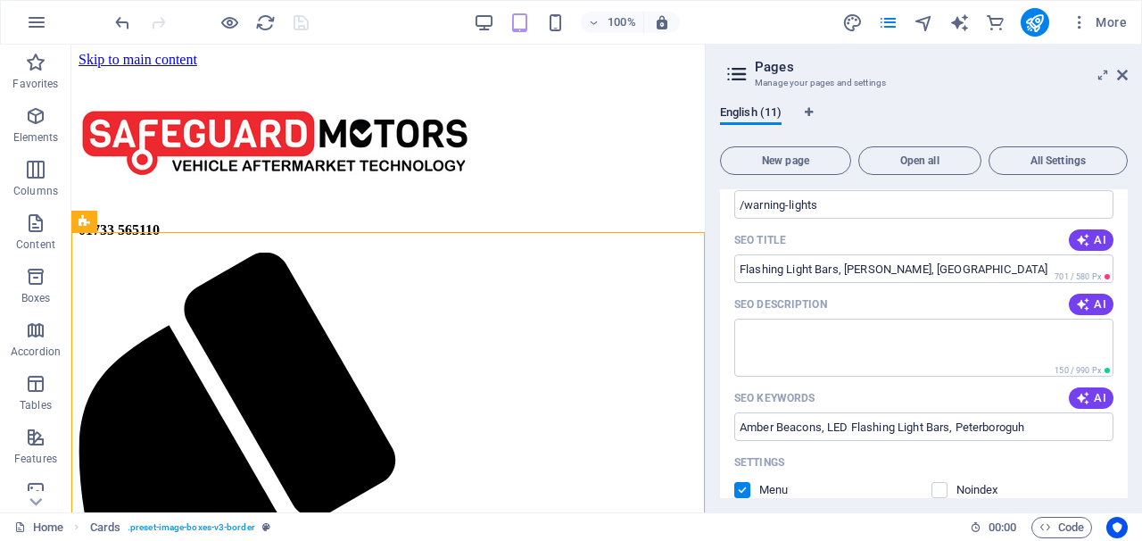
scroll to position [309, 0]
click at [853, 349] on textarea "SEO Description" at bounding box center [923, 348] width 379 height 58
click at [852, 333] on textarea "SEO Description" at bounding box center [923, 348] width 379 height 58
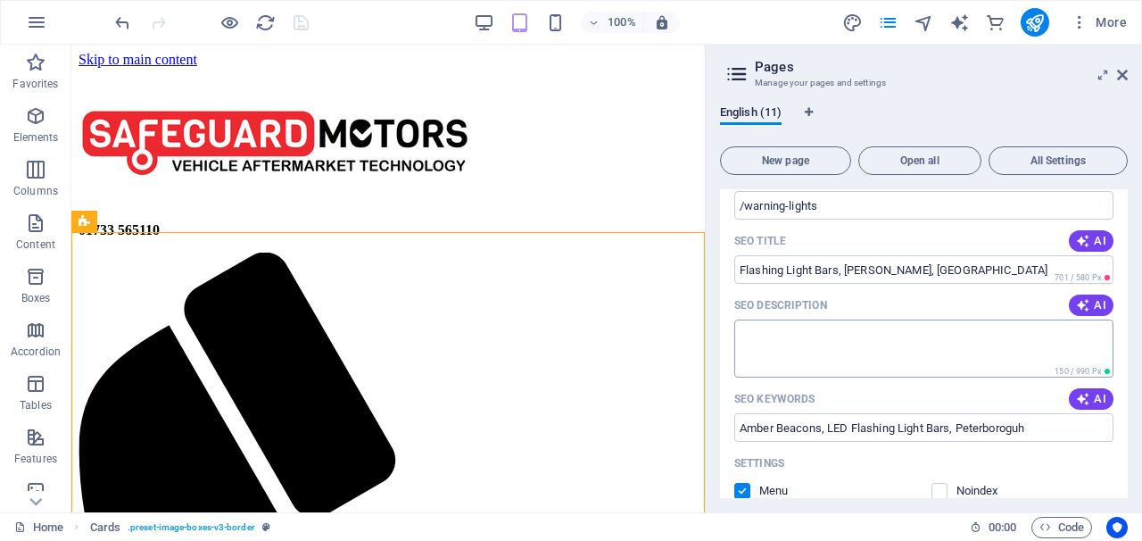
click at [852, 333] on textarea "SEO Description" at bounding box center [923, 348] width 379 height 58
click at [879, 328] on textarea "SEO Description" at bounding box center [923, 348] width 379 height 58
click at [879, 329] on textarea "SEO Description" at bounding box center [923, 348] width 379 height 58
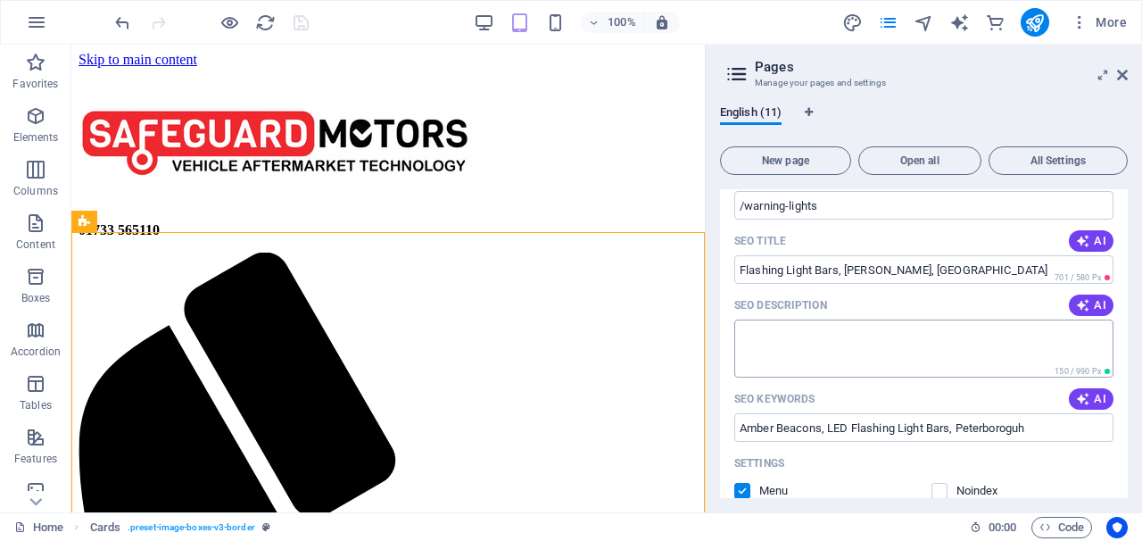
click at [880, 322] on textarea "SEO Description" at bounding box center [923, 348] width 379 height 58
click at [1055, 367] on span "150 / 990 Px" at bounding box center [1077, 371] width 46 height 9
click at [1080, 372] on span "150 / 990 Px" at bounding box center [1077, 371] width 46 height 9
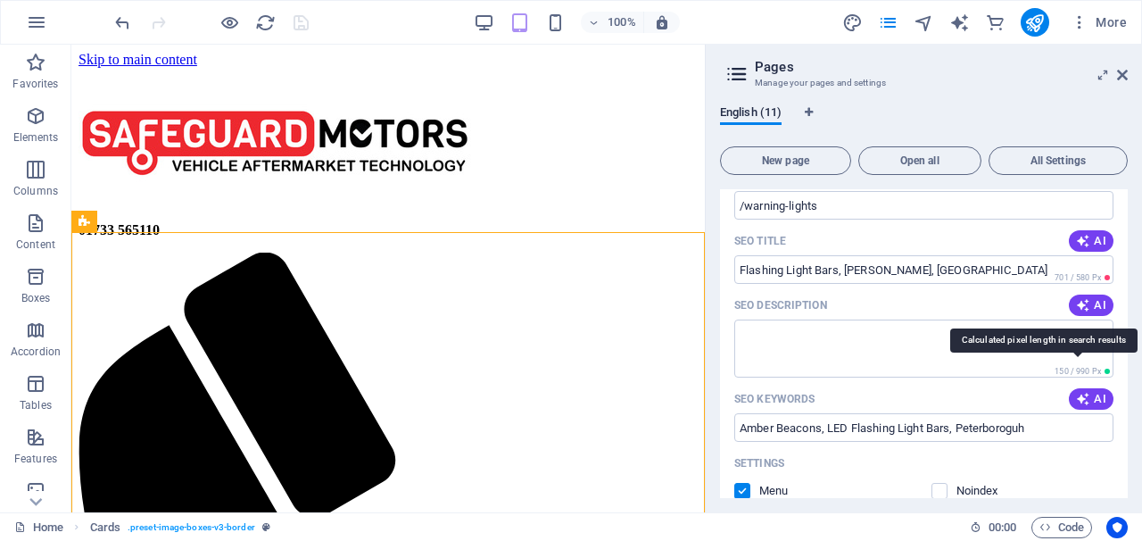
click at [1080, 372] on span "150 / 990 Px" at bounding box center [1077, 371] width 46 height 9
click at [1076, 368] on span "150 / 990 Px" at bounding box center [1077, 371] width 46 height 9
click at [1076, 362] on div "​ 150 / 990 Px" at bounding box center [923, 348] width 379 height 58
click at [1075, 362] on textarea "SEO Description" at bounding box center [923, 348] width 379 height 58
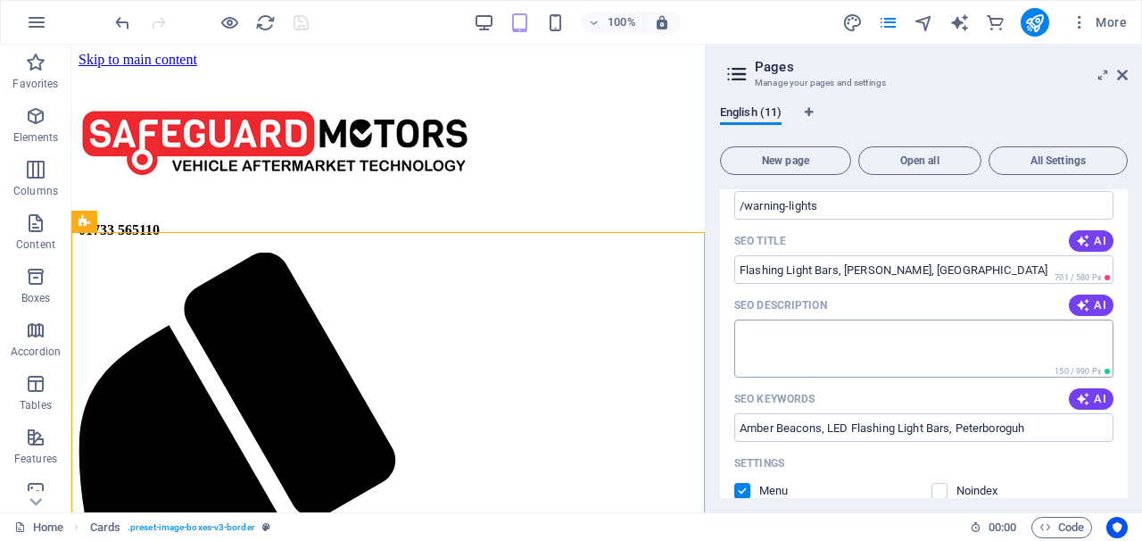
click at [1052, 352] on textarea "SEO Description" at bounding box center [923, 348] width 379 height 58
click at [1049, 360] on textarea "SEO Description" at bounding box center [923, 348] width 379 height 58
drag, startPoint x: 1095, startPoint y: 367, endPoint x: 855, endPoint y: 332, distance: 242.5
click at [855, 332] on div "​ 150 / 990 Px" at bounding box center [923, 348] width 379 height 58
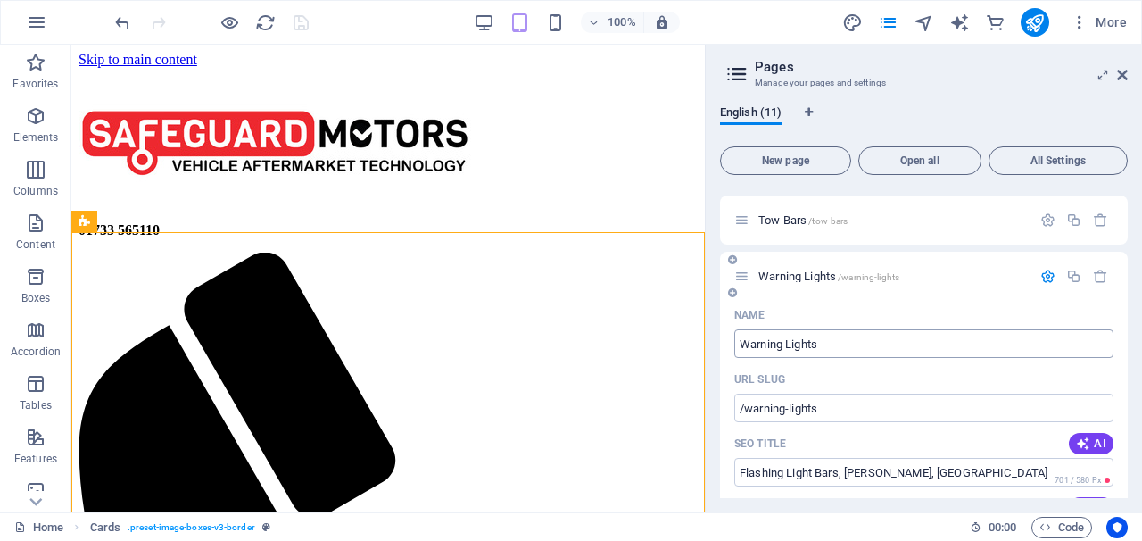
type input "Warning Lights"
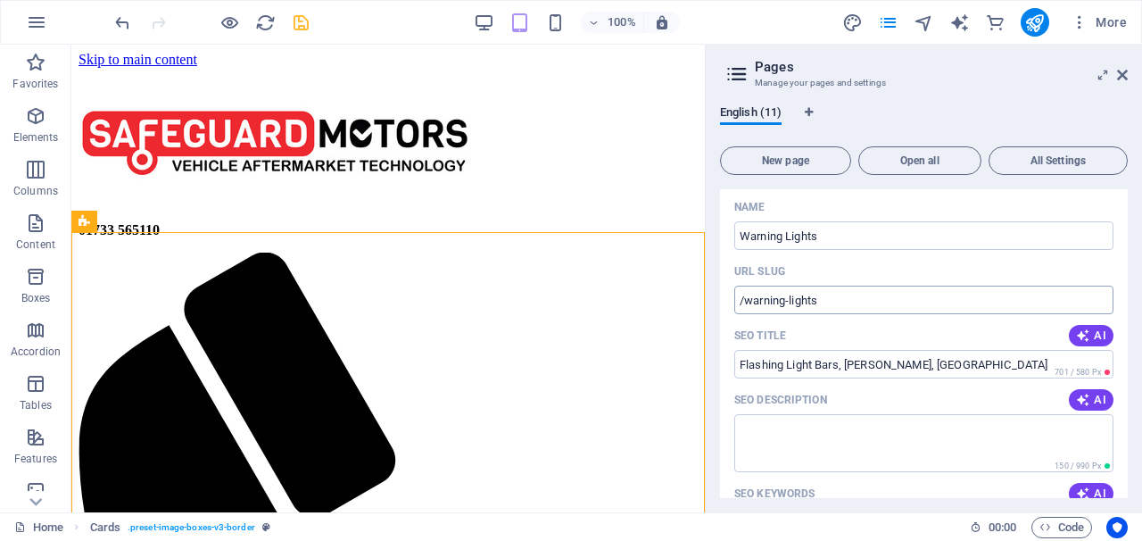
scroll to position [232, 0]
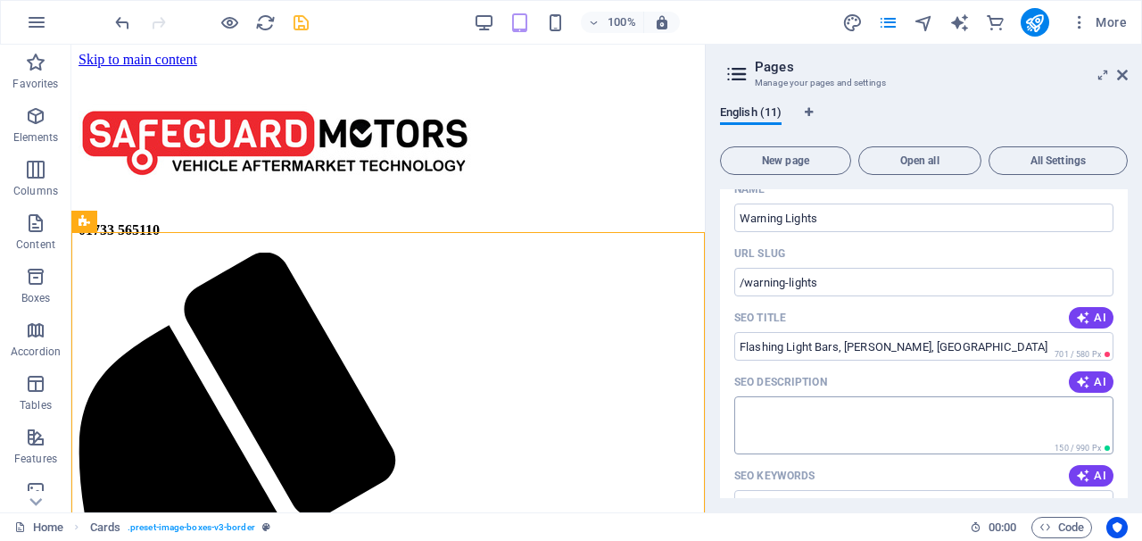
drag, startPoint x: 929, startPoint y: 413, endPoint x: 891, endPoint y: 359, distance: 66.1
click at [893, 359] on div "Name Warning Lights ​ URL SLUG /warning-lights ​ SEO Title AI Flashing Light Ba…" at bounding box center [924, 532] width 408 height 715
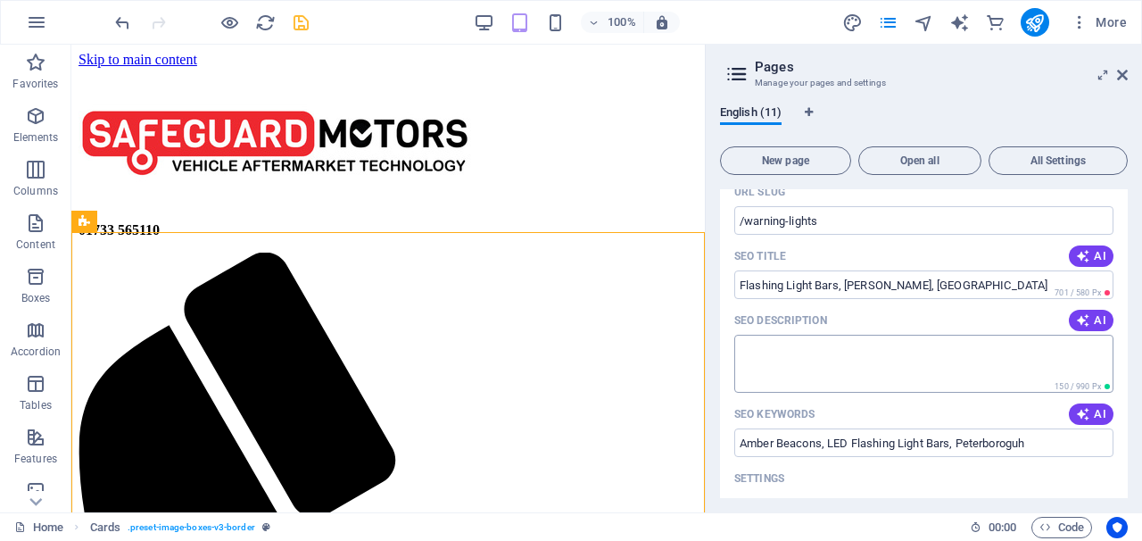
click at [891, 359] on textarea "SEO Description" at bounding box center [923, 364] width 379 height 58
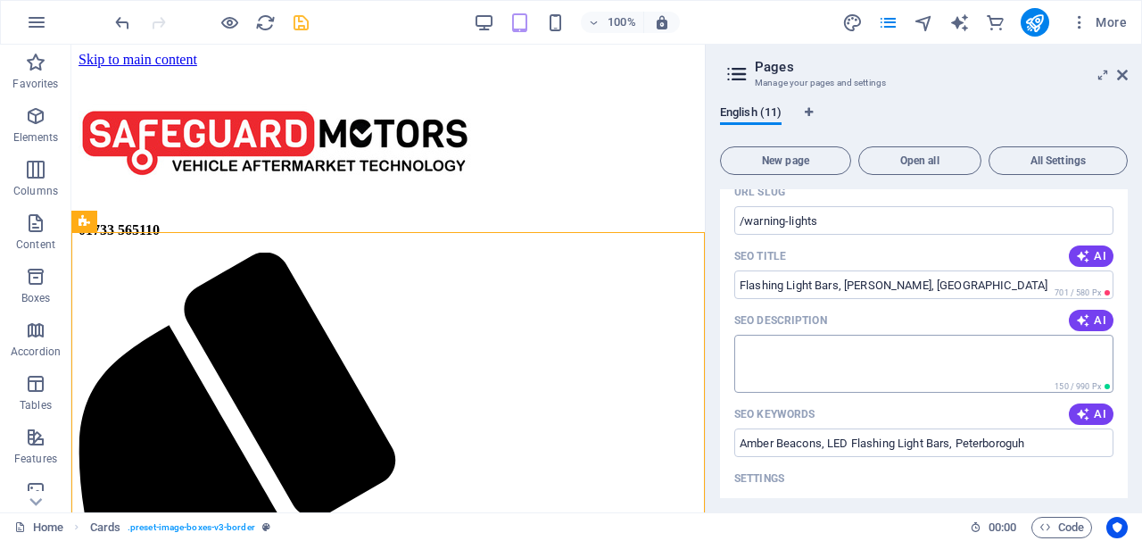
click at [891, 356] on textarea "SEO Description" at bounding box center [923, 364] width 379 height 58
click at [884, 348] on textarea "SEO Description" at bounding box center [923, 364] width 379 height 58
click at [806, 357] on textarea "SEO Description" at bounding box center [923, 364] width 379 height 58
click at [805, 356] on textarea "SEO Description" at bounding box center [923, 364] width 379 height 58
click at [1039, 271] on input "Flashing Light Bars, Amber Beacons, Peterborough" at bounding box center [923, 284] width 379 height 29
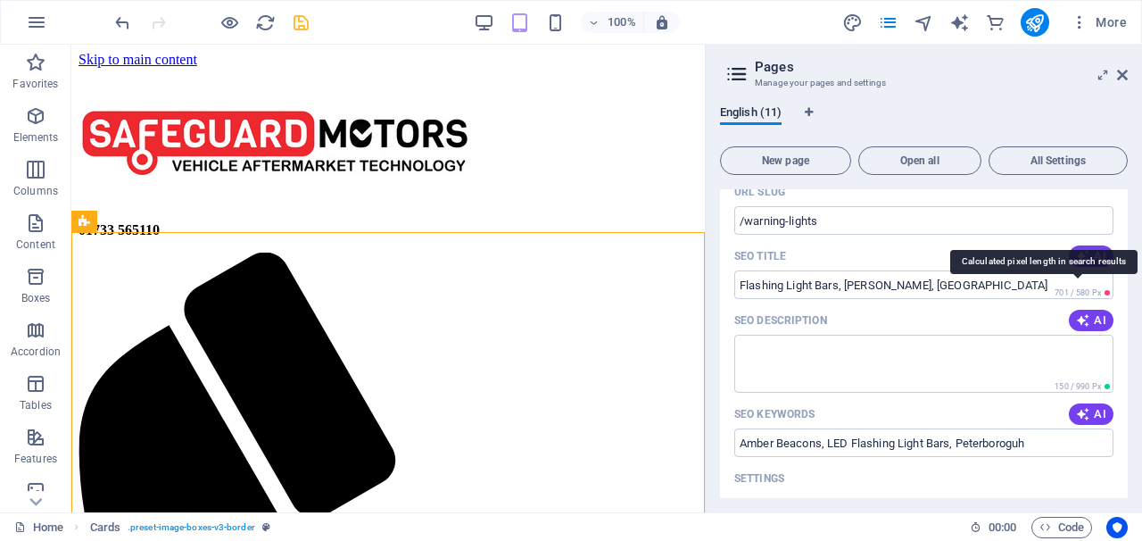
click at [1106, 293] on span "701 / 580 Px" at bounding box center [1082, 292] width 62 height 12
click at [1049, 285] on input "Flashing Light Bars, Amber Beacons, Peterborough" at bounding box center [923, 284] width 379 height 29
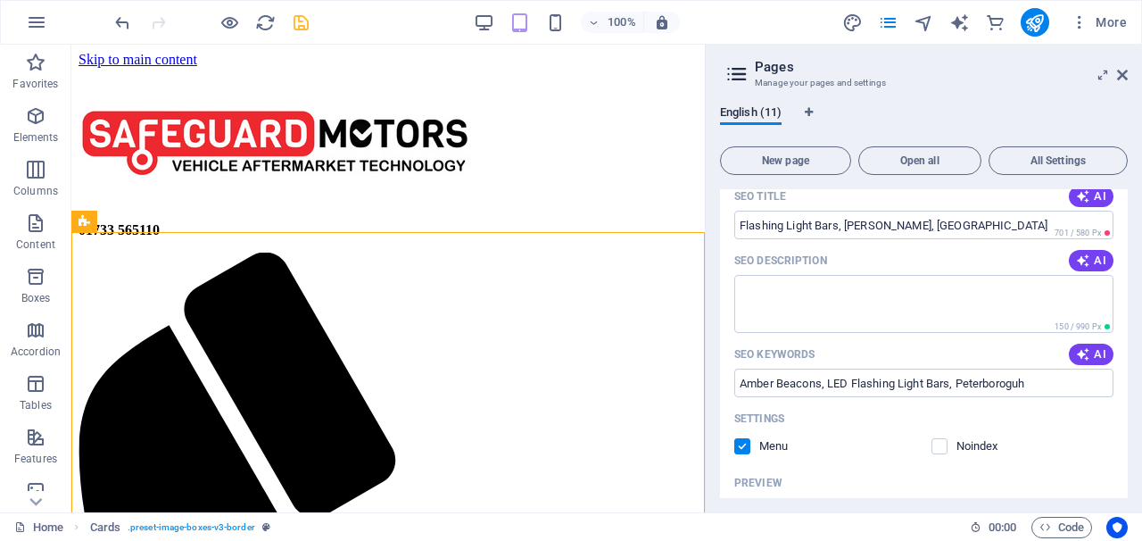
scroll to position [356, 0]
click at [1062, 379] on input "Amber Beacons, LED Flashing Light Bars, Peterboroguh" at bounding box center [923, 380] width 379 height 29
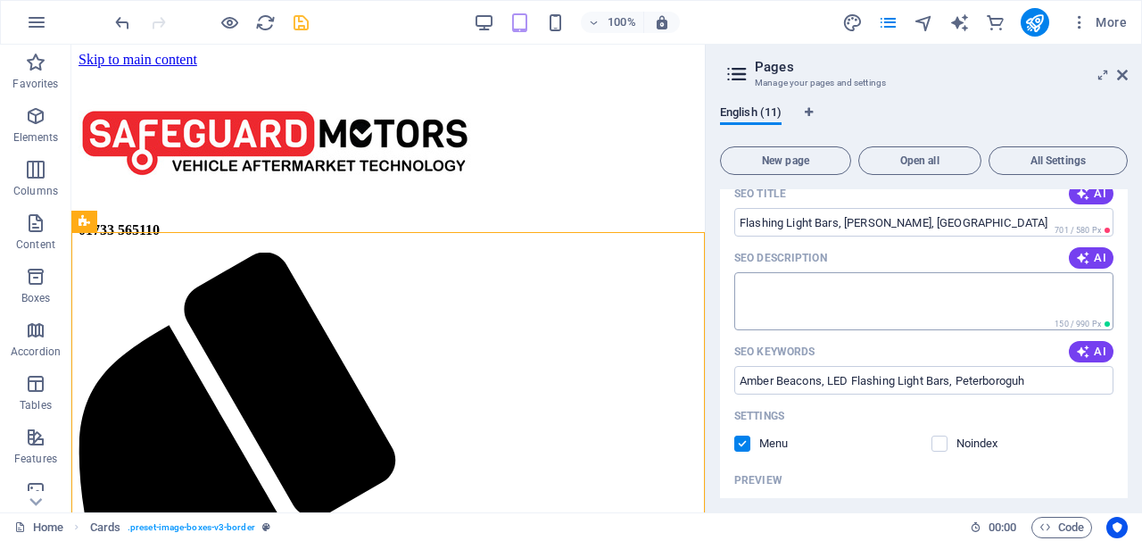
click at [1077, 310] on textarea "SEO Description" at bounding box center [923, 301] width 379 height 58
click at [1089, 353] on span "AI" at bounding box center [1091, 351] width 30 height 14
type input "MINI FLASHING LIGHT BAR, detachable tow bar, Alko compatible, parking sensors, …"
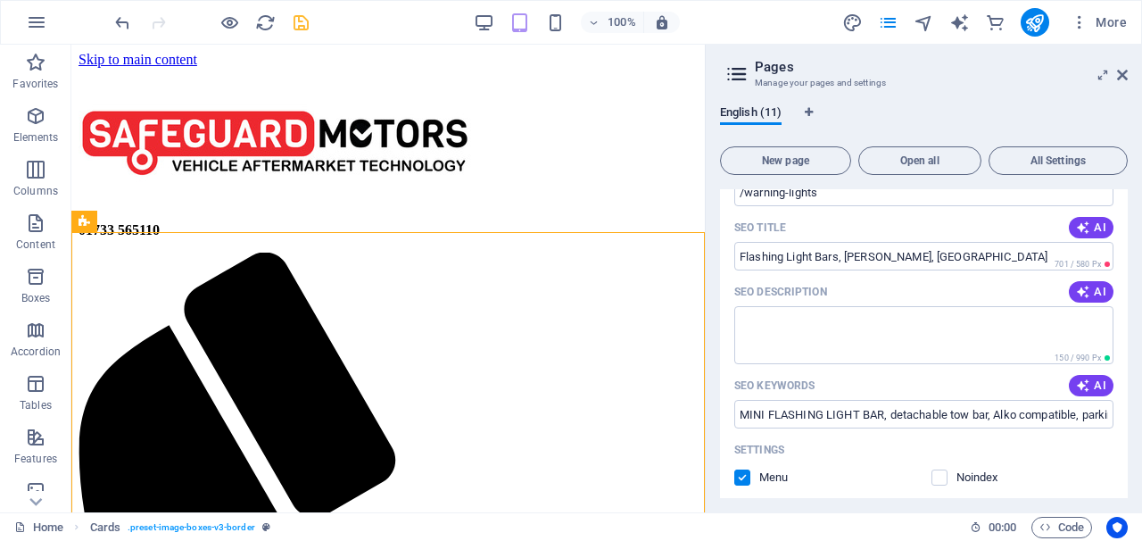
scroll to position [305, 0]
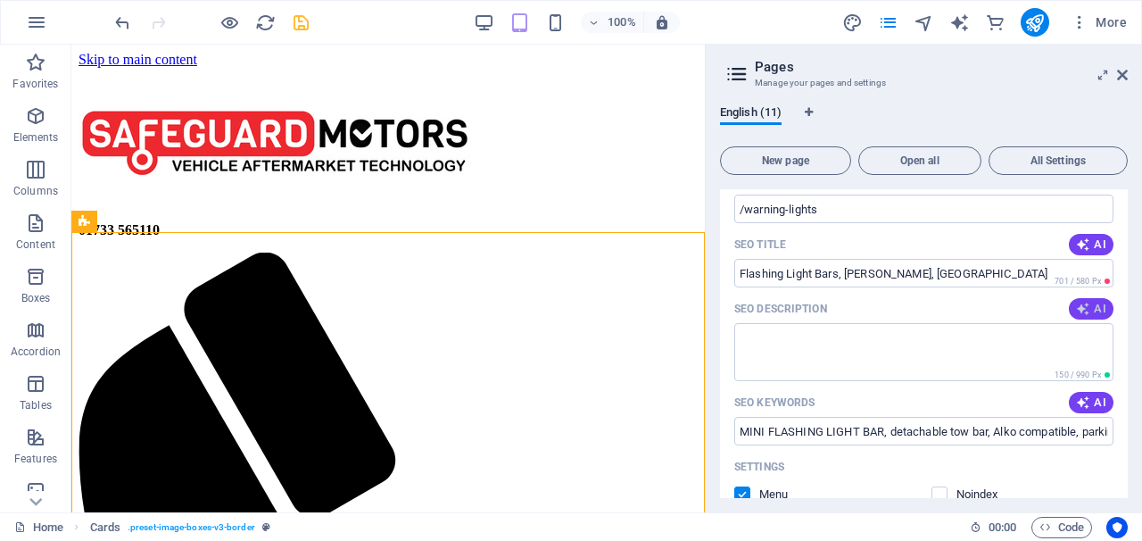
click at [1076, 310] on icon "button" at bounding box center [1083, 309] width 14 height 14
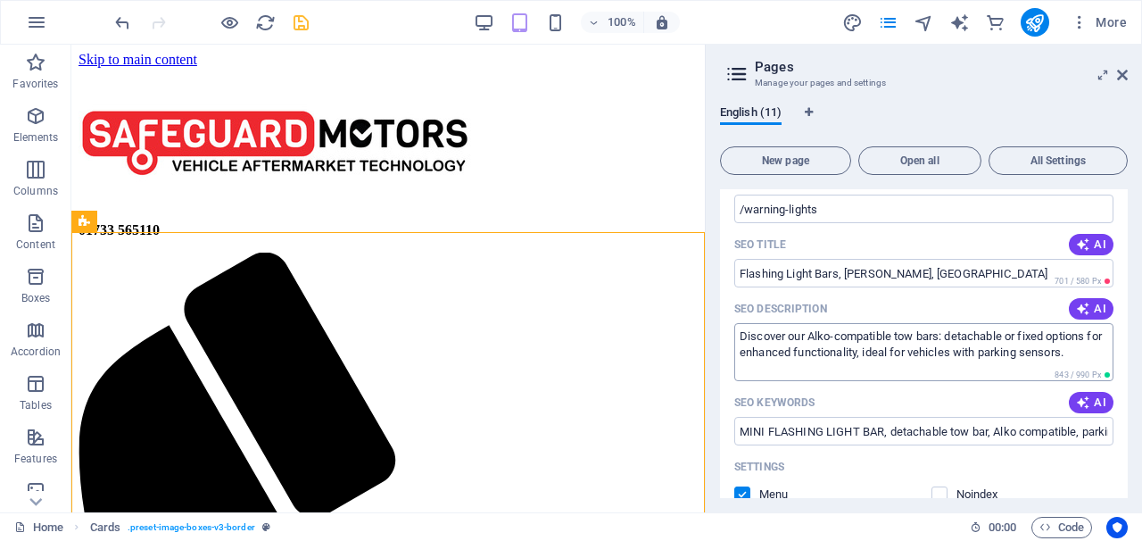
drag, startPoint x: 1087, startPoint y: 360, endPoint x: 1052, endPoint y: 349, distance: 36.4
click at [1052, 349] on textarea "Discover our Alko-compatible tow bars: detachable or fixed options for enhanced…" at bounding box center [923, 352] width 379 height 58
drag, startPoint x: 1093, startPoint y: 353, endPoint x: 871, endPoint y: 350, distance: 222.2
click at [871, 350] on textarea "Discover our Alko-compatible tow bars: detachable or fixed options for enhanced…" at bounding box center [923, 352] width 379 height 58
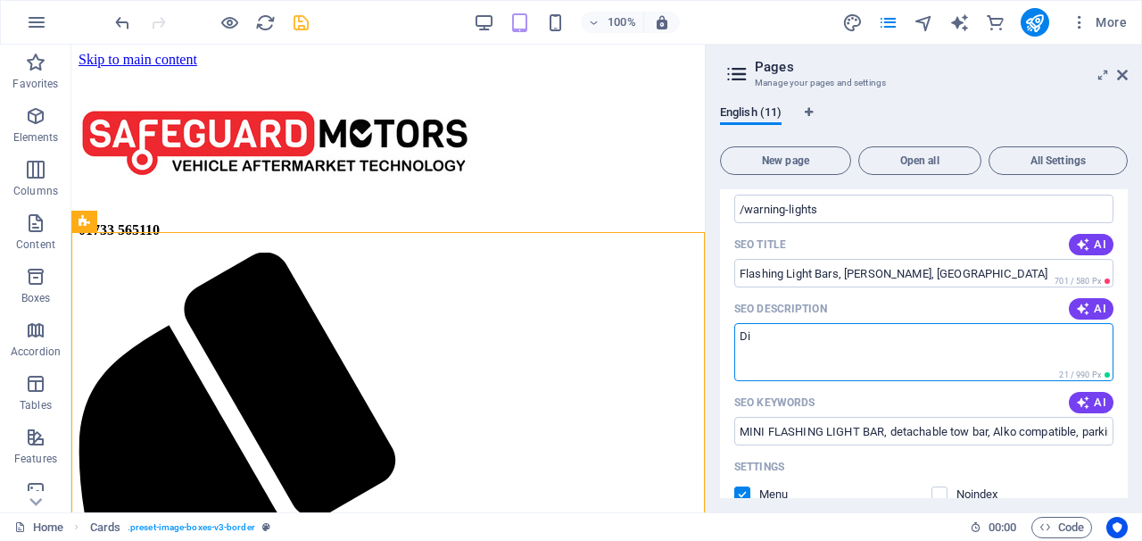
type textarea "D"
type textarea "Amber flashing beacons and light bars fitted in Peterborough"
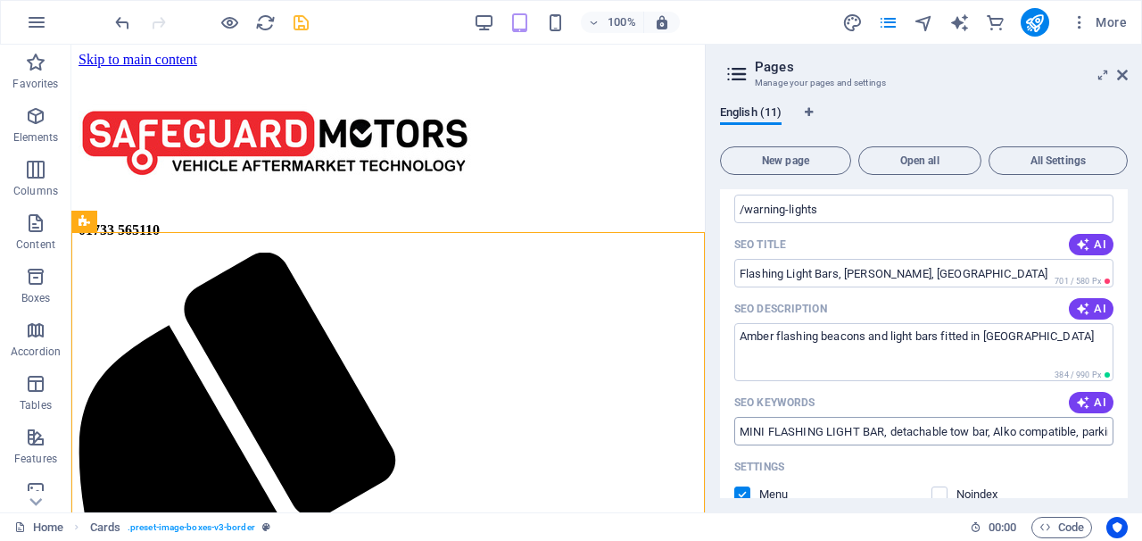
click at [966, 426] on input "MINI FLASHING LIGHT BAR, detachable tow bar, Alko compatible, parking sensors, …" at bounding box center [923, 431] width 379 height 29
click at [1089, 430] on input "MINI FLASHING LIGHT BAR, detachable tow bar, Alko compatible, parking sensors, …" at bounding box center [923, 431] width 379 height 29
click at [1097, 430] on input "parking sensors, FIXED FLANGLE tow bar, commercial vehicle accessories" at bounding box center [923, 431] width 379 height 29
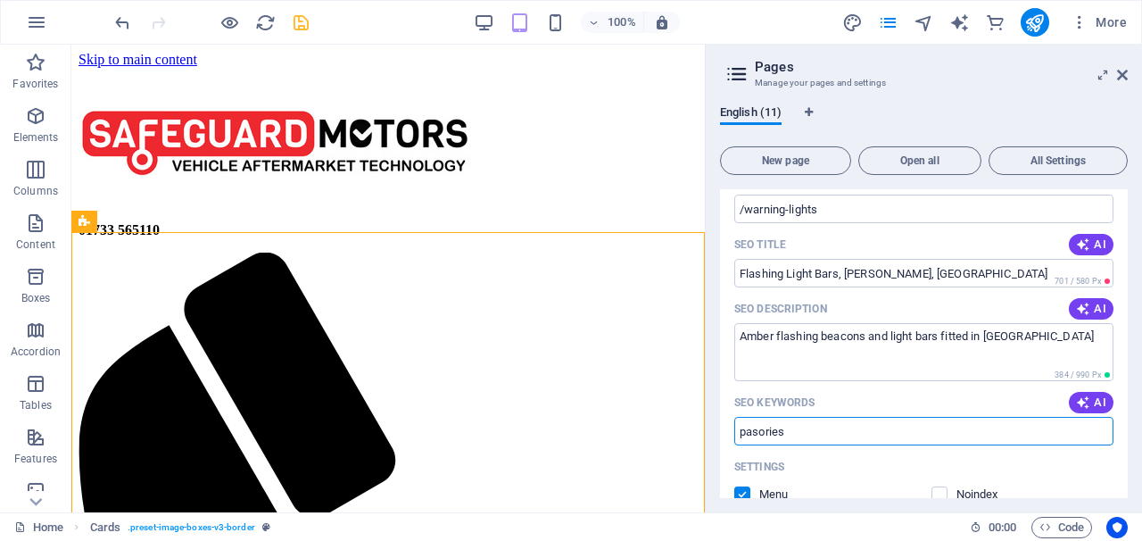
click at [883, 430] on input "pasories" at bounding box center [923, 431] width 379 height 29
type input "p"
type input "Amber Beacons, LED Light Bars, Peterborogh"
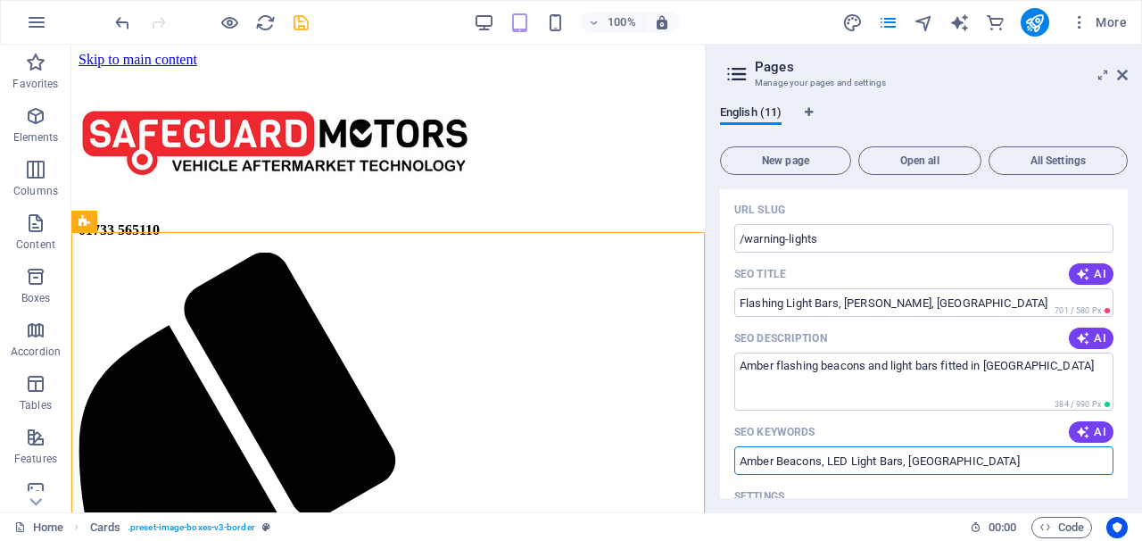
scroll to position [265, 0]
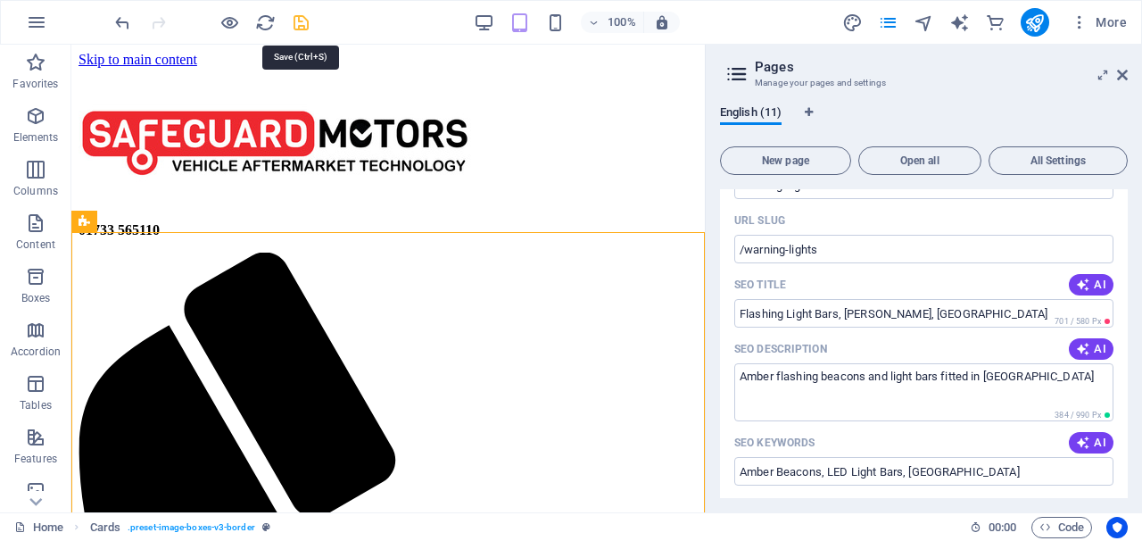
click at [302, 25] on icon "save" at bounding box center [301, 22] width 21 height 21
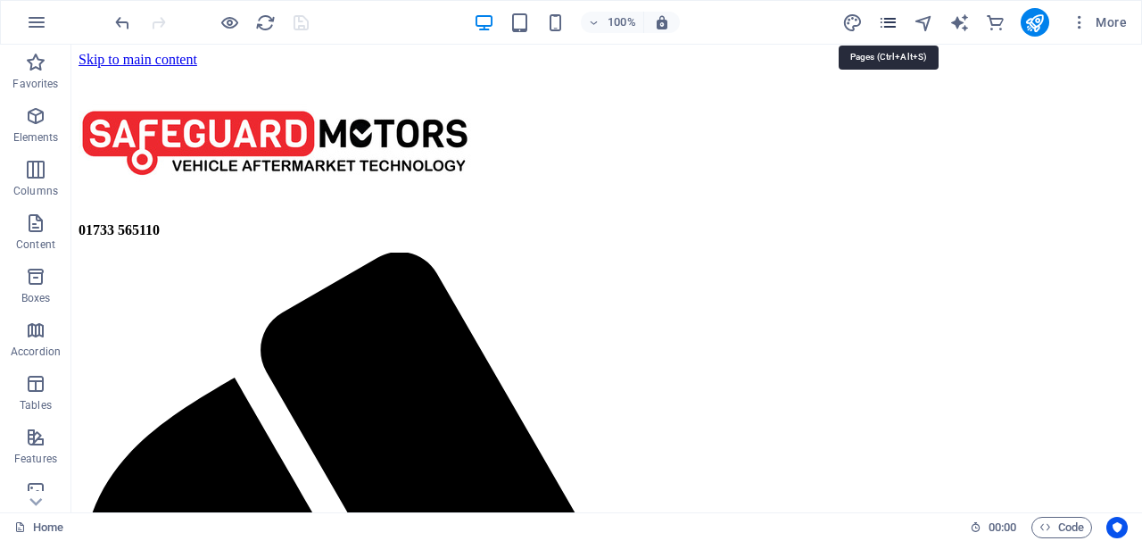
click at [889, 24] on icon "pages" at bounding box center [888, 22] width 21 height 21
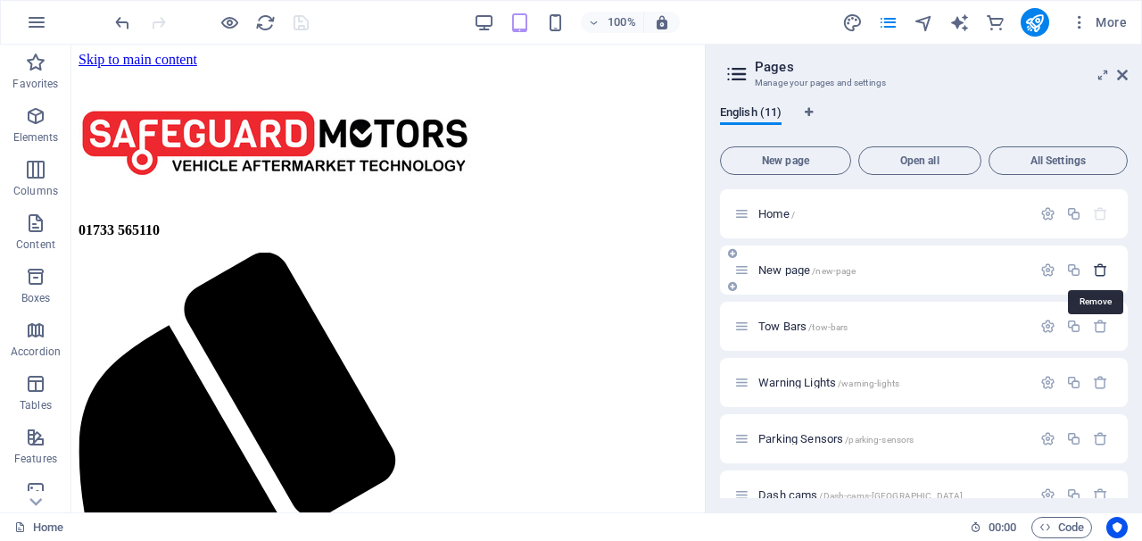
click at [1094, 262] on icon "button" at bounding box center [1100, 269] width 15 height 15
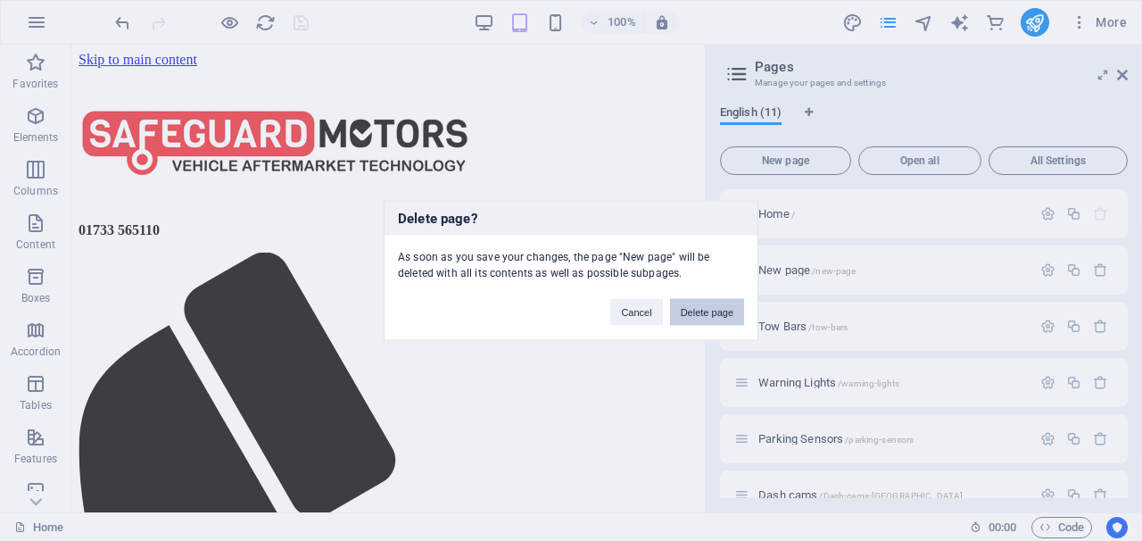
click at [727, 322] on button "Delete page" at bounding box center [707, 312] width 74 height 27
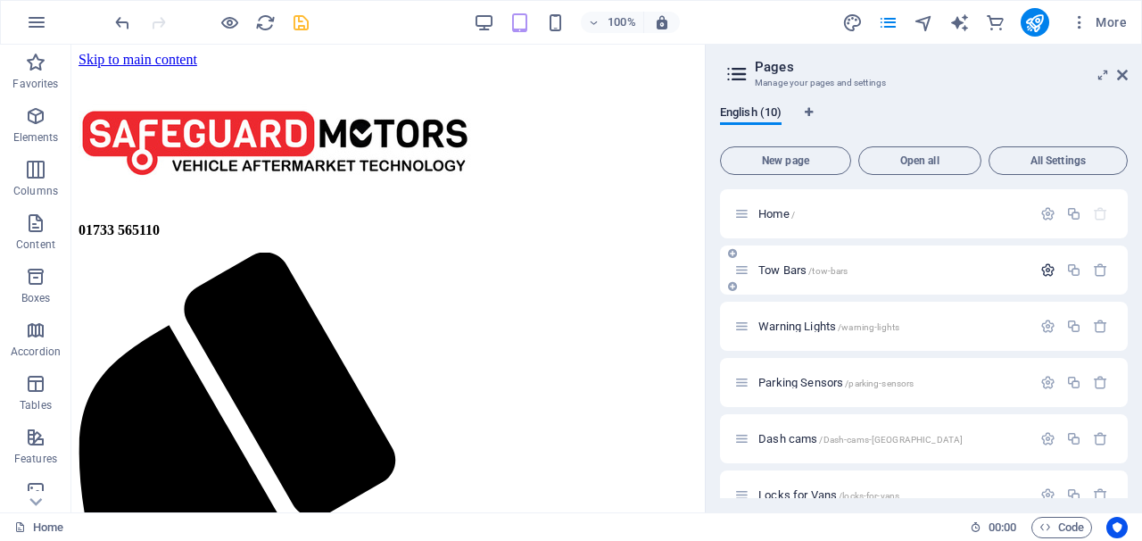
click at [1042, 264] on icon "button" at bounding box center [1047, 269] width 15 height 15
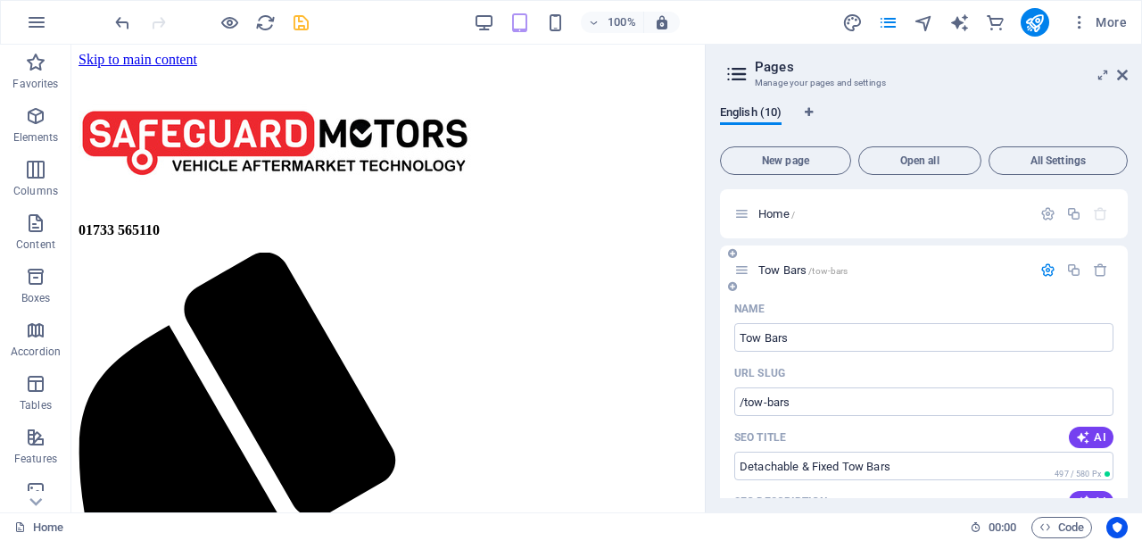
click at [1043, 270] on icon "button" at bounding box center [1047, 269] width 15 height 15
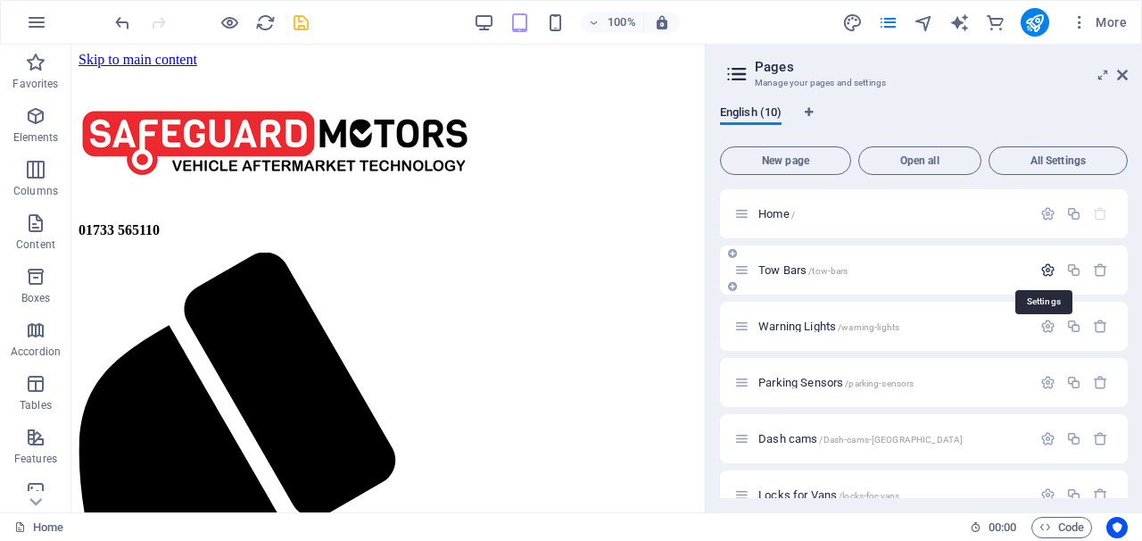
click at [1043, 270] on icon "button" at bounding box center [1047, 269] width 15 height 15
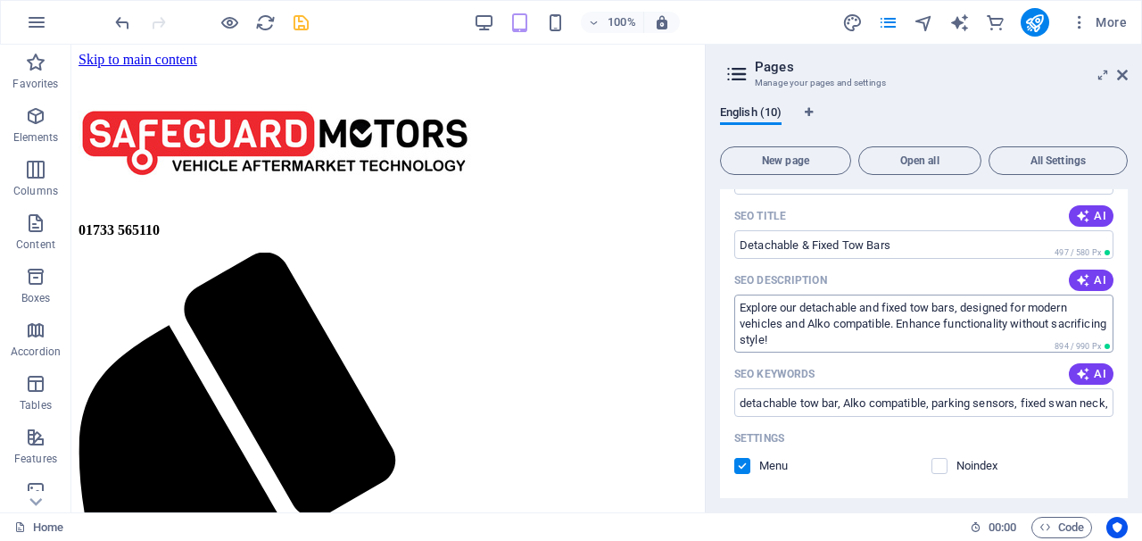
scroll to position [230, 0]
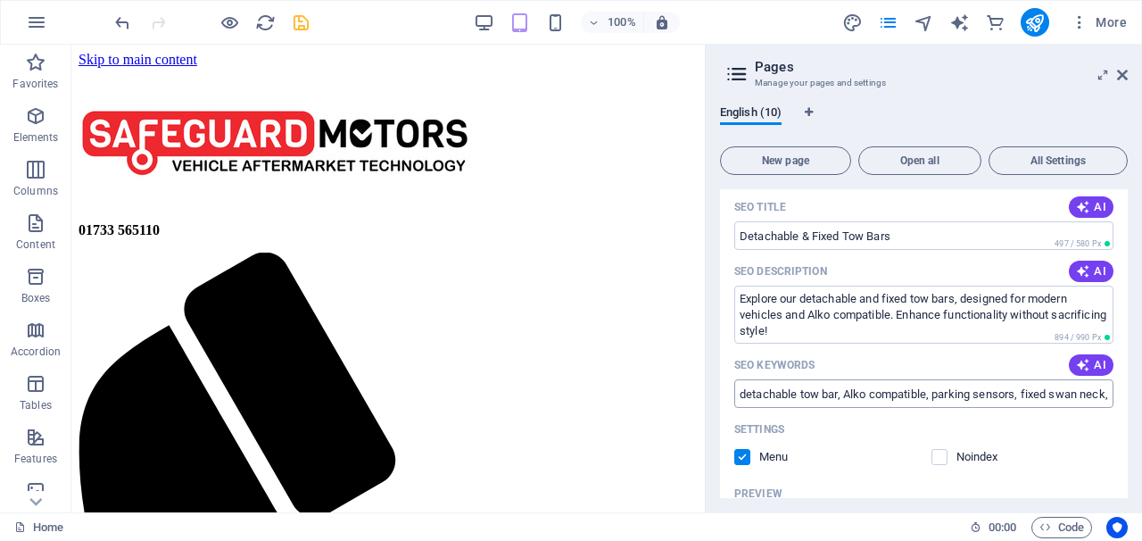
click at [915, 388] on input "detachable tow bar, Alko compatible, parking sensors, fixed swan neck, fixed fl…" at bounding box center [923, 393] width 379 height 29
click at [984, 399] on input "detachable tow bar, Alko compatible, parking sensors, fixed swan neck, fixed fl…" at bounding box center [923, 393] width 379 height 29
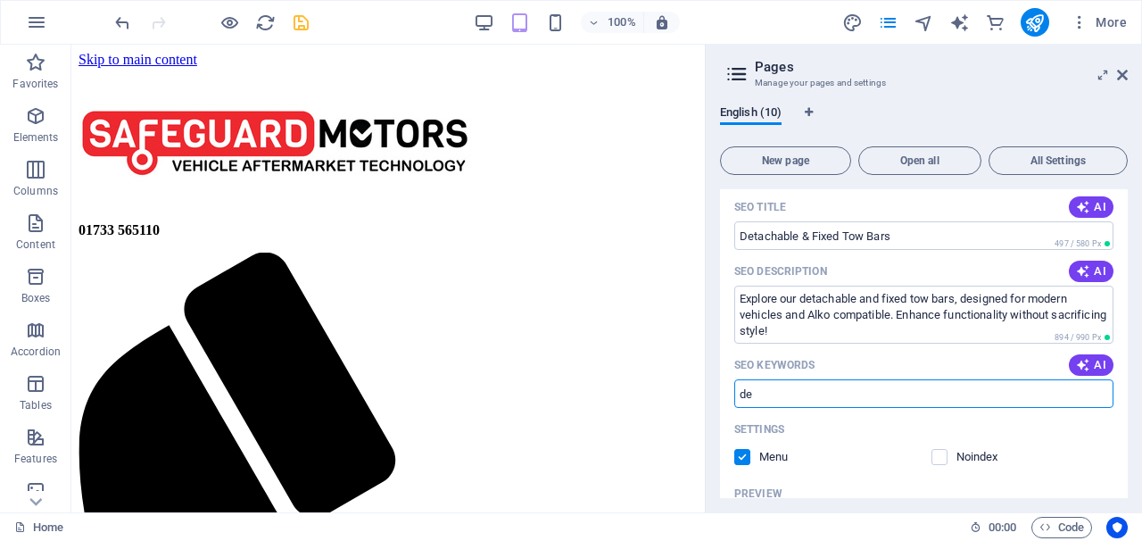
type input "d"
type input "Tow Bars, Towbars, Peterborough"
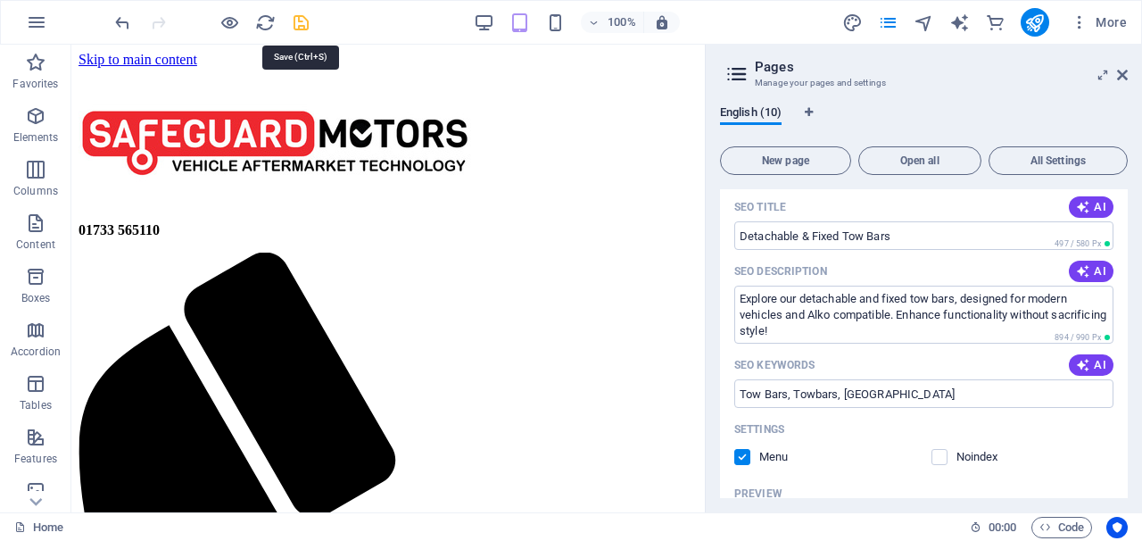
click at [304, 21] on icon "save" at bounding box center [301, 22] width 21 height 21
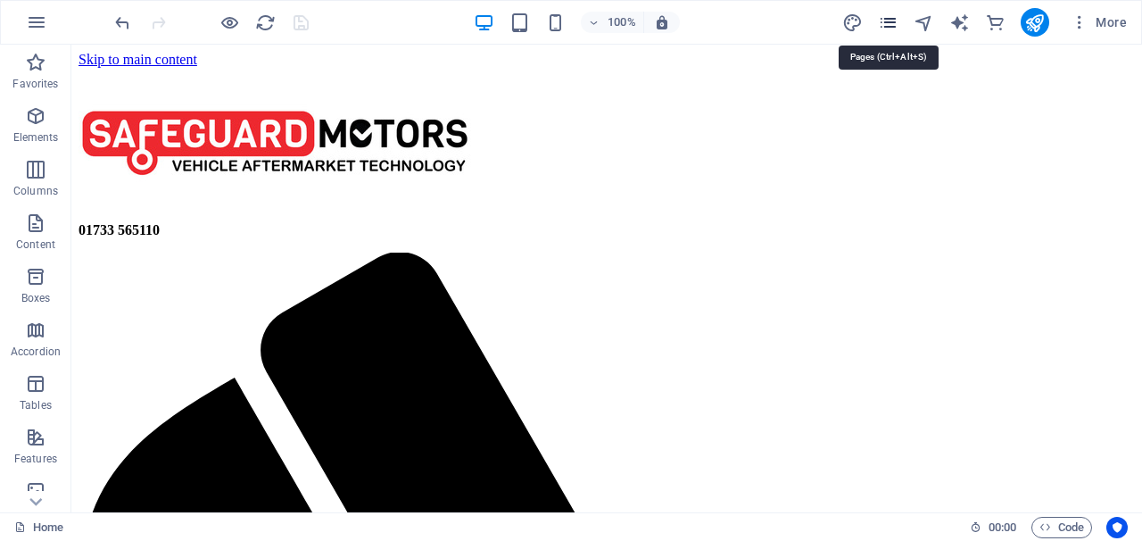
click at [891, 15] on icon "pages" at bounding box center [888, 22] width 21 height 21
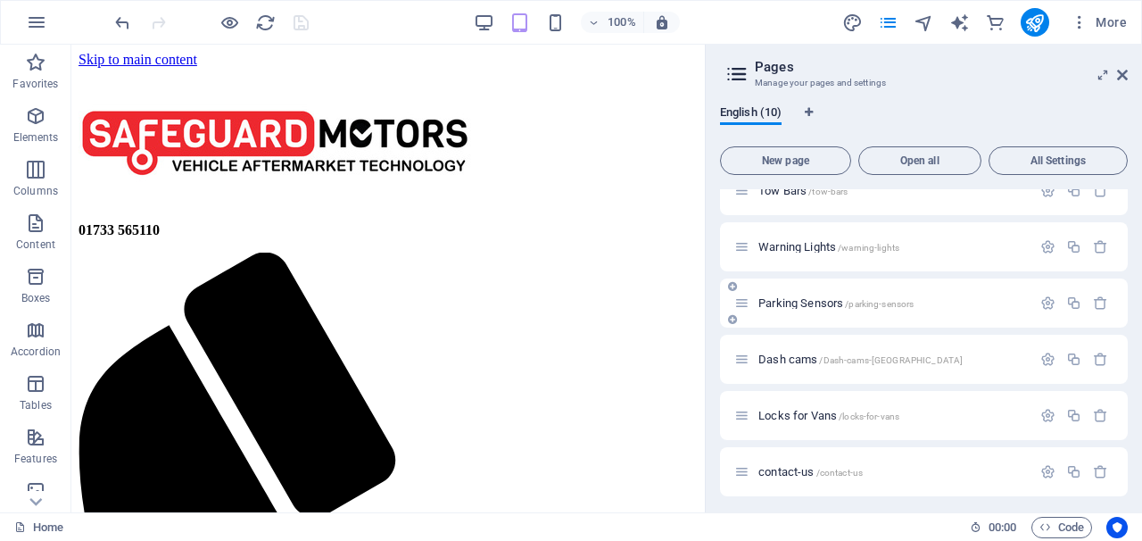
scroll to position [80, 0]
click at [779, 412] on span "Locks for Vans /locks-for-vans" at bounding box center [828, 414] width 141 height 13
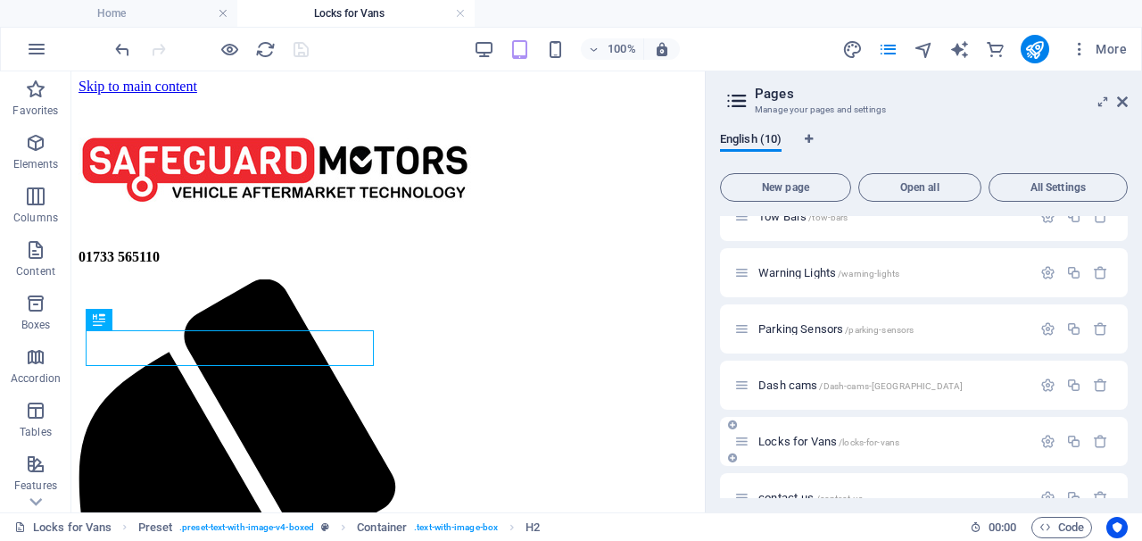
scroll to position [0, 0]
click at [1040, 434] on icon "button" at bounding box center [1047, 441] width 15 height 15
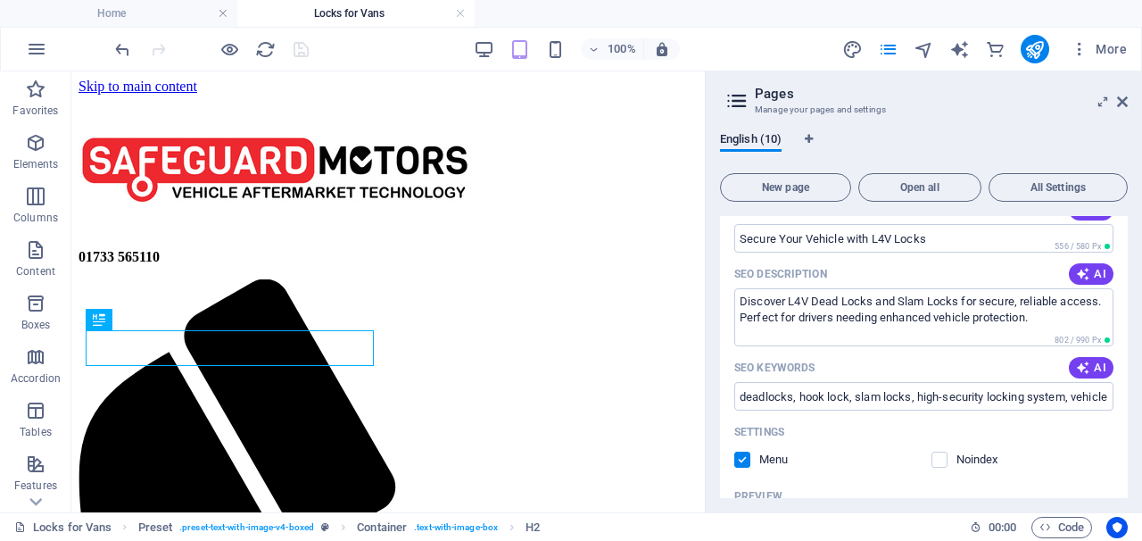
scroll to position [484, 0]
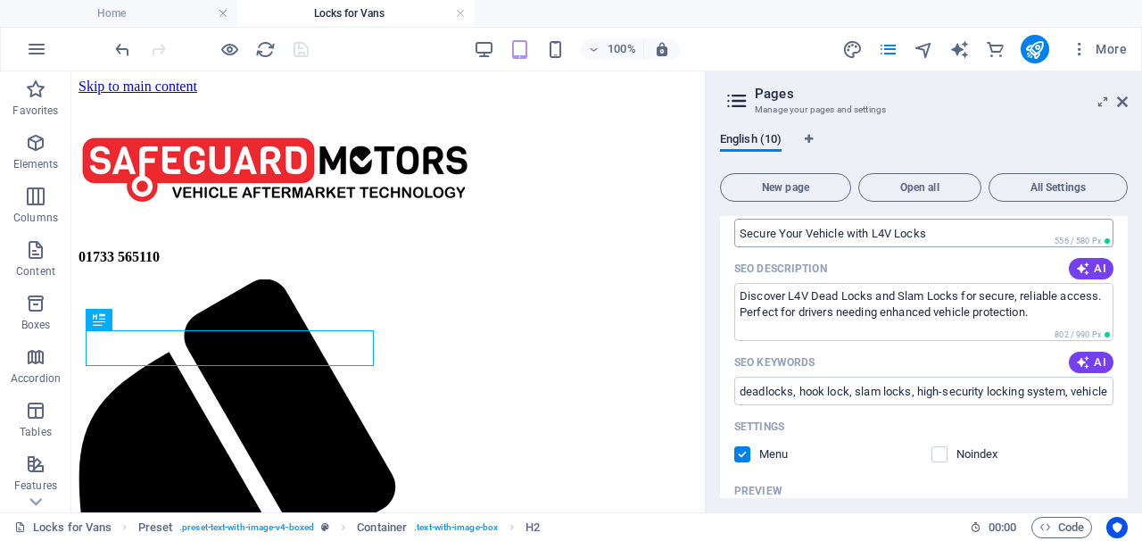
click at [895, 237] on input "Secure Your Vehicle with L4V Locks" at bounding box center [923, 233] width 379 height 29
click at [937, 231] on input "Secure Your Vehicle with L4V Locks" at bounding box center [923, 233] width 379 height 29
click at [938, 227] on input "Secure Your Vehicle with L4V Locks" at bounding box center [923, 233] width 379 height 29
drag, startPoint x: 919, startPoint y: 235, endPoint x: 889, endPoint y: 236, distance: 30.4
click at [889, 236] on input "Secure Your Vehicle with L4V Locks" at bounding box center [923, 233] width 379 height 29
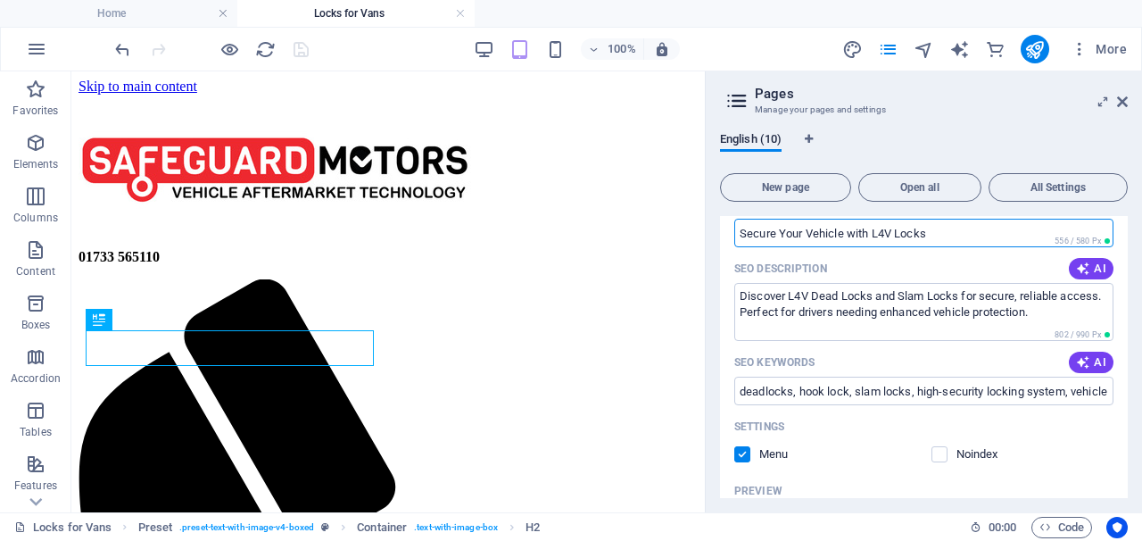
click at [889, 236] on input "Secure Your Vehicle with L4V Locks" at bounding box center [923, 233] width 379 height 29
click at [899, 234] on input "Secure Your Vehicle with L4V Locks" at bounding box center [923, 233] width 379 height 29
type input "Secure Your Vehicle with dead Locks"
click at [1039, 392] on input "deadlocks, hook lock, slam locks, high-security locking system, vehicle securit…" at bounding box center [923, 390] width 379 height 29
click at [1067, 393] on input "deadlocks, hook lock, slam locks, high-security locking system, vehicle securit…" at bounding box center [923, 390] width 379 height 29
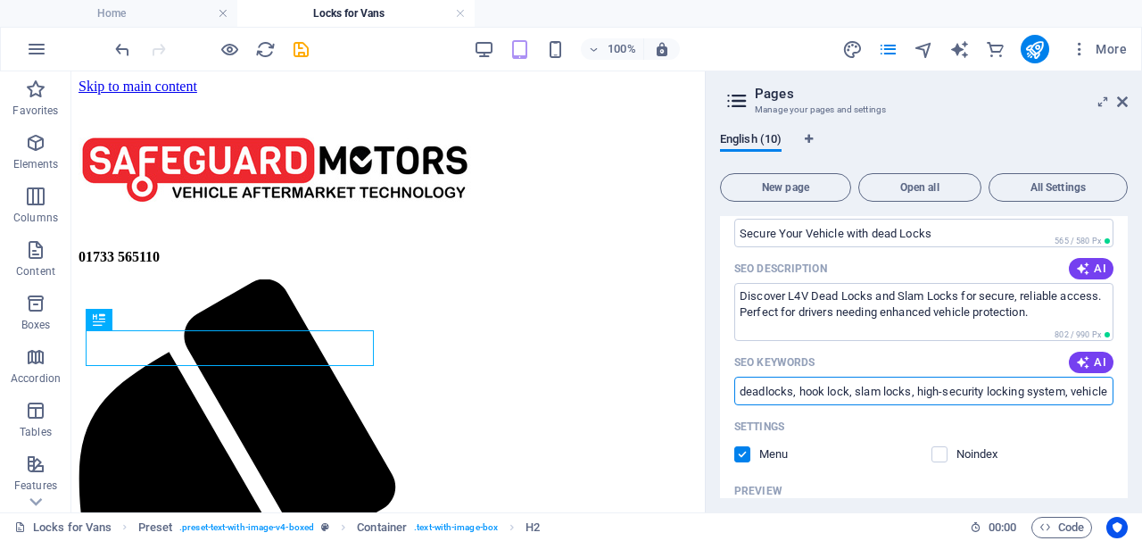
click at [1107, 393] on input "deadlocks, hook lock, slam locks, high-security locking system, vehicle security" at bounding box center [923, 390] width 379 height 29
click at [1103, 392] on input "deadlocks, hook lock, slam locks, high-security locking system, vehicle security" at bounding box center [923, 390] width 379 height 29
click at [1104, 393] on input "deadlocks, hook lock, slam locks, high-security locking system, vehicle security" at bounding box center [923, 390] width 379 height 29
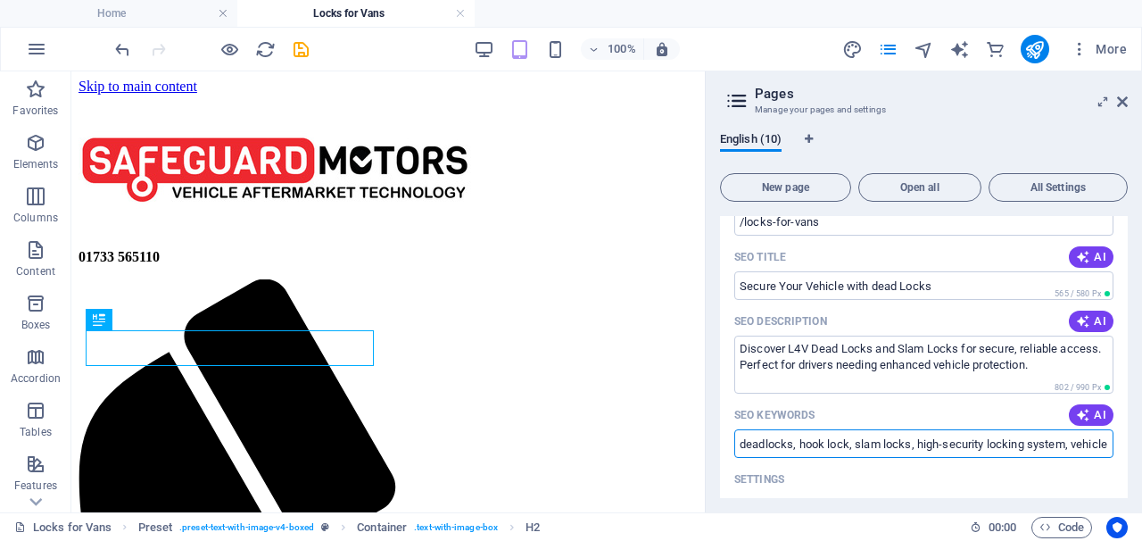
scroll to position [431, 0]
click at [811, 348] on textarea "Discover L4V Dead Locks and Slam Locks for secure, reliable access. Perfect for…" at bounding box center [923, 365] width 379 height 58
click at [810, 344] on textarea "Discover L4V Dead Locks and Slam Locks for secure, reliable access. Perfect for…" at bounding box center [923, 365] width 379 height 58
type input "deadlocks, hook lock, slam locks, high-security locking system, vehicle securit…"
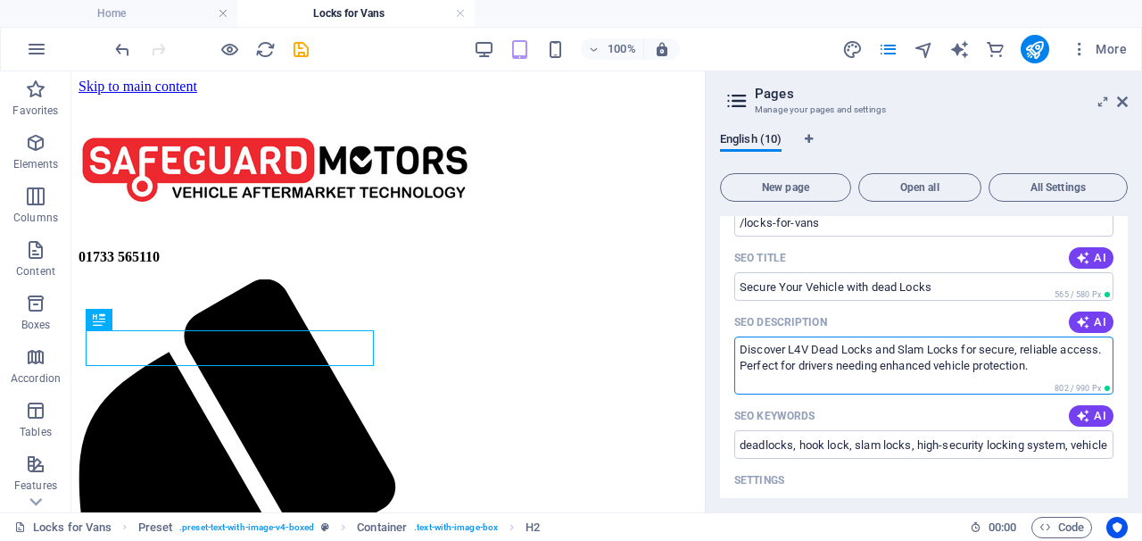
click at [862, 357] on textarea "Discover L4V Dead Locks and Slam Locks for secure, reliable access. Perfect for…" at bounding box center [923, 365] width 379 height 58
click at [839, 345] on textarea "Discover L4V Dead Locks and Slam Locks for secure, reliable access. Perfect for…" at bounding box center [923, 365] width 379 height 58
click at [812, 348] on textarea "Discover L4V Dead Locks and Slam Locks for secure, reliable access. Perfect for…" at bounding box center [923, 365] width 379 height 58
type textarea "Discover Dead Locks and Slam Locks for secure, reliable access. Perfect for dri…"
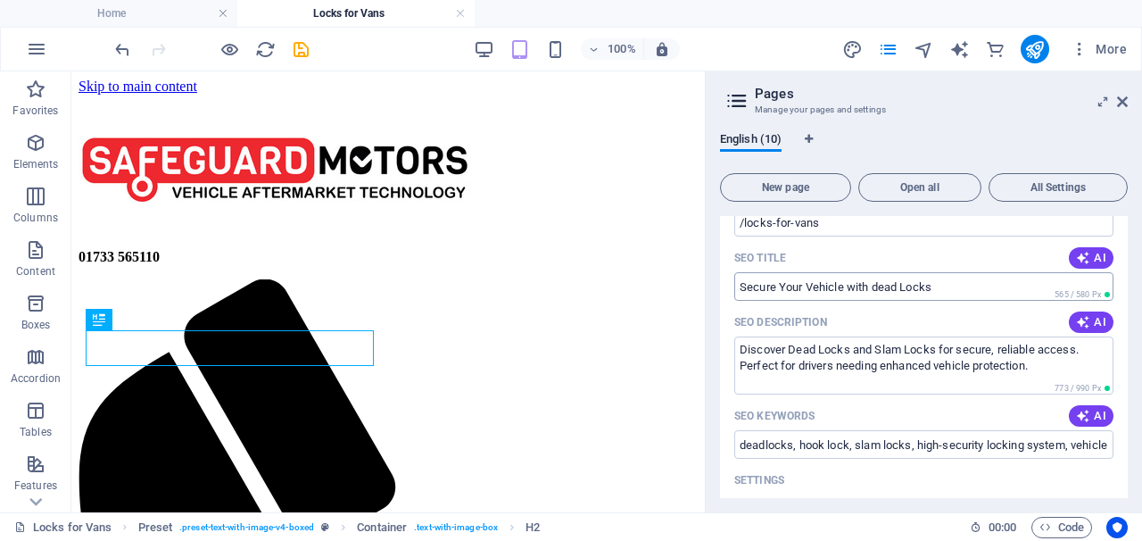
click at [947, 285] on input "Secure Your Vehicle with dead Locks" at bounding box center [923, 286] width 379 height 29
click at [944, 278] on input "Secure Your Vehicle with dead Locks" at bounding box center [923, 286] width 379 height 29
click at [935, 285] on input "Secure Your Vehicle with dead Locks" at bounding box center [923, 286] width 379 height 29
click at [937, 283] on input "Secure Your Vehicle with dead Locks" at bounding box center [923, 286] width 379 height 29
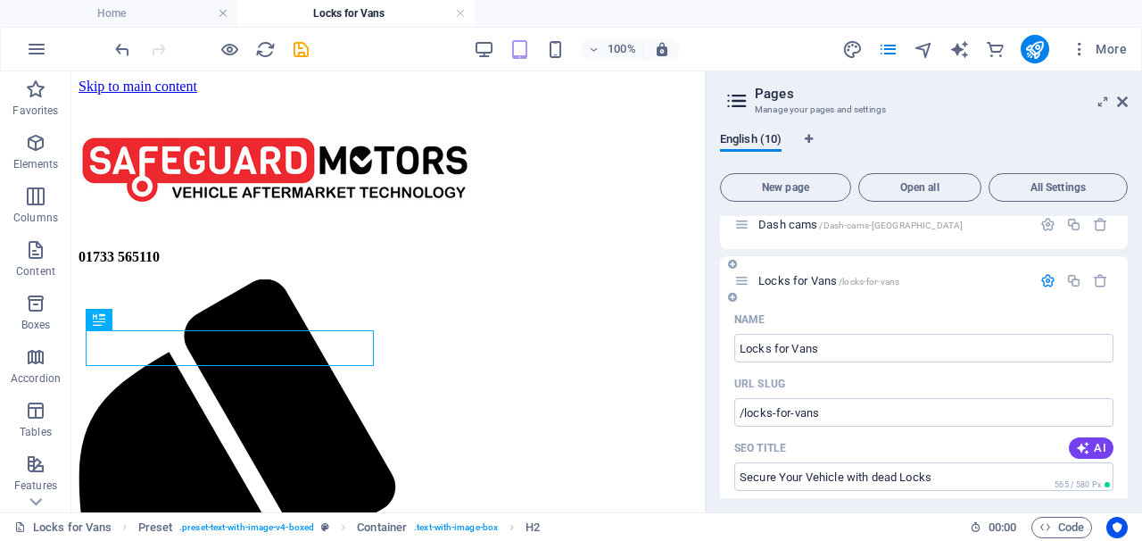
scroll to position [231, 0]
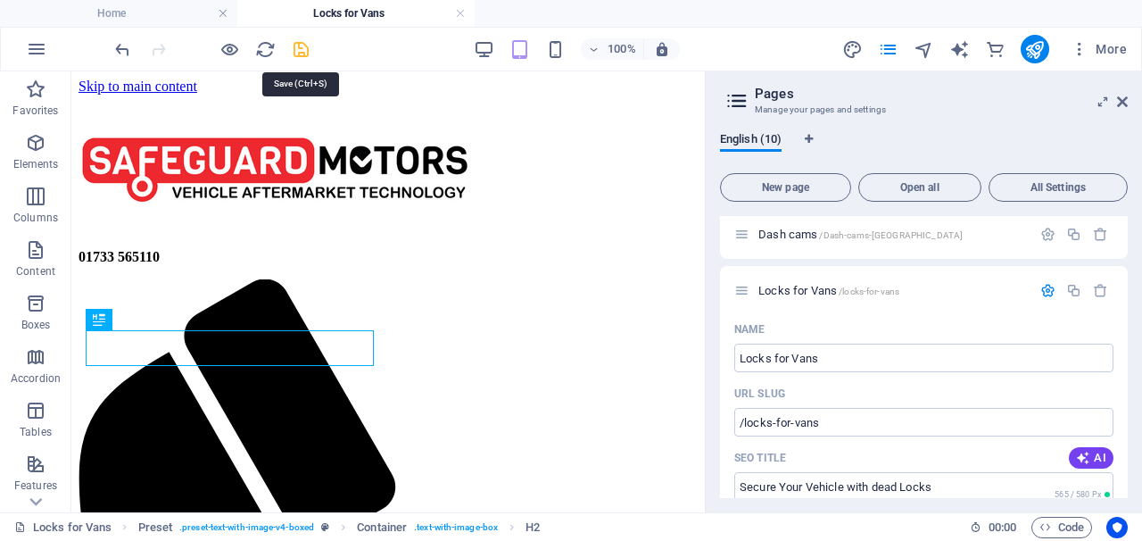
click at [302, 55] on icon "save" at bounding box center [301, 49] width 21 height 21
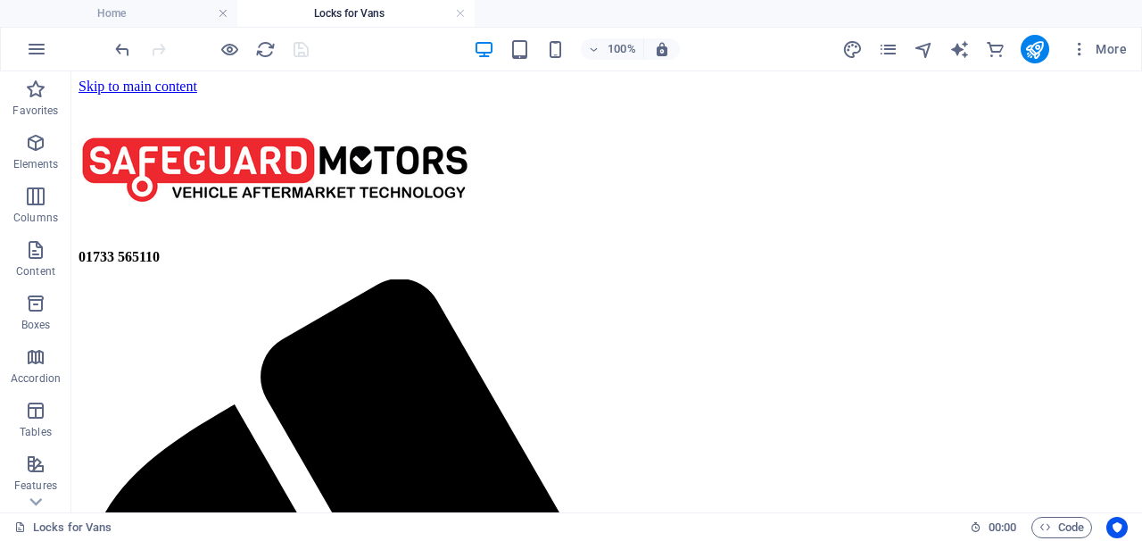
scroll to position [0, 0]
click at [885, 52] on icon "pages" at bounding box center [888, 49] width 21 height 21
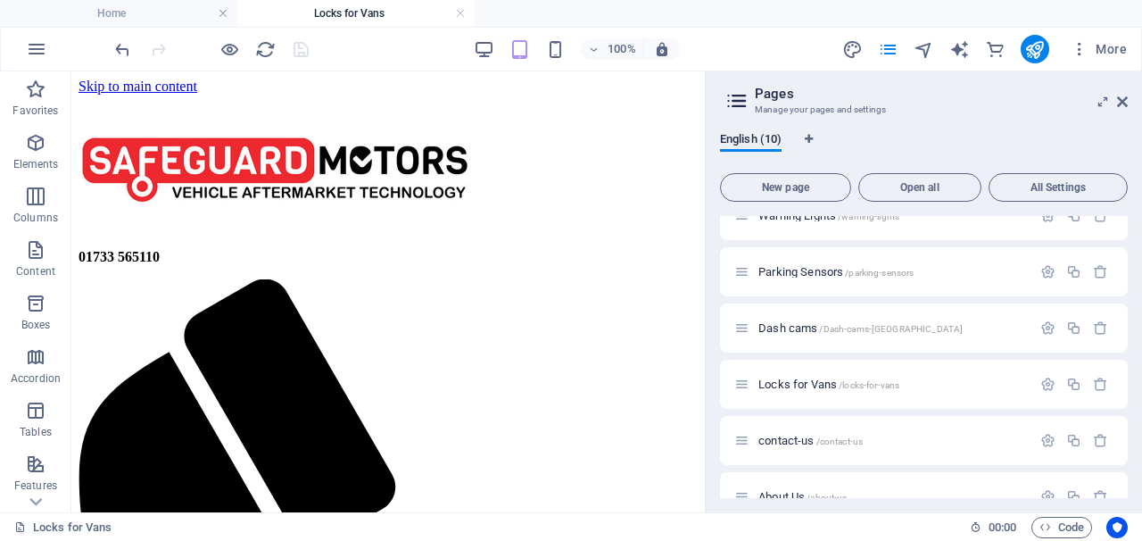
scroll to position [138, 0]
click at [1040, 328] on icon "button" at bounding box center [1047, 326] width 15 height 15
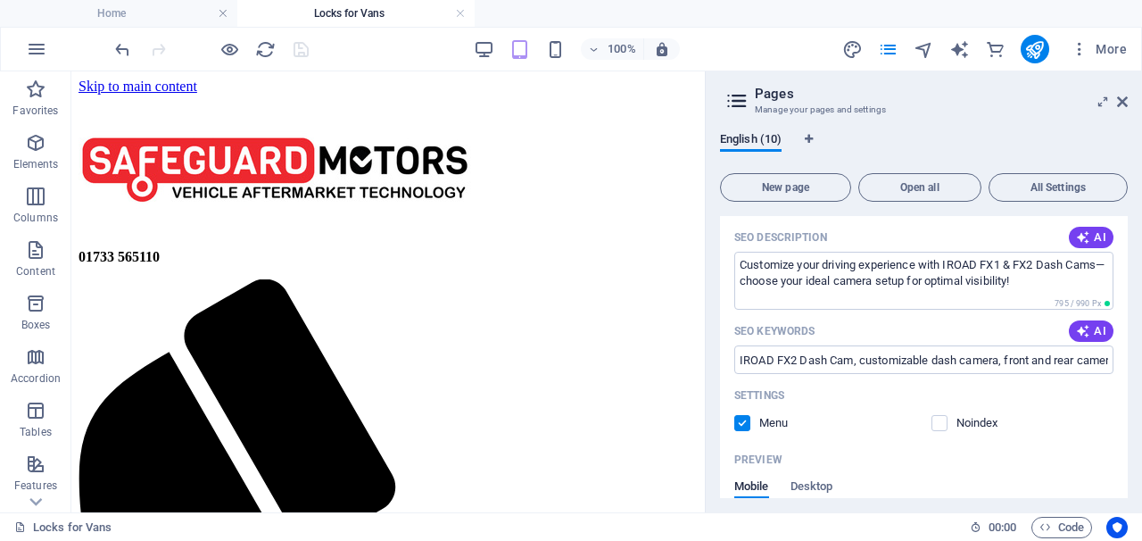
scroll to position [465, 0]
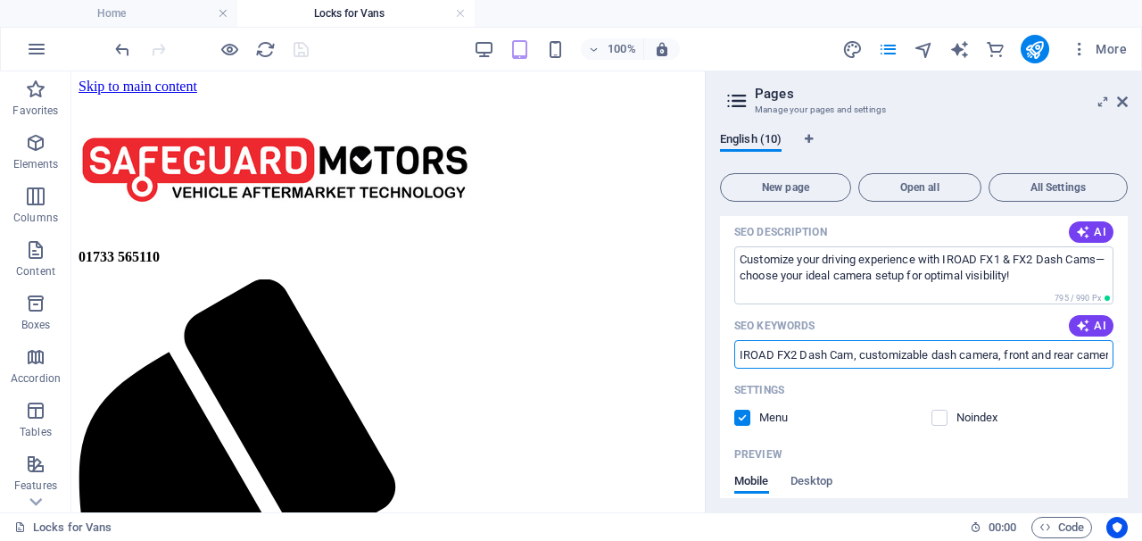
click at [919, 359] on input "IROAD FX2 Dash Cam, customizable dash camera, front and rear camera, IR camera …" at bounding box center [923, 354] width 379 height 29
click at [1007, 361] on input "IROAD FX2 Dash Cam, customizable dash camera, front and rear camera, IR camera …" at bounding box center [923, 354] width 379 height 29
type input "I"
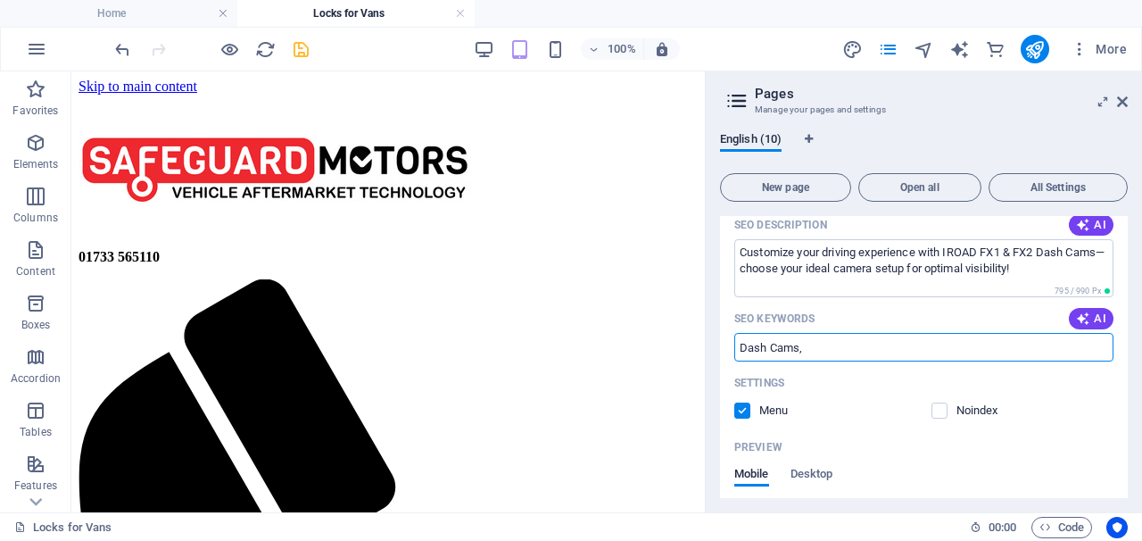
scroll to position [456, 0]
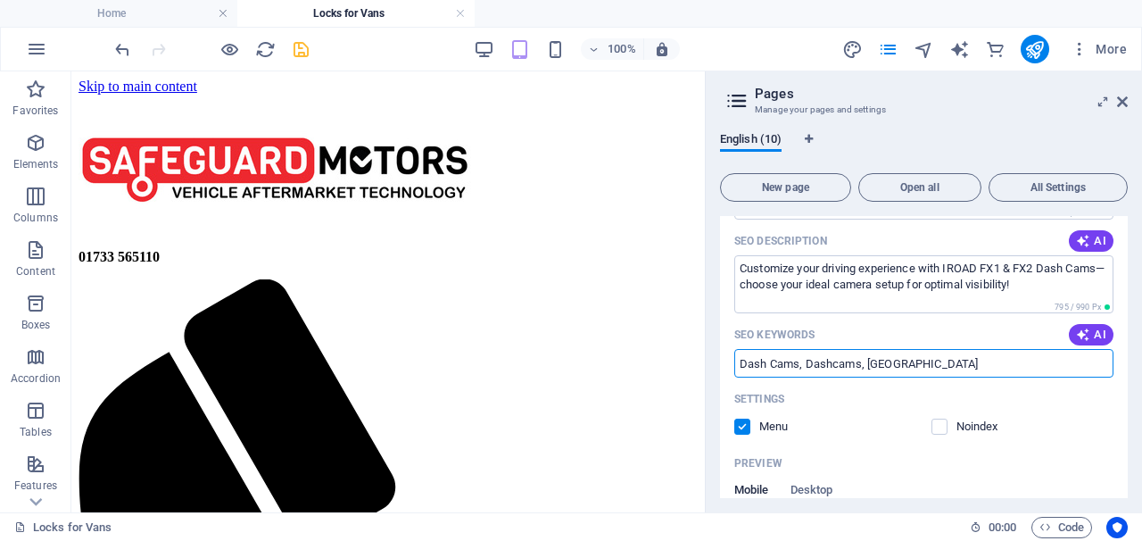
type input "Dash Cams, Dashcams, Peterborogh"
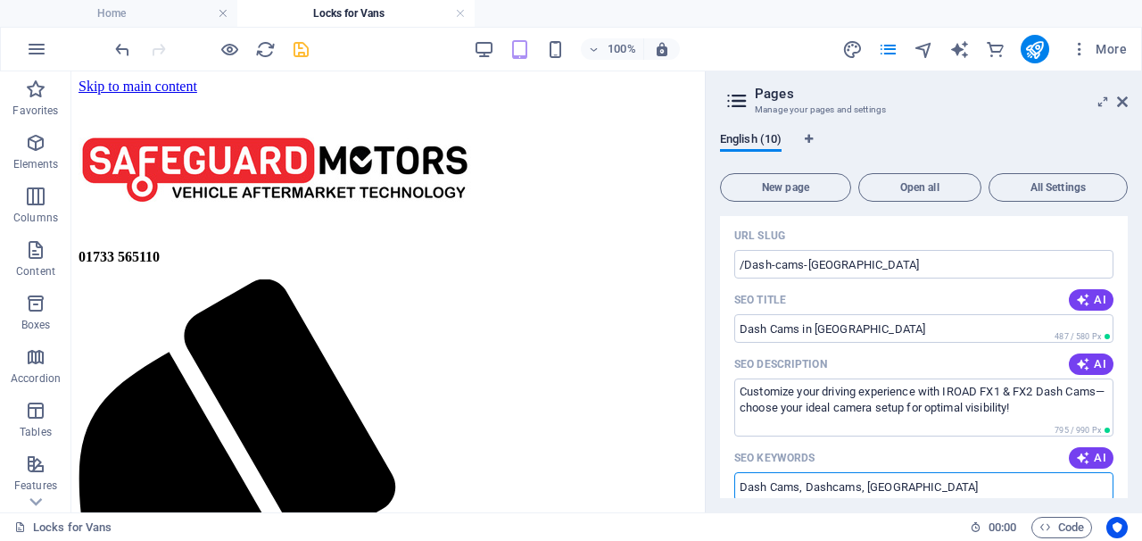
scroll to position [335, 0]
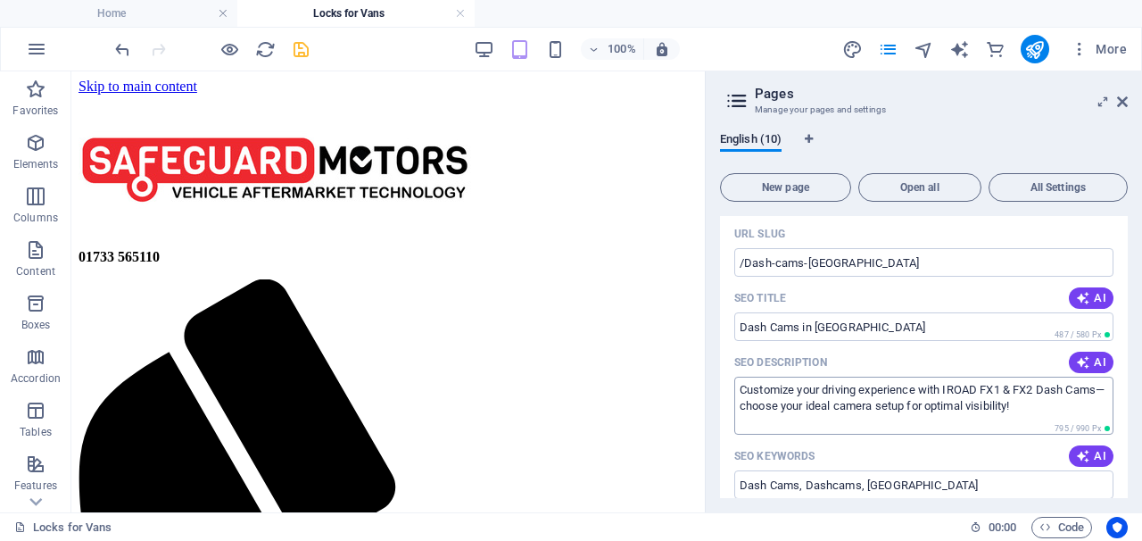
click at [1029, 399] on textarea "Customize your driving experience with IROAD FX1 & FX2 Dash Cams—choose your id…" at bounding box center [923, 405] width 379 height 58
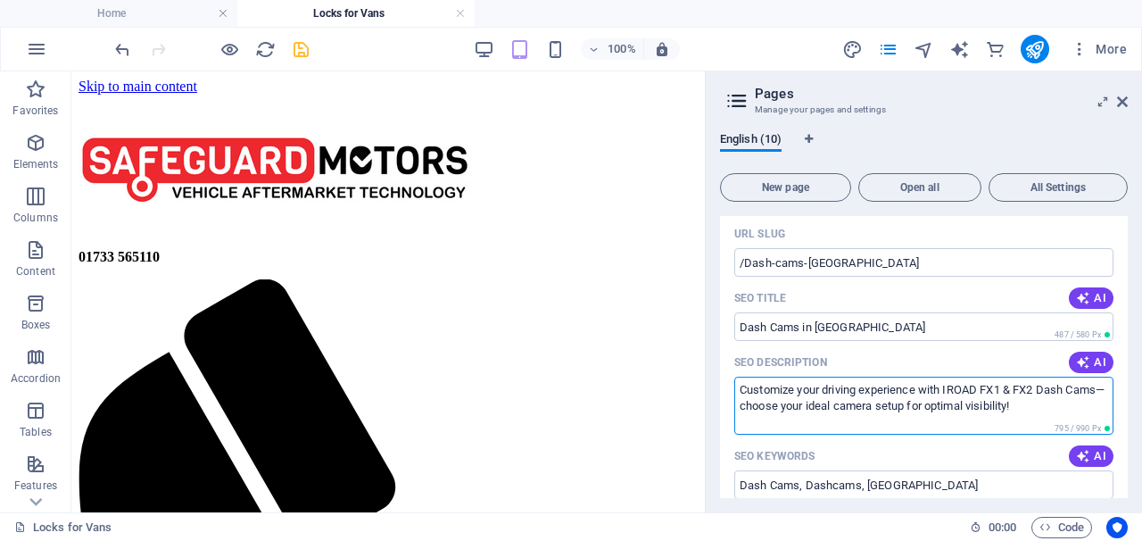
click at [1034, 402] on textarea "Customize your driving experience with IROAD FX1 & FX2 Dash Cams—choose your id…" at bounding box center [923, 405] width 379 height 58
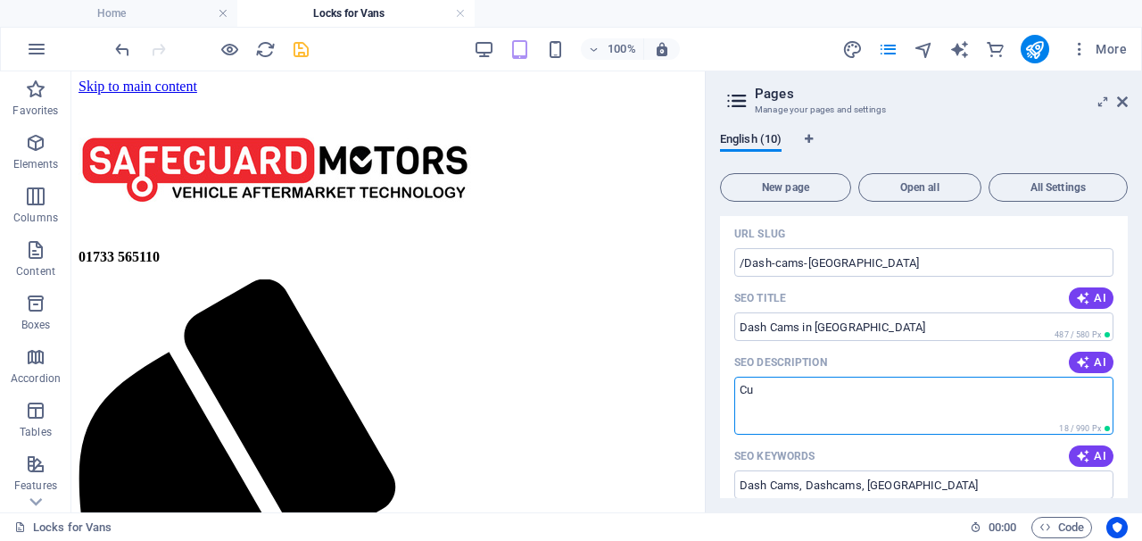
type textarea "C"
type textarea "Get a dash cam professional install by Safeguard Motors in Peterborough"
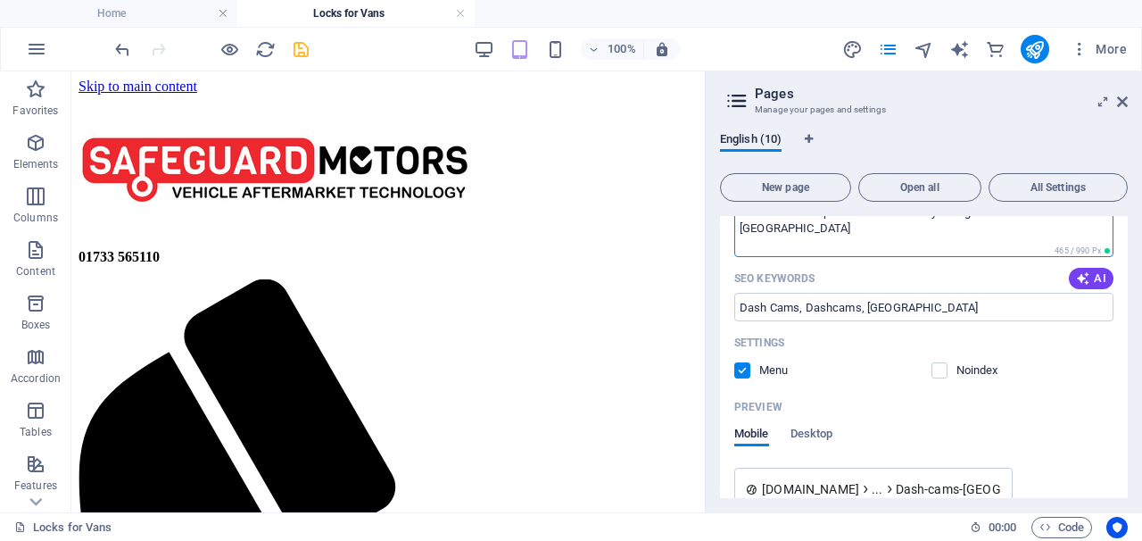
scroll to position [525, 0]
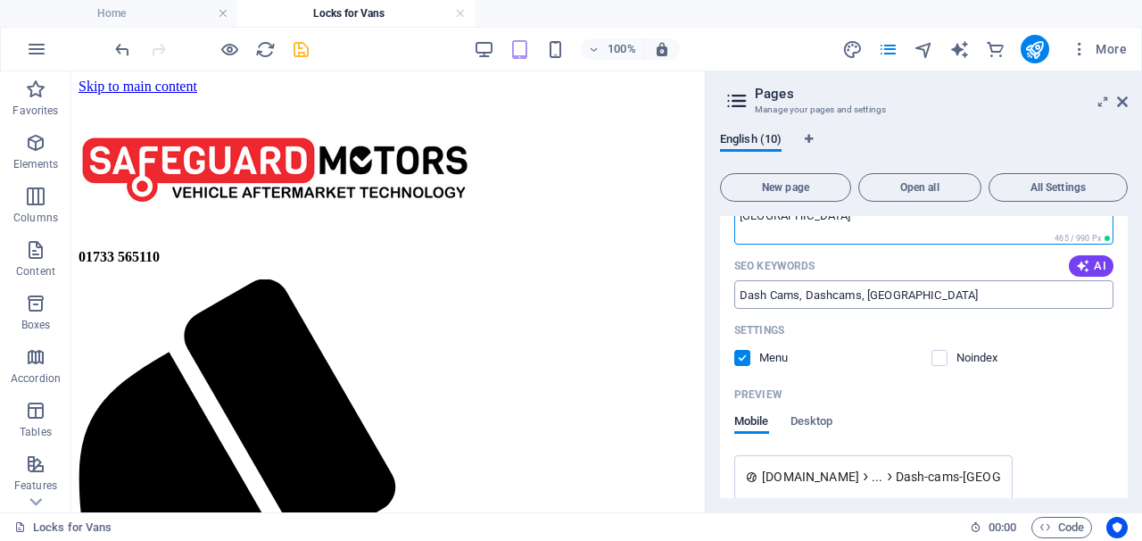
click at [921, 301] on input "Dash Cams, Dashcams, Peterborogh" at bounding box center [923, 294] width 379 height 29
click at [918, 297] on input "Dash Cams, Dashcams, Peterborogh" at bounding box center [923, 294] width 379 height 29
click at [919, 294] on input "Dash Cams, Dashcams, Peterborogh" at bounding box center [923, 294] width 379 height 29
click at [909, 295] on input "Dash Cams, Dashcams, Peterborogh" at bounding box center [923, 294] width 379 height 29
click at [938, 290] on input "Dash Cams, Dashcams, Peterborogh" at bounding box center [923, 294] width 379 height 29
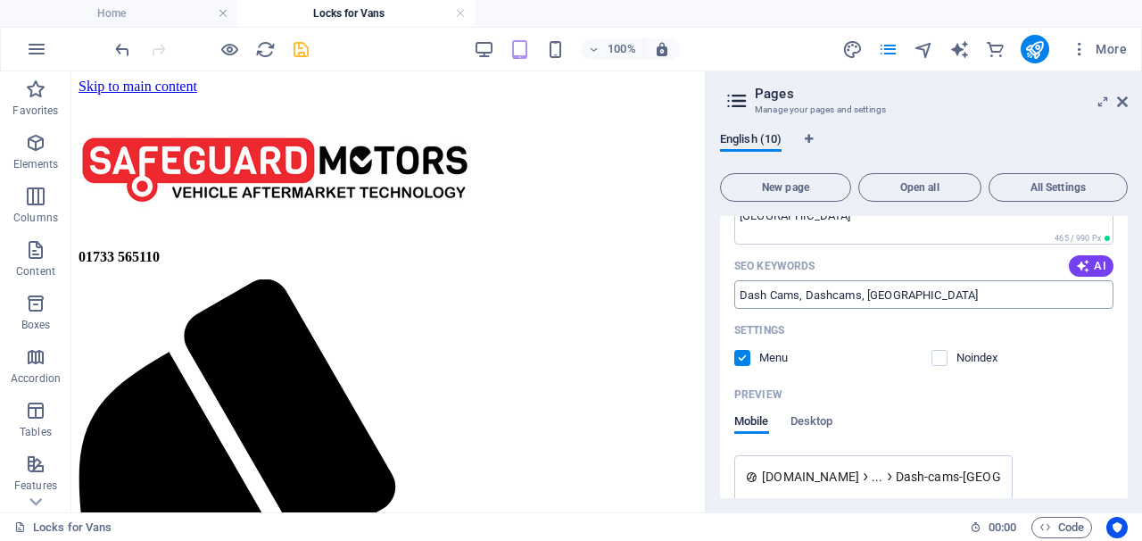
click at [933, 298] on input "Dash Cams, Dashcams, Peterborogh" at bounding box center [923, 294] width 379 height 29
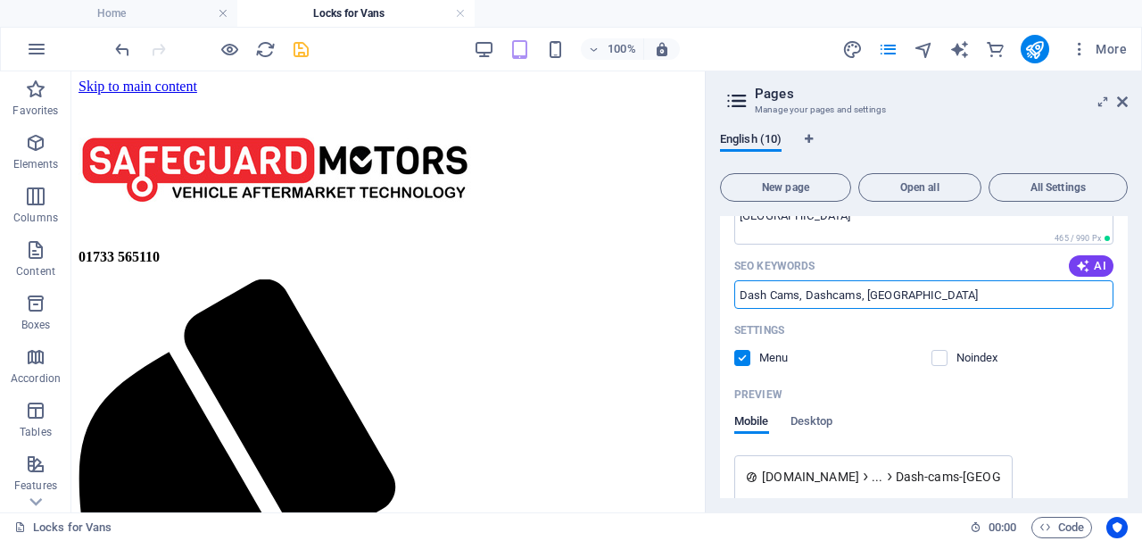
click at [946, 305] on input "Dash Cams, Dashcams, Peterborogh" at bounding box center [923, 294] width 379 height 29
type input "Dash Cams, Dashcams, Peterborough"
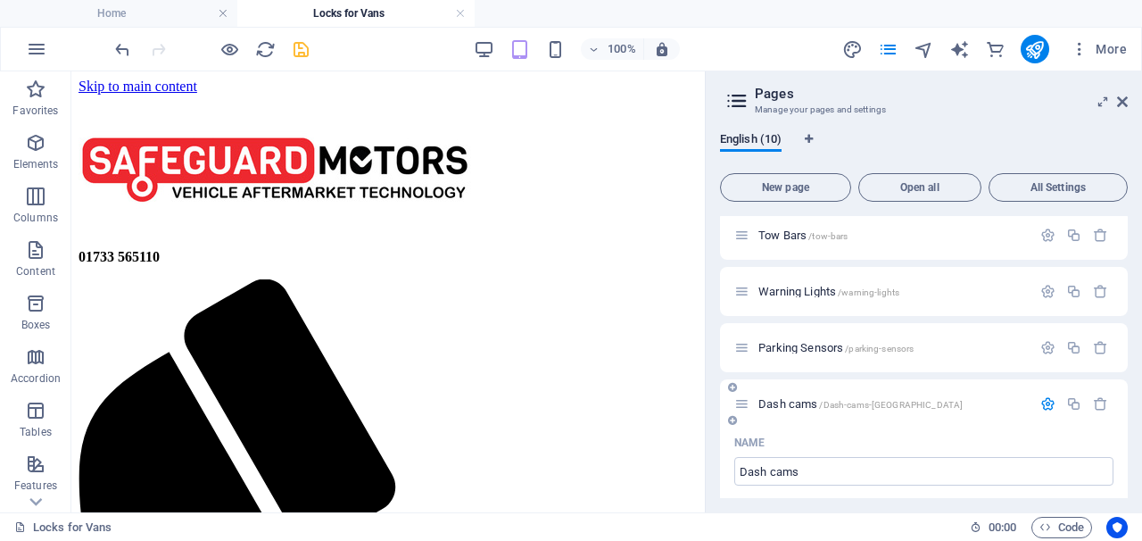
scroll to position [60, 0]
click at [294, 45] on icon "save" at bounding box center [301, 49] width 21 height 21
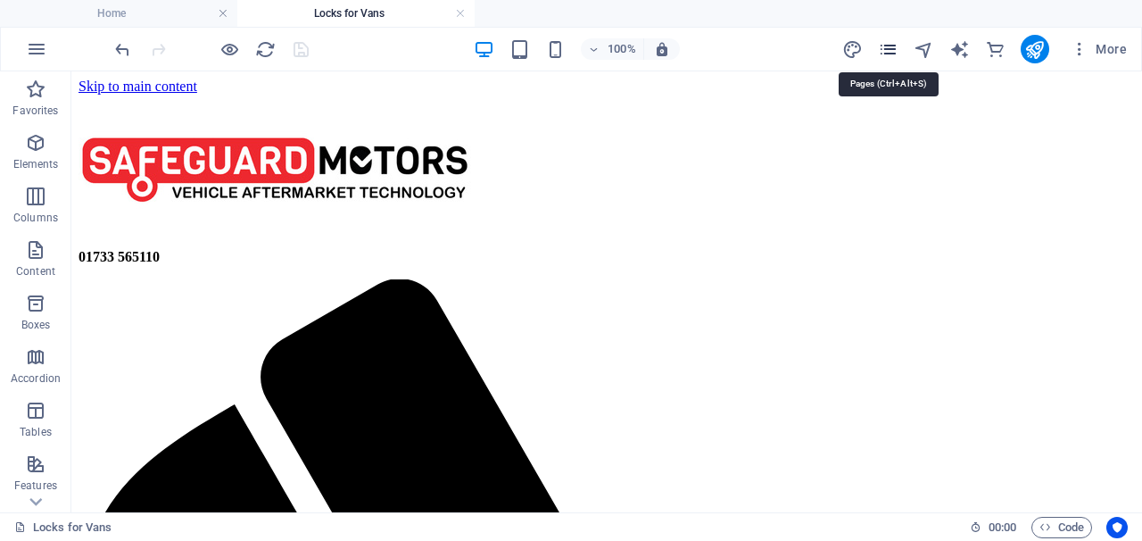
click at [887, 50] on icon "pages" at bounding box center [888, 49] width 21 height 21
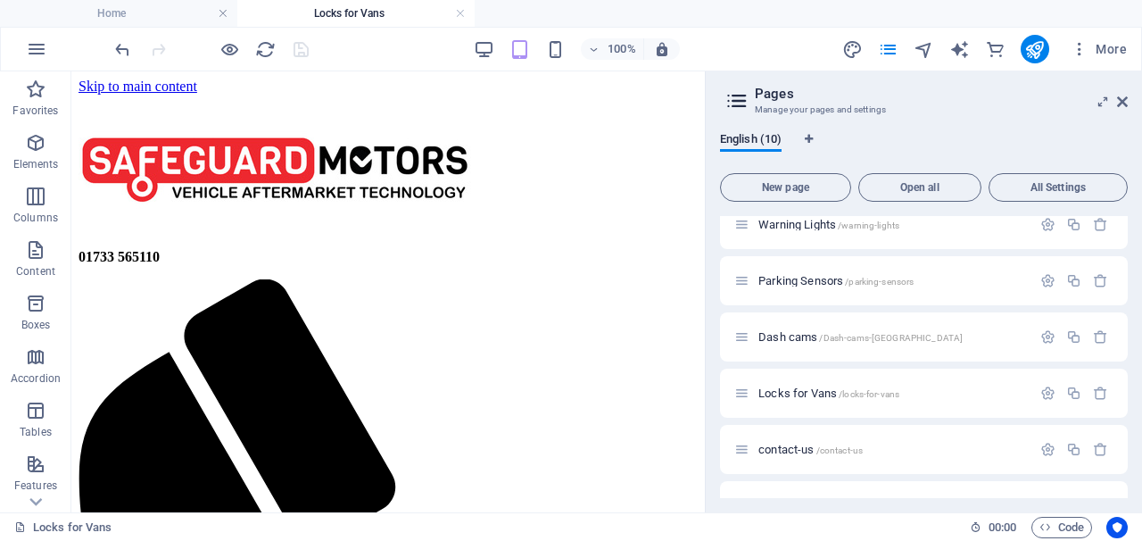
scroll to position [119, 0]
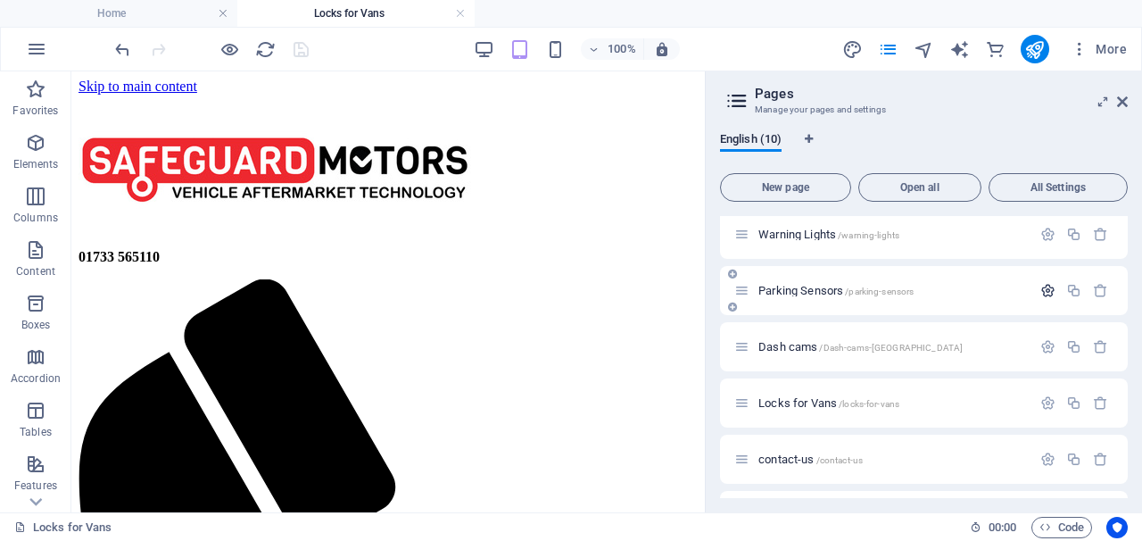
click at [1046, 292] on icon "button" at bounding box center [1047, 290] width 15 height 15
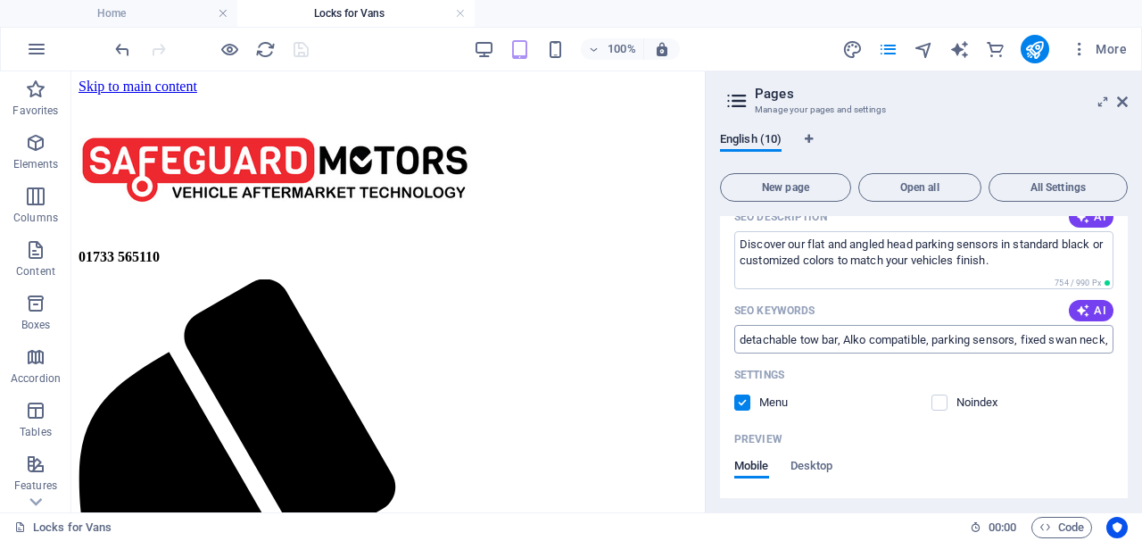
scroll to position [120, 0]
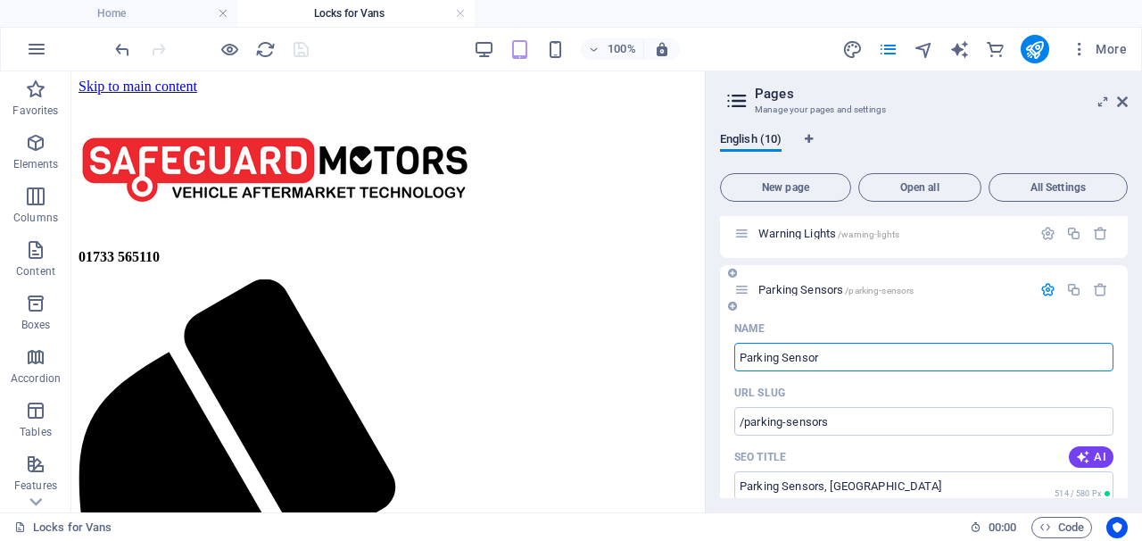
type input "Parking Sensor"
type input "/parking-sensor"
type input "Parking Sensors"
type input "/parking-sensors"
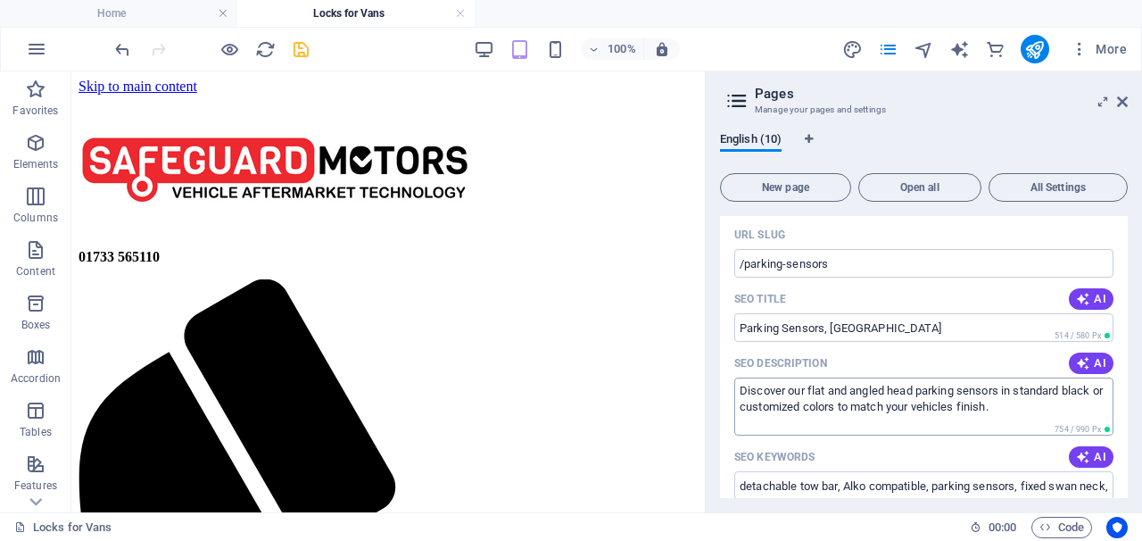
scroll to position [276, 0]
click at [1010, 413] on textarea "Discover our flat and angled head parking sensors in standard black or customiz…" at bounding box center [923, 408] width 379 height 58
click at [1004, 409] on textarea "Discover our flat and angled head parking sensors in standard black or customiz…" at bounding box center [923, 408] width 379 height 58
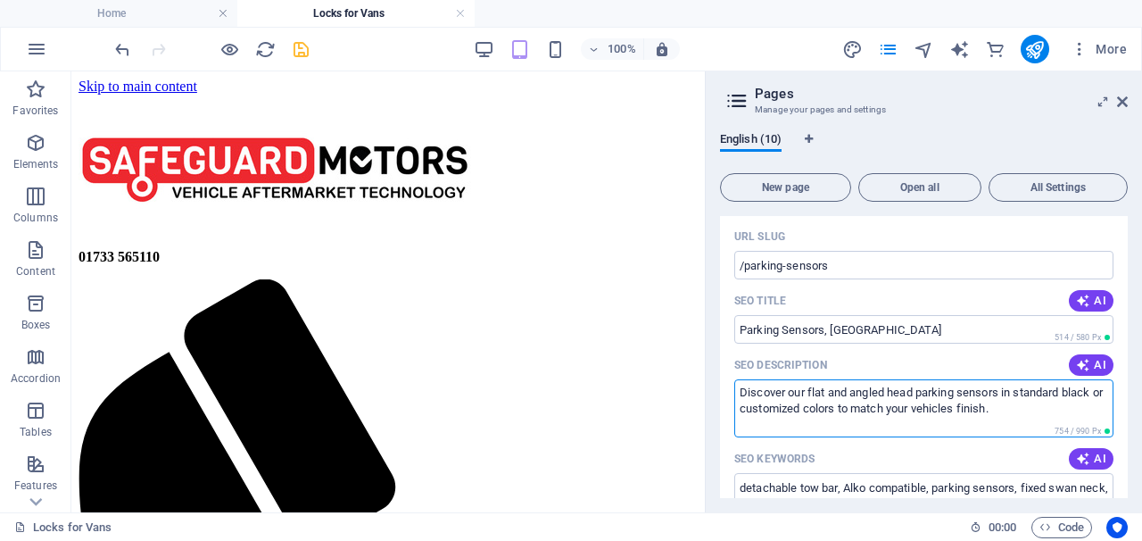
click at [950, 414] on textarea "Discover our flat and angled head parking sensors in standard black or customiz…" at bounding box center [923, 408] width 379 height 58
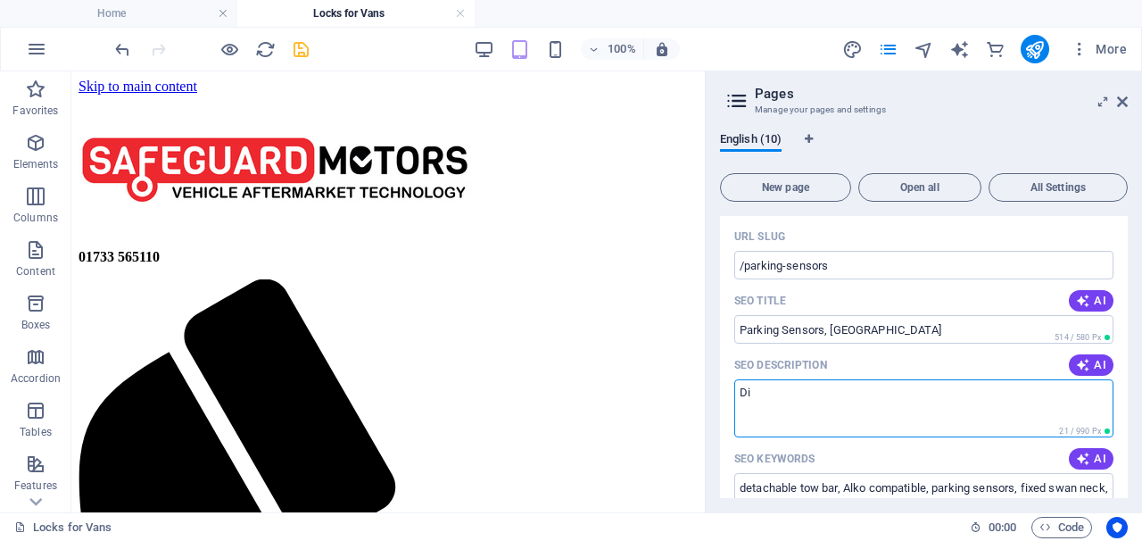
type textarea "D"
type textarea "Professionally fitted parking sensors fitted by Safeguard Motors in Peterborough"
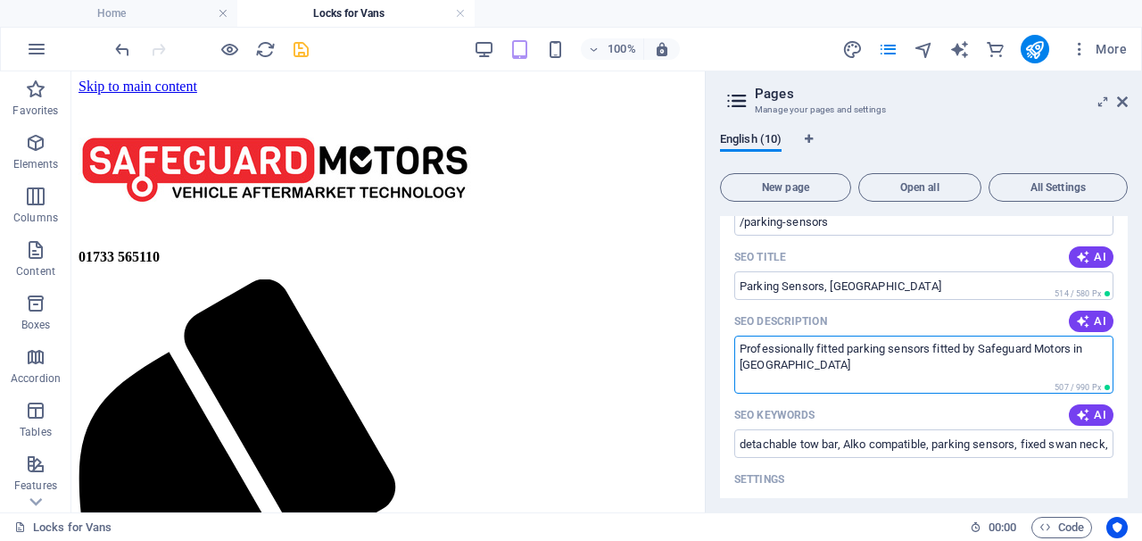
scroll to position [340, 0]
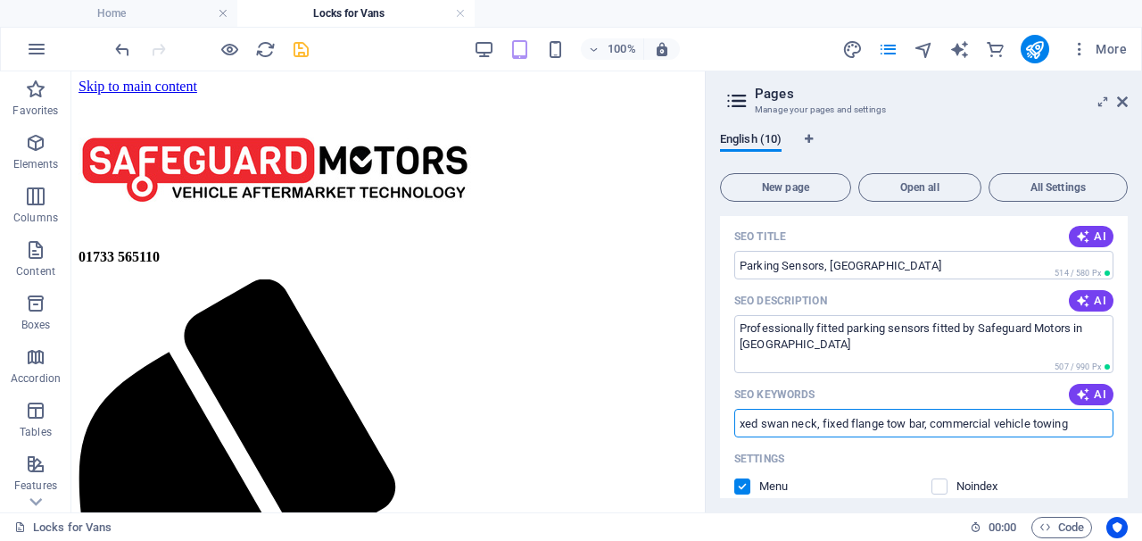
click at [1087, 421] on input "xed swan neck, fixed flange tow bar, commercial vehicle towing" at bounding box center [923, 423] width 379 height 29
type input "x"
type input "Parking Sensors, Cars, Vans, Peterborogh"
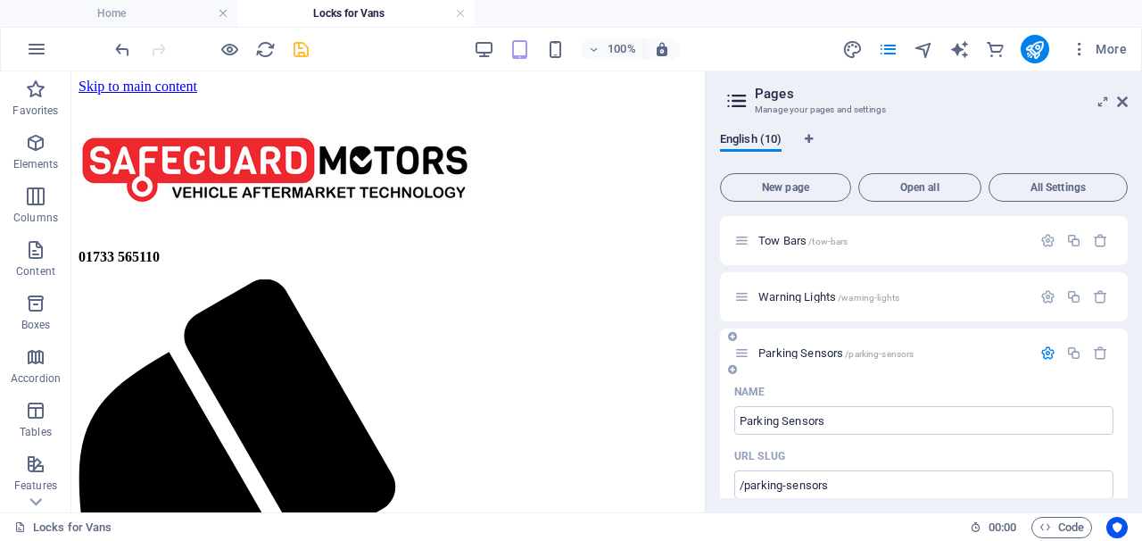
scroll to position [43, 0]
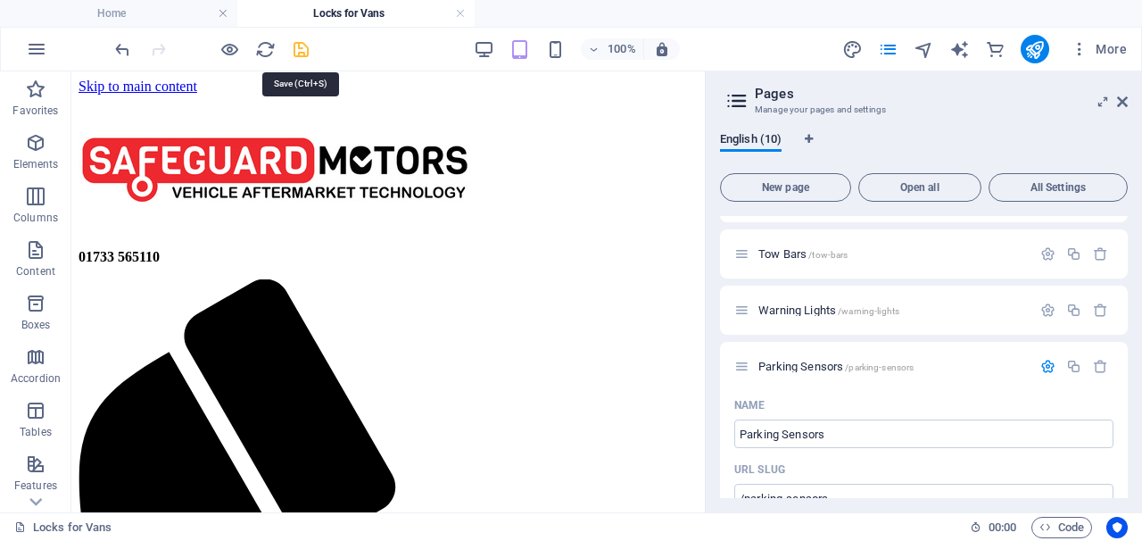
click at [304, 48] on icon "save" at bounding box center [301, 49] width 21 height 21
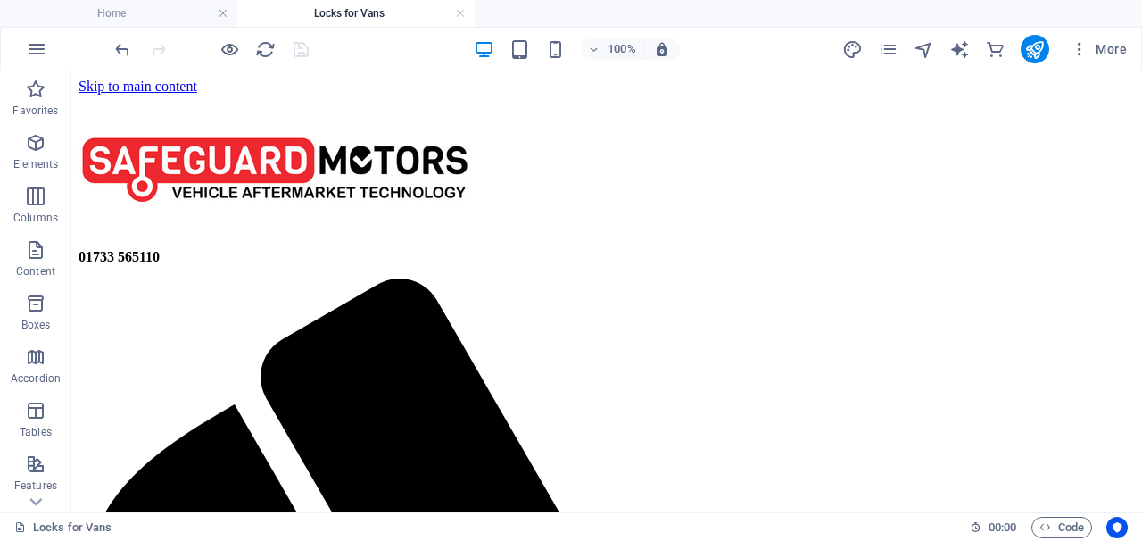
click at [809, 55] on div "100% More" at bounding box center [623, 49] width 1022 height 29
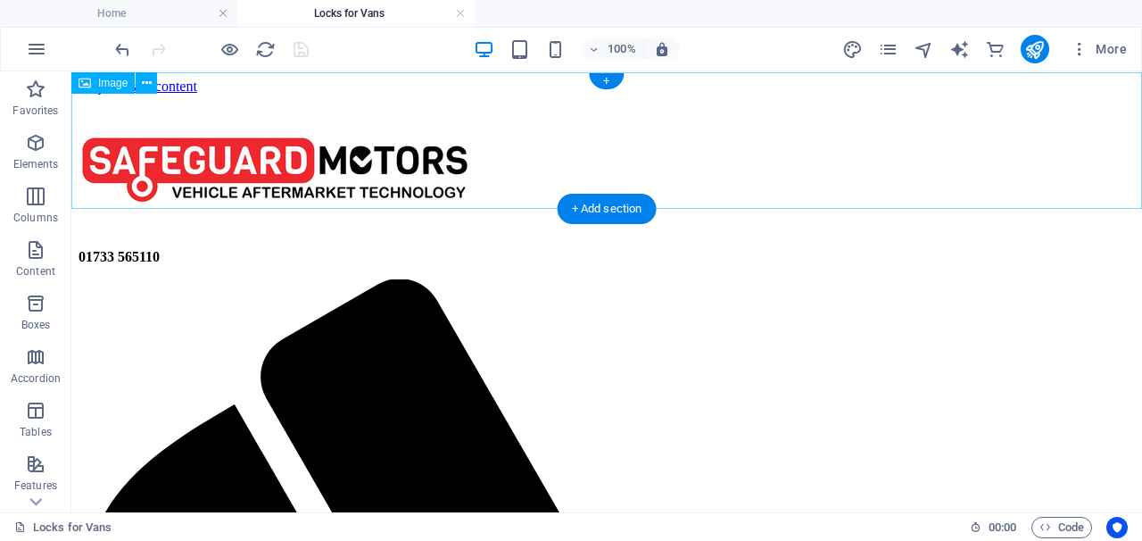
scroll to position [0, 0]
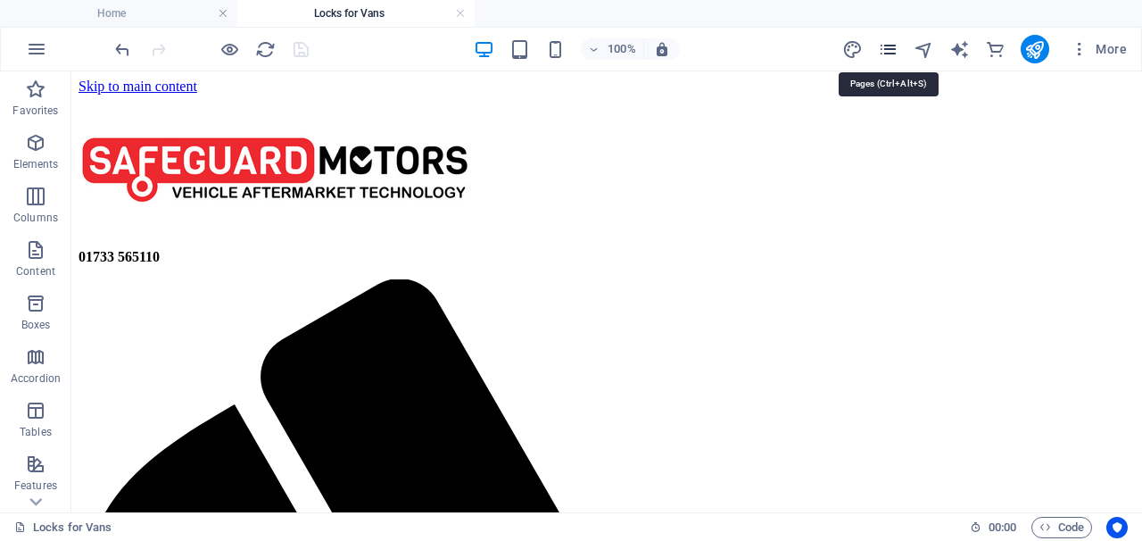
click at [893, 53] on icon "pages" at bounding box center [888, 49] width 21 height 21
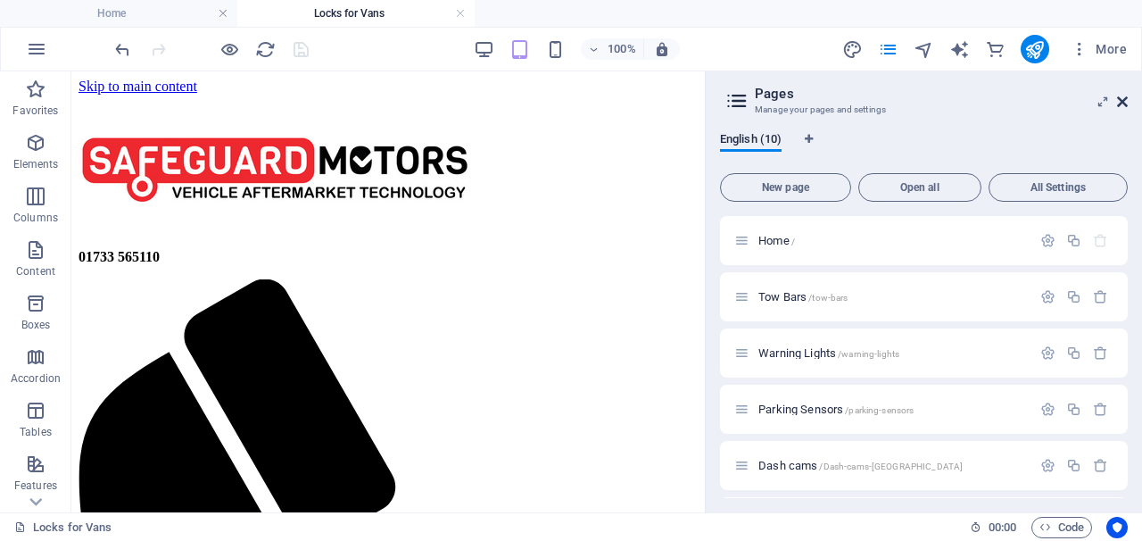
click at [1126, 103] on icon at bounding box center [1122, 102] width 11 height 14
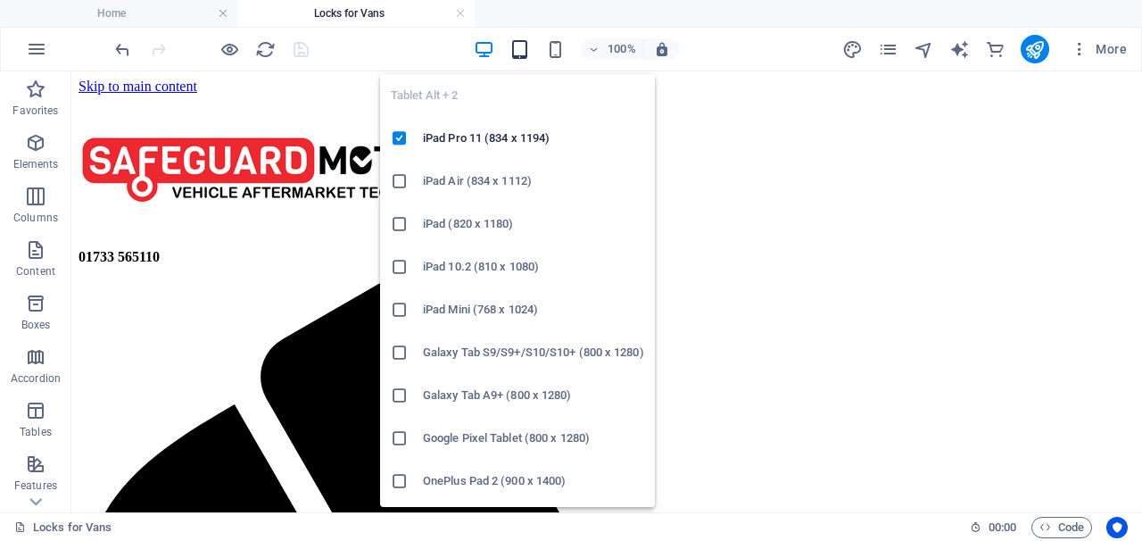
click at [523, 55] on icon "button" at bounding box center [519, 49] width 21 height 21
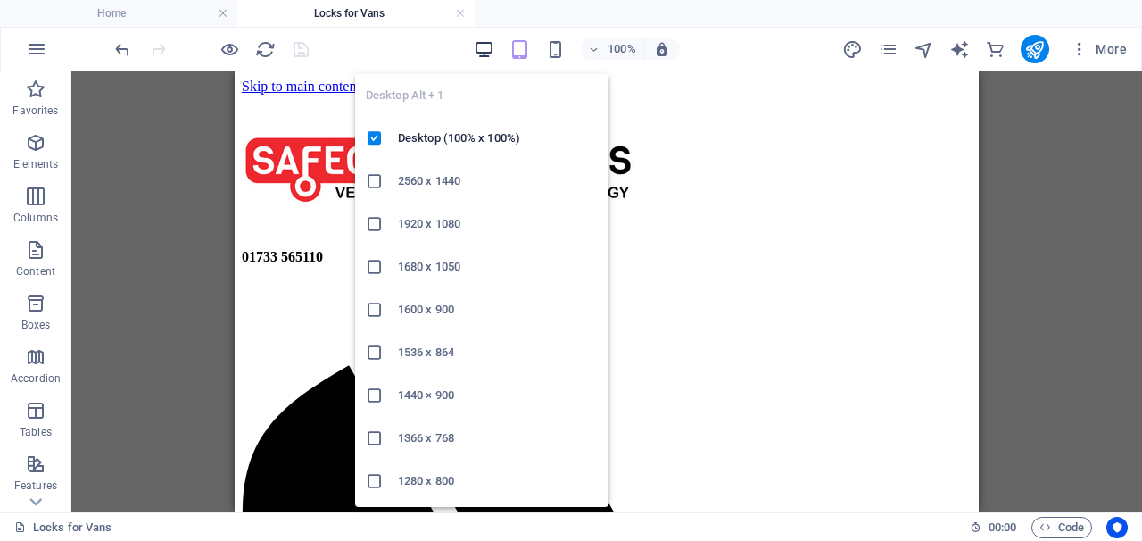
click at [484, 54] on icon "button" at bounding box center [484, 49] width 21 height 21
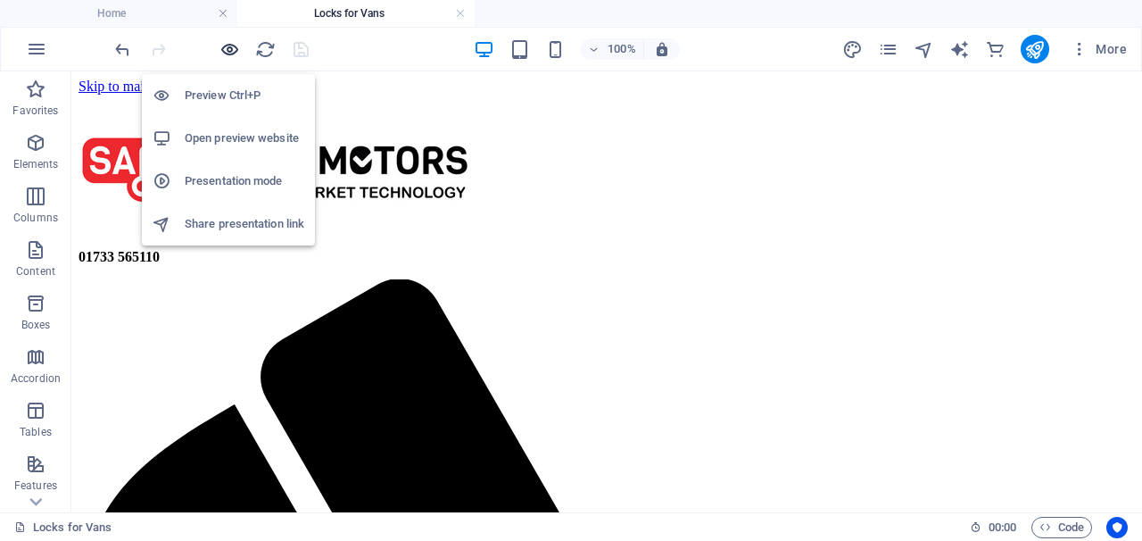
click at [225, 49] on icon "button" at bounding box center [229, 49] width 21 height 21
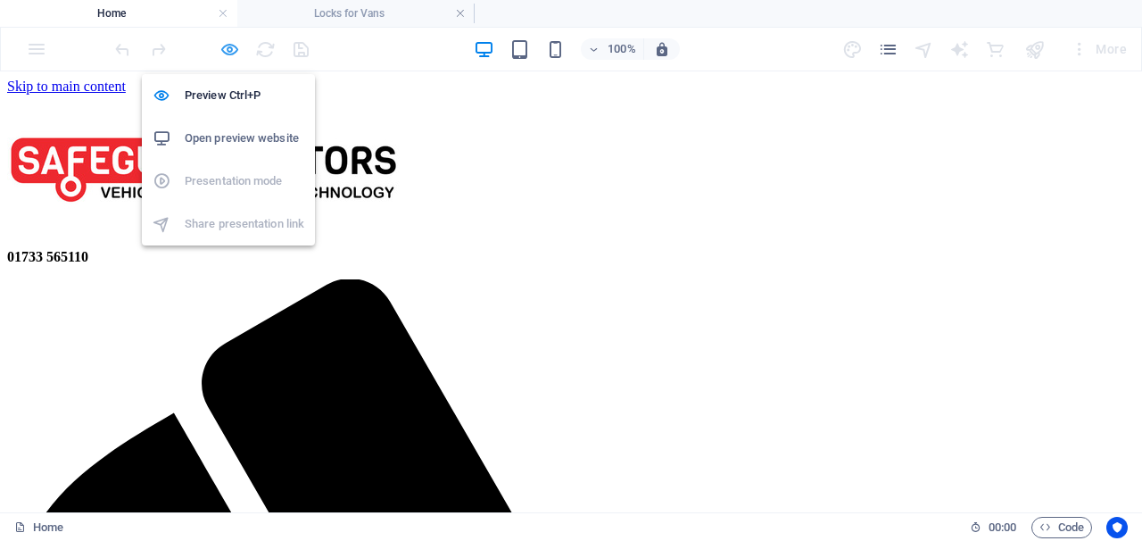
click at [226, 44] on icon "button" at bounding box center [229, 49] width 21 height 21
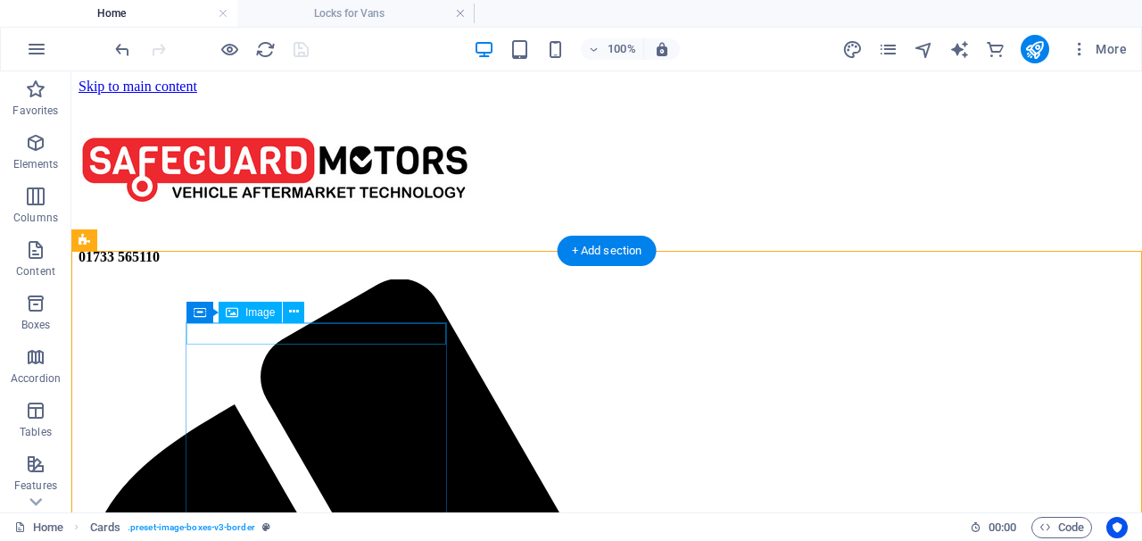
click at [261, 319] on div "Image" at bounding box center [250, 312] width 63 height 21
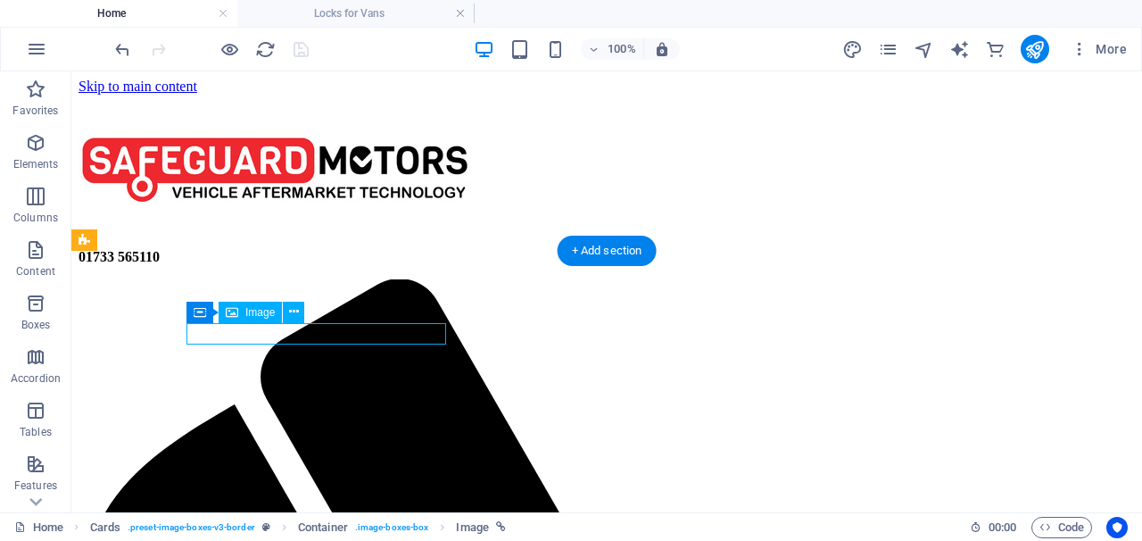
click at [261, 311] on span "Image" at bounding box center [259, 312] width 29 height 11
select select "%"
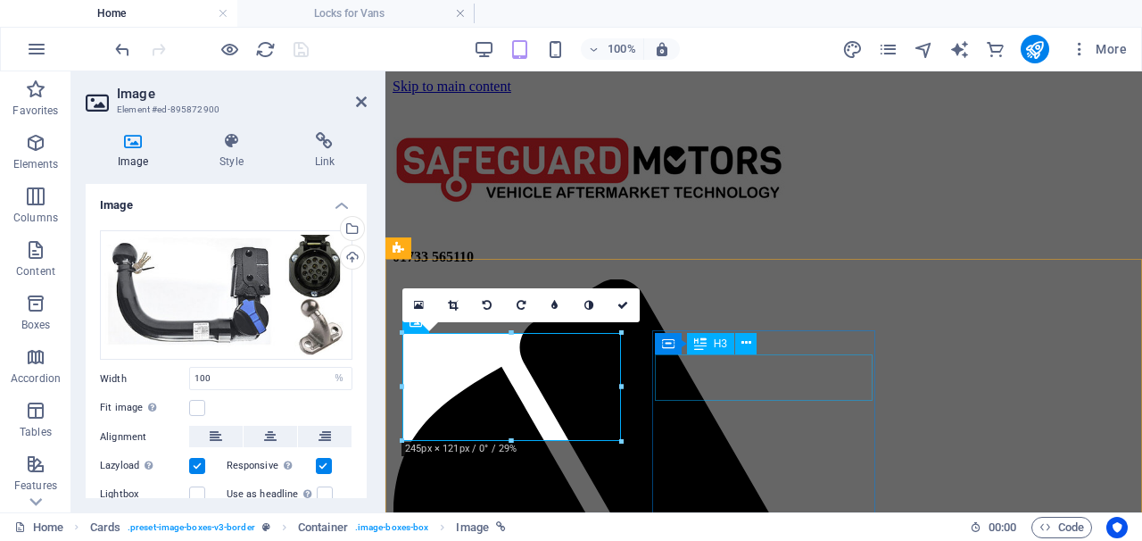
click at [724, 340] on span "H3" at bounding box center [720, 343] width 13 height 11
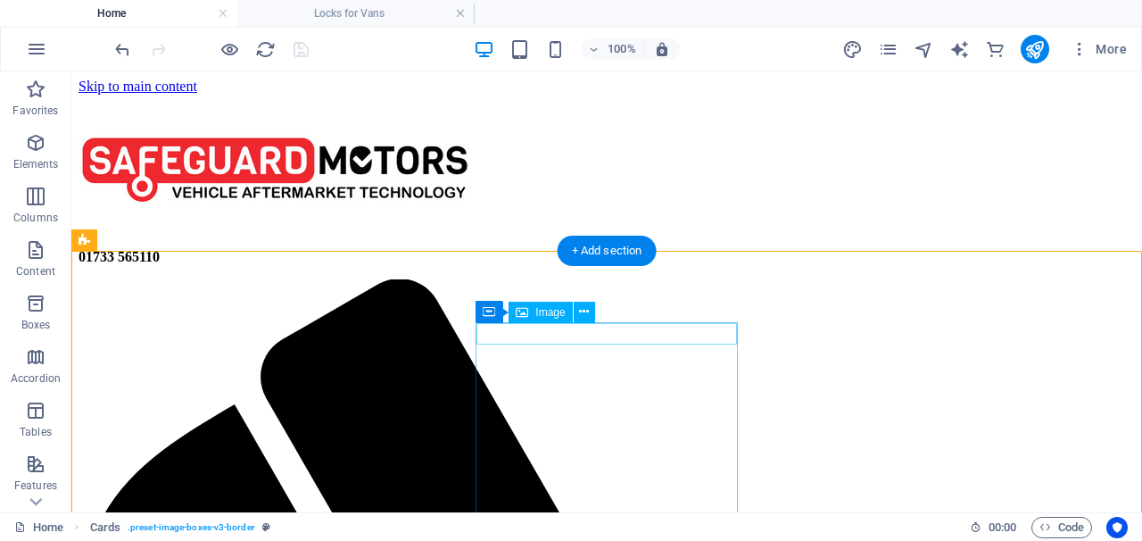
click at [558, 315] on span "Image" at bounding box center [549, 312] width 29 height 11
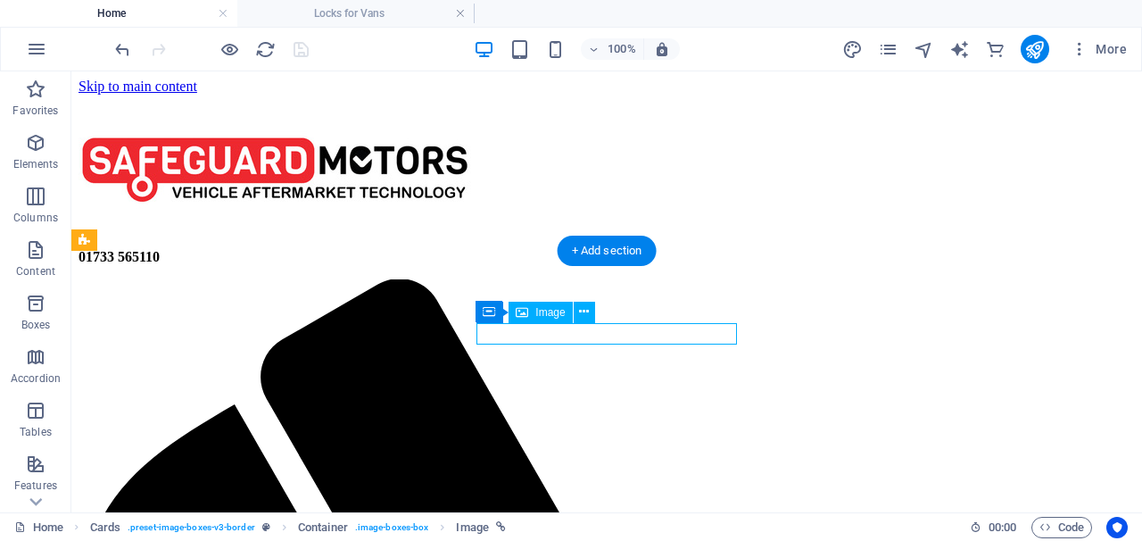
click at [558, 315] on span "Image" at bounding box center [549, 312] width 29 height 11
select select "%"
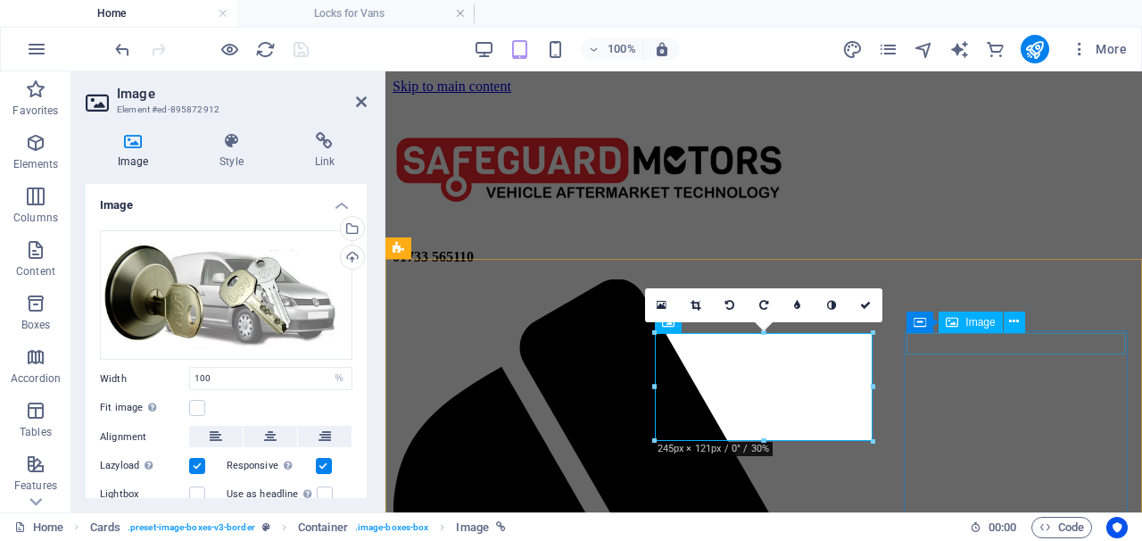
click at [997, 318] on div "Image" at bounding box center [969, 321] width 63 height 21
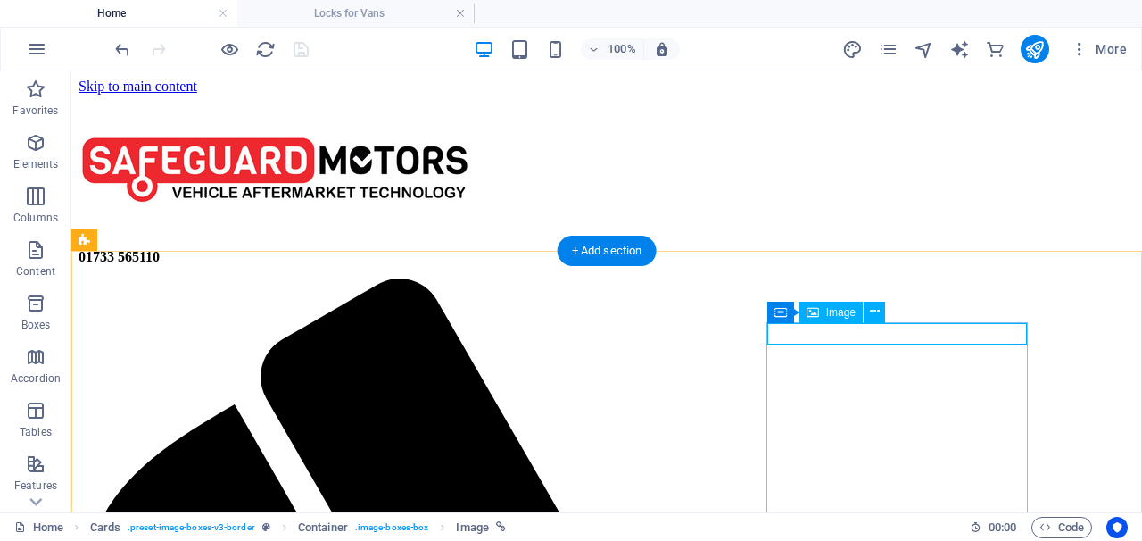
click at [847, 312] on span "Image" at bounding box center [840, 312] width 29 height 11
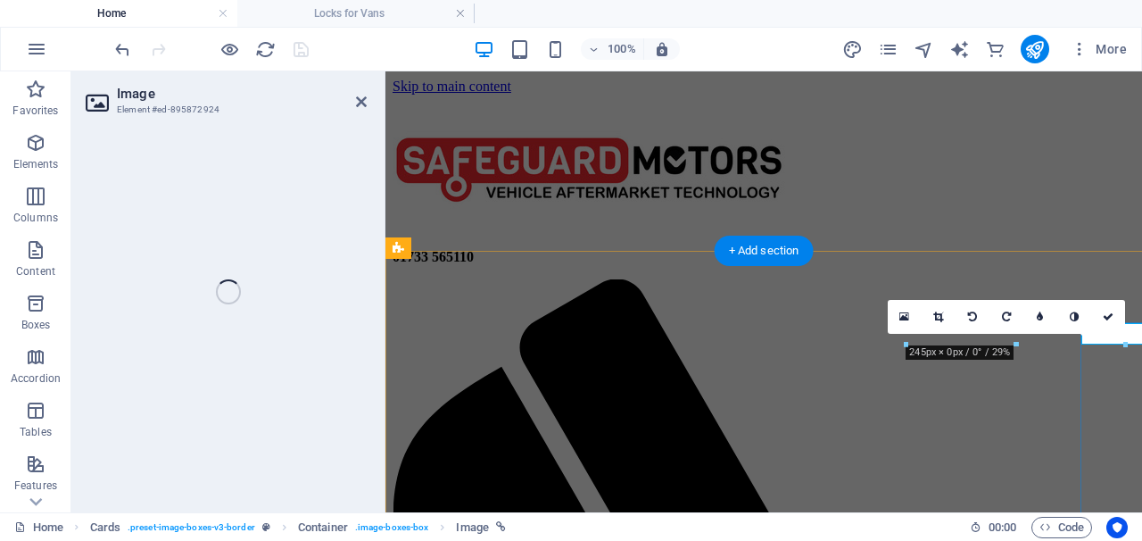
select select "%"
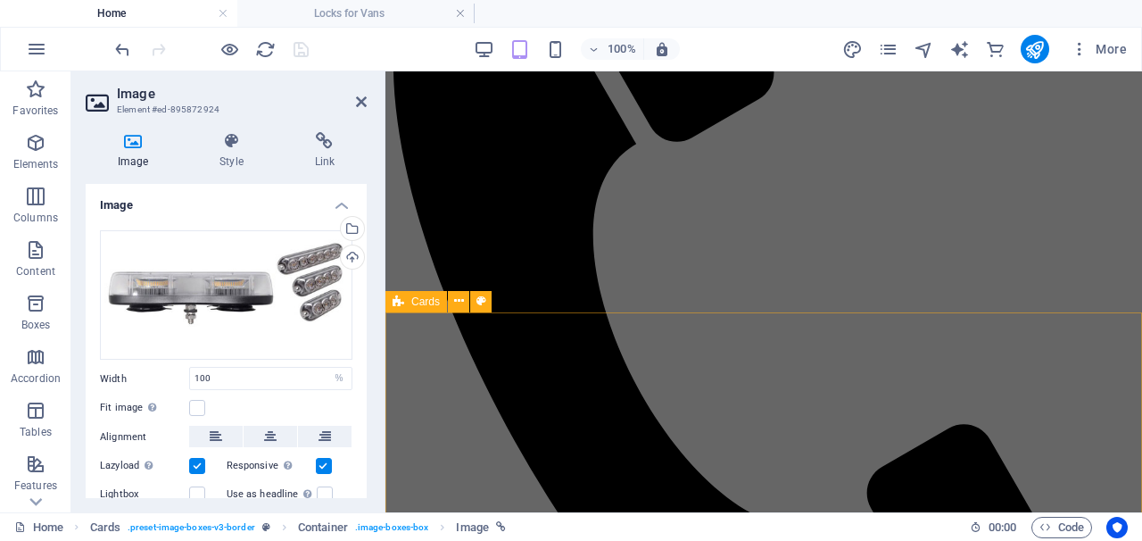
scroll to position [515, 0]
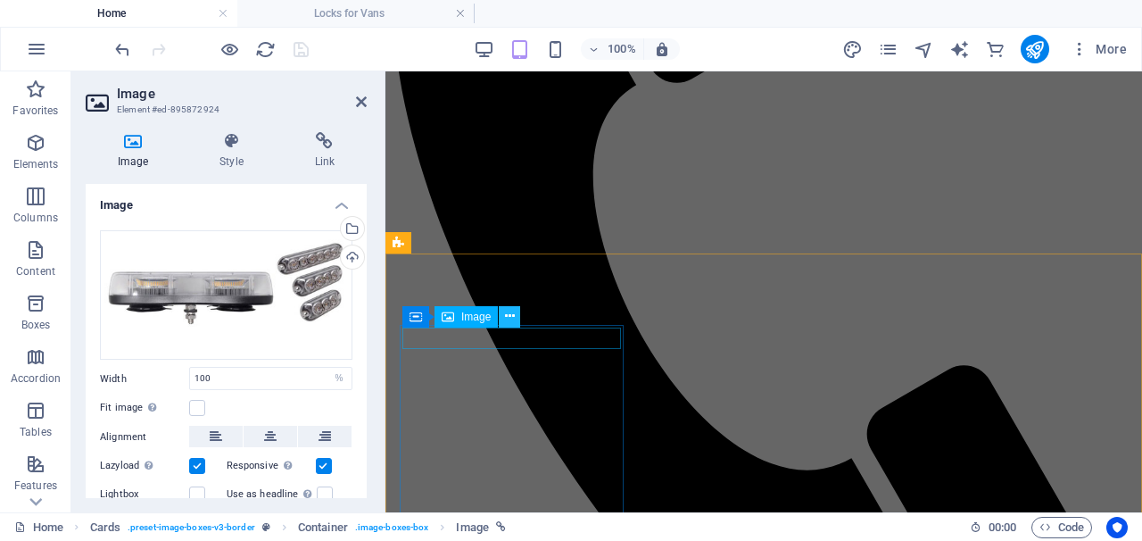
click at [501, 317] on button at bounding box center [509, 316] width 21 height 21
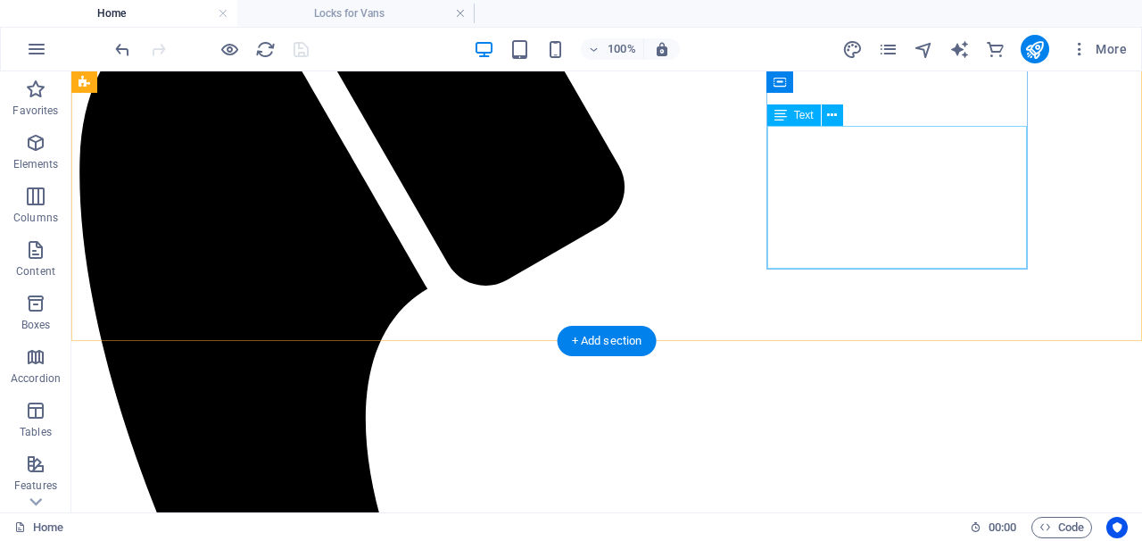
scroll to position [452, 0]
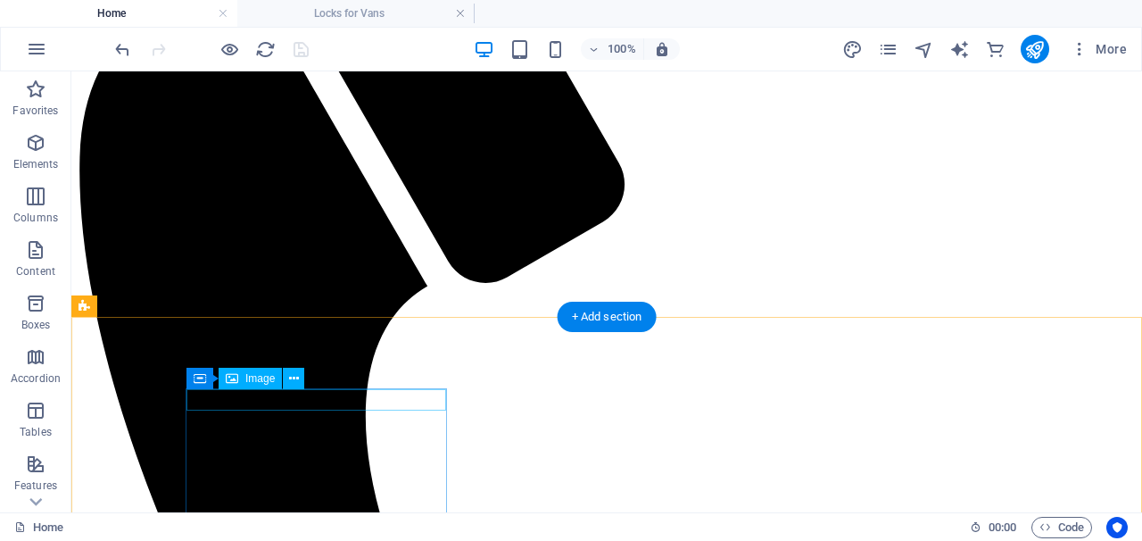
click at [274, 377] on span "Image" at bounding box center [259, 378] width 29 height 11
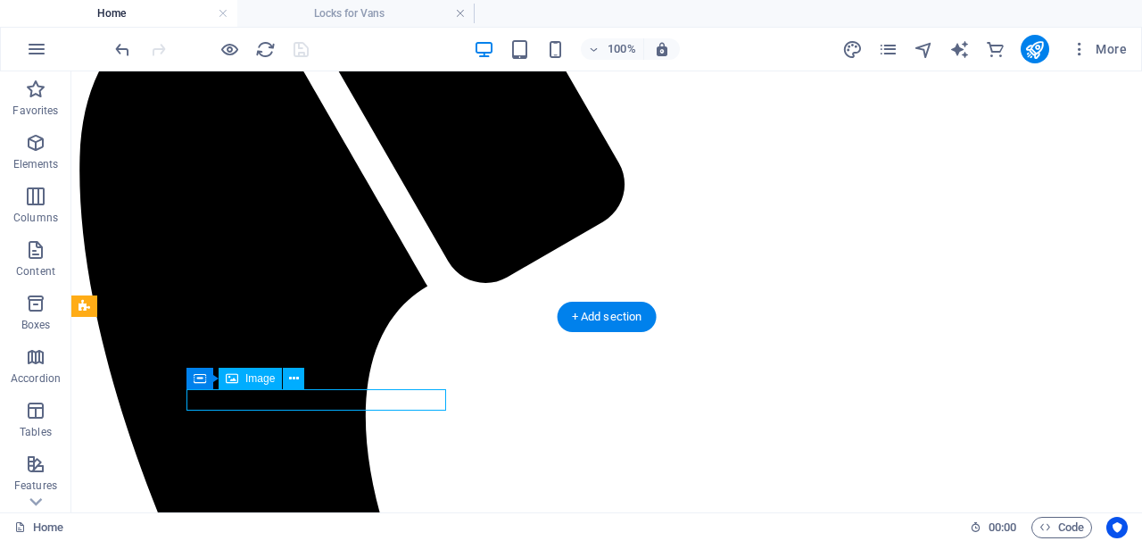
click at [274, 377] on span "Image" at bounding box center [259, 378] width 29 height 11
select select "%"
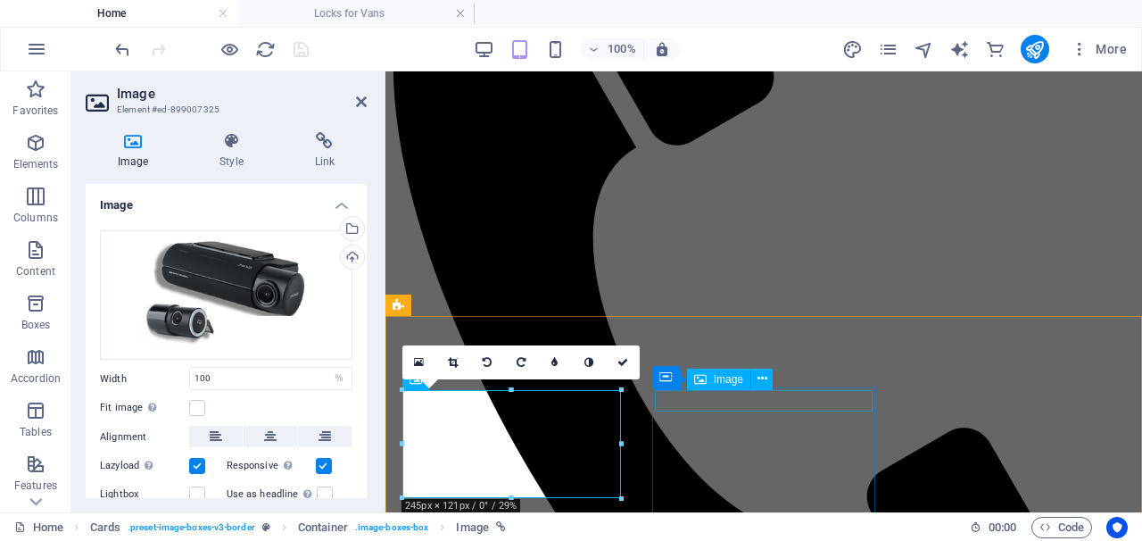
click at [714, 384] on span "Image" at bounding box center [728, 379] width 29 height 11
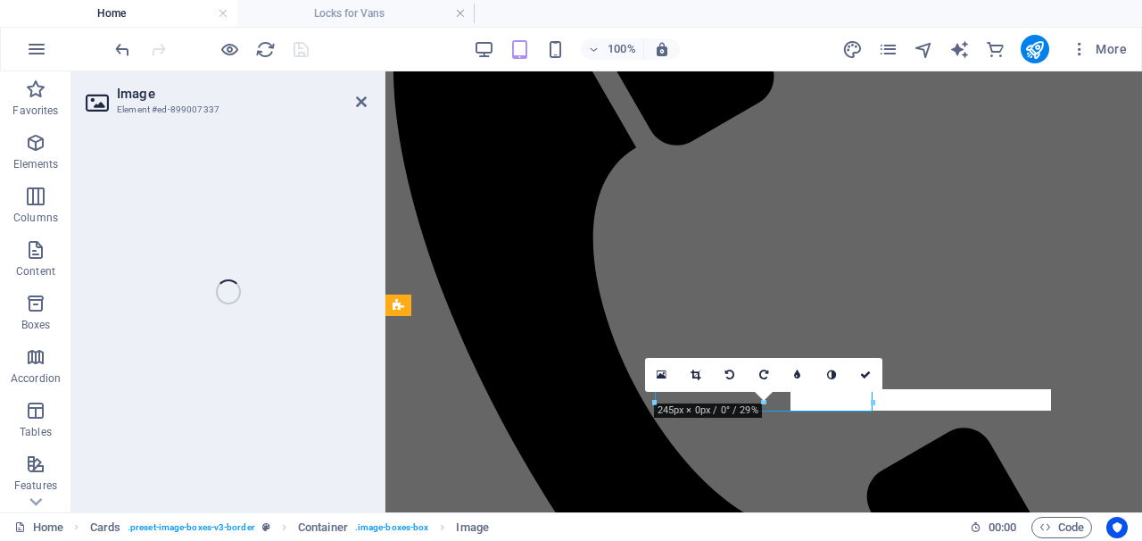
select select "%"
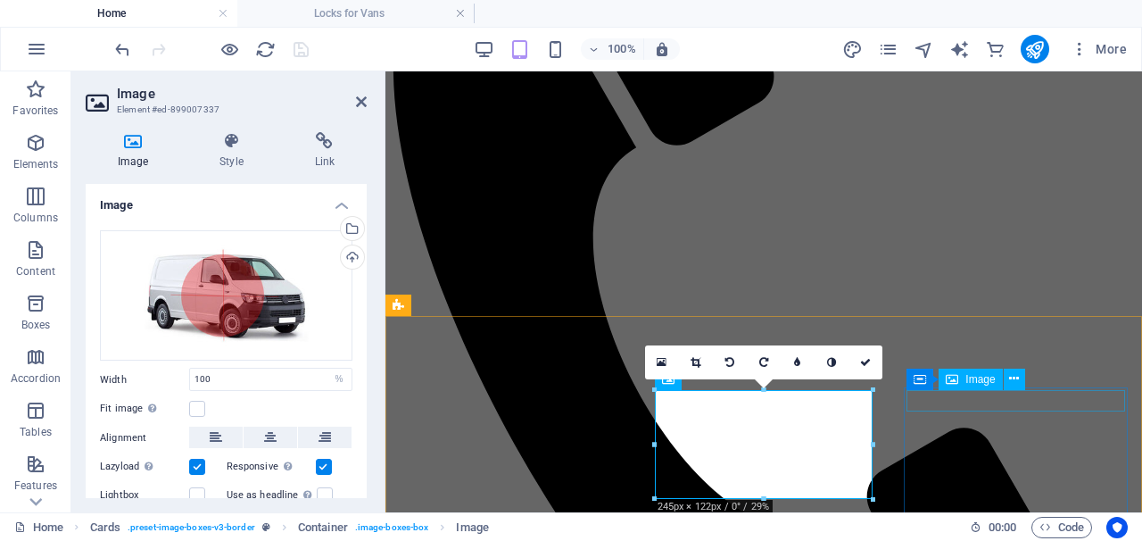
click at [1002, 370] on div "Image" at bounding box center [969, 378] width 63 height 21
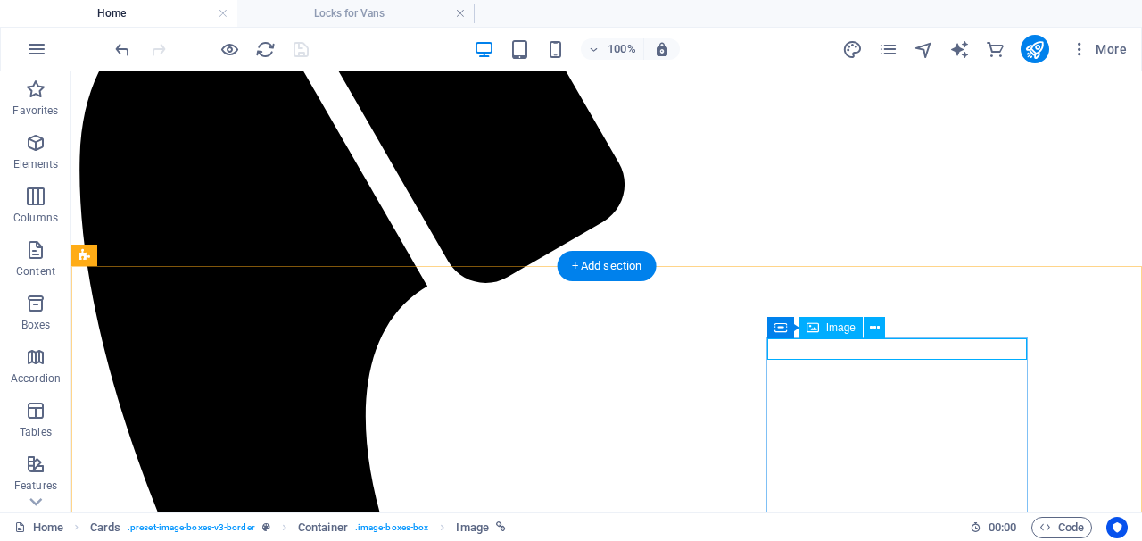
click at [846, 324] on span "Image" at bounding box center [840, 327] width 29 height 11
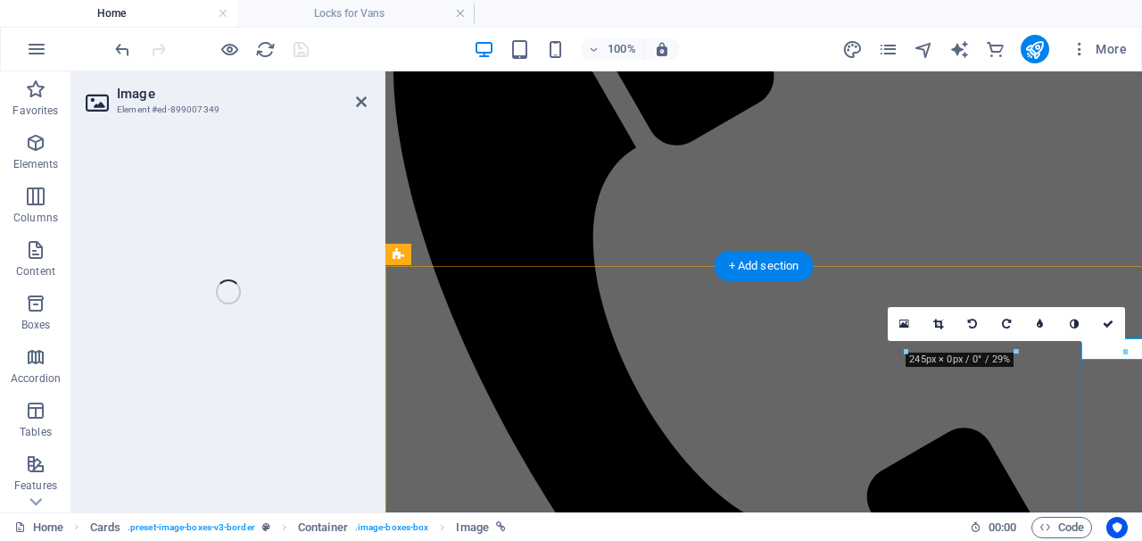
select select "%"
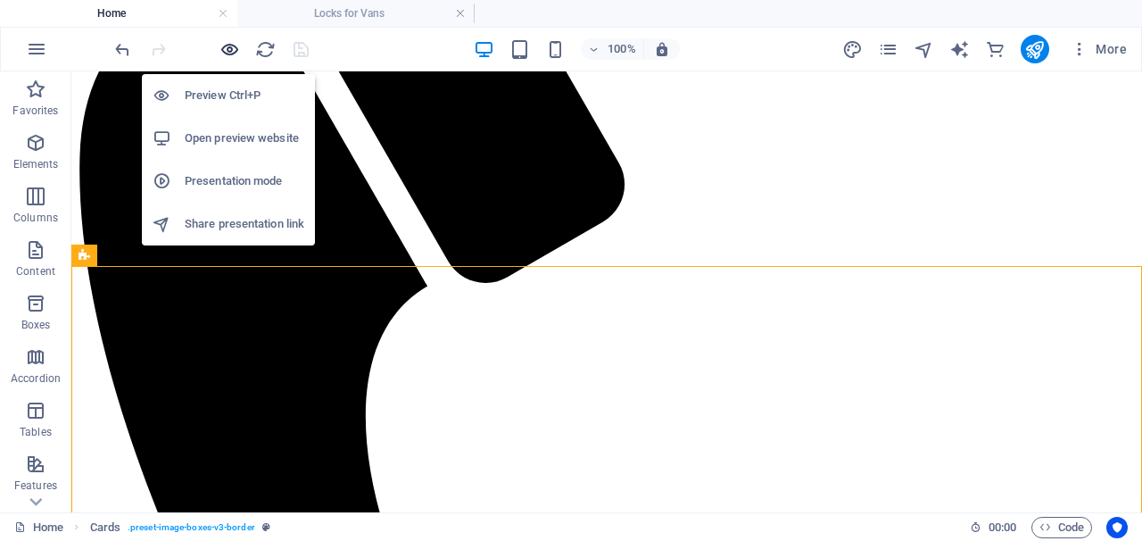
click at [229, 55] on icon "button" at bounding box center [229, 49] width 21 height 21
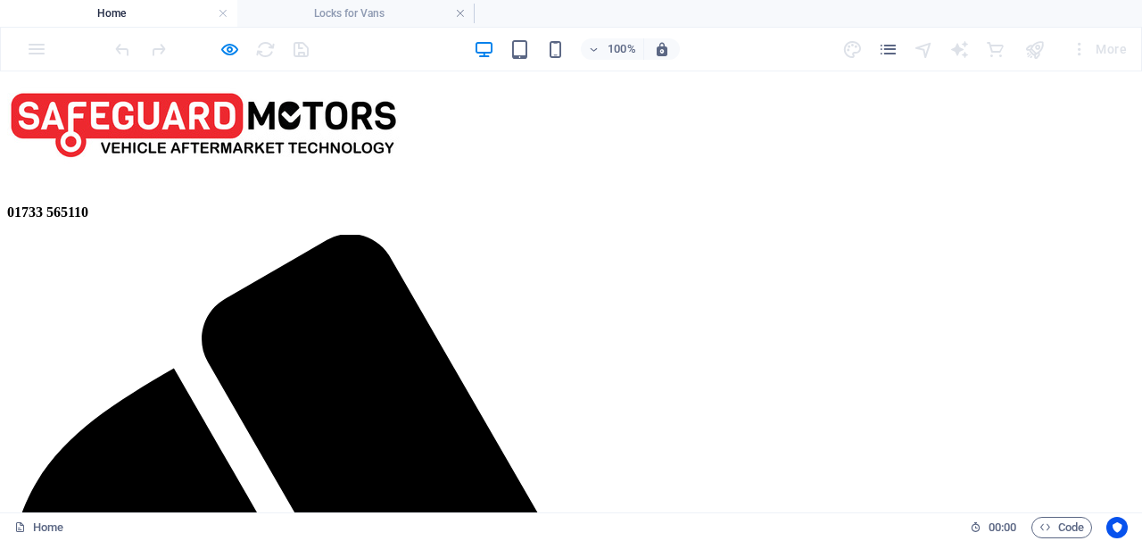
scroll to position [41, 0]
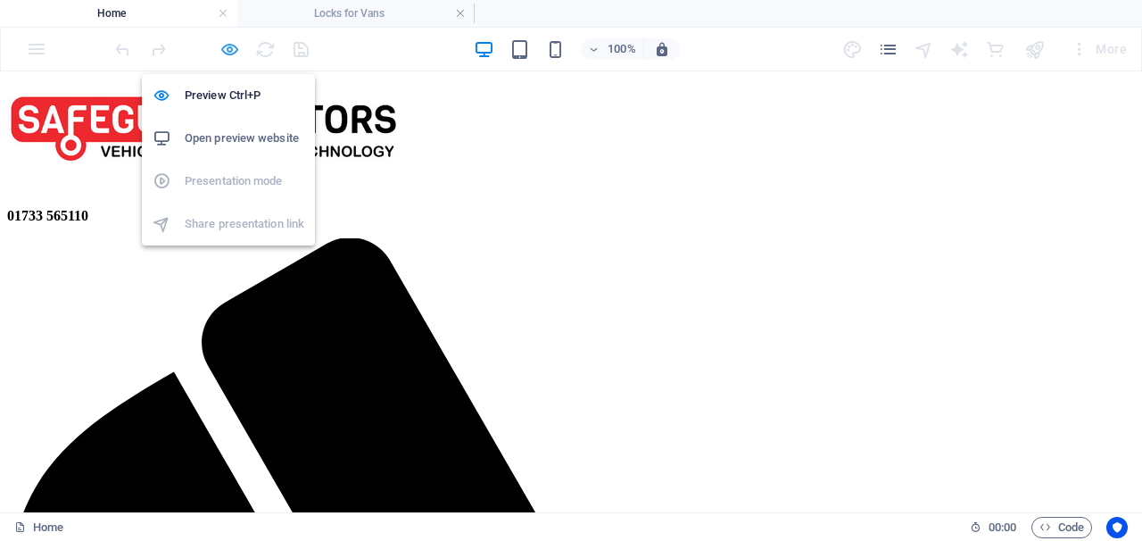
click at [232, 52] on icon "button" at bounding box center [229, 49] width 21 height 21
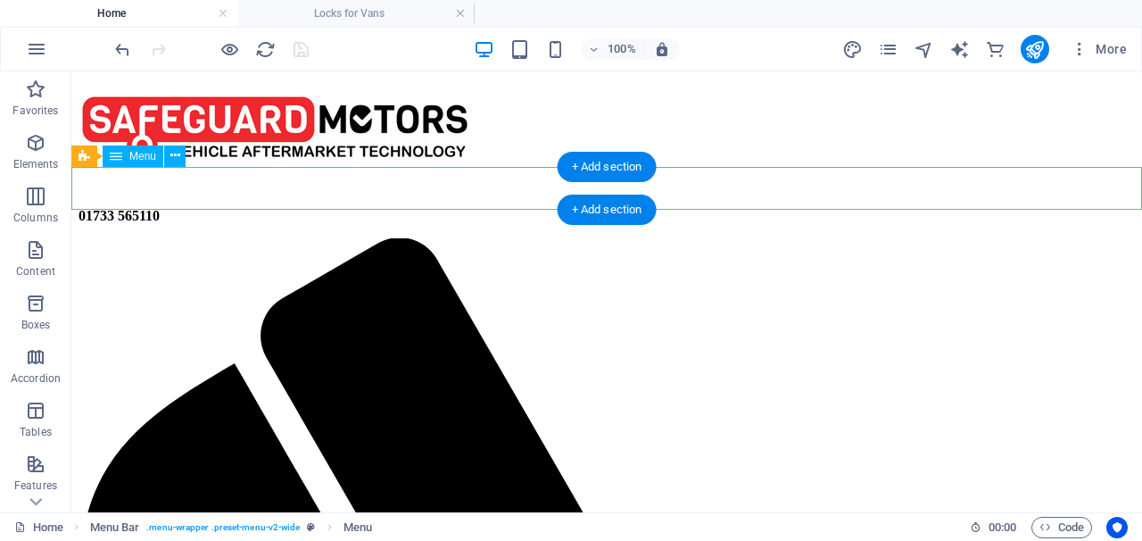
click at [157, 158] on div "Menu" at bounding box center [133, 155] width 61 height 21
select select
select select "7"
select select
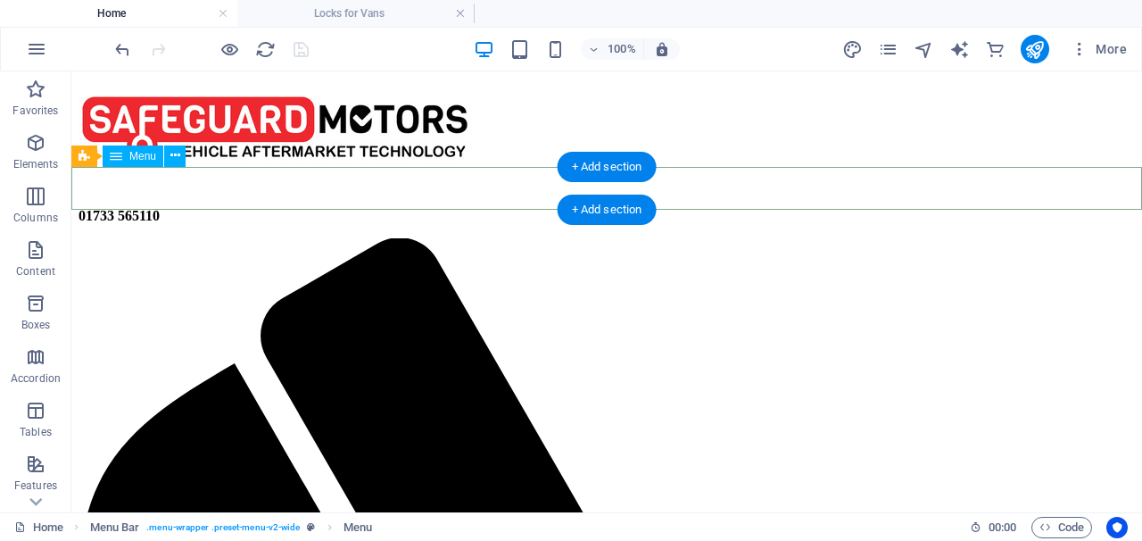
select select
select select "6"
select select
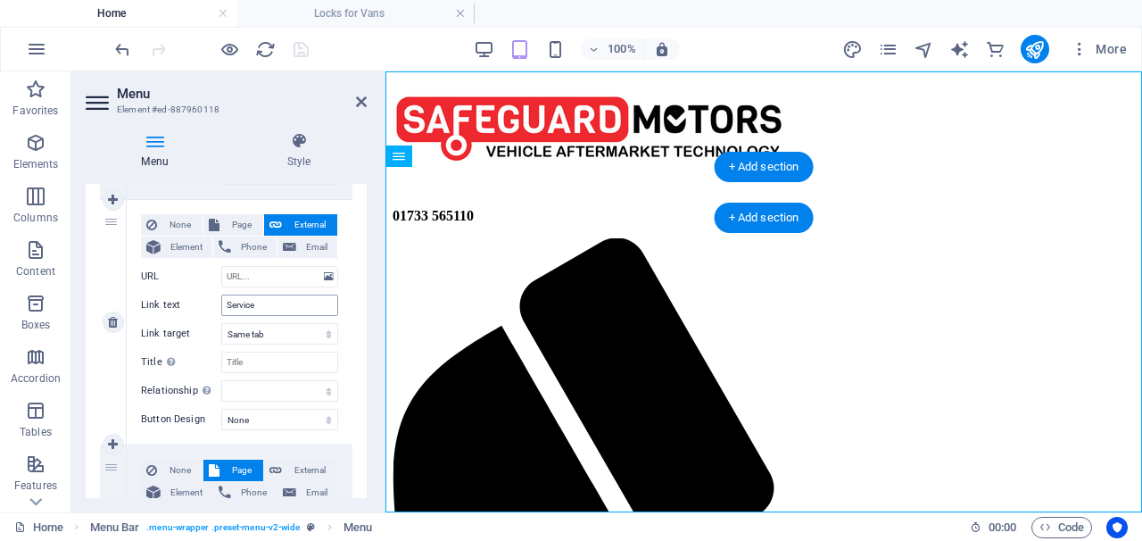
scroll to position [645, 0]
click at [232, 213] on span "Page" at bounding box center [241, 223] width 33 height 21
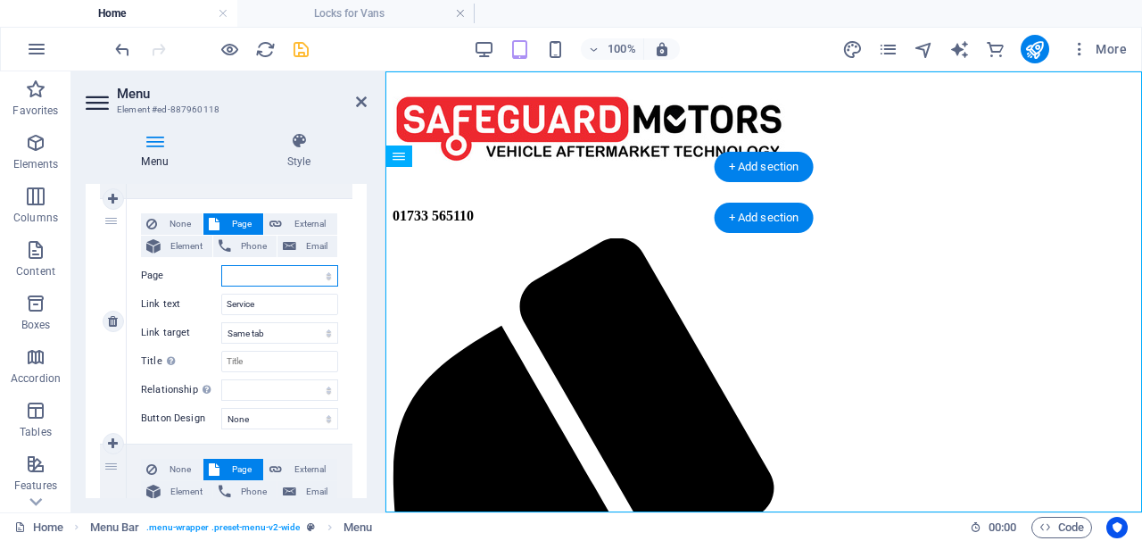
select select
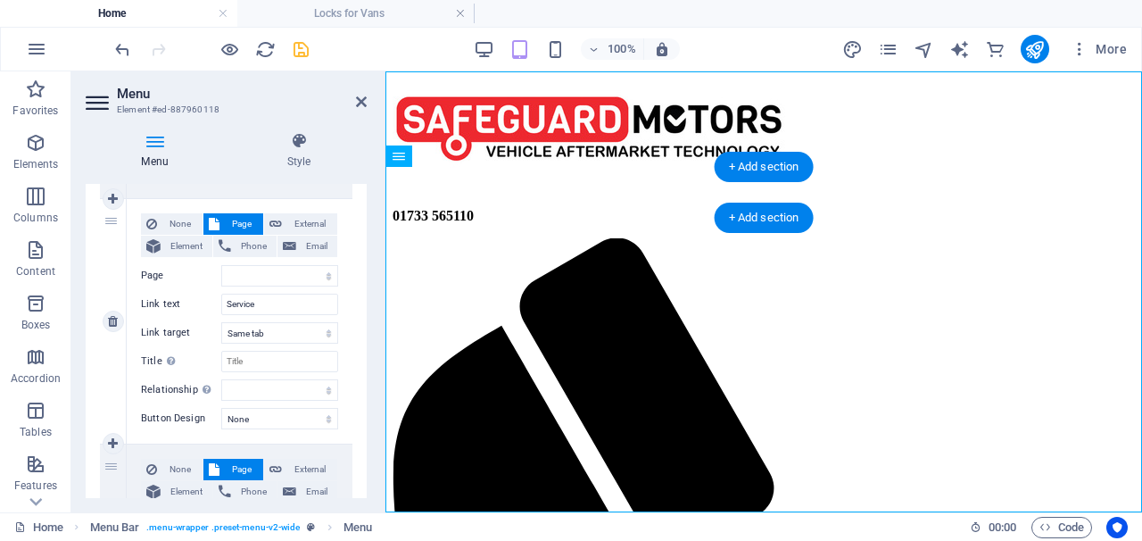
click at [232, 227] on span "Page" at bounding box center [241, 223] width 33 height 21
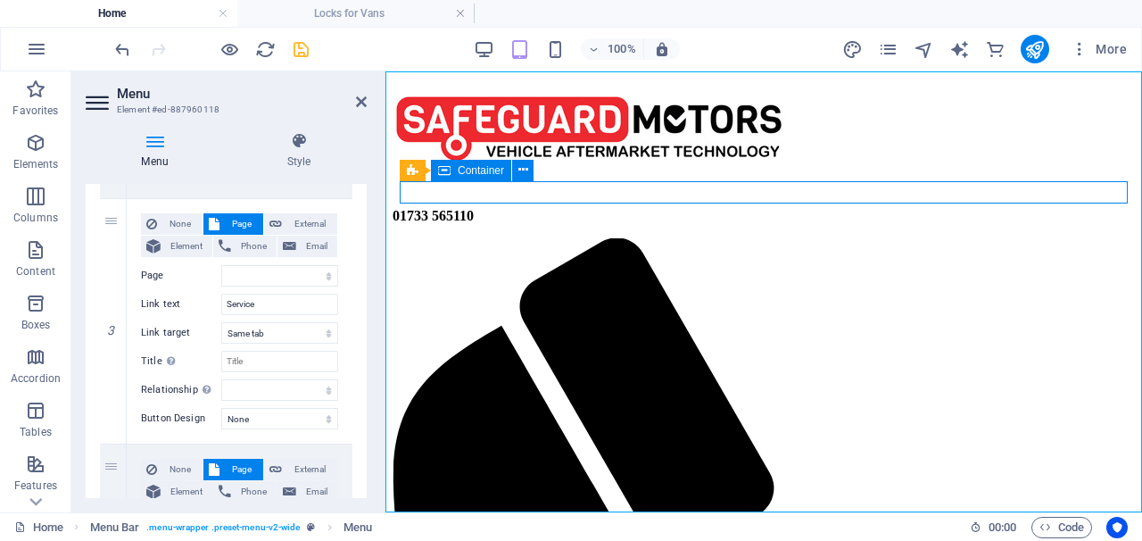
click at [404, 158] on figure at bounding box center [764, 124] width 742 height 140
select select "px"
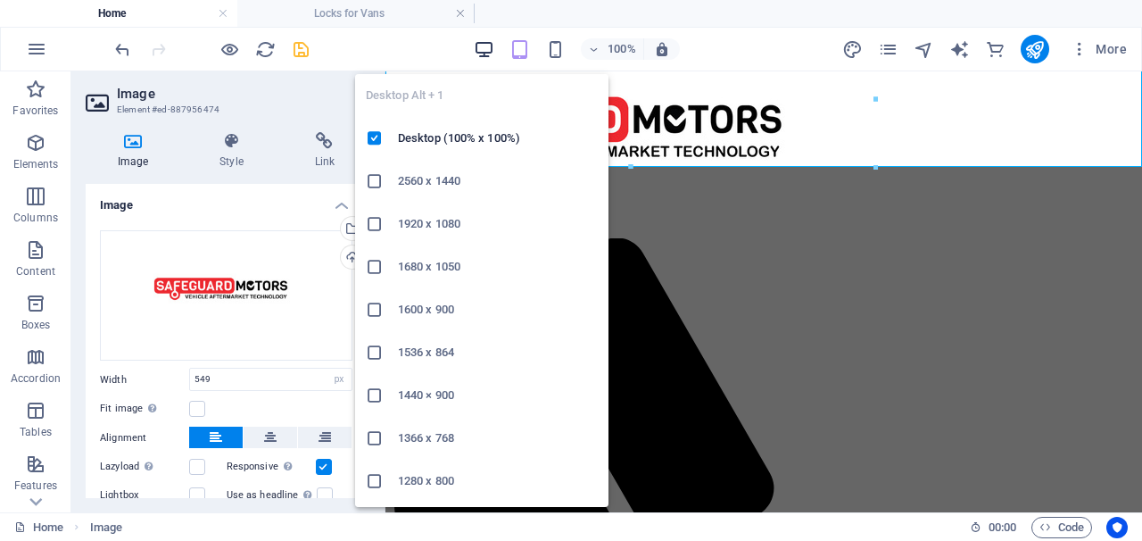
click at [488, 50] on icon "button" at bounding box center [484, 49] width 21 height 21
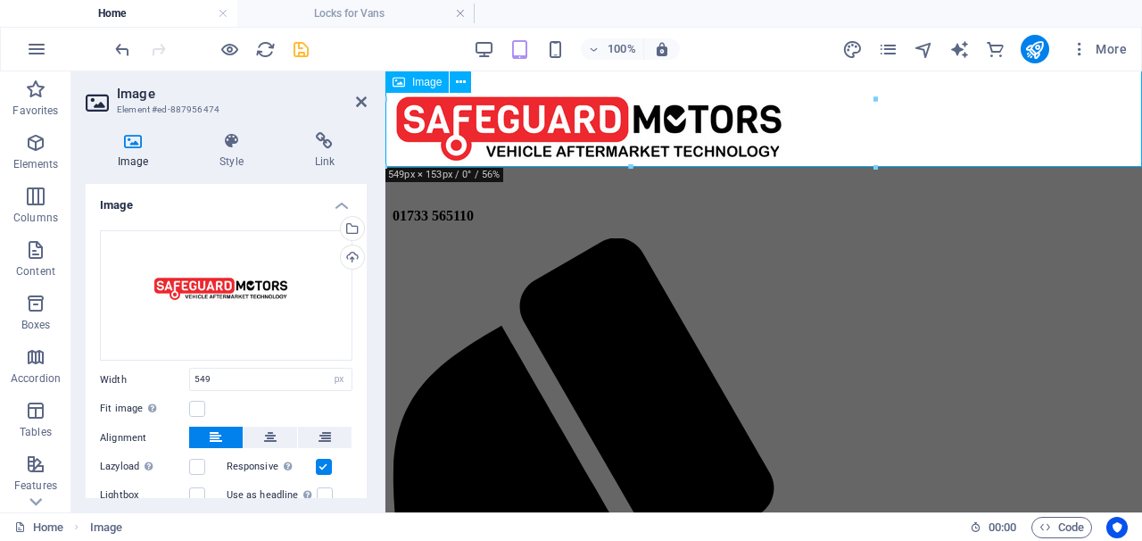
click at [801, 134] on figure at bounding box center [764, 124] width 742 height 140
click at [359, 103] on icon at bounding box center [361, 102] width 11 height 14
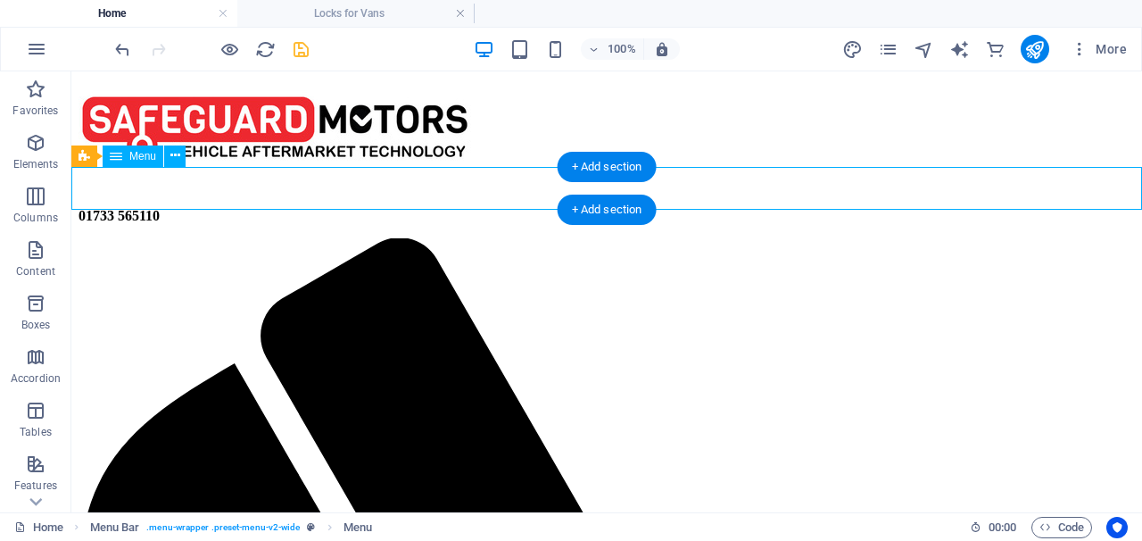
select select
select select "7"
select select
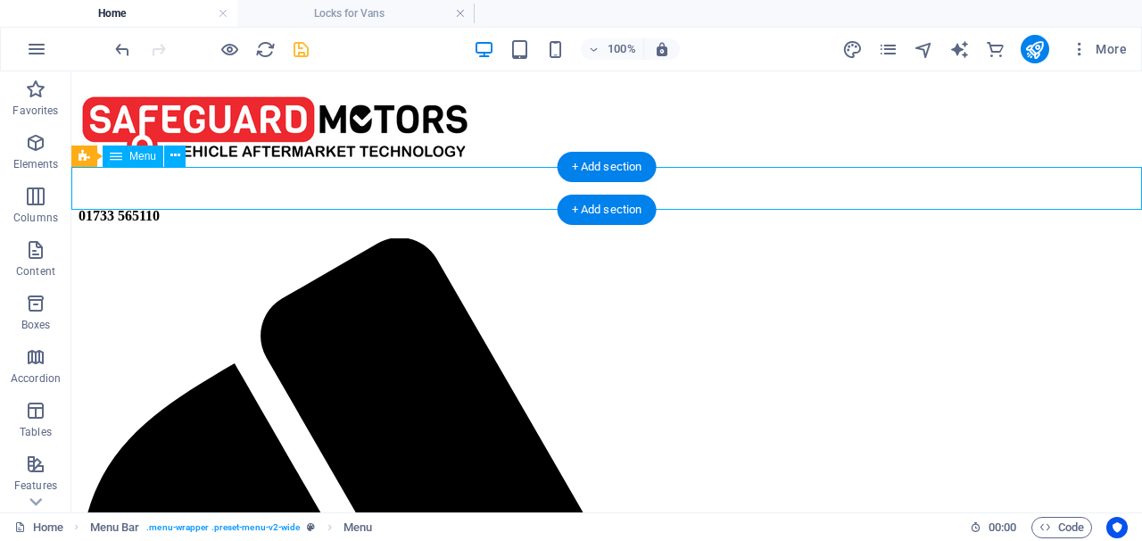
select select
select select "6"
select select
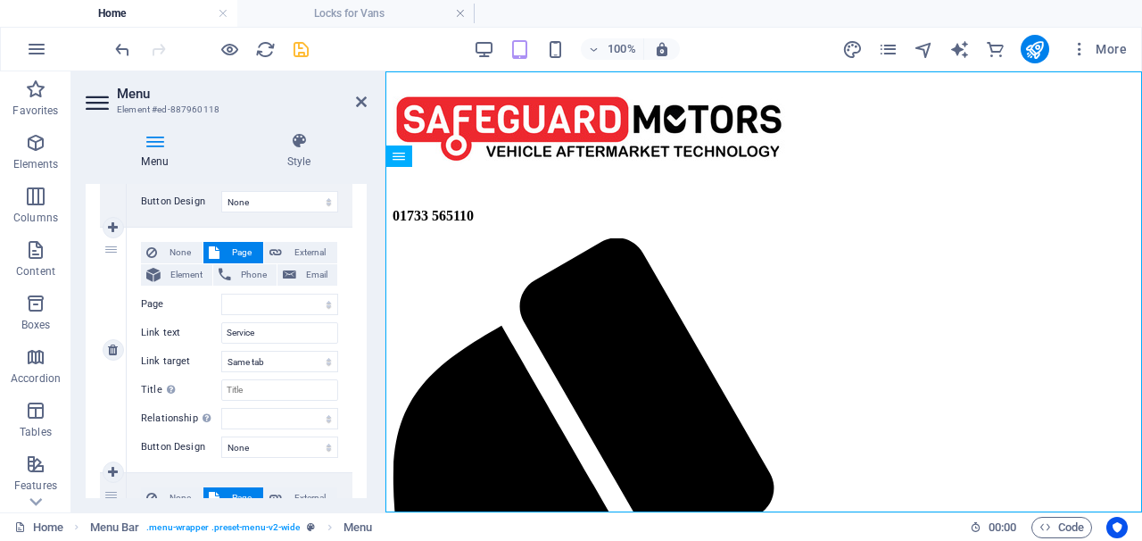
scroll to position [541, 0]
click at [153, 145] on icon at bounding box center [155, 141] width 138 height 18
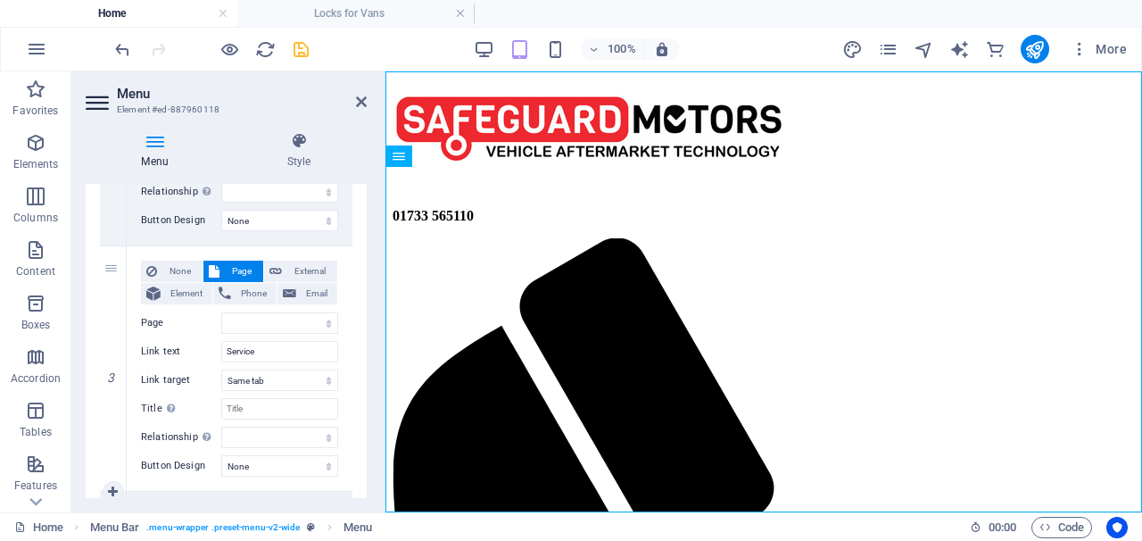
scroll to position [518, 0]
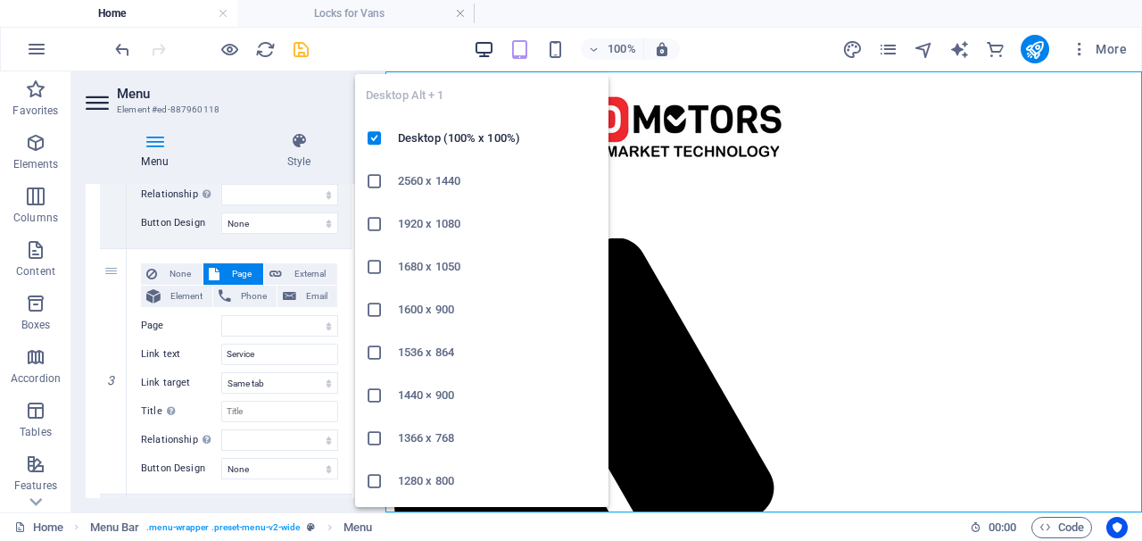
click at [485, 44] on icon "button" at bounding box center [484, 49] width 21 height 21
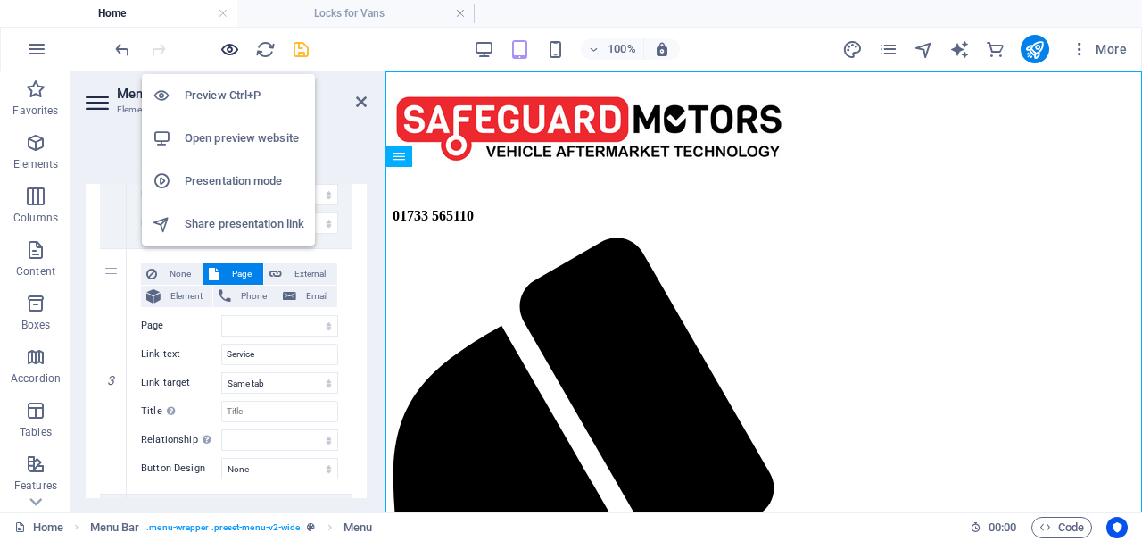
click at [232, 48] on icon "button" at bounding box center [229, 49] width 21 height 21
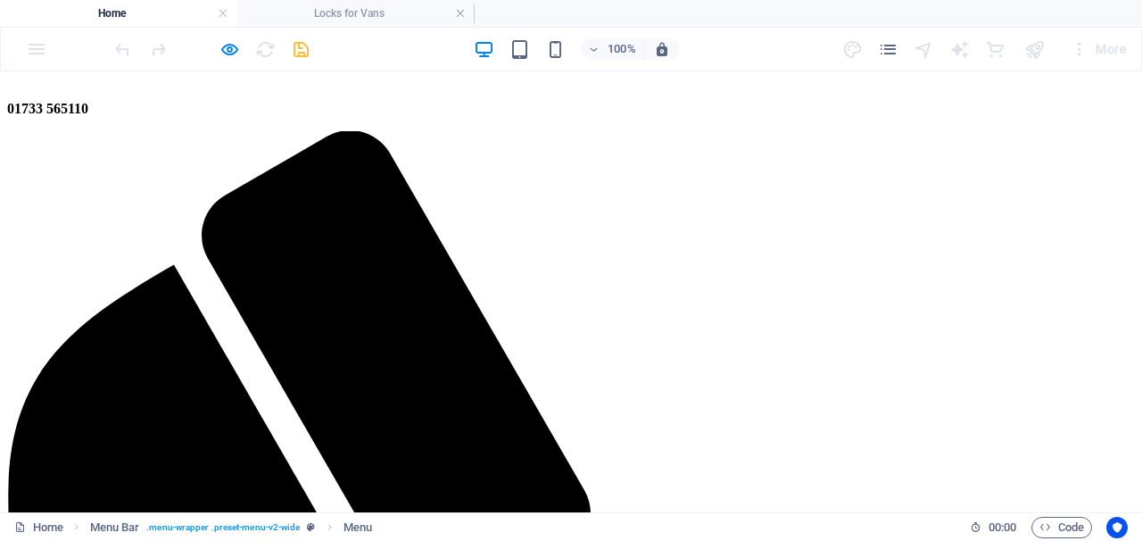
scroll to position [154, 0]
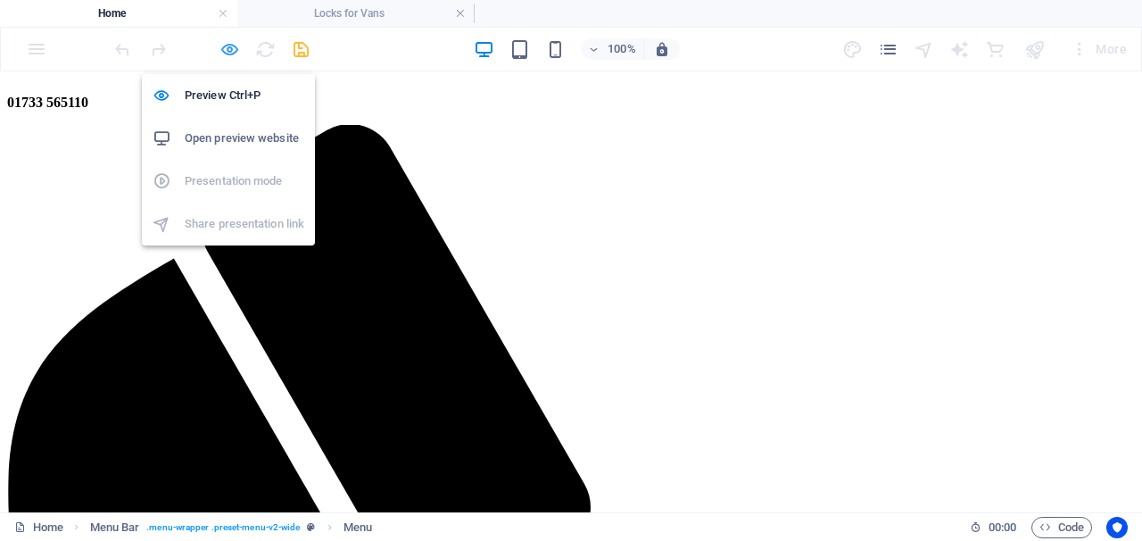
click at [227, 54] on icon "button" at bounding box center [229, 49] width 21 height 21
select select
select select "7"
select select
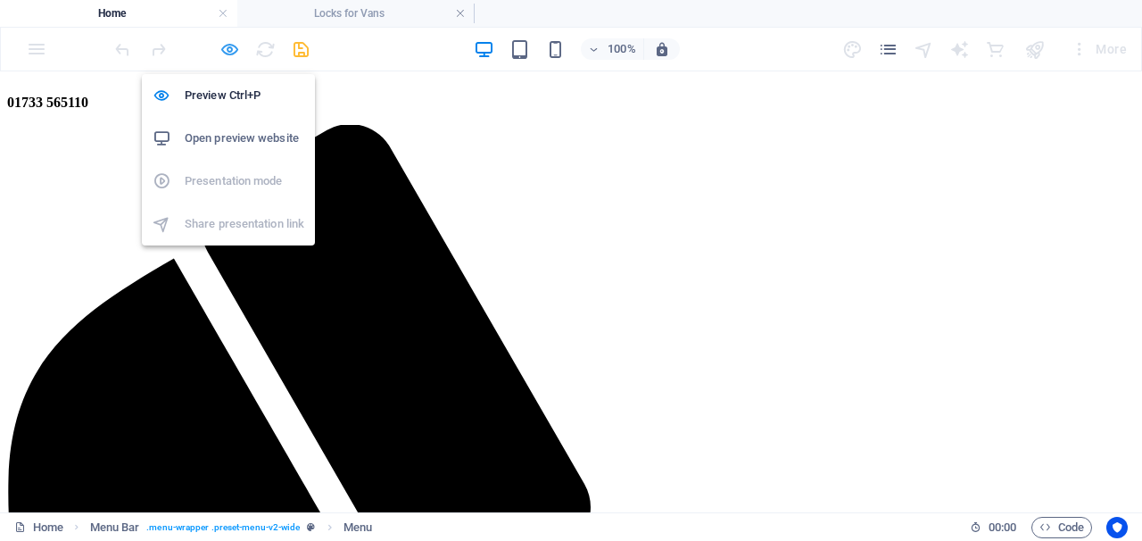
select select
select select "6"
select select
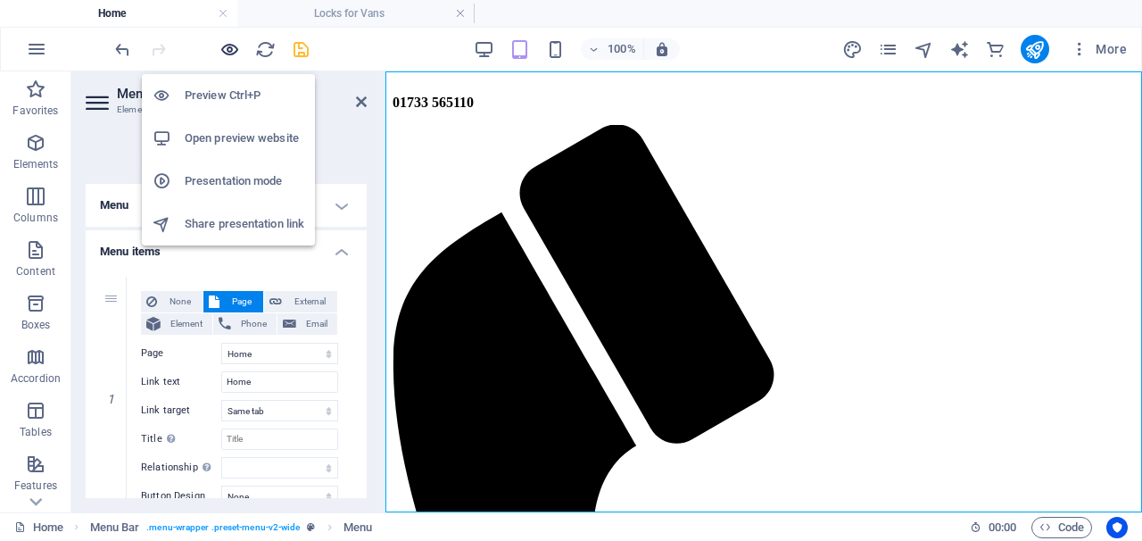
click at [234, 48] on icon "button" at bounding box center [229, 49] width 21 height 21
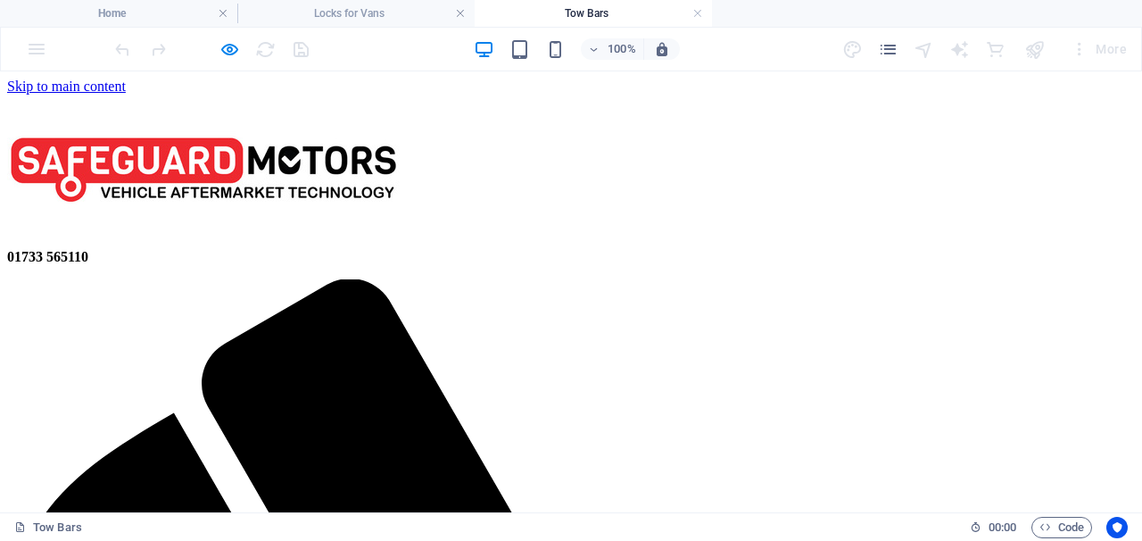
scroll to position [0, 0]
drag, startPoint x: 343, startPoint y: 228, endPoint x: 389, endPoint y: 228, distance: 46.4
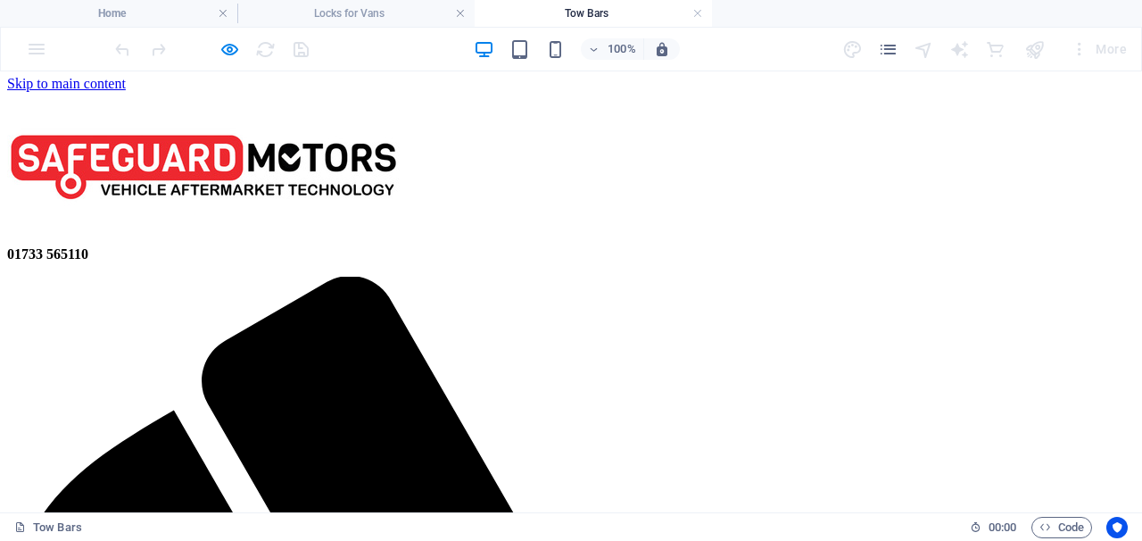
scroll to position [3, 0]
click at [461, 15] on link at bounding box center [460, 13] width 11 height 17
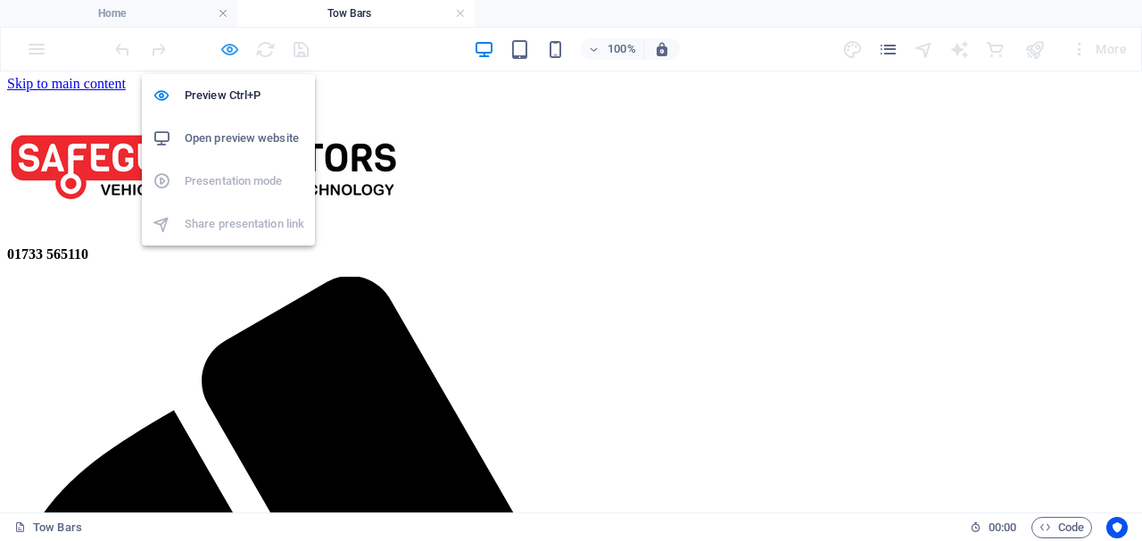
click at [236, 54] on icon "button" at bounding box center [229, 49] width 21 height 21
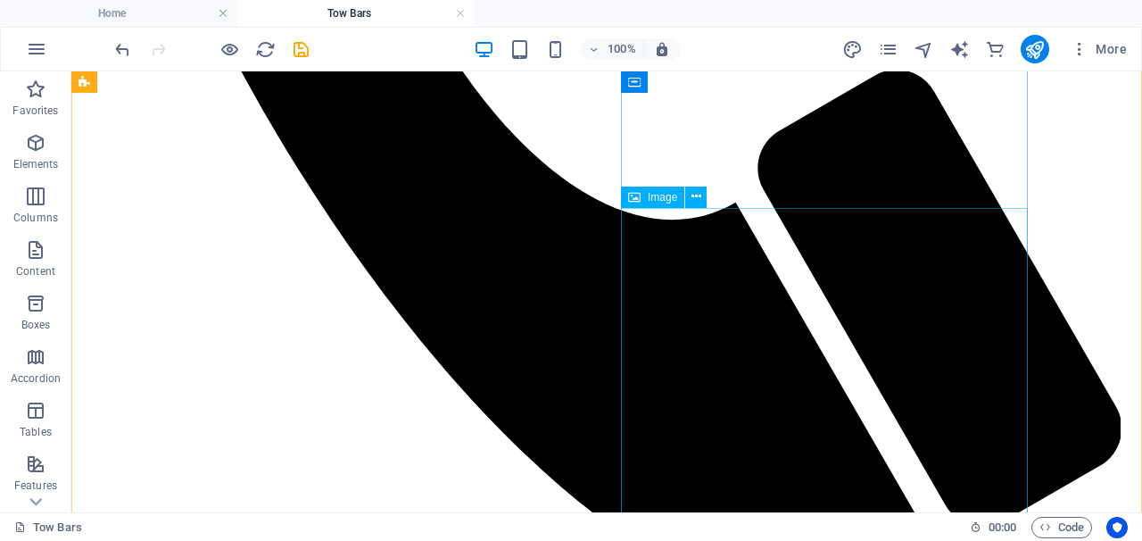
scroll to position [1061, 0]
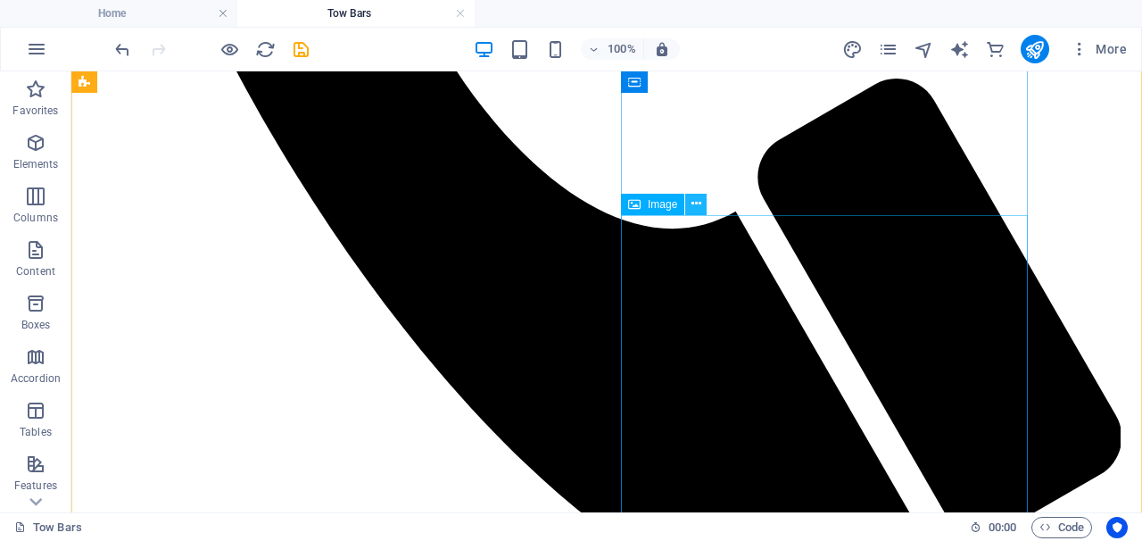
click at [697, 204] on icon at bounding box center [696, 203] width 10 height 19
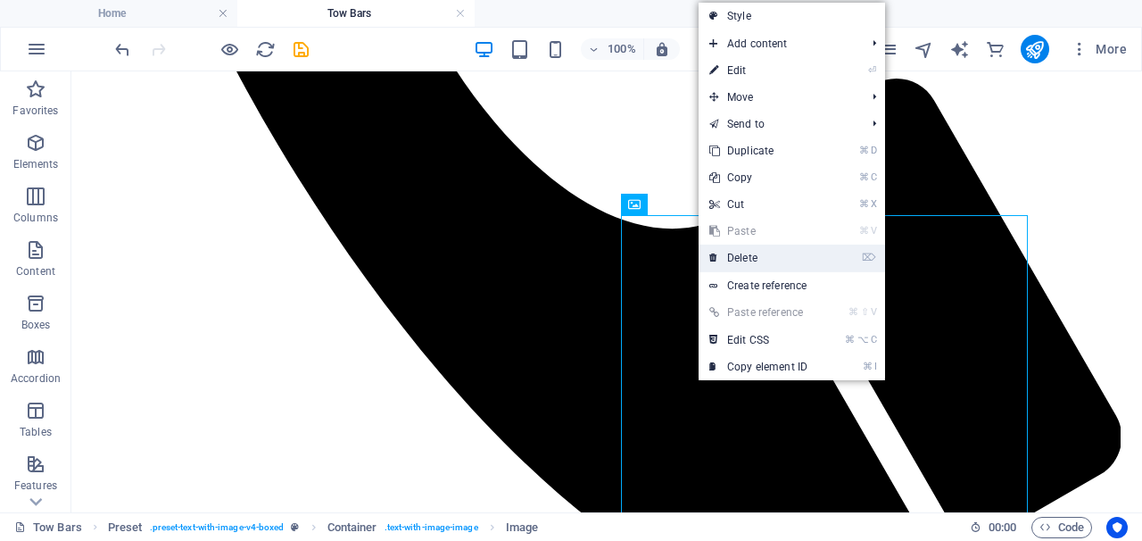
click at [738, 263] on link "⌦ Delete" at bounding box center [759, 257] width 120 height 27
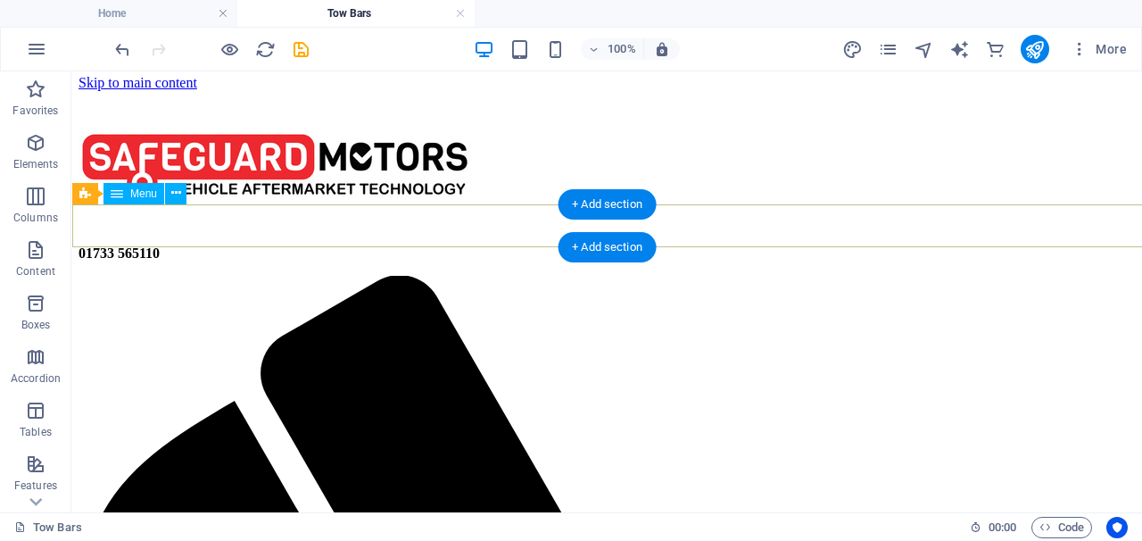
scroll to position [4, 0]
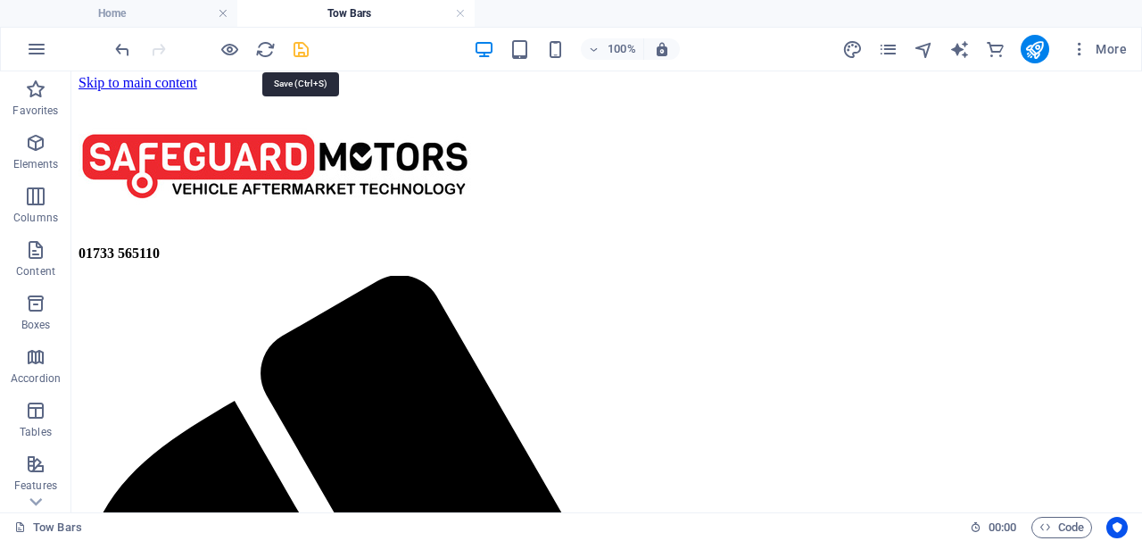
click at [298, 48] on icon "save" at bounding box center [301, 49] width 21 height 21
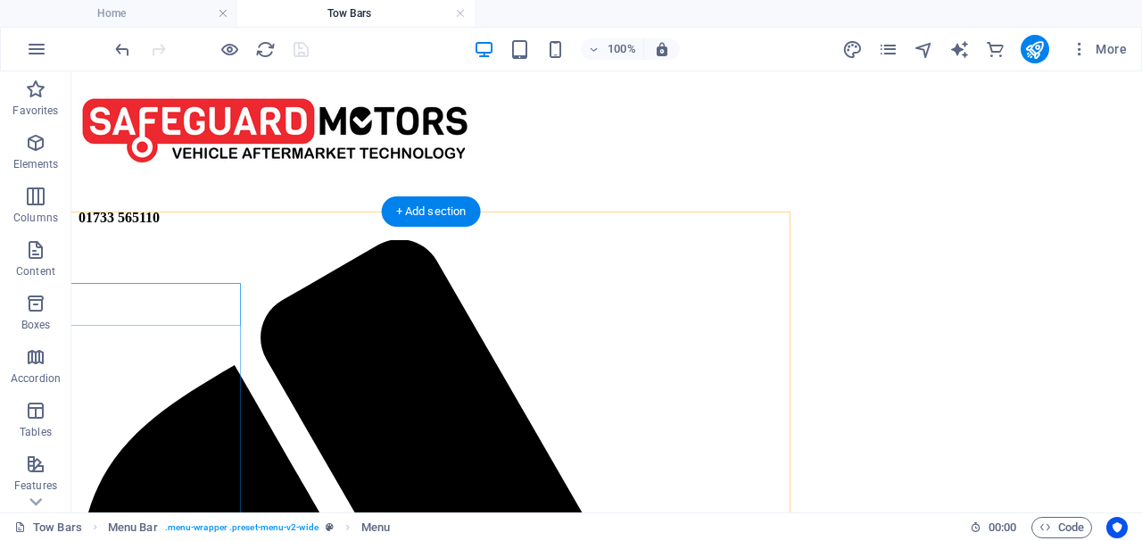
scroll to position [39, 350]
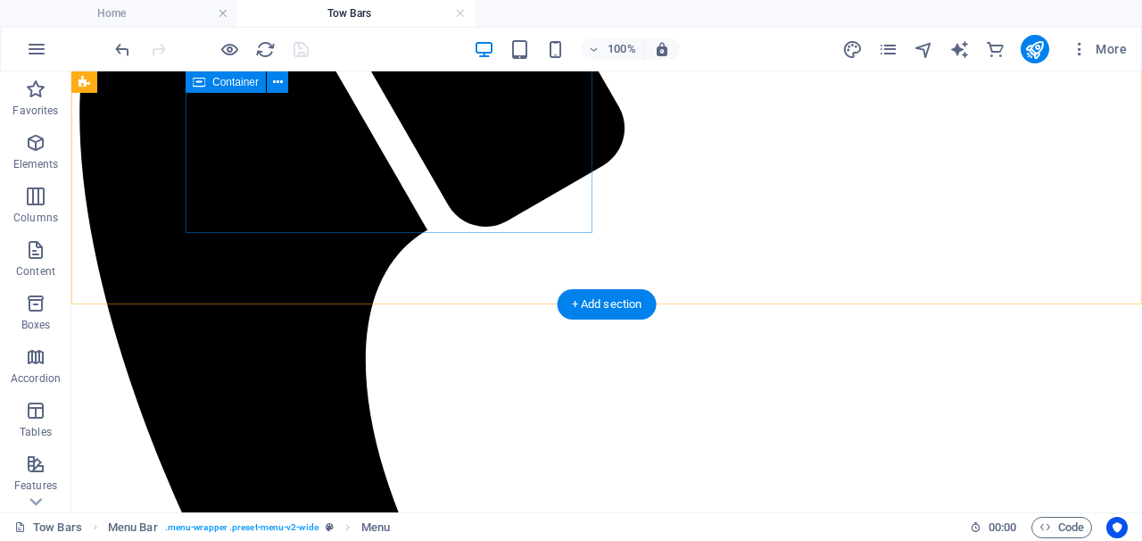
scroll to position [512, 0]
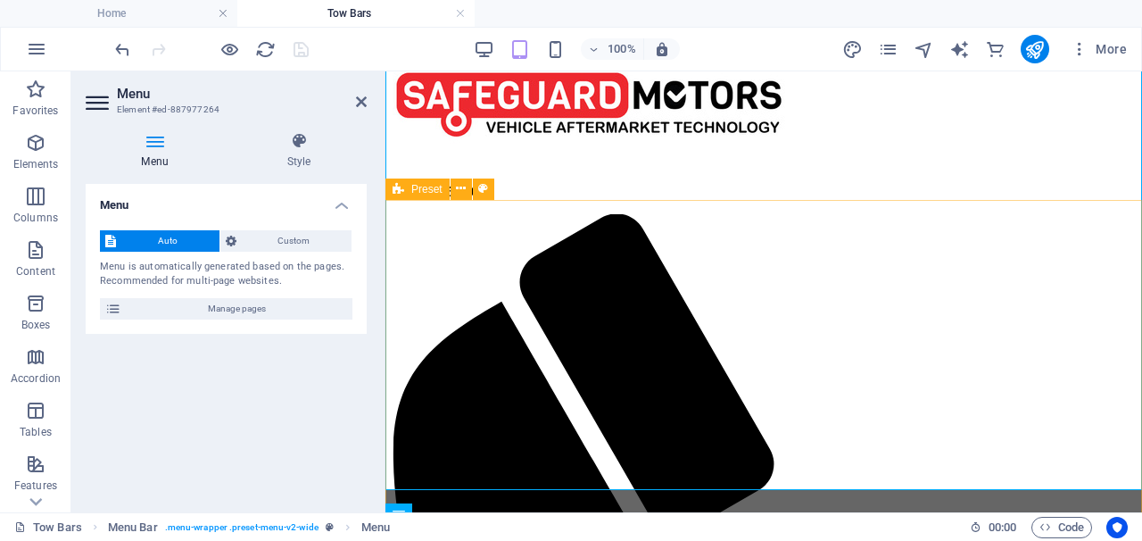
scroll to position [72, 0]
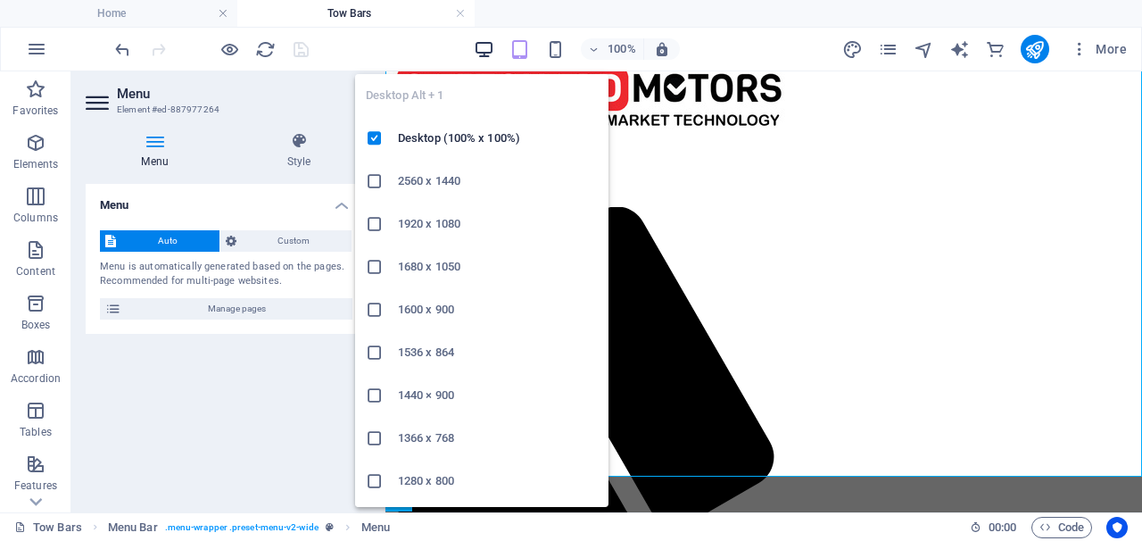
click at [487, 48] on icon "button" at bounding box center [484, 49] width 21 height 21
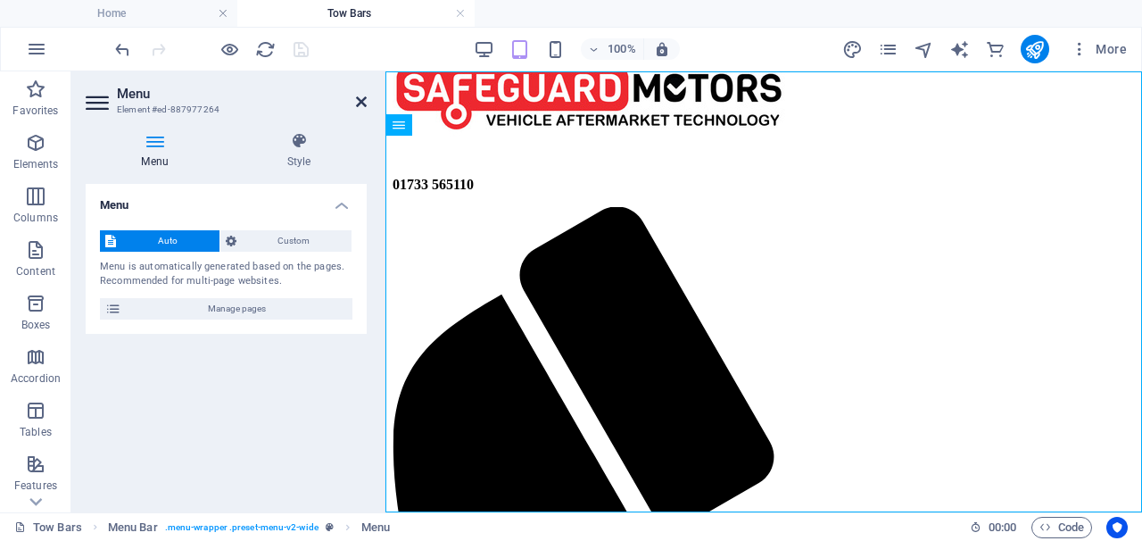
click at [365, 104] on icon at bounding box center [361, 102] width 11 height 14
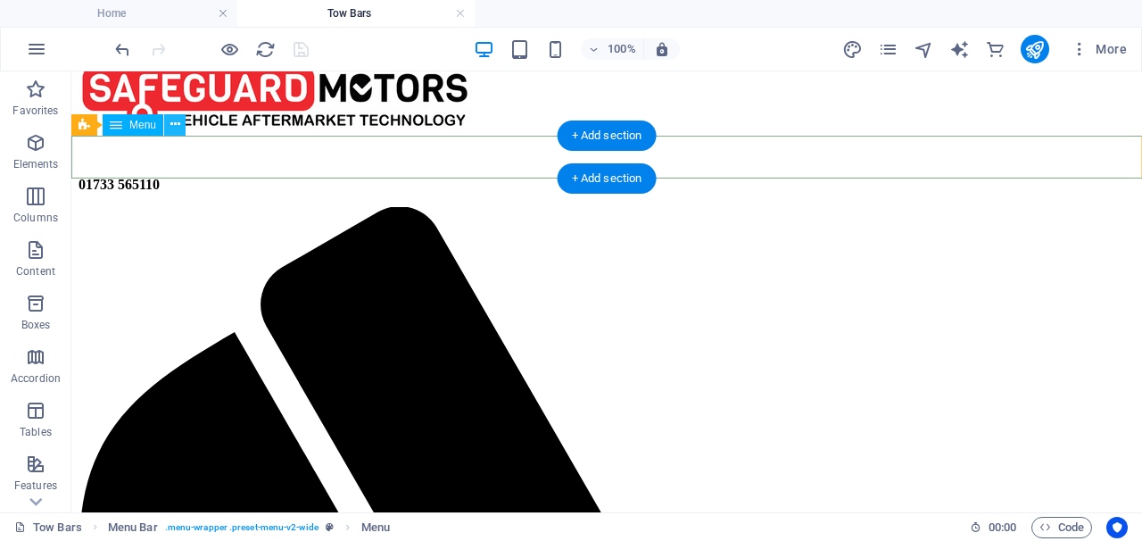
click at [175, 124] on icon at bounding box center [175, 124] width 10 height 19
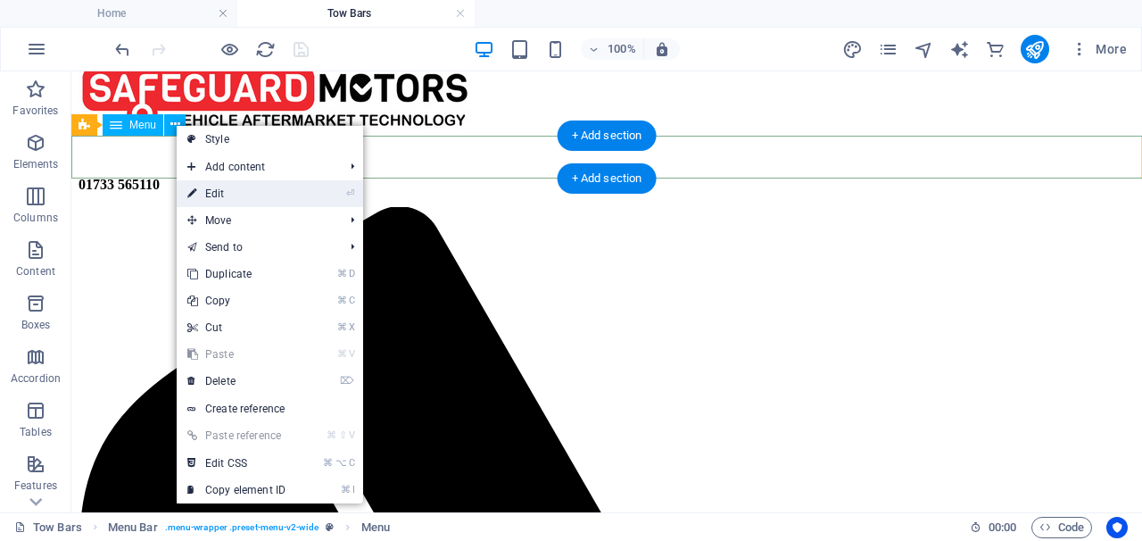
click at [231, 198] on link "⏎ Edit" at bounding box center [237, 193] width 120 height 27
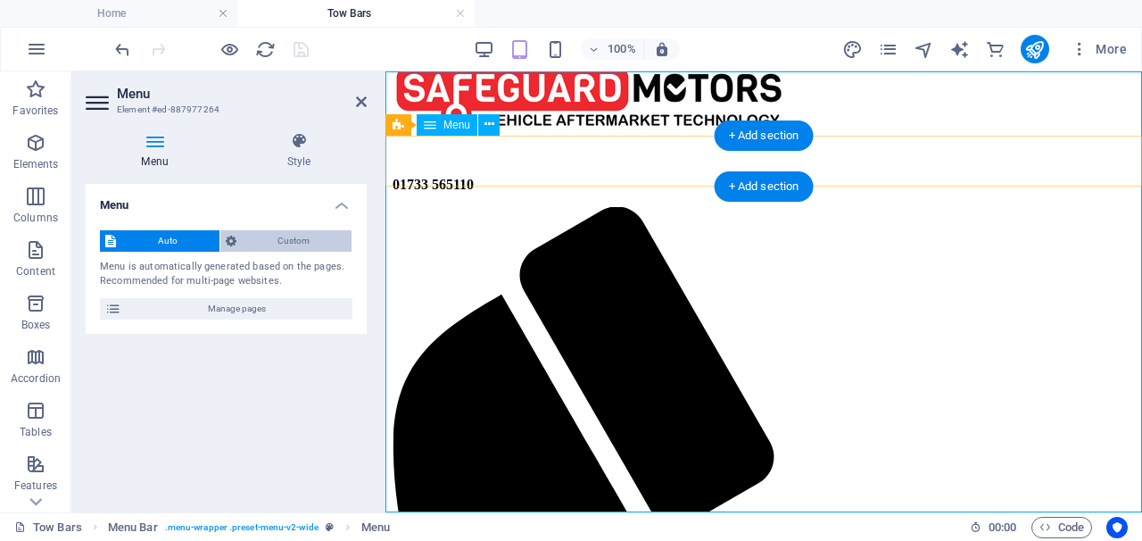
click at [309, 244] on span "Custom" at bounding box center [294, 240] width 105 height 21
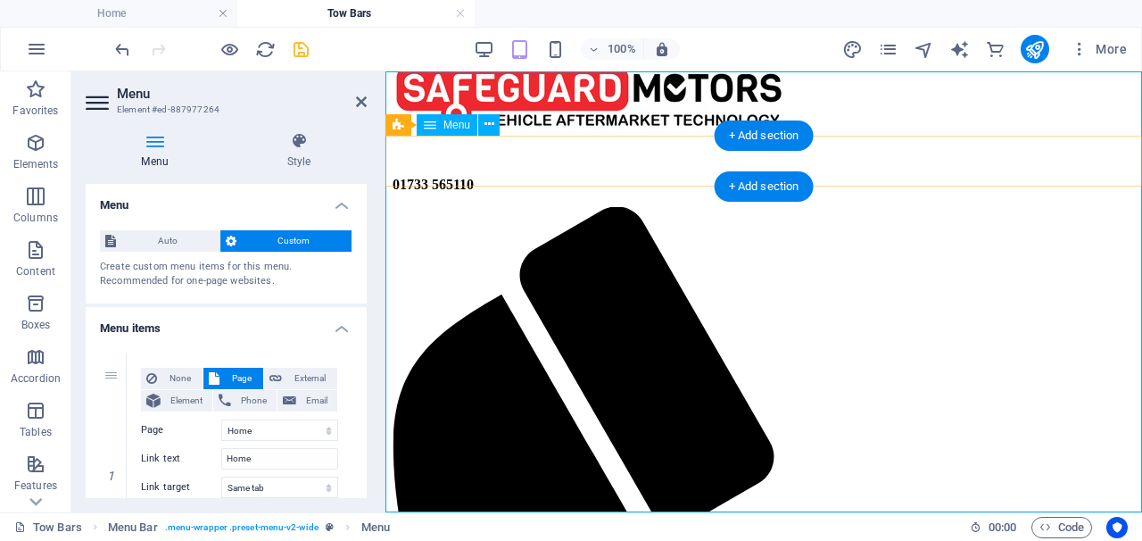
scroll to position [0, 0]
click at [198, 245] on span "Auto" at bounding box center [167, 240] width 93 height 21
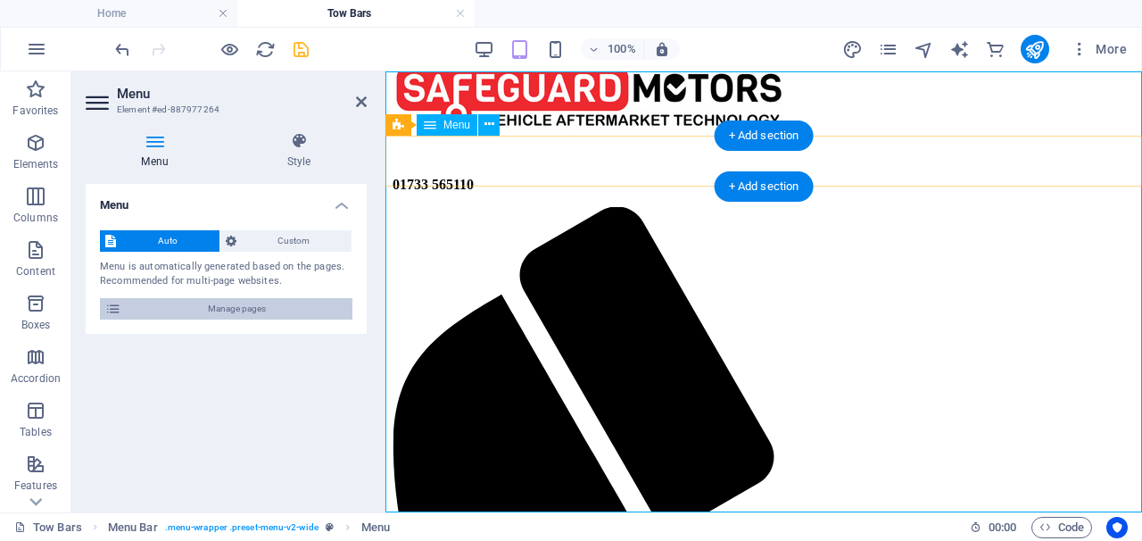
click at [285, 307] on span "Manage pages" at bounding box center [237, 308] width 220 height 21
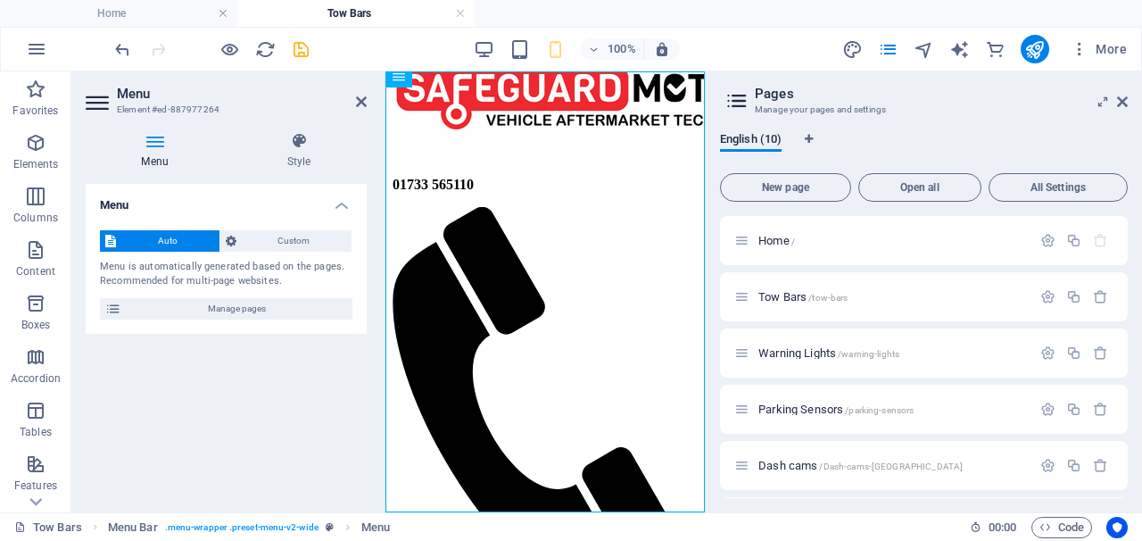
click at [300, 49] on icon "save" at bounding box center [301, 49] width 21 height 21
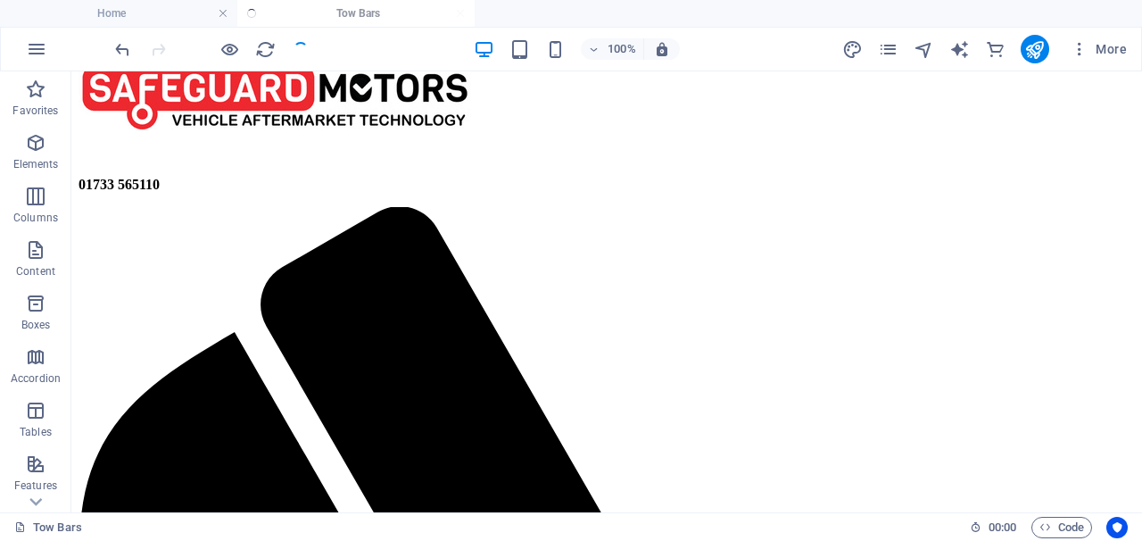
click at [300, 49] on div at bounding box center [212, 49] width 200 height 29
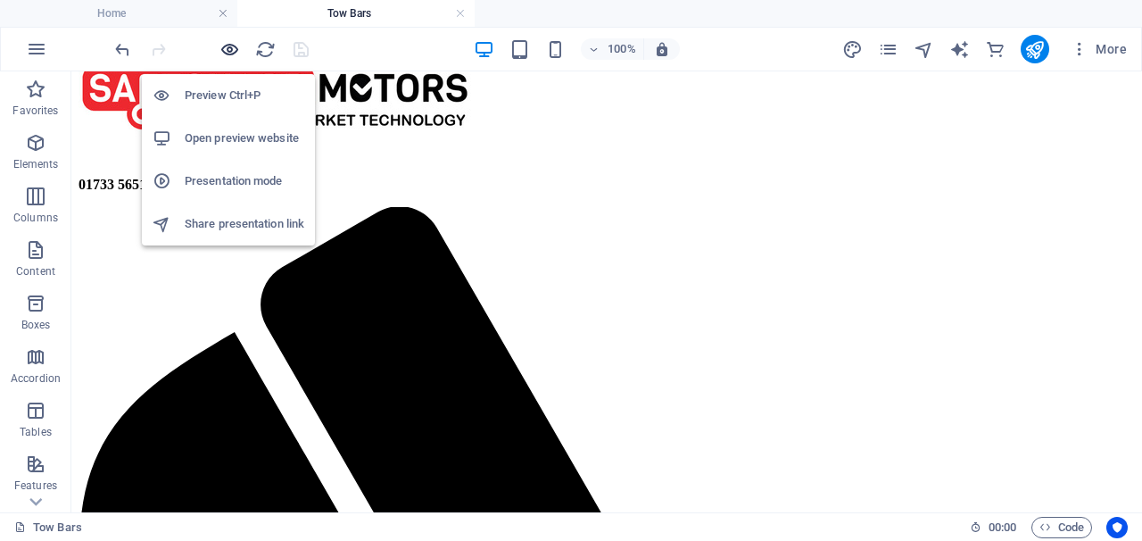
click at [225, 48] on icon "button" at bounding box center [229, 49] width 21 height 21
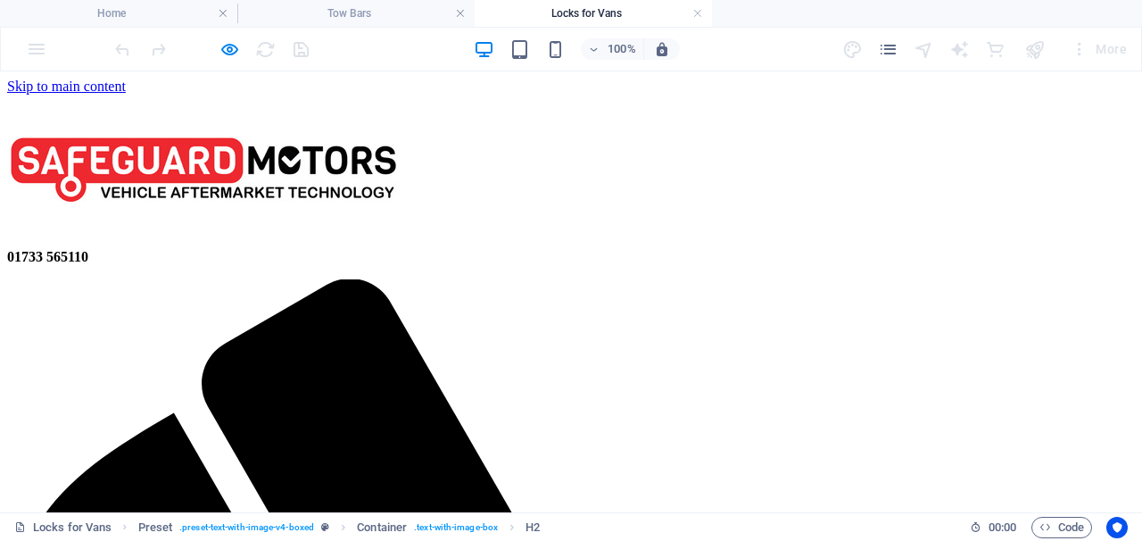
click at [457, 16] on link at bounding box center [460, 13] width 11 height 17
click at [462, 18] on link at bounding box center [460, 13] width 11 height 17
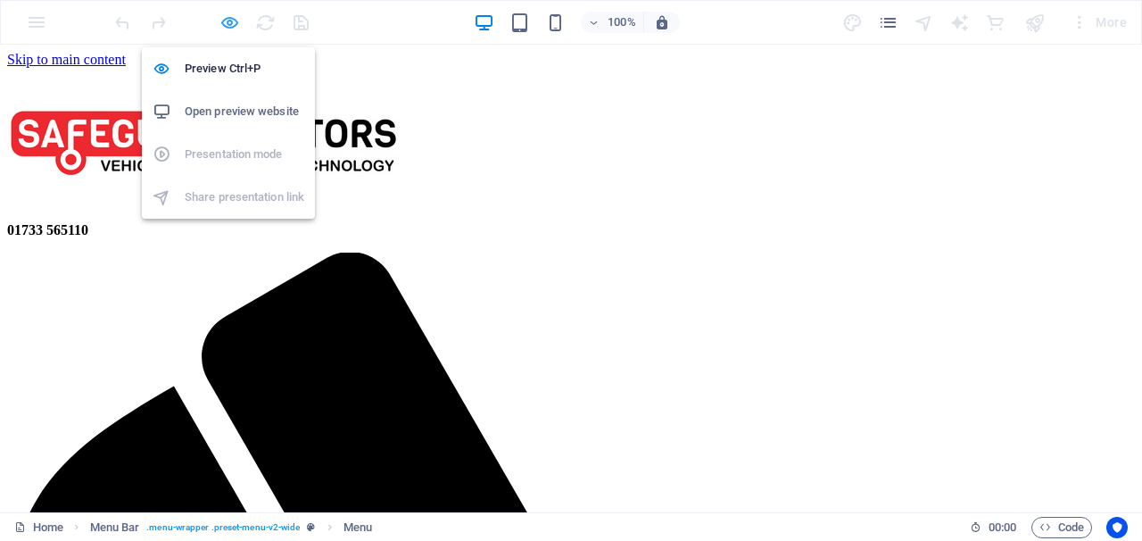
click at [229, 23] on icon "button" at bounding box center [229, 22] width 21 height 21
select select
select select "7"
select select
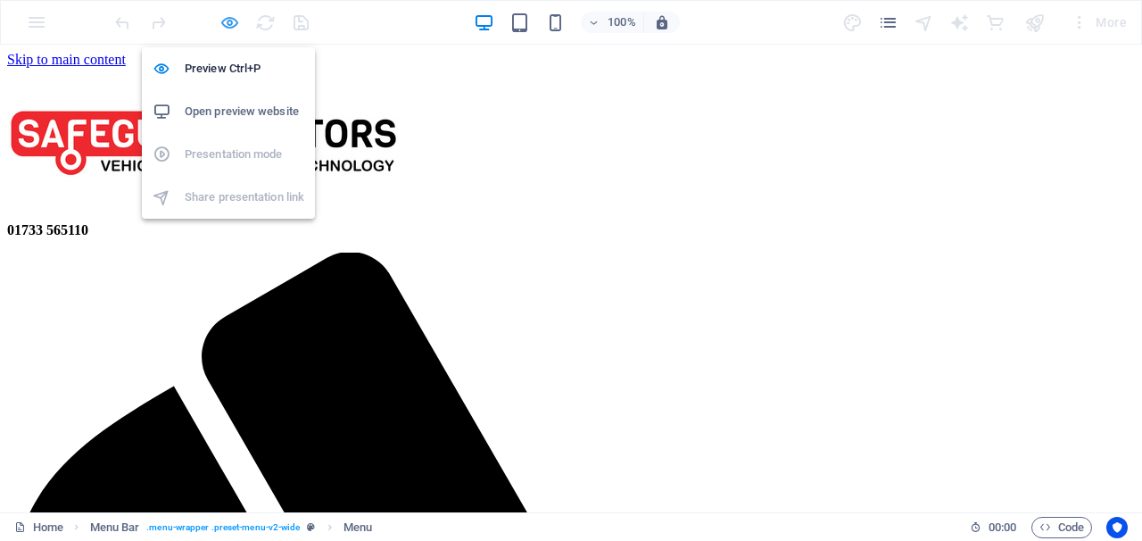
select select
select select "6"
select select
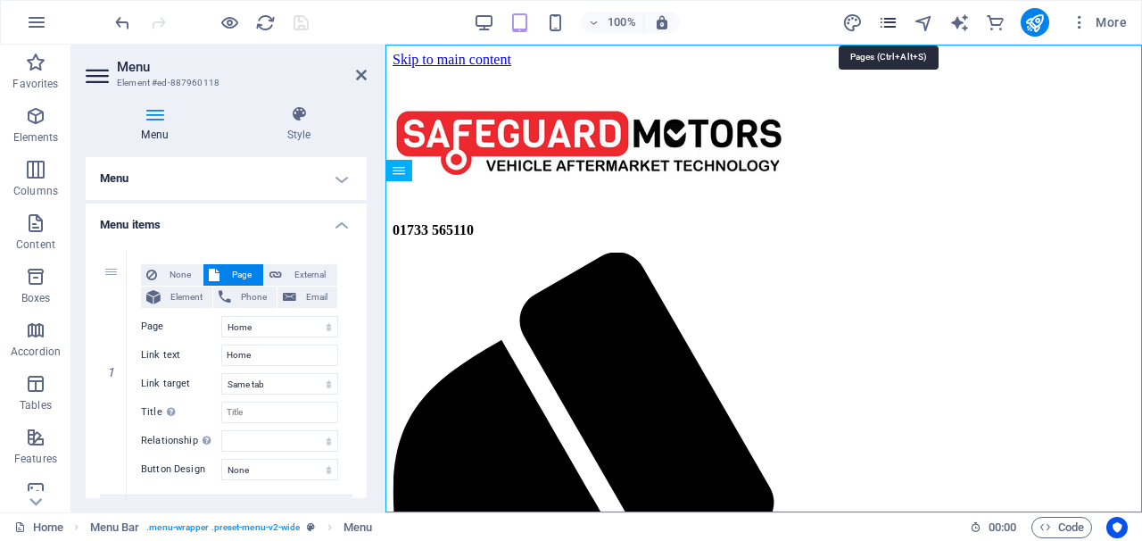
click at [889, 28] on icon "pages" at bounding box center [888, 22] width 21 height 21
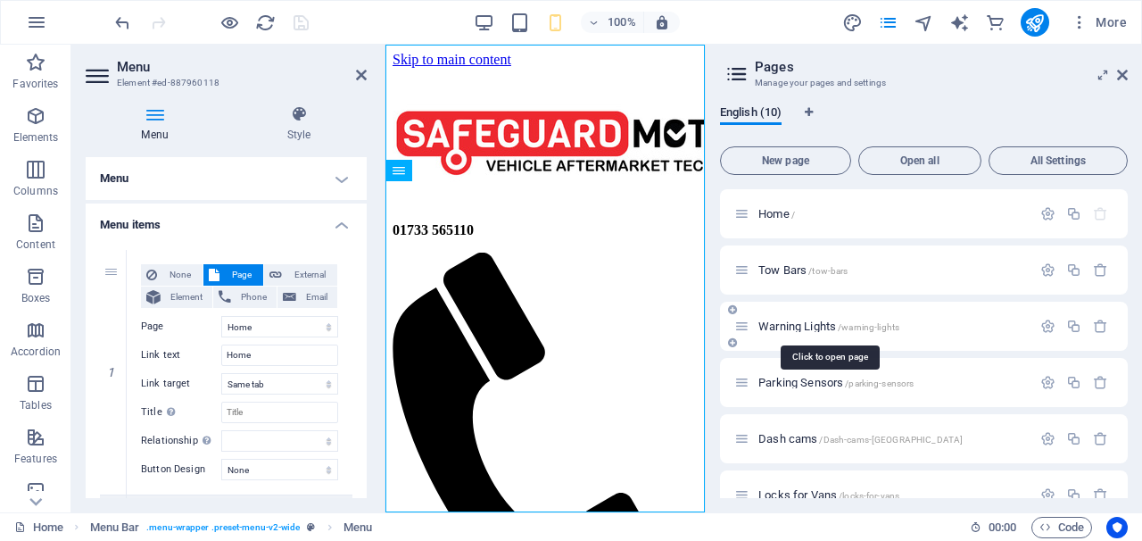
click at [812, 331] on span "Warning Lights /warning-lights" at bounding box center [828, 325] width 141 height 13
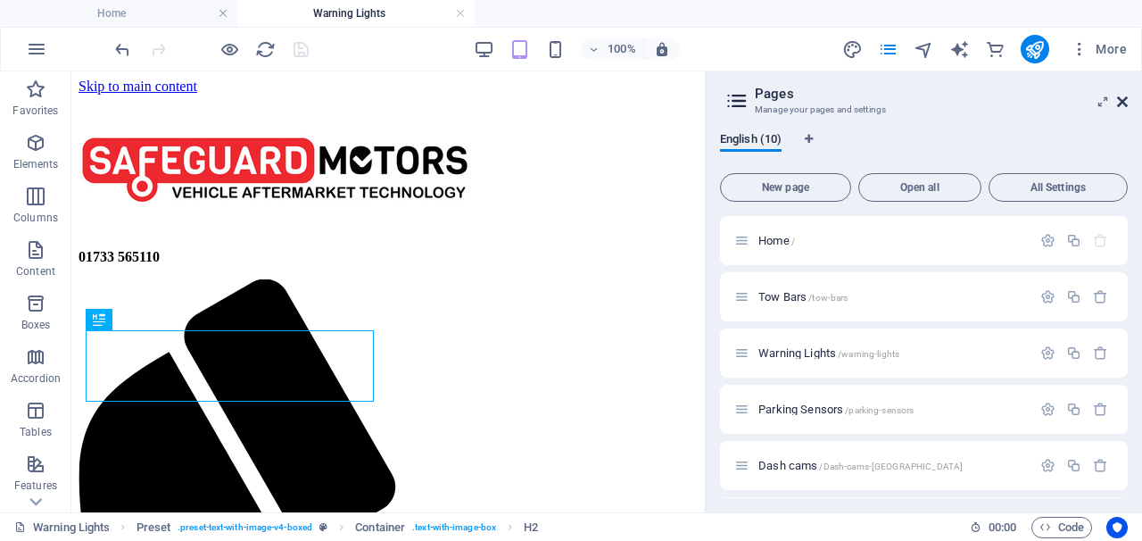
click at [1122, 106] on icon at bounding box center [1122, 102] width 11 height 14
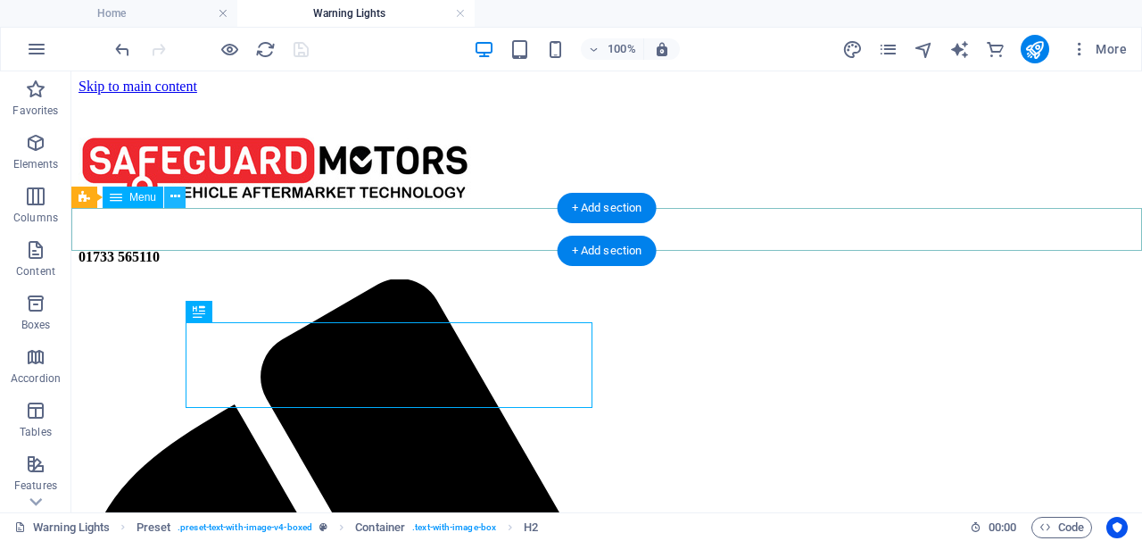
click at [181, 192] on button at bounding box center [174, 196] width 21 height 21
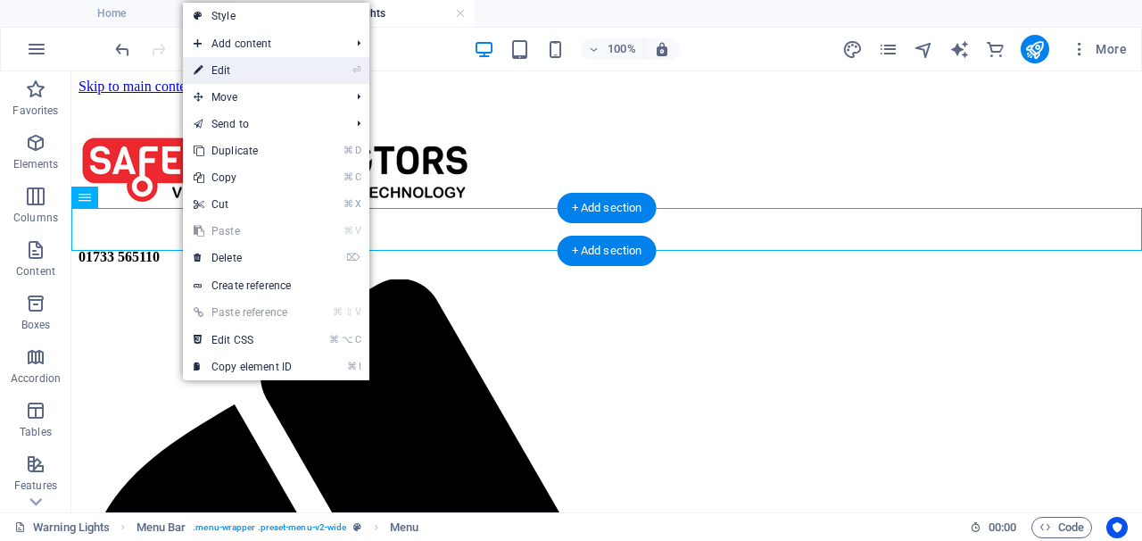
click at [228, 77] on link "⏎ Edit" at bounding box center [243, 70] width 120 height 27
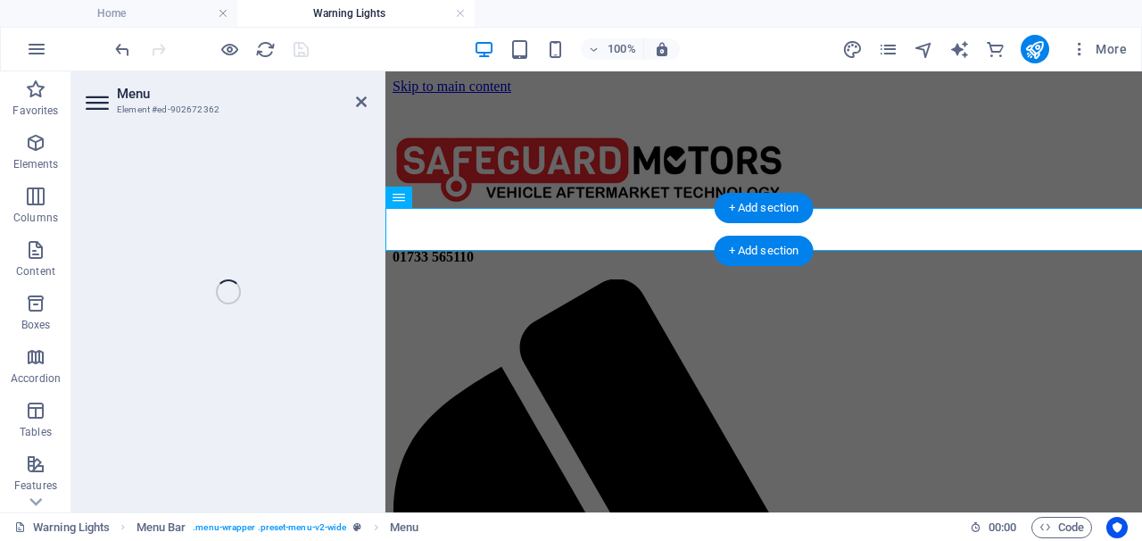
select select
select select "7"
select select
select select "1"
select select
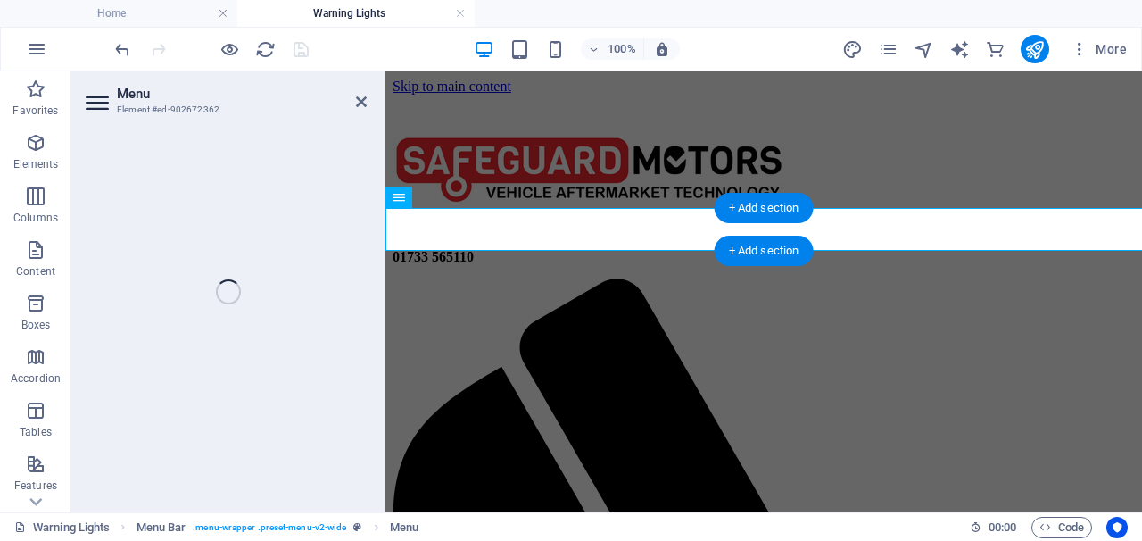
select select "6"
select select
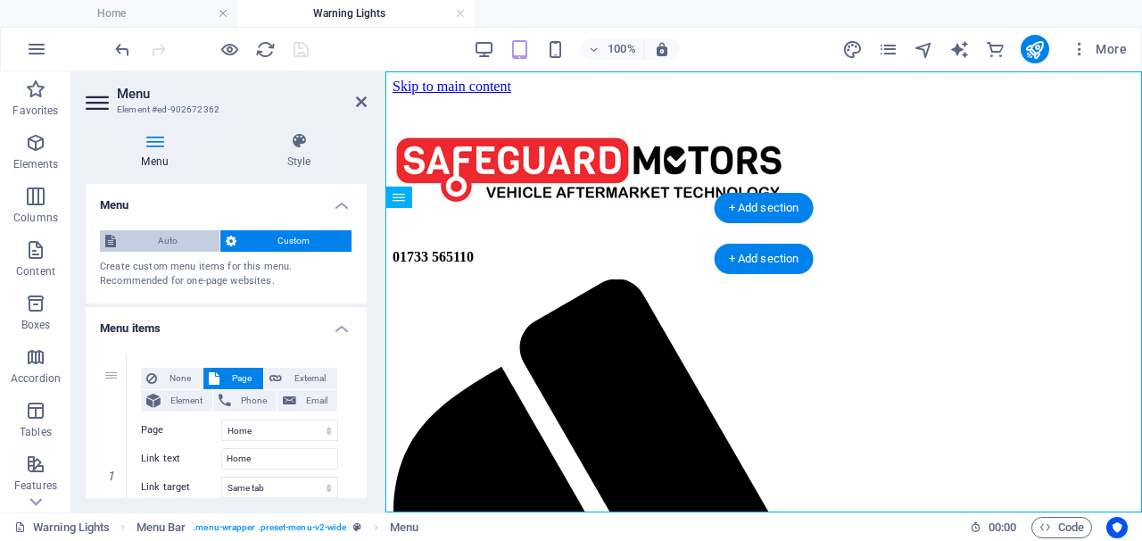
click at [166, 242] on span "Auto" at bounding box center [167, 240] width 93 height 21
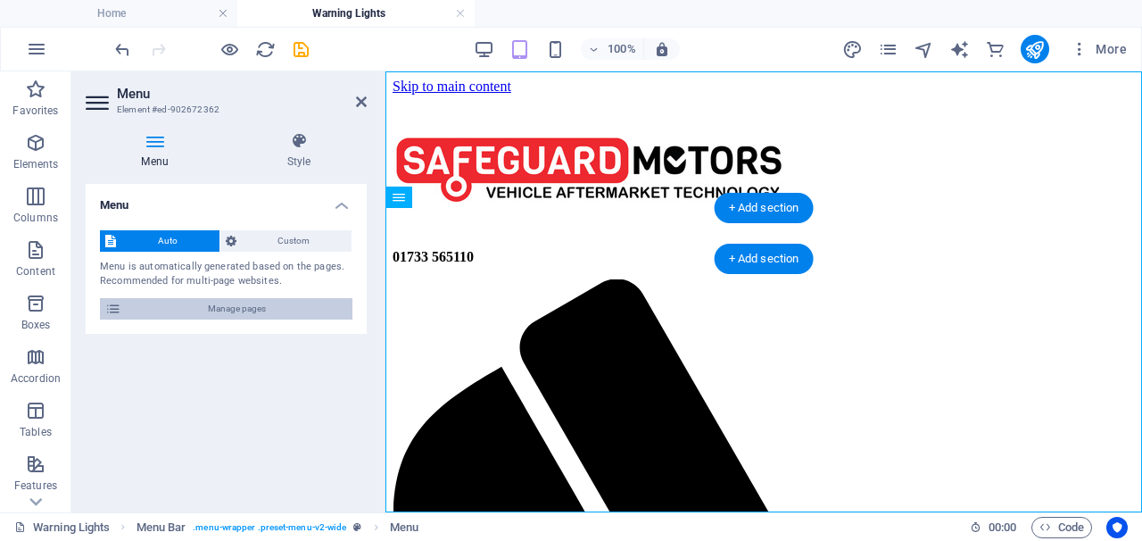
click at [180, 310] on span "Manage pages" at bounding box center [237, 308] width 220 height 21
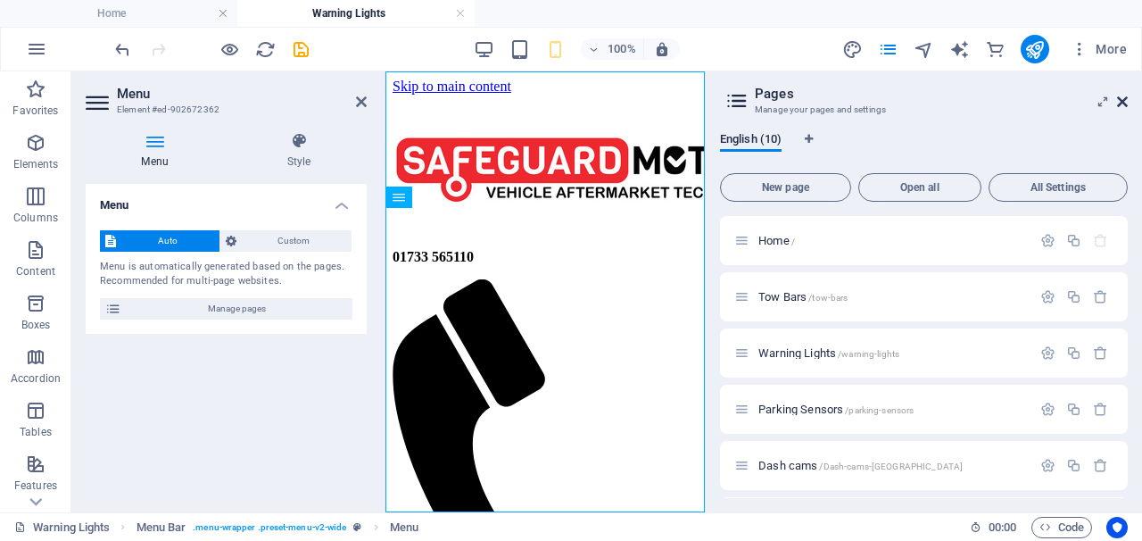
click at [1120, 98] on icon at bounding box center [1122, 102] width 11 height 14
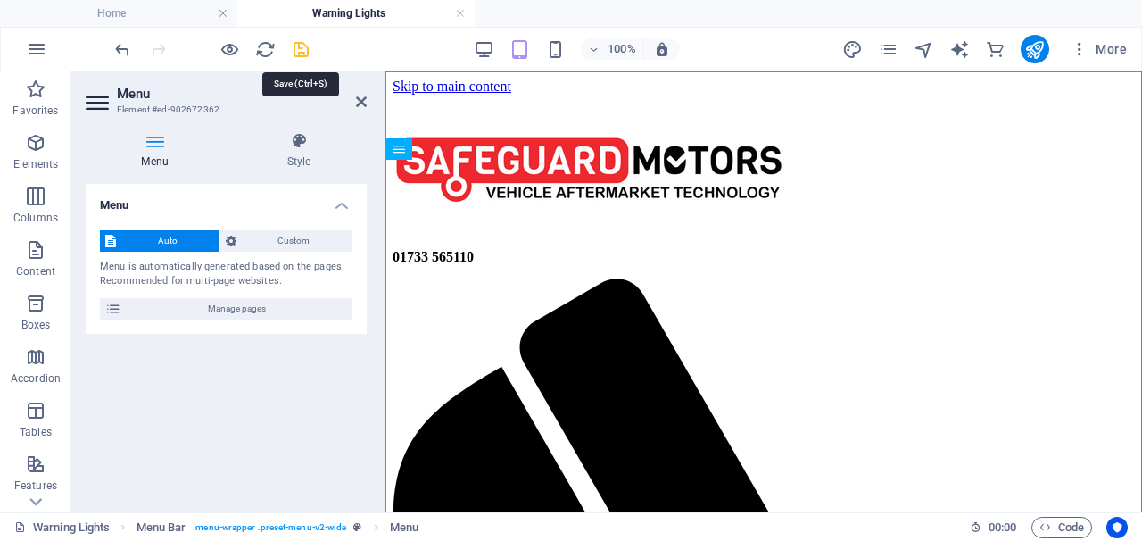
click at [302, 46] on icon "save" at bounding box center [301, 49] width 21 height 21
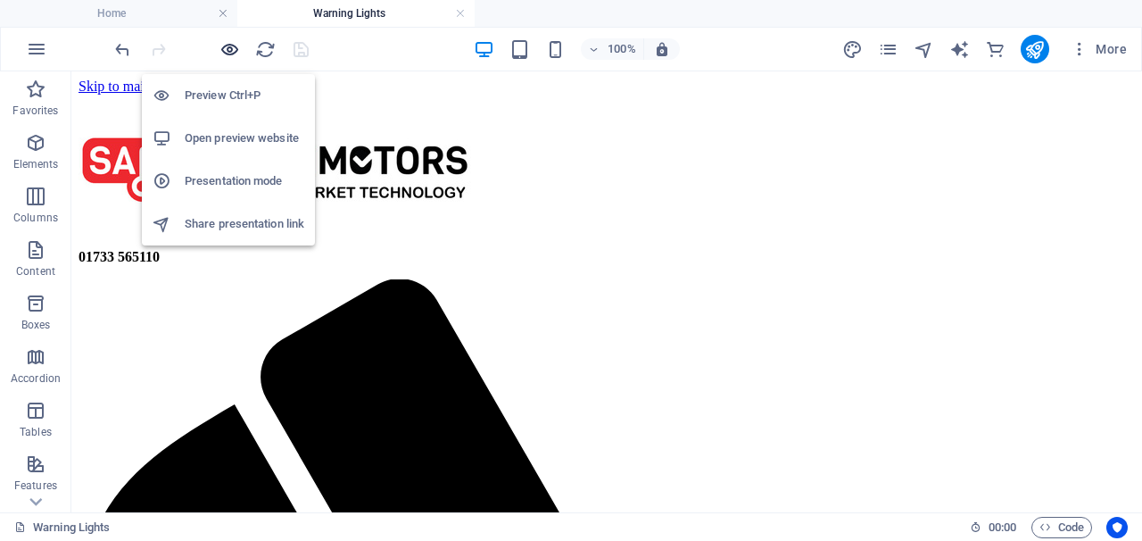
click at [227, 53] on icon "button" at bounding box center [229, 49] width 21 height 21
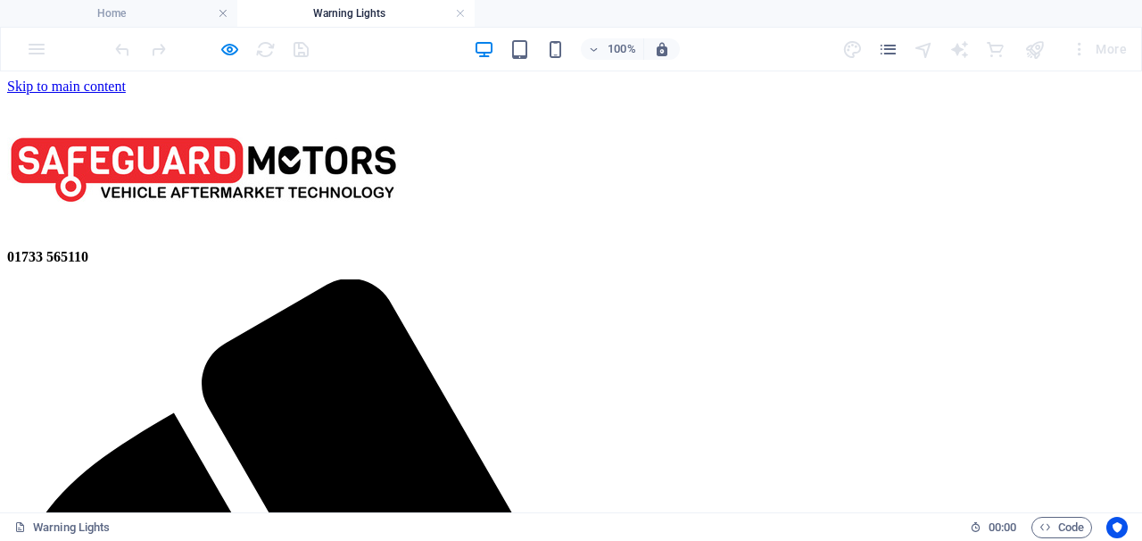
scroll to position [0, 5]
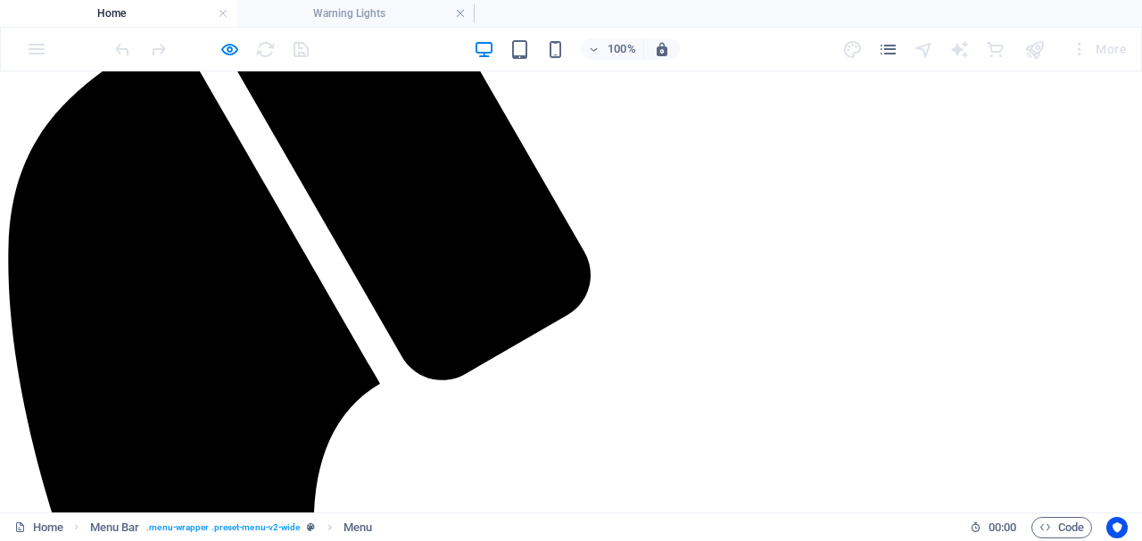
scroll to position [390, 0]
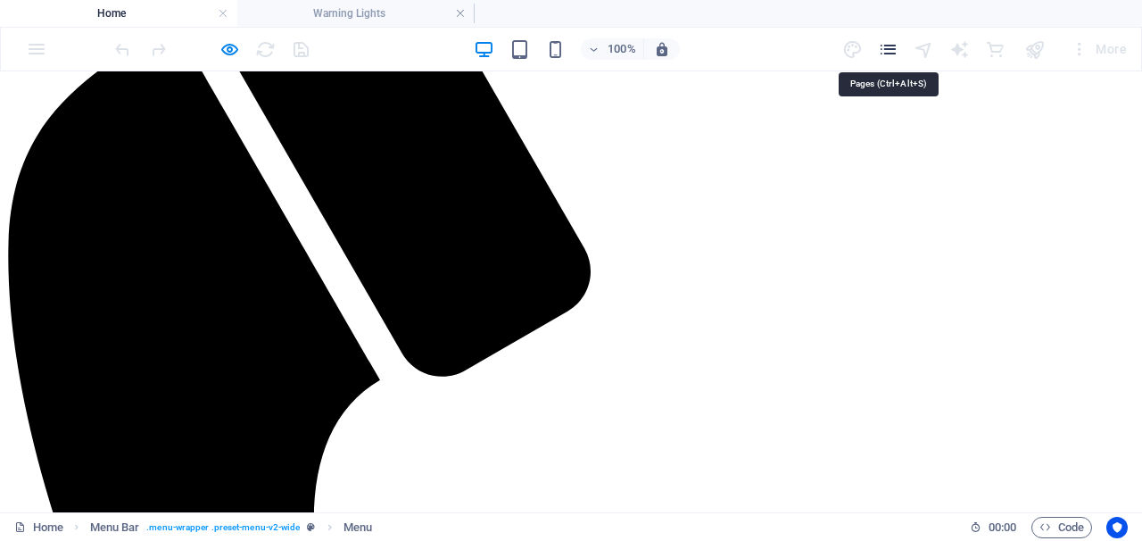
click at [888, 45] on icon "pages" at bounding box center [888, 49] width 21 height 21
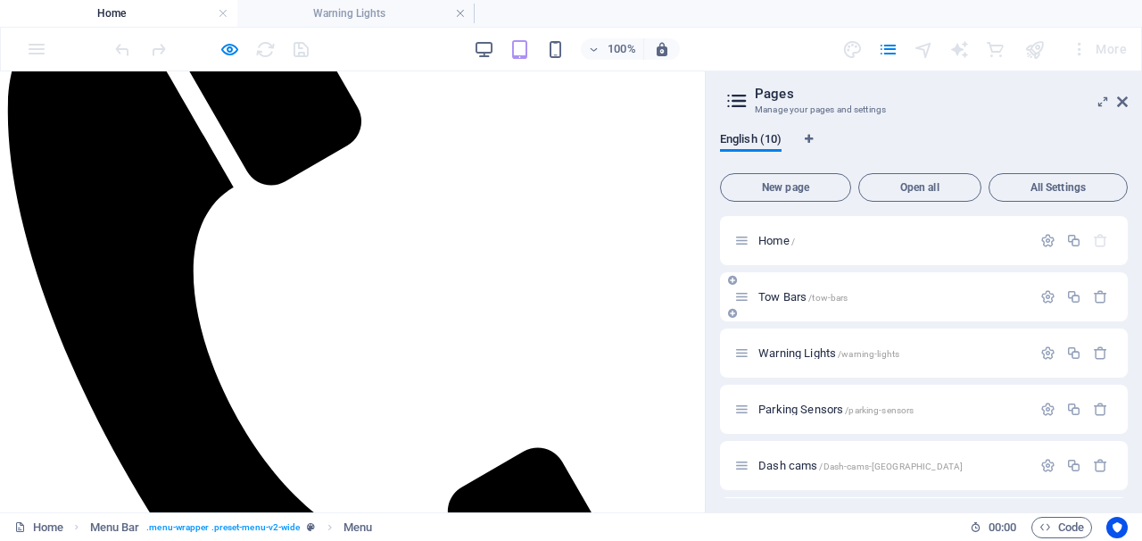
click at [809, 296] on span "/tow-bars" at bounding box center [827, 298] width 39 height 10
click at [809, 328] on div "Warning Lights /warning-lights" at bounding box center [924, 352] width 408 height 49
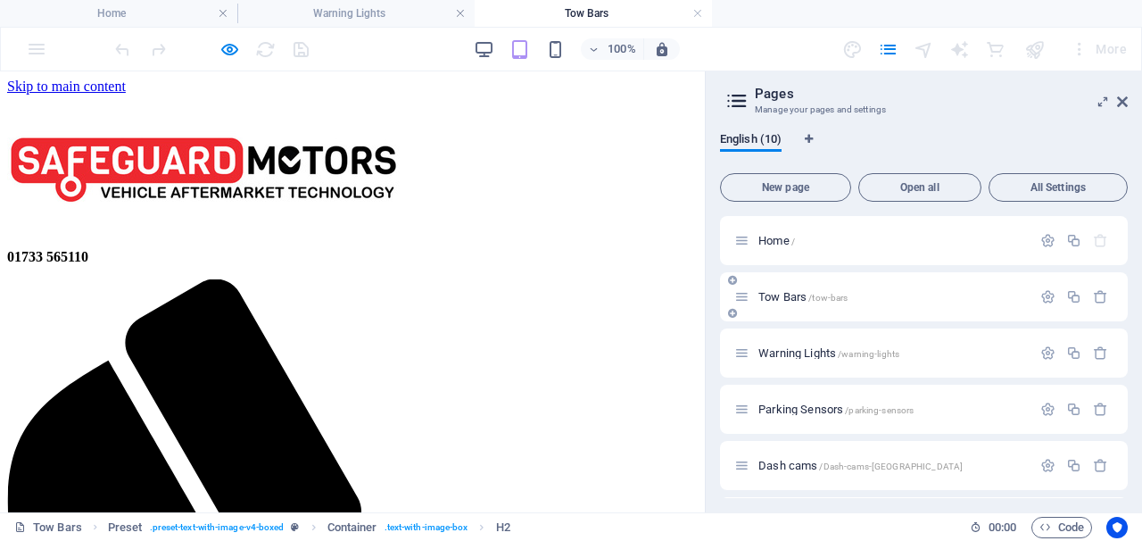
scroll to position [0, 0]
click at [1123, 101] on icon at bounding box center [1122, 102] width 11 height 14
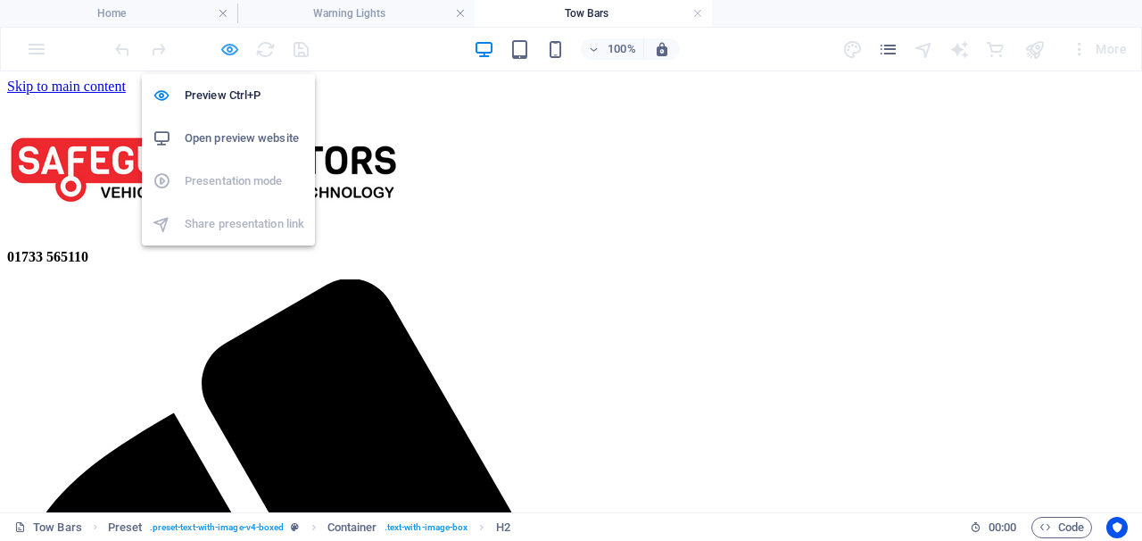
click at [230, 49] on icon "button" at bounding box center [229, 49] width 21 height 21
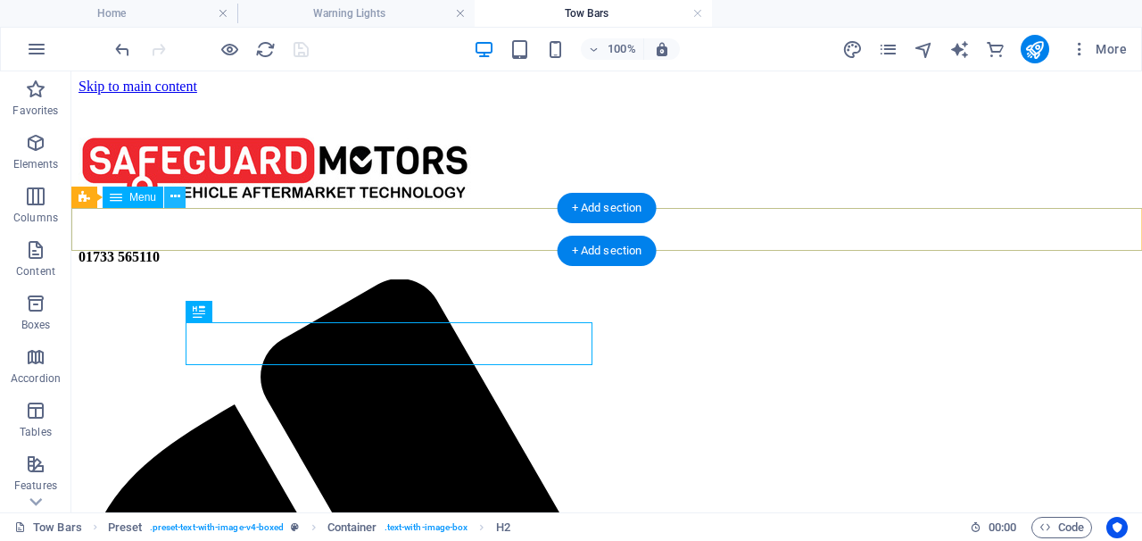
click at [174, 197] on icon at bounding box center [175, 196] width 10 height 19
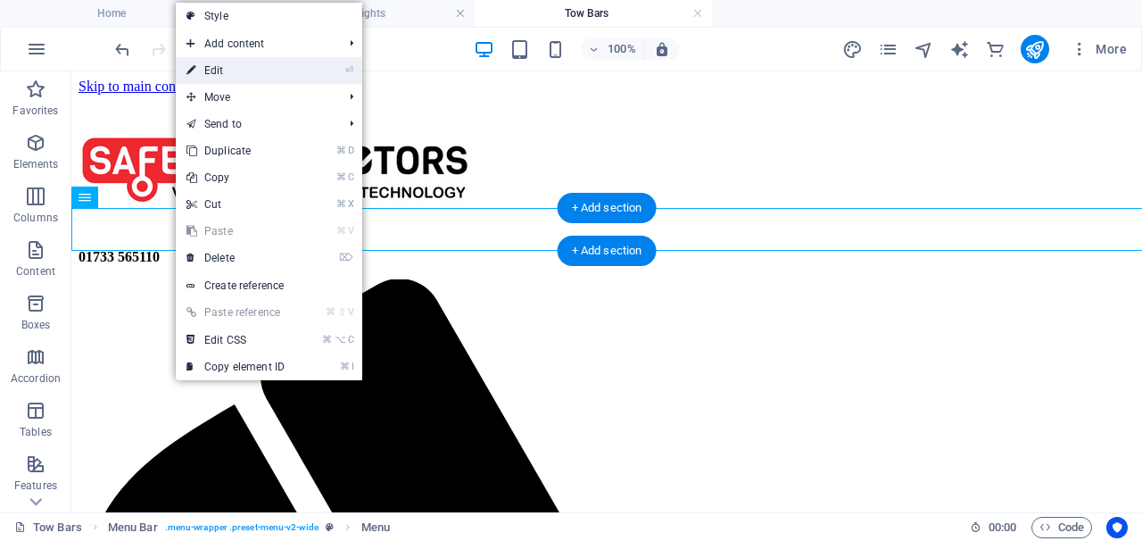
click at [226, 68] on link "⏎ Edit" at bounding box center [236, 70] width 120 height 27
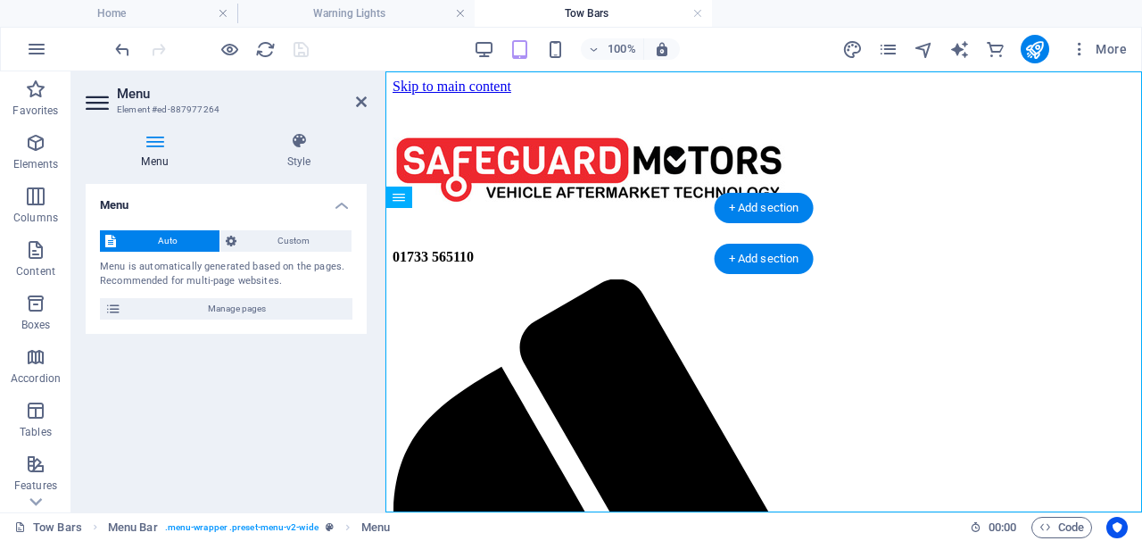
click at [181, 233] on span "Auto" at bounding box center [167, 240] width 93 height 21
click at [157, 153] on h4 "Menu" at bounding box center [158, 150] width 145 height 37
click at [261, 238] on span "Custom" at bounding box center [294, 240] width 105 height 21
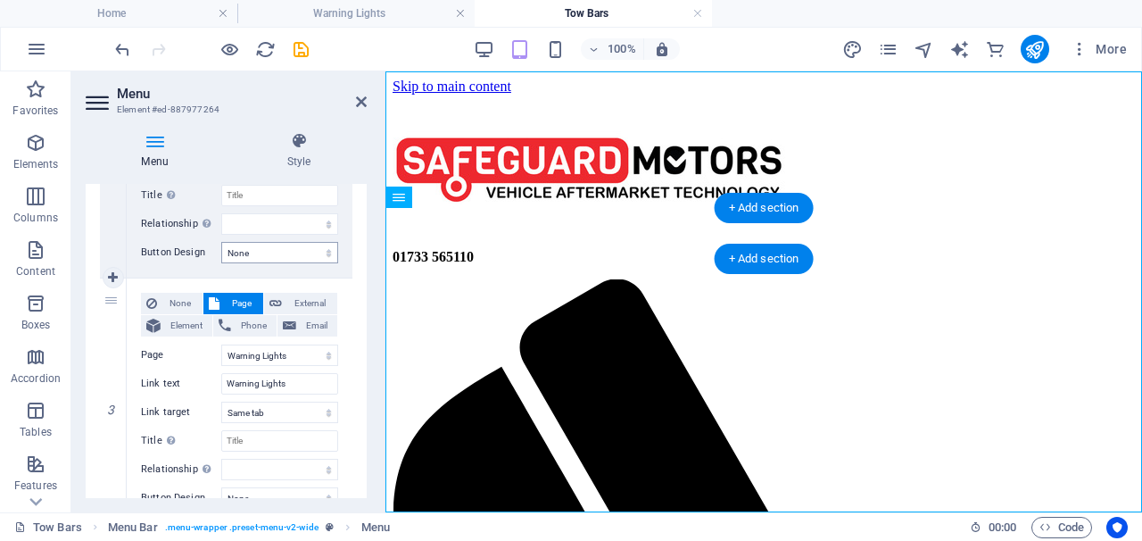
scroll to position [571, 0]
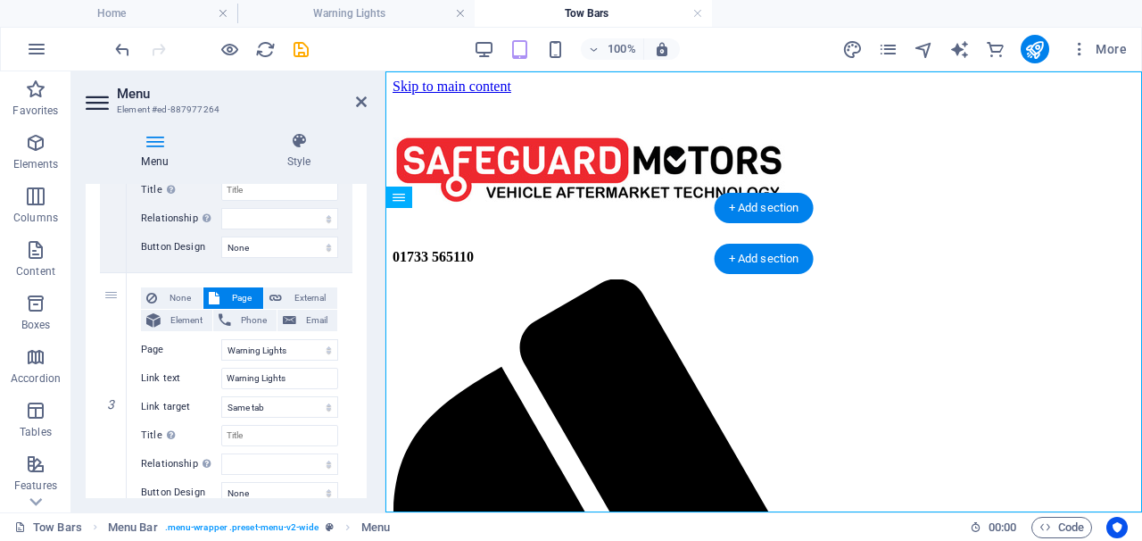
click at [159, 161] on h4 "Menu" at bounding box center [158, 150] width 145 height 37
click at [100, 104] on icon at bounding box center [99, 102] width 27 height 29
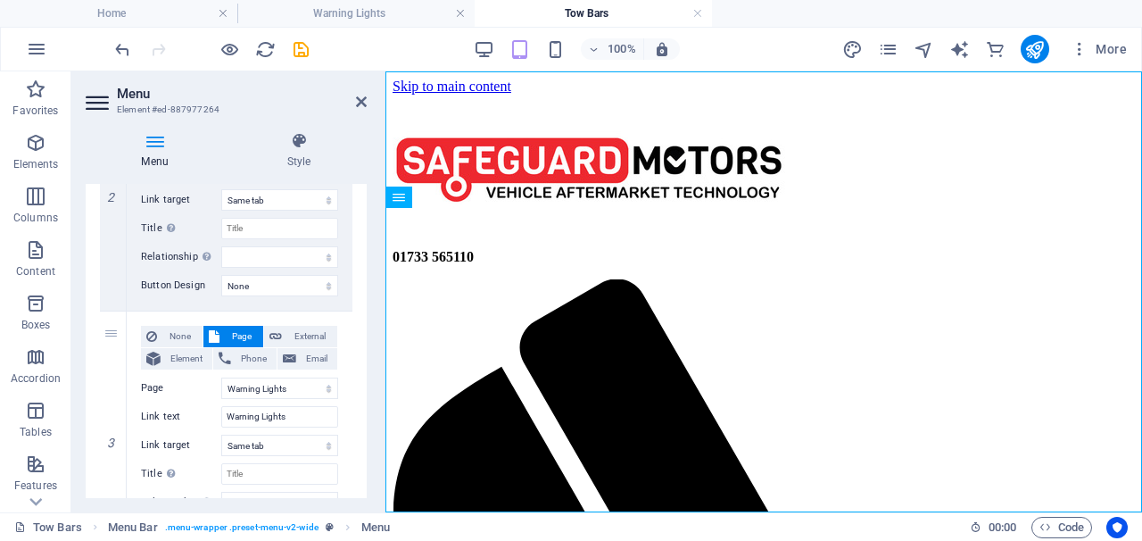
scroll to position [525, 0]
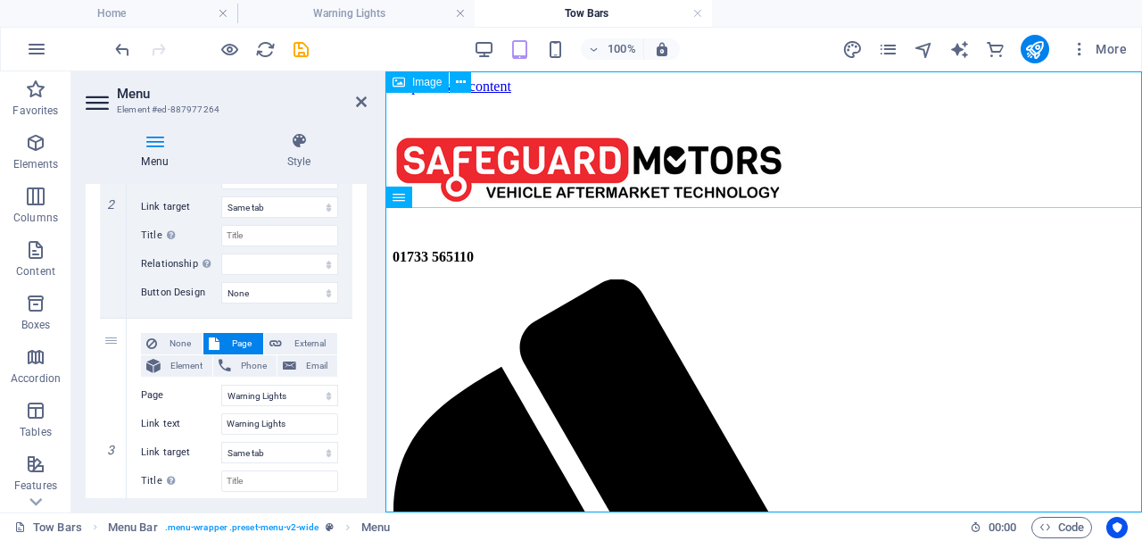
click at [157, 153] on h4 "Menu" at bounding box center [158, 150] width 145 height 37
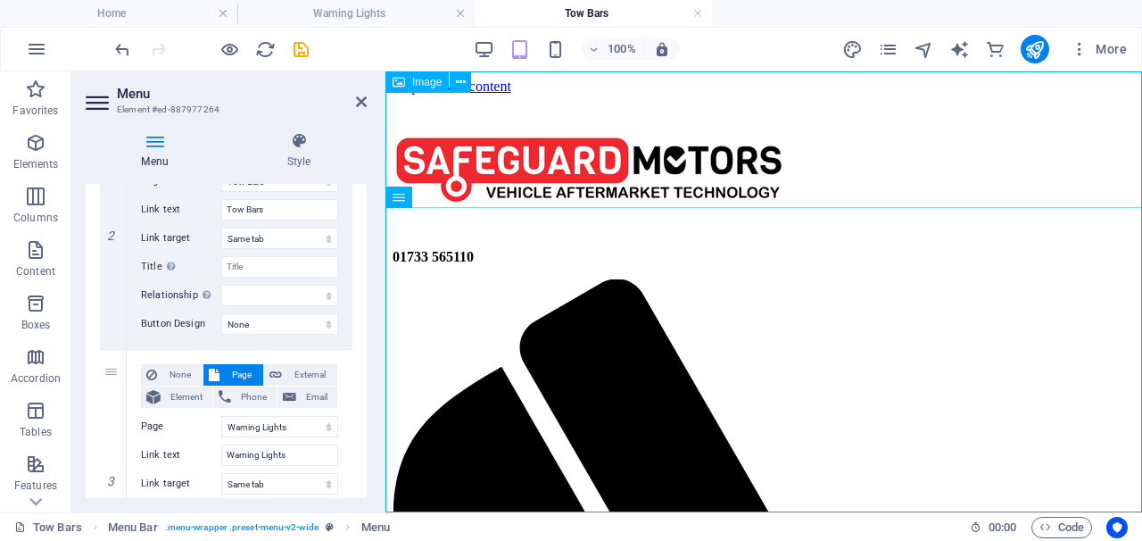
drag, startPoint x: 361, startPoint y: 265, endPoint x: 366, endPoint y: 170, distance: 94.7
click at [366, 170] on div "Menu Style Menu Auto Custom Create custom menu items for this menu. Recommended…" at bounding box center [226, 315] width 281 height 366
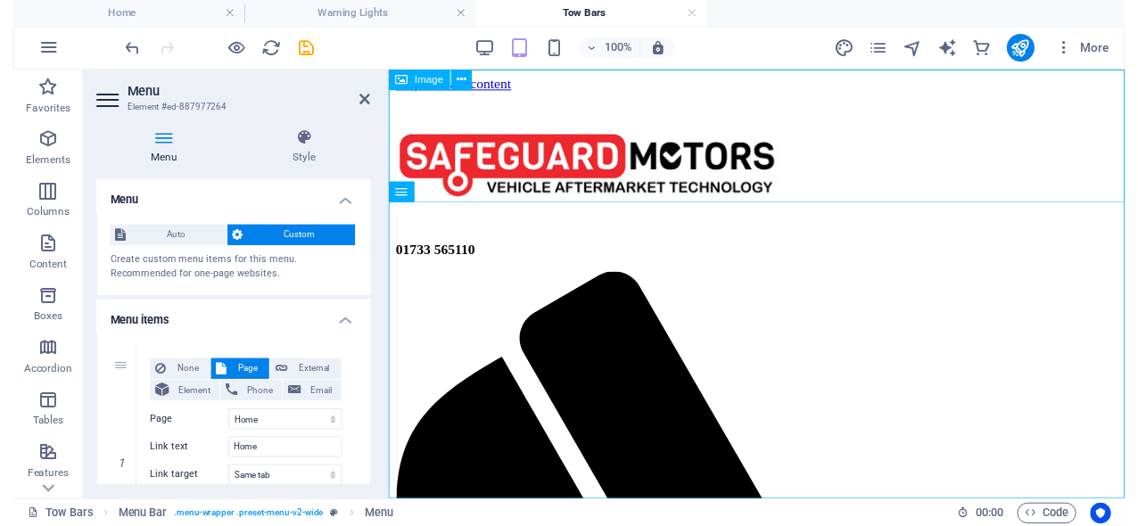
scroll to position [0, 0]
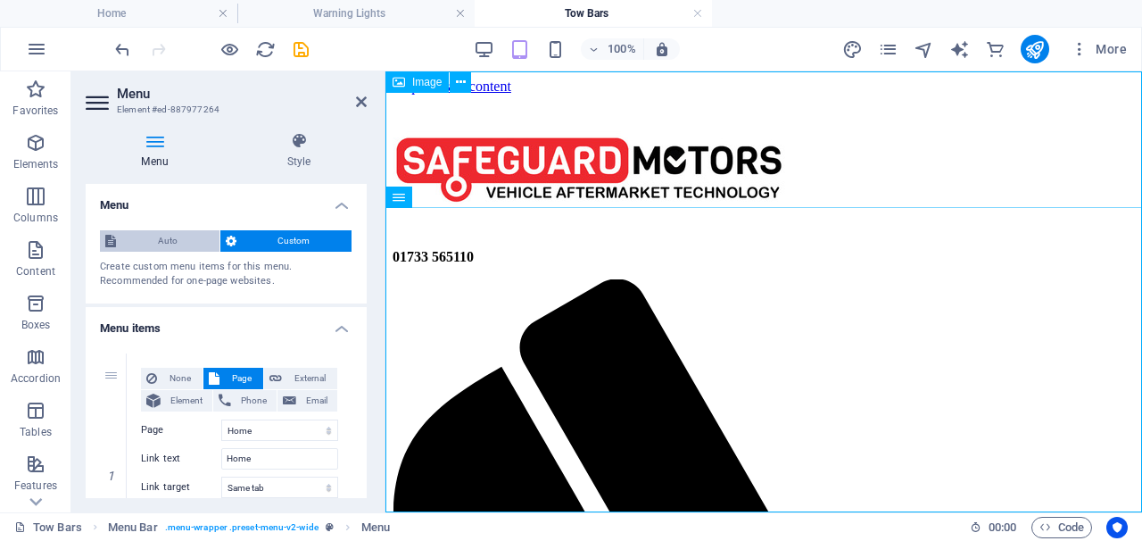
click at [161, 241] on span "Auto" at bounding box center [167, 240] width 93 height 21
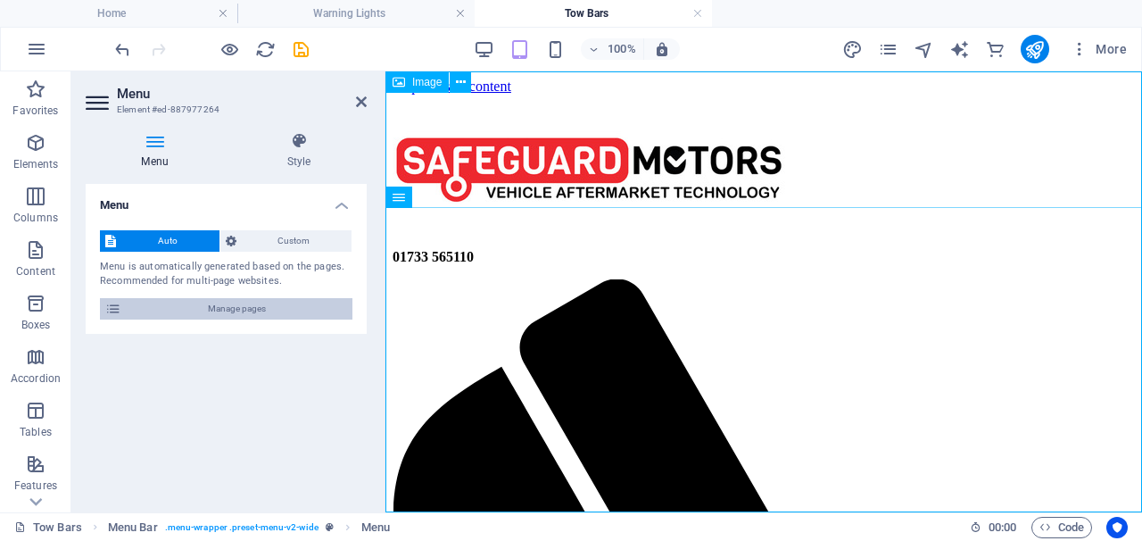
click at [189, 309] on span "Manage pages" at bounding box center [237, 308] width 220 height 21
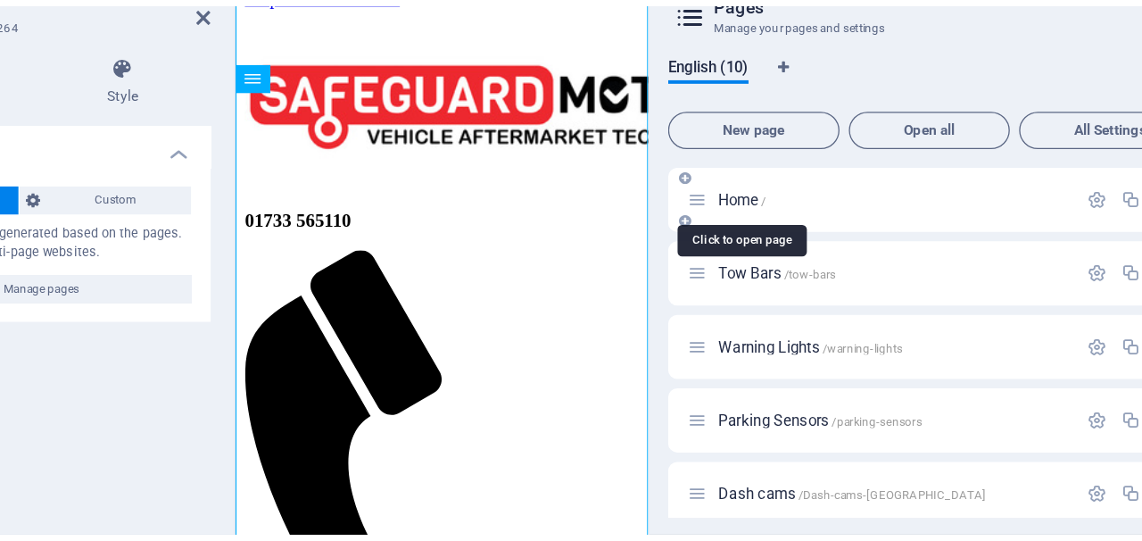
scroll to position [1, 0]
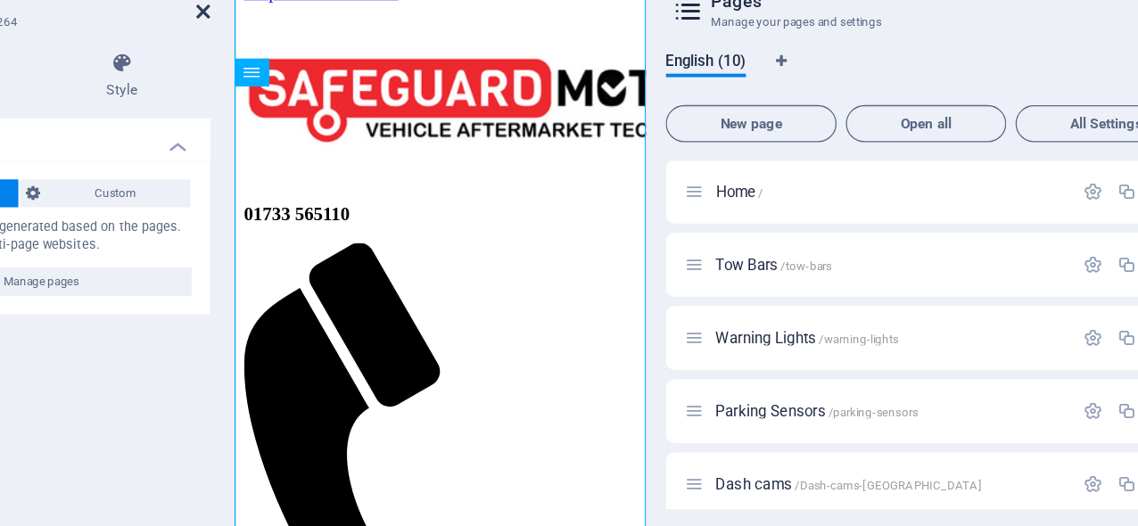
click at [356, 95] on icon at bounding box center [361, 102] width 11 height 14
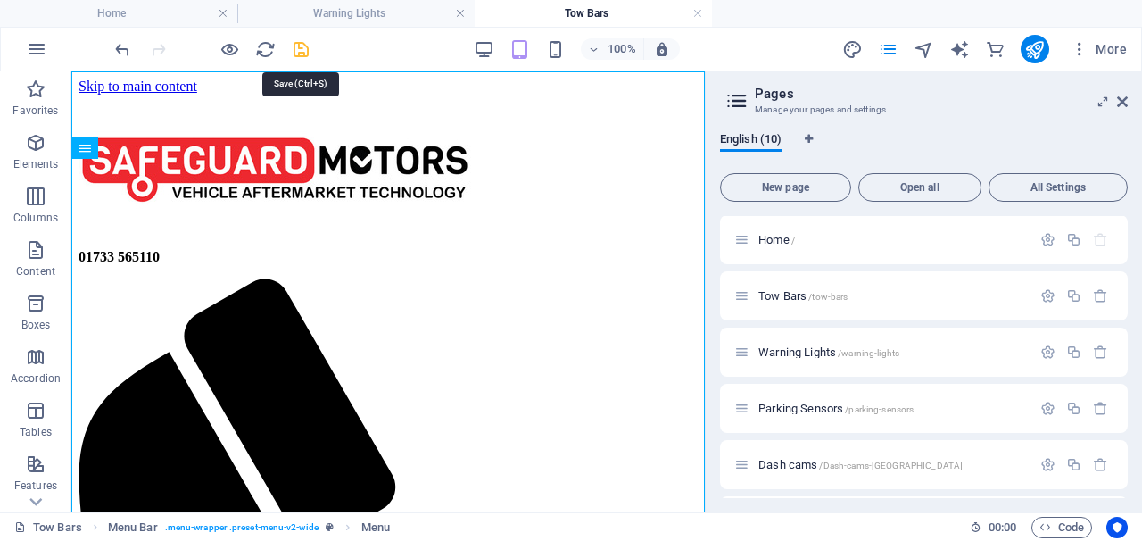
click at [297, 53] on icon "save" at bounding box center [301, 49] width 21 height 21
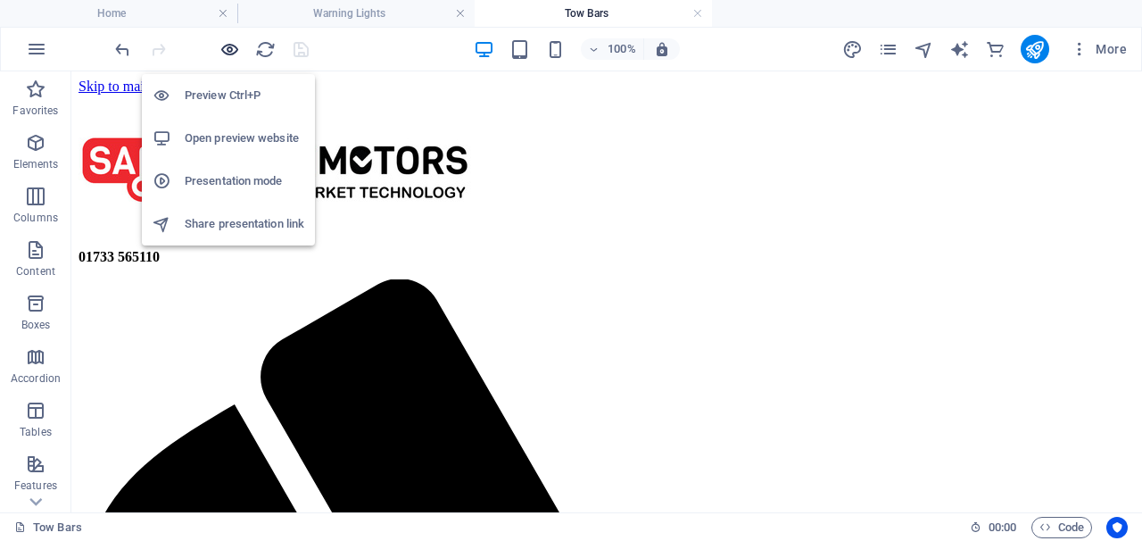
click at [233, 45] on icon "button" at bounding box center [229, 49] width 21 height 21
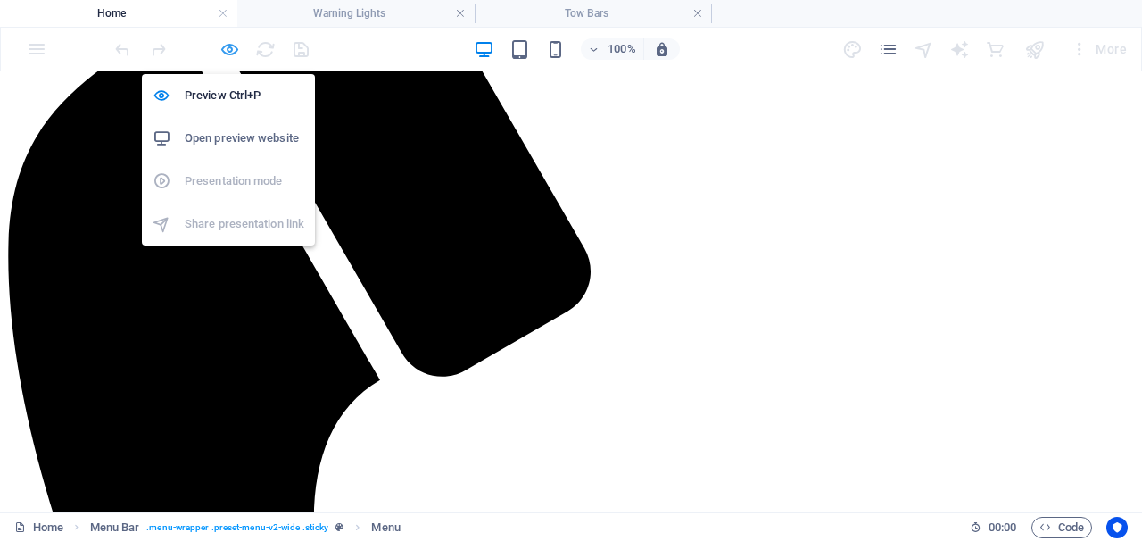
click at [234, 41] on icon "button" at bounding box center [229, 49] width 21 height 21
select select
select select "7"
select select
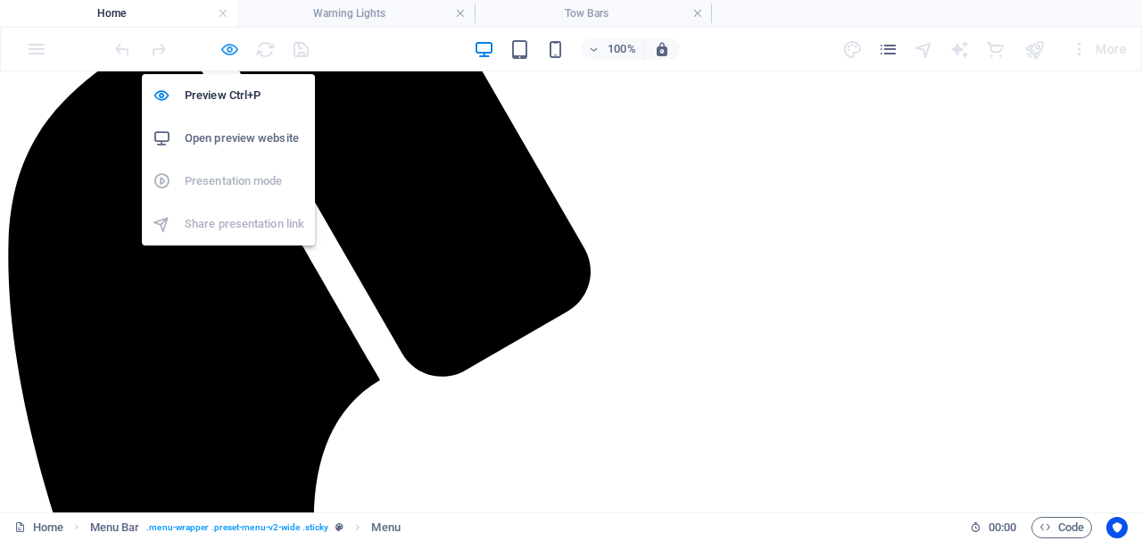
select select
select select "6"
select select
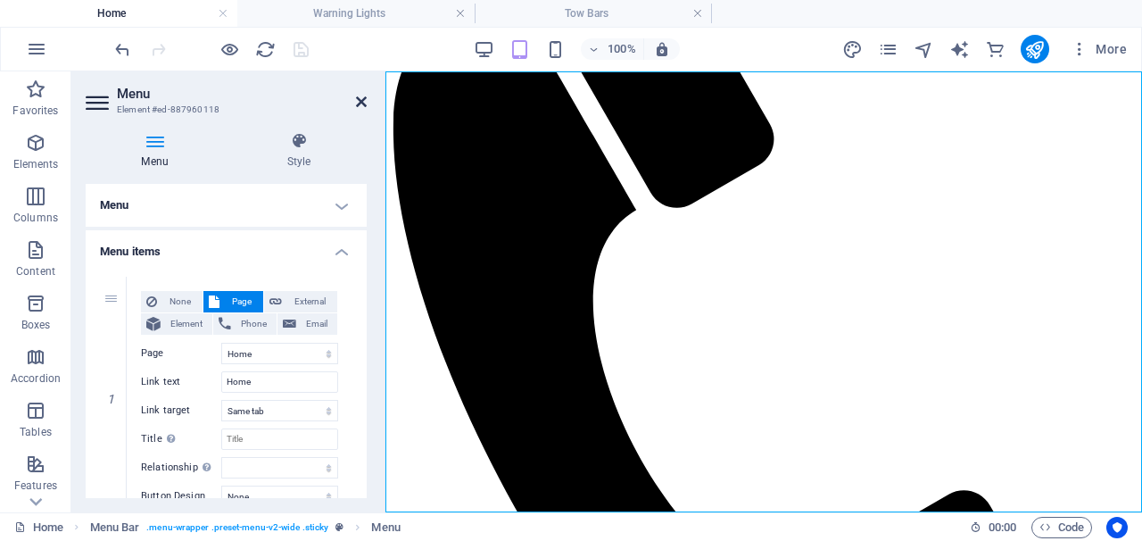
click at [362, 107] on icon at bounding box center [361, 102] width 11 height 14
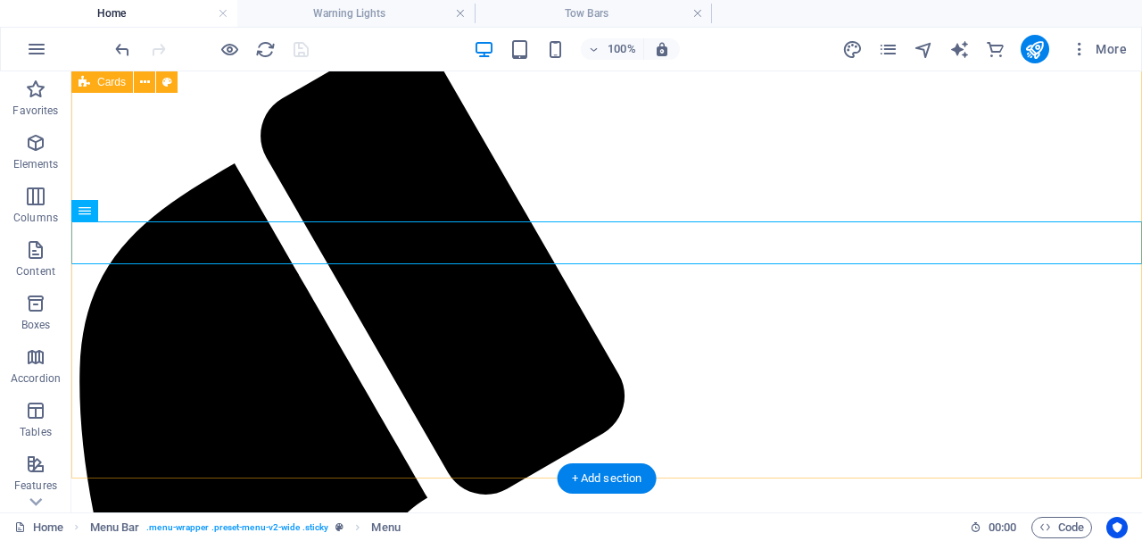
scroll to position [228, 0]
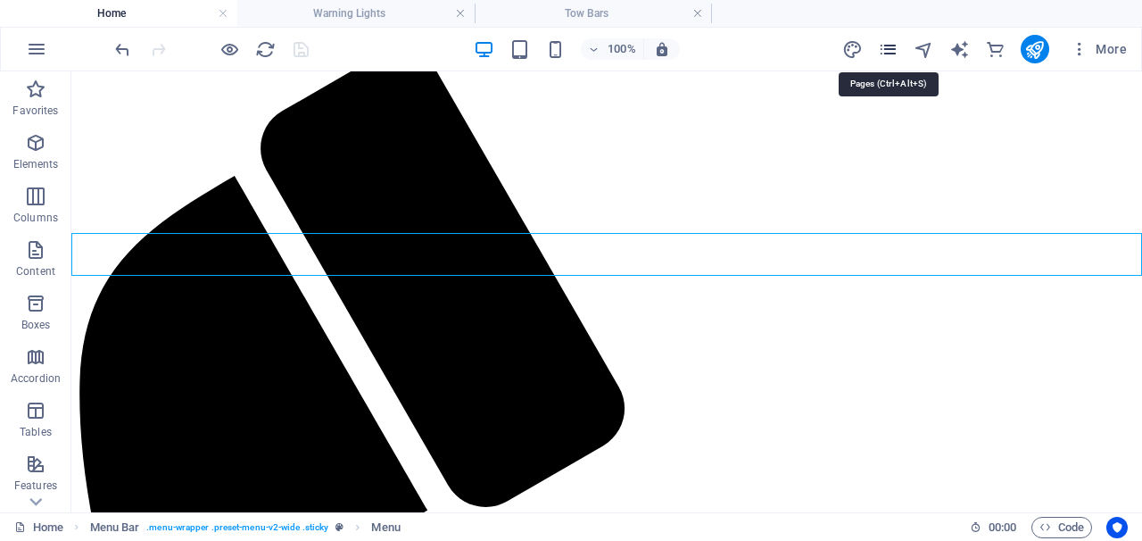
click at [886, 57] on icon "pages" at bounding box center [888, 49] width 21 height 21
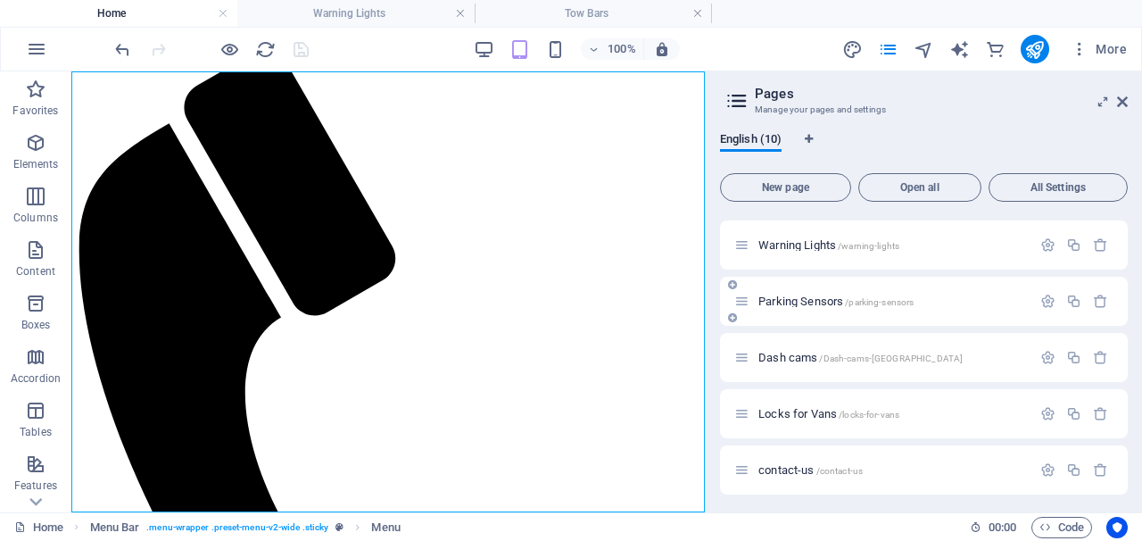
scroll to position [109, 0]
click at [811, 415] on span "Locks for Vans /locks-for-vans" at bounding box center [828, 412] width 141 height 13
click at [811, 459] on div "contact-us /contact-us" at bounding box center [882, 469] width 297 height 21
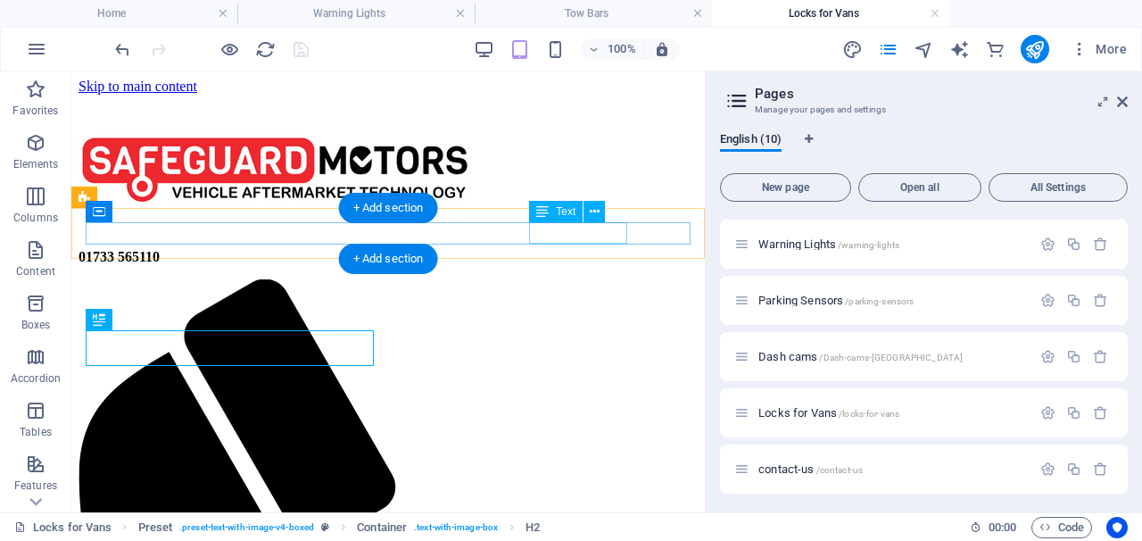
scroll to position [0, 0]
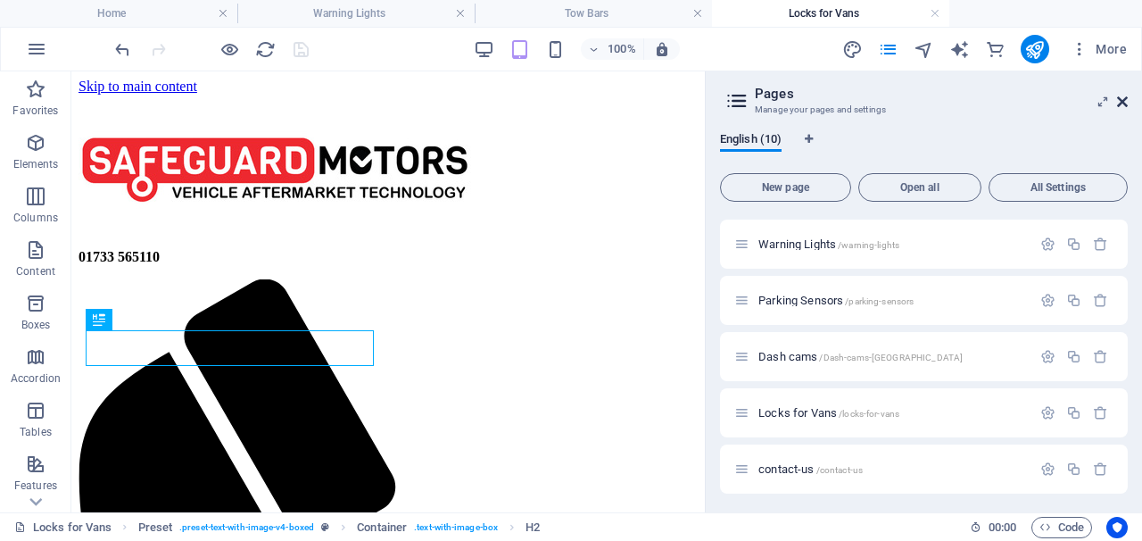
click at [1123, 103] on icon at bounding box center [1122, 102] width 11 height 14
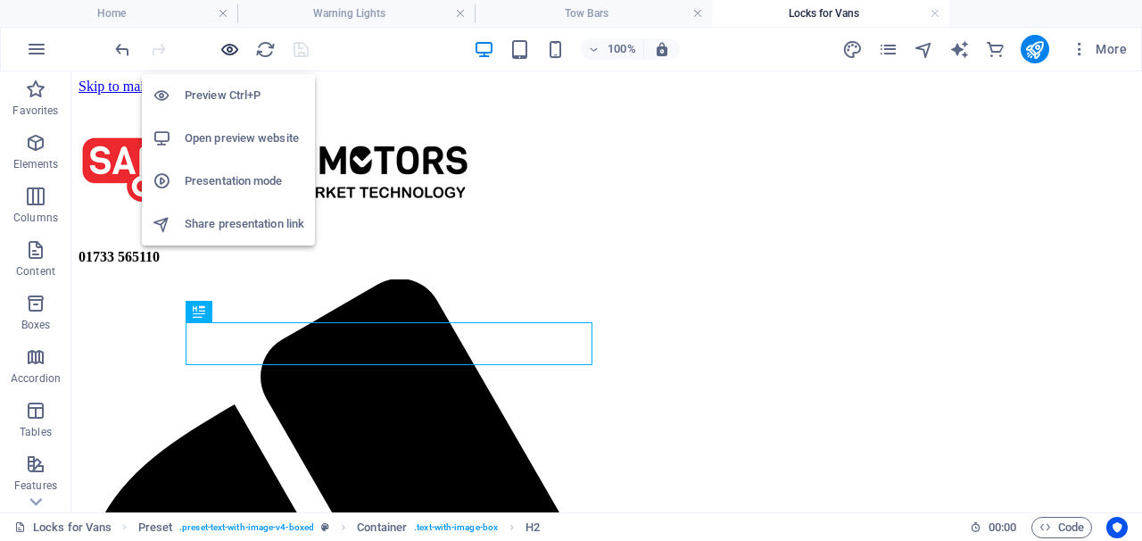
click at [227, 53] on icon "button" at bounding box center [229, 49] width 21 height 21
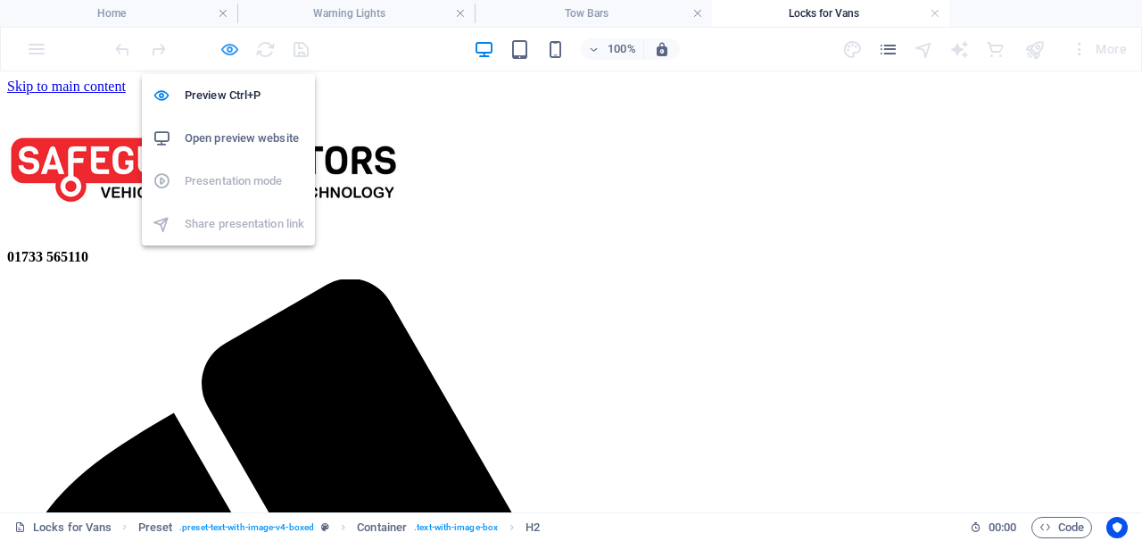
click at [232, 44] on icon "button" at bounding box center [229, 49] width 21 height 21
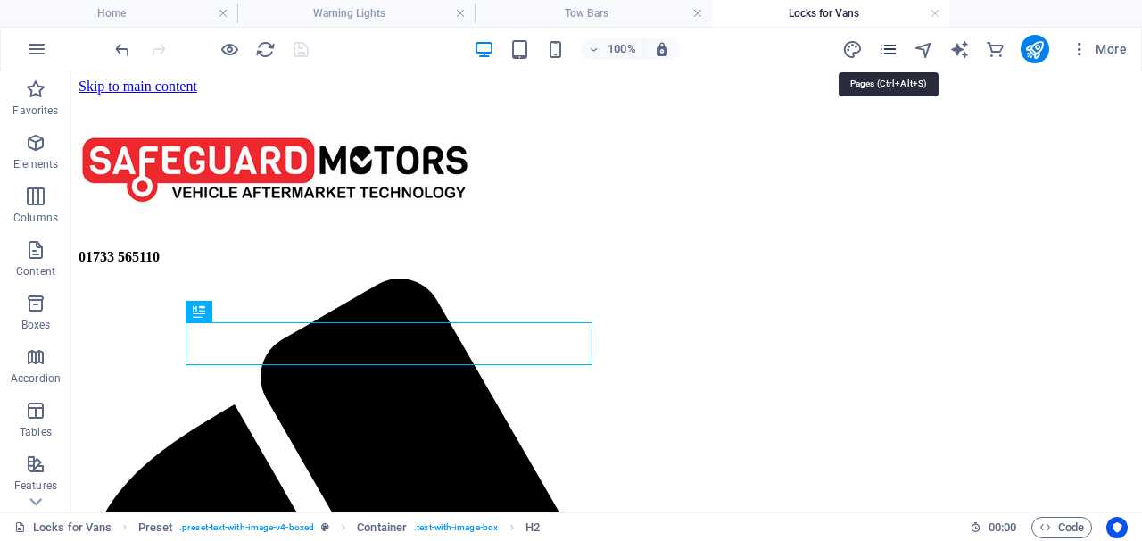
click at [891, 58] on icon "pages" at bounding box center [888, 49] width 21 height 21
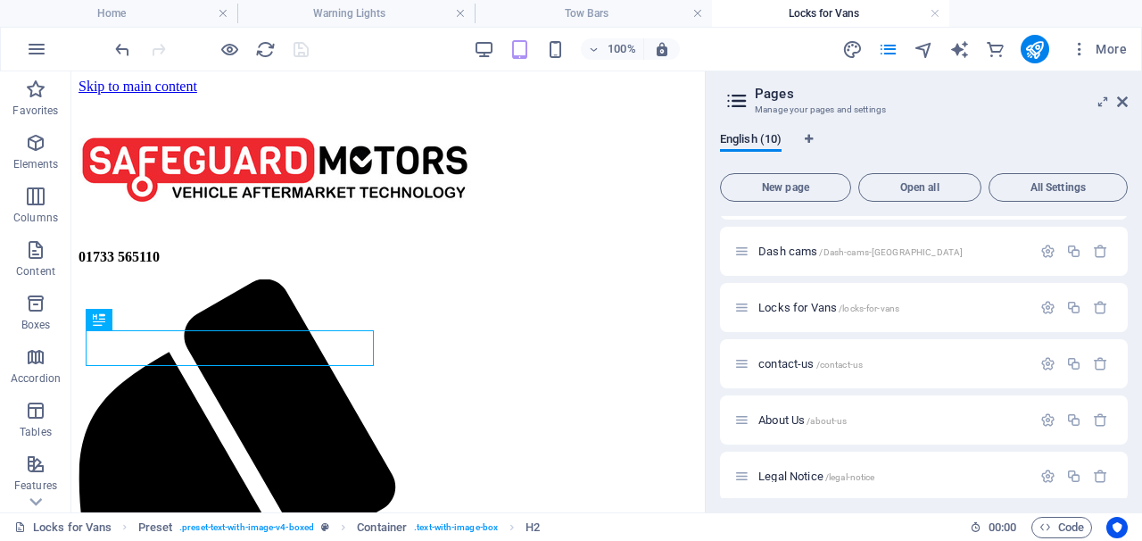
scroll to position [238, 0]
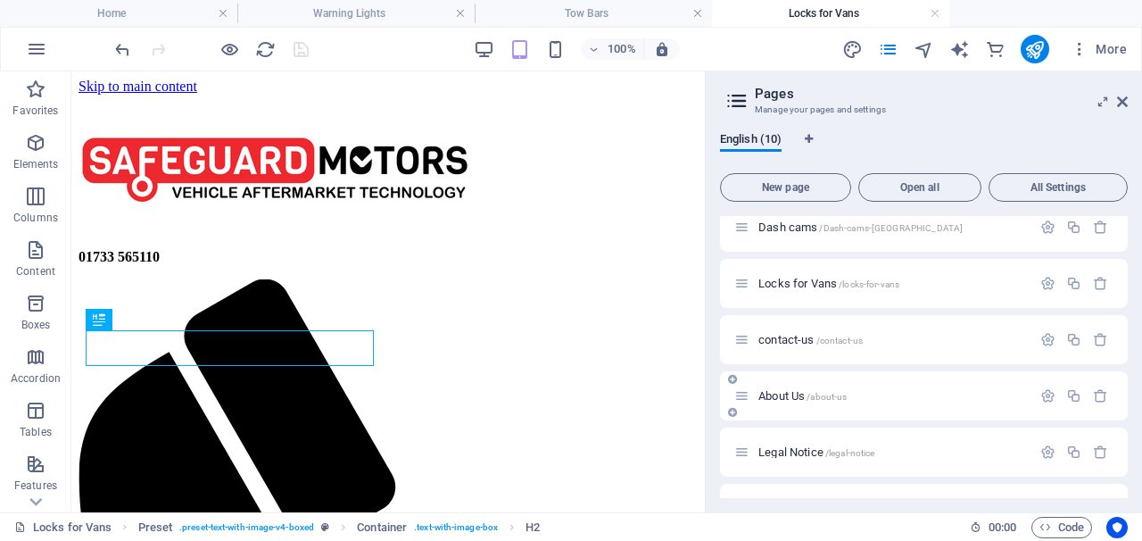
click at [782, 395] on span "About Us /about-us" at bounding box center [802, 395] width 88 height 13
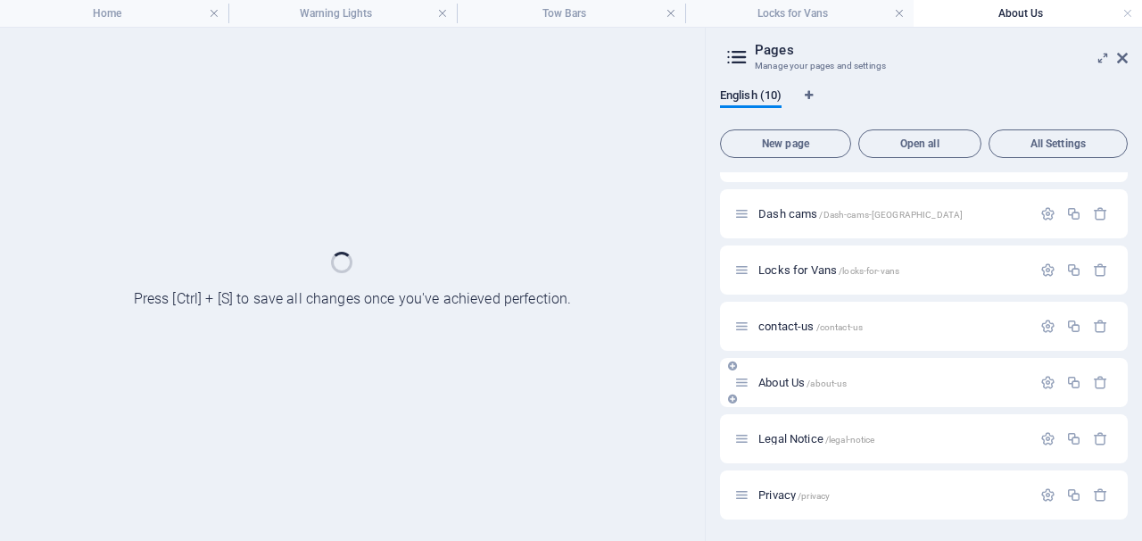
scroll to position [208, 0]
click at [782, 395] on div "About Us /about-us" at bounding box center [924, 382] width 408 height 49
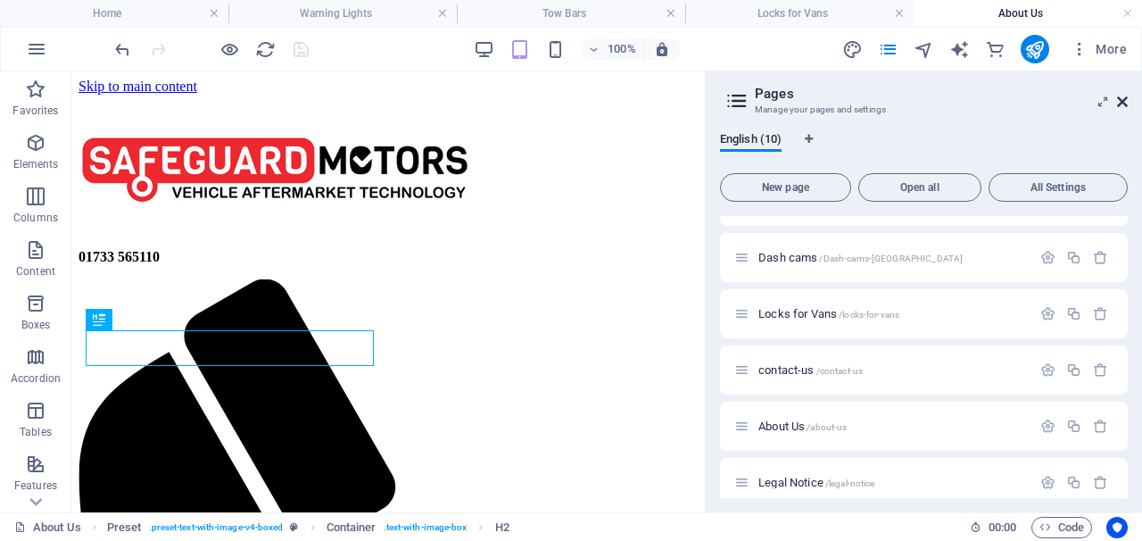
scroll to position [0, 0]
click at [1122, 97] on icon at bounding box center [1122, 102] width 11 height 14
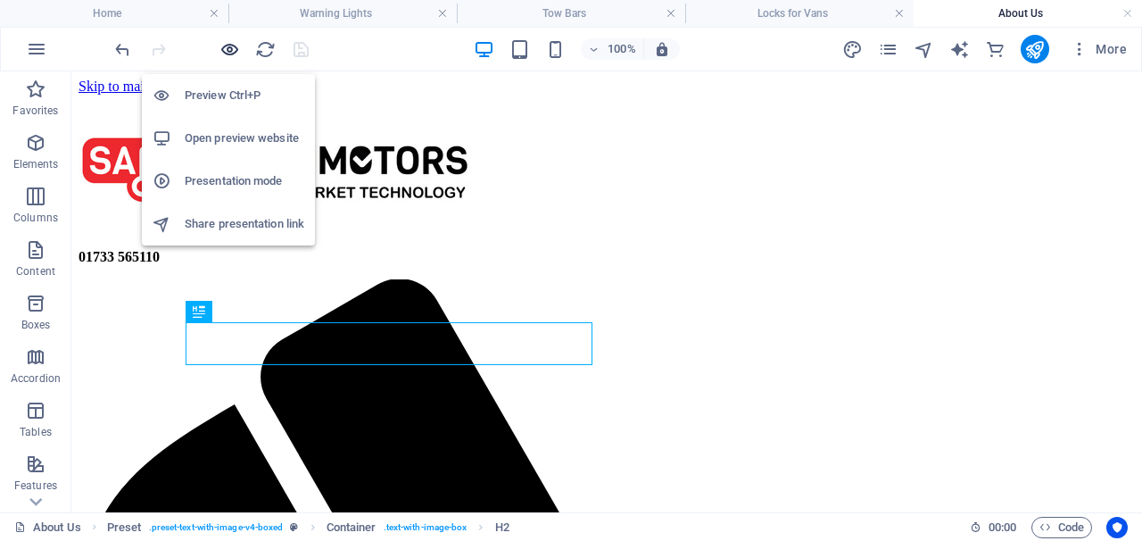
click at [227, 44] on icon "button" at bounding box center [229, 49] width 21 height 21
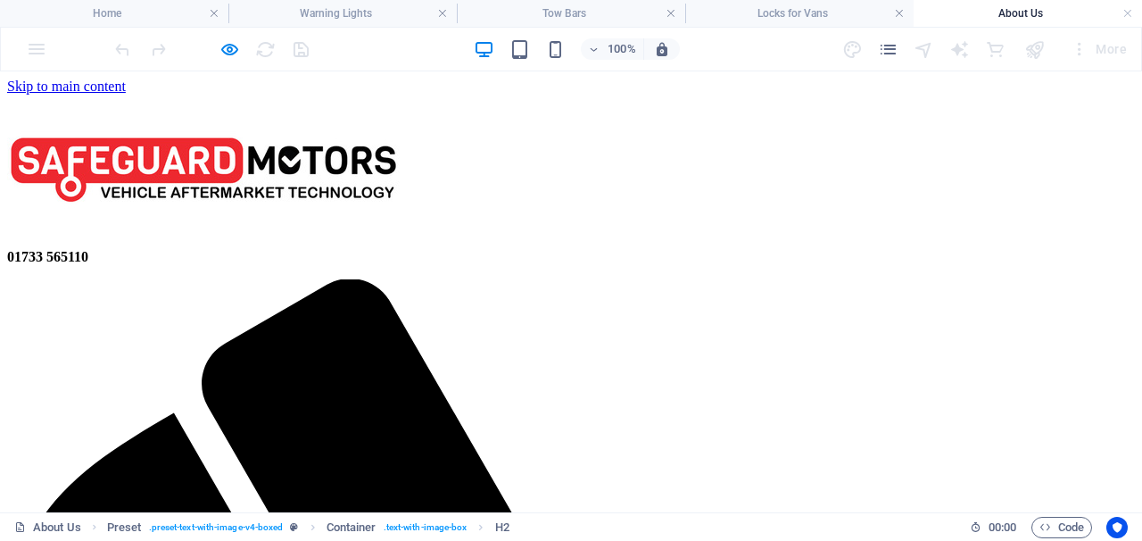
drag, startPoint x: 1004, startPoint y: 231, endPoint x: 950, endPoint y: 231, distance: 53.5
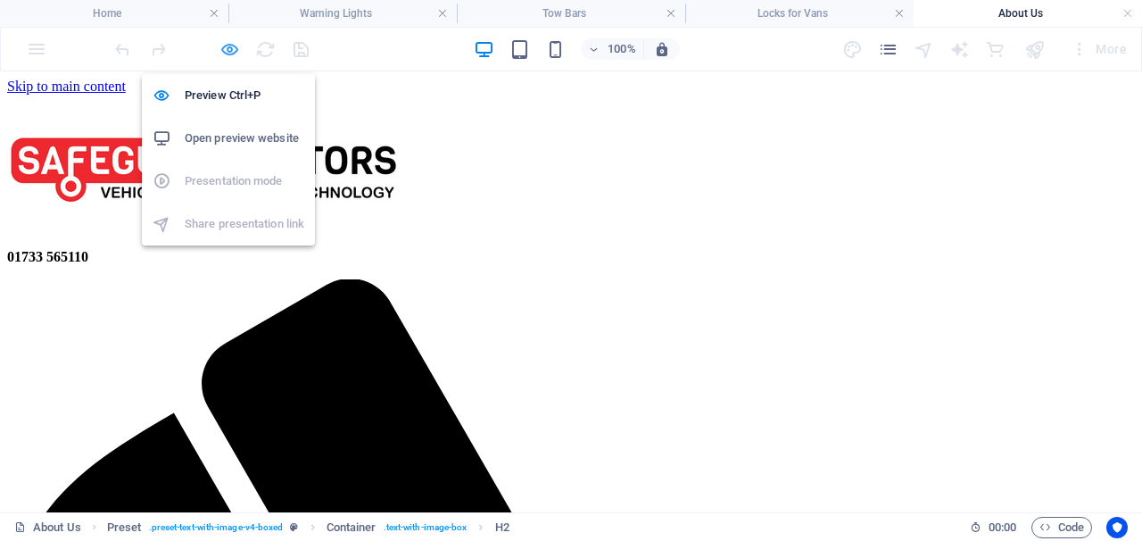
click at [232, 53] on icon "button" at bounding box center [229, 49] width 21 height 21
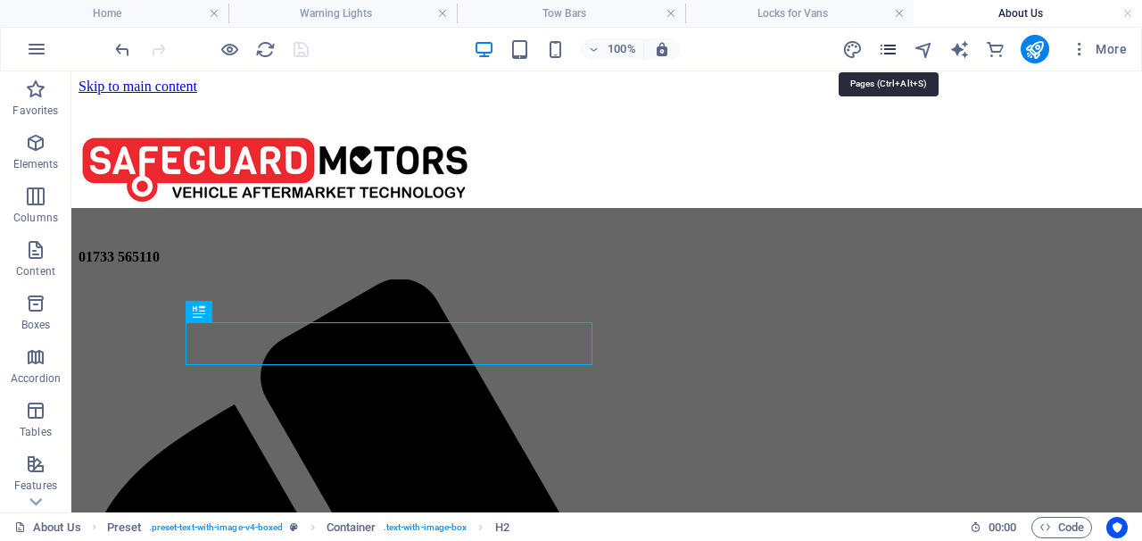
click at [885, 50] on icon "pages" at bounding box center [888, 49] width 21 height 21
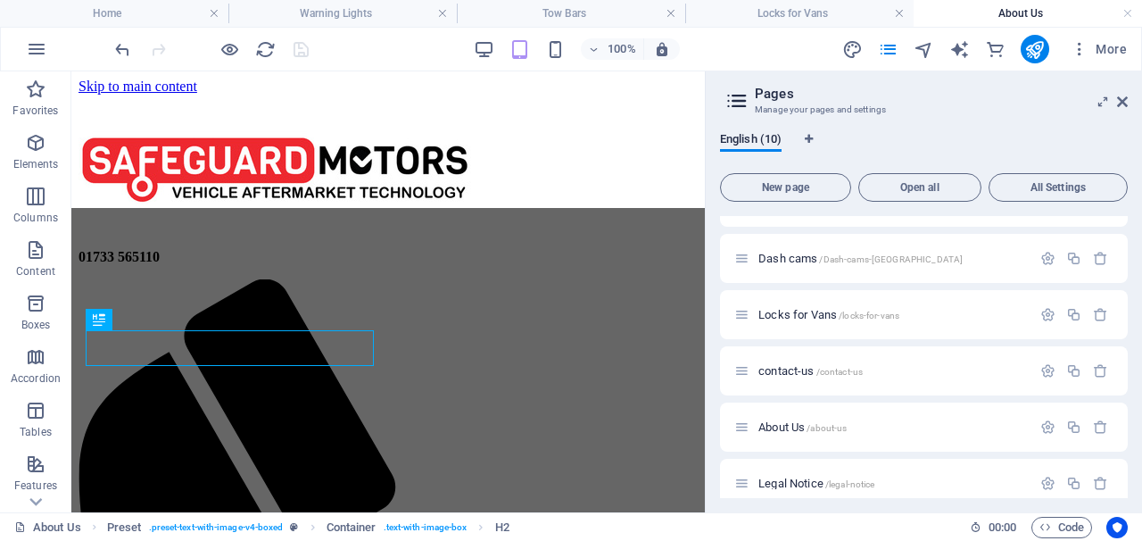
scroll to position [209, 0]
click at [812, 364] on span "contact-us /contact-us" at bounding box center [810, 368] width 104 height 13
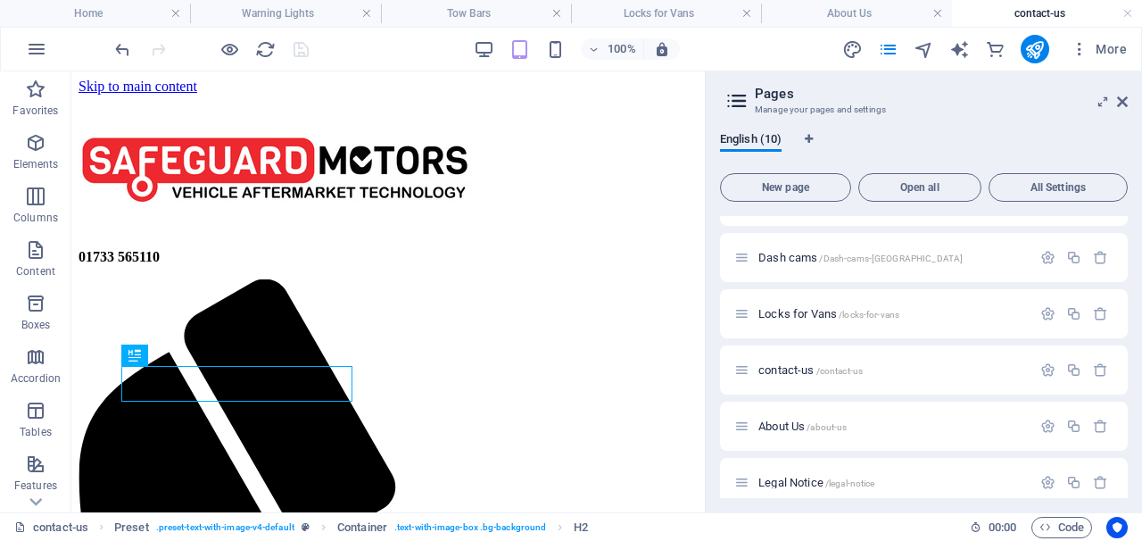
scroll to position [0, 0]
click at [1118, 103] on icon at bounding box center [1122, 102] width 11 height 14
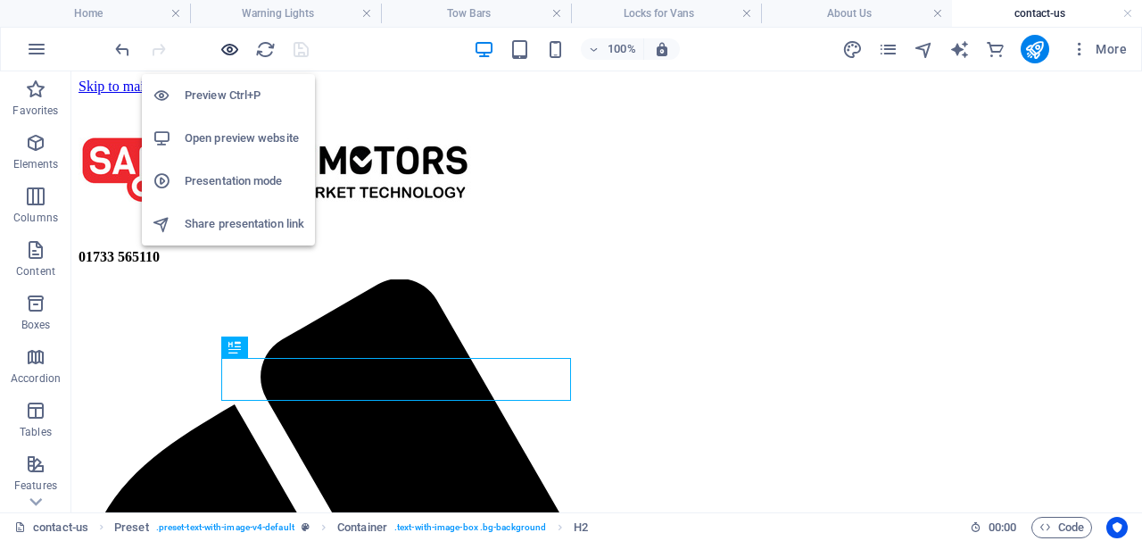
click at [234, 47] on icon "button" at bounding box center [229, 49] width 21 height 21
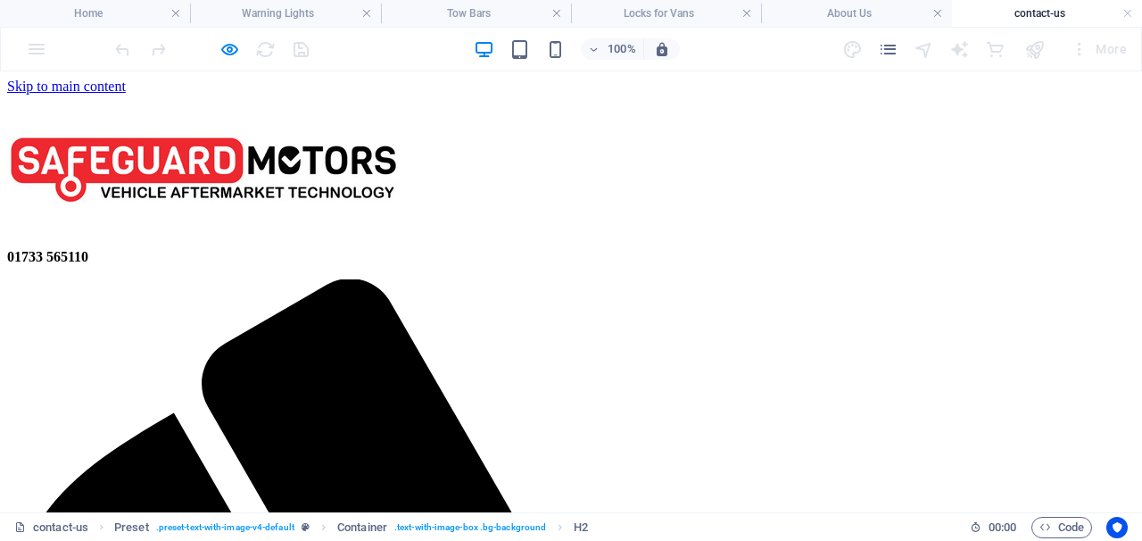
drag, startPoint x: 985, startPoint y: 234, endPoint x: 938, endPoint y: 234, distance: 46.4
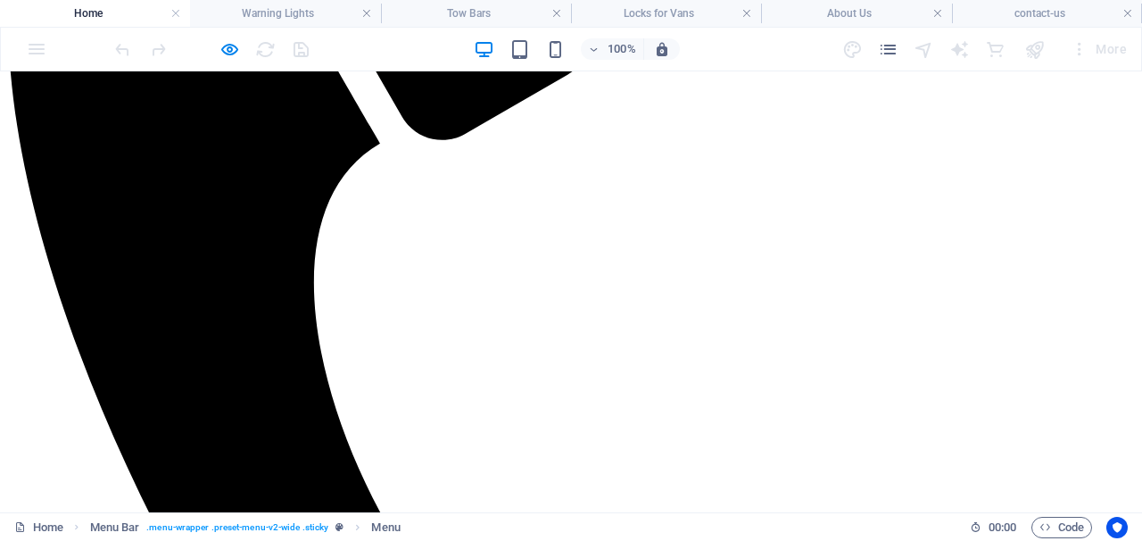
scroll to position [635, 0]
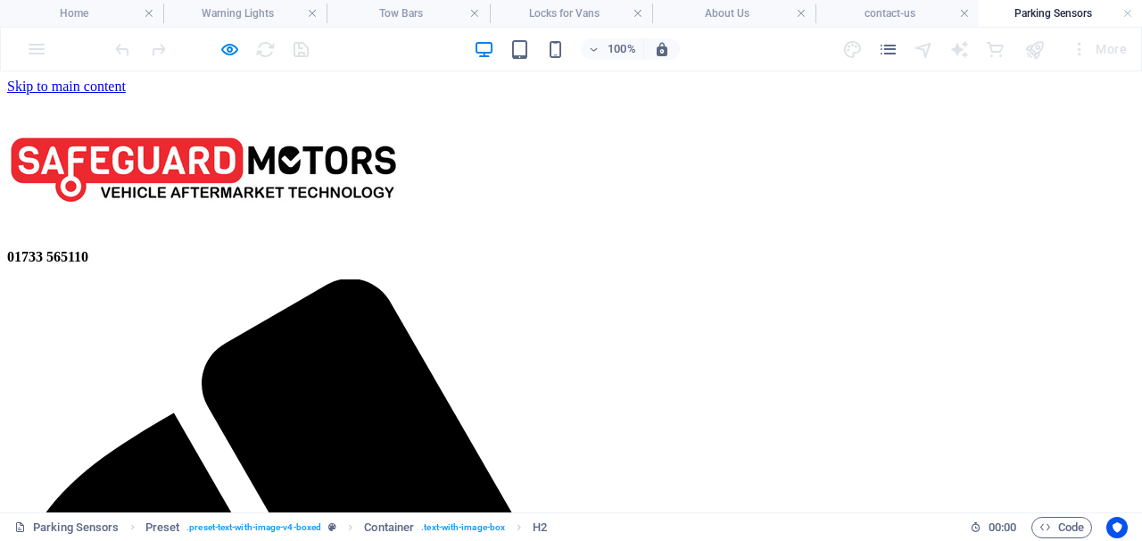
scroll to position [0, 0]
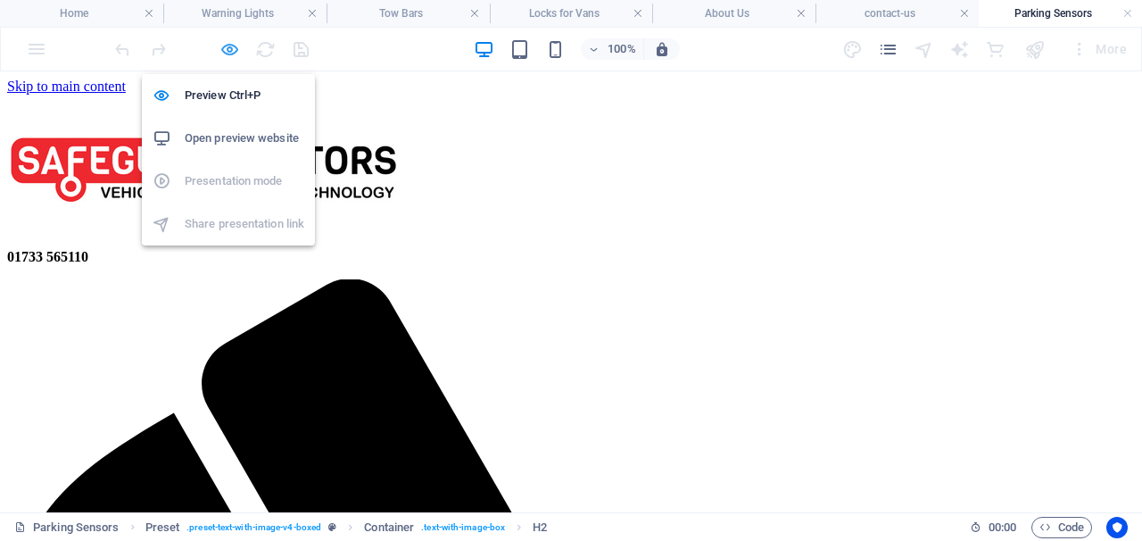
click at [230, 49] on icon "button" at bounding box center [229, 49] width 21 height 21
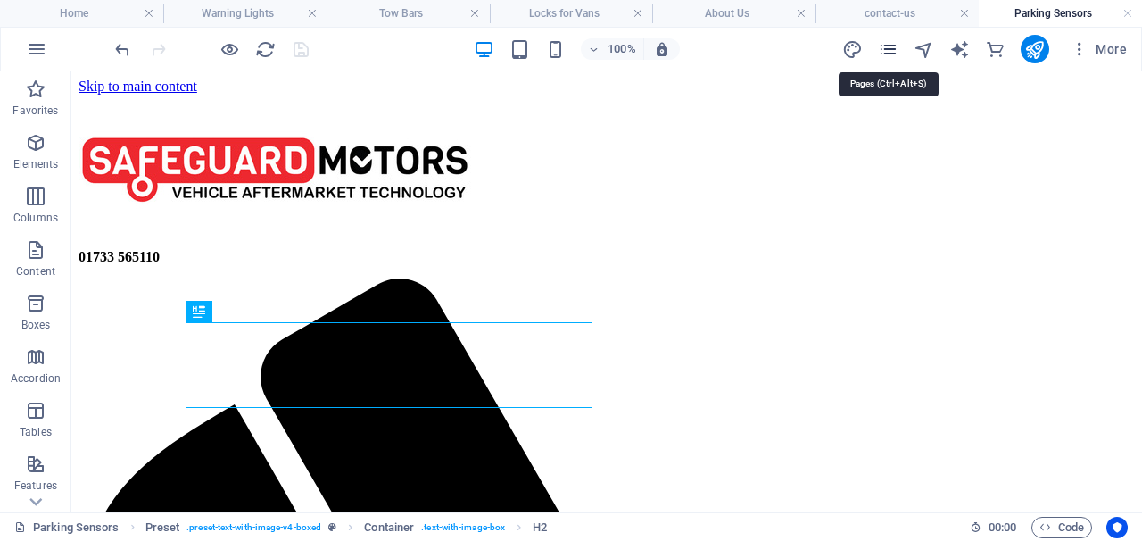
click at [895, 47] on icon "pages" at bounding box center [888, 49] width 21 height 21
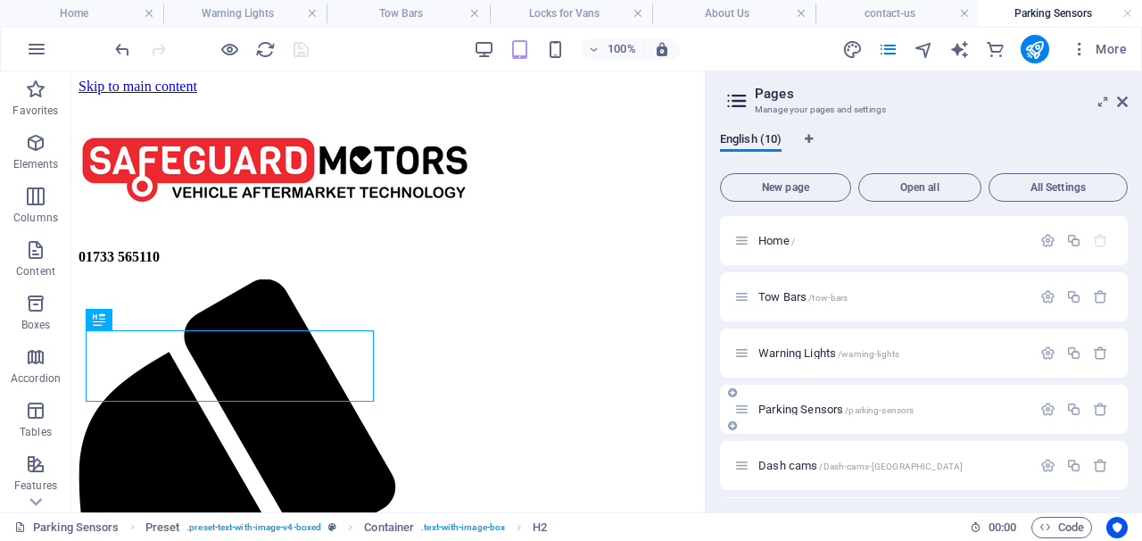
click at [851, 410] on span "/parking-sensors" at bounding box center [879, 410] width 69 height 10
click at [1123, 105] on icon at bounding box center [1122, 102] width 11 height 14
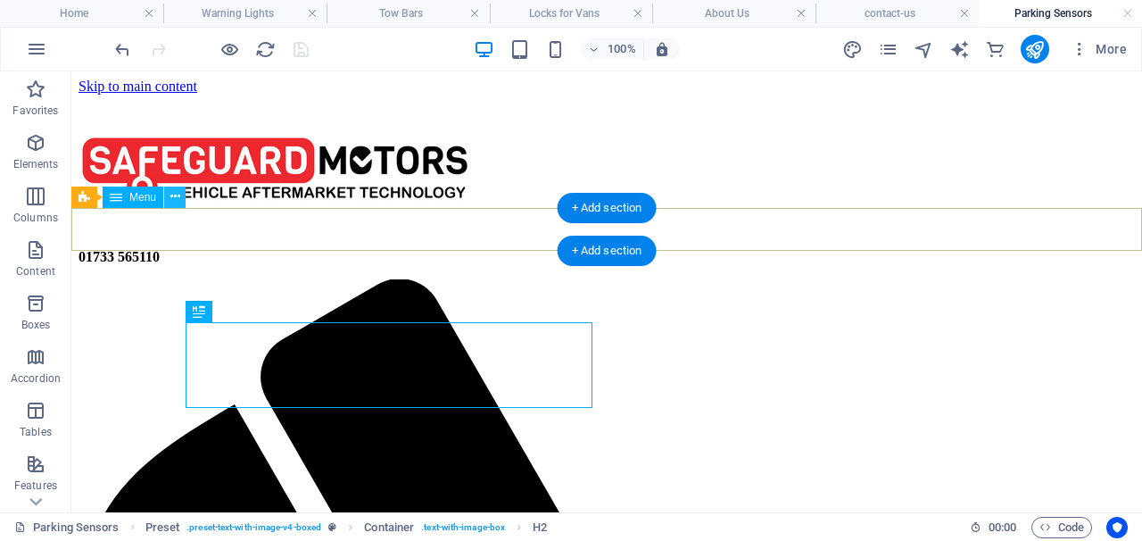
click at [169, 195] on button at bounding box center [174, 196] width 21 height 21
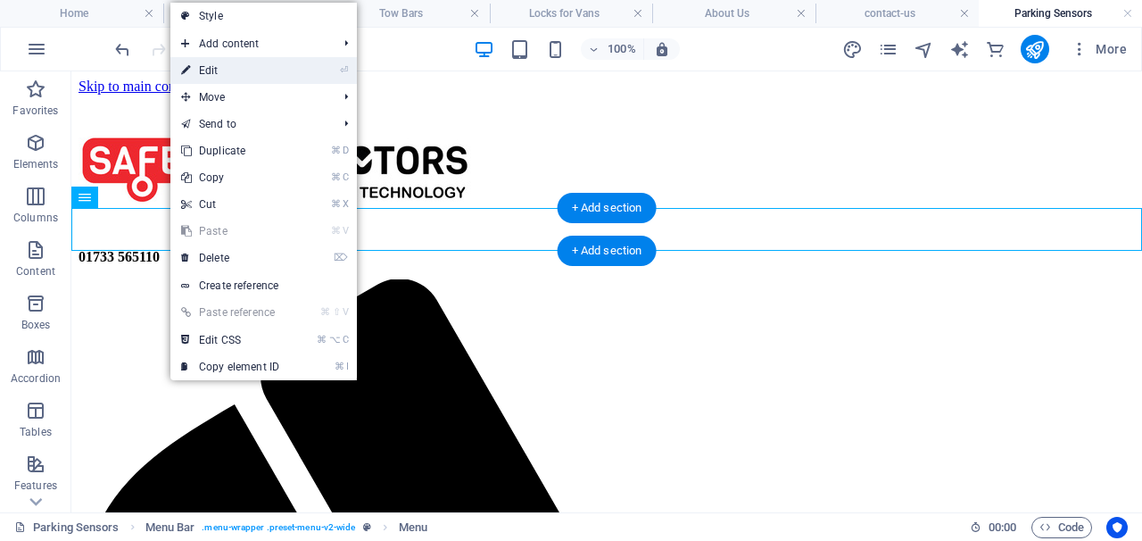
click at [218, 77] on link "⏎ Edit" at bounding box center [230, 70] width 120 height 27
select select
select select "1"
select select
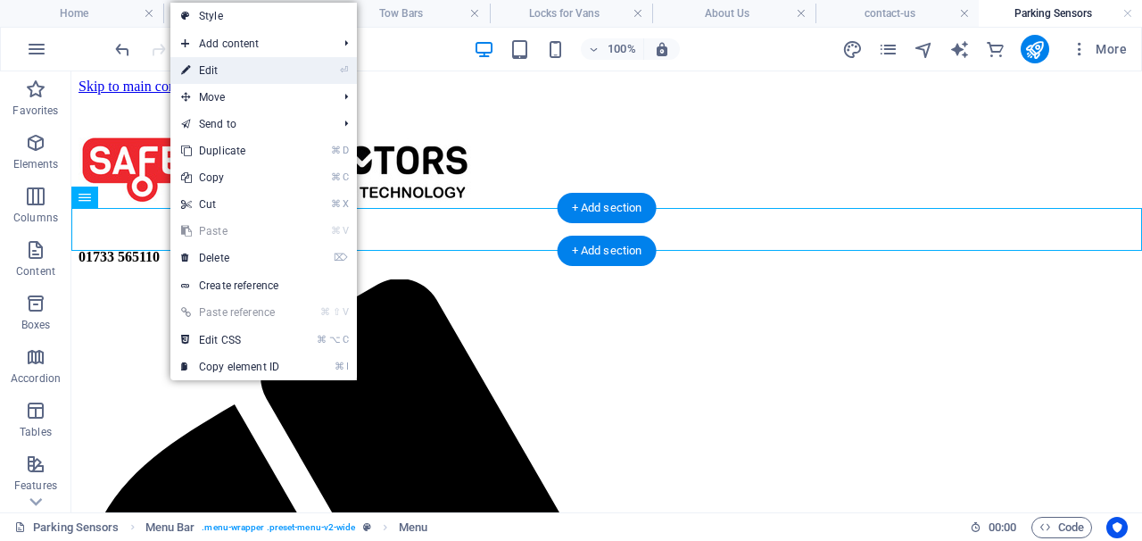
select select "6"
select select
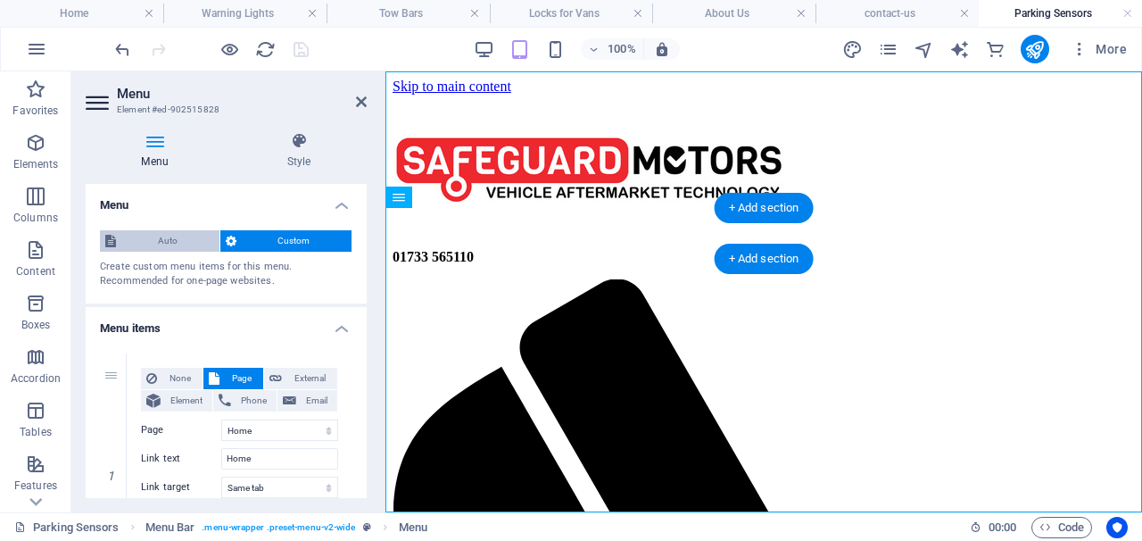
click at [178, 239] on span "Auto" at bounding box center [167, 240] width 93 height 21
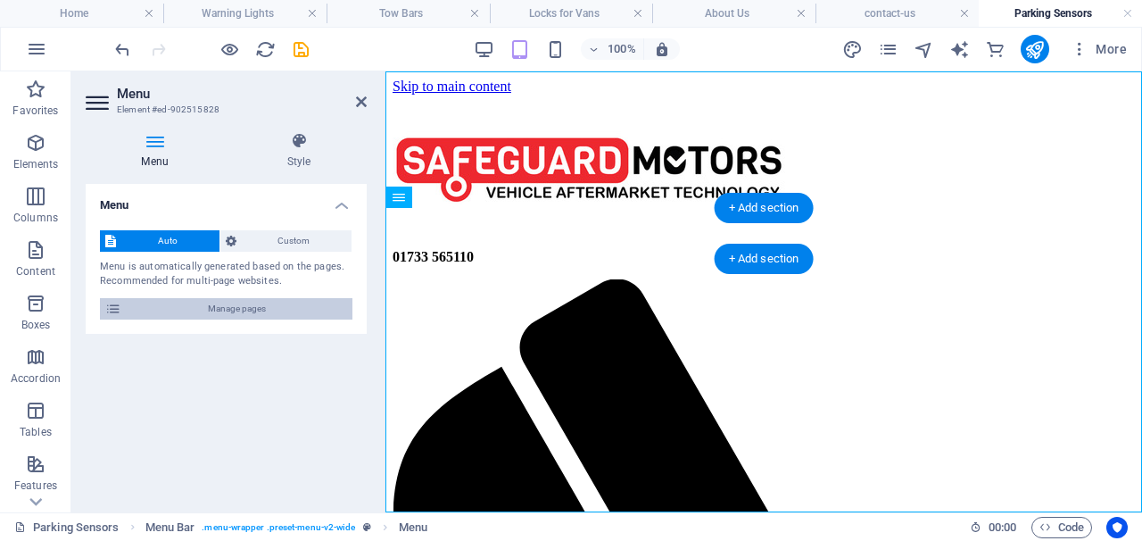
click at [197, 302] on span "Manage pages" at bounding box center [237, 308] width 220 height 21
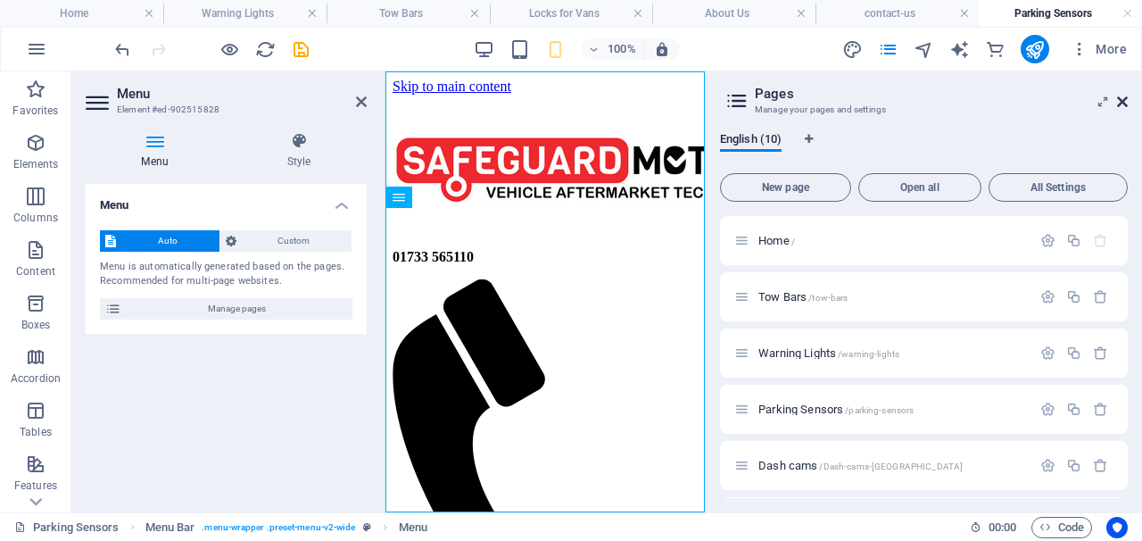
click at [1119, 109] on link at bounding box center [1122, 102] width 11 height 15
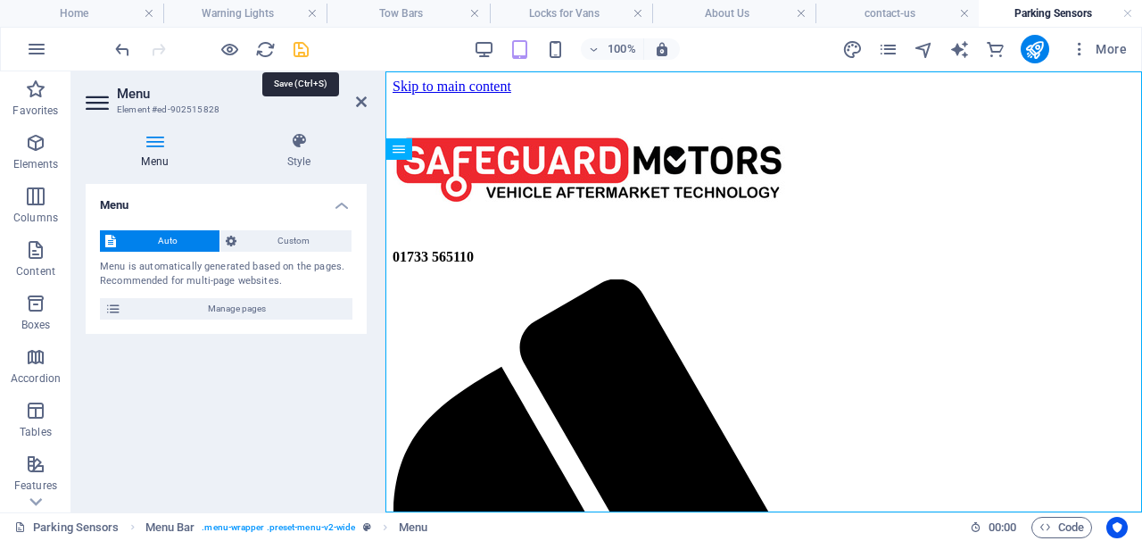
click at [299, 53] on icon "save" at bounding box center [301, 49] width 21 height 21
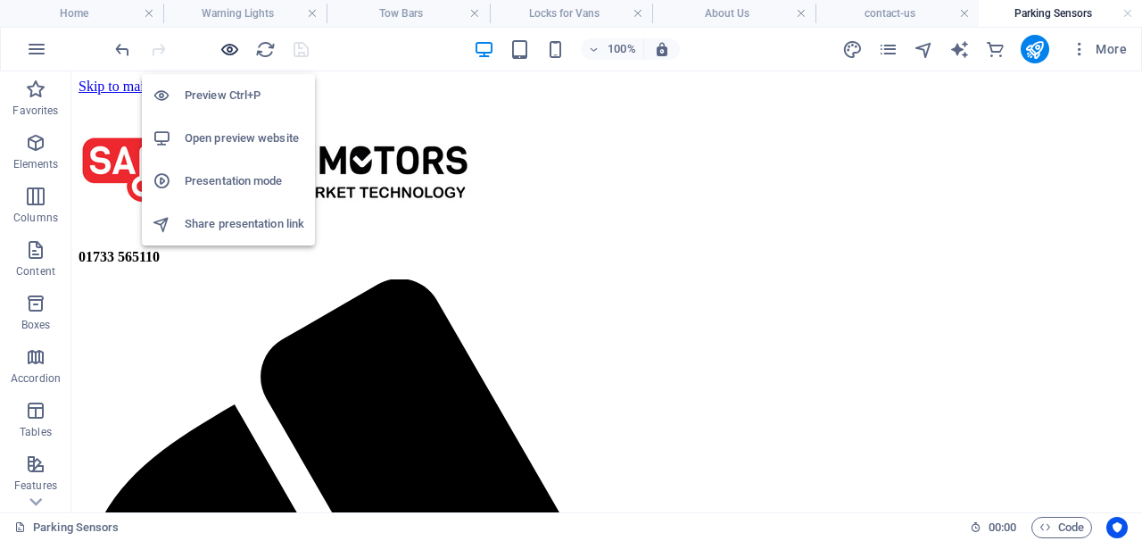
click at [232, 46] on icon "button" at bounding box center [229, 49] width 21 height 21
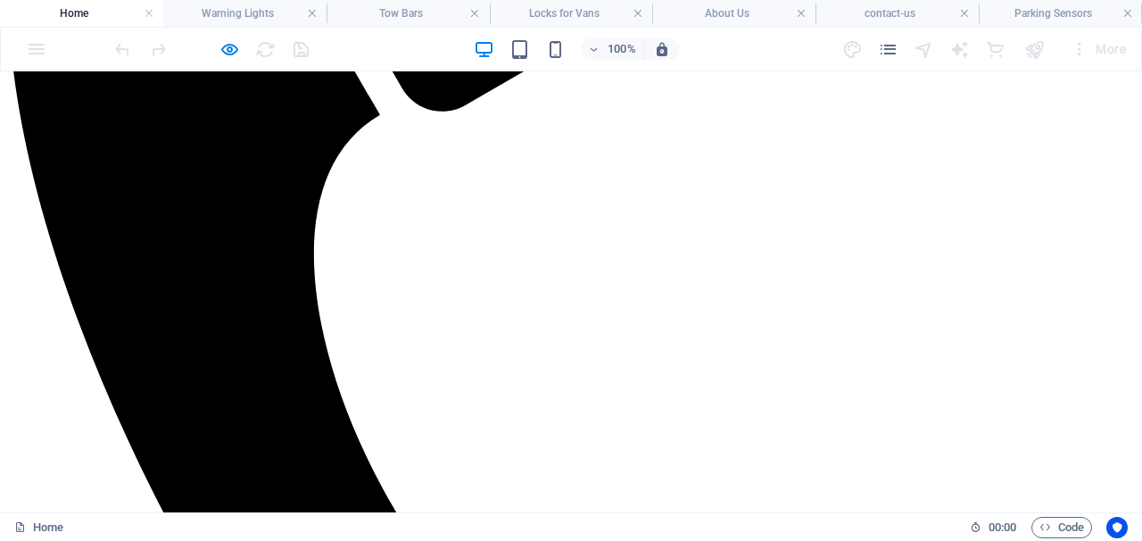
scroll to position [654, 0]
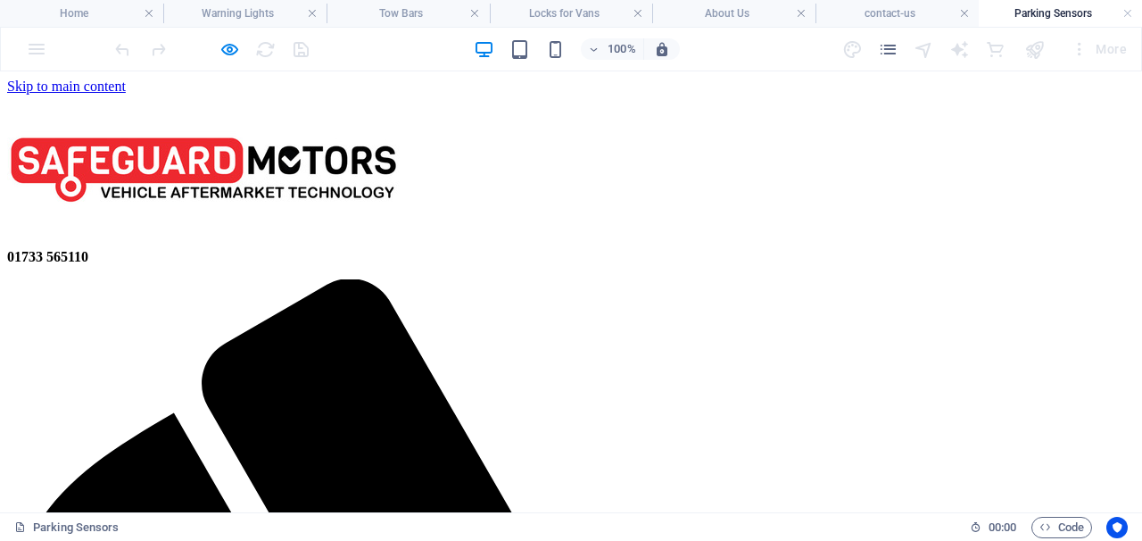
drag, startPoint x: 548, startPoint y: 70, endPoint x: 305, endPoint y: 66, distance: 242.7
click at [305, 66] on header "100% More" at bounding box center [571, 49] width 1142 height 45
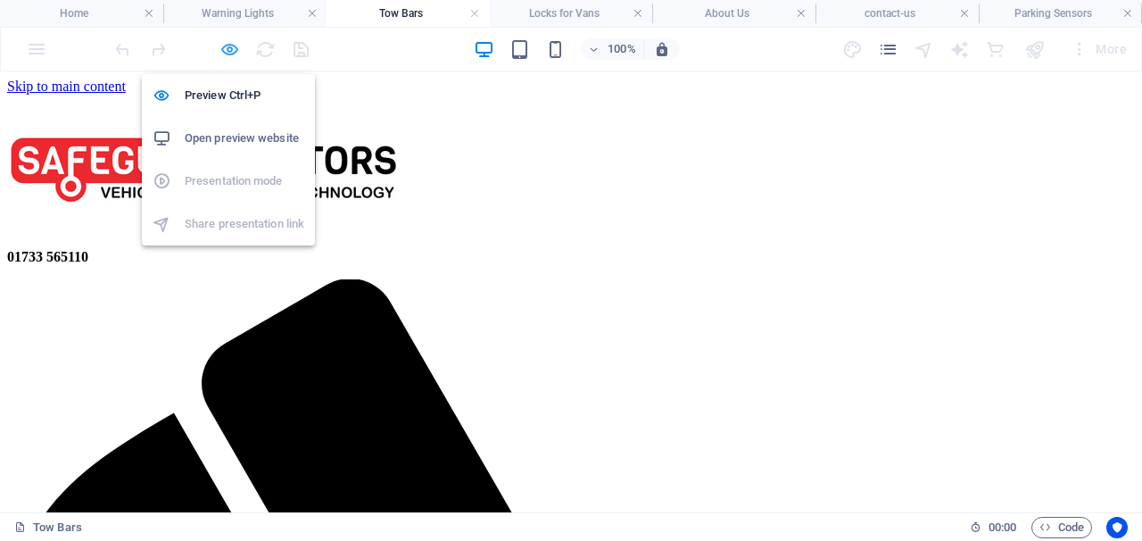
click at [226, 50] on icon "button" at bounding box center [229, 49] width 21 height 21
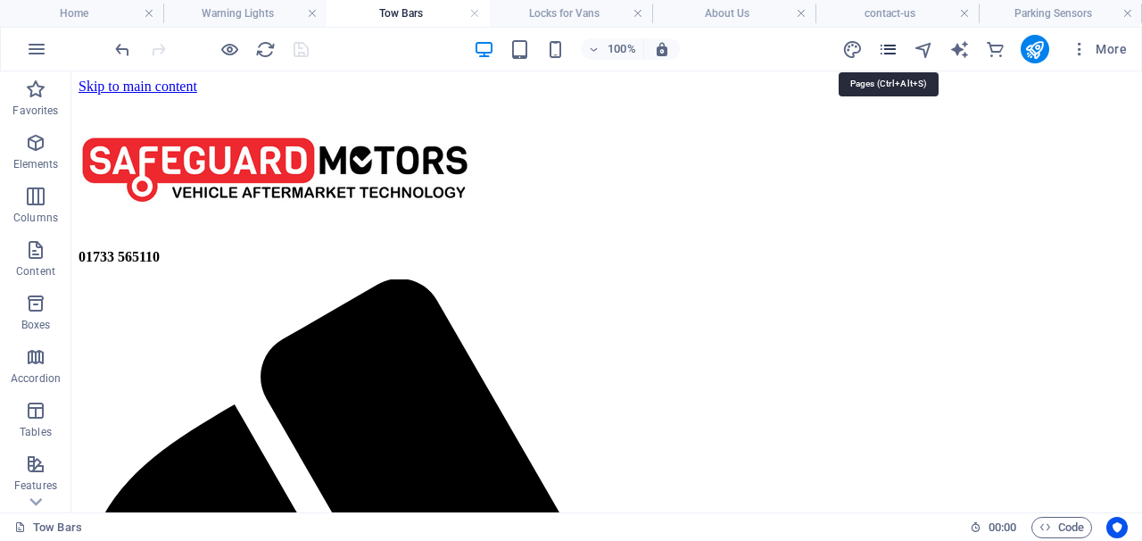
click at [888, 44] on icon "pages" at bounding box center [888, 49] width 21 height 21
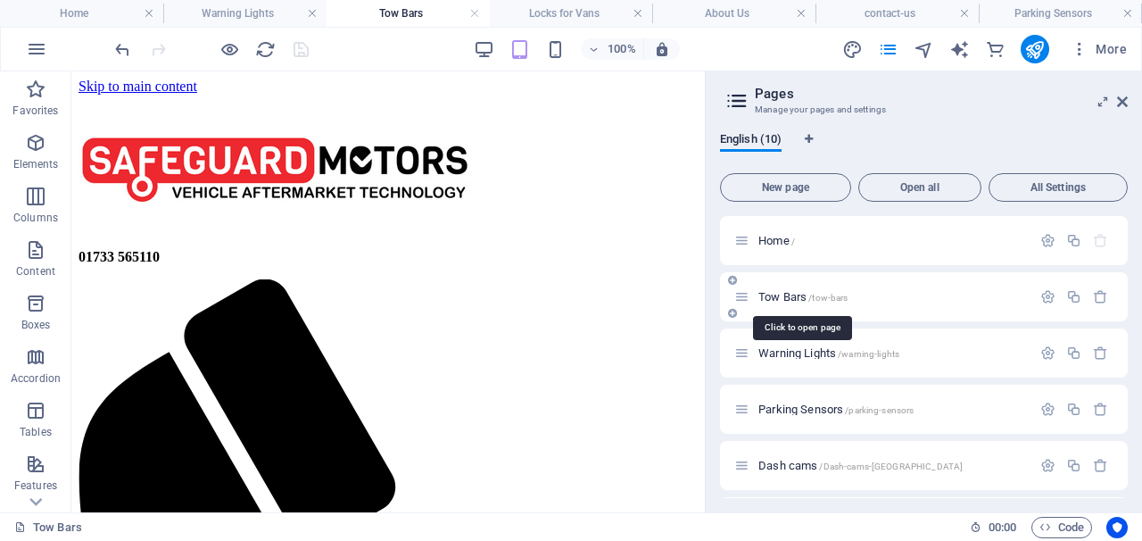
click at [791, 295] on span "Tow Bars /tow-bars" at bounding box center [802, 296] width 89 height 13
click at [773, 296] on span "Tow Bars /tow-bars" at bounding box center [802, 296] width 89 height 13
click at [1120, 106] on icon at bounding box center [1122, 102] width 11 height 14
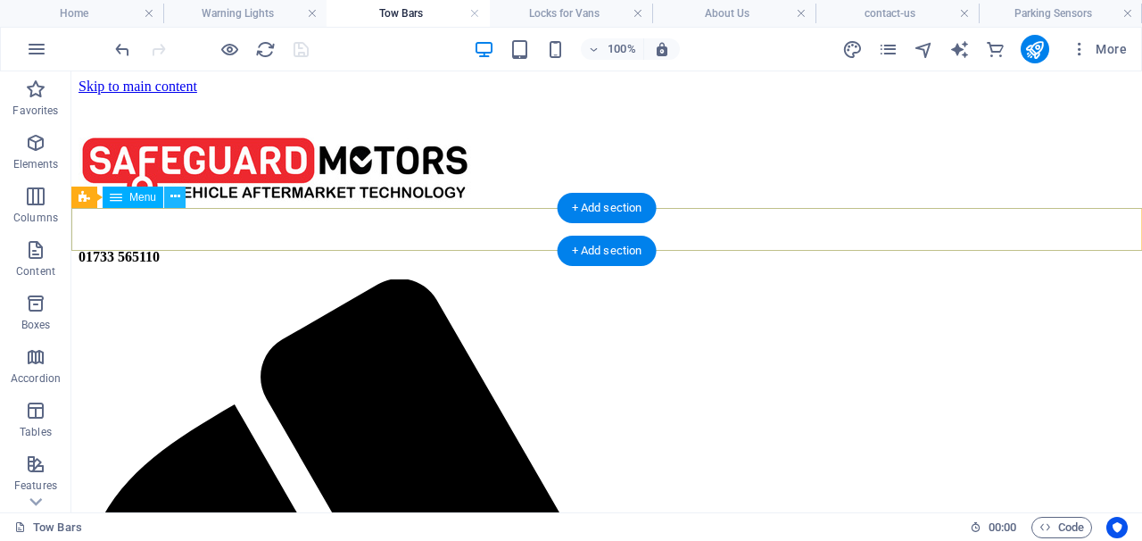
click at [178, 190] on icon at bounding box center [175, 196] width 10 height 19
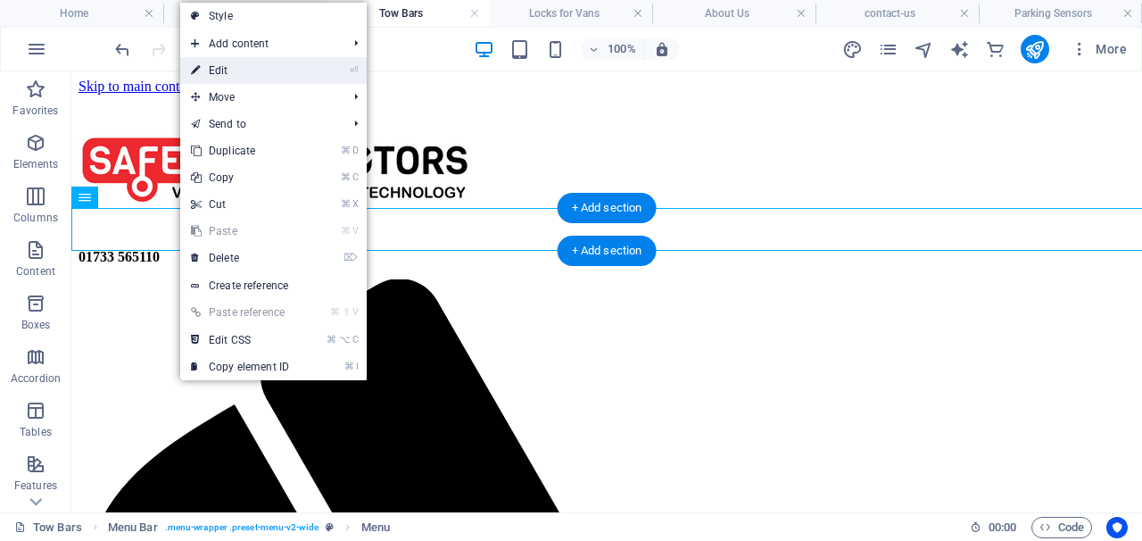
click at [227, 76] on link "⏎ Edit" at bounding box center [240, 70] width 120 height 27
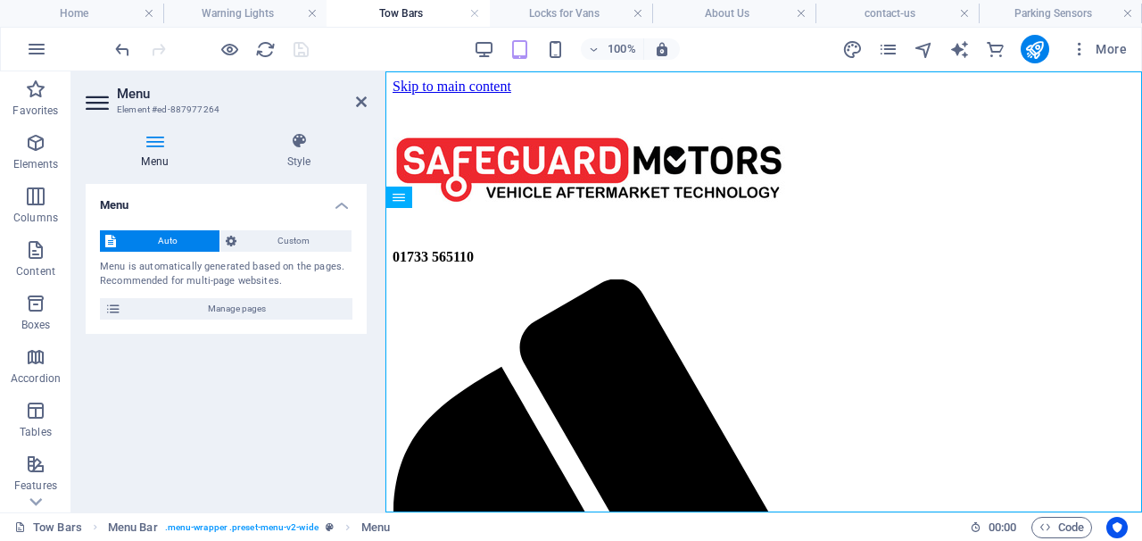
click at [153, 151] on h4 "Menu" at bounding box center [158, 150] width 145 height 37
click at [298, 241] on span "Custom" at bounding box center [294, 240] width 105 height 21
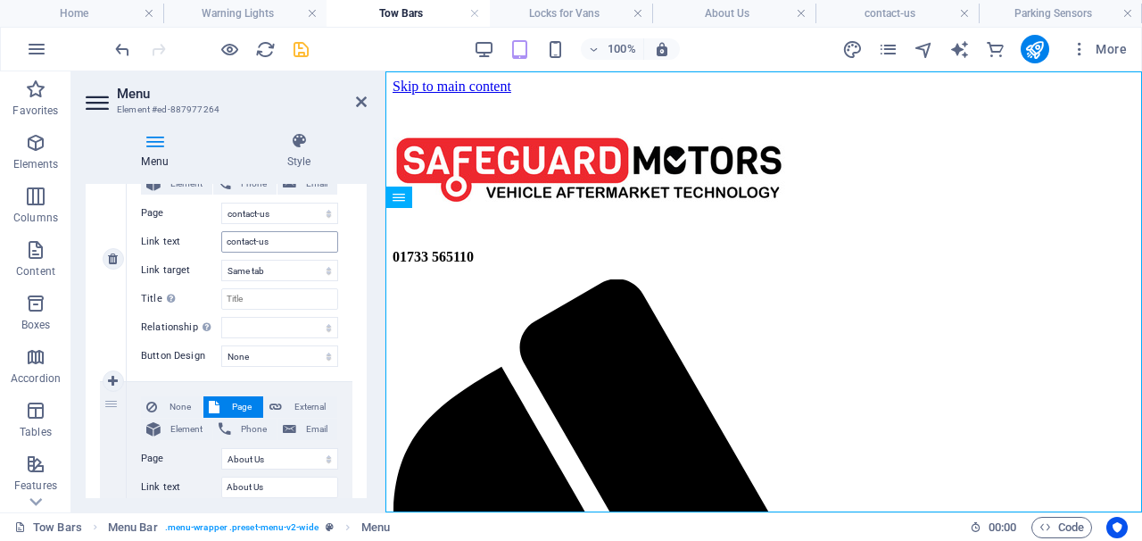
scroll to position [1691, 0]
click at [263, 239] on input "contact-us" at bounding box center [279, 239] width 117 height 21
click at [261, 236] on input "contact-us" at bounding box center [279, 239] width 117 height 21
type input "contactus"
select select
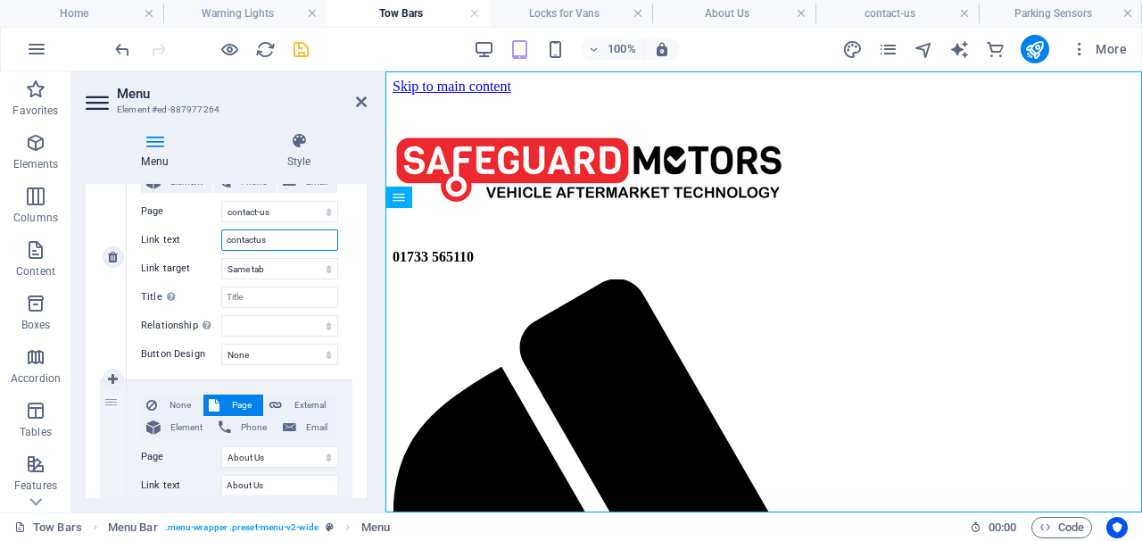
select select
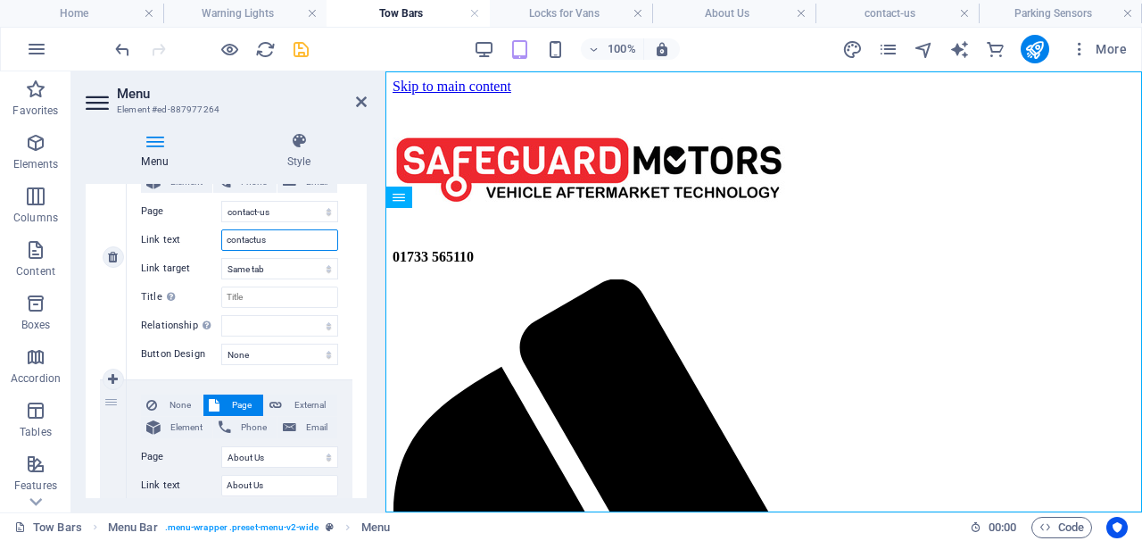
select select
type input "contact us"
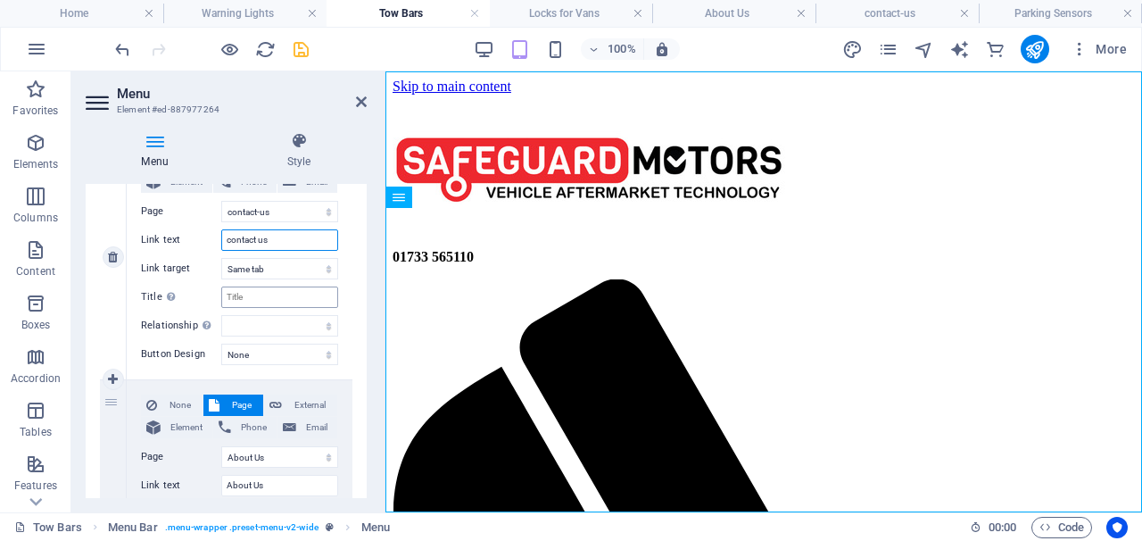
select select
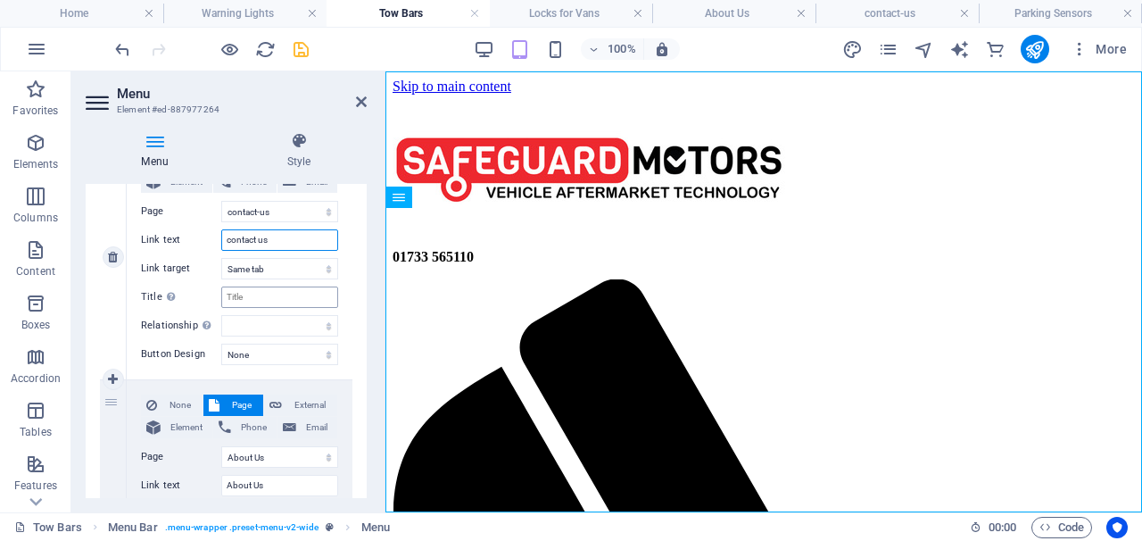
select select
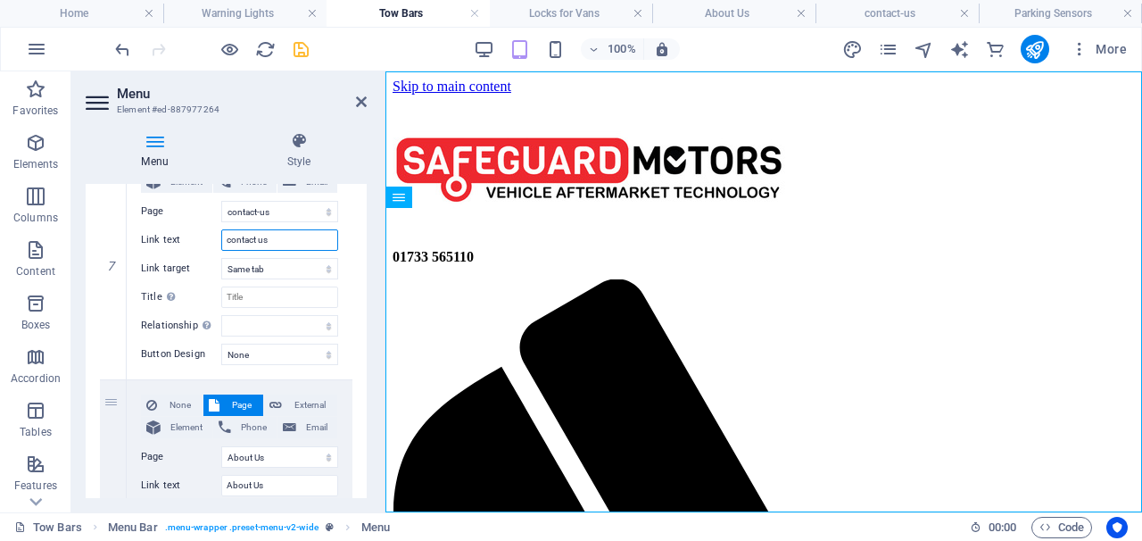
type input "contact us"
click at [159, 141] on icon at bounding box center [155, 141] width 138 height 18
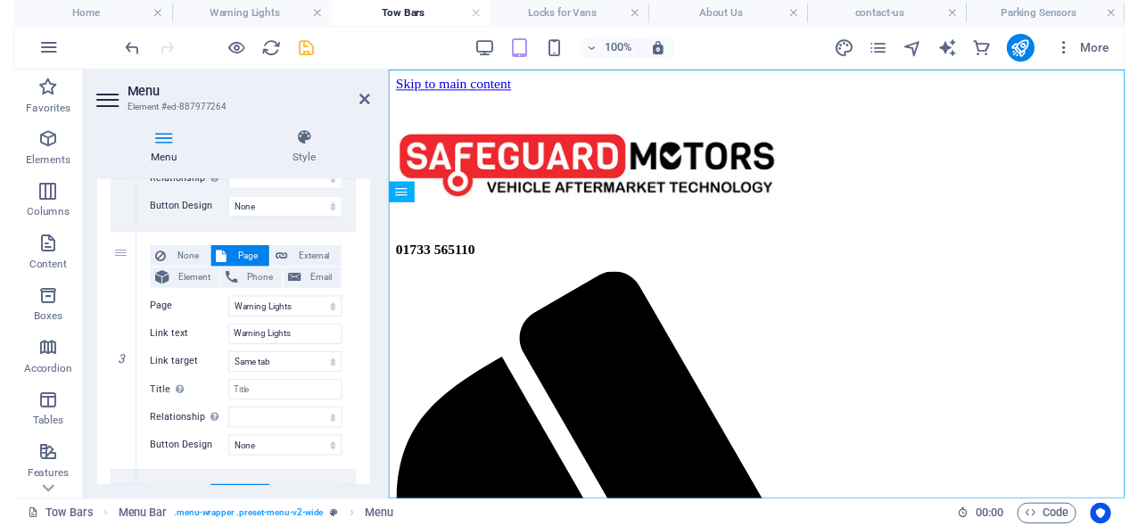
scroll to position [0, 0]
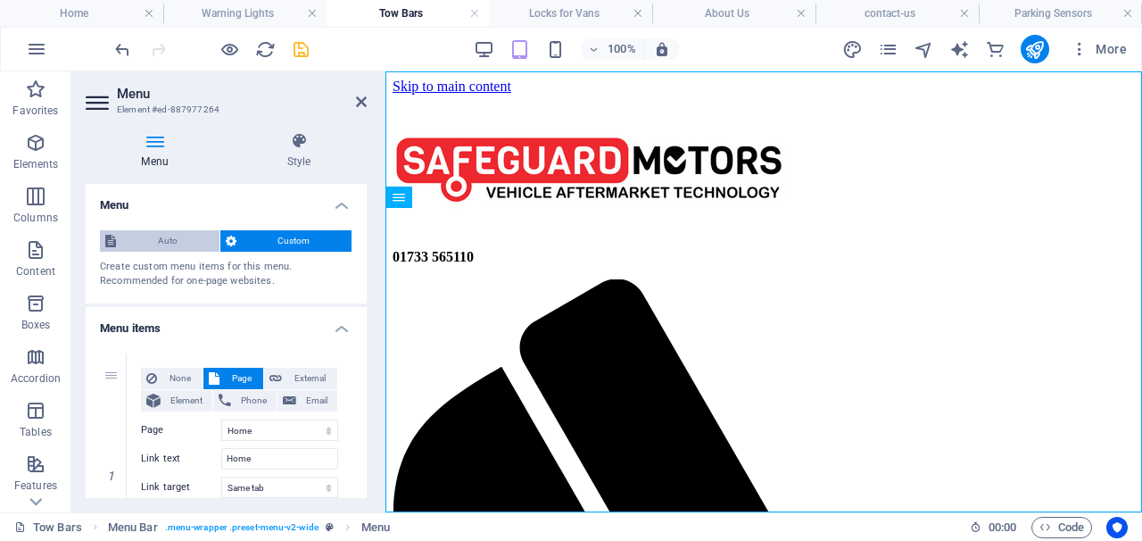
click at [184, 236] on span "Auto" at bounding box center [167, 240] width 93 height 21
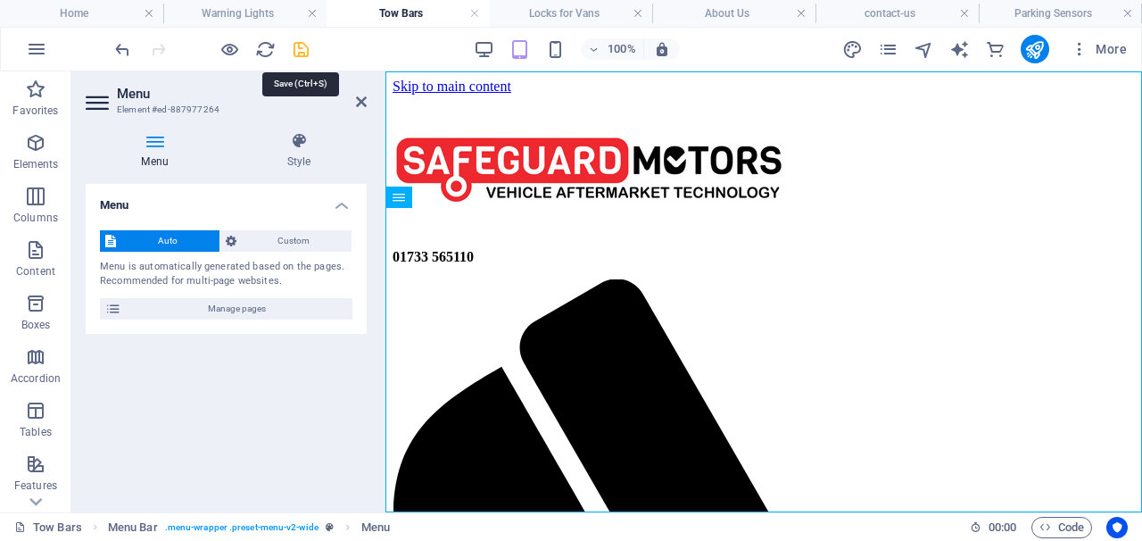
click at [295, 45] on icon "save" at bounding box center [301, 49] width 21 height 21
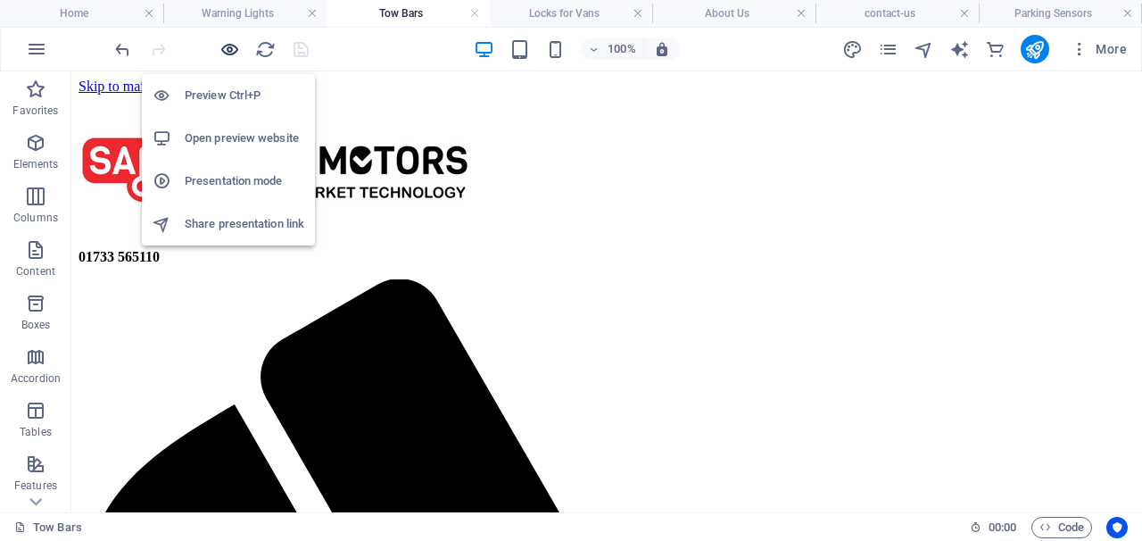
click at [231, 49] on icon "button" at bounding box center [229, 49] width 21 height 21
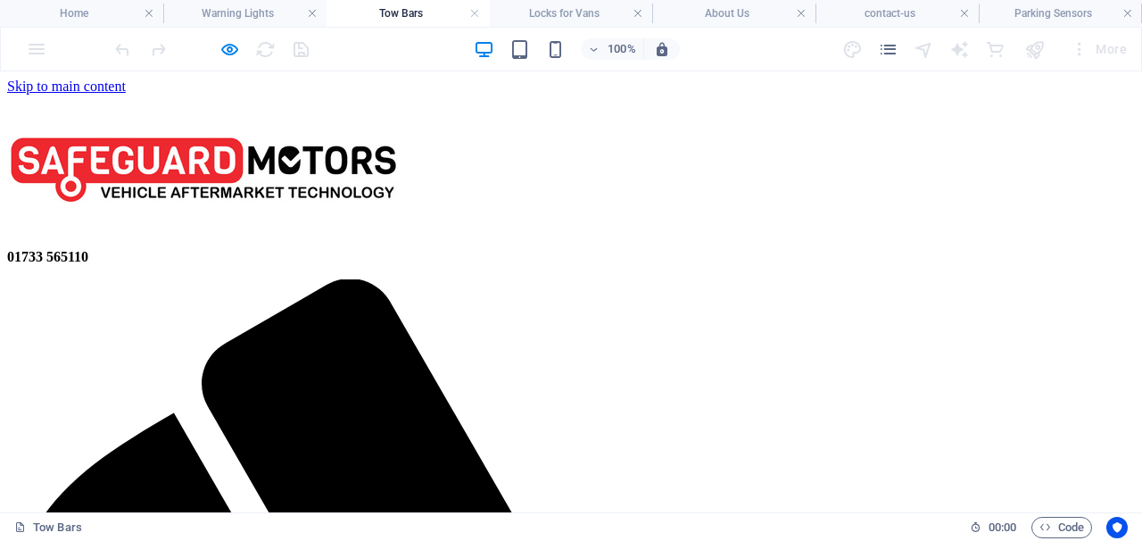
drag, startPoint x: 140, startPoint y: 219, endPoint x: 227, endPoint y: 120, distance: 131.5
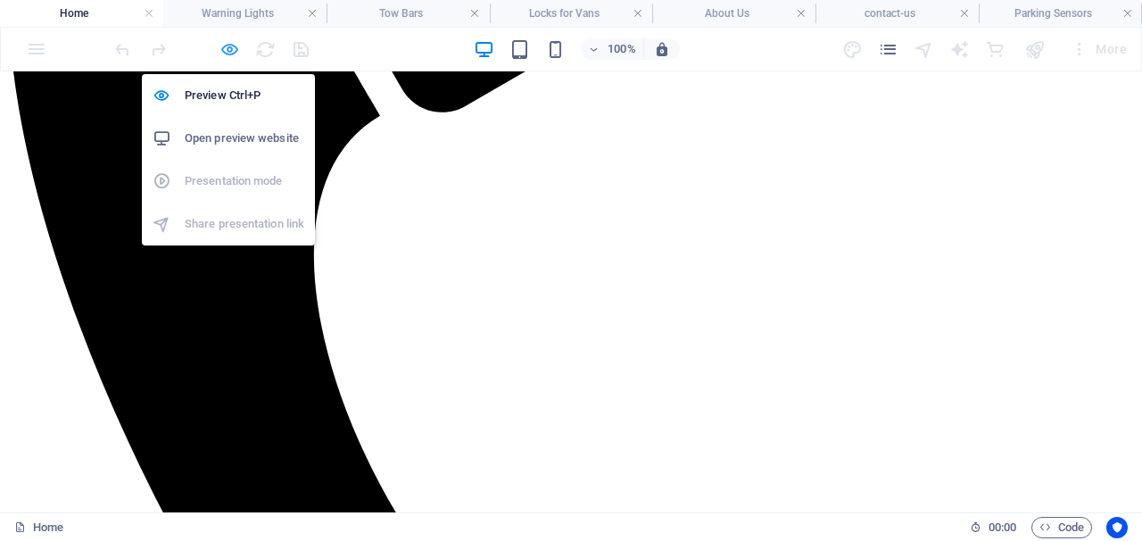
click at [227, 48] on icon "button" at bounding box center [229, 49] width 21 height 21
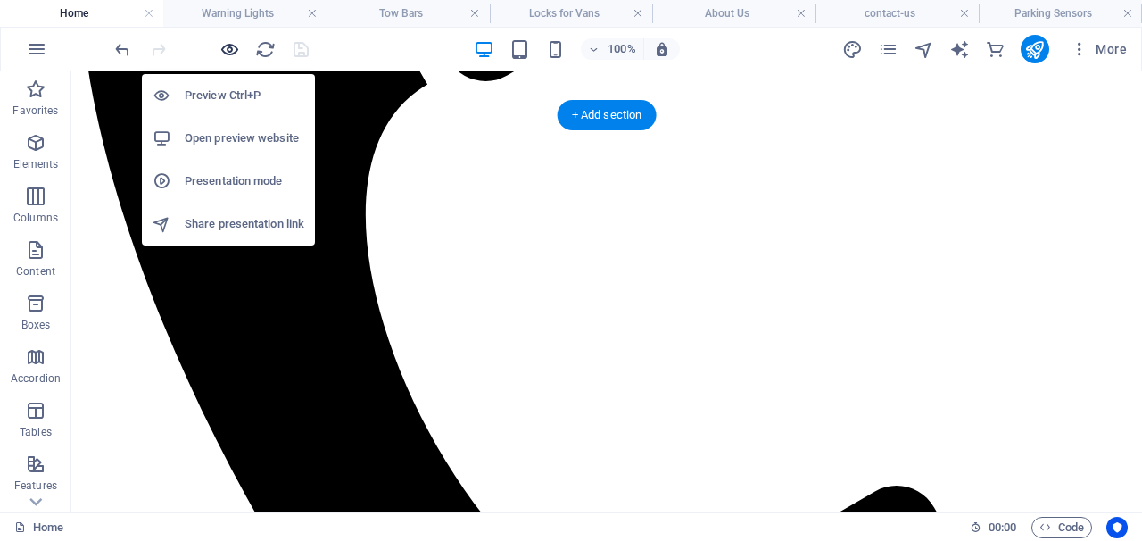
drag, startPoint x: 227, startPoint y: 140, endPoint x: 310, endPoint y: 83, distance: 100.7
click at [227, 48] on icon "button" at bounding box center [229, 49] width 21 height 21
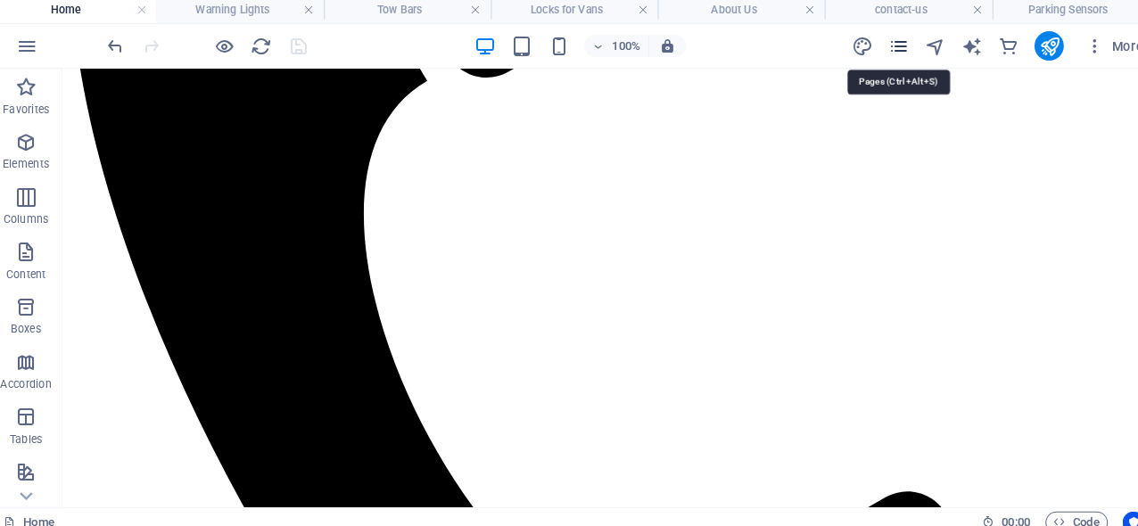
click at [874, 48] on icon "pages" at bounding box center [884, 49] width 21 height 21
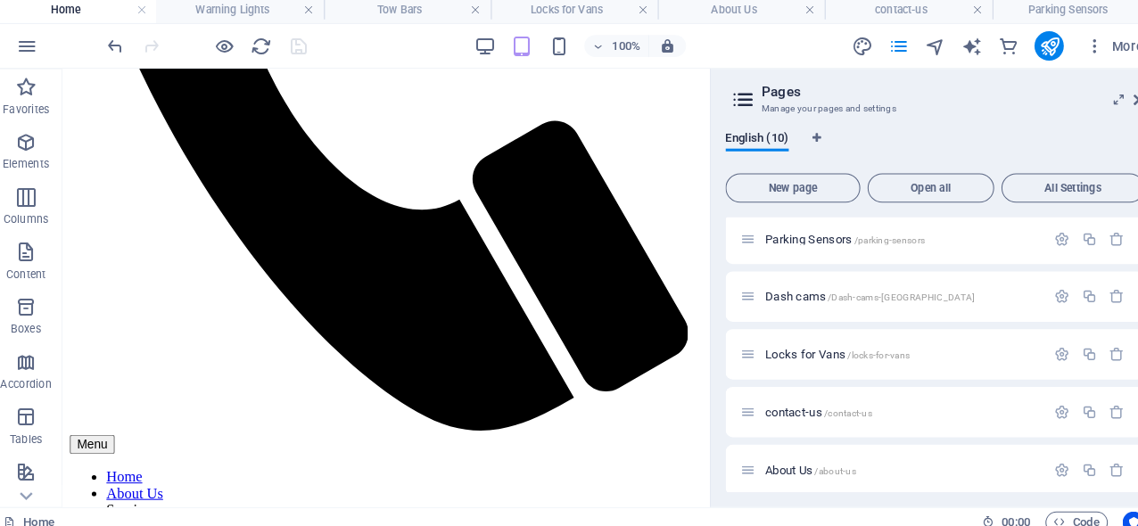
scroll to position [175, 0]
click at [779, 393] on div "contact-us /contact-us" at bounding box center [879, 403] width 297 height 21
click at [785, 396] on span "contact-us /contact-us" at bounding box center [807, 402] width 104 height 13
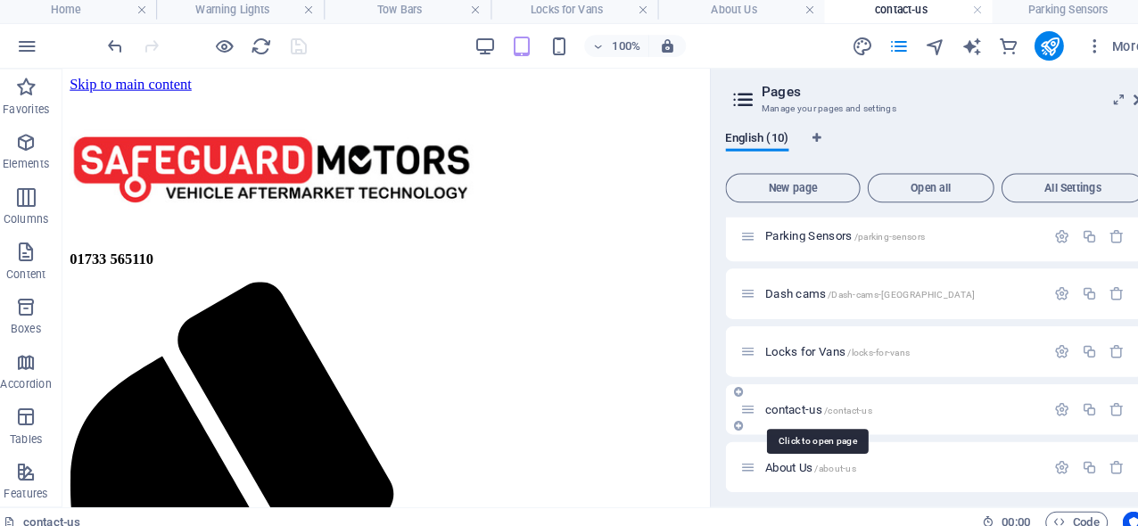
click at [785, 396] on span "contact-us /contact-us" at bounding box center [807, 402] width 104 height 13
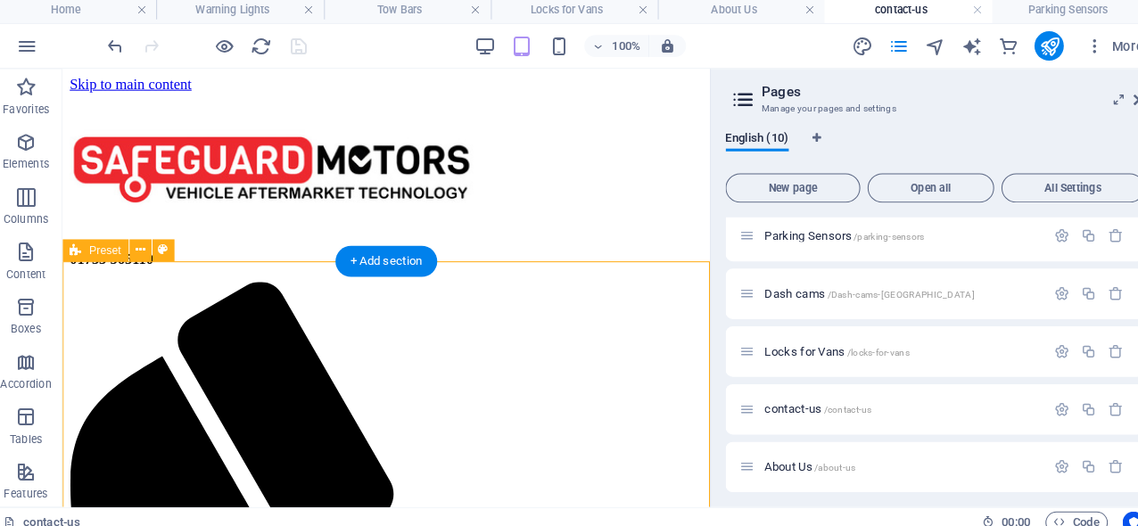
drag, startPoint x: 487, startPoint y: 271, endPoint x: 655, endPoint y: 273, distance: 167.7
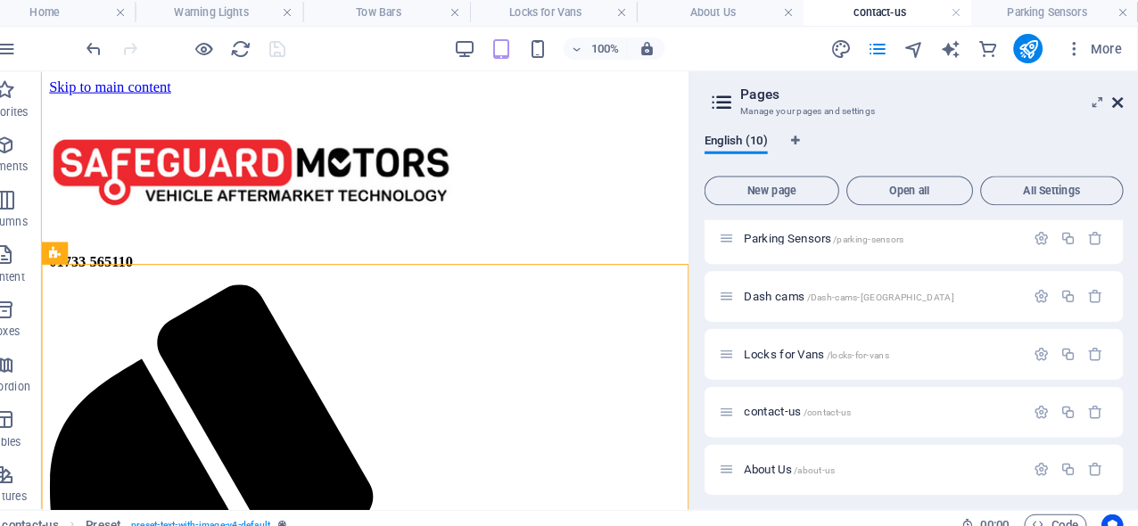
scroll to position [0, 0]
click at [1113, 100] on icon at bounding box center [1118, 102] width 11 height 14
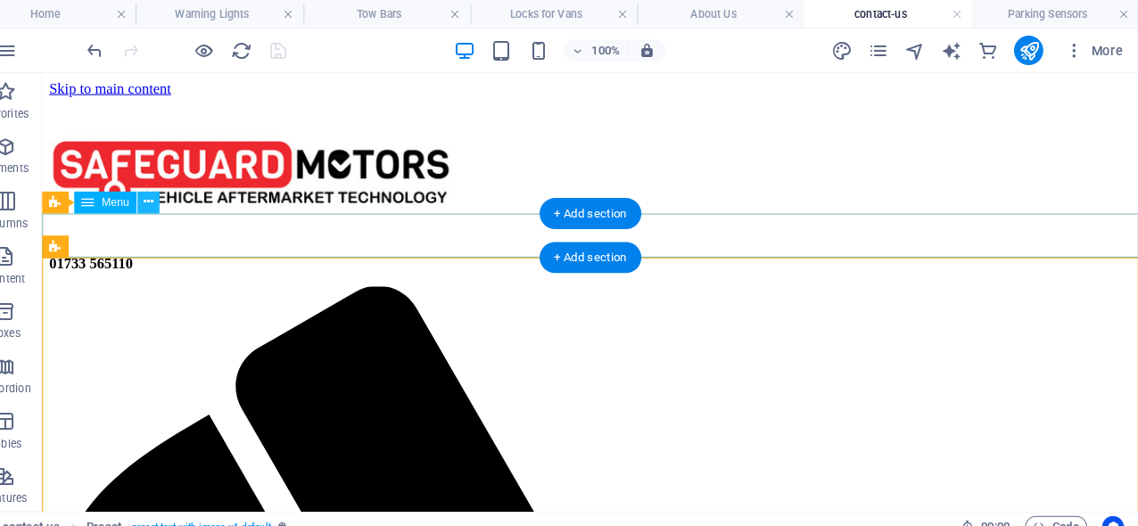
click at [170, 194] on icon at bounding box center [175, 196] width 10 height 19
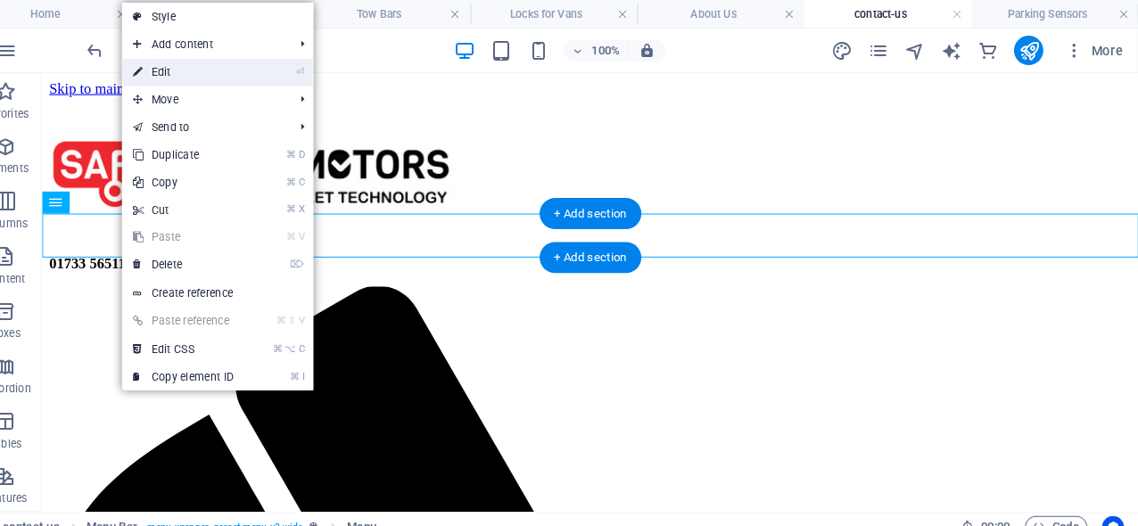
click at [172, 74] on link "⏎ Edit" at bounding box center [209, 70] width 120 height 27
select select
select select "7"
select select
select select "1"
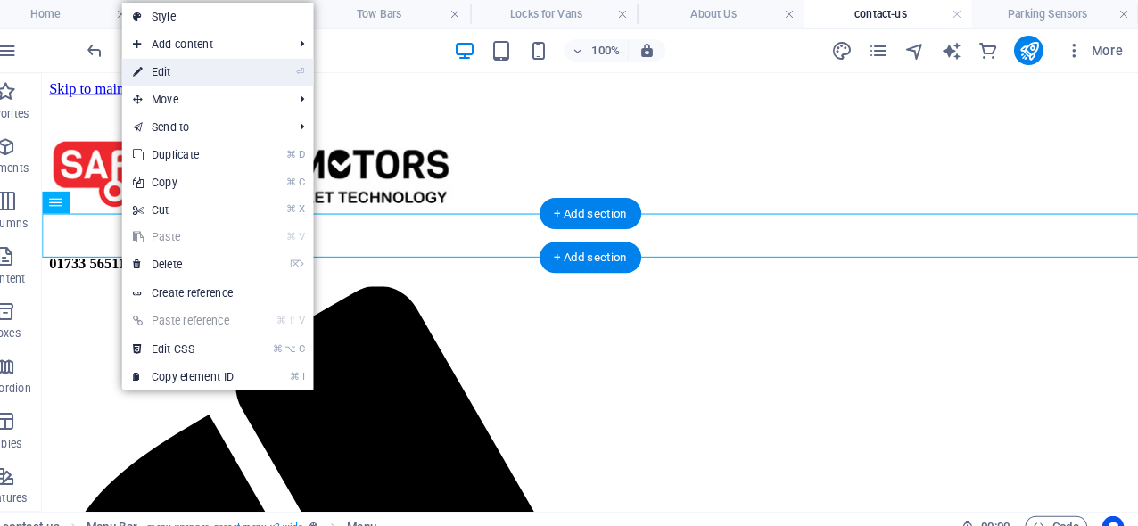
select select
select select "6"
select select
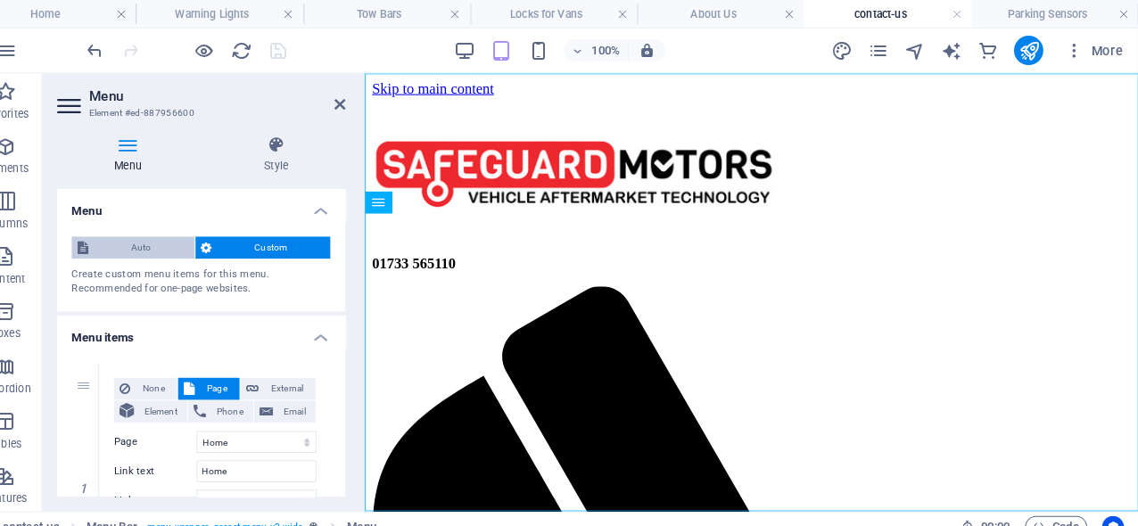
click at [126, 237] on span "Auto" at bounding box center [167, 240] width 93 height 21
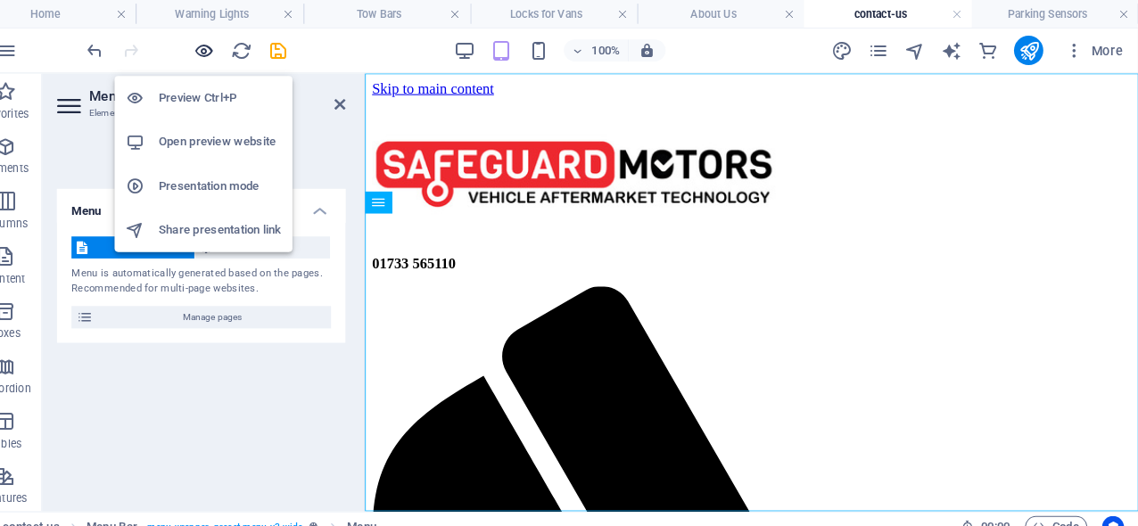
click at [219, 49] on icon "button" at bounding box center [229, 49] width 21 height 21
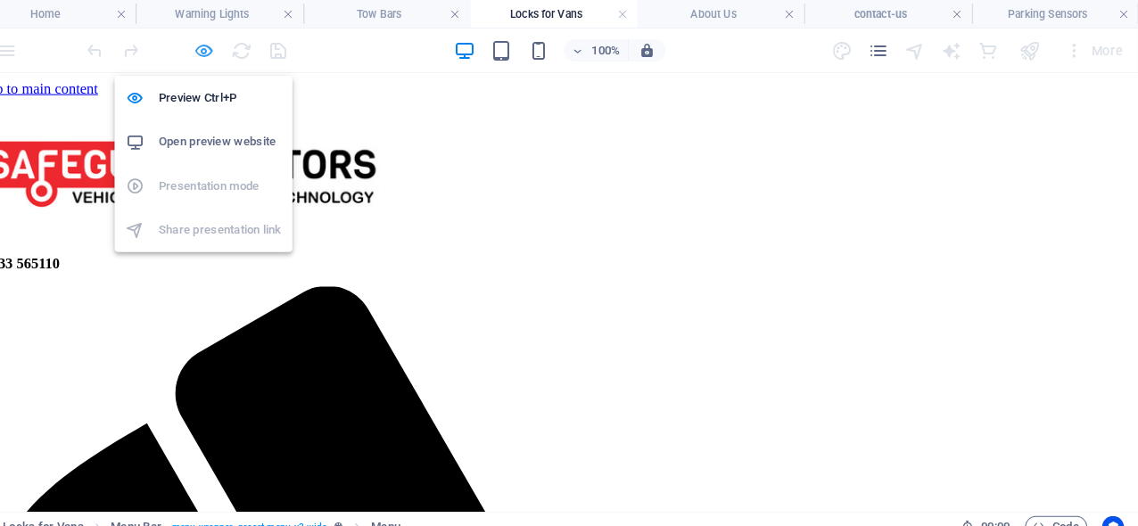
click at [219, 44] on icon "button" at bounding box center [229, 49] width 21 height 21
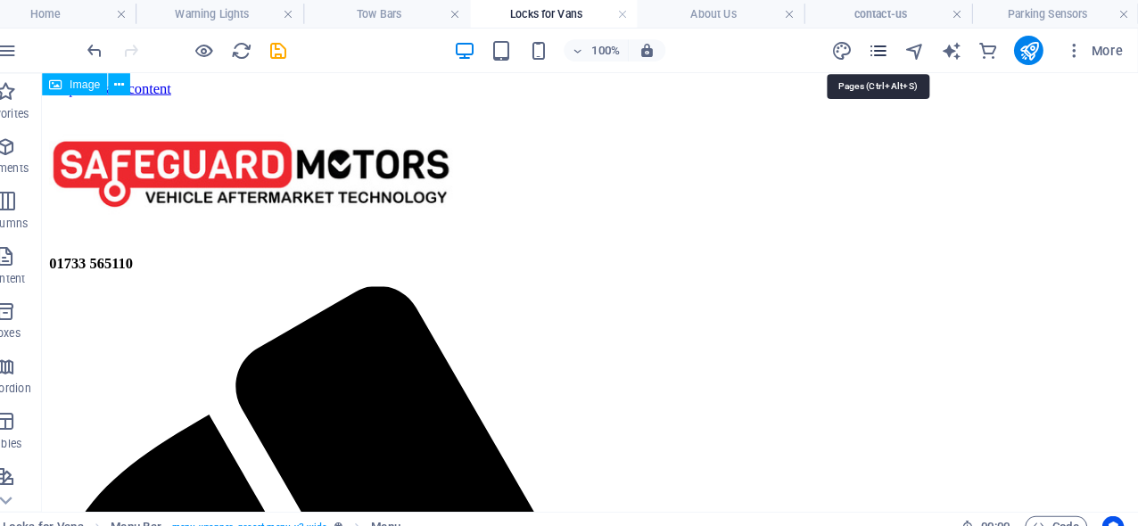
click at [874, 44] on icon "pages" at bounding box center [884, 49] width 21 height 21
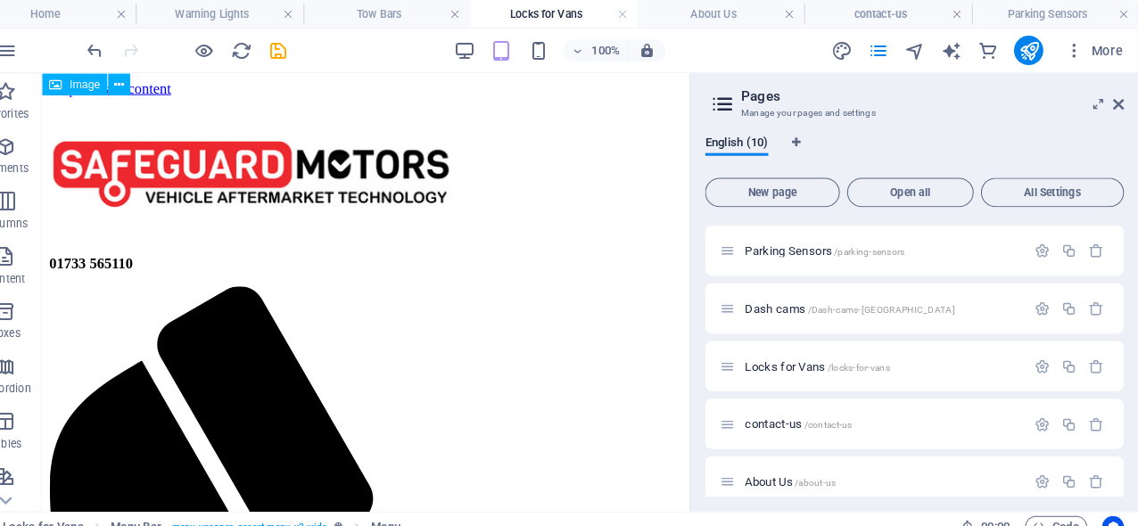
scroll to position [167, 0]
click at [765, 343] on div "Locks for Vans /locks-for-vans" at bounding box center [920, 354] width 408 height 49
click at [755, 351] on span "Locks for Vans /locks-for-vans" at bounding box center [825, 354] width 141 height 13
click at [1113, 100] on icon at bounding box center [1118, 102] width 11 height 14
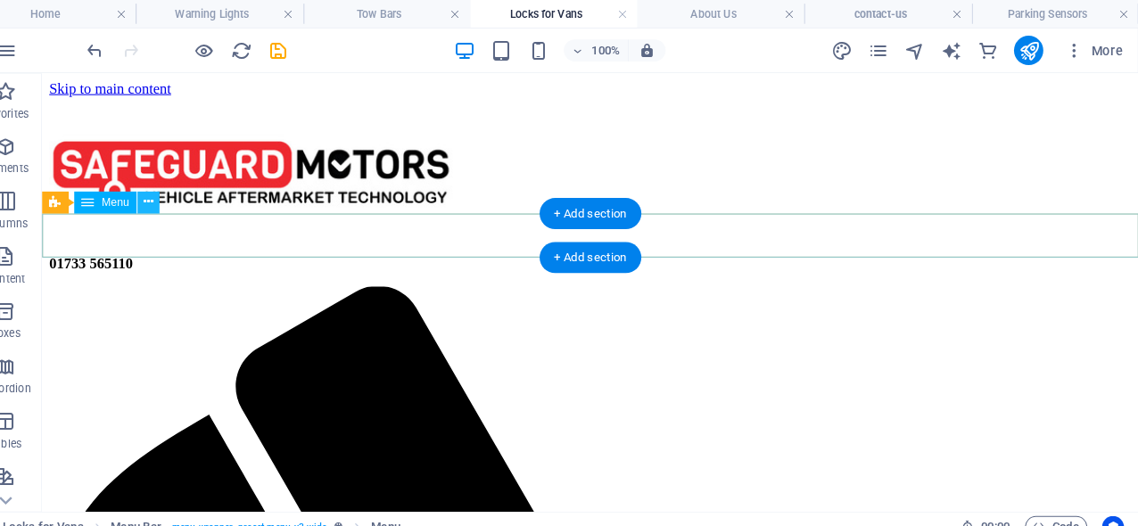
click at [170, 196] on icon at bounding box center [175, 196] width 10 height 19
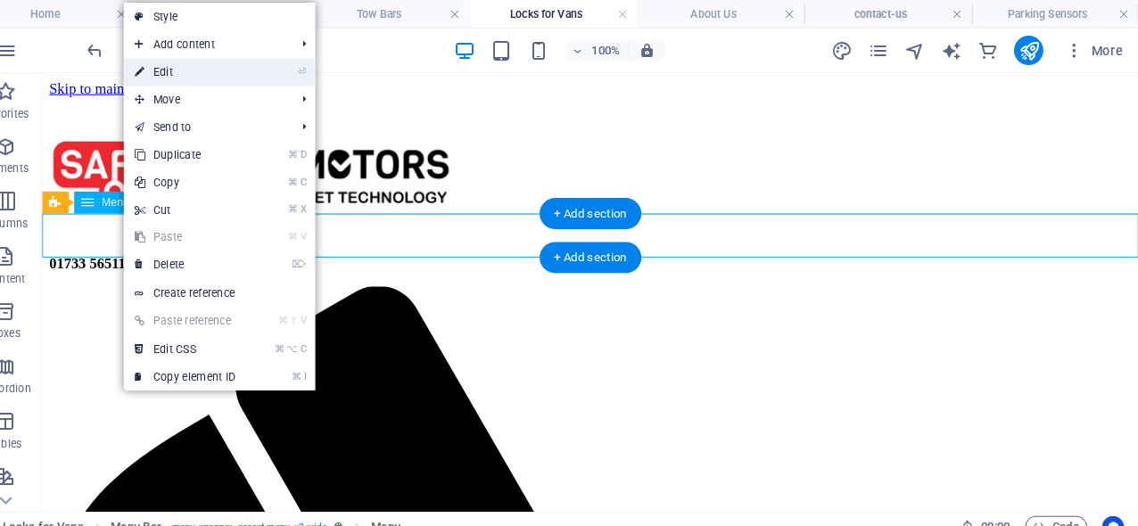
click at [186, 79] on link "⏎ Edit" at bounding box center [211, 70] width 120 height 27
select select
select select "1"
select select
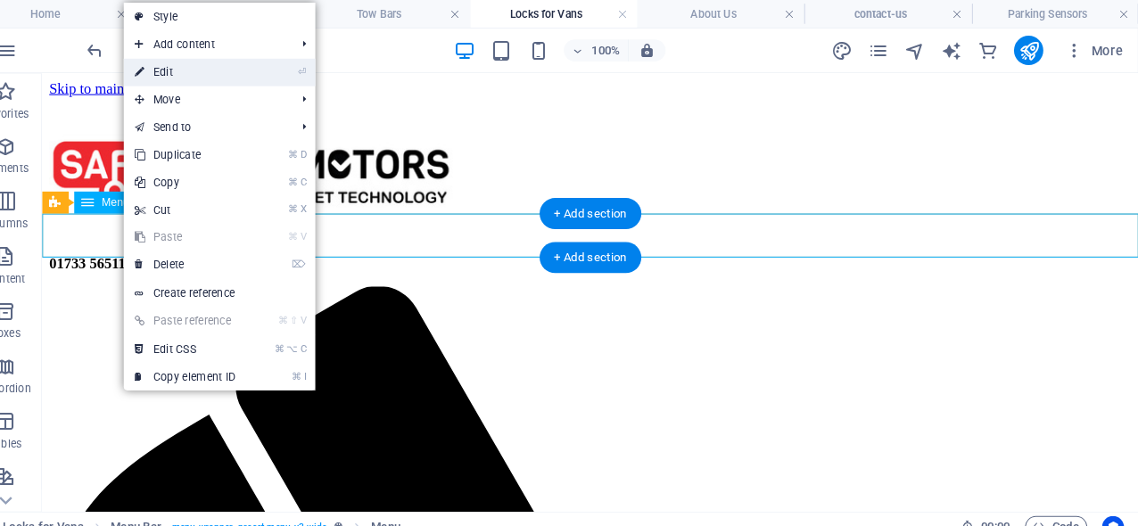
select select "6"
select select
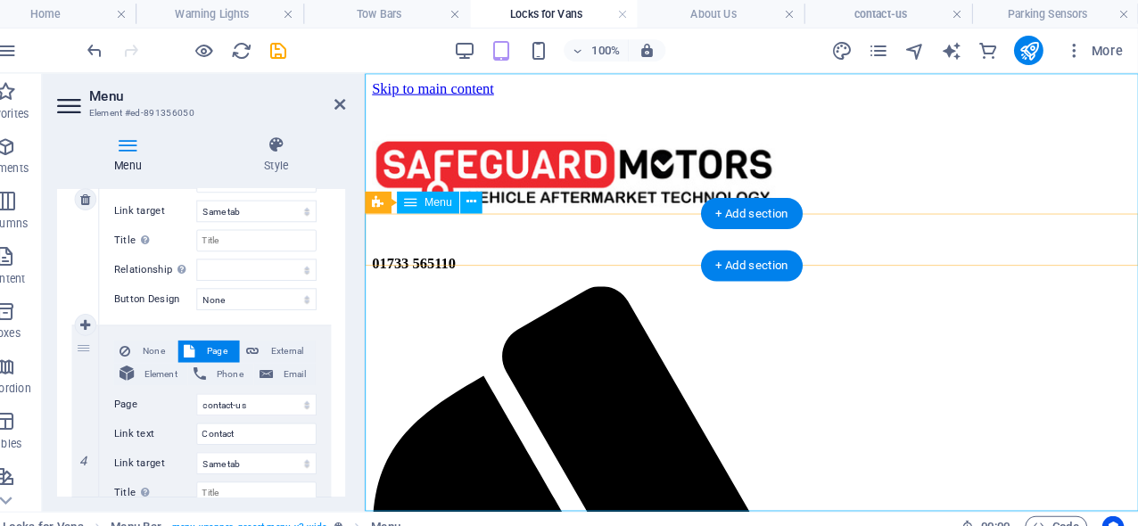
scroll to position [776, 0]
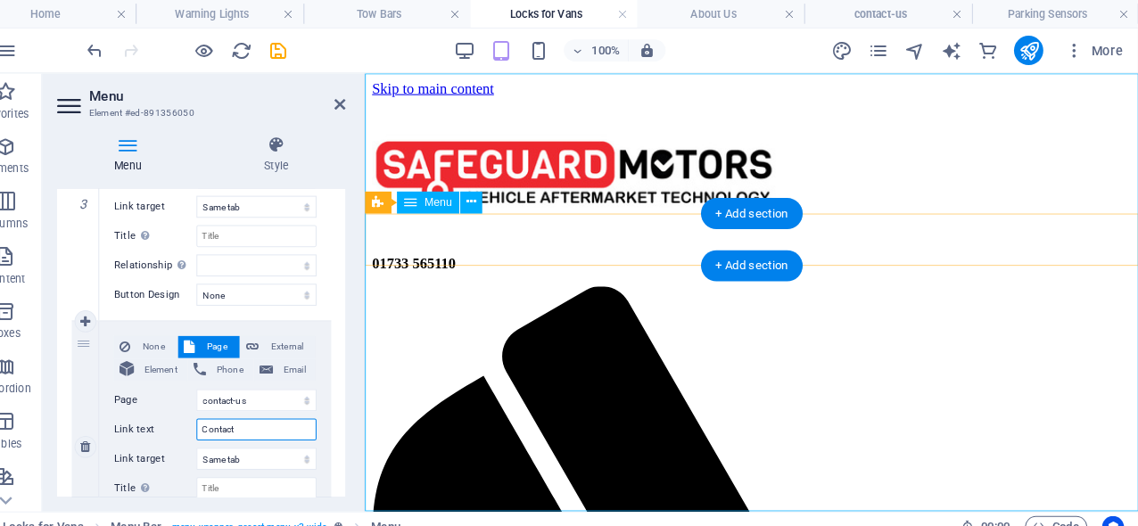
click at [240, 413] on input "Contact" at bounding box center [279, 418] width 117 height 21
type input "Contact"
select select
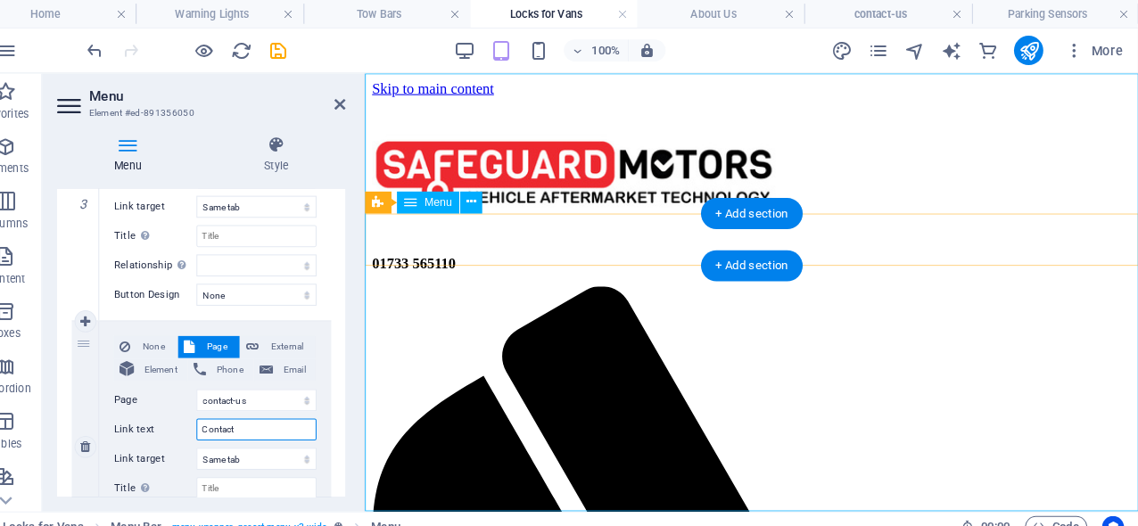
select select
type input "Contact U"
select select
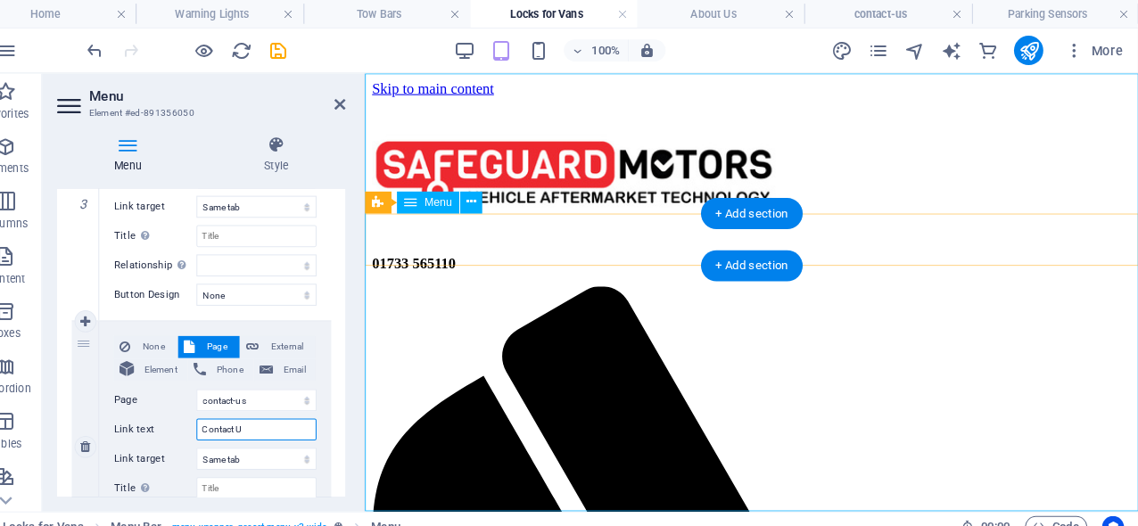
select select
type input "Contact Us"
select select
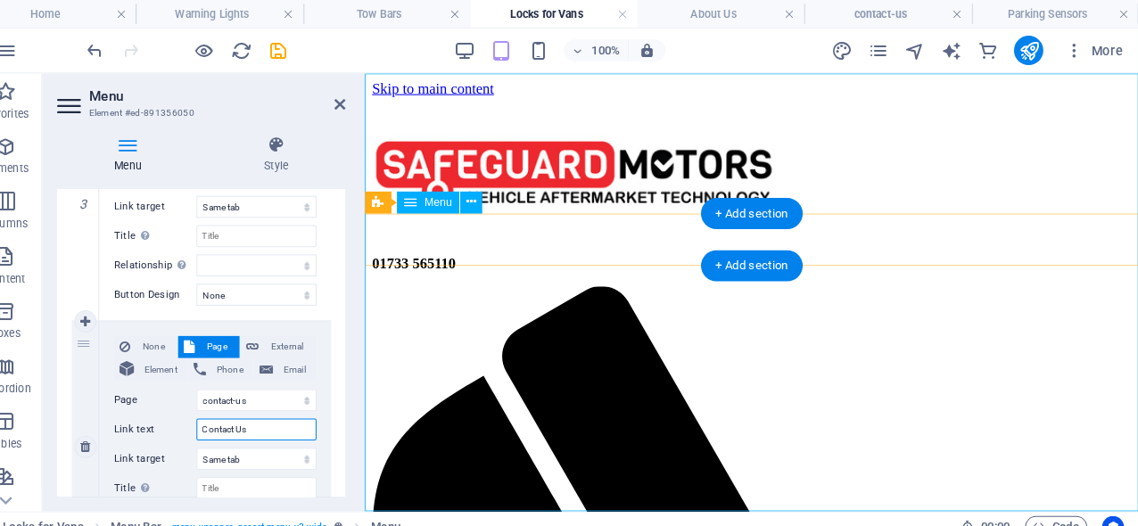
select select
type input "Contact Us"
click at [291, 54] on icon "save" at bounding box center [301, 49] width 21 height 21
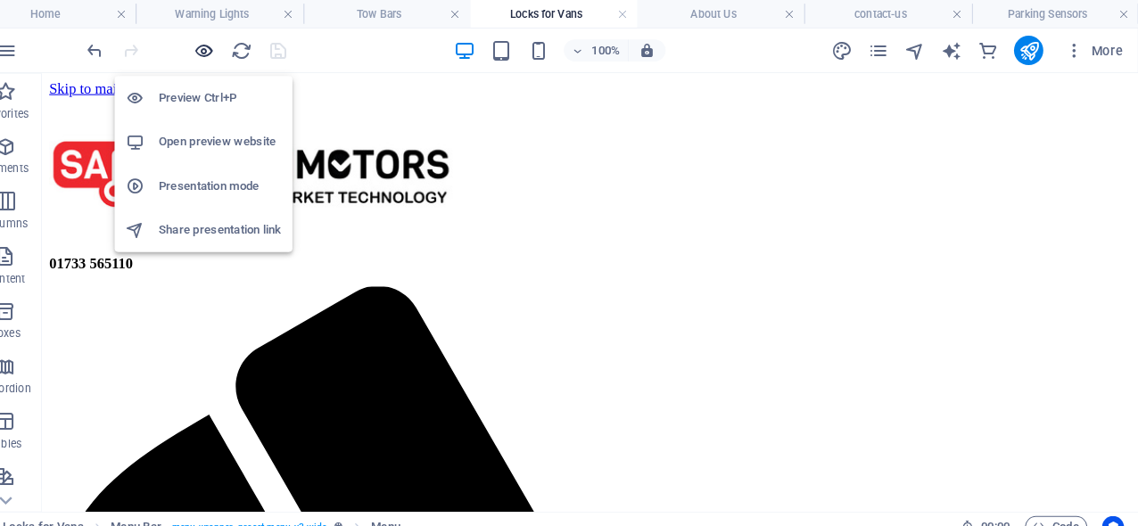
click at [219, 46] on icon "button" at bounding box center [229, 49] width 21 height 21
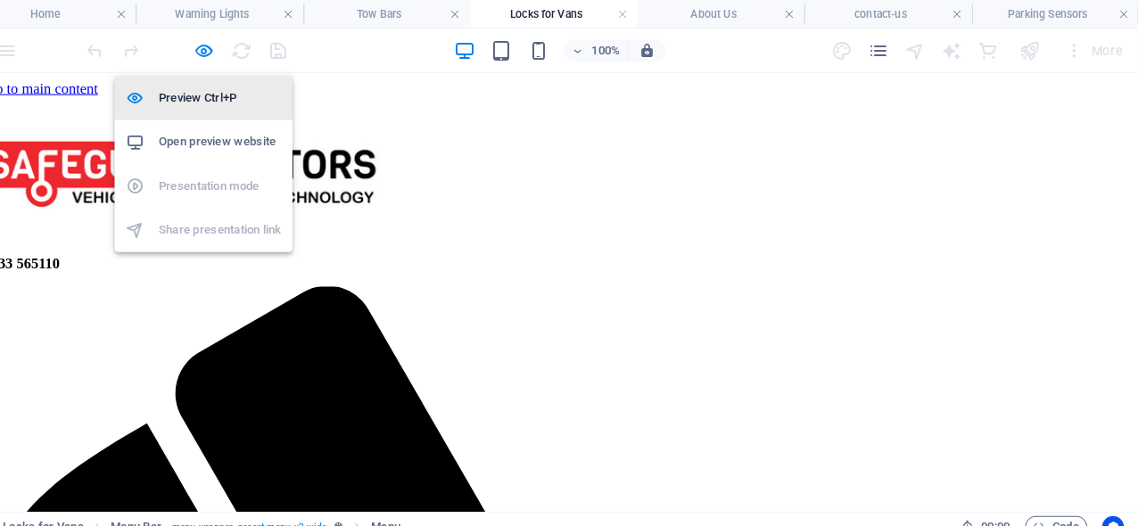
click at [200, 96] on h6 "Preview Ctrl+P" at bounding box center [245, 95] width 120 height 21
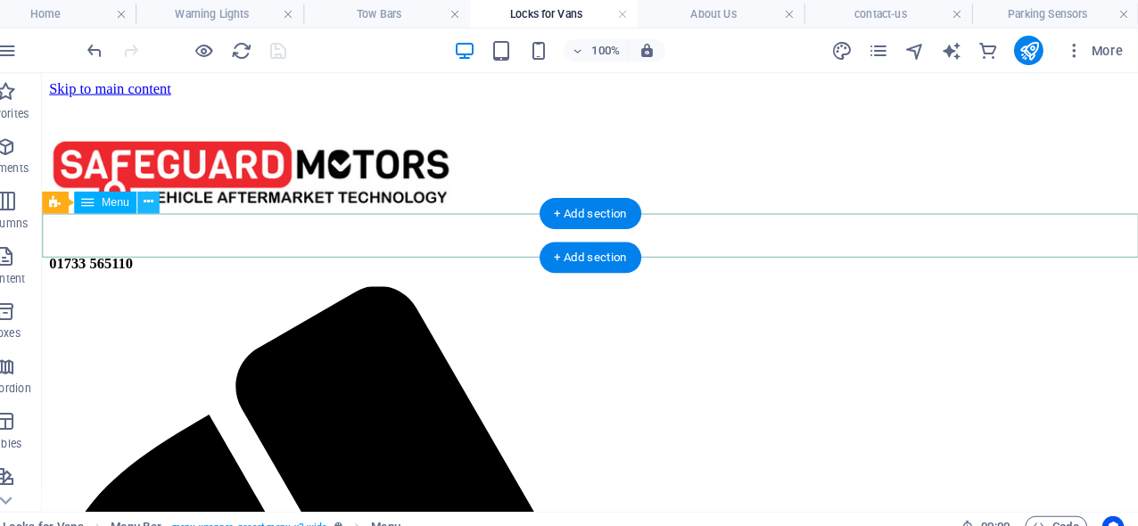
click at [170, 195] on icon at bounding box center [175, 196] width 10 height 19
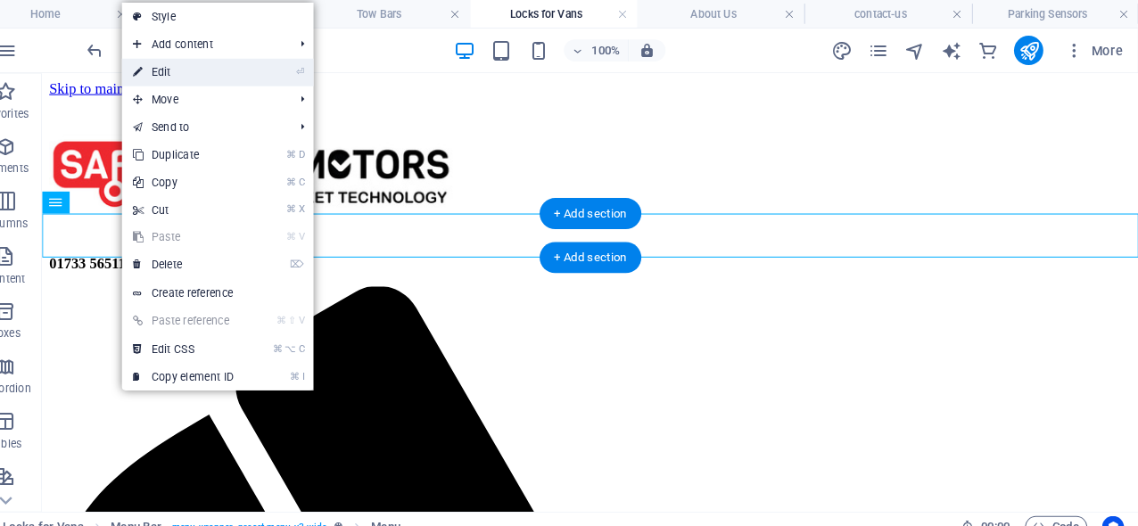
click at [169, 70] on link "⏎ Edit" at bounding box center [209, 70] width 120 height 27
select select
select select "1"
select select
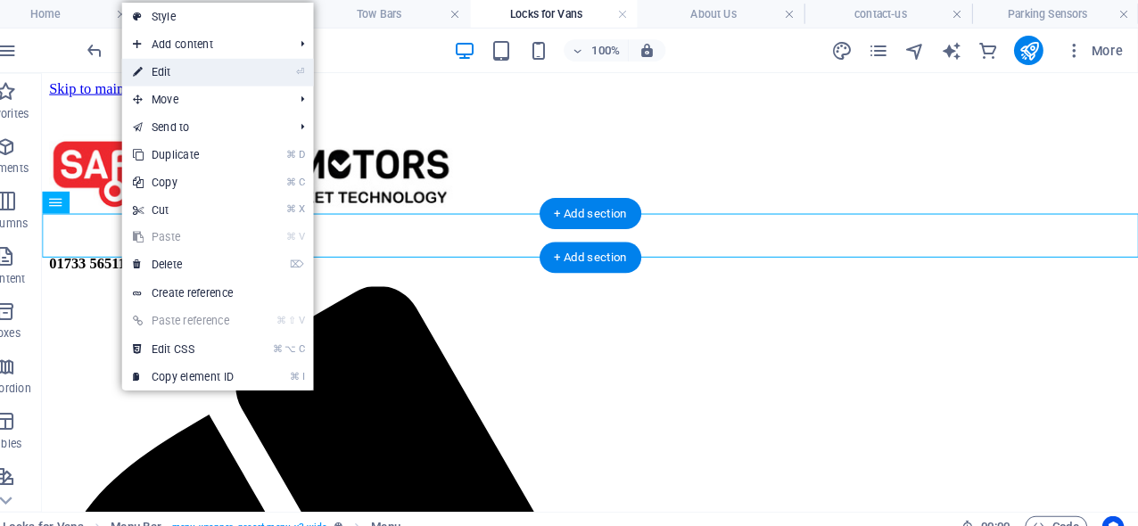
select select "6"
select select
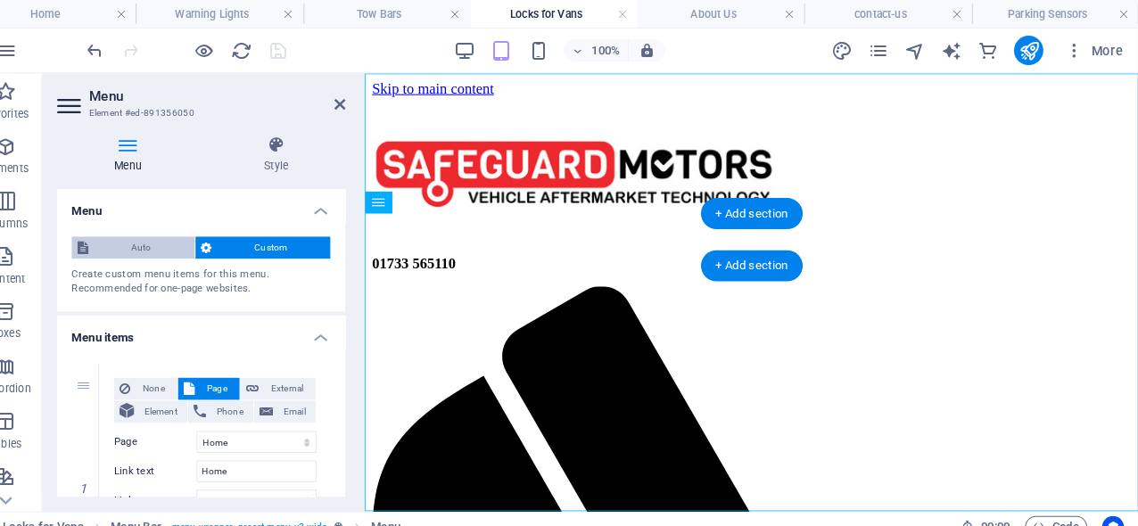
click at [159, 230] on span "Auto" at bounding box center [167, 240] width 93 height 21
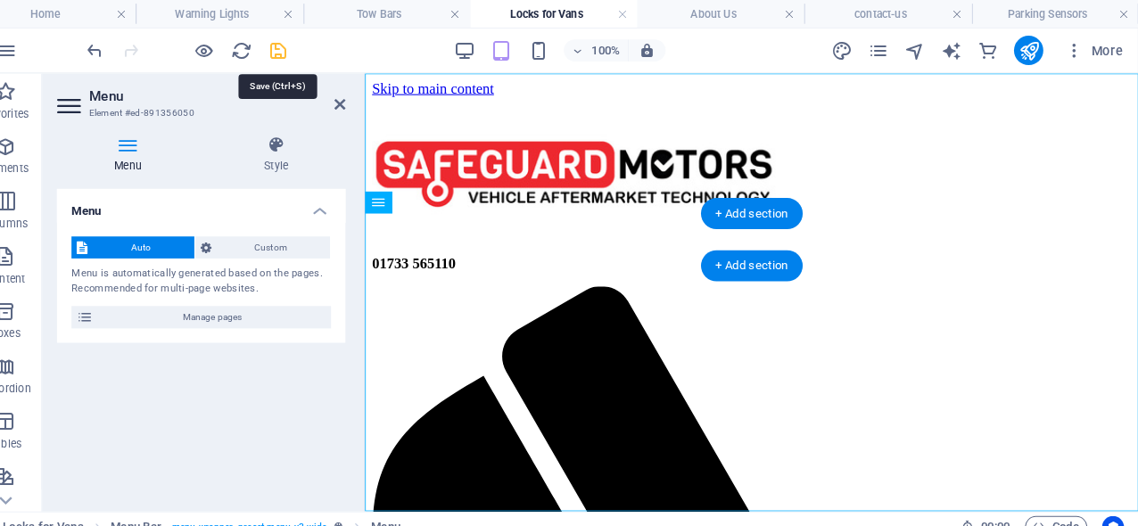
click at [291, 53] on icon "save" at bounding box center [301, 49] width 21 height 21
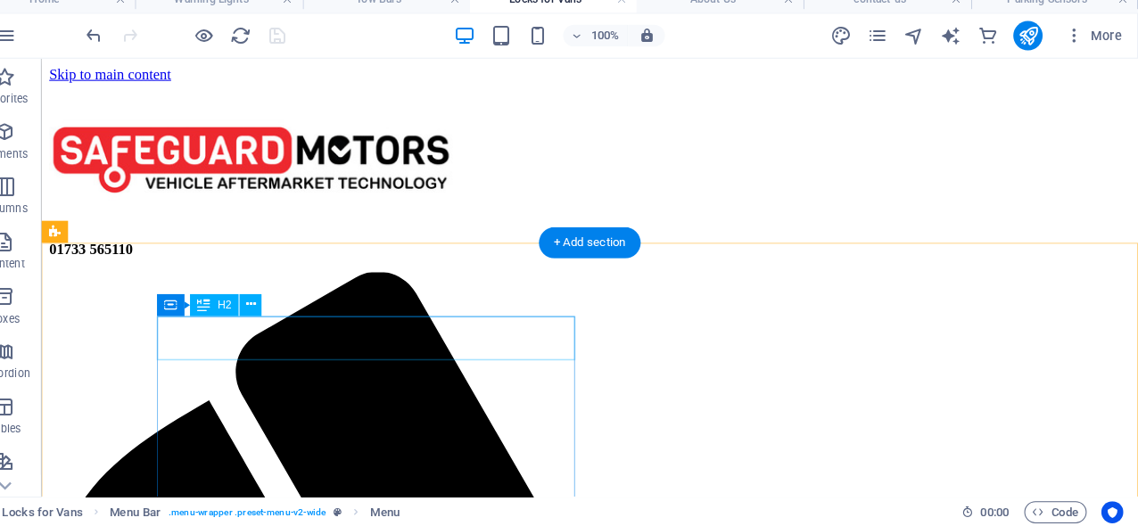
scroll to position [0, 0]
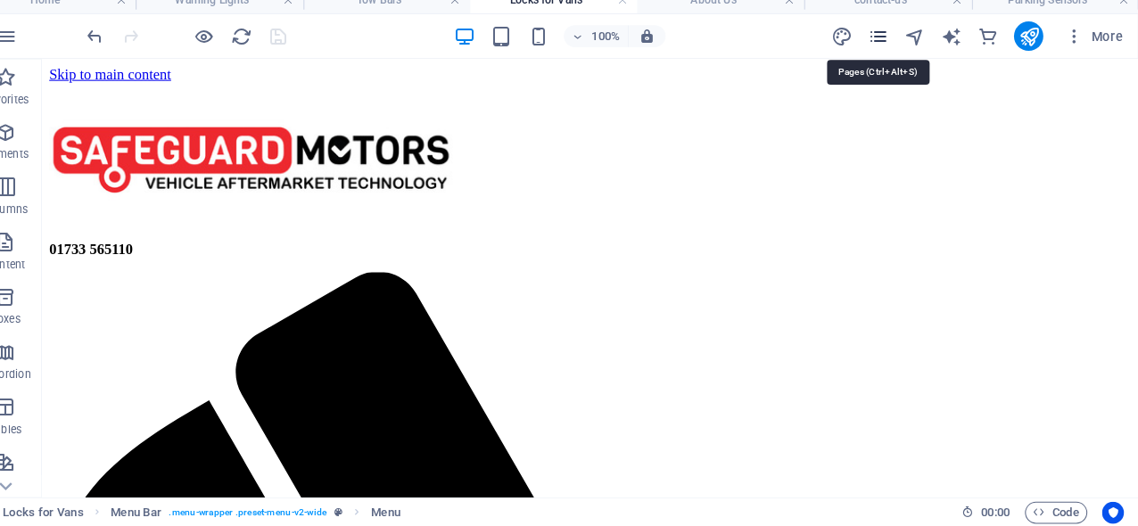
click at [874, 39] on icon "pages" at bounding box center [884, 49] width 21 height 21
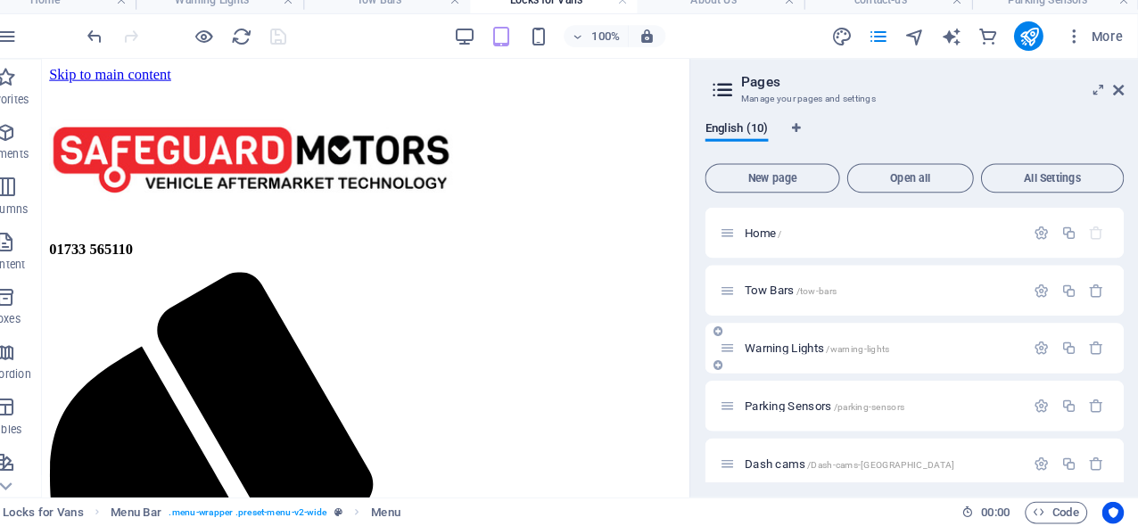
click at [834, 349] on span "/warning-lights" at bounding box center [865, 354] width 62 height 10
click at [1113, 95] on icon at bounding box center [1118, 102] width 11 height 14
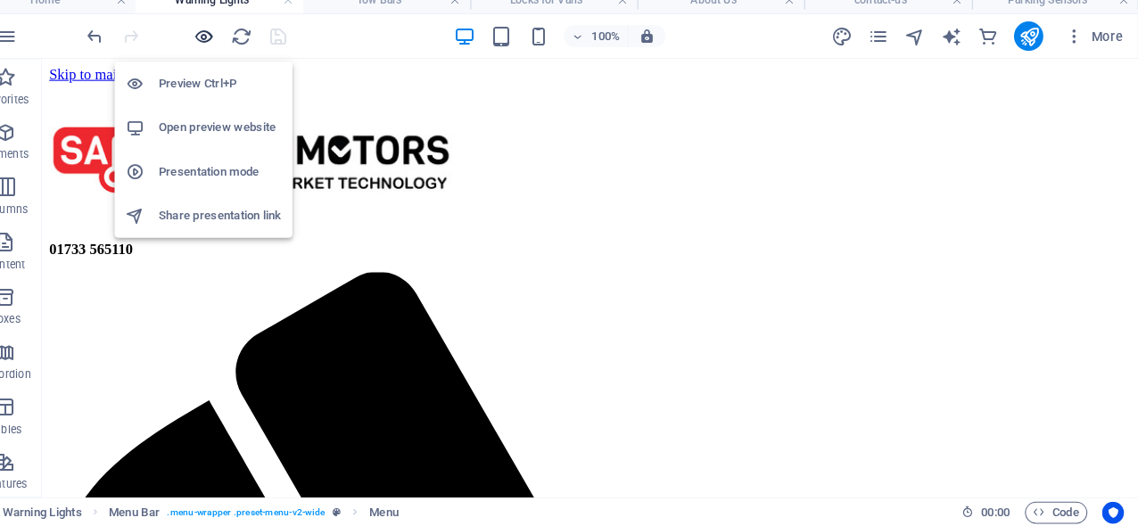
click at [219, 39] on icon "button" at bounding box center [229, 49] width 21 height 21
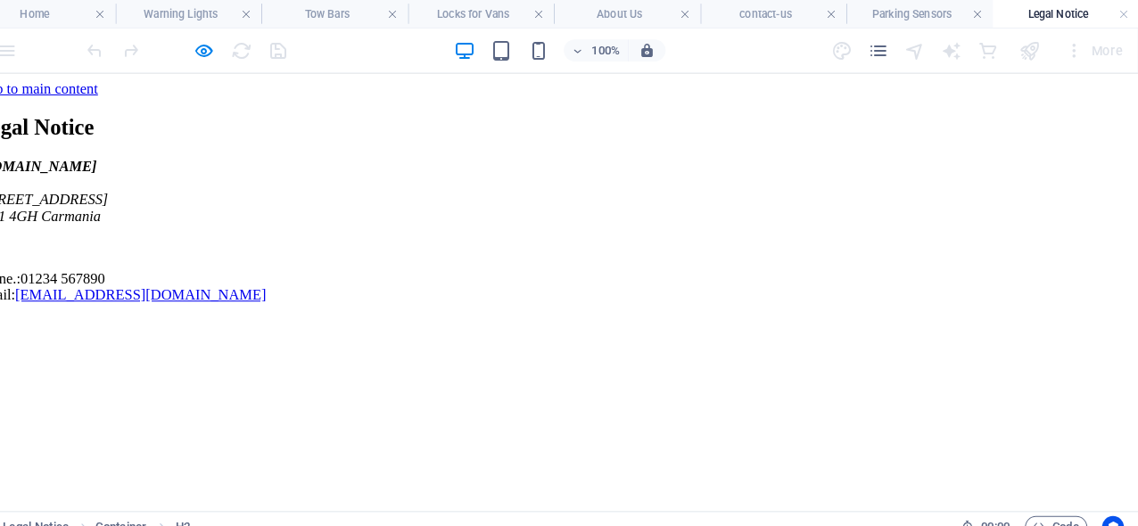
scroll to position [0, 0]
click at [1119, 13] on link at bounding box center [1124, 13] width 11 height 17
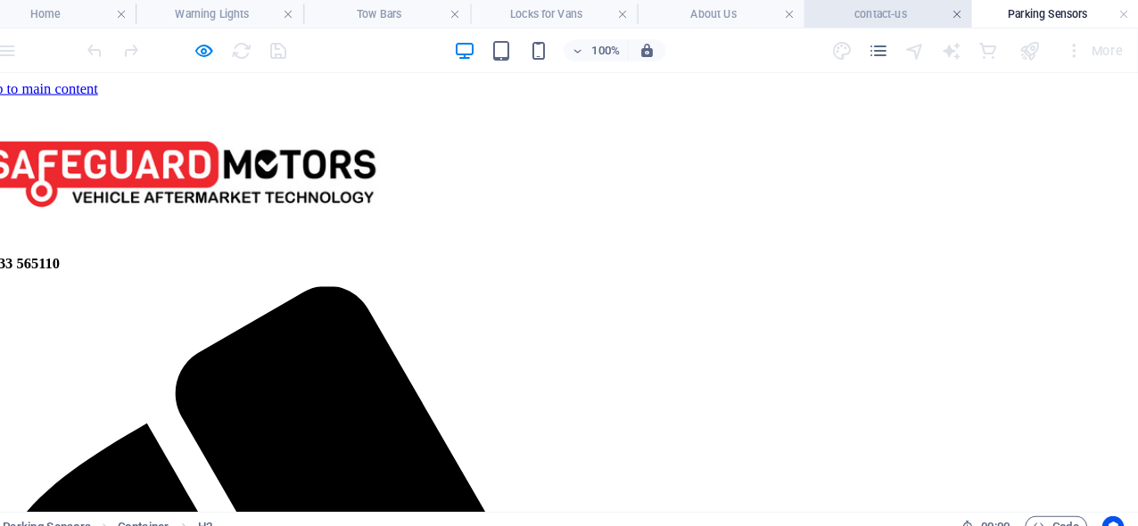
click at [956, 8] on link at bounding box center [961, 13] width 11 height 17
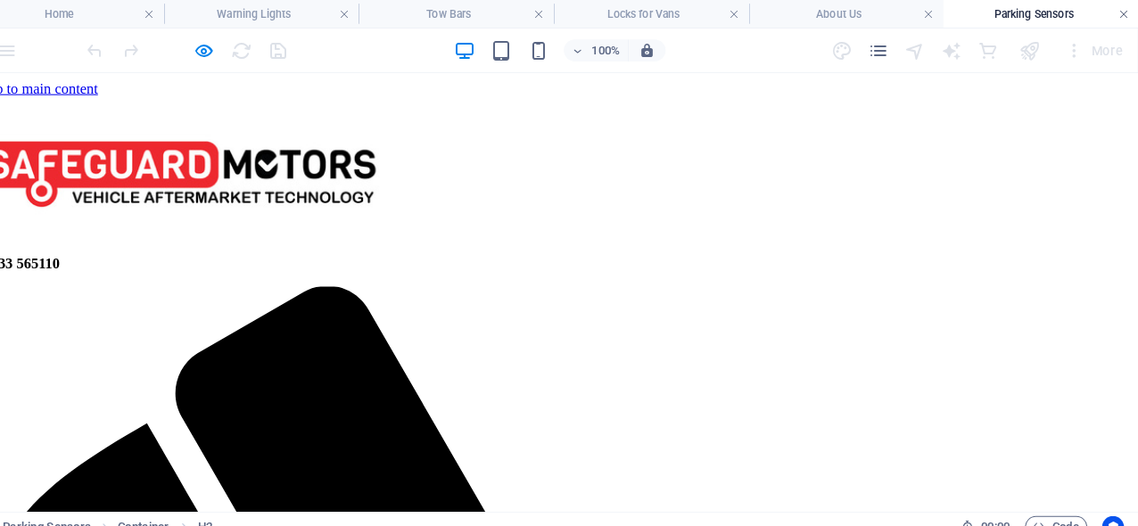
click at [1119, 18] on link at bounding box center [1124, 13] width 11 height 17
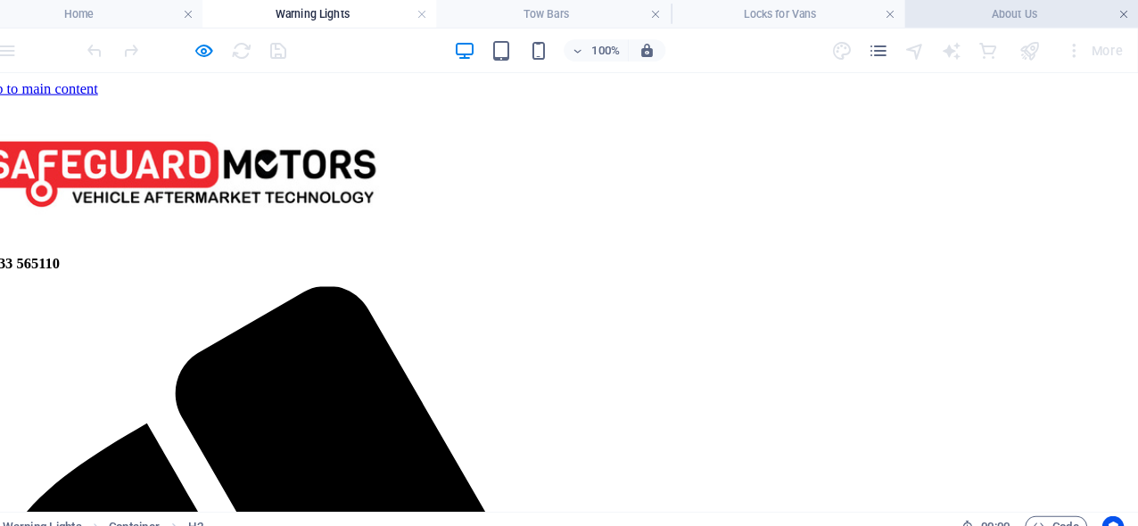
click at [1119, 12] on link at bounding box center [1124, 13] width 11 height 17
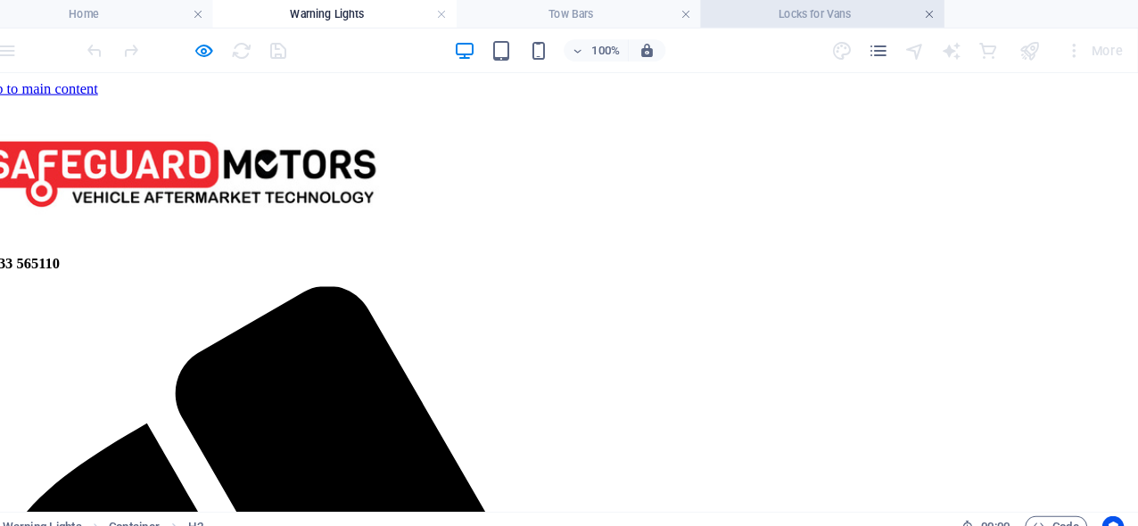
click at [930, 12] on link at bounding box center [935, 13] width 11 height 17
drag, startPoint x: 807, startPoint y: 248, endPoint x: 767, endPoint y: 241, distance: 40.8
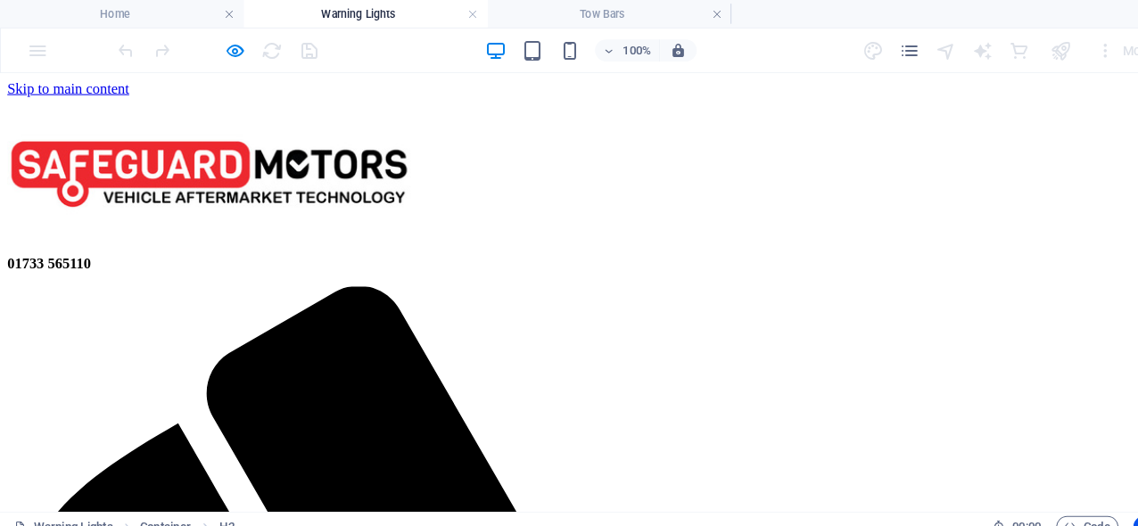
scroll to position [0, 1]
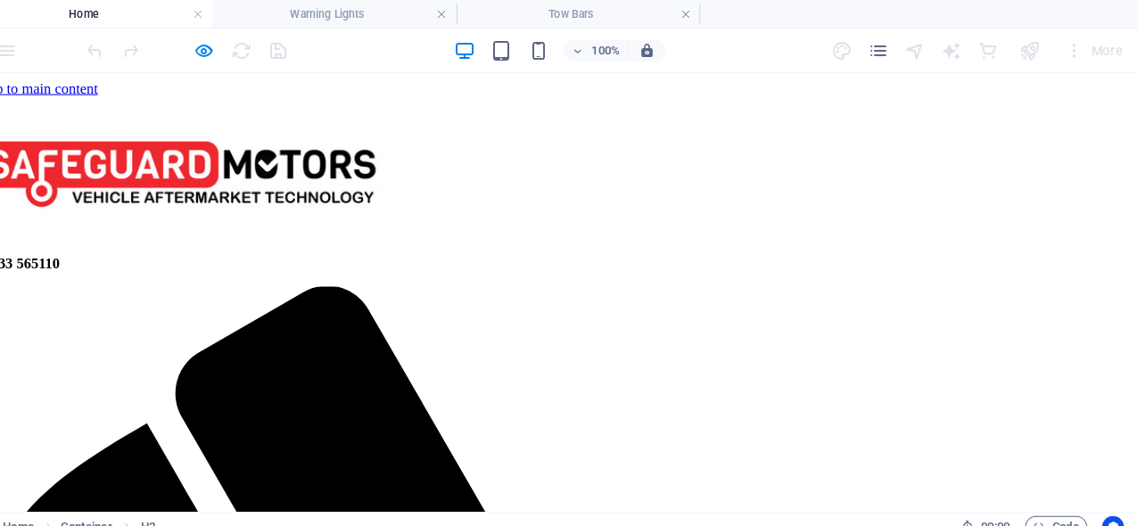
scroll to position [0, 0]
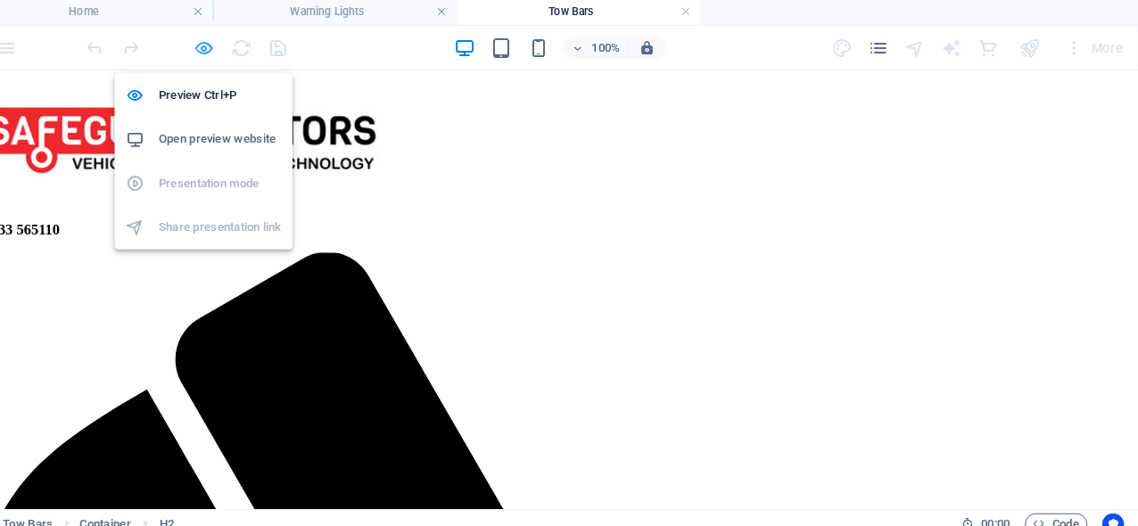
click at [219, 48] on icon "button" at bounding box center [229, 49] width 21 height 21
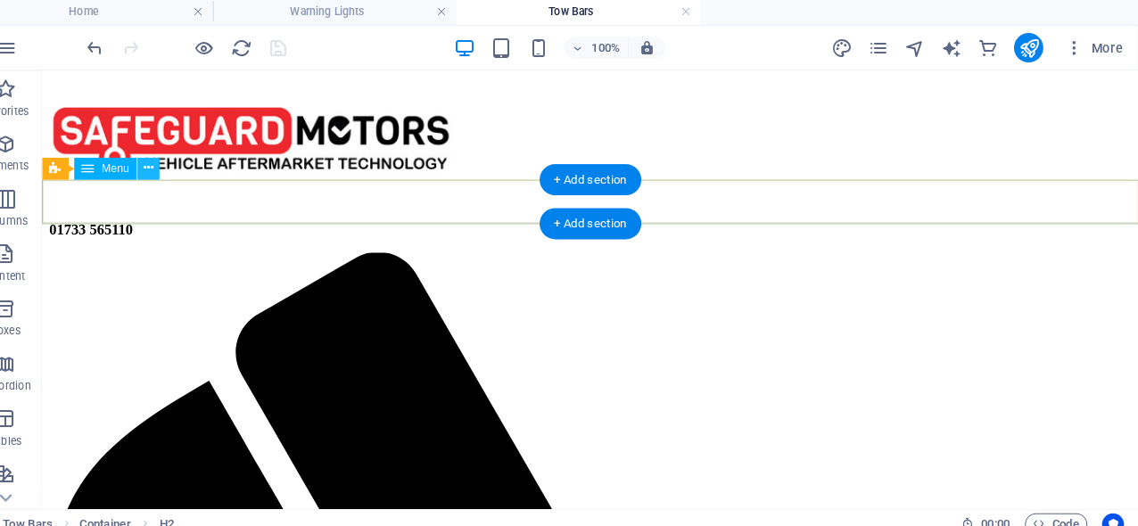
click at [170, 165] on icon at bounding box center [175, 166] width 10 height 19
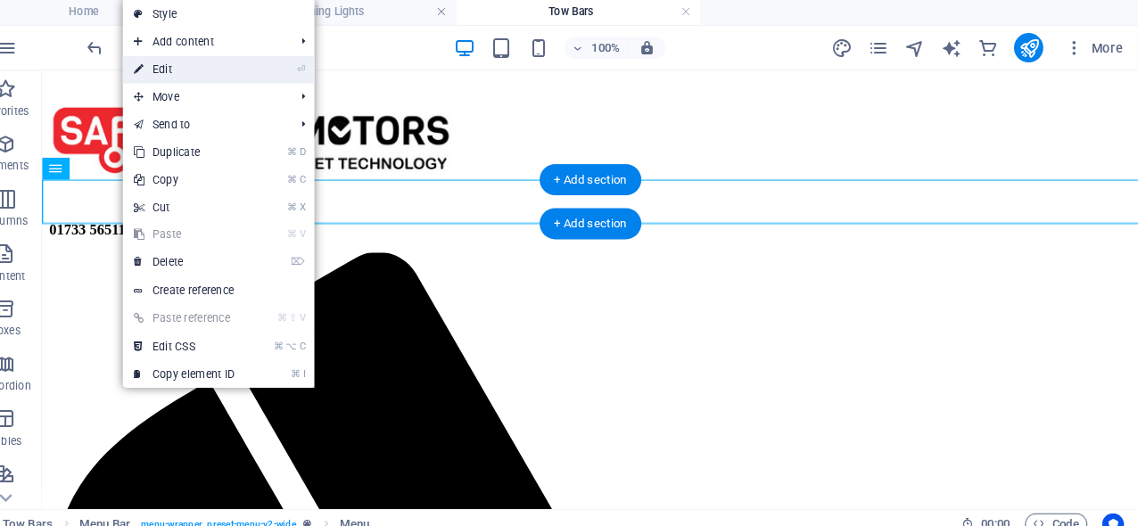
click at [171, 72] on link "⏎ Edit" at bounding box center [210, 70] width 120 height 27
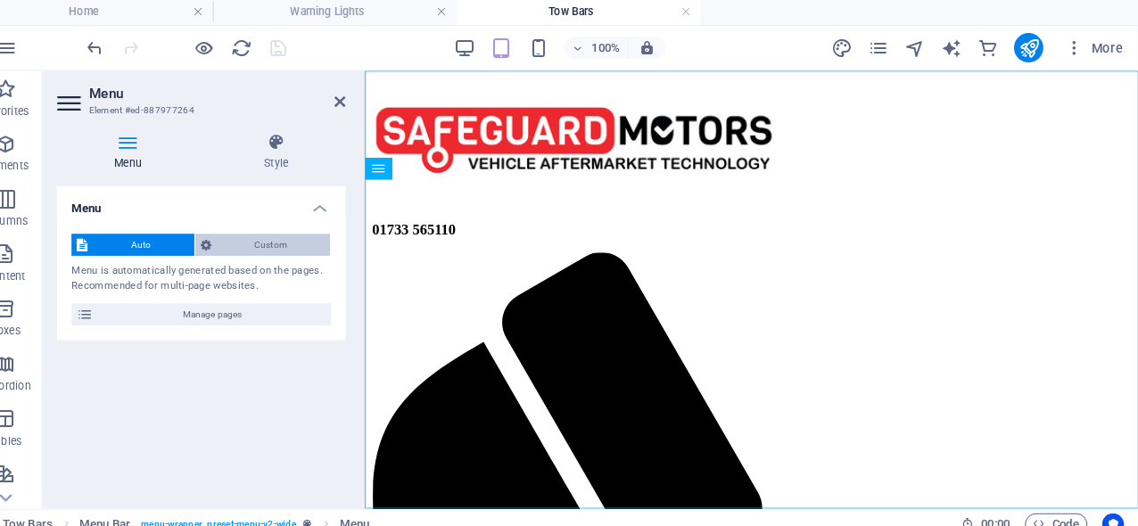
click at [242, 237] on span "Custom" at bounding box center [294, 240] width 105 height 21
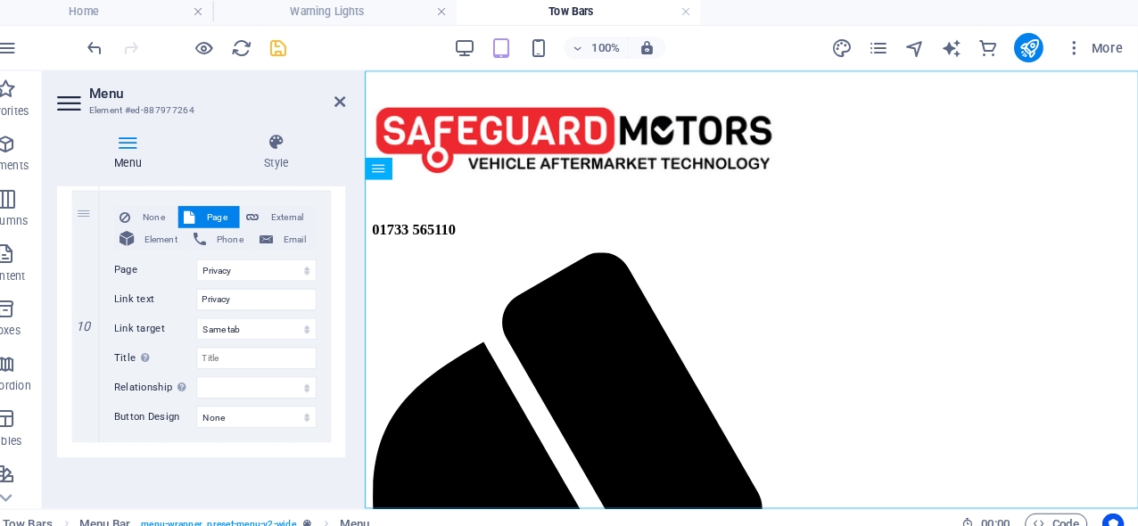
scroll to position [2372, 0]
click at [294, 291] on input "Privacy" at bounding box center [279, 294] width 117 height 21
click at [162, 211] on span "None" at bounding box center [179, 213] width 35 height 21
select select
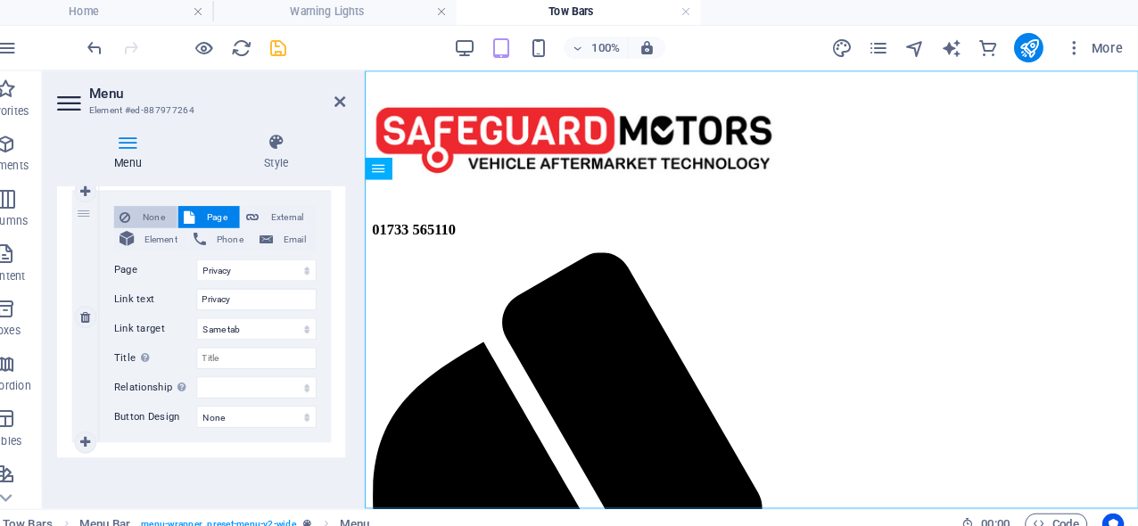
select select
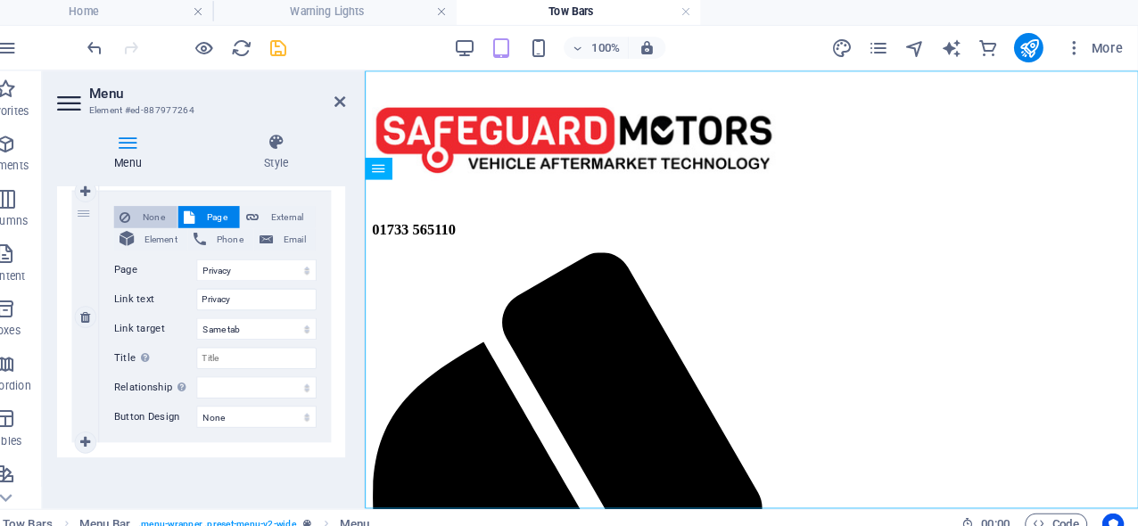
select select
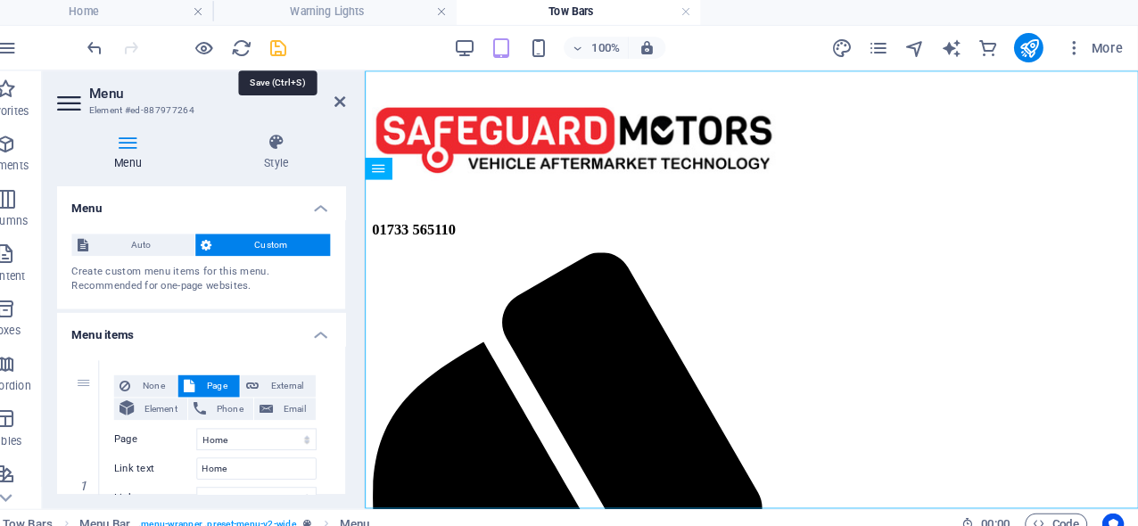
click at [291, 46] on icon "save" at bounding box center [301, 49] width 21 height 21
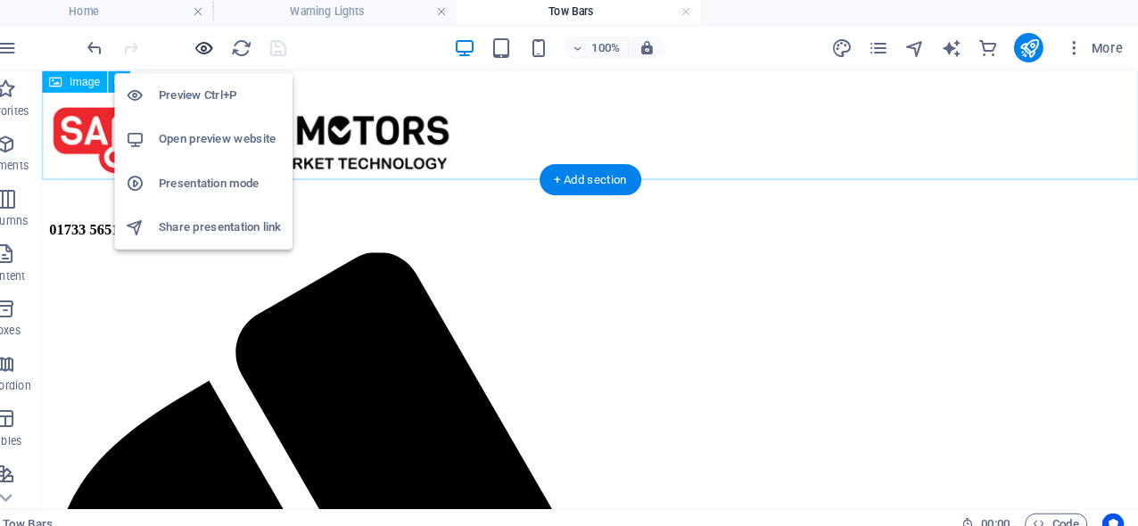
click at [219, 53] on icon "button" at bounding box center [229, 49] width 21 height 21
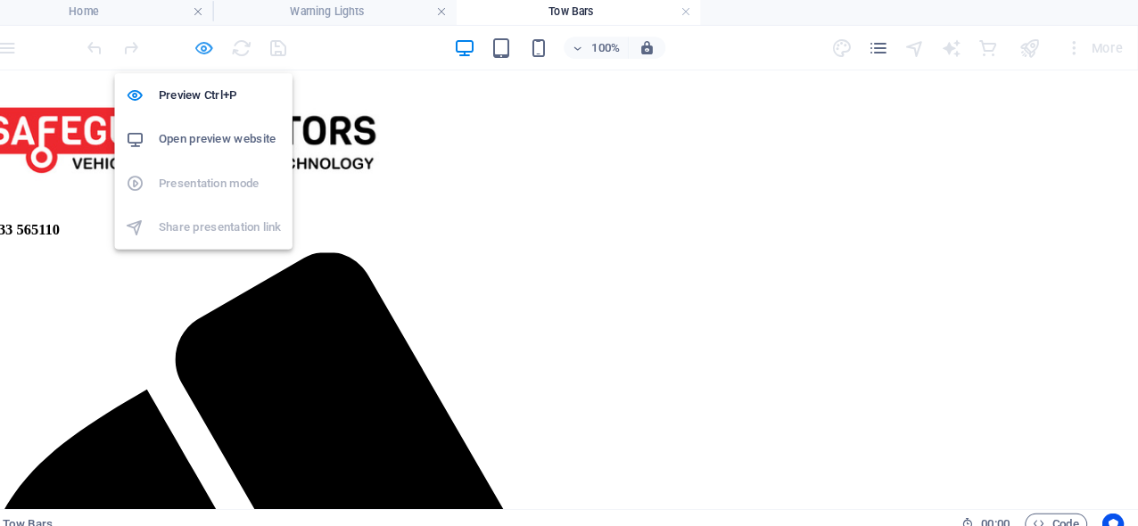
click at [219, 51] on icon "button" at bounding box center [229, 49] width 21 height 21
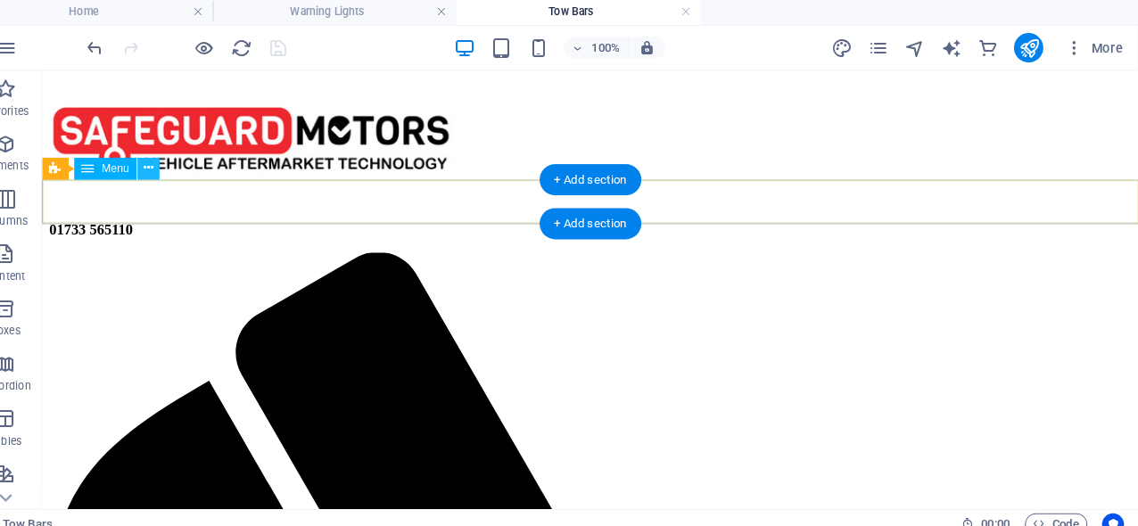
click at [164, 168] on button at bounding box center [174, 166] width 21 height 21
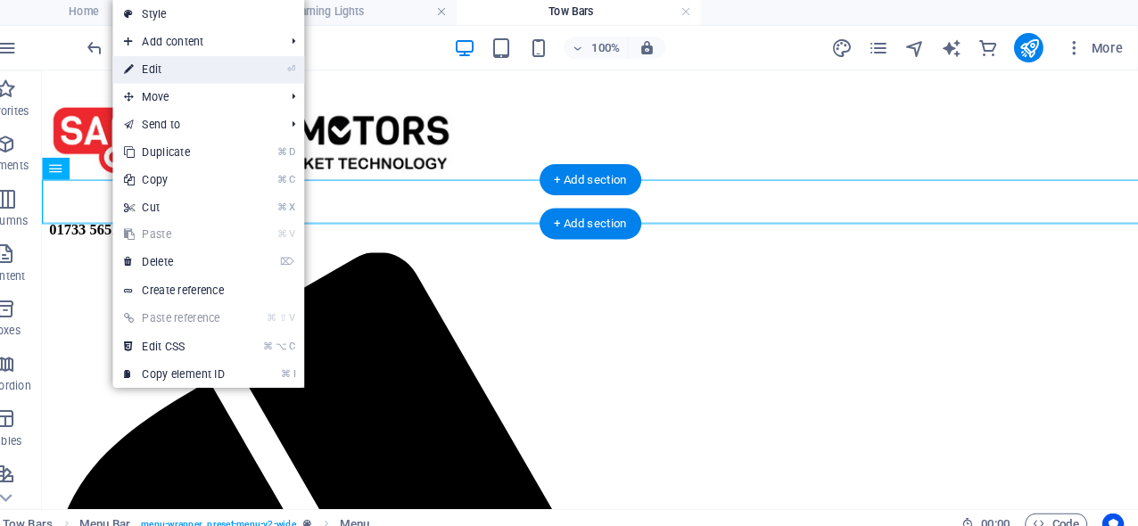
click at [154, 68] on link "⏎ Edit" at bounding box center [200, 70] width 120 height 27
select select
select select "1"
select select
select select "2"
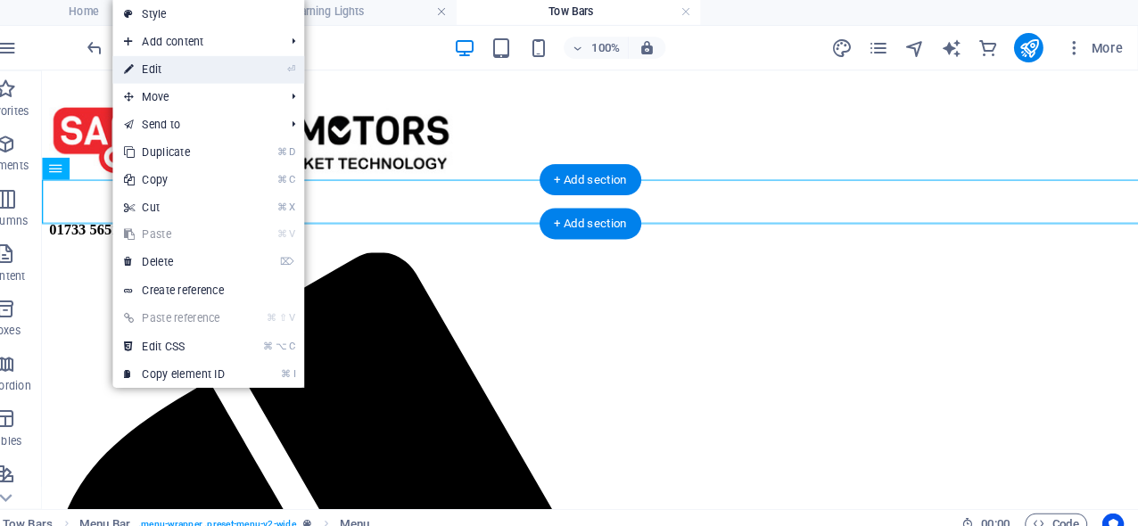
select select
select select "3"
select select
select select "4"
select select
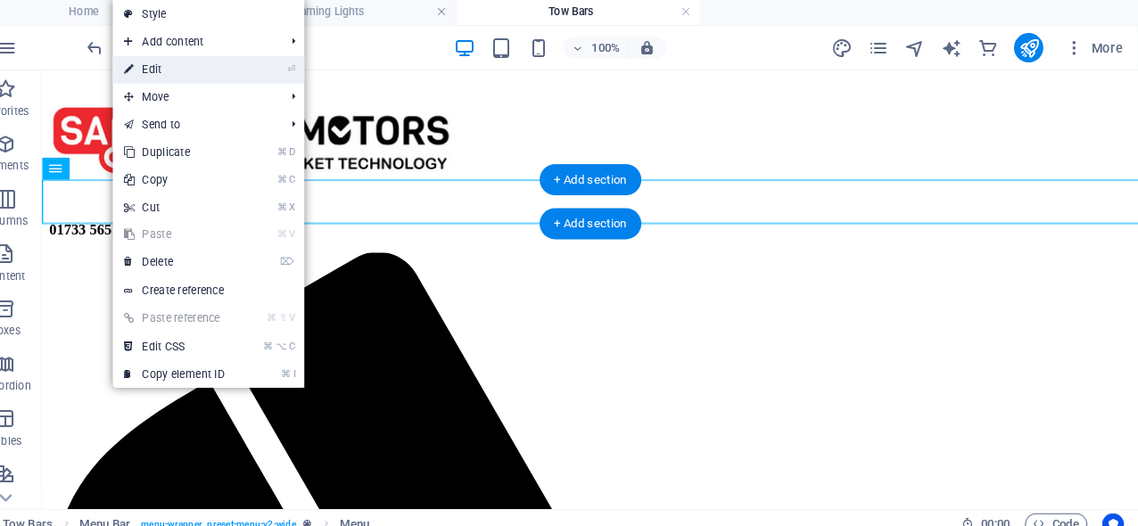
select select "5"
select select
select select "6"
select select
select select "7"
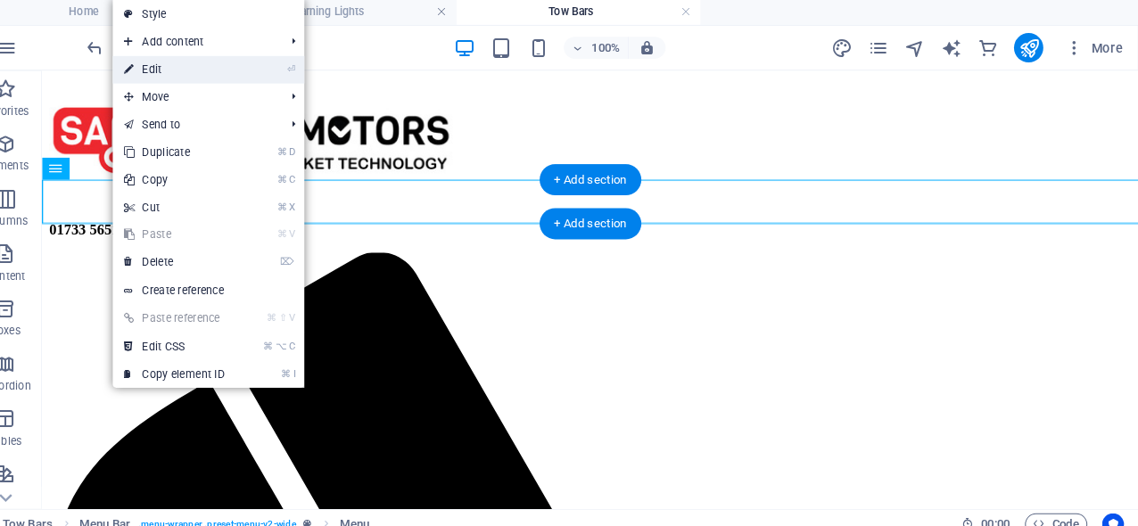
select select
select select "8"
select select
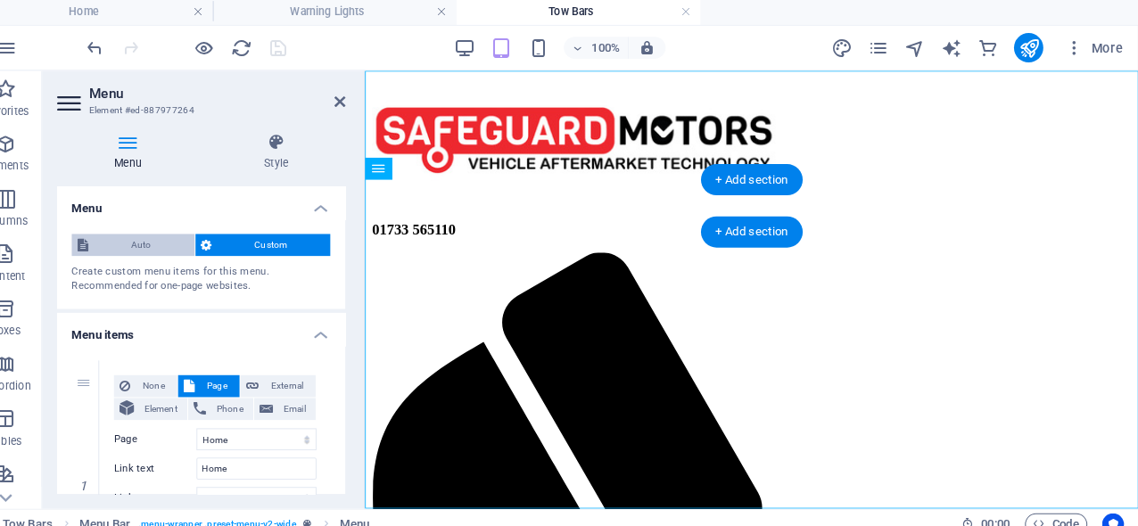
click at [132, 239] on span "Auto" at bounding box center [167, 240] width 93 height 21
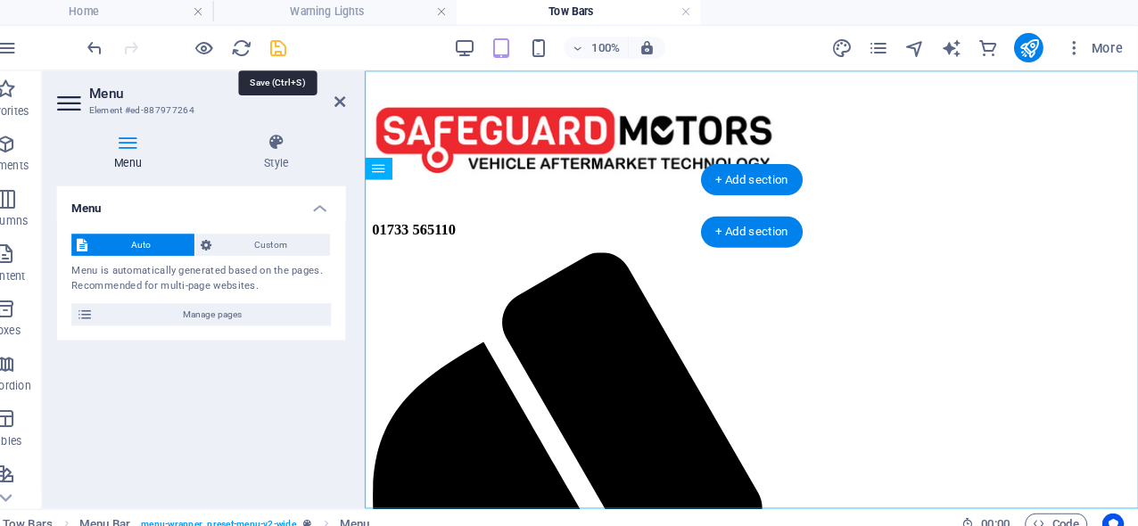
click at [291, 45] on icon "save" at bounding box center [301, 49] width 21 height 21
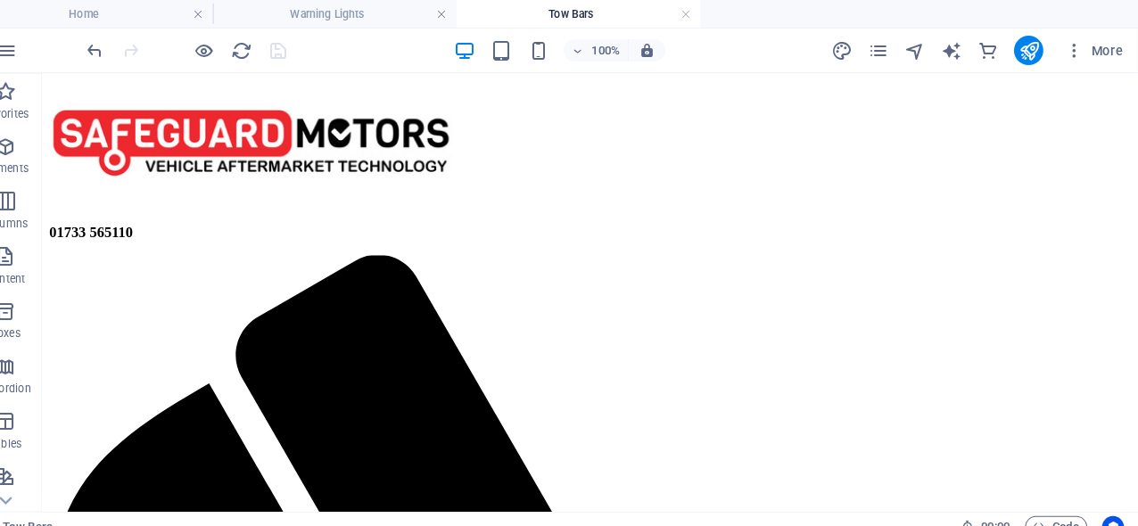
scroll to position [30, 0]
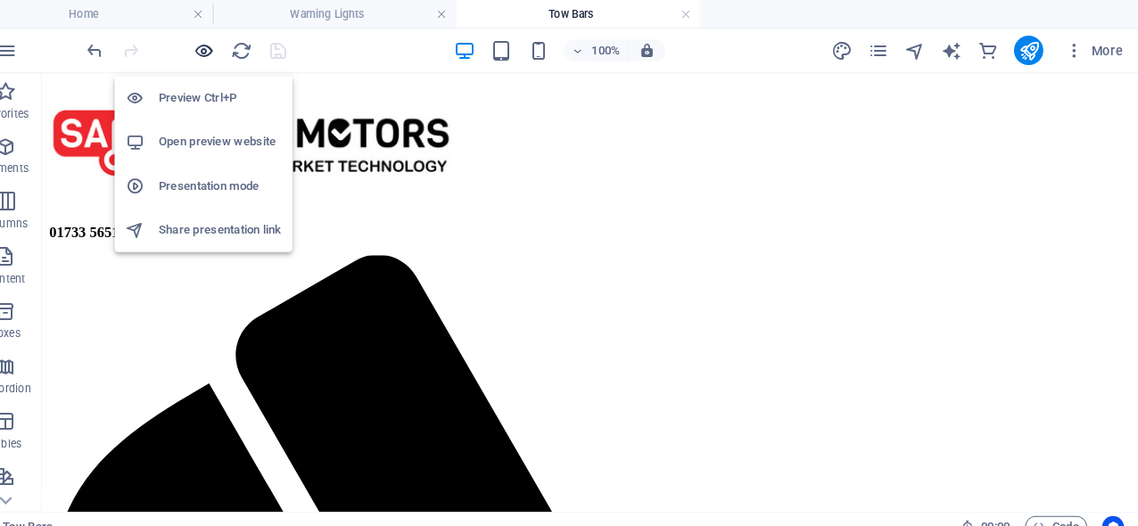
click at [219, 50] on icon "button" at bounding box center [229, 49] width 21 height 21
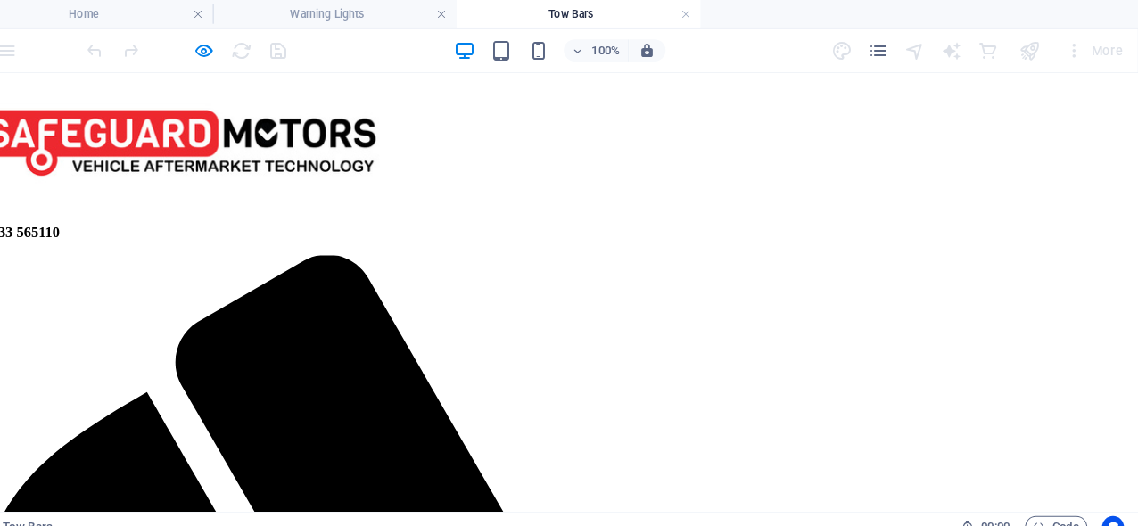
scroll to position [30, 282]
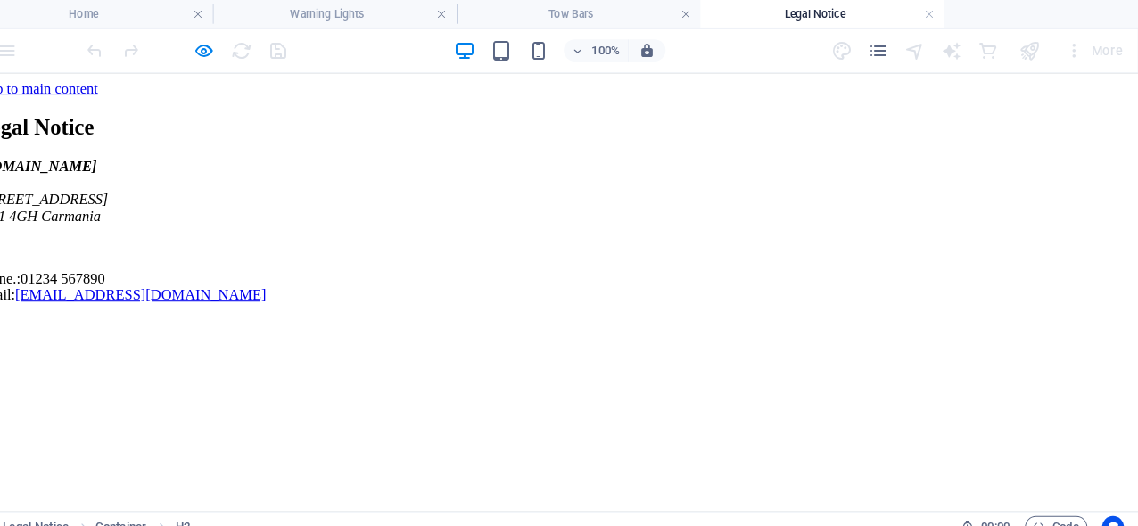
scroll to position [0, 0]
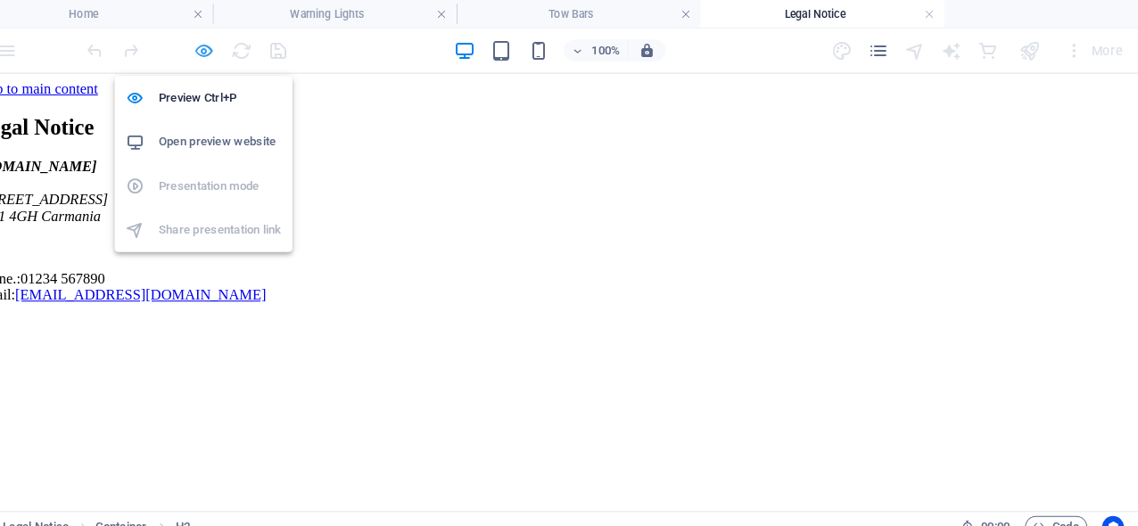
click at [219, 55] on icon "button" at bounding box center [229, 49] width 21 height 21
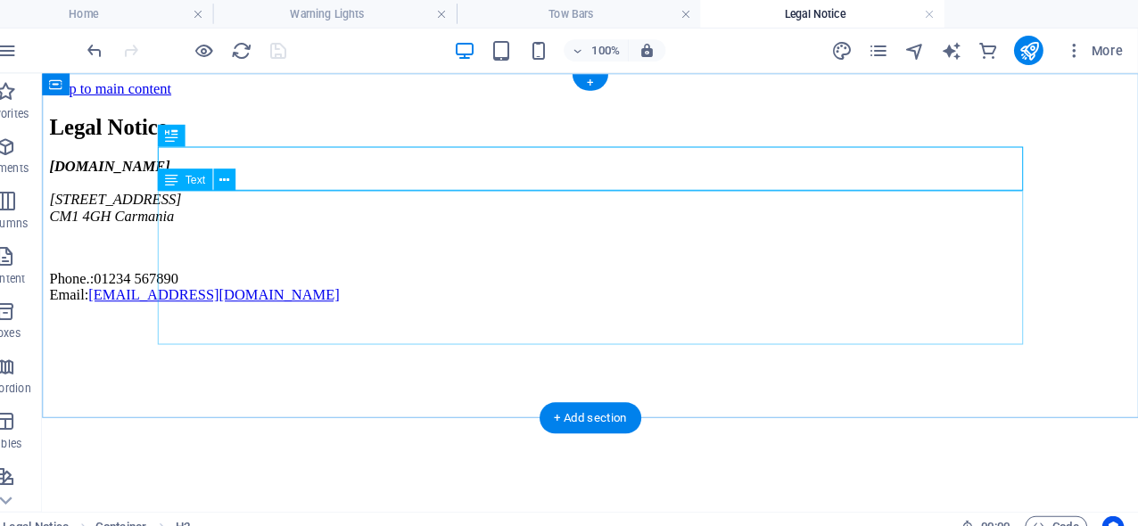
click at [315, 297] on div "safeguard-motors.co.uk 123 Motorway Lane CM1 4GH Carmania Phone.: 01234 567890 …" at bounding box center [575, 226] width 1053 height 141
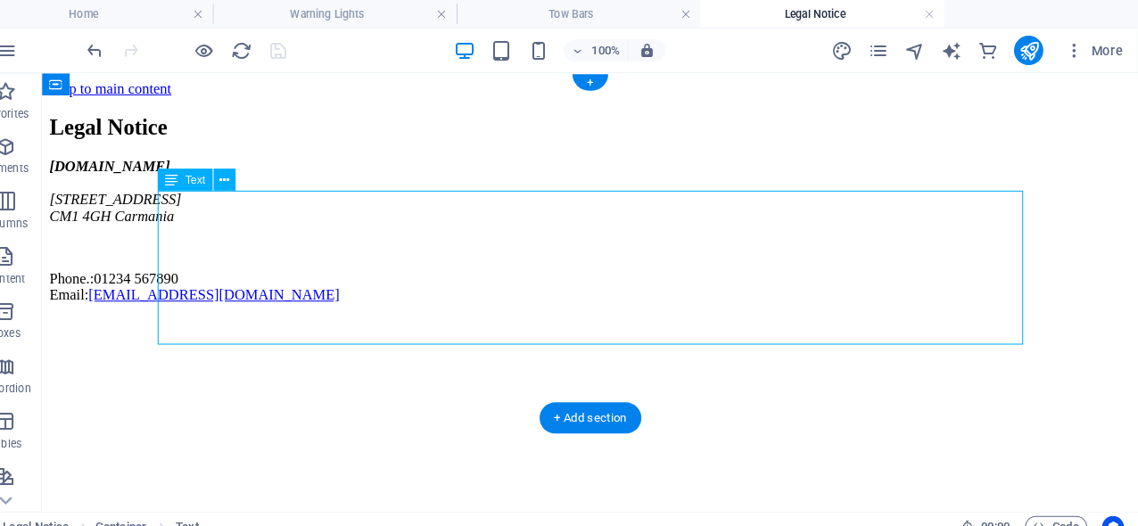
click at [303, 244] on div "safeguard-motors.co.uk 123 Motorway Lane CM1 4GH Carmania Phone.: 01234 567890 …" at bounding box center [575, 226] width 1053 height 141
click at [238, 176] on button at bounding box center [248, 174] width 21 height 21
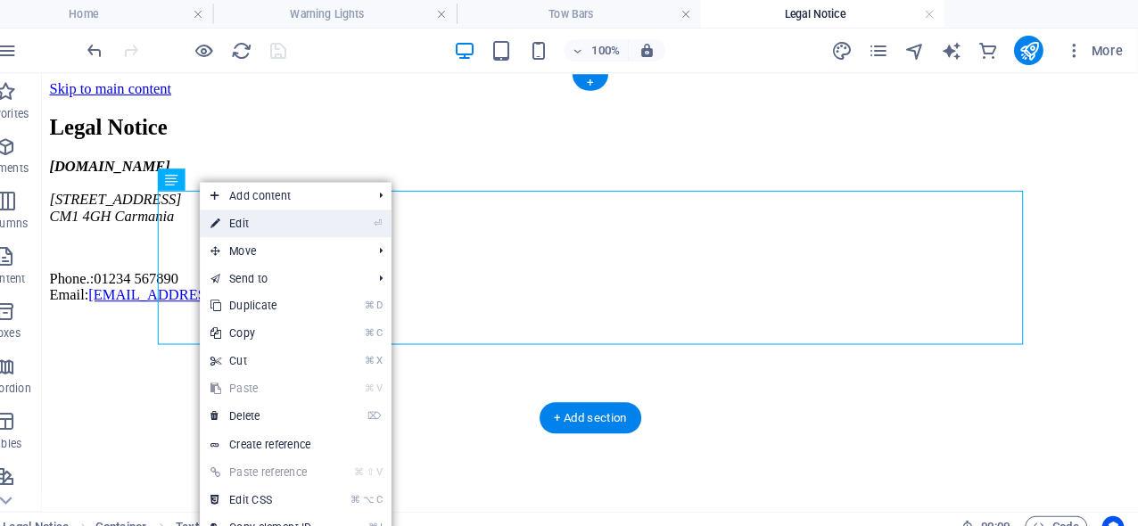
click at [244, 219] on link "⏎ Edit" at bounding box center [285, 217] width 120 height 27
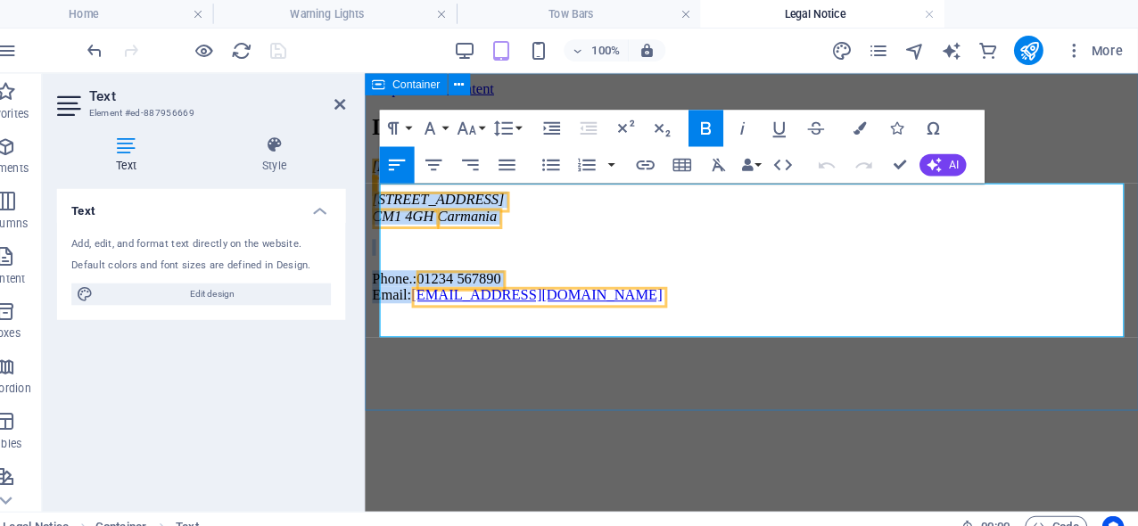
drag, startPoint x: 621, startPoint y: 316, endPoint x: 376, endPoint y: 191, distance: 275.3
click at [376, 191] on div "Legal Notice safeguard-motors.co.uk 123 Motorway Lane CM1 4GH Carmania Phone.: …" at bounding box center [741, 205] width 739 height 183
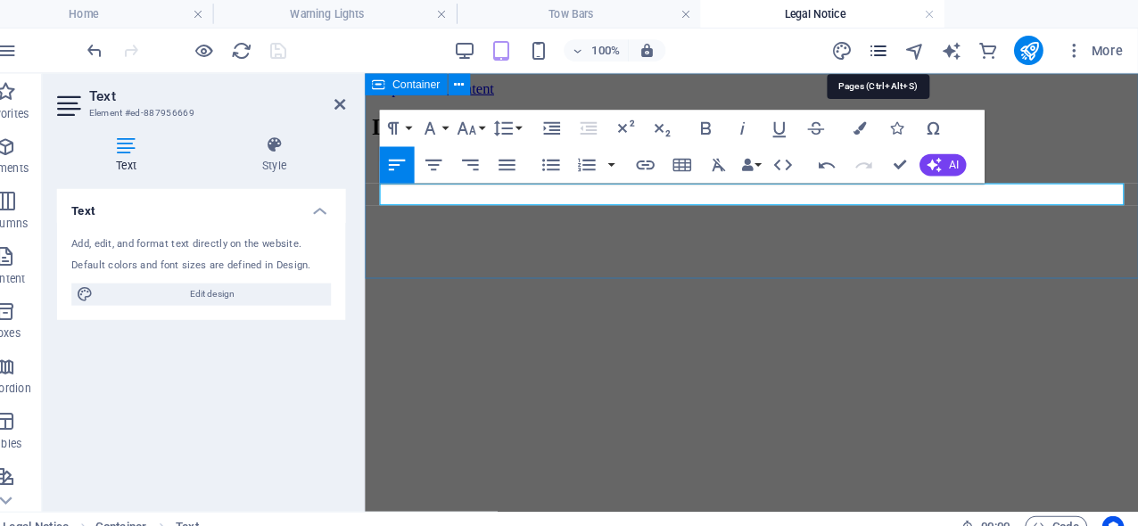
click at [874, 54] on icon "pages" at bounding box center [884, 49] width 21 height 21
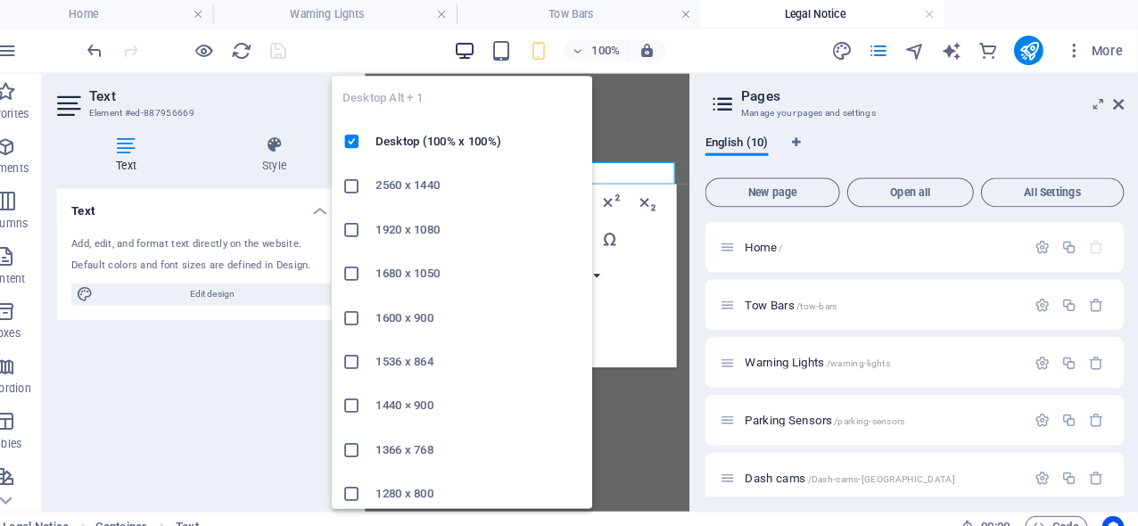
click at [472, 40] on icon "button" at bounding box center [482, 49] width 21 height 21
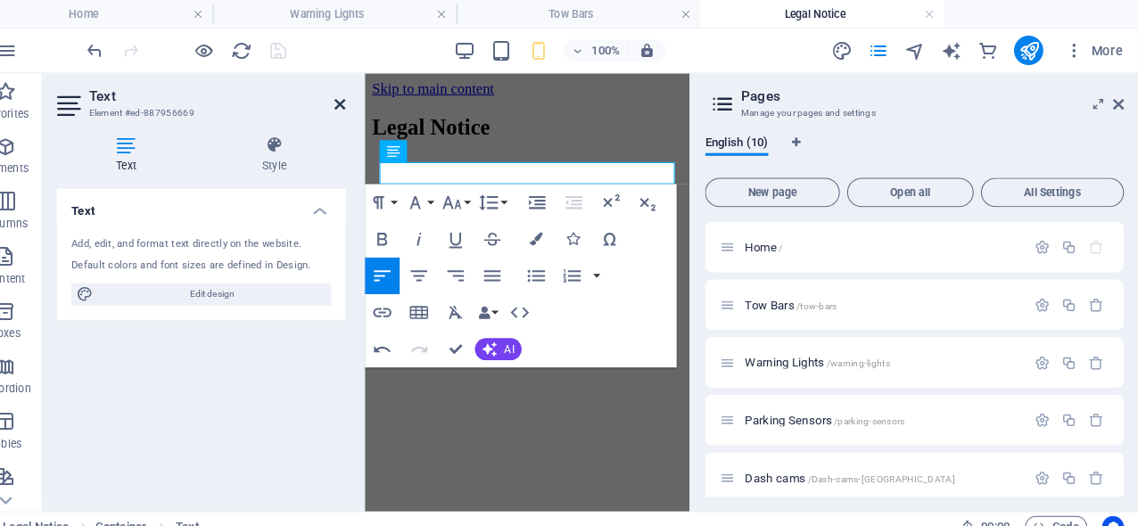
click at [356, 98] on icon at bounding box center [361, 102] width 11 height 14
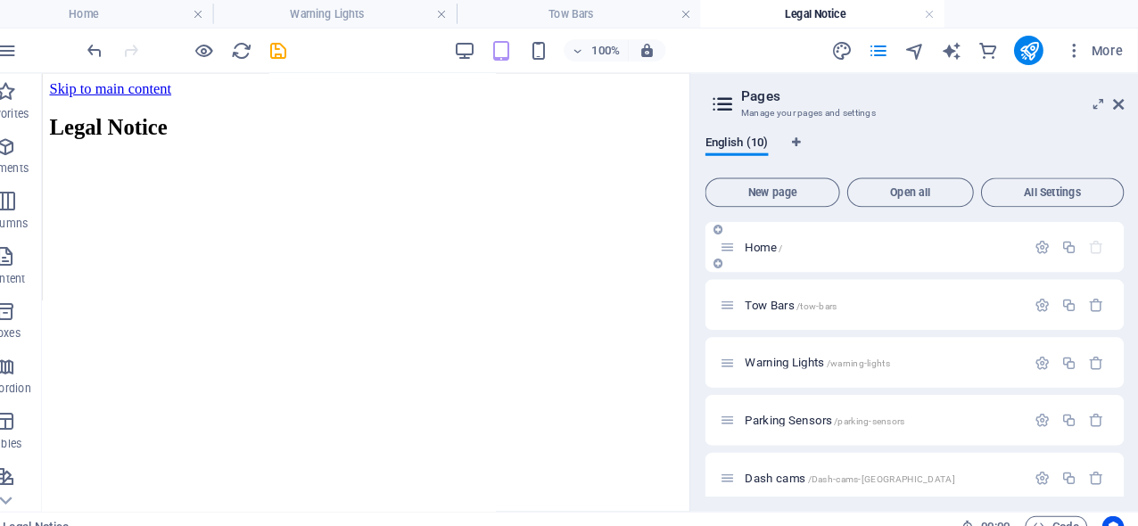
click at [755, 242] on span "Home /" at bounding box center [773, 240] width 37 height 13
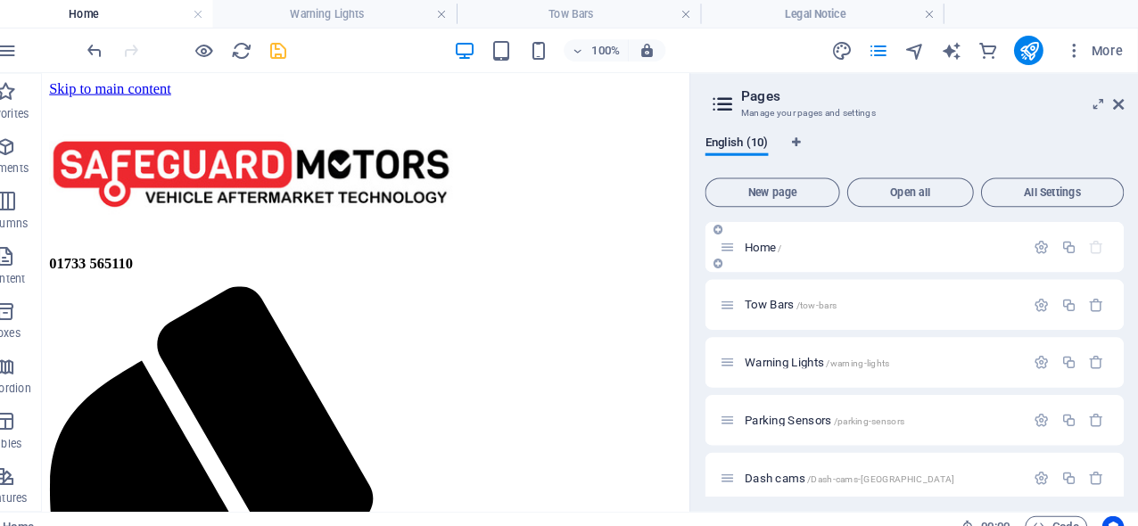
click at [755, 242] on span "Home /" at bounding box center [773, 240] width 37 height 13
click at [1113, 105] on icon at bounding box center [1118, 102] width 11 height 14
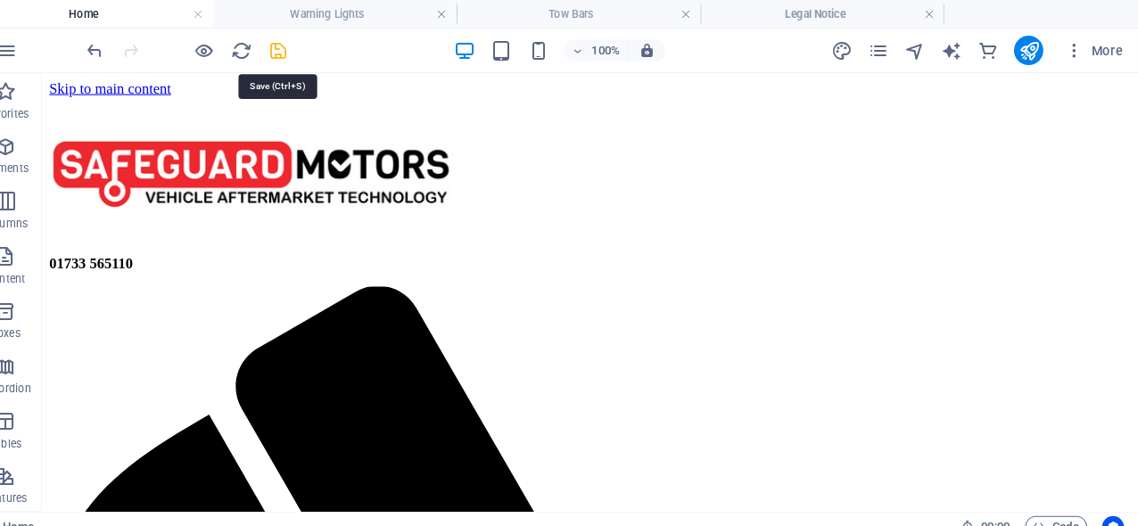
click at [291, 50] on icon "save" at bounding box center [301, 49] width 21 height 21
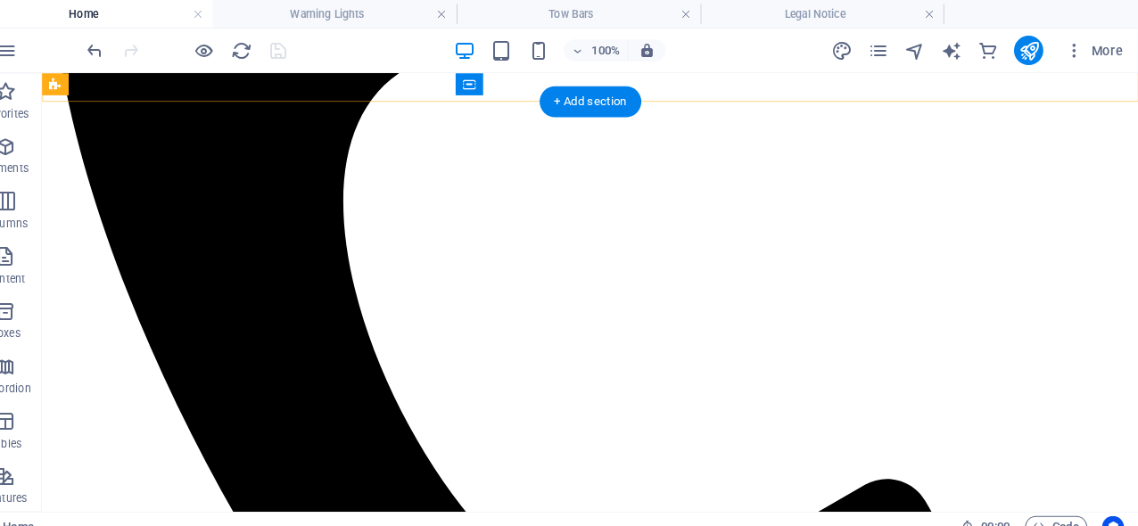
scroll to position [668, 0]
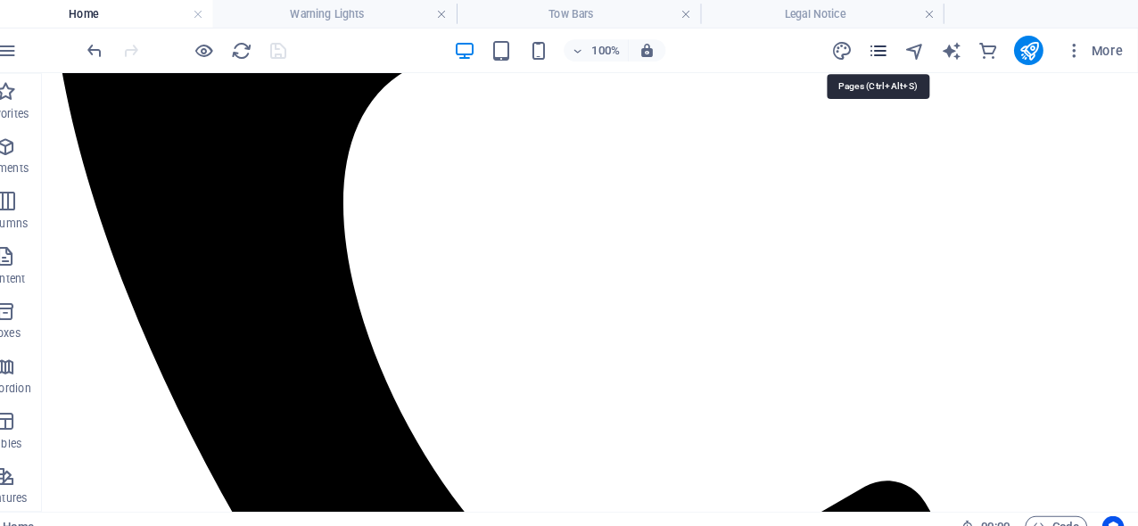
click at [874, 48] on icon "pages" at bounding box center [884, 49] width 21 height 21
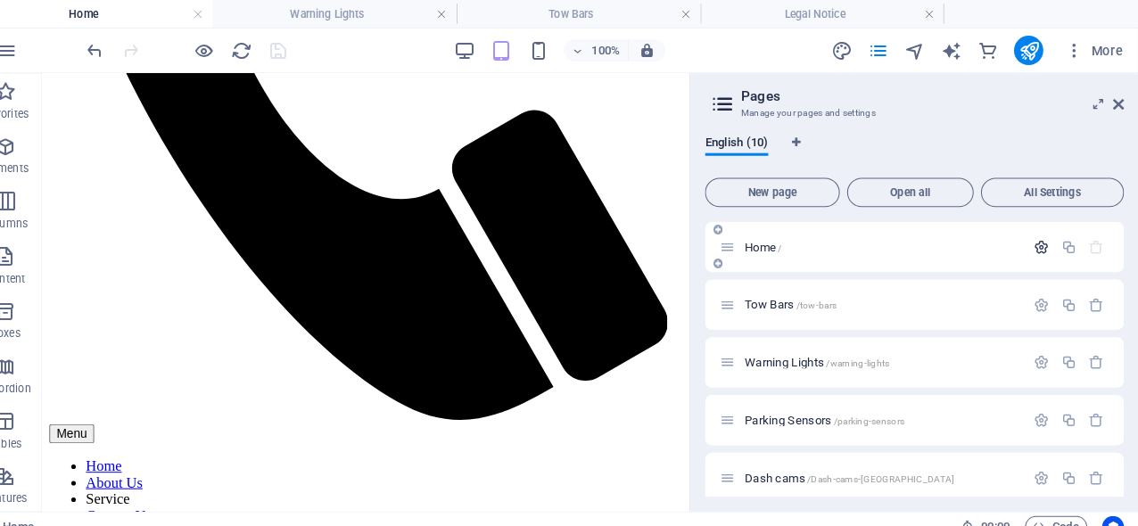
click at [1037, 244] on icon "button" at bounding box center [1044, 240] width 15 height 15
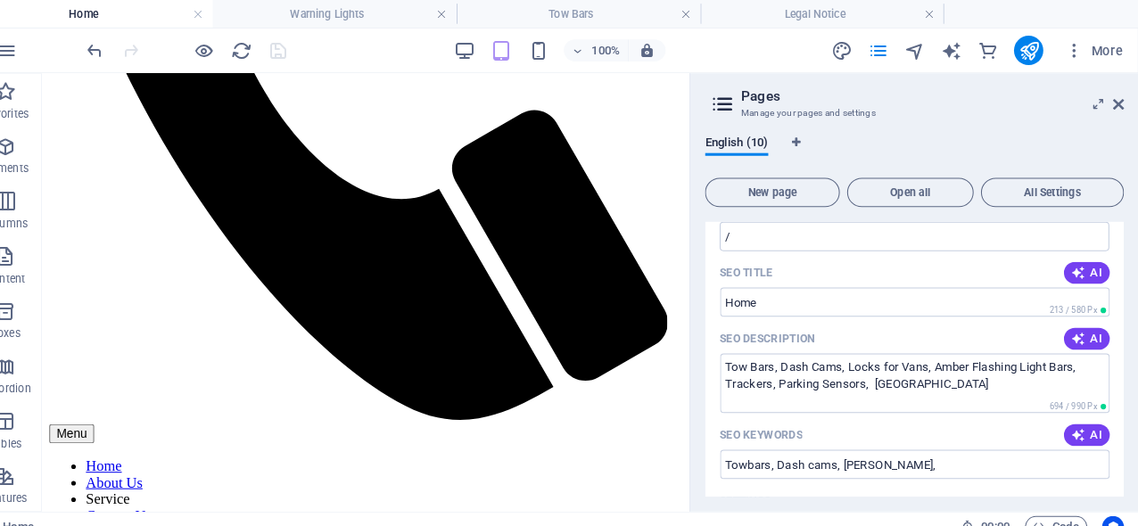
scroll to position [143, 0]
click at [748, 293] on input "SEO Title" at bounding box center [920, 293] width 379 height 29
drag, startPoint x: 748, startPoint y: 293, endPoint x: 713, endPoint y: 292, distance: 35.7
click at [731, 292] on input "SEO Title" at bounding box center [920, 293] width 379 height 29
click at [736, 296] on input "SEO Title" at bounding box center [920, 293] width 379 height 29
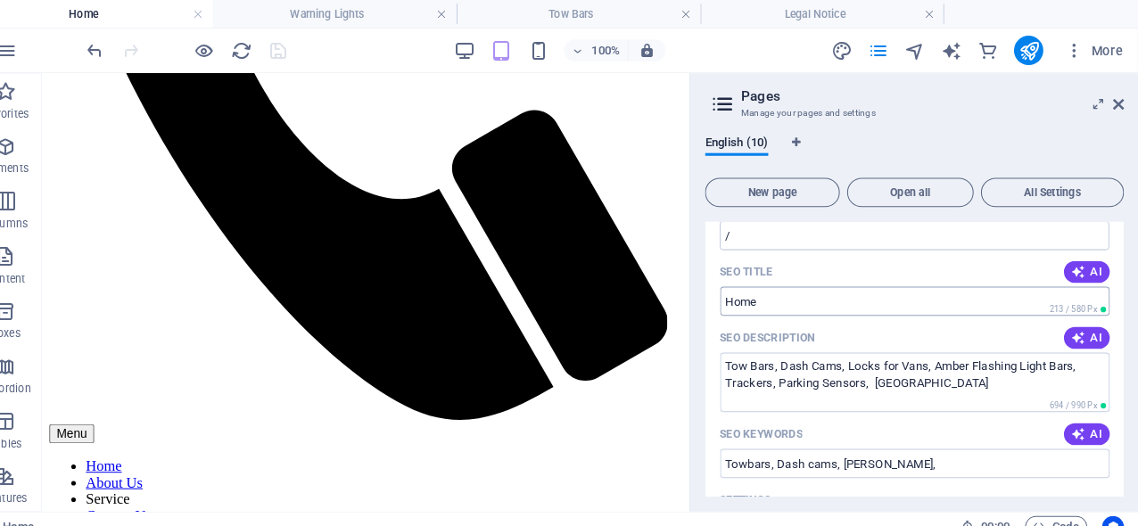
drag, startPoint x: 751, startPoint y: 292, endPoint x: 740, endPoint y: 291, distance: 11.6
click at [752, 291] on input "SEO Title" at bounding box center [920, 293] width 379 height 29
click at [731, 291] on input "SEO Title" at bounding box center [920, 293] width 379 height 29
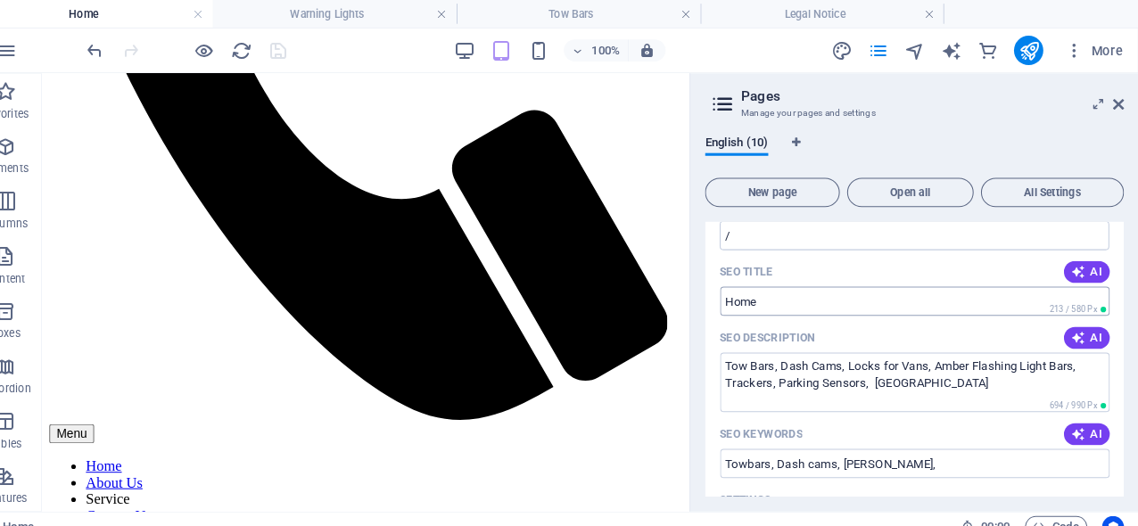
click at [731, 290] on input "SEO Title" at bounding box center [920, 293] width 379 height 29
click at [731, 289] on input "SEO Title" at bounding box center [920, 293] width 379 height 29
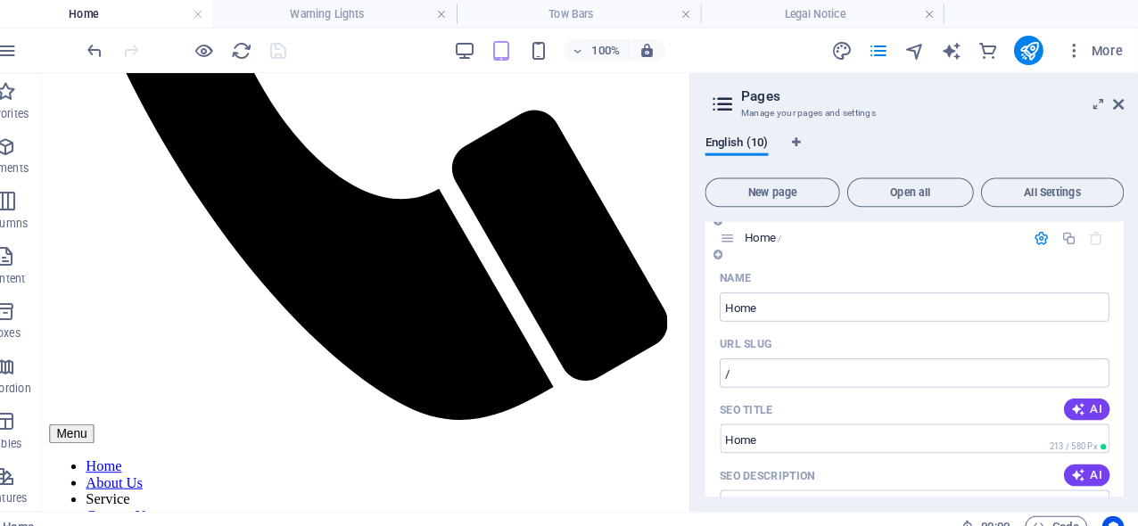
scroll to position [6, 0]
click at [1113, 105] on icon at bounding box center [1118, 102] width 11 height 14
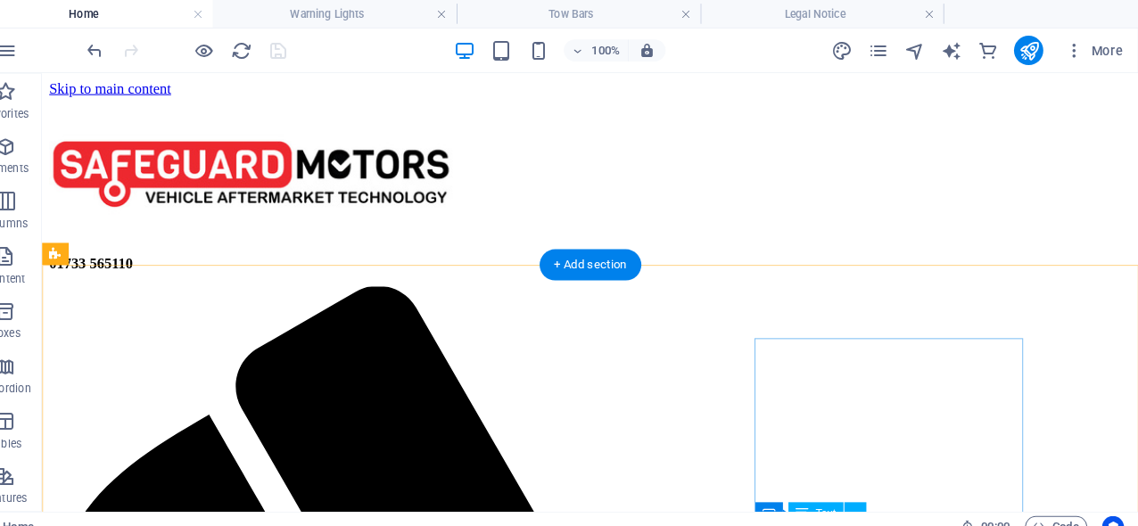
scroll to position [0, 0]
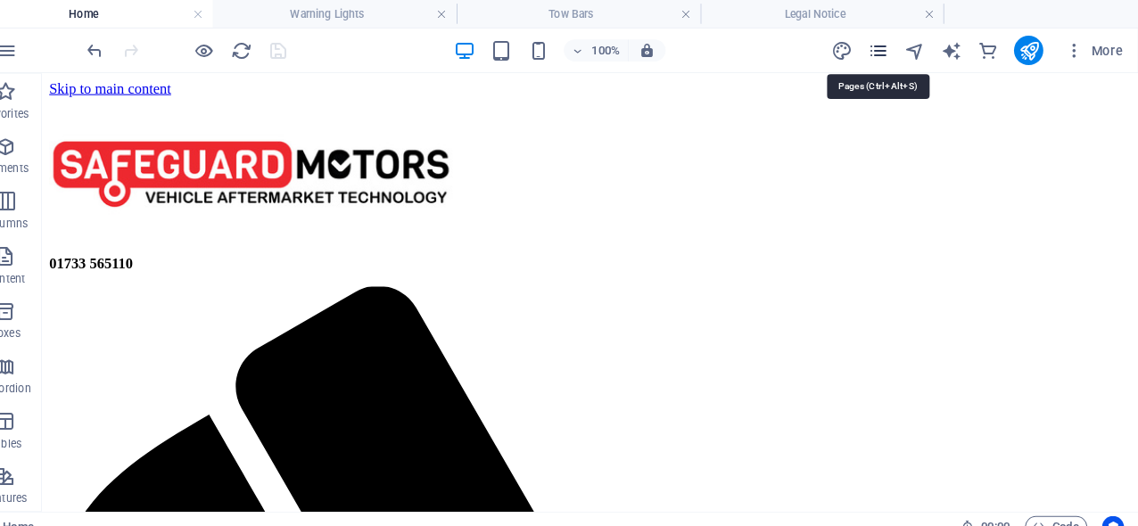
click at [874, 51] on icon "pages" at bounding box center [884, 49] width 21 height 21
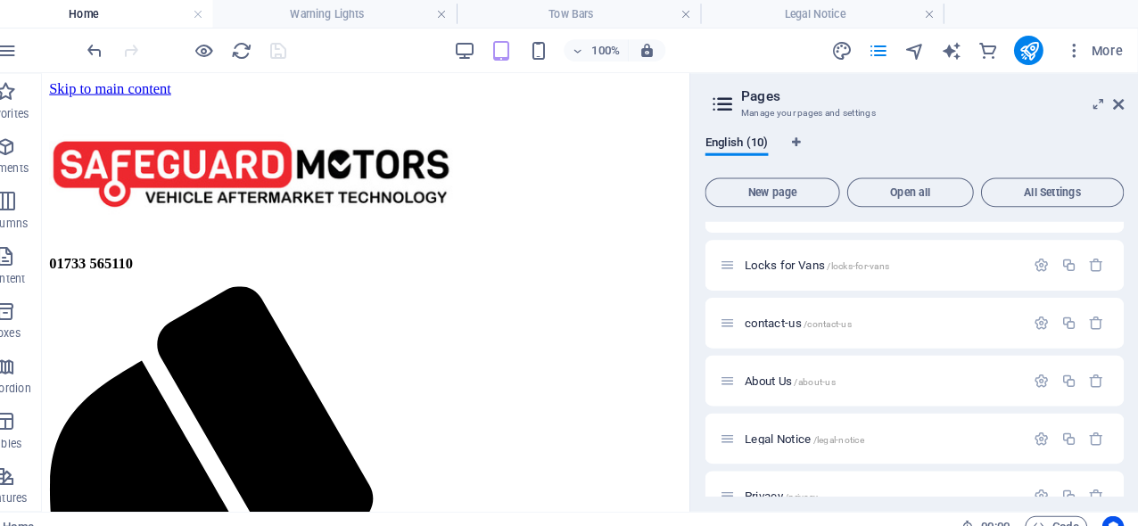
scroll to position [265, 0]
click at [773, 314] on span "contact-us /contact-us" at bounding box center [807, 312] width 104 height 13
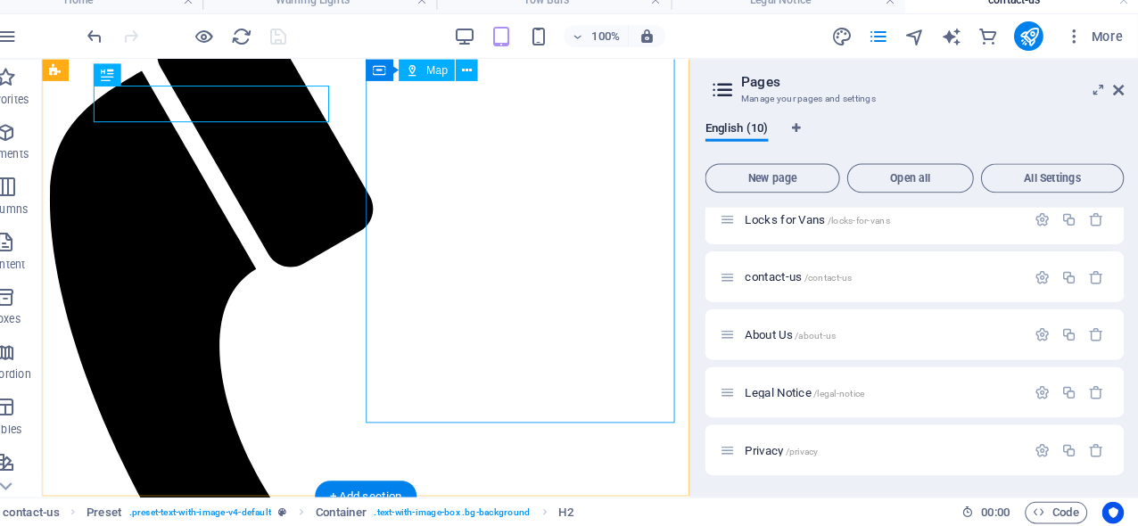
scroll to position [268, 0]
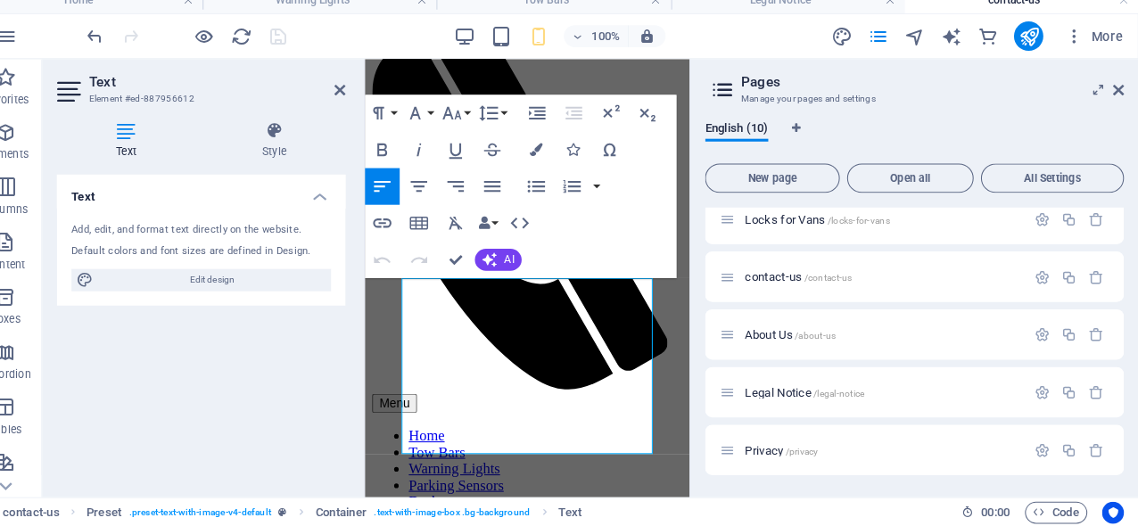
scroll to position [33, 0]
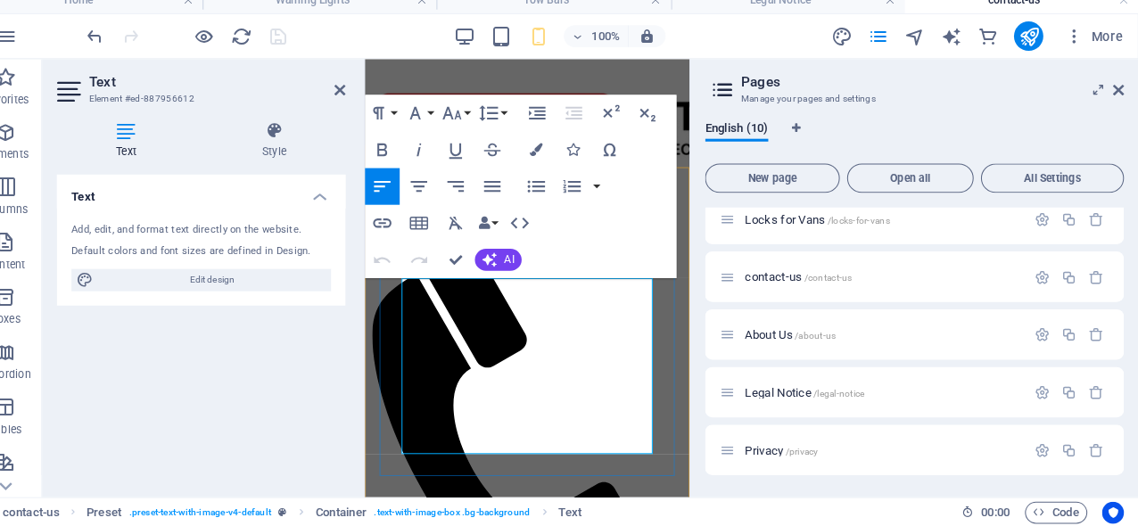
drag, startPoint x: 613, startPoint y: 416, endPoint x: 380, endPoint y: 409, distance: 232.9
click at [356, 95] on icon at bounding box center [361, 102] width 11 height 14
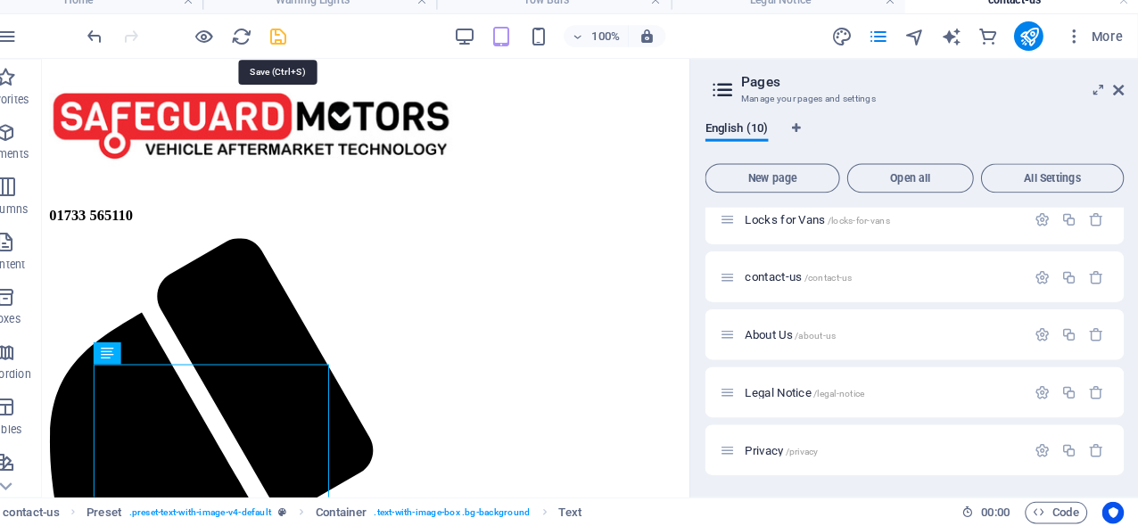
click at [291, 39] on icon "save" at bounding box center [301, 49] width 21 height 21
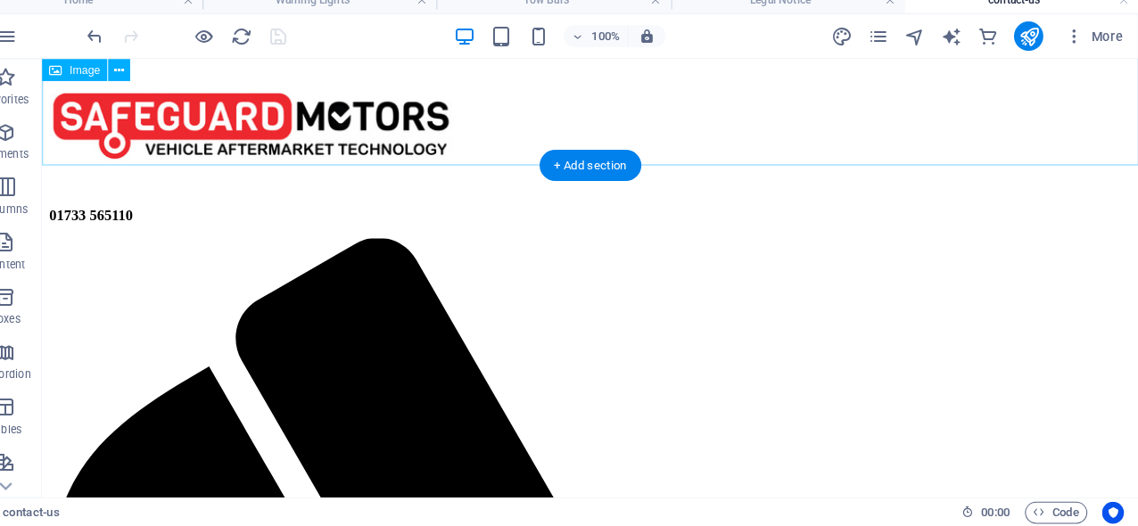
click at [760, 106] on figure at bounding box center [575, 119] width 1053 height 140
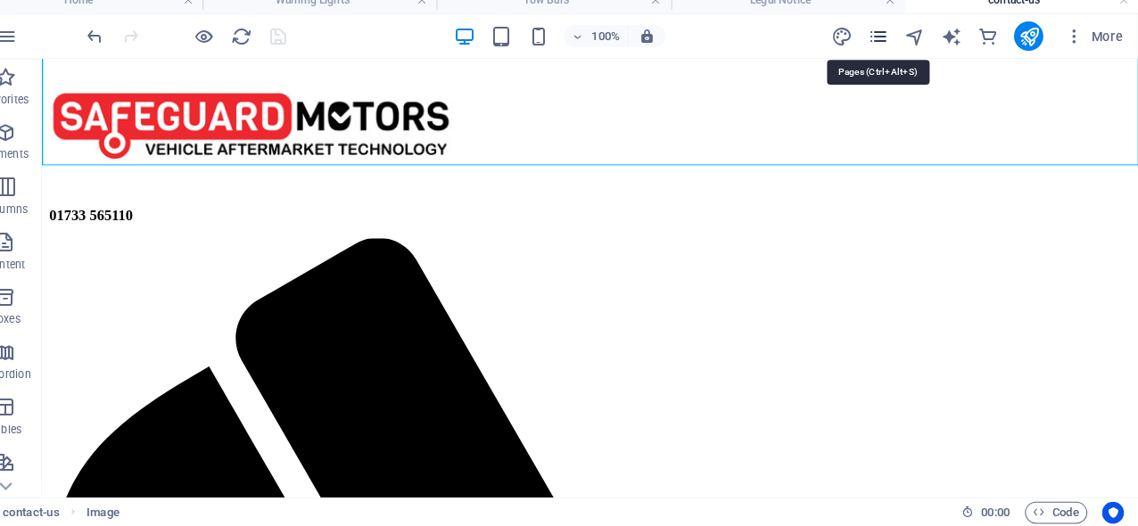
click at [874, 39] on icon "pages" at bounding box center [884, 49] width 21 height 21
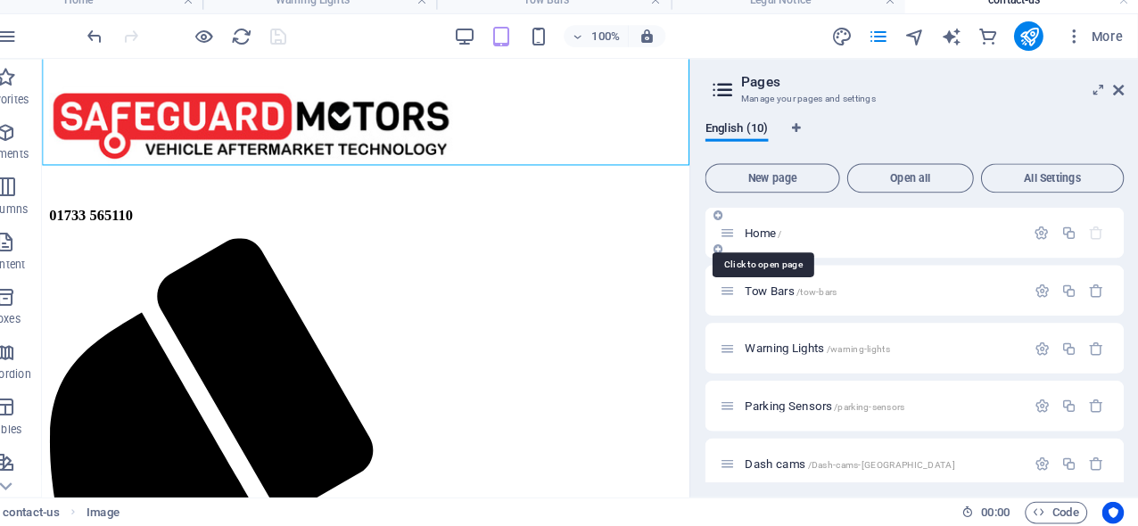
click at [755, 234] on span "Home /" at bounding box center [773, 240] width 37 height 13
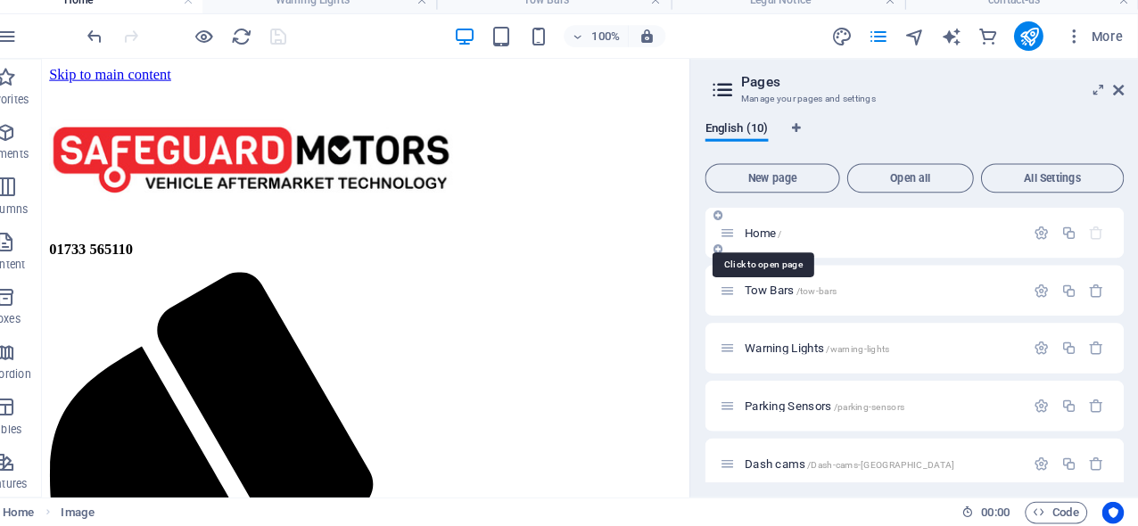
click at [755, 234] on span "Home /" at bounding box center [773, 240] width 37 height 13
click at [1113, 95] on icon at bounding box center [1118, 102] width 11 height 14
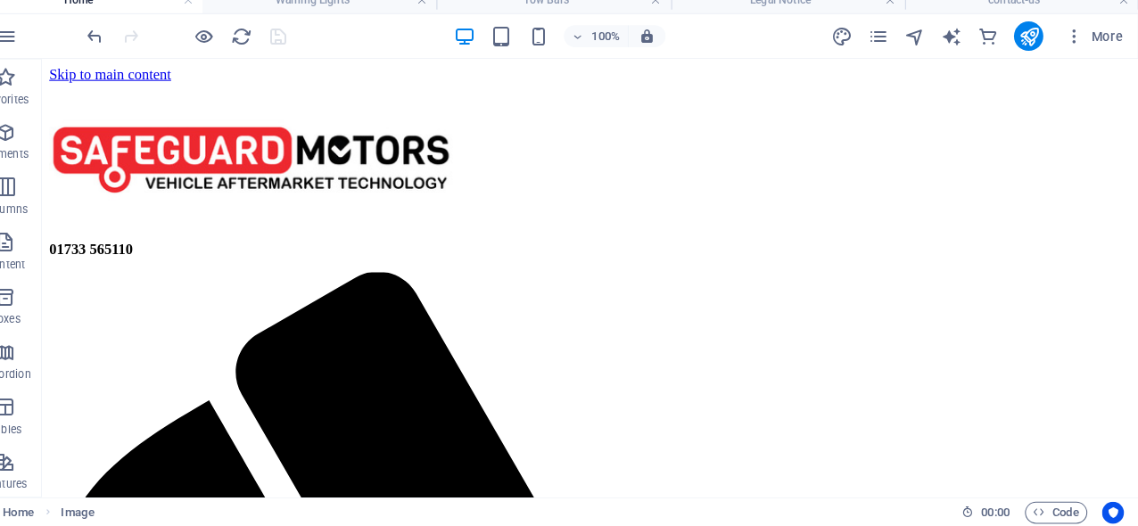
scroll to position [0, 0]
click at [1021, 39] on icon "publish" at bounding box center [1031, 49] width 21 height 21
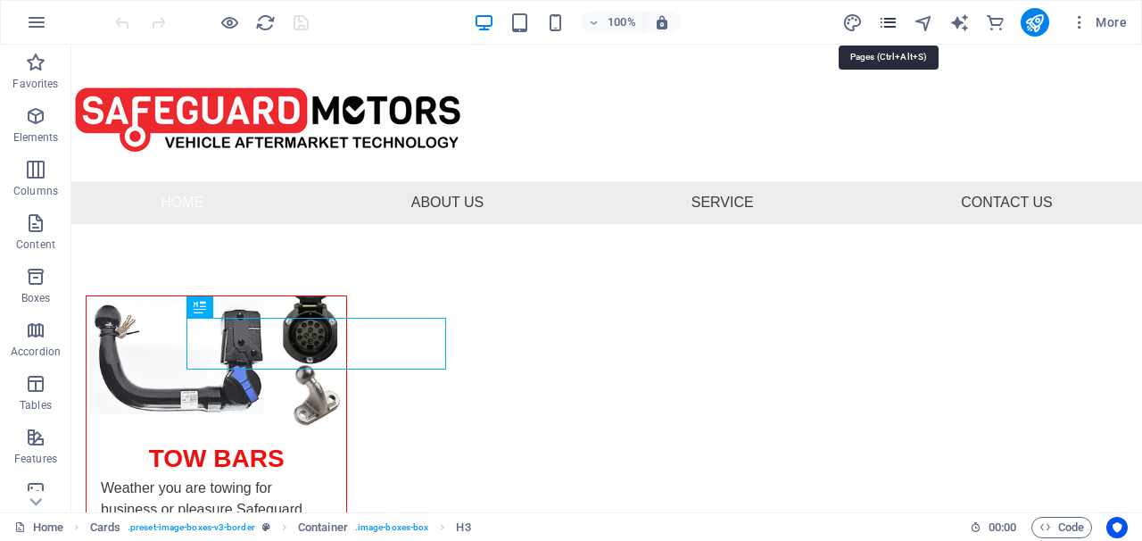
click at [892, 21] on icon "pages" at bounding box center [888, 22] width 21 height 21
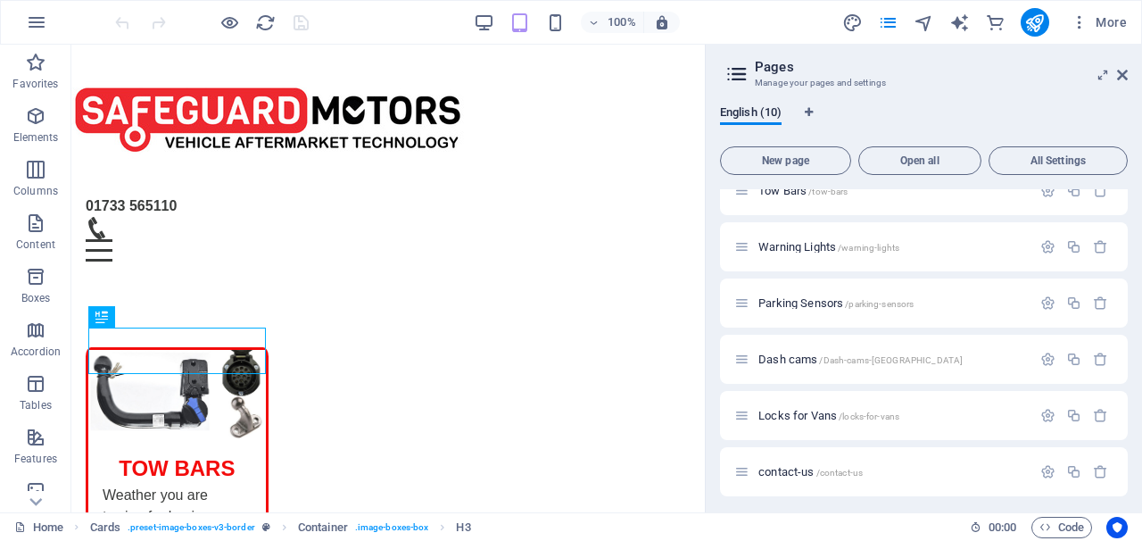
scroll to position [80, 0]
click at [819, 362] on span "/Dash-cams-[GEOGRAPHIC_DATA]" at bounding box center [891, 359] width 144 height 10
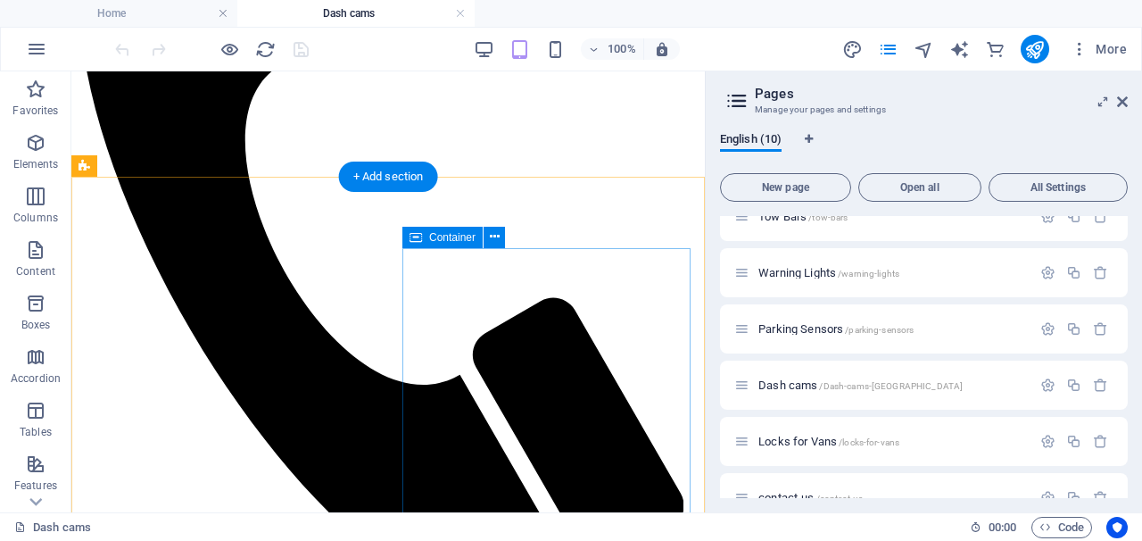
scroll to position [486, 0]
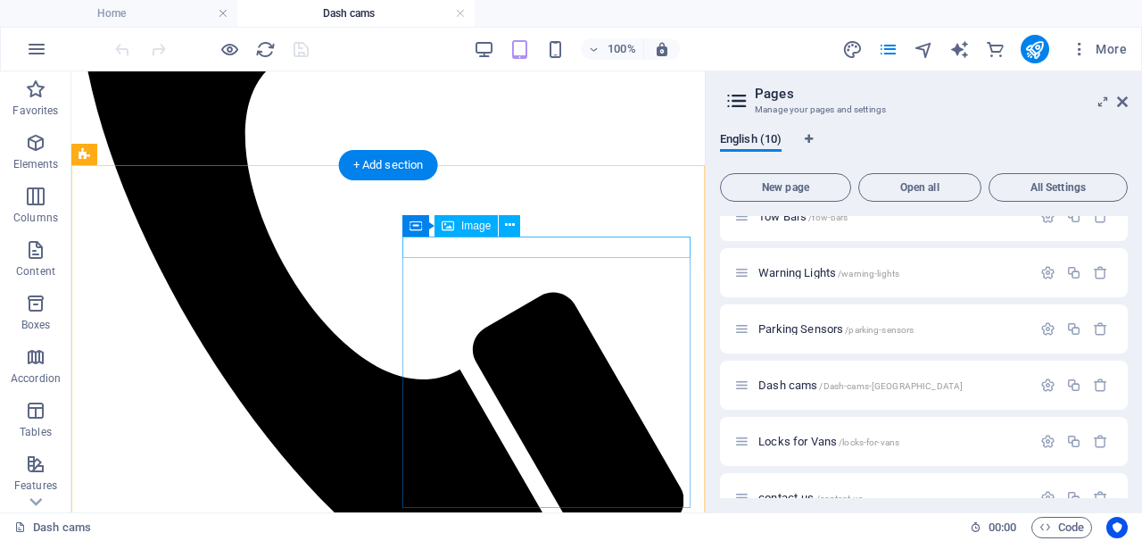
click at [475, 229] on span "Image" at bounding box center [475, 225] width 29 height 11
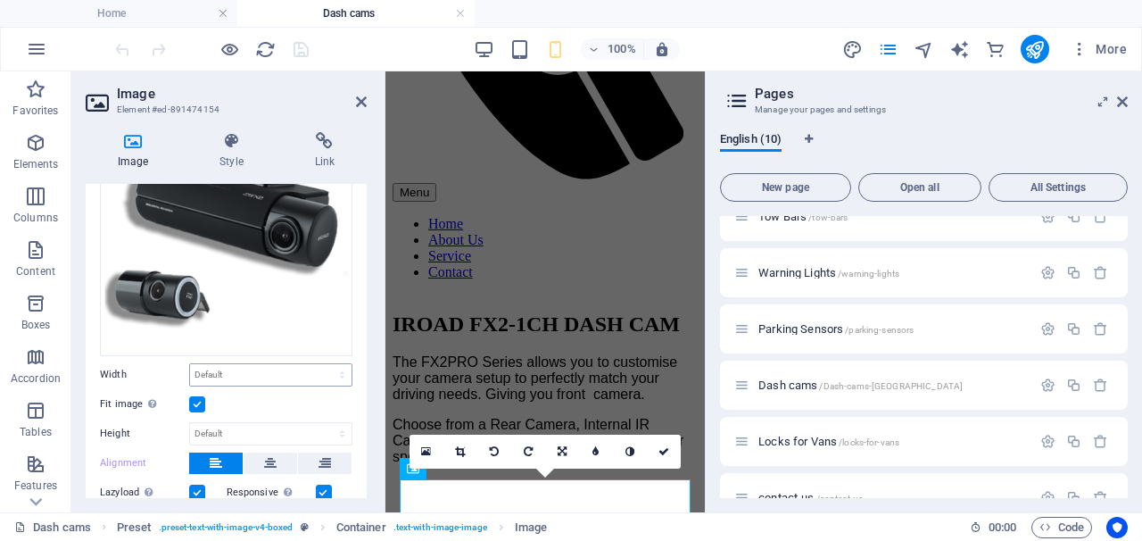
scroll to position [126, 0]
click at [198, 401] on label at bounding box center [197, 405] width 16 height 16
click at [0, 0] on input "Fit image Automatically fit image to a fixed width and height" at bounding box center [0, 0] width 0 height 0
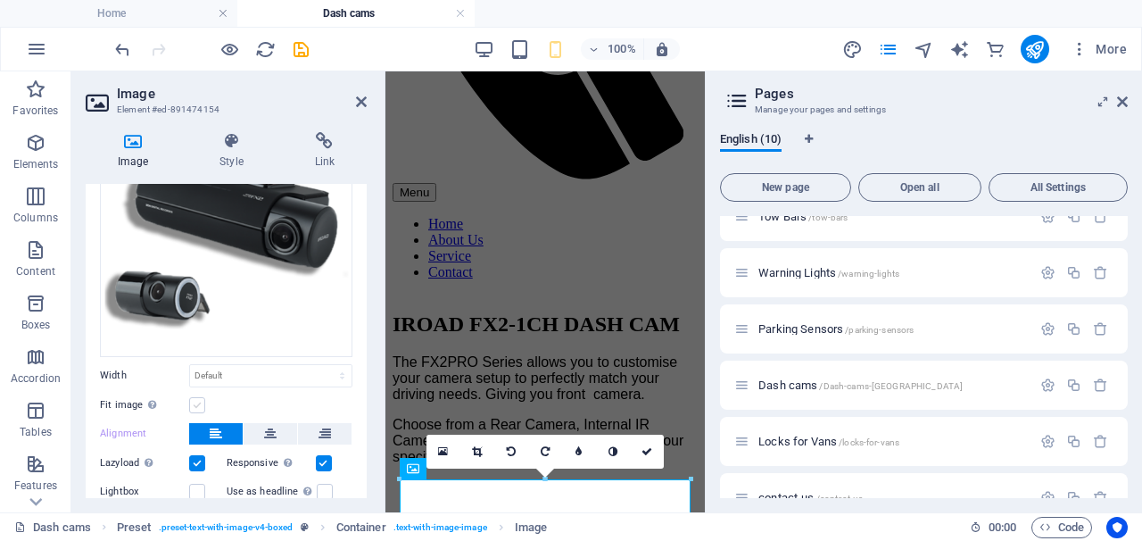
click at [198, 401] on label at bounding box center [197, 405] width 16 height 16
click at [0, 0] on input "Fit image Automatically fit image to a fixed width and height" at bounding box center [0, 0] width 0 height 0
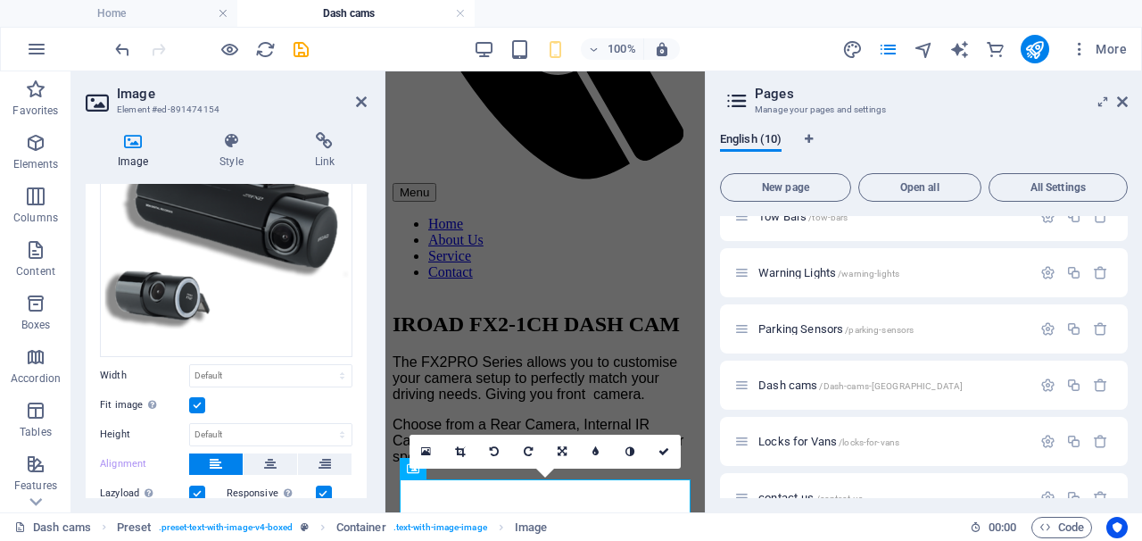
click at [198, 401] on label at bounding box center [197, 405] width 16 height 16
click at [0, 0] on input "Fit image Automatically fit image to a fixed width and height" at bounding box center [0, 0] width 0 height 0
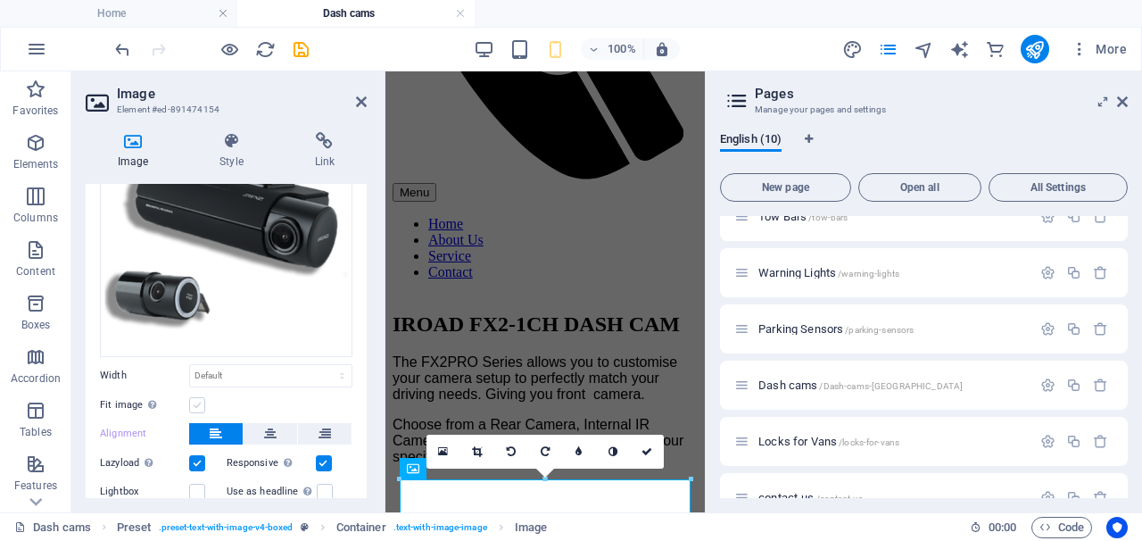
click at [198, 401] on label at bounding box center [197, 405] width 16 height 16
click at [0, 0] on input "Fit image Automatically fit image to a fixed width and height" at bounding box center [0, 0] width 0 height 0
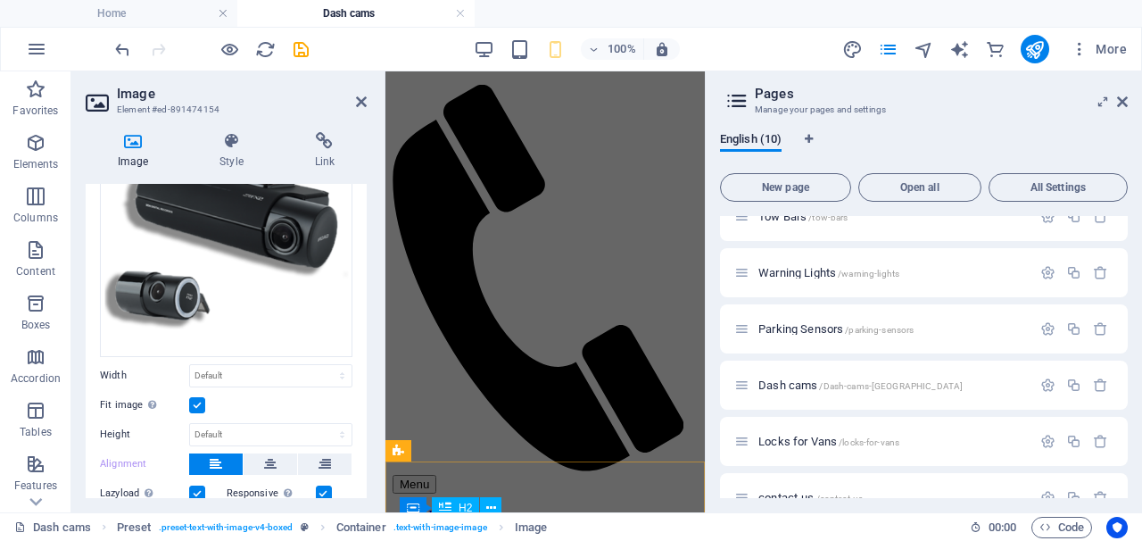
scroll to position [197, 0]
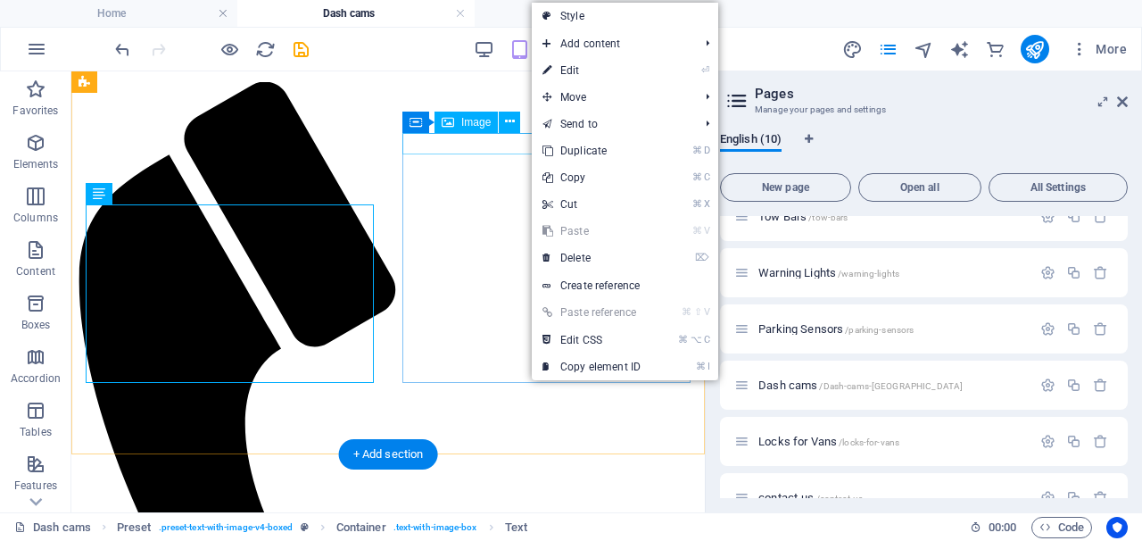
click at [460, 120] on div "Image" at bounding box center [465, 122] width 63 height 21
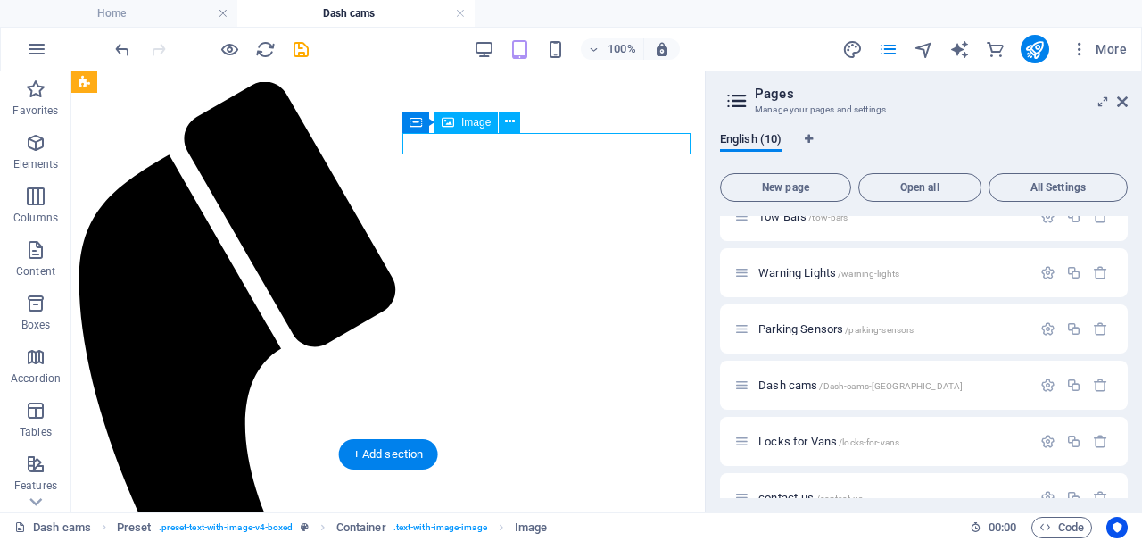
click at [460, 120] on div "Image" at bounding box center [465, 122] width 63 height 21
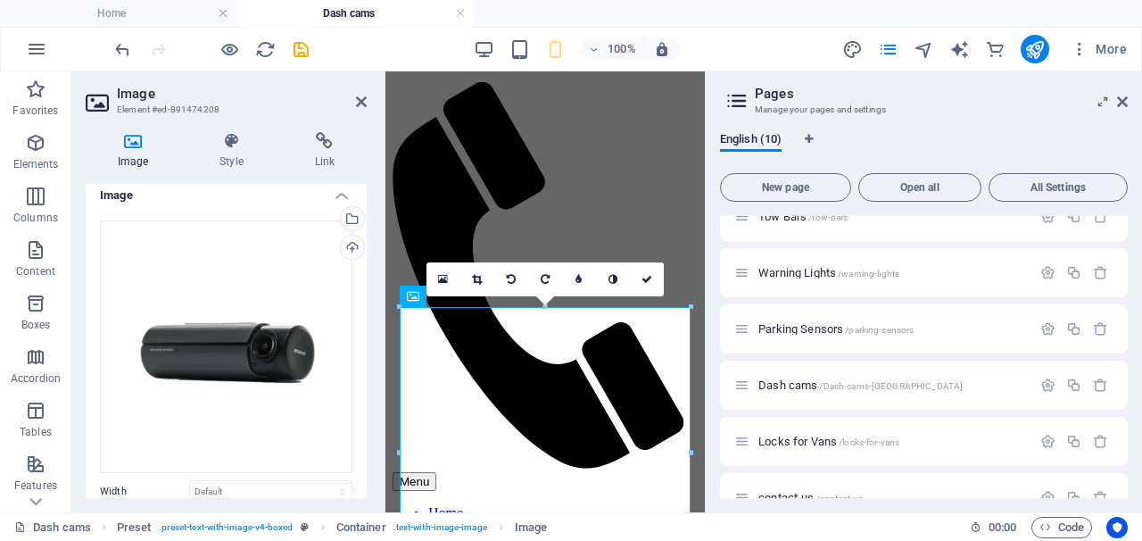
scroll to position [0, 0]
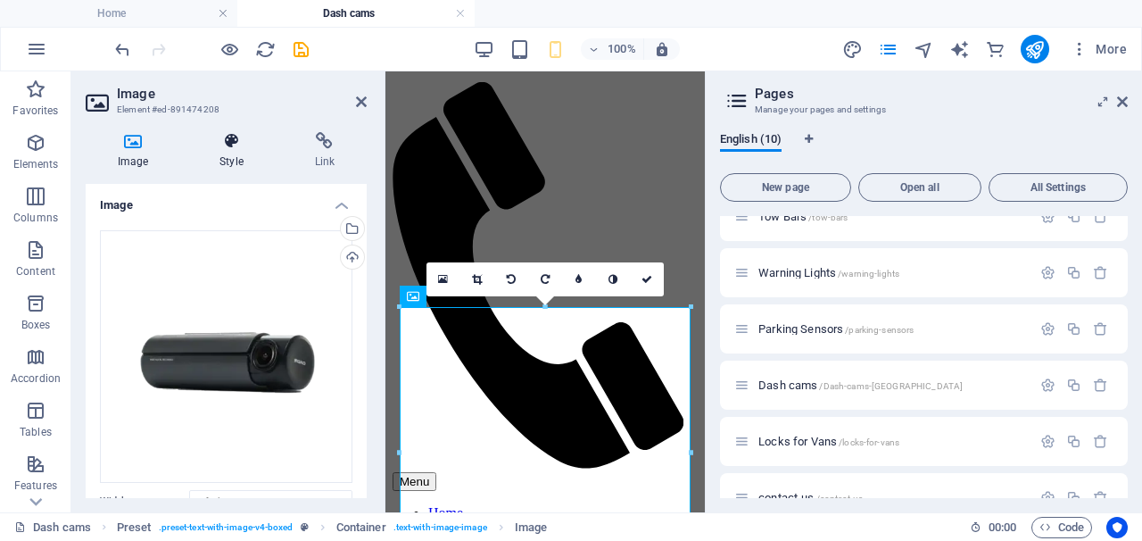
click at [228, 145] on icon at bounding box center [230, 141] width 87 height 18
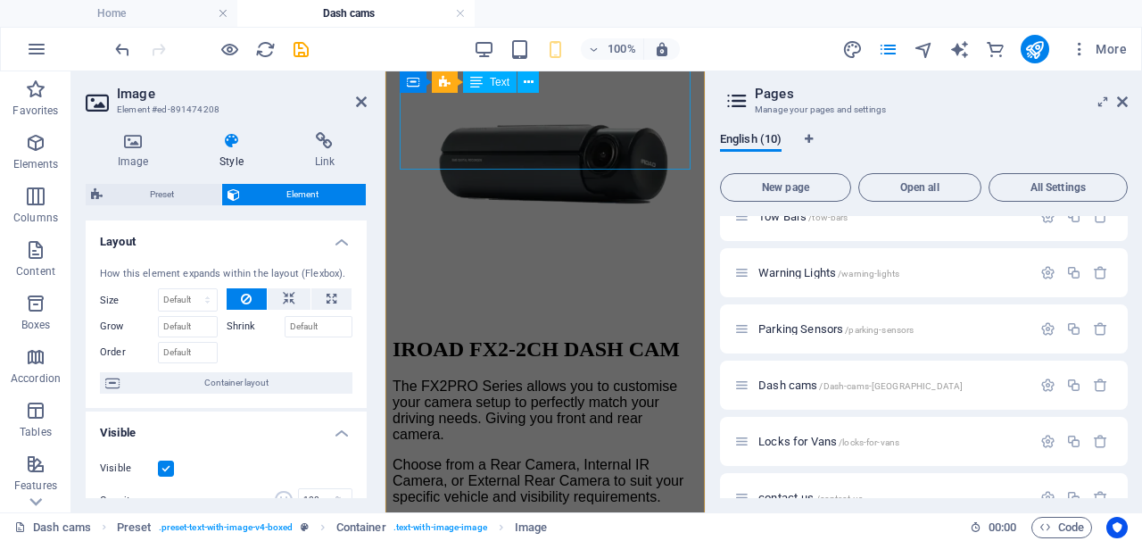
scroll to position [973, 0]
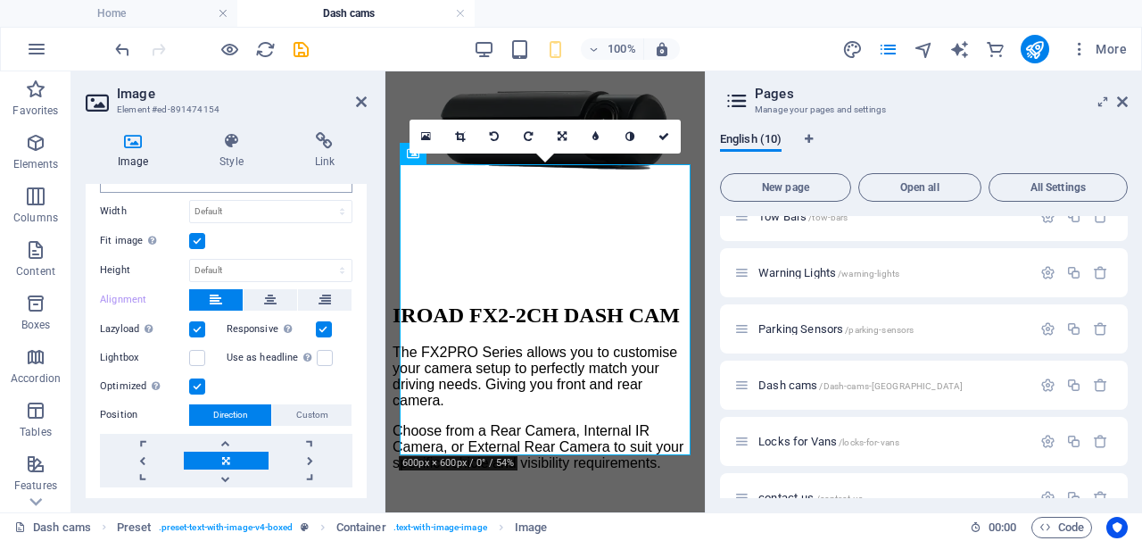
scroll to position [292, 0]
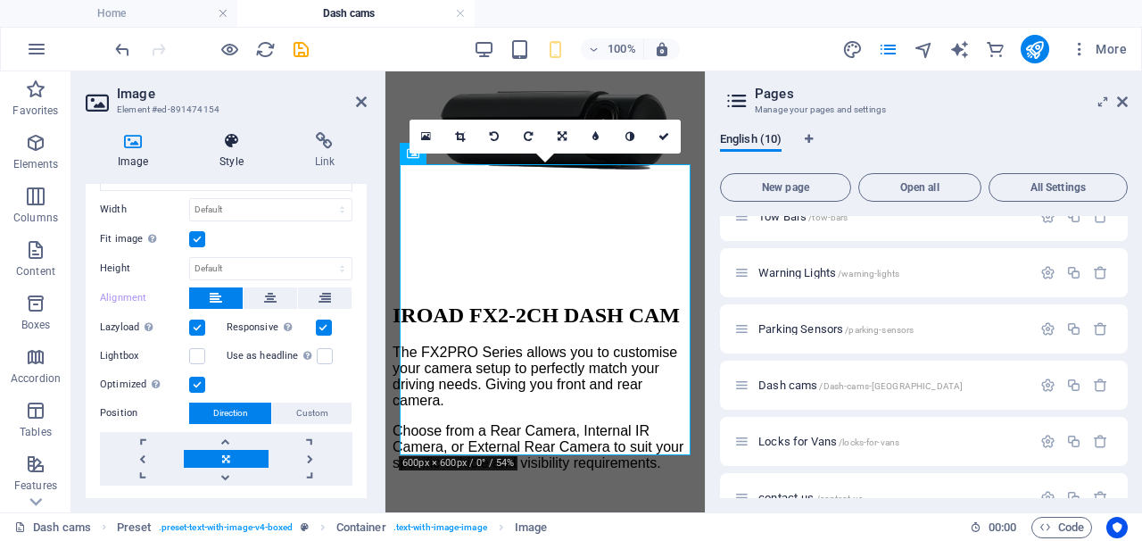
click at [227, 158] on h4 "Style" at bounding box center [234, 150] width 95 height 37
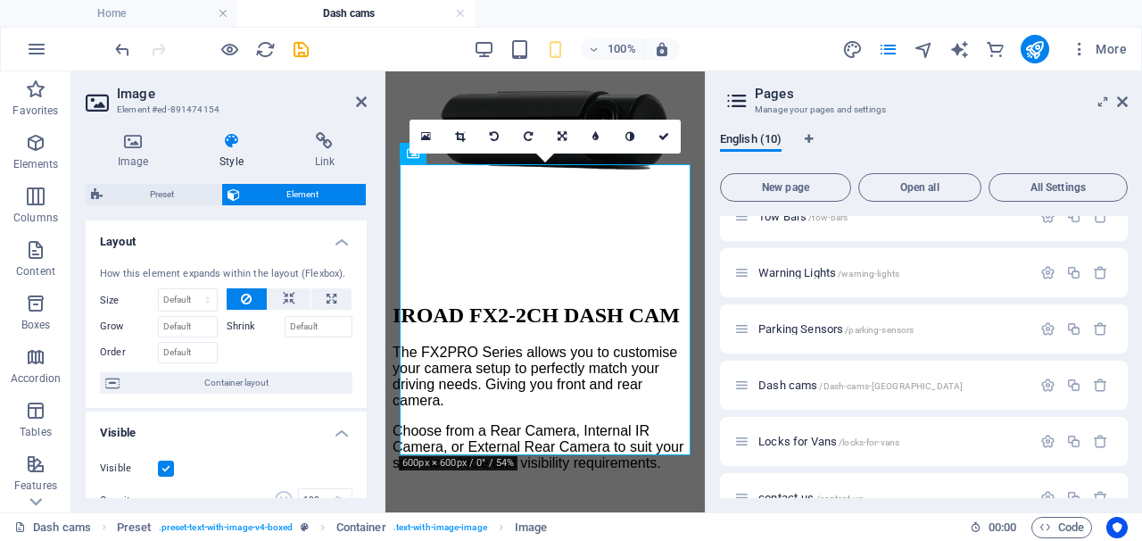
scroll to position [0, 0]
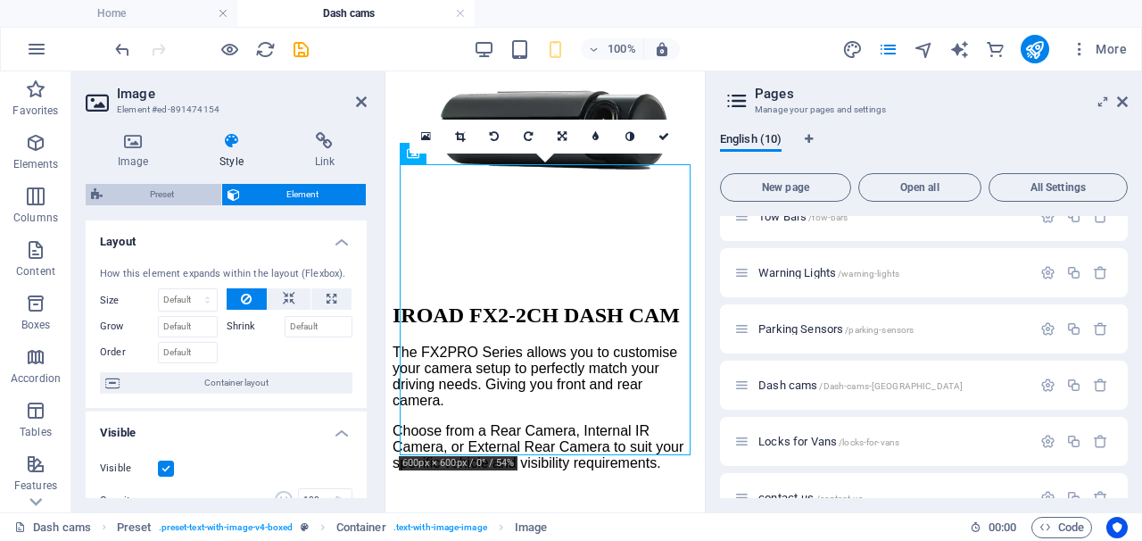
click at [166, 202] on span "Preset" at bounding box center [162, 194] width 108 height 21
select select "rem"
select select "px"
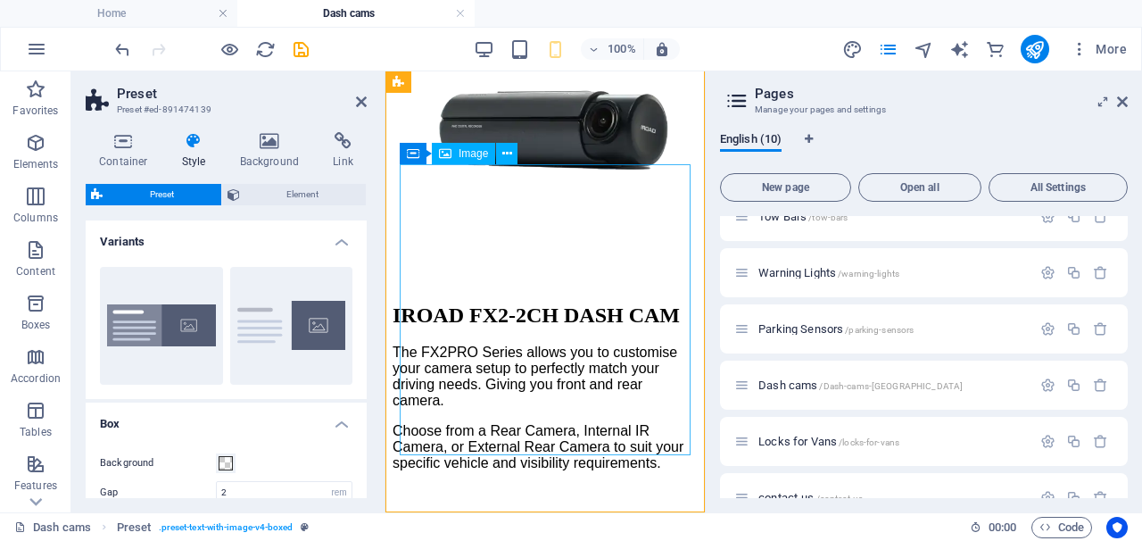
click at [467, 161] on div "Image" at bounding box center [463, 153] width 63 height 21
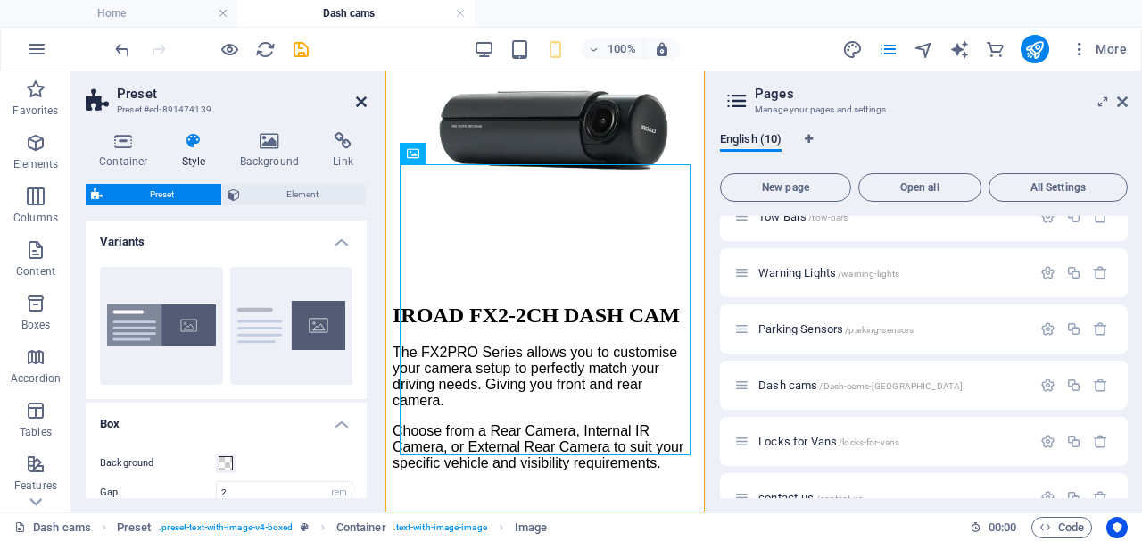
click at [363, 103] on icon at bounding box center [361, 102] width 11 height 14
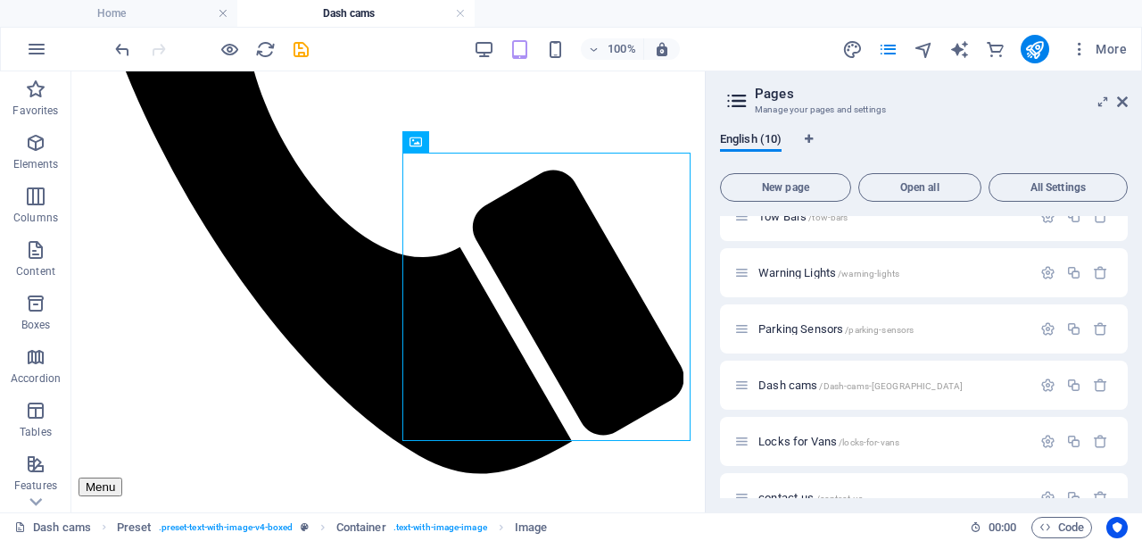
click at [1129, 102] on aside "Pages Manage your pages and settings English (10) New page Open all All Setting…" at bounding box center [923, 291] width 437 height 441
click at [680, 477] on div "Menu" at bounding box center [388, 486] width 619 height 19
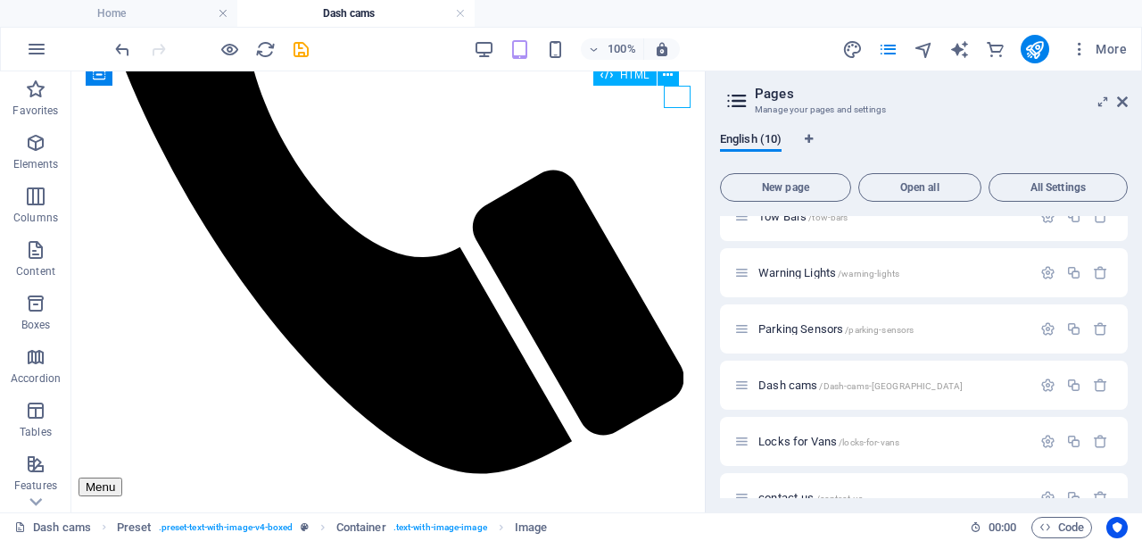
click at [680, 477] on div "Menu" at bounding box center [388, 486] width 619 height 19
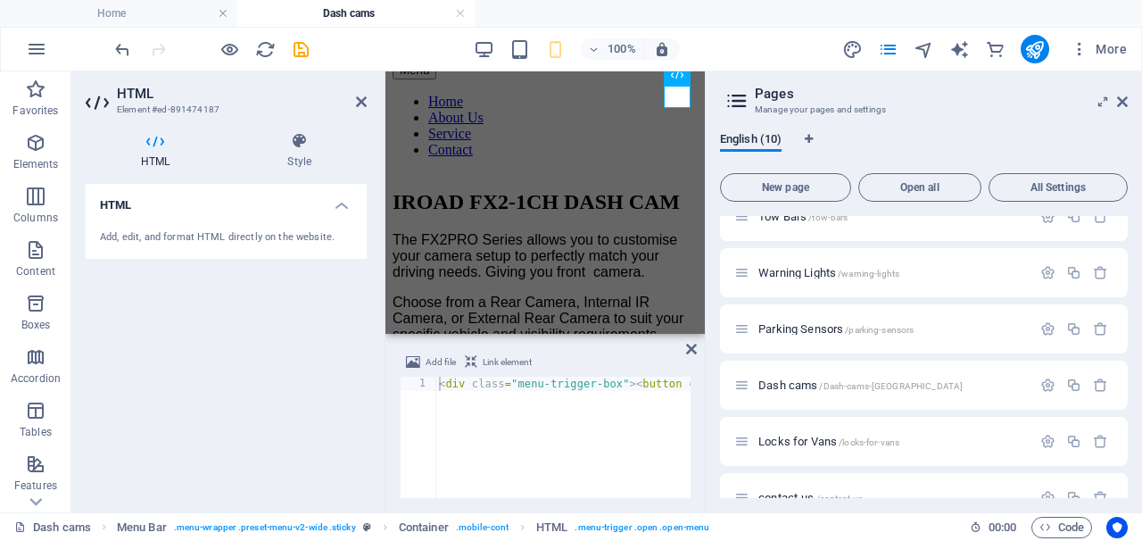
click at [348, 367] on div "HTML Add, edit, and format HTML directly on the website." at bounding box center [226, 341] width 281 height 314
click at [690, 354] on icon at bounding box center [691, 349] width 11 height 14
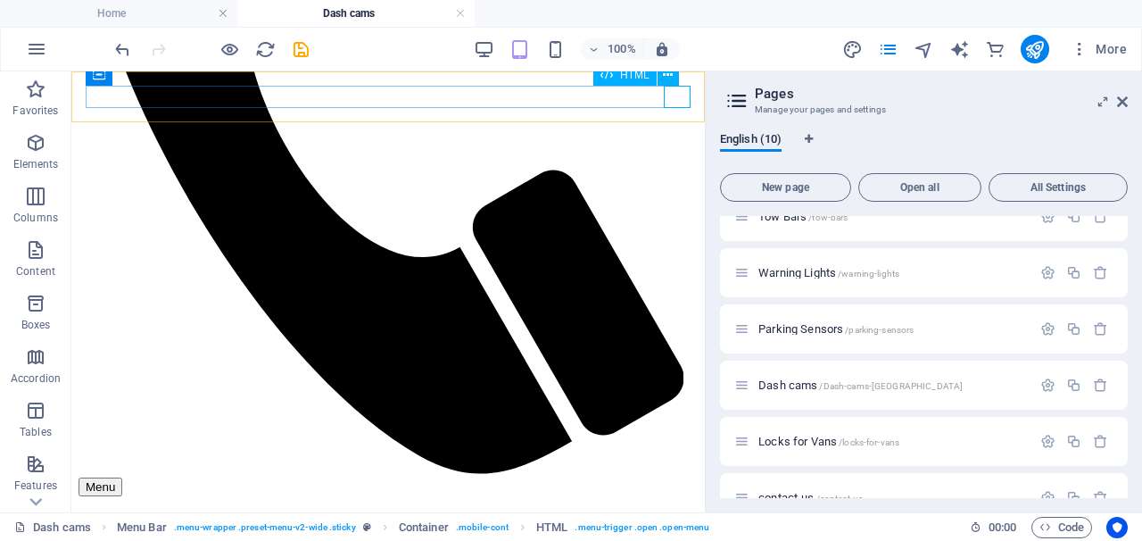
click at [674, 477] on div "Menu" at bounding box center [388, 486] width 619 height 19
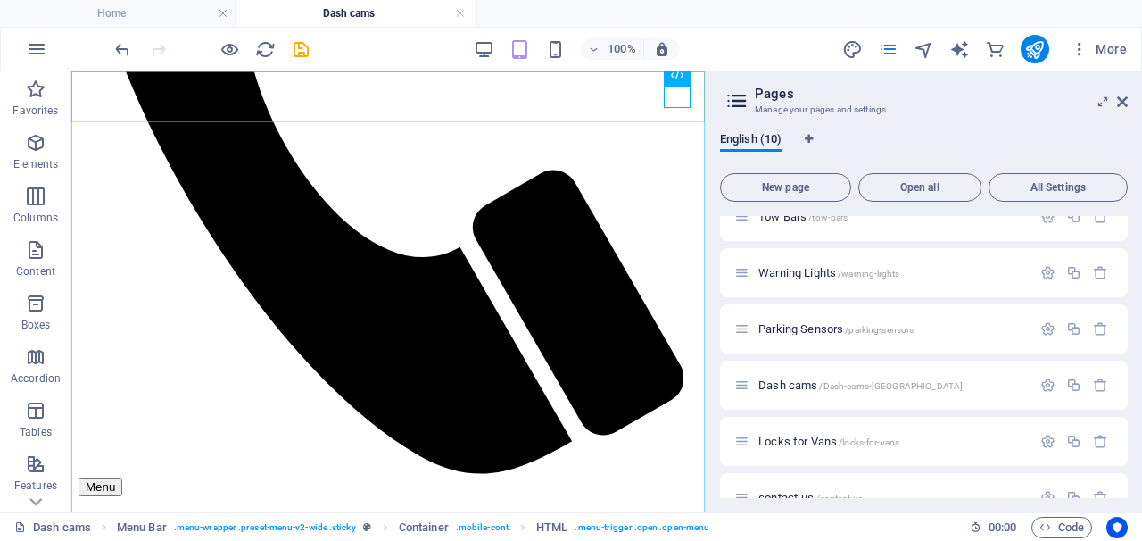
click at [412, 510] on nav "Home About Us Service Contact" at bounding box center [388, 542] width 619 height 64
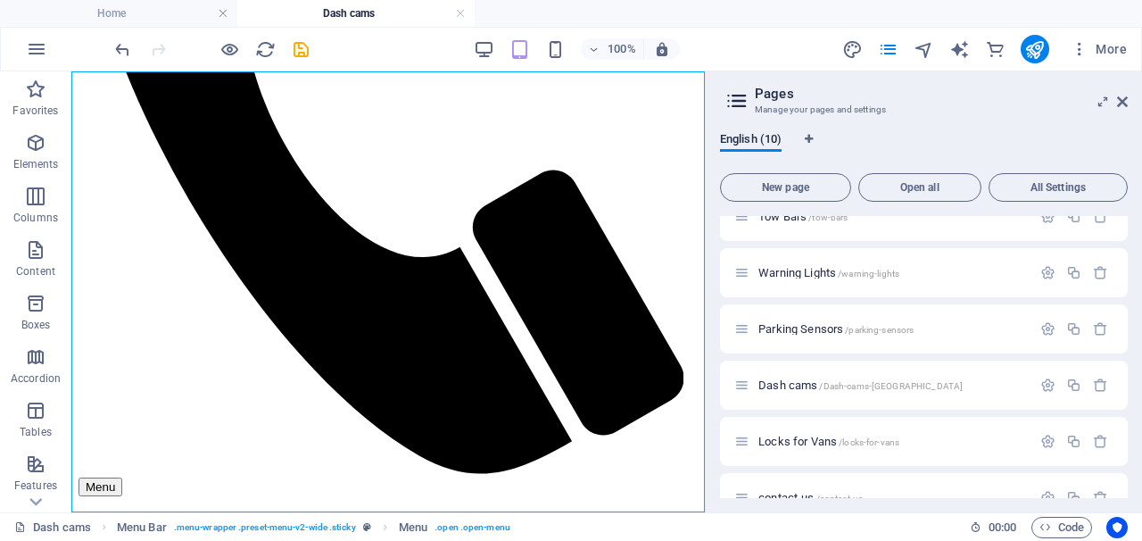
click at [401, 510] on nav "Home About Us Service Contact" at bounding box center [388, 542] width 619 height 64
click at [421, 510] on nav "Home About Us Service Contact" at bounding box center [388, 542] width 619 height 64
select select
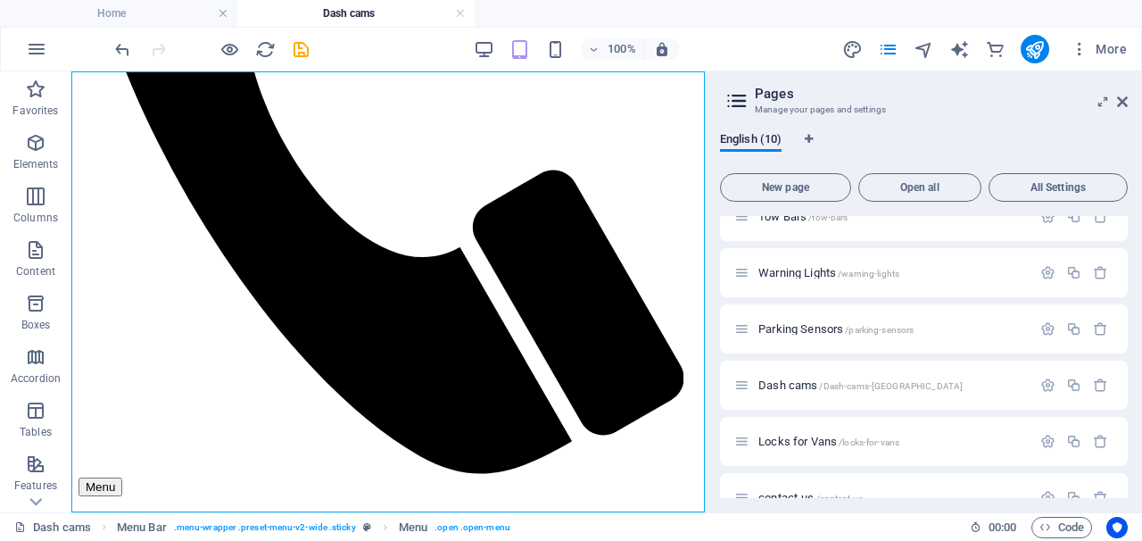
select select
select select "1"
select select
select select "6"
select select
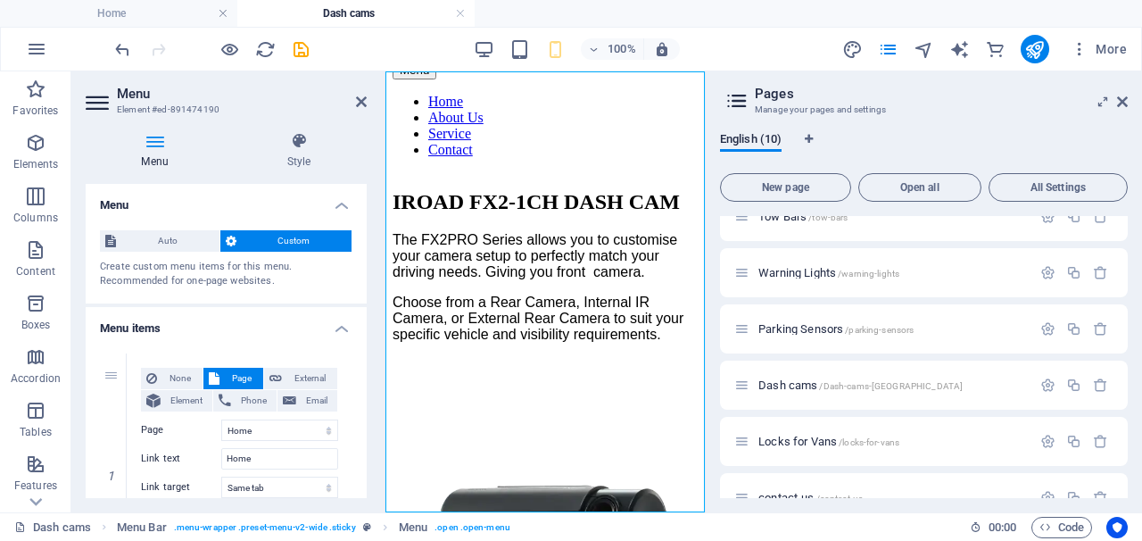
scroll to position [0, 0]
click at [182, 241] on span "Auto" at bounding box center [167, 240] width 93 height 21
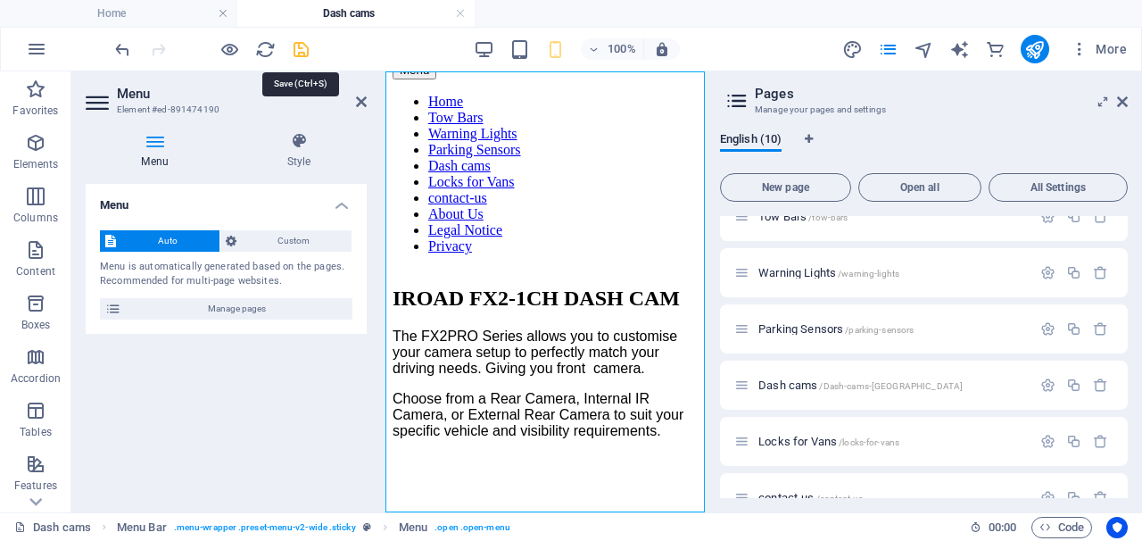
click at [301, 56] on icon "save" at bounding box center [301, 49] width 21 height 21
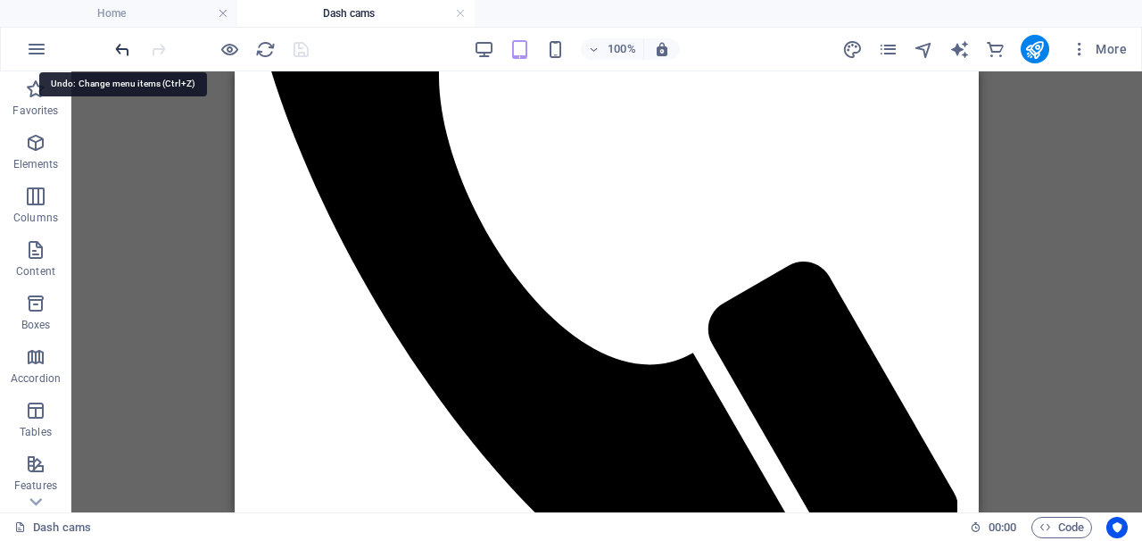
click at [124, 50] on icon "undo" at bounding box center [122, 49] width 21 height 21
click at [160, 50] on icon "redo" at bounding box center [158, 49] width 21 height 21
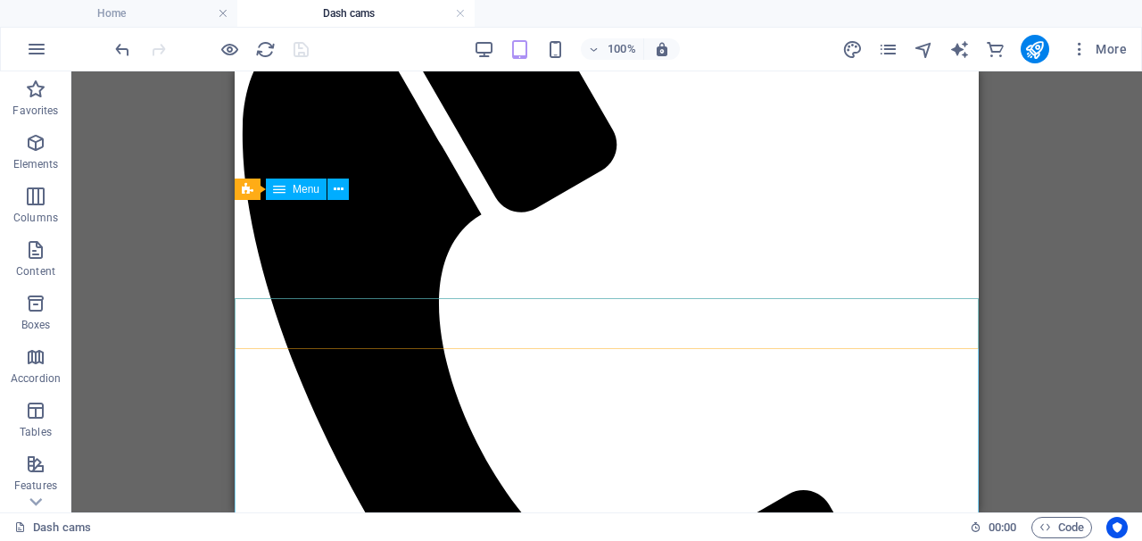
scroll to position [377, 0]
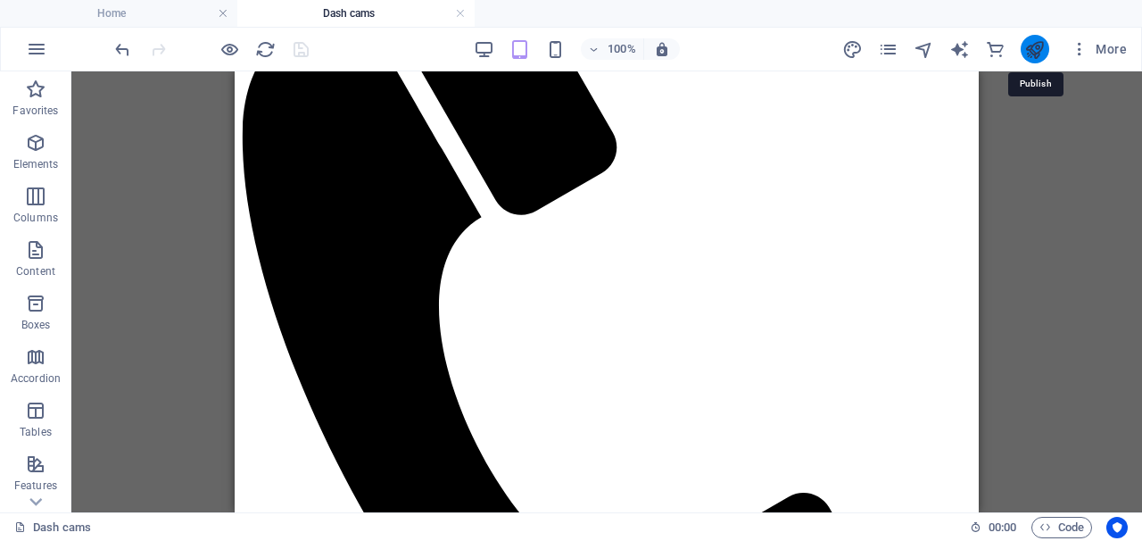
click at [1030, 52] on icon "publish" at bounding box center [1034, 49] width 21 height 21
